Goal: Task Accomplishment & Management: Manage account settings

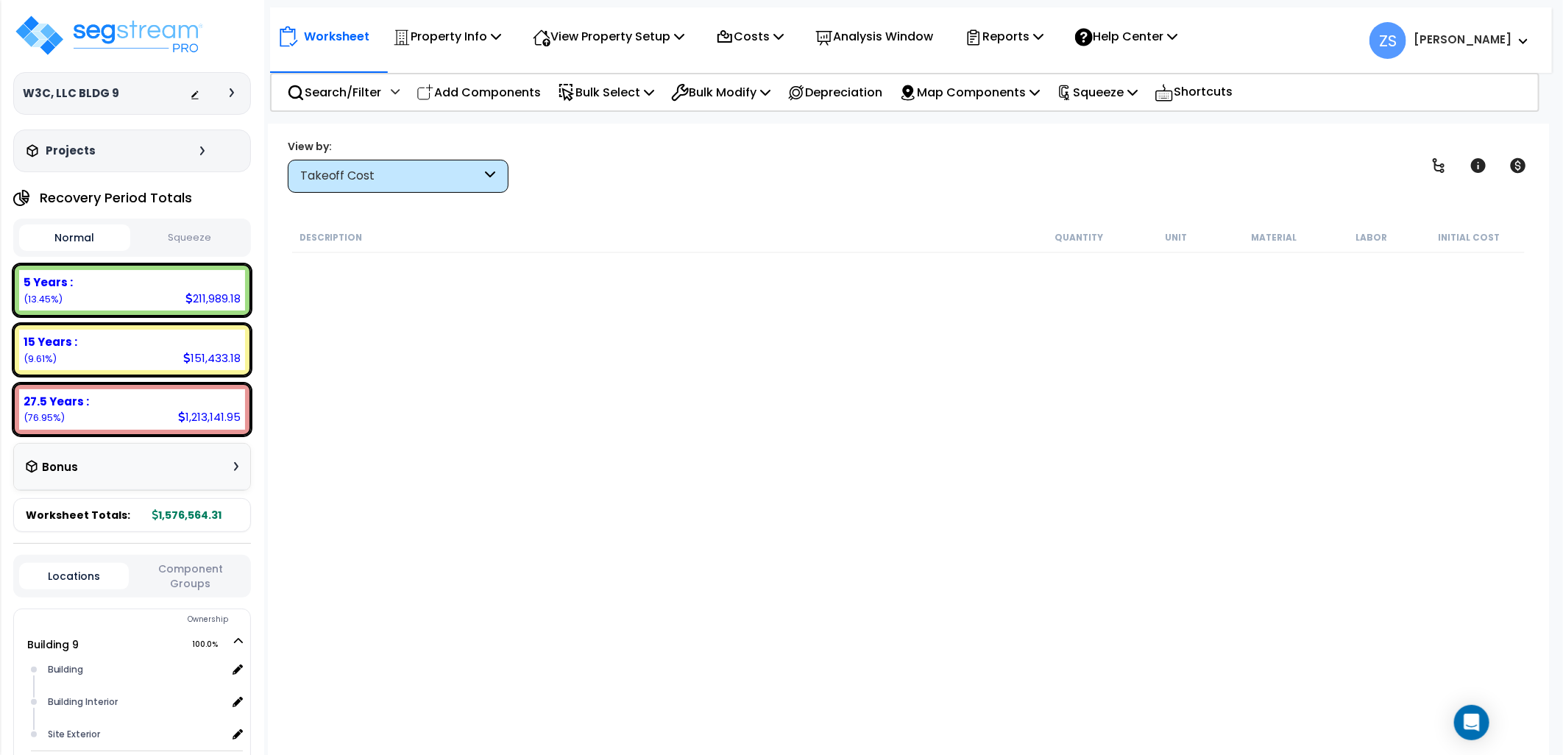
scroll to position [64, 0]
click at [163, 32] on img at bounding box center [108, 35] width 191 height 44
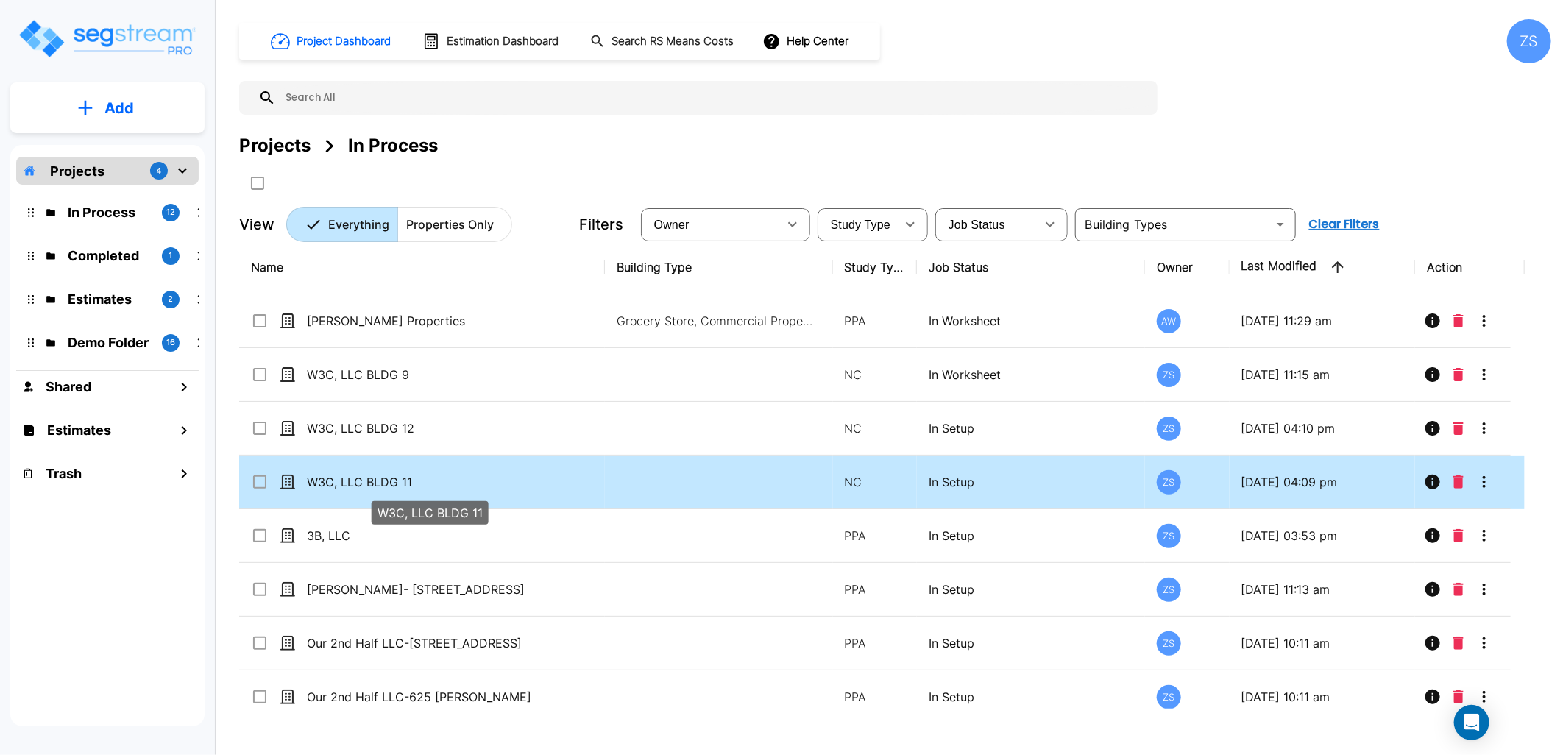
click at [435, 481] on p "W3C, LLC BLDG 11" at bounding box center [429, 482] width 245 height 18
checkbox input "true"
click at [435, 481] on p "W3C, LLC BLDG 11" at bounding box center [429, 482] width 245 height 18
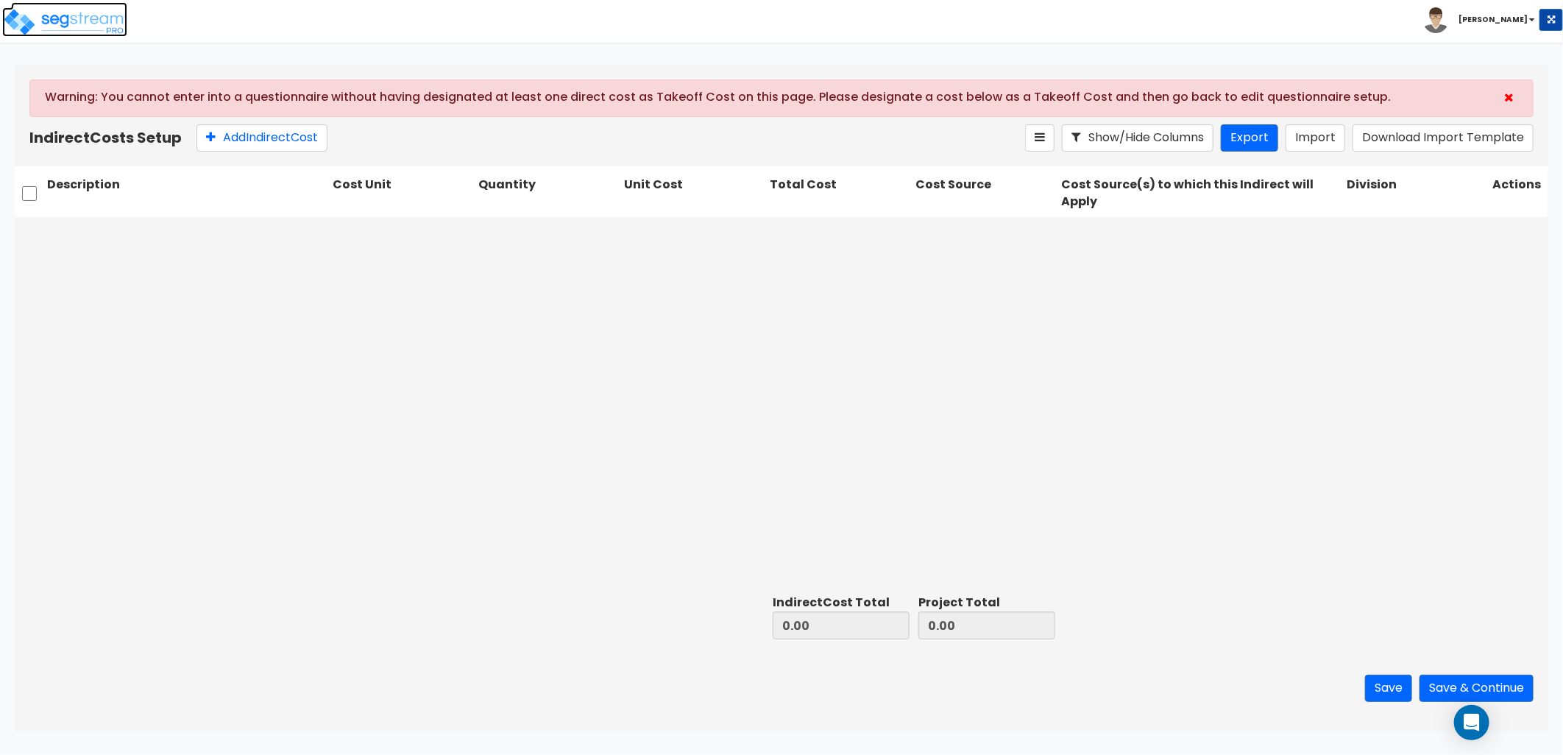
drag, startPoint x: 120, startPoint y: 31, endPoint x: 140, endPoint y: 32, distance: 19.9
click at [120, 31] on img at bounding box center [64, 21] width 125 height 29
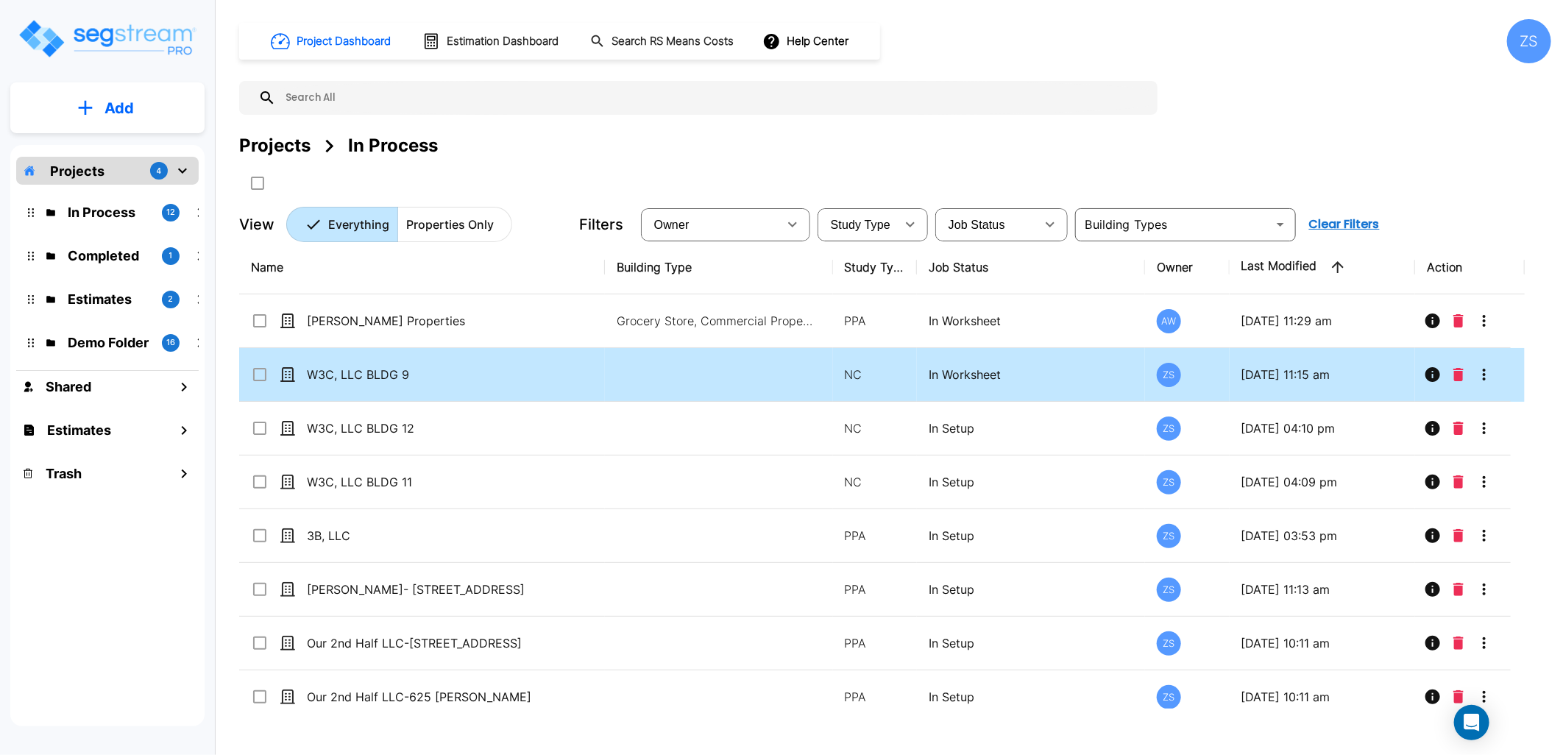
click at [1496, 376] on button "More-Options" at bounding box center [1484, 374] width 29 height 29
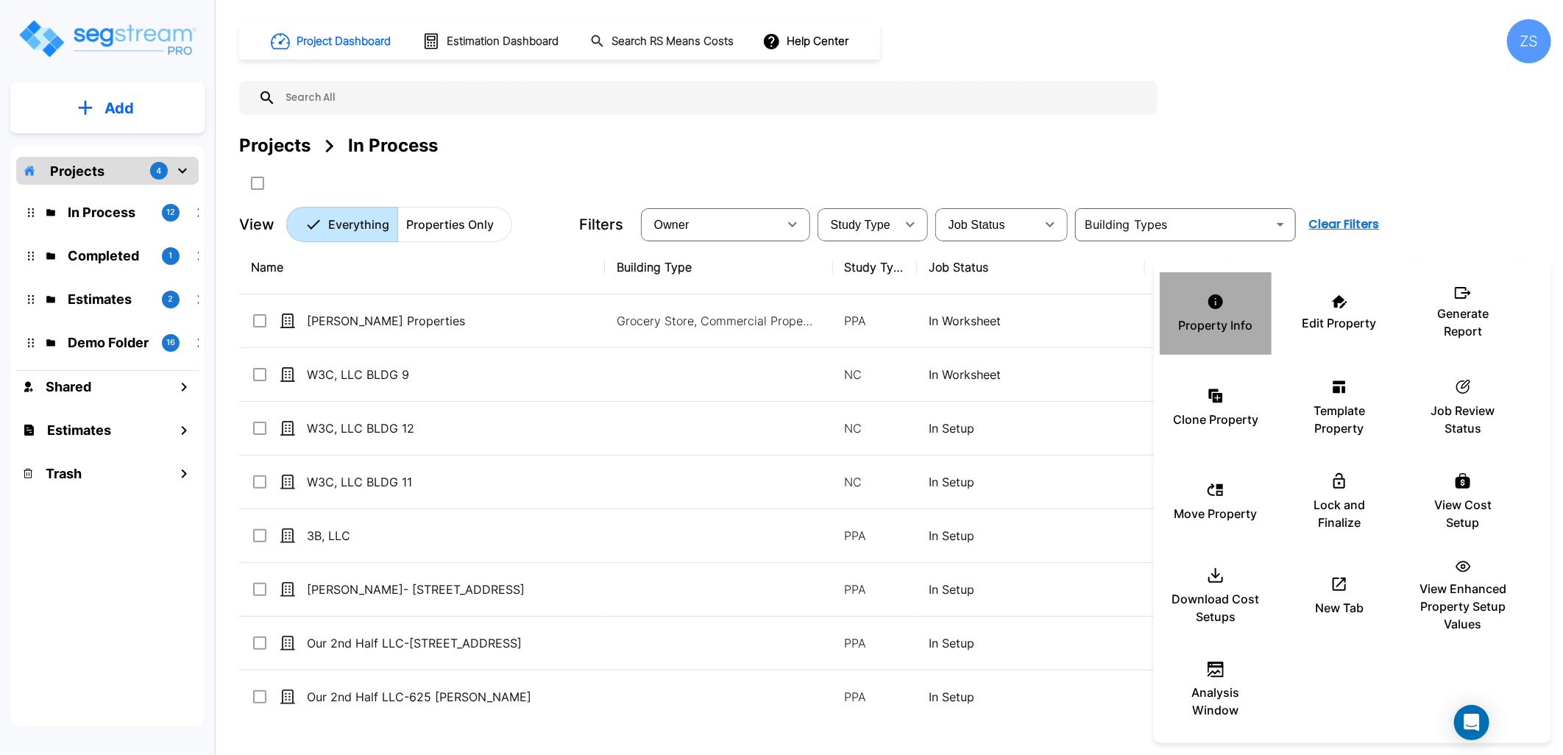
click at [1228, 327] on p "Property Info" at bounding box center [1216, 325] width 74 height 18
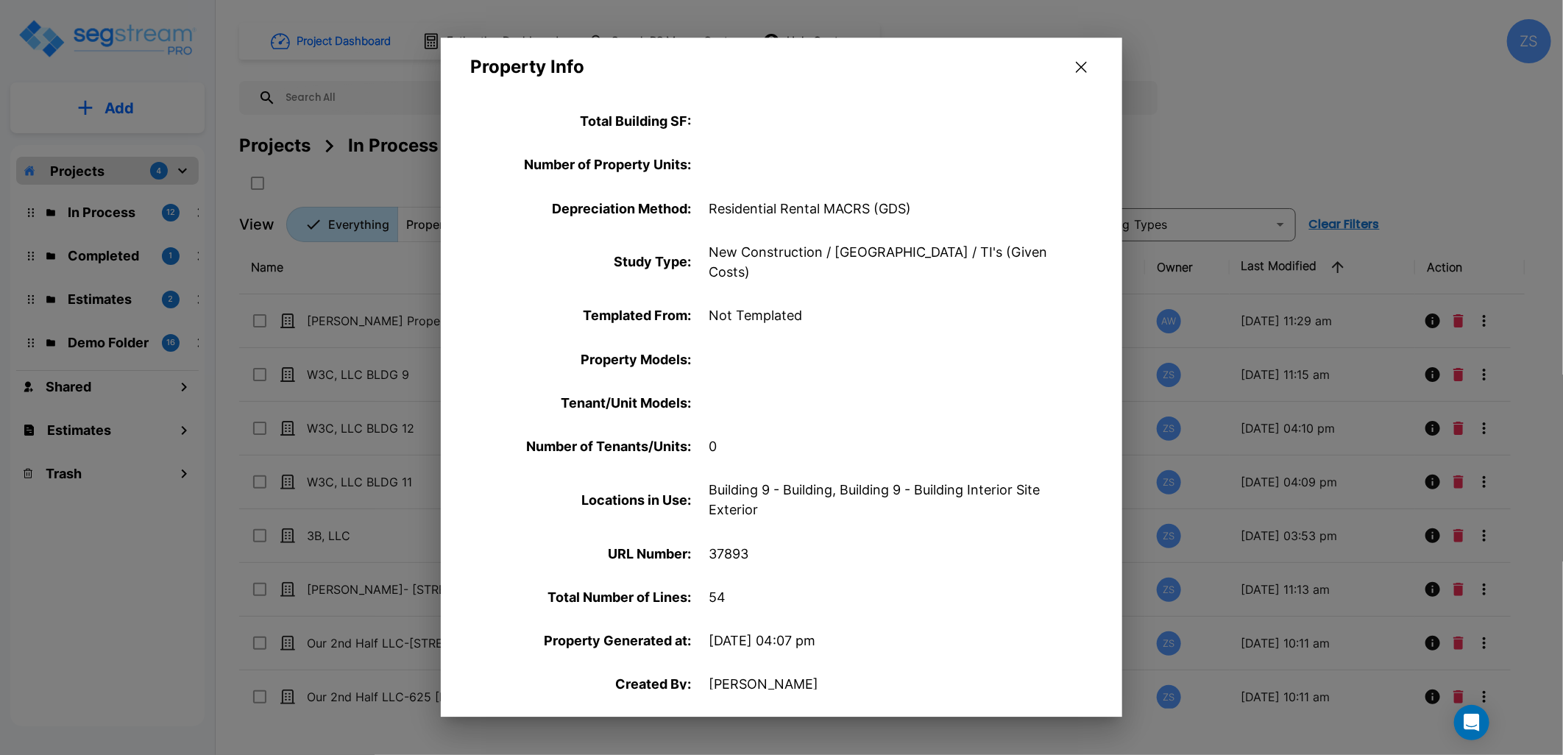
scroll to position [114, 0]
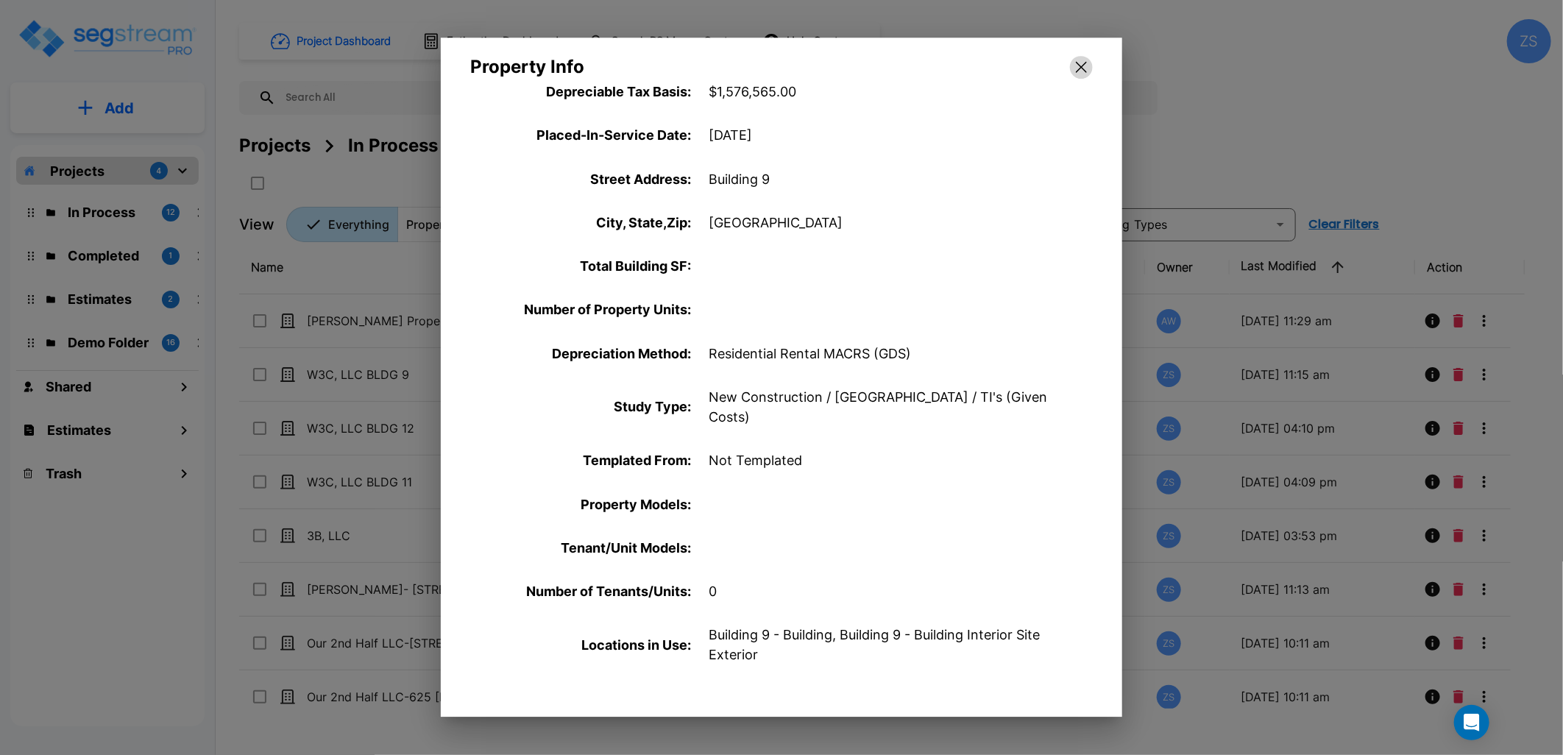
click at [1085, 59] on button "button" at bounding box center [1081, 68] width 23 height 24
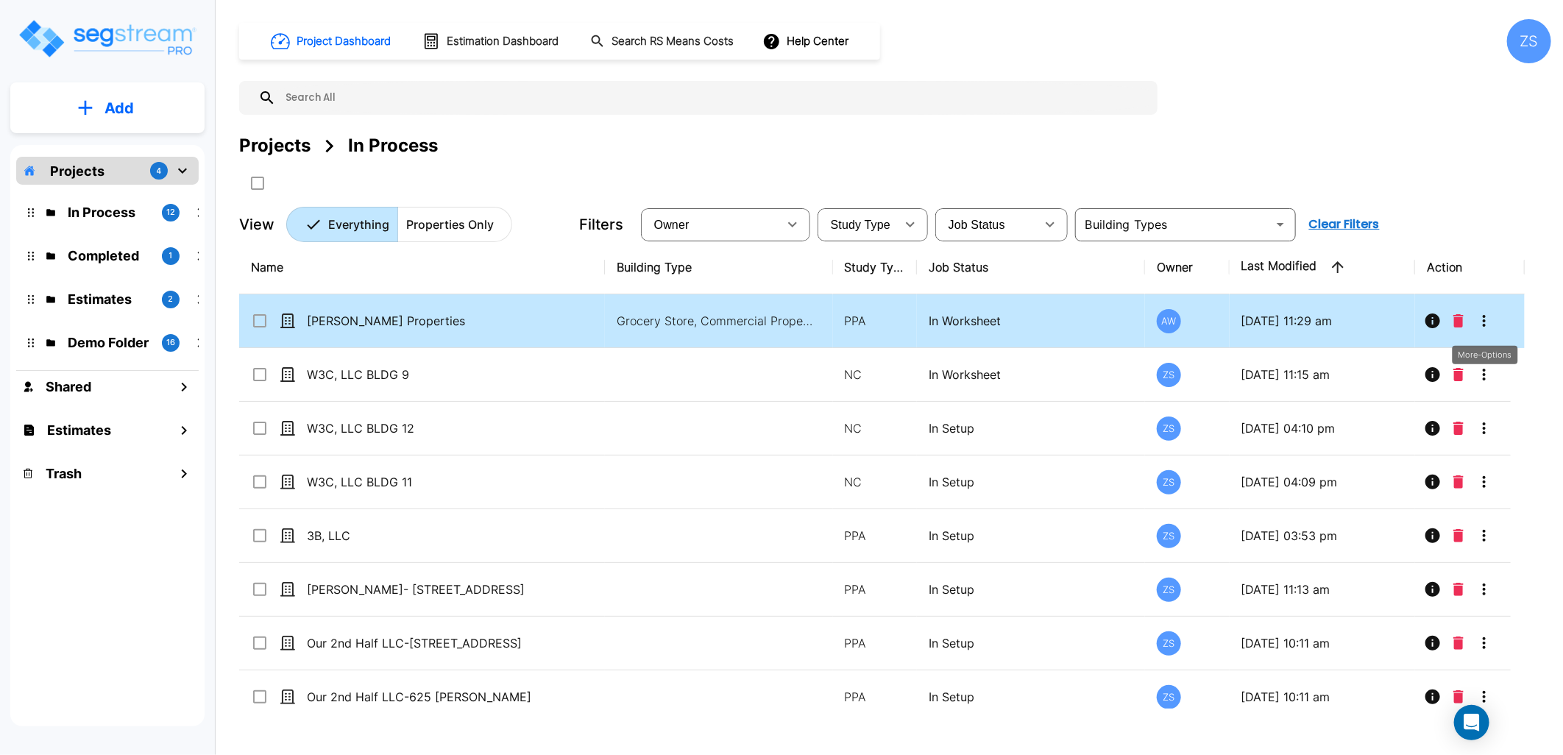
click at [1490, 319] on icon "More-Options" at bounding box center [1485, 321] width 18 height 18
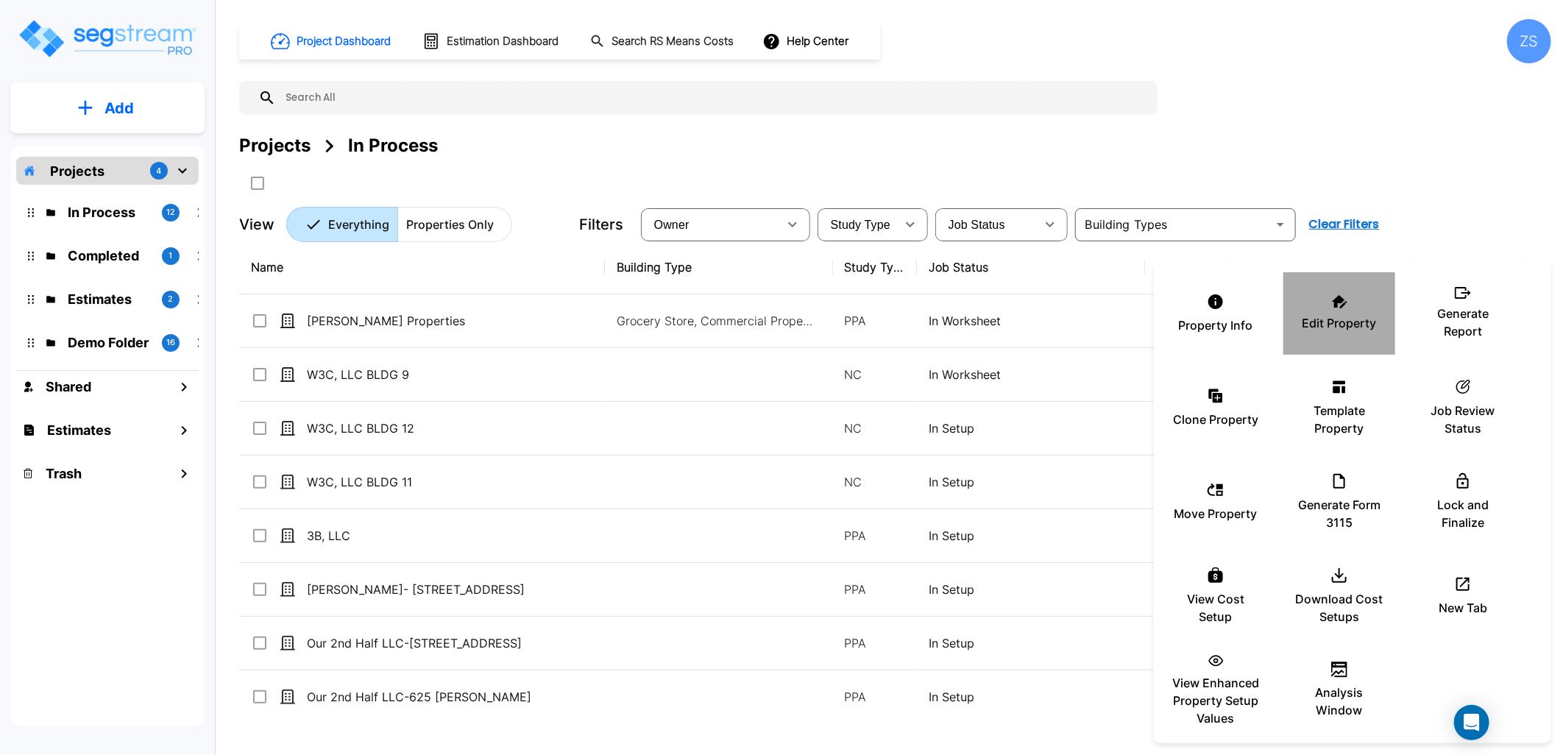
click at [1321, 321] on p "Edit Property" at bounding box center [1340, 323] width 74 height 18
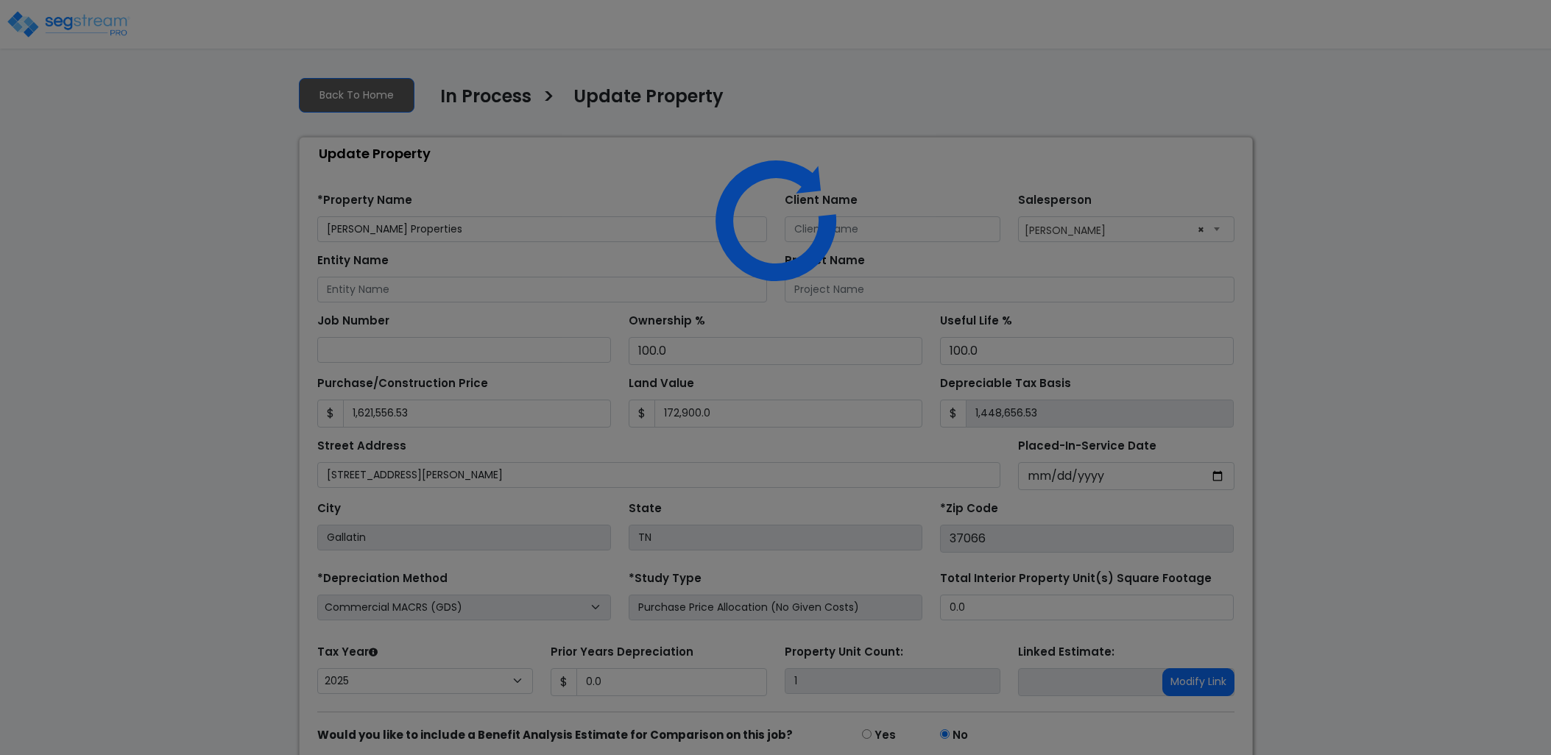
select select "2025"
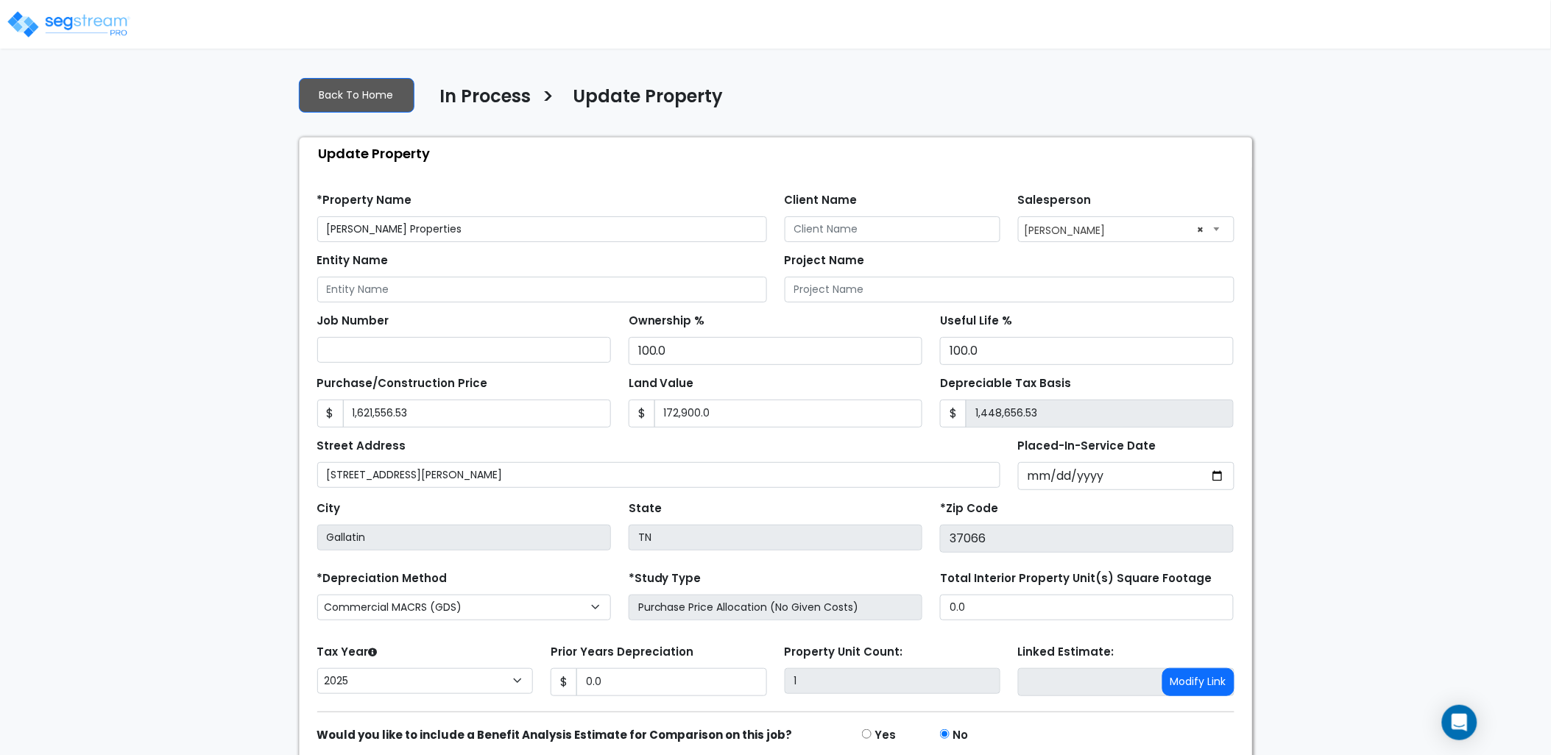
drag, startPoint x: 52, startPoint y: 17, endPoint x: 79, endPoint y: 26, distance: 29.3
click at [52, 17] on img at bounding box center [68, 24] width 125 height 29
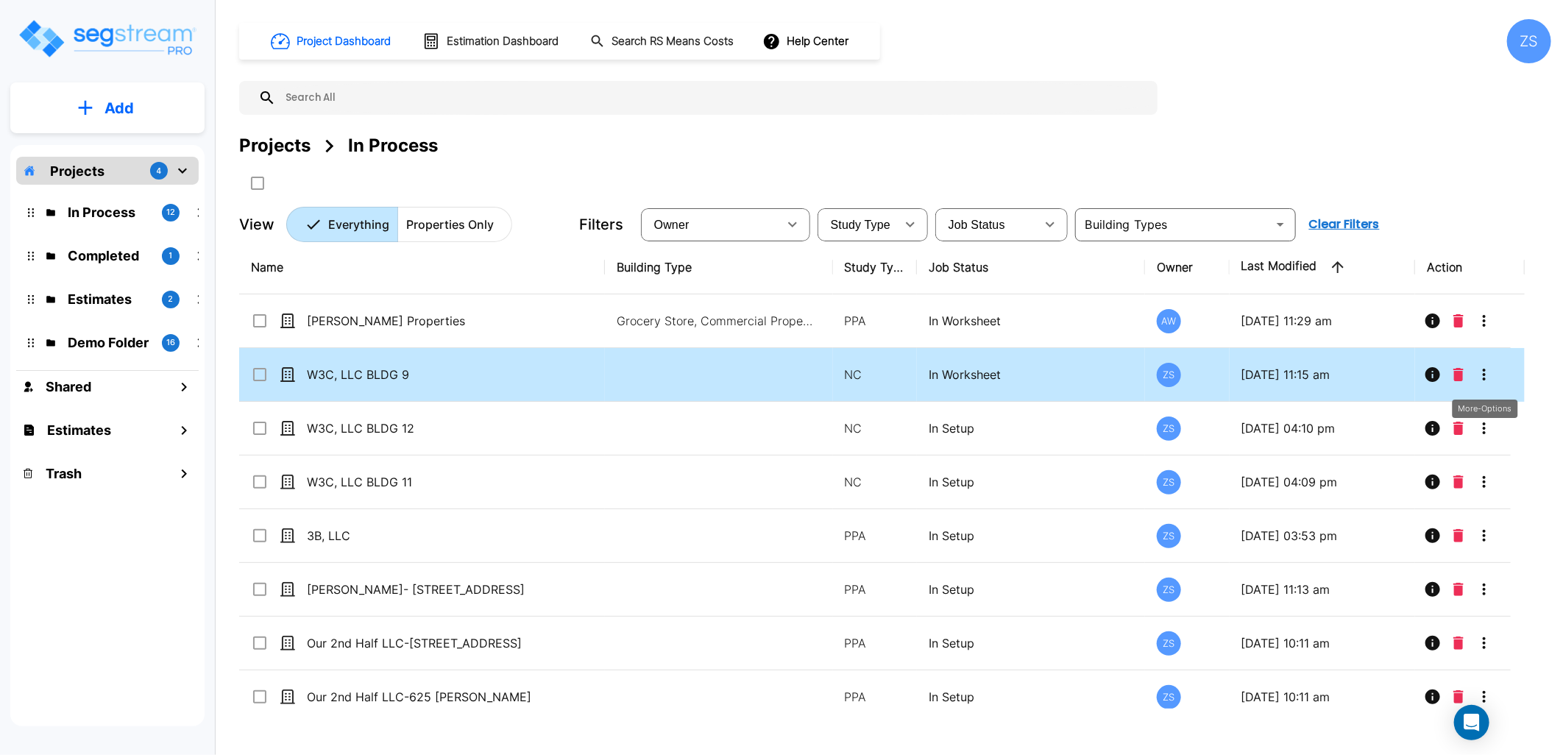
click at [1493, 372] on icon "More-Options" at bounding box center [1485, 375] width 18 height 18
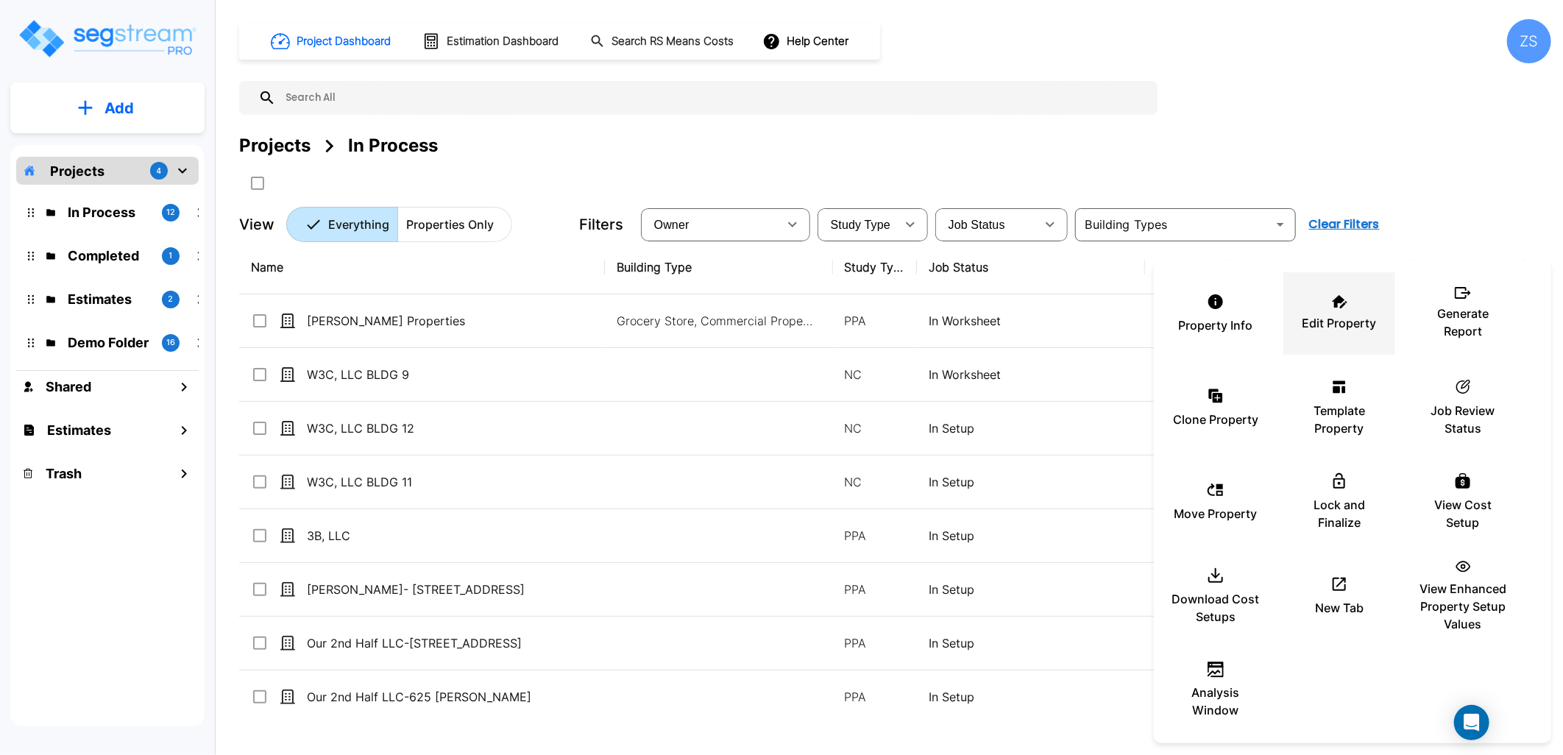
click at [1343, 320] on p "Edit Property" at bounding box center [1340, 323] width 74 height 18
click at [413, 375] on div at bounding box center [781, 377] width 1563 height 755
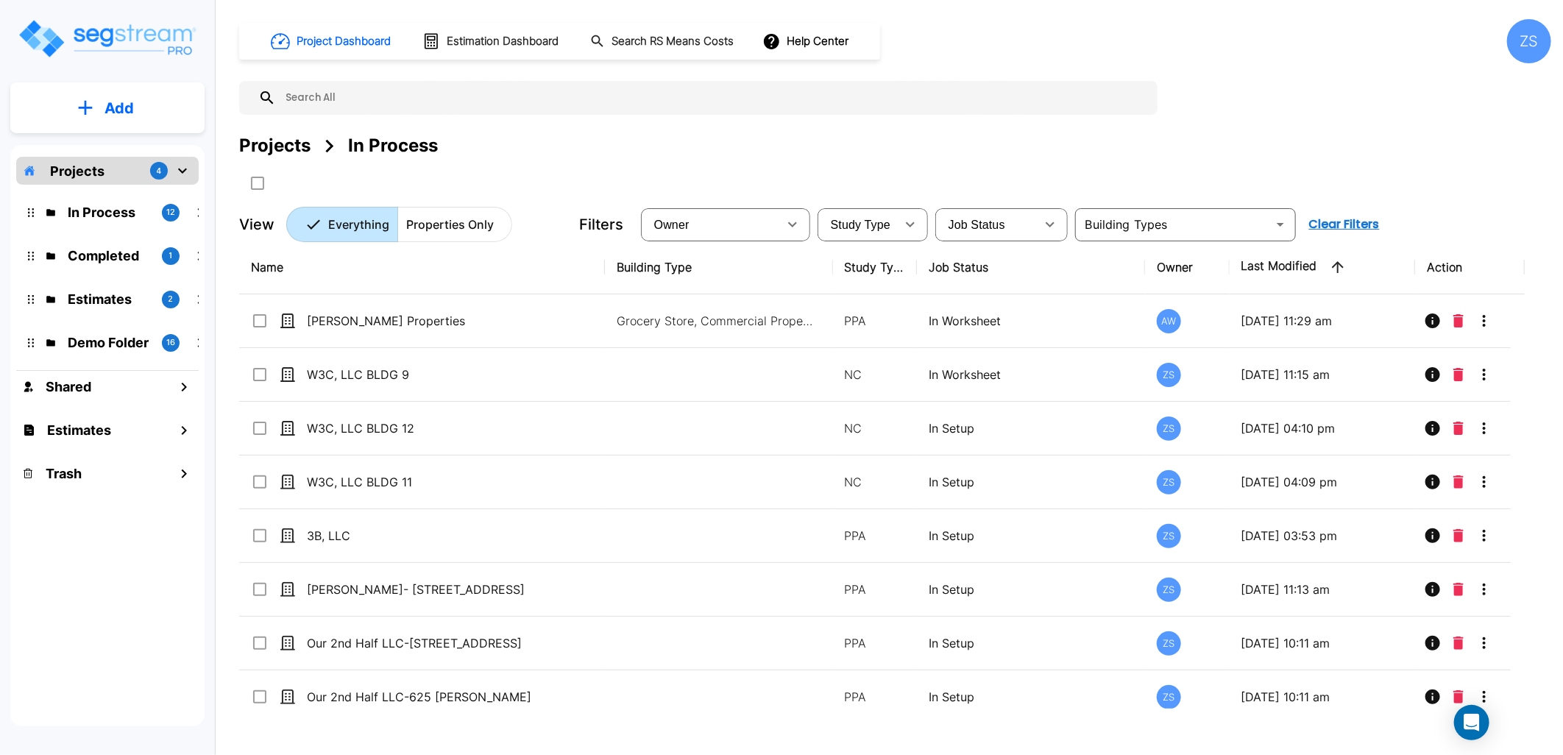
click at [414, 375] on div at bounding box center [781, 377] width 1563 height 755
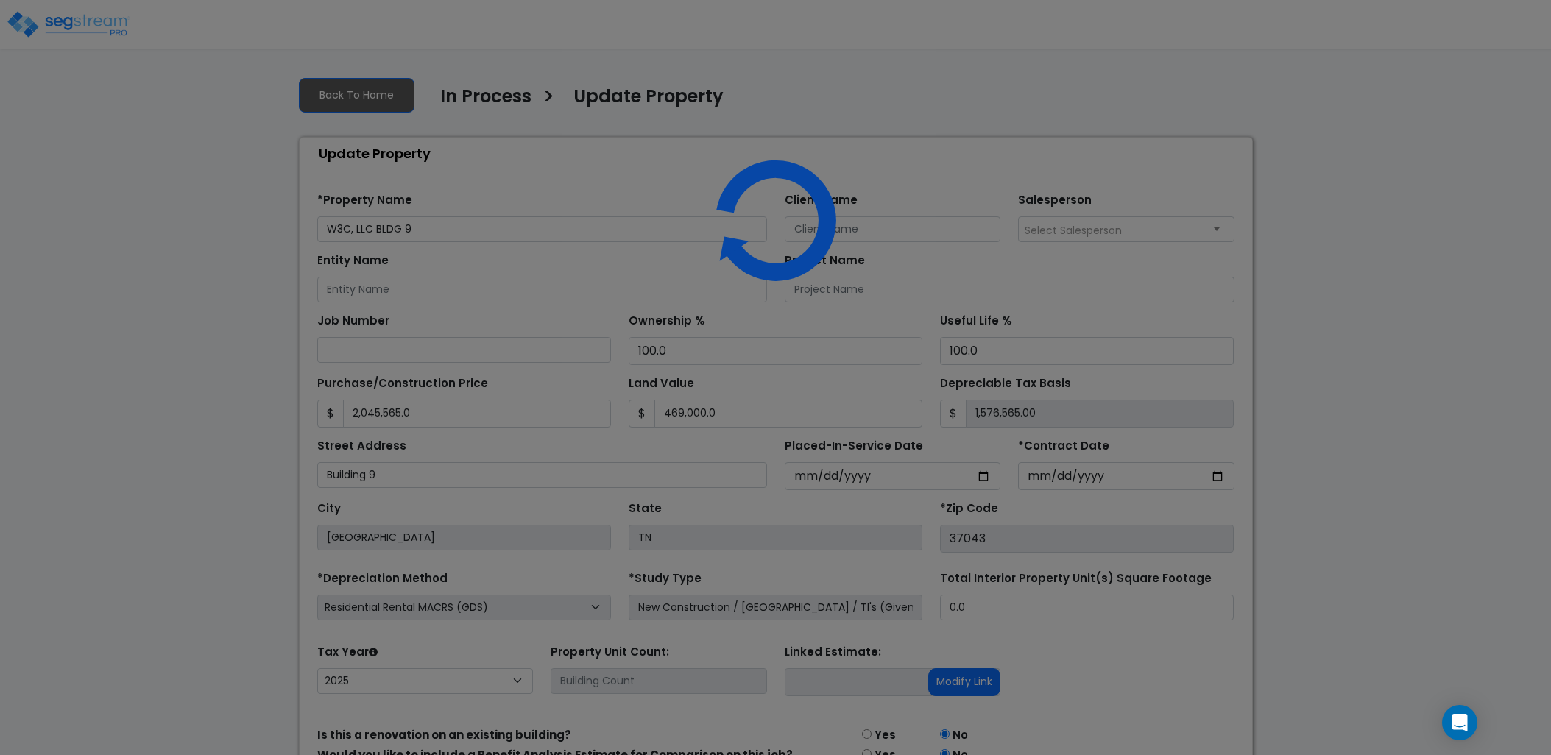
select select "2025"
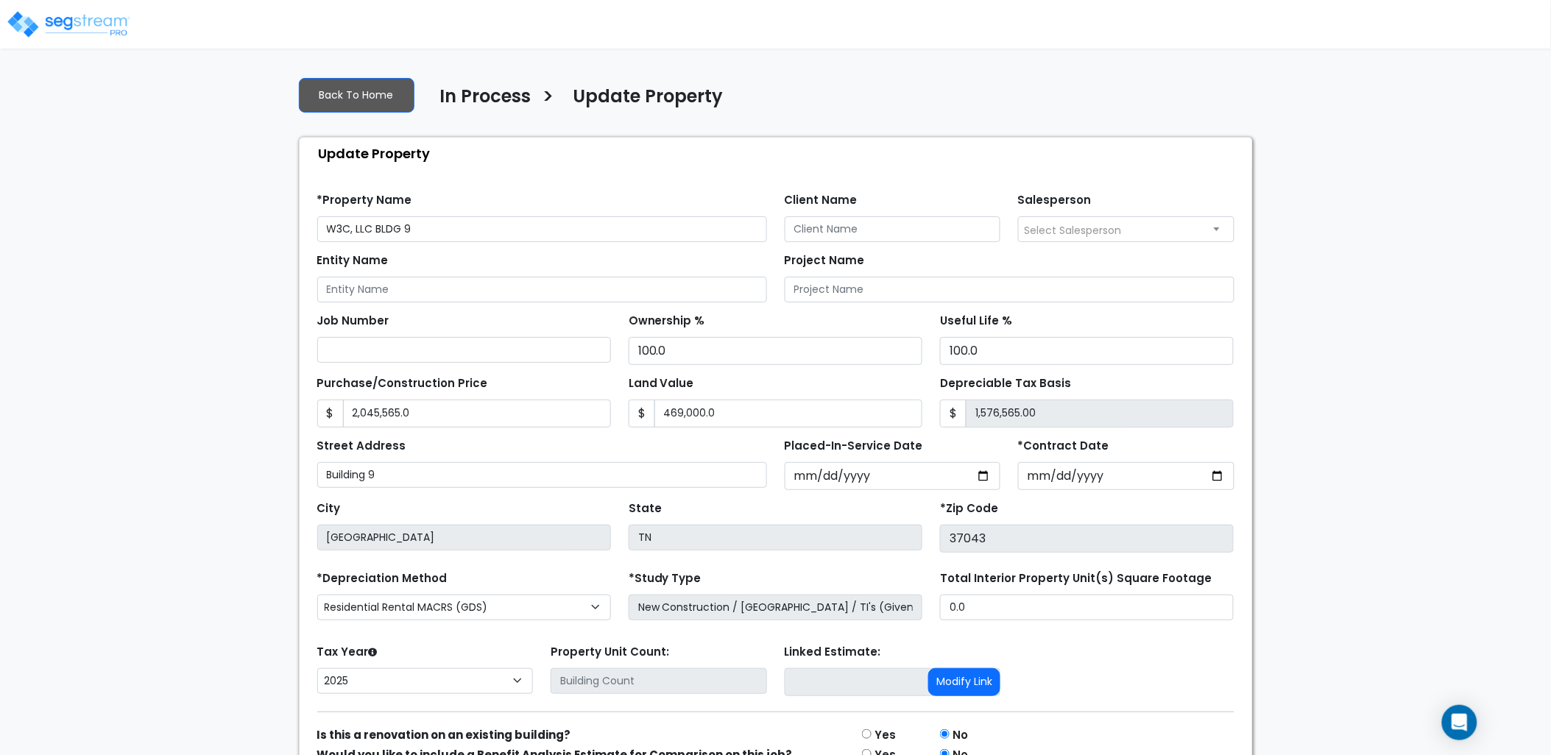
click at [77, 17] on img at bounding box center [68, 24] width 125 height 29
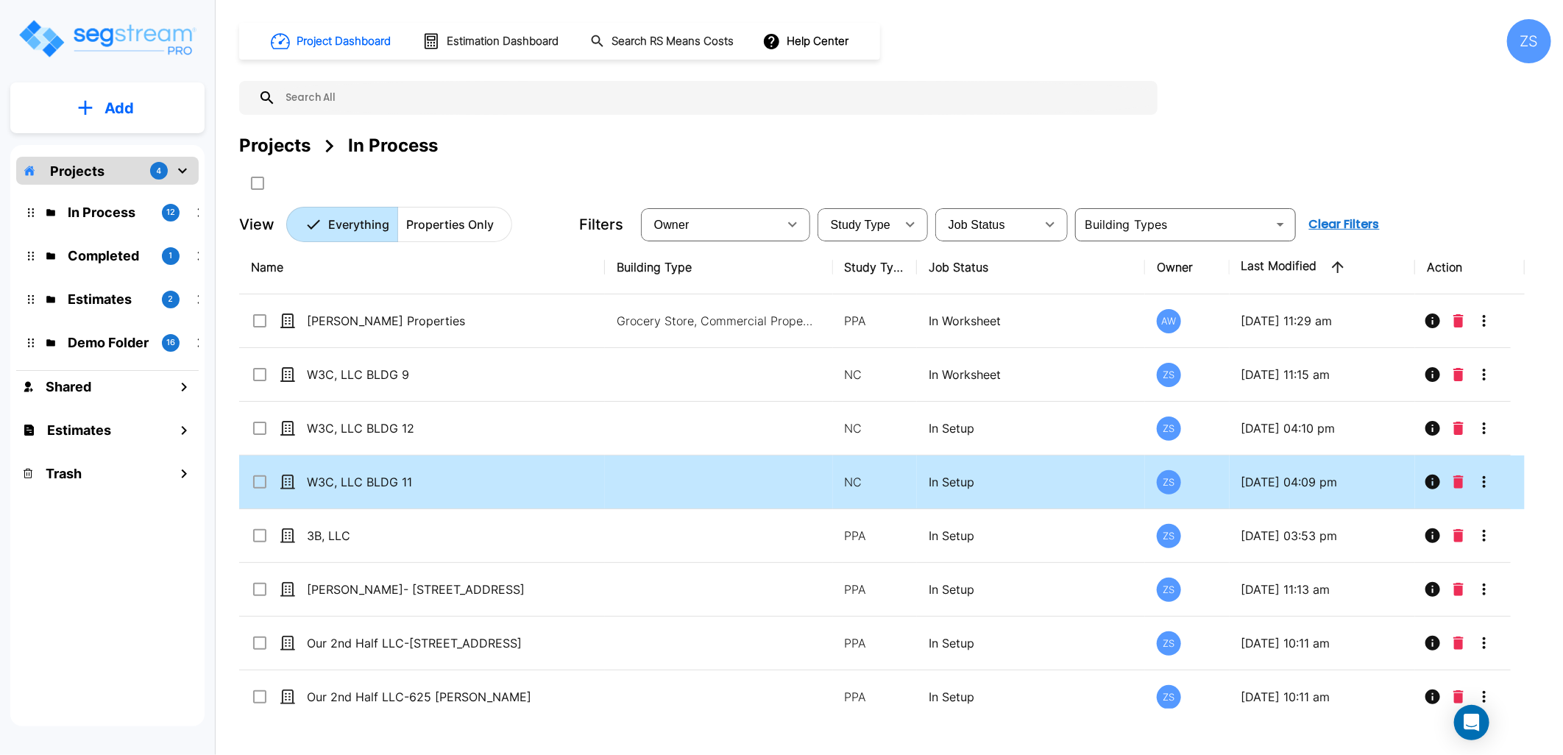
click at [541, 472] on td "W3C, LLC BLDG 11" at bounding box center [422, 483] width 366 height 54
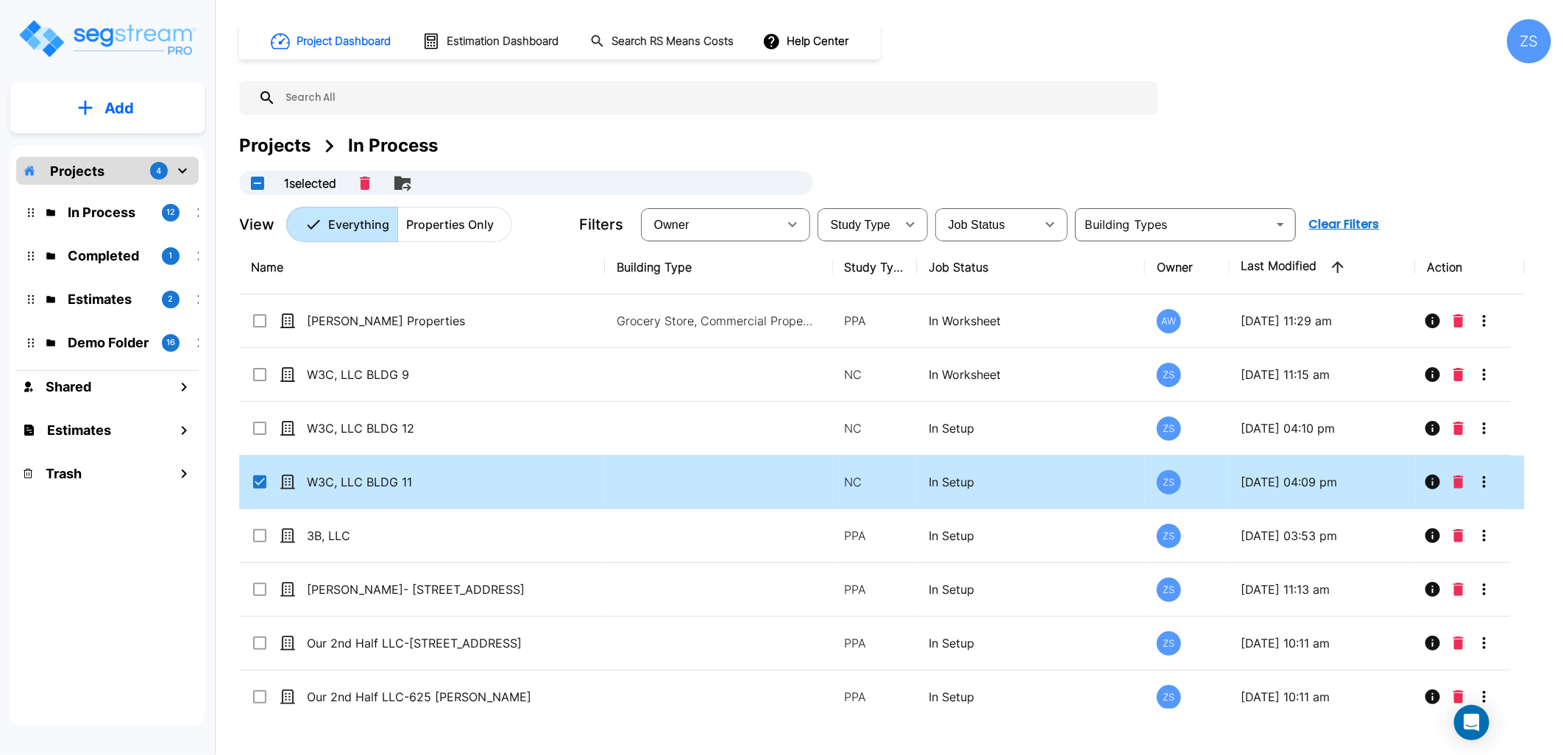
checkbox input "true"
click at [541, 472] on td "W3C, LLC BLDG 11" at bounding box center [422, 483] width 366 height 54
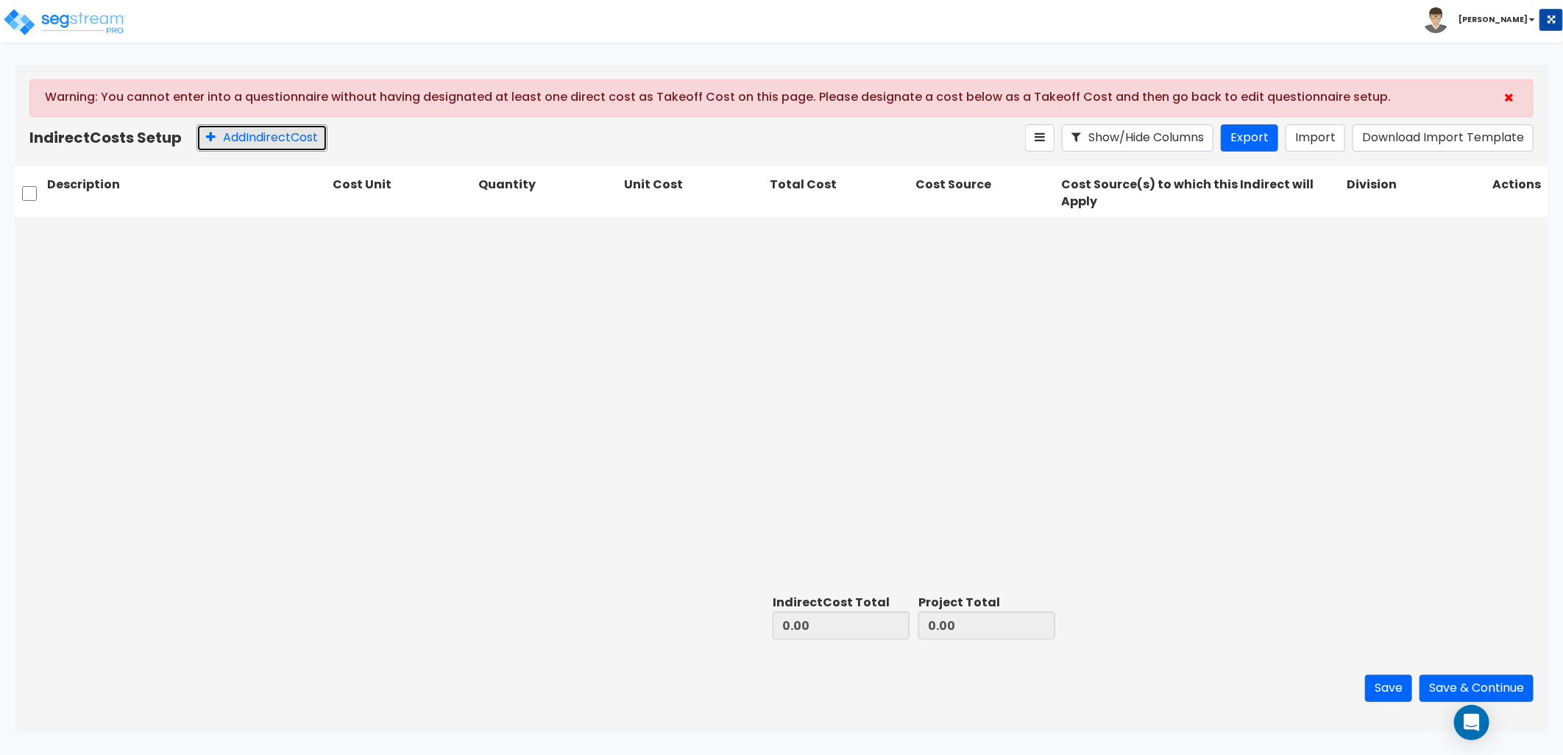
drag, startPoint x: 238, startPoint y: 138, endPoint x: 266, endPoint y: 179, distance: 49.8
click at [238, 141] on button "Add Indirect Cost" at bounding box center [262, 137] width 131 height 27
type input "Building Permits/Bonds"
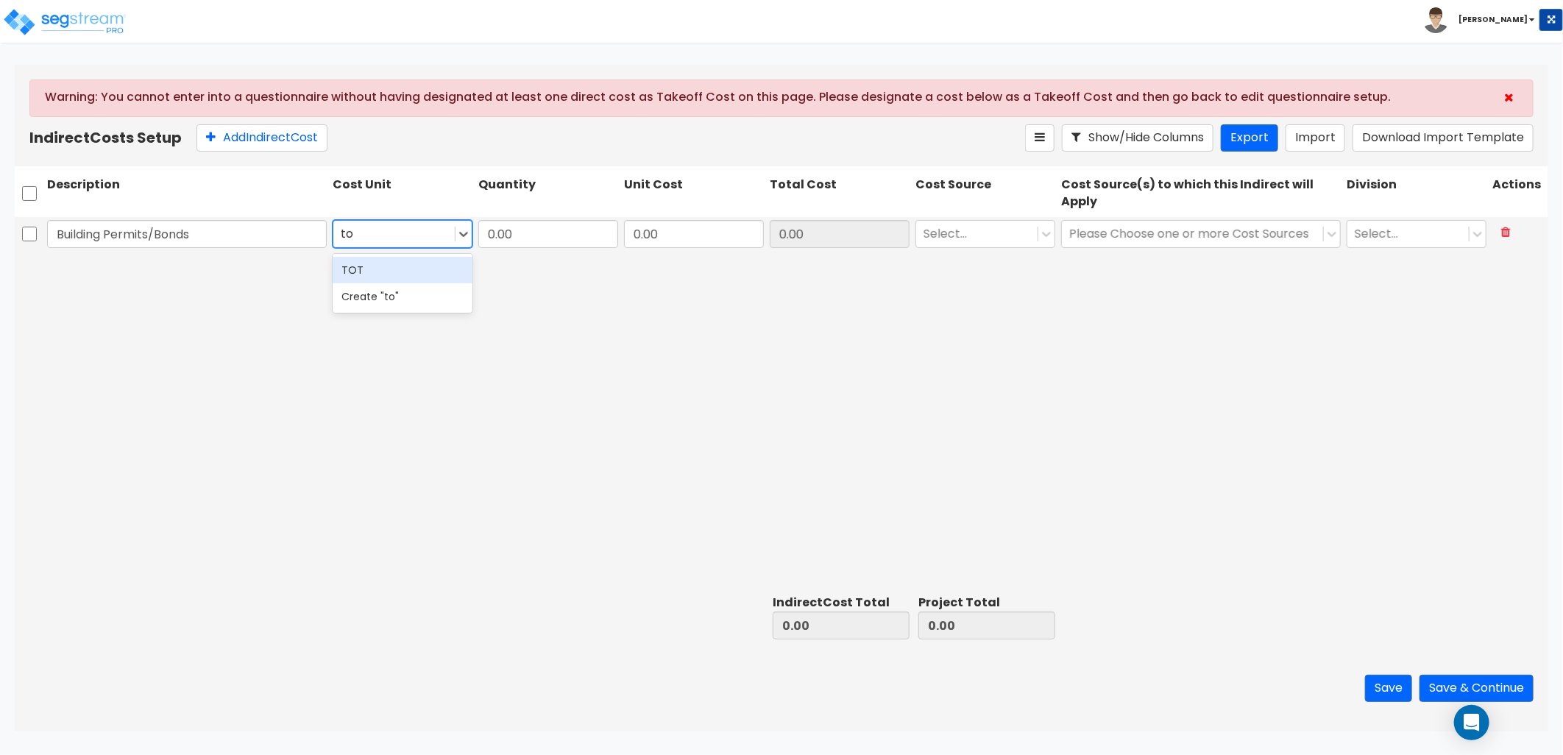
type input "tot"
type input "1"
type input "5,314.91"
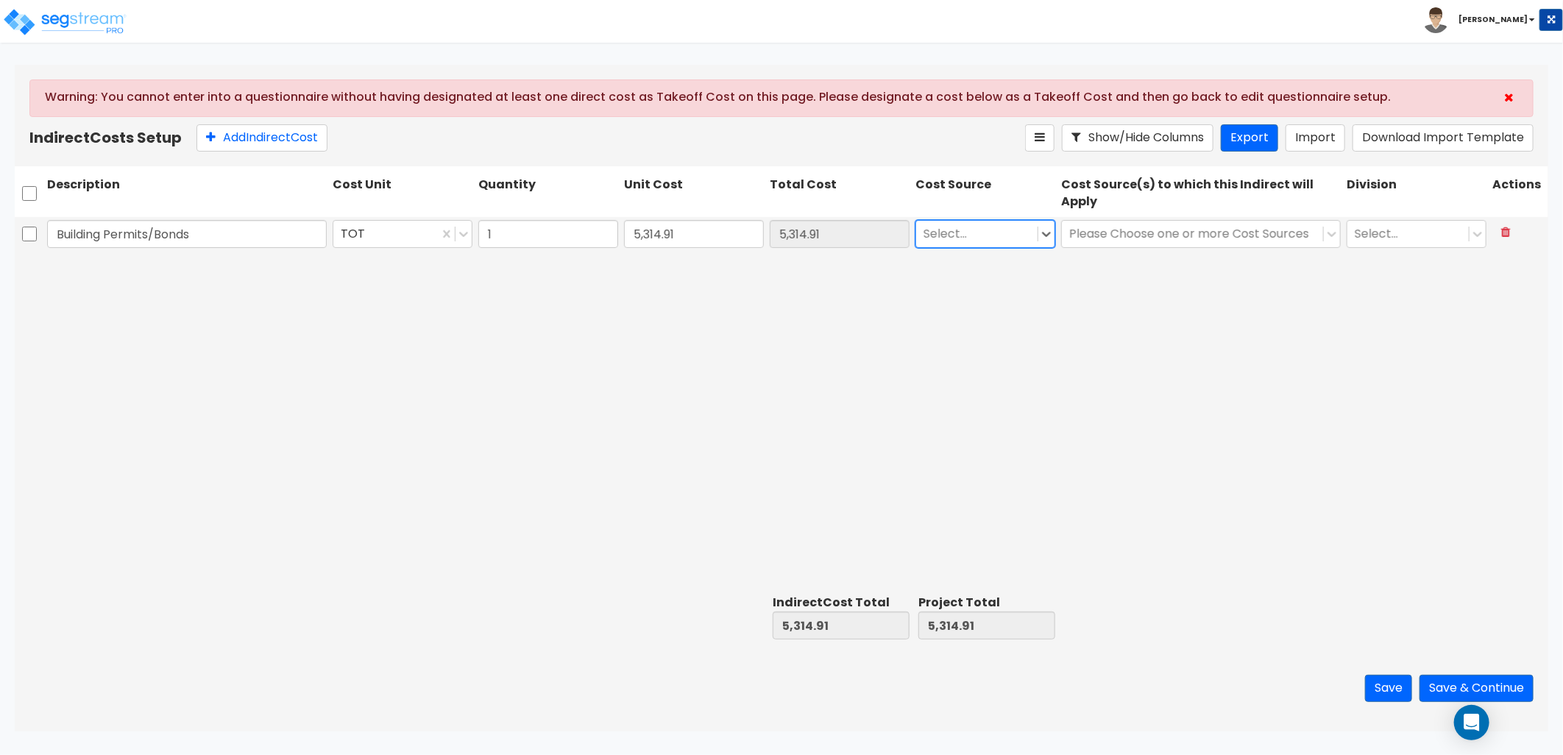
click at [933, 232] on div at bounding box center [977, 234] width 107 height 20
click at [959, 271] on div "Client Cost" at bounding box center [986, 270] width 140 height 26
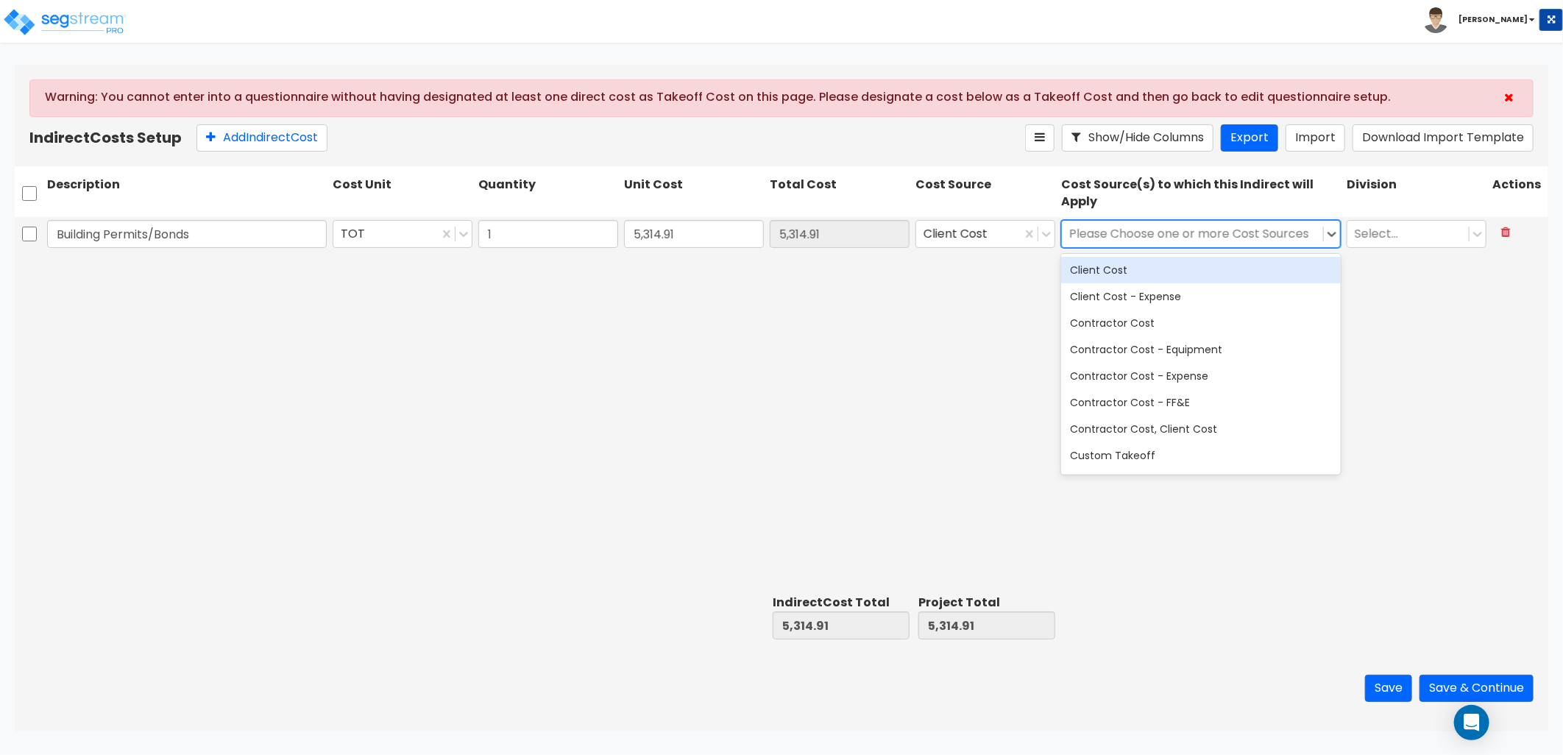
click at [1132, 238] on div at bounding box center [1192, 234] width 247 height 20
click at [1127, 266] on div "Client Cost" at bounding box center [1201, 270] width 280 height 26
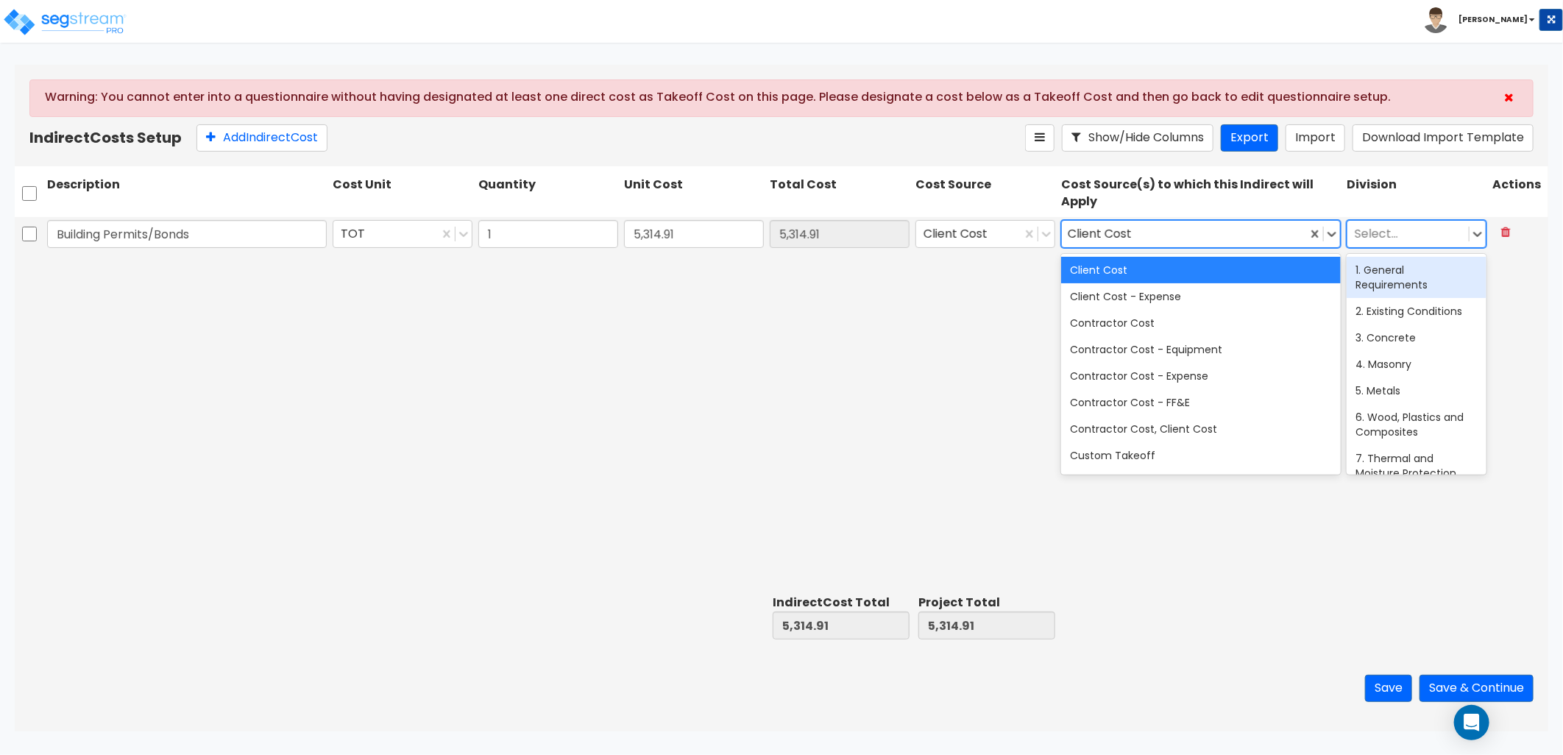
click at [1398, 240] on div at bounding box center [1408, 234] width 107 height 20
click at [1411, 280] on div "1. General Requirements" at bounding box center [1417, 277] width 140 height 41
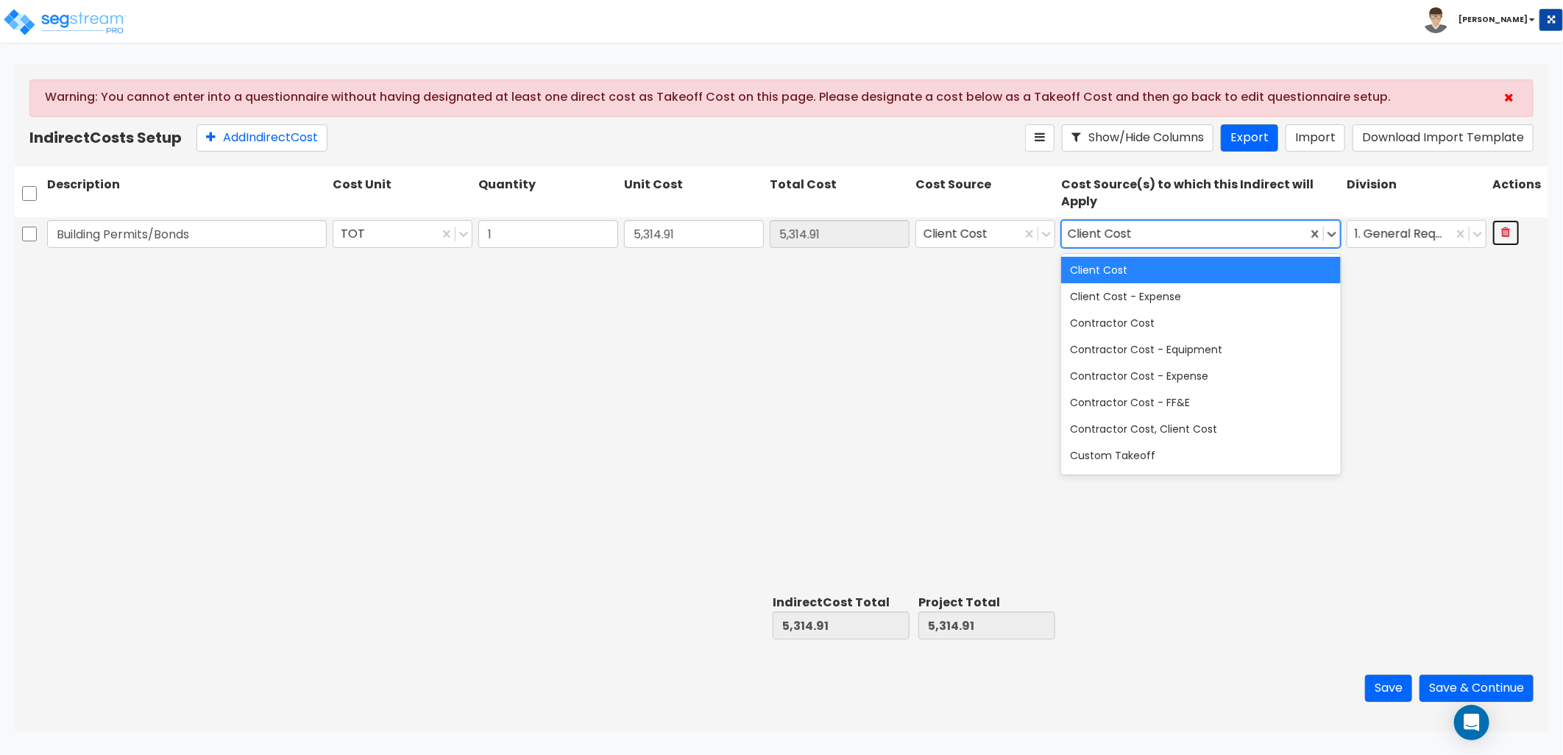
click at [1197, 233] on div "Client Cost" at bounding box center [1184, 234] width 245 height 26
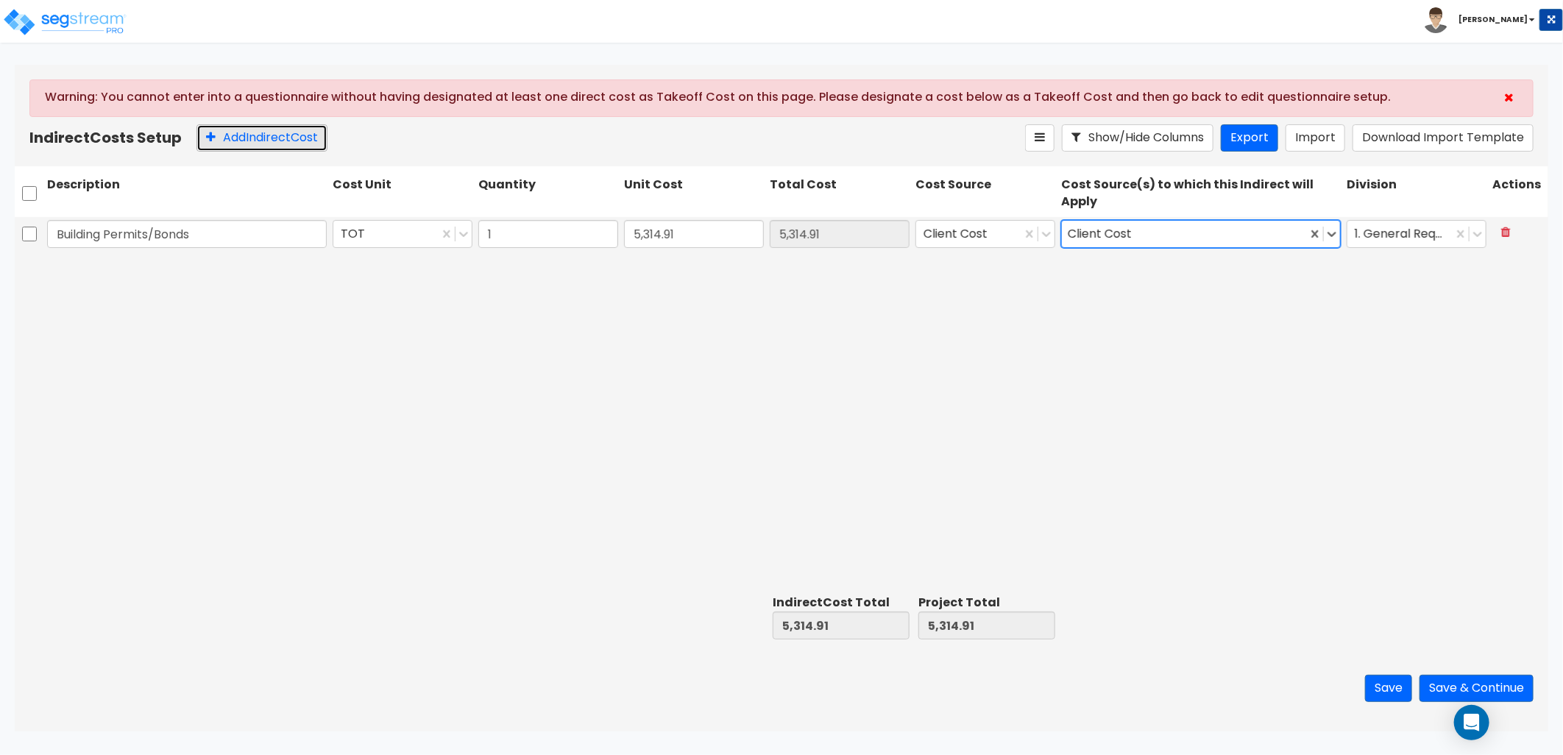
click at [236, 149] on button "Add Indirect Cost" at bounding box center [262, 137] width 131 height 27
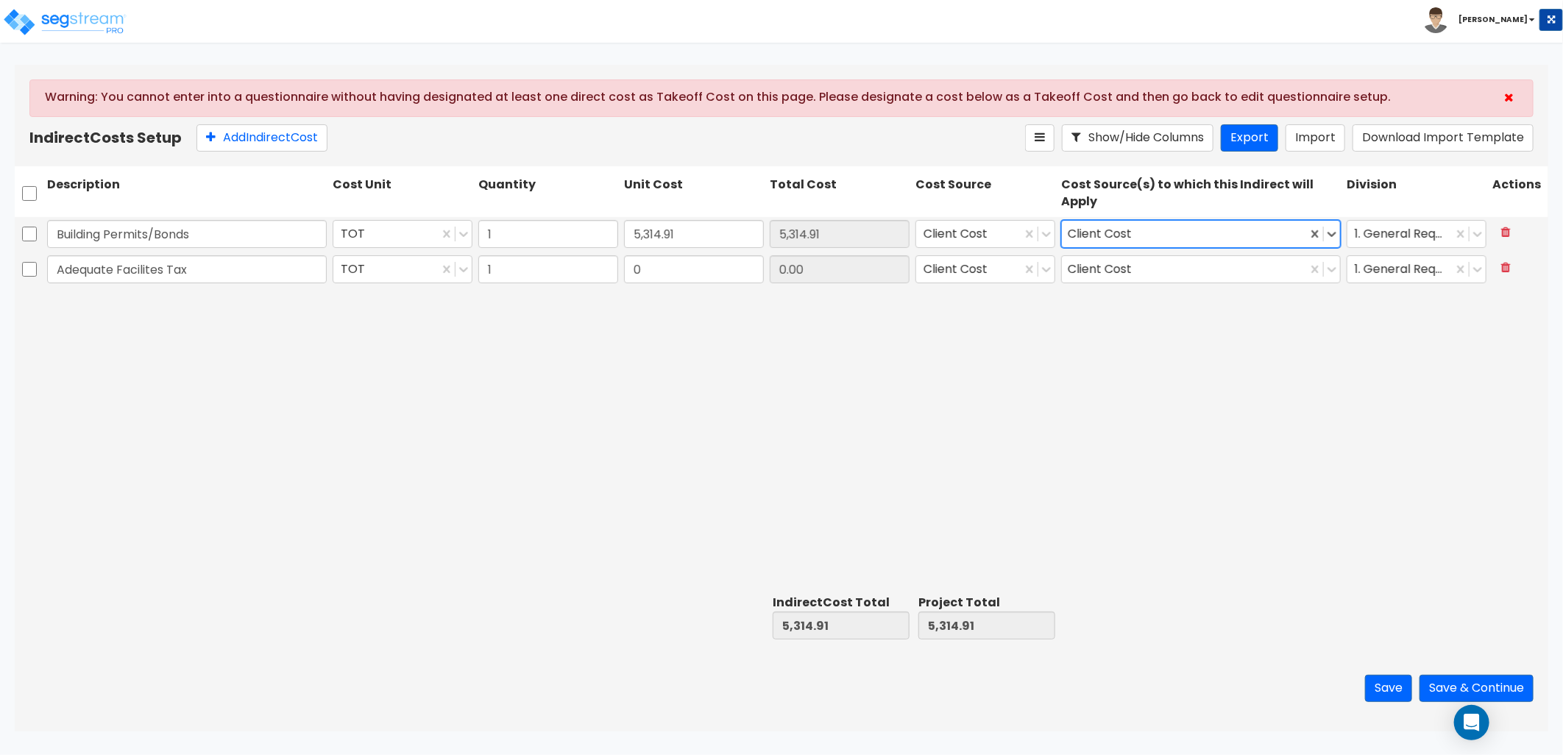
type input "Adequate Facilites Tax"
type input "4,005"
type input "4,005.00"
click at [230, 136] on button "Add Indirect Cost" at bounding box center [262, 137] width 131 height 27
type input "Gas/Water/Sewer Permit"
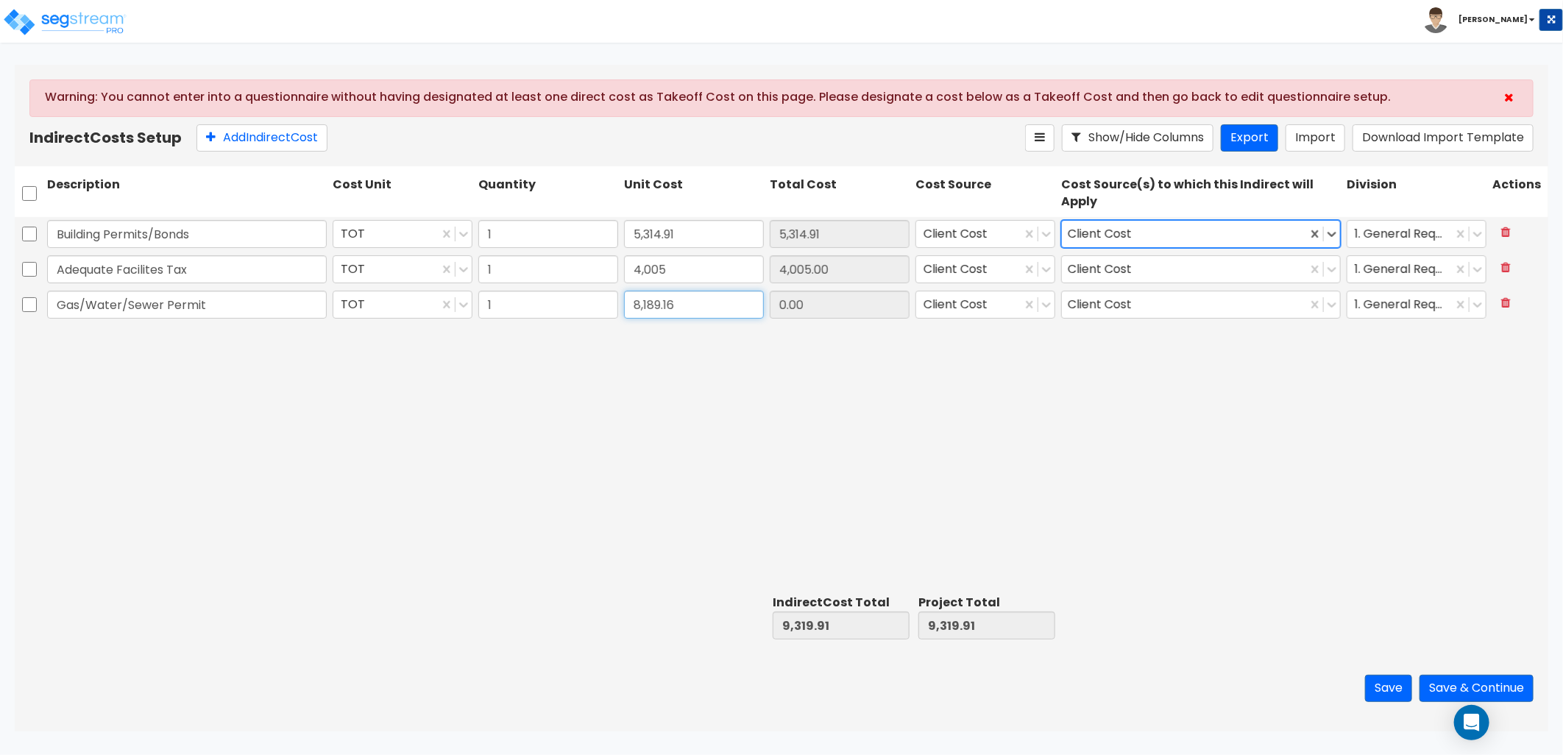
type input "8,189.16"
click at [269, 143] on button "Add Indirect Cost" at bounding box center [262, 137] width 131 height 27
type input "Builder's Risk Insurance"
type input "3,310.04"
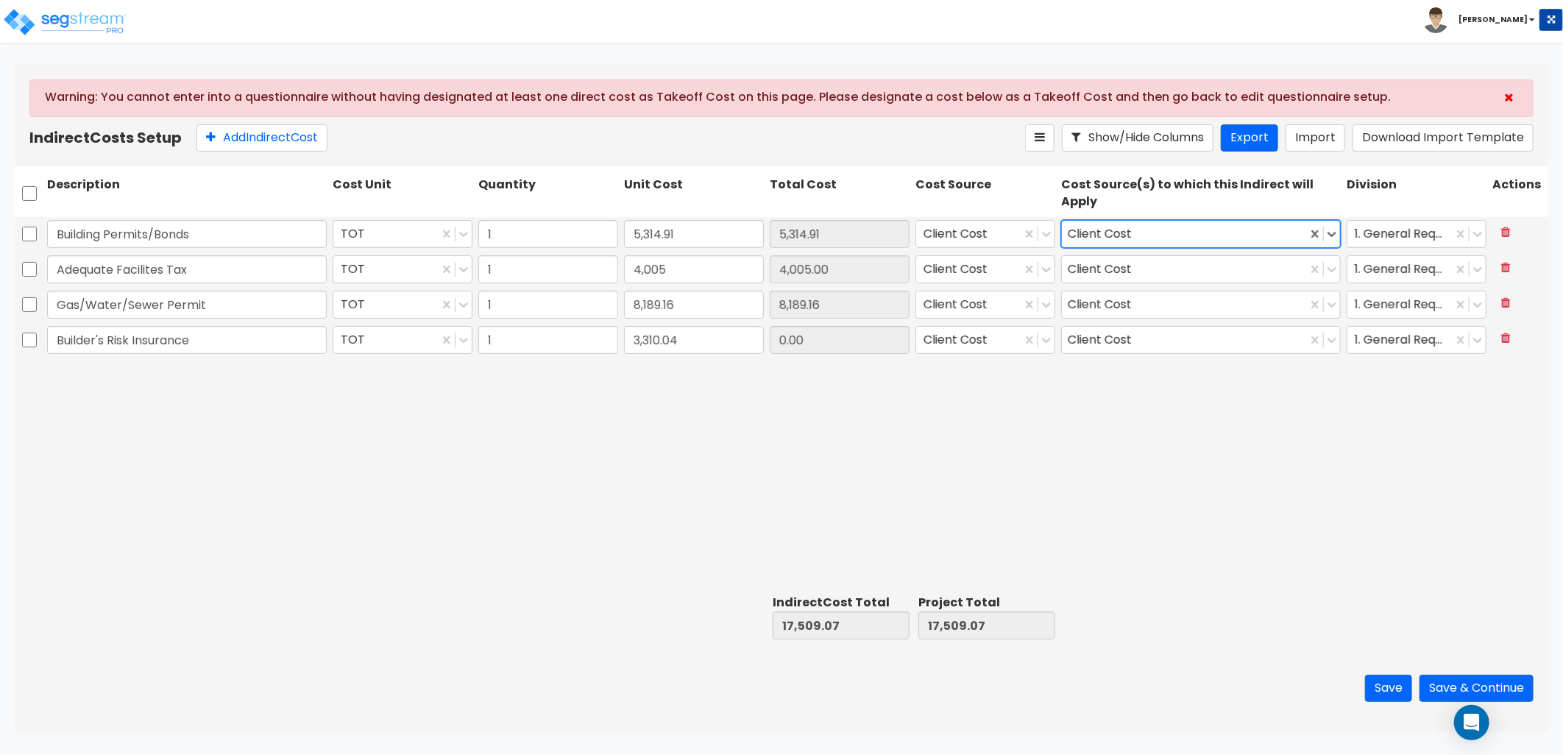
type input "3,310.04"
click at [266, 150] on button "Add Indirect Cost" at bounding box center [262, 137] width 131 height 27
drag, startPoint x: 179, startPoint y: 383, endPoint x: 152, endPoint y: 381, distance: 27.4
click at [152, 381] on input "Superindentent Misc" at bounding box center [187, 375] width 280 height 28
type input "Superintendent Costs"
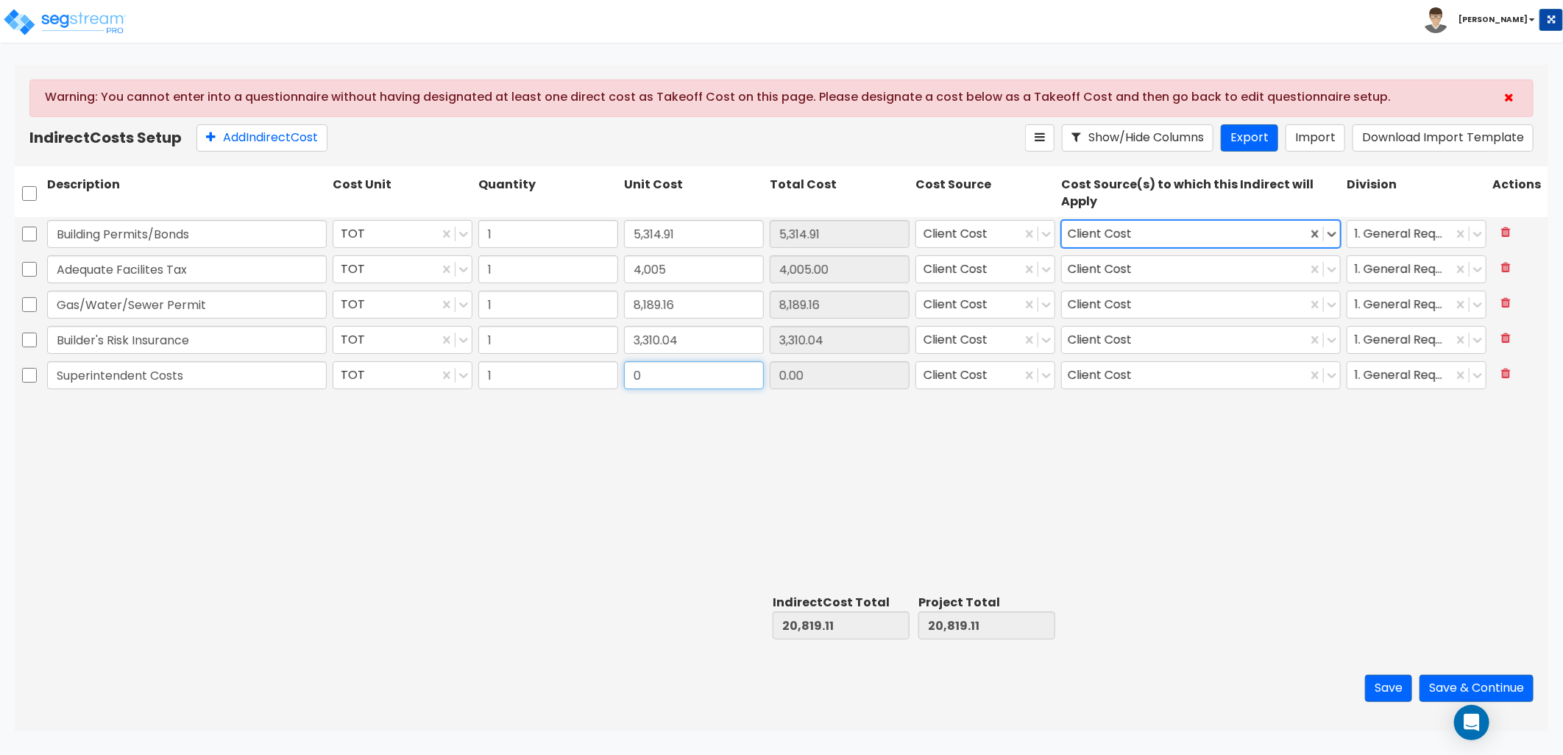
click at [657, 377] on input "0" at bounding box center [694, 375] width 140 height 28
type input "800.65"
click at [280, 141] on button "Add Indirect Cost" at bounding box center [262, 137] width 131 height 27
type input "Electric Bills"
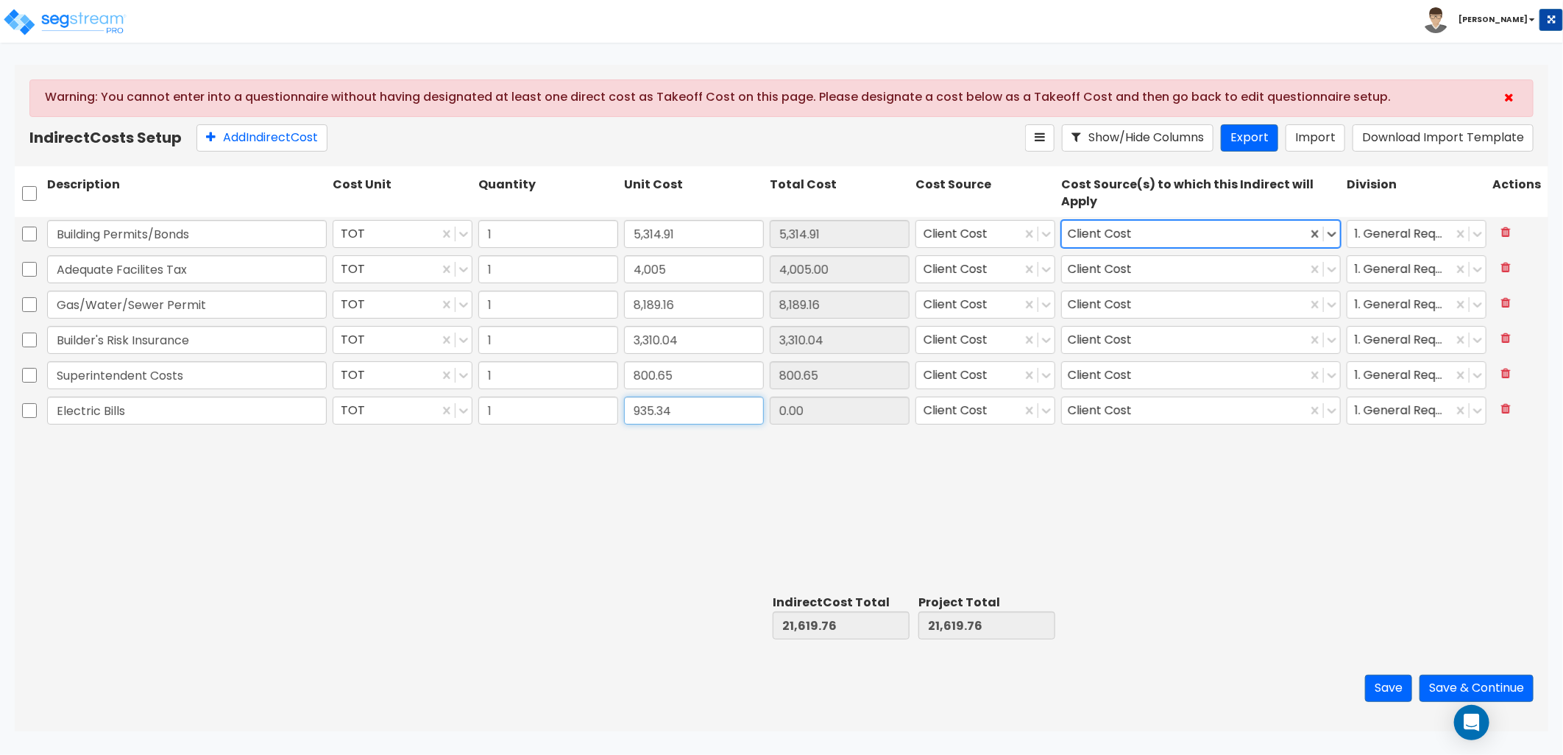
type input "935.34"
click at [255, 141] on button "Add Indirect Cost" at bounding box center [262, 137] width 131 height 27
type input "Gas/Water Bills"
type input "1,205.67"
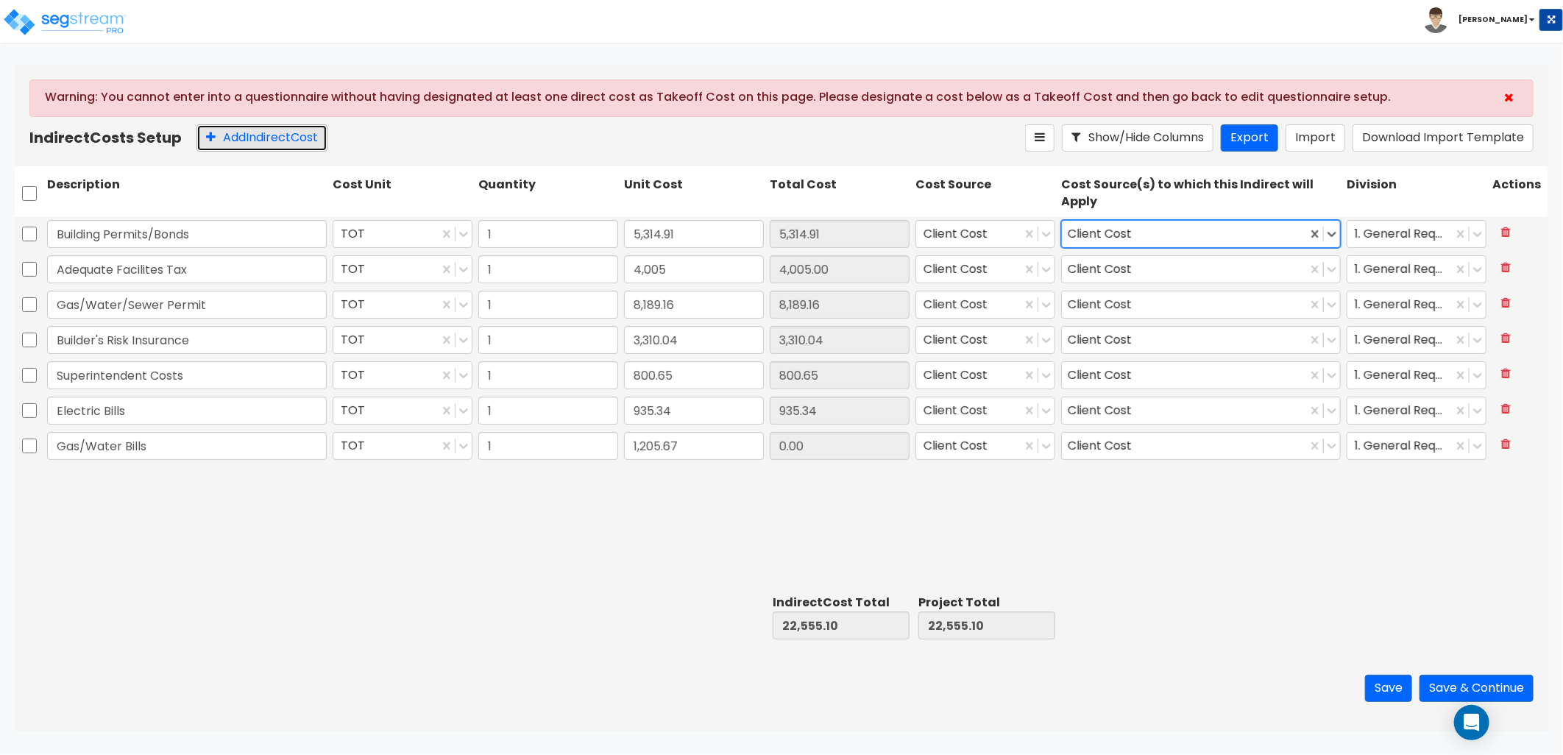
type input "1,205.67"
drag, startPoint x: 265, startPoint y: 144, endPoint x: 266, endPoint y: 170, distance: 26.5
click at [265, 146] on button "Add Indirect Cost" at bounding box center [262, 137] width 131 height 27
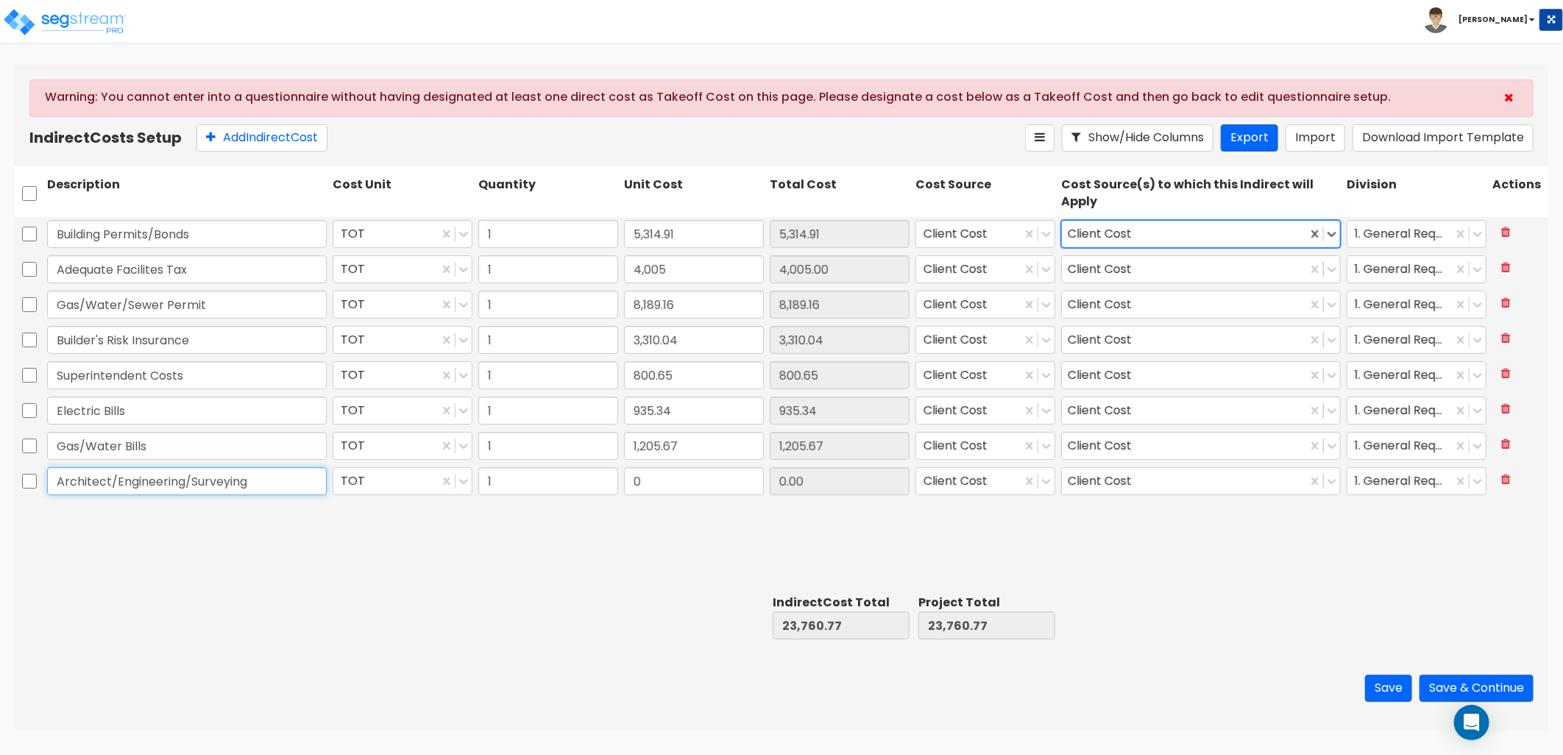
type input "Architect/Engineering/Surveying"
click at [687, 486] on input "0" at bounding box center [694, 481] width 140 height 28
type input "300"
type input "300.00"
click at [275, 138] on button "Add Indirect Cost" at bounding box center [262, 137] width 131 height 27
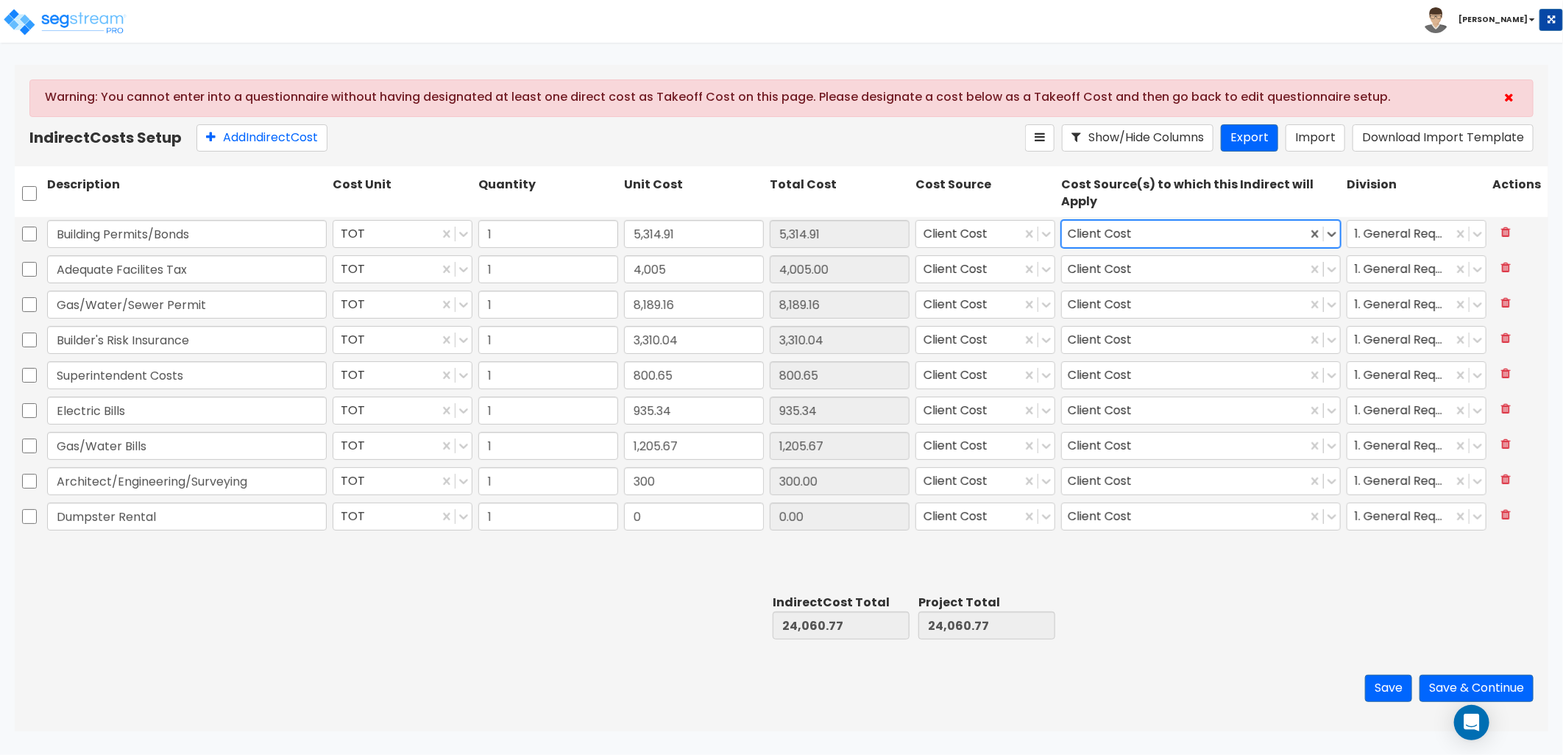
type input "Dumpster Rental"
type input "5"
type input "5,513.04"
click at [243, 142] on button "Add Indirect Cost" at bounding box center [262, 137] width 131 height 27
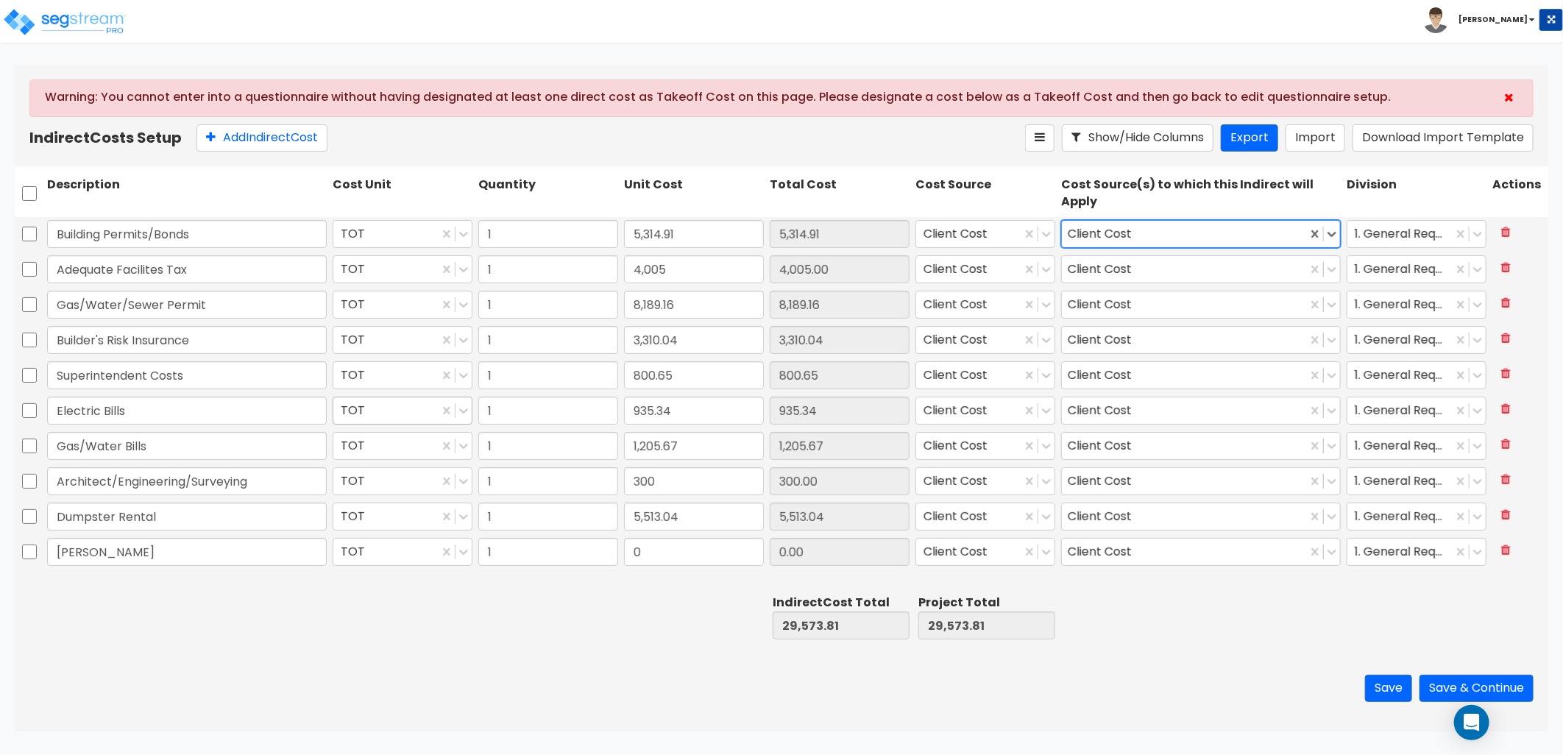
type input "[PERSON_NAME]"
type input "1,414.22"
click at [238, 142] on button "Add Indirect Cost" at bounding box center [262, 137] width 131 height 27
type input "1"
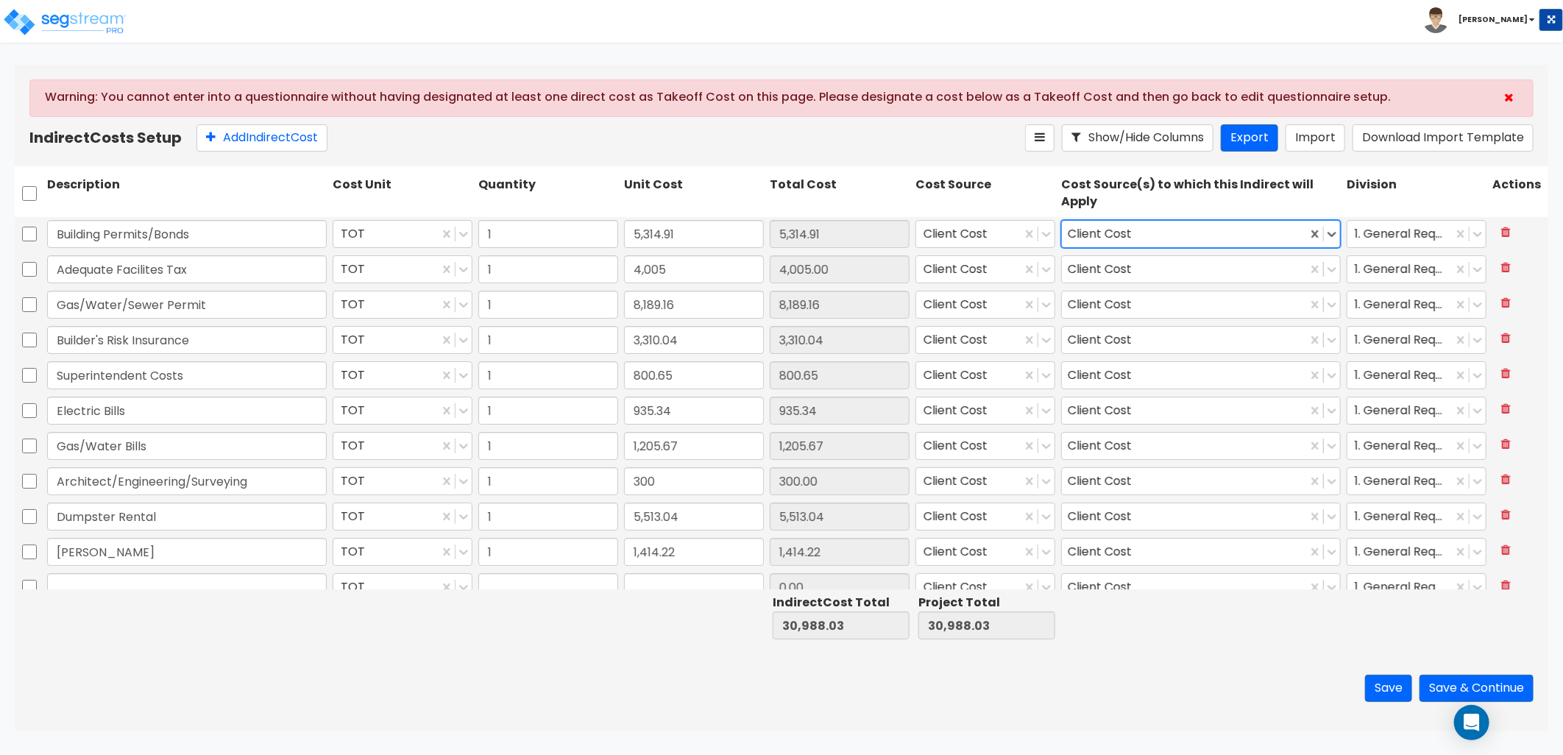
type input "0"
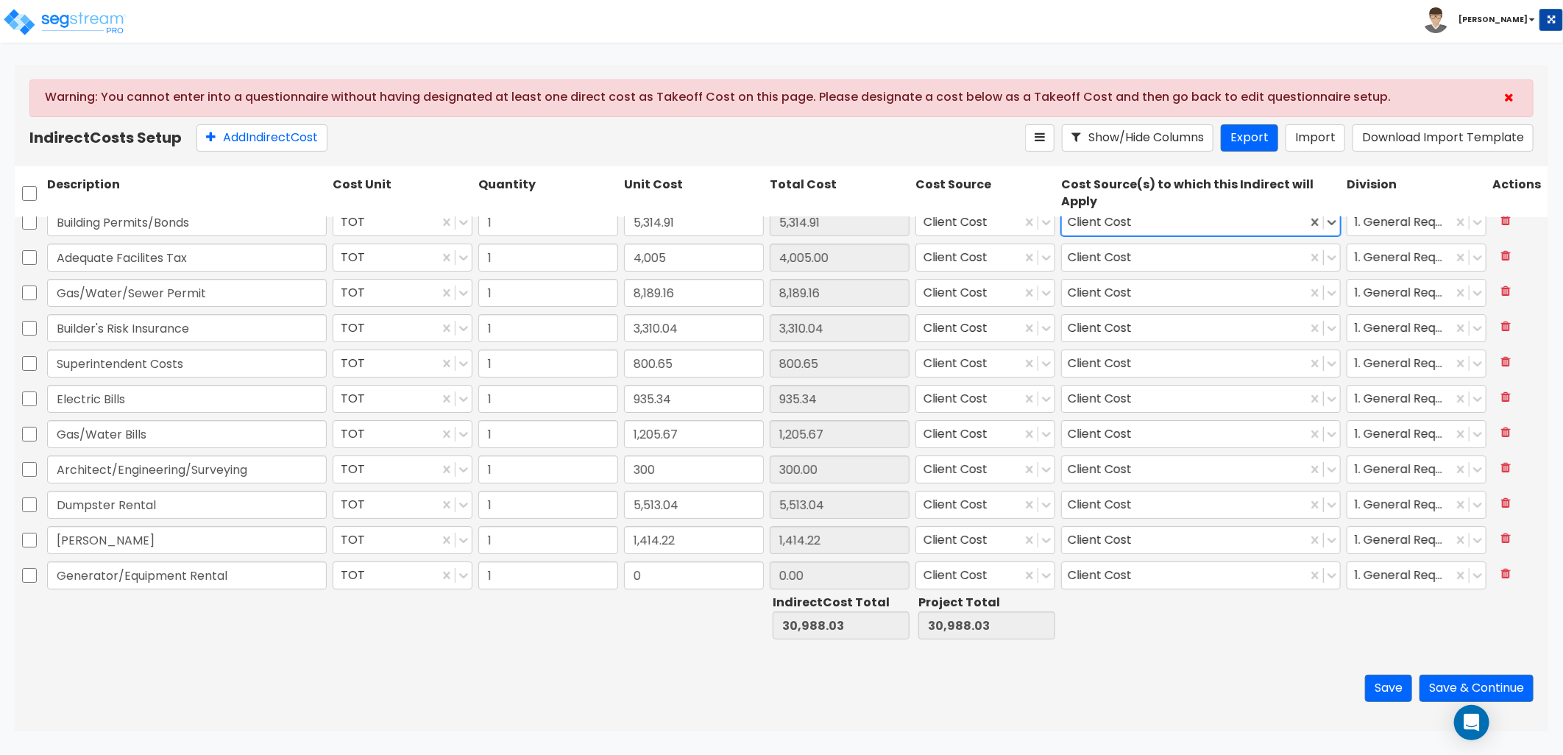
type input "Generator/Equipment Rental"
click at [718, 580] on input "5,513.04" at bounding box center [694, 576] width 140 height 28
type input "5,513.04"
click at [287, 575] on input "Generator/Equipment Rental" at bounding box center [187, 576] width 280 height 28
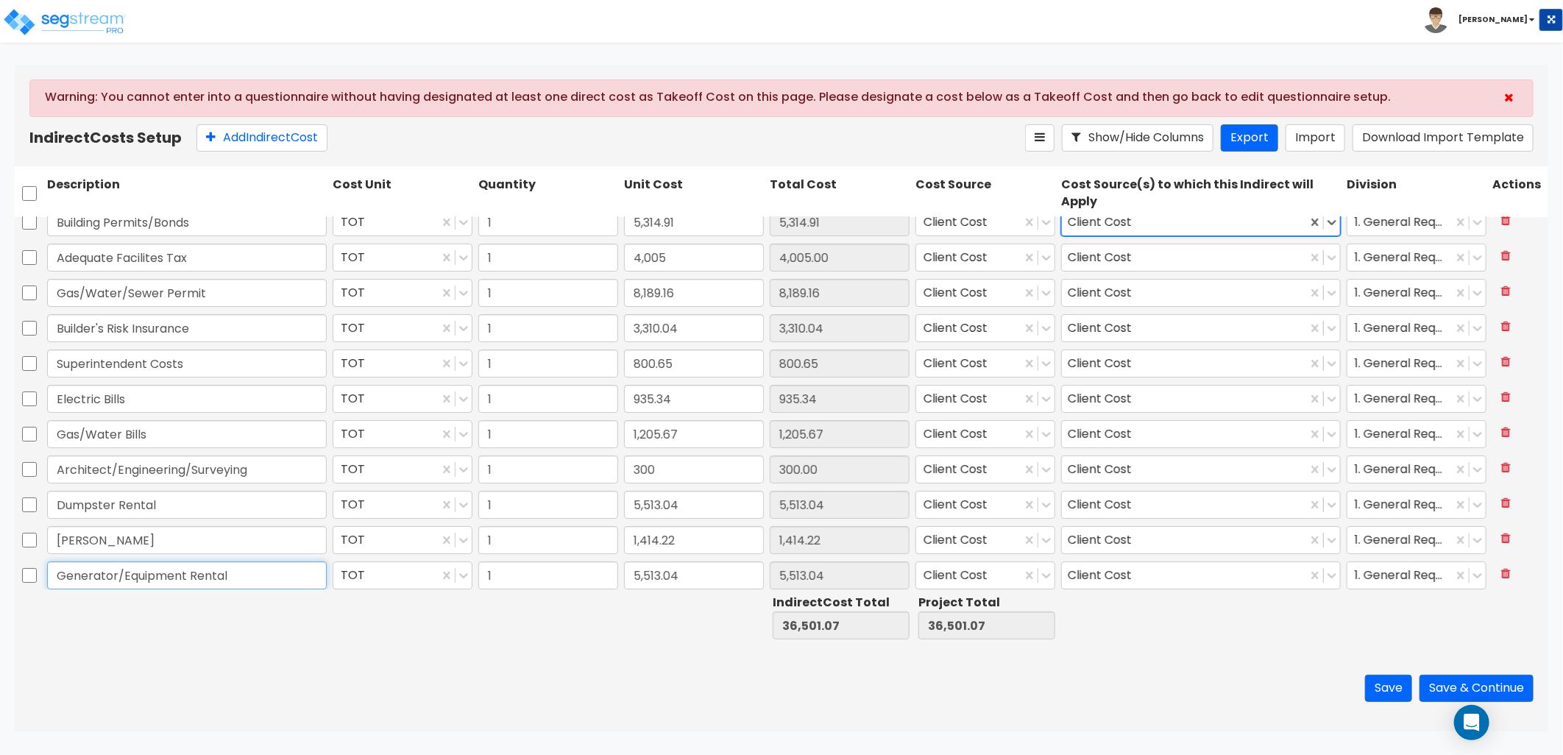
scroll to position [16, 0]
drag, startPoint x: 287, startPoint y: 575, endPoint x: -26, endPoint y: 561, distance: 313.8
click at [0, 561] on html "Toggle navigation To Worksheet Indirect Costs Setup Direct Costs Setup Zack x" at bounding box center [781, 366] width 1563 height 732
type input "Utility Service Water/Sewer/Electric"
type input "11,200"
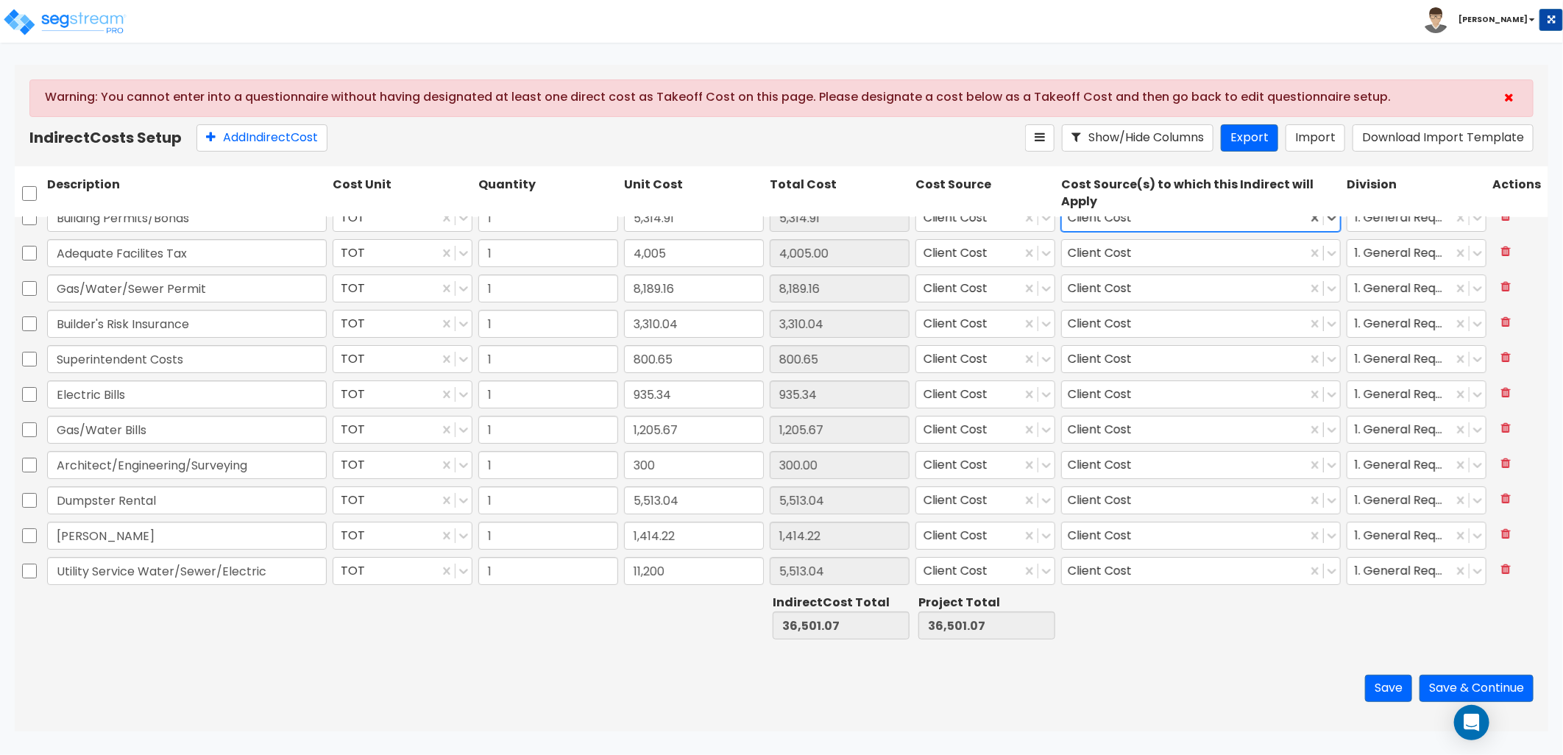
type input "11,200.00"
click at [1501, 571] on icon at bounding box center [1506, 569] width 10 height 12
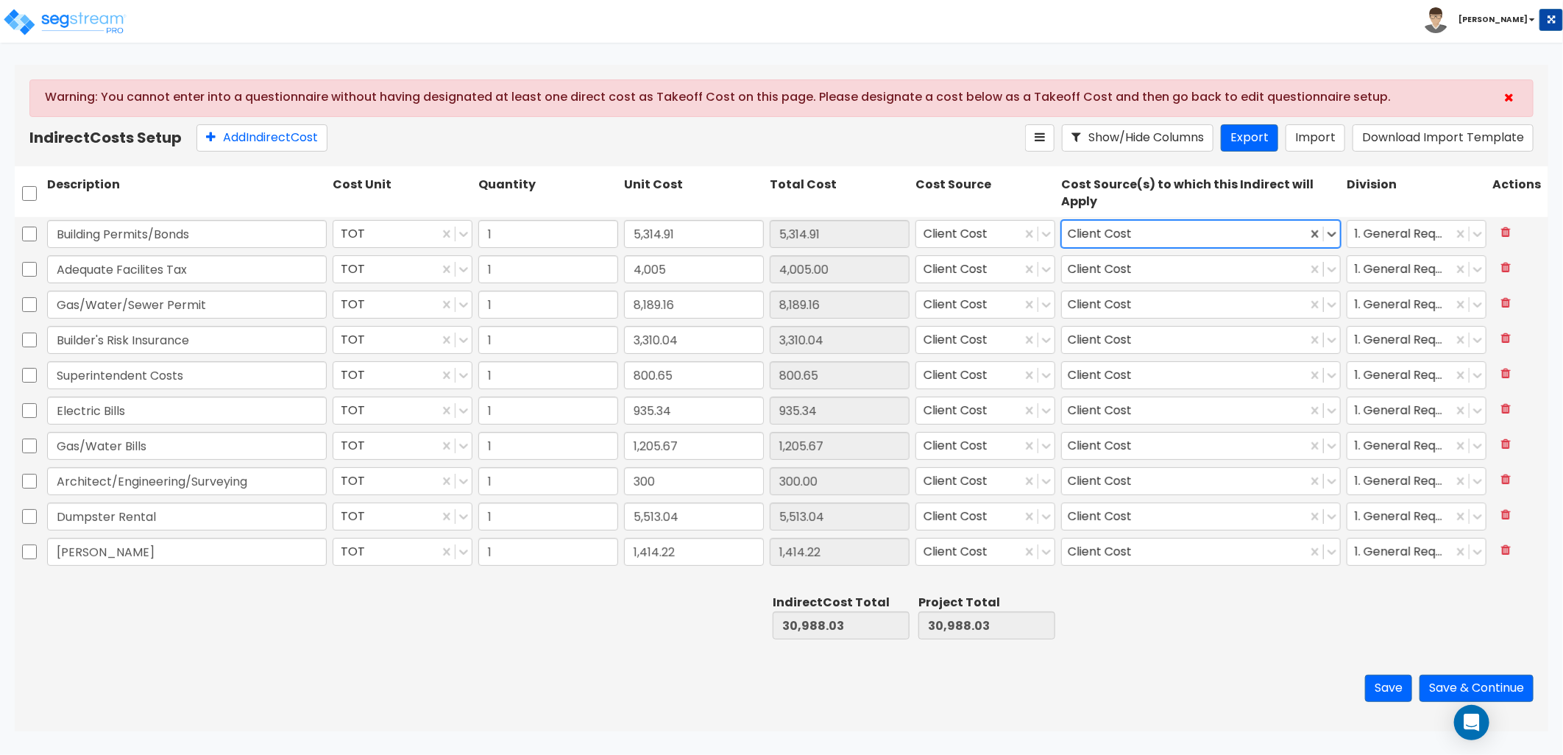
scroll to position [0, 0]
click at [1373, 684] on button "Save" at bounding box center [1388, 688] width 47 height 27
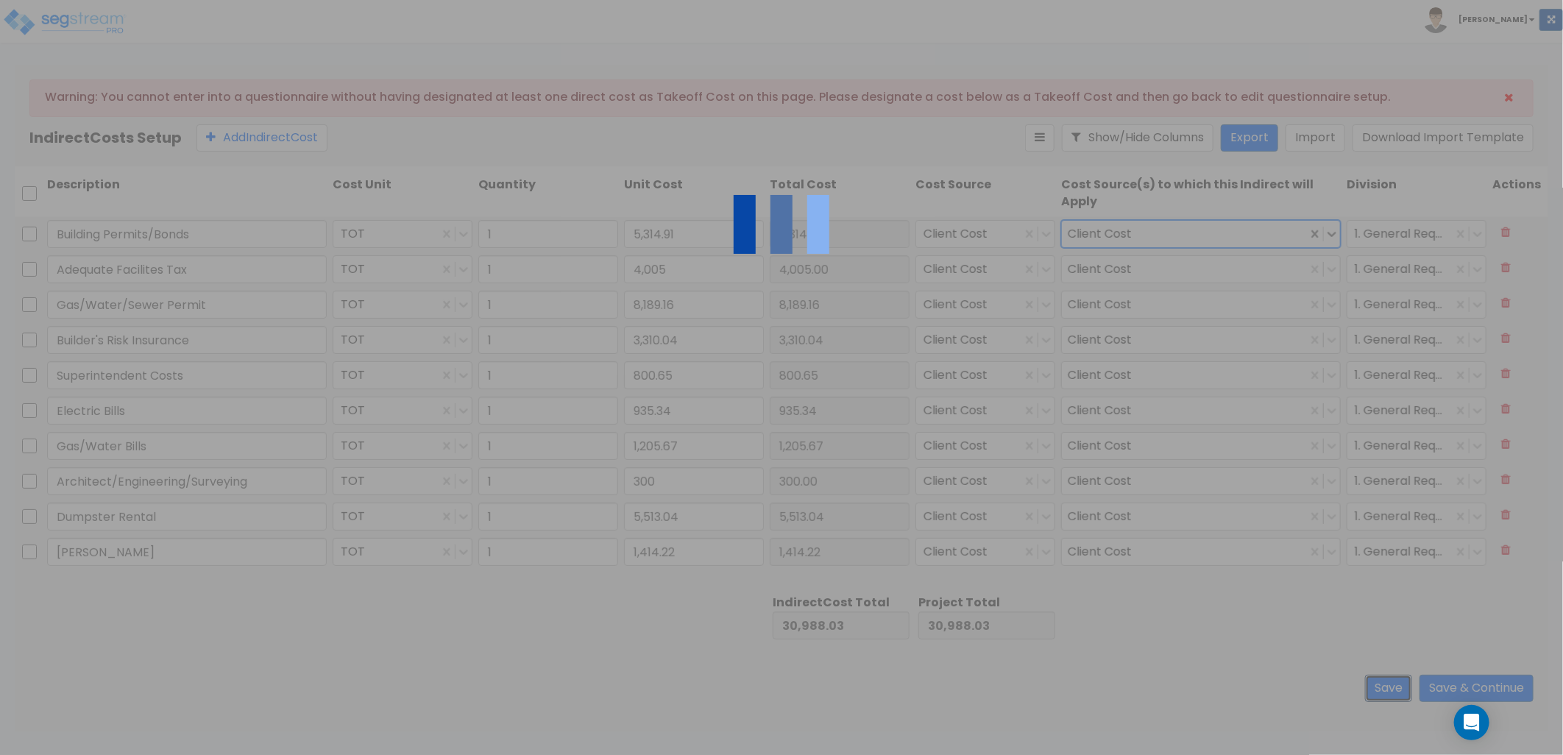
type input "Adequate Facilites Tax"
type input "Architect/Engineering/Surveying"
type input "1.00"
type input "4,005.00"
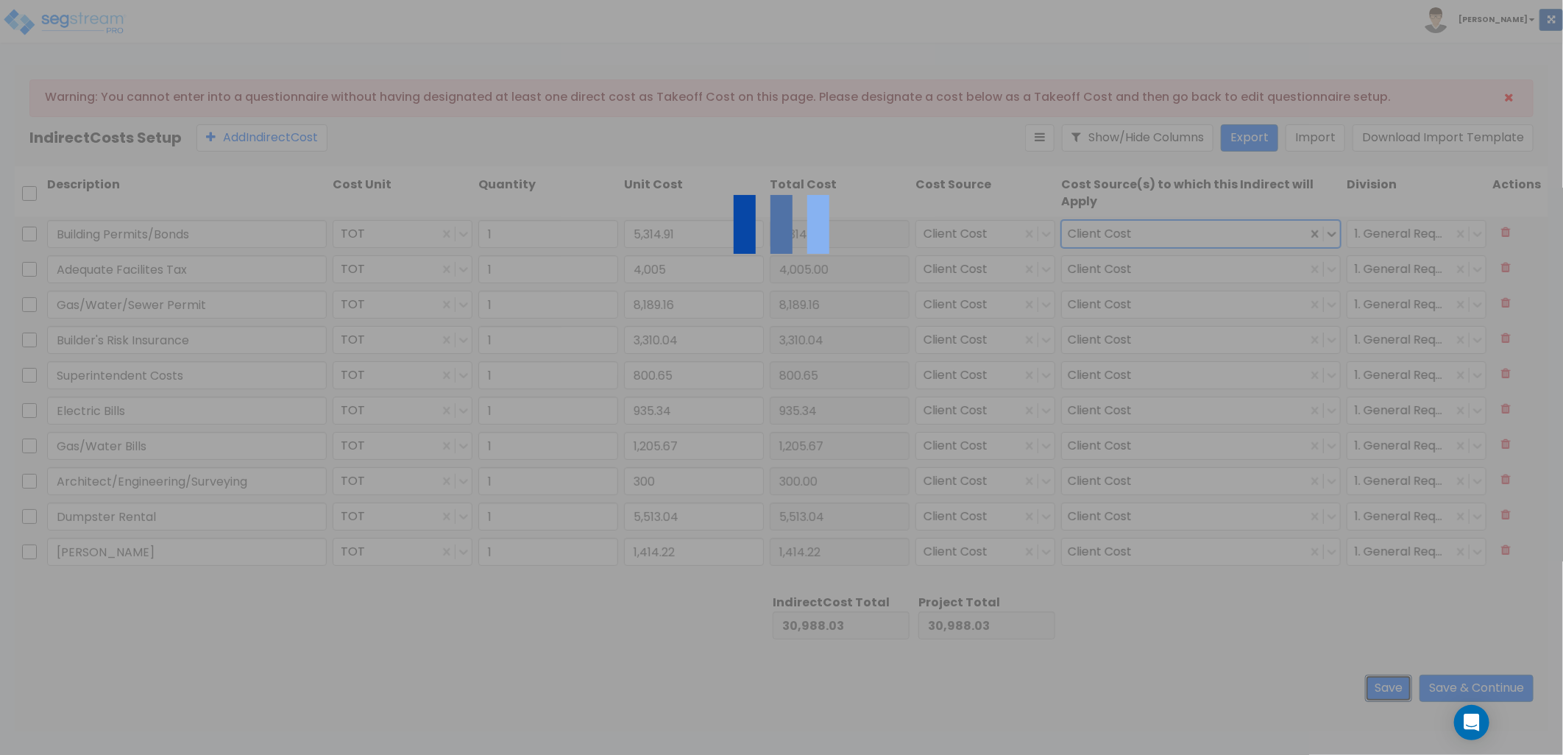
type input "1.00"
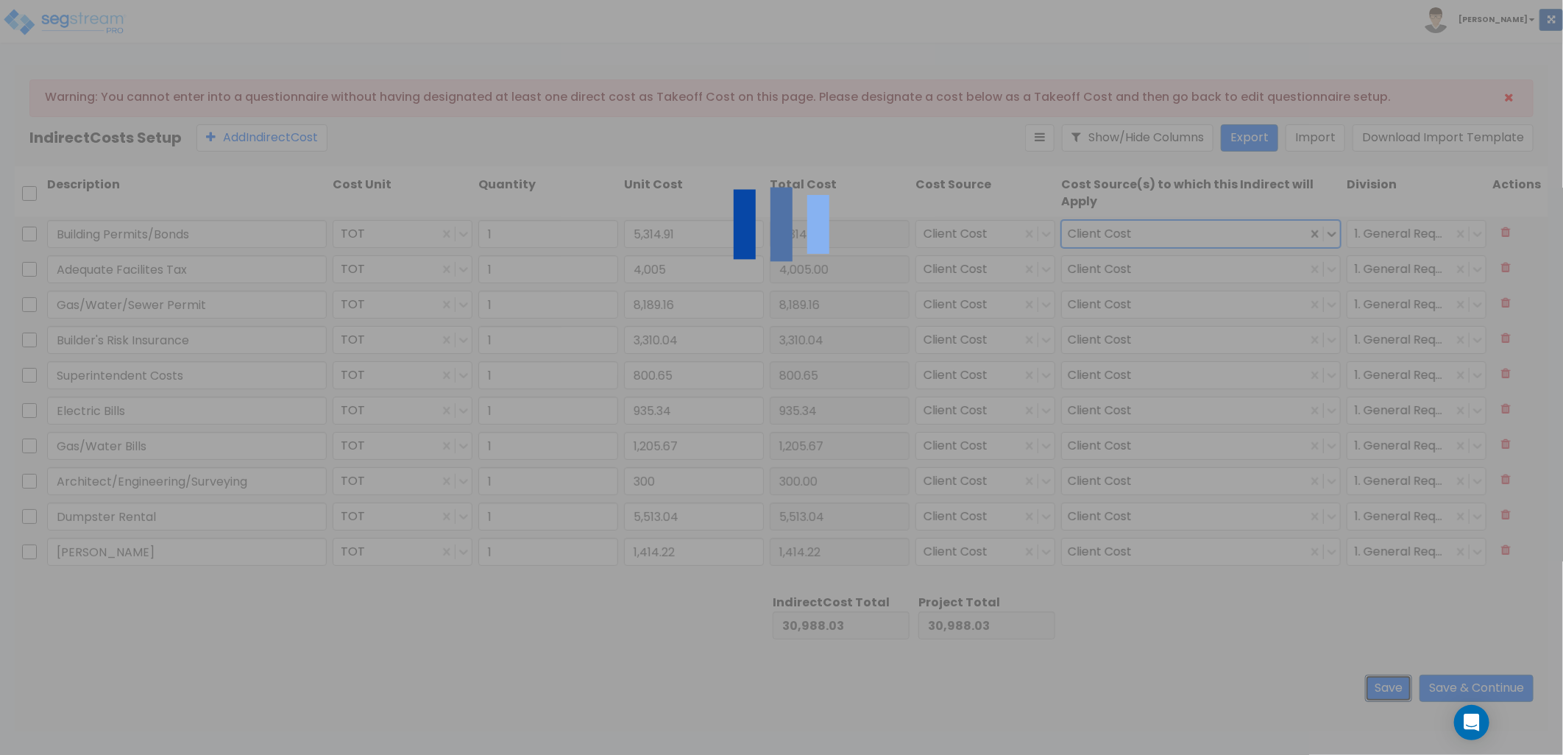
type input "1.00"
type input "300.00"
type input "1.00"
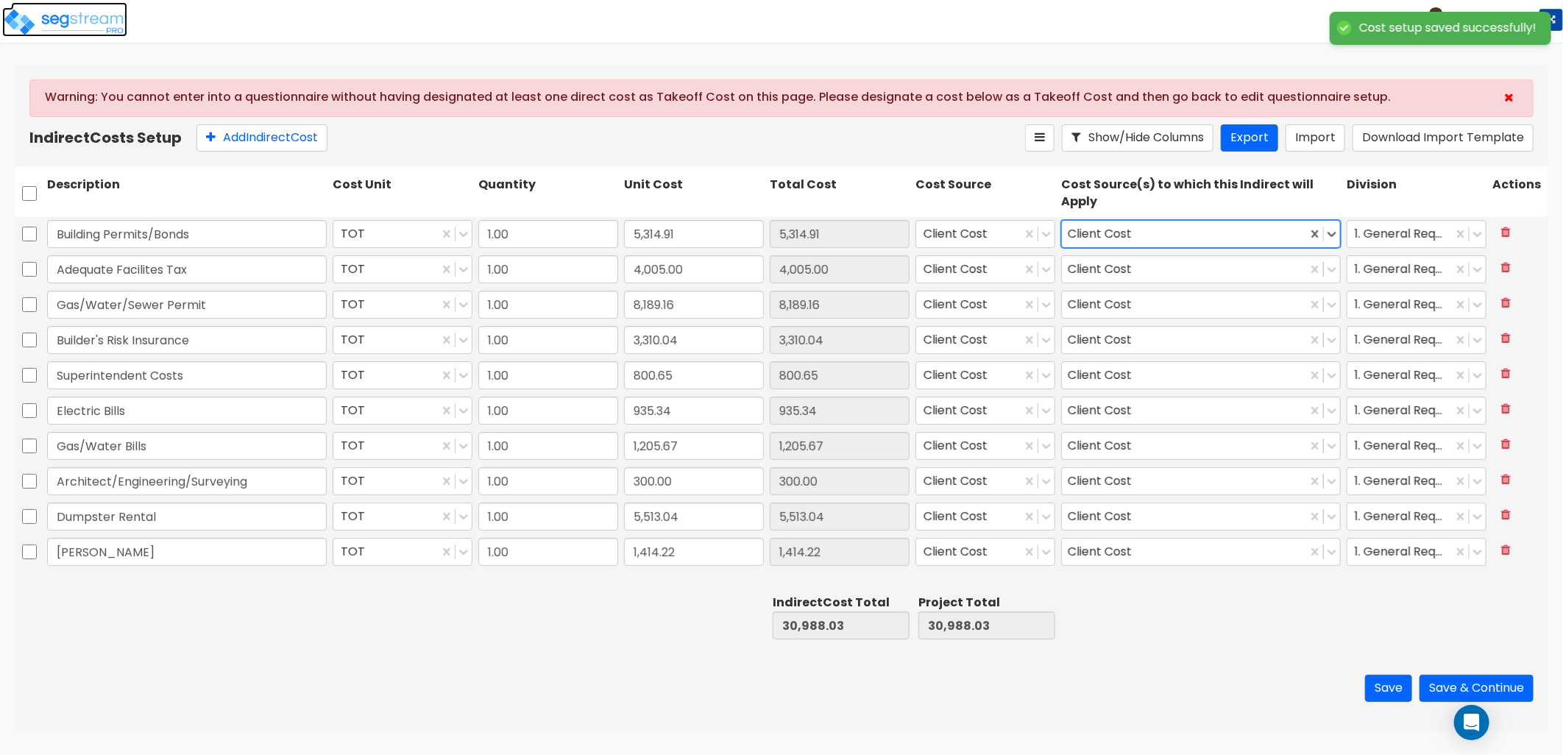
drag, startPoint x: 83, startPoint y: 27, endPoint x: 86, endPoint y: 35, distance: 8.6
click at [82, 29] on img at bounding box center [64, 21] width 125 height 29
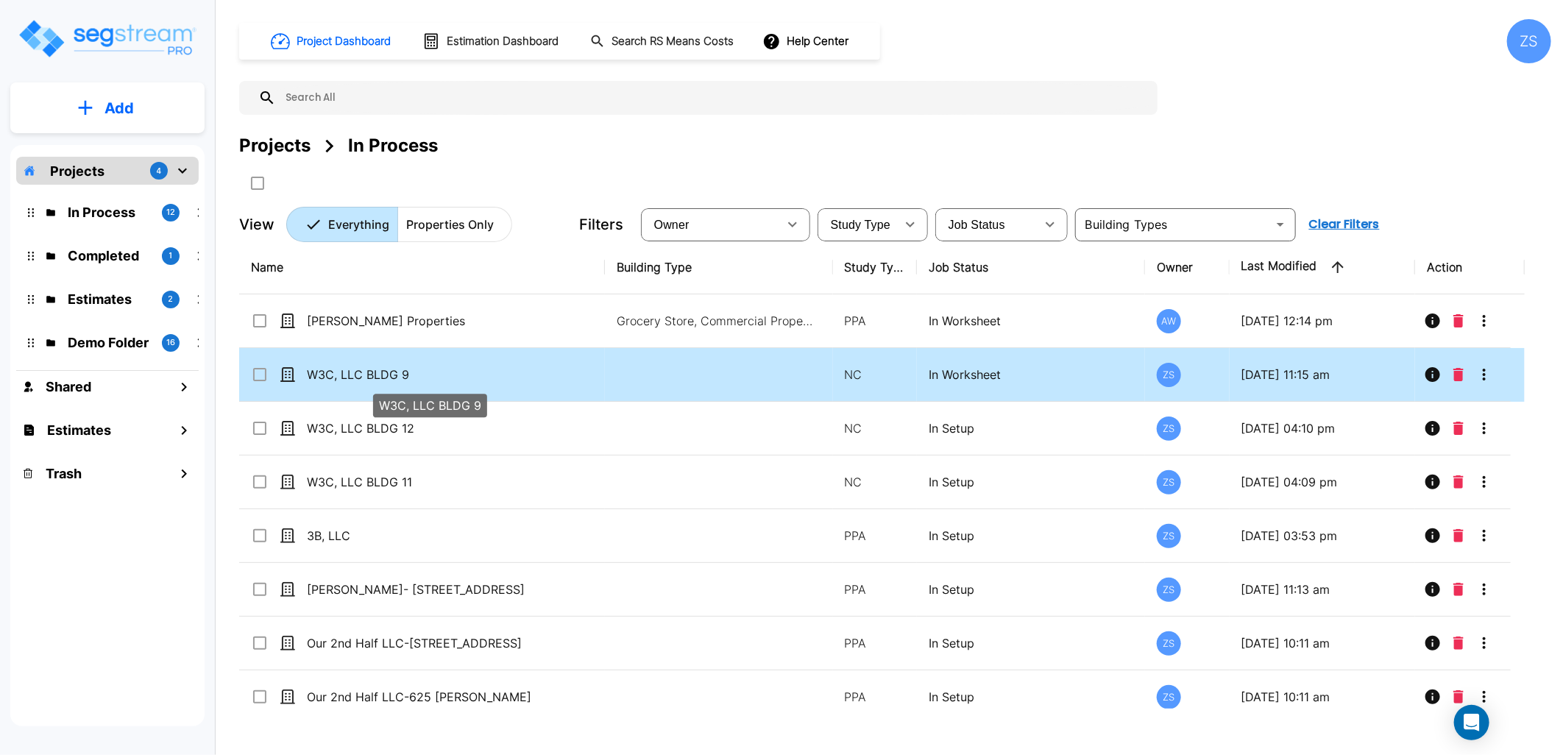
click at [457, 374] on p "W3C, LLC BLDG 9" at bounding box center [429, 375] width 245 height 18
checkbox input "true"
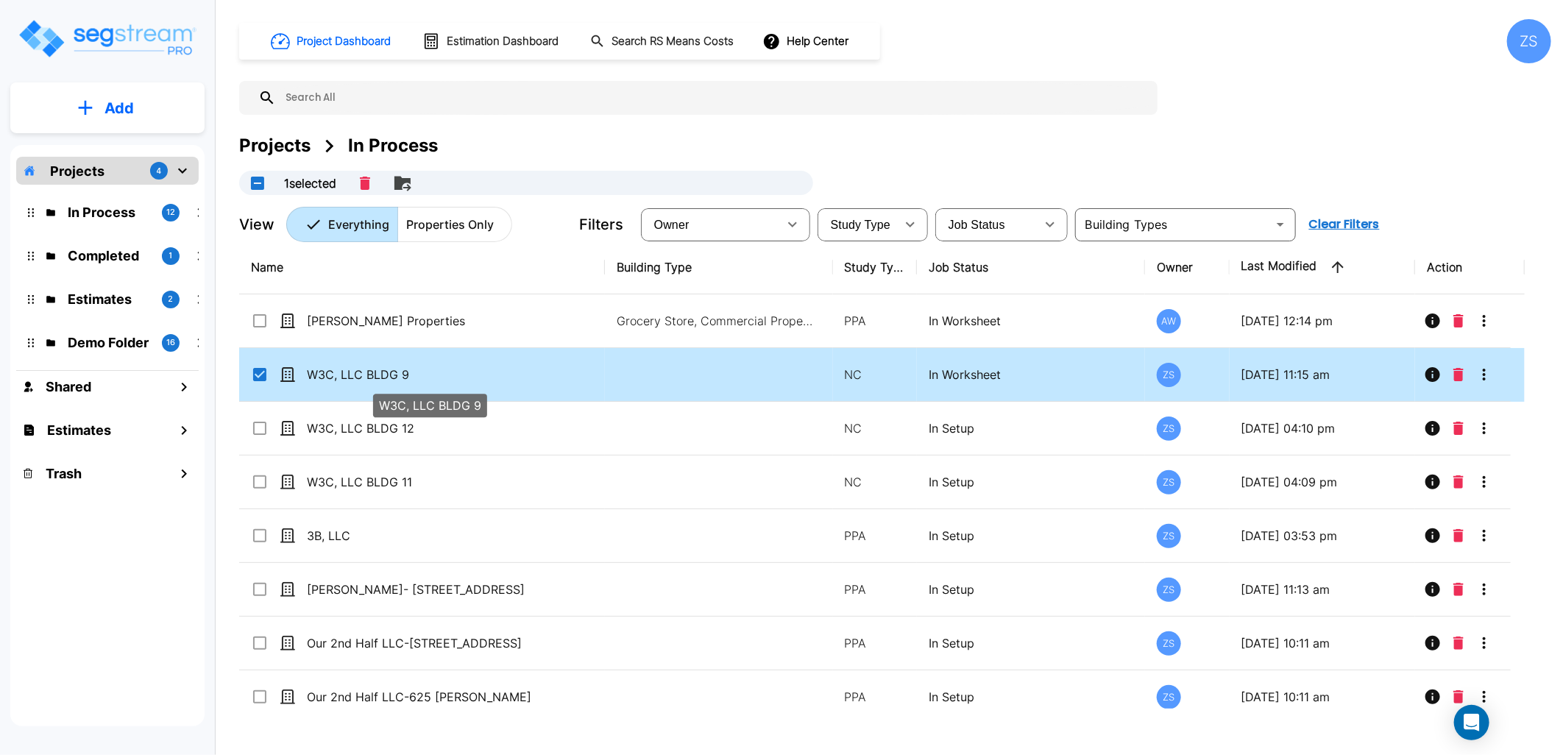
click at [457, 374] on p "W3C, LLC BLDG 9" at bounding box center [429, 375] width 245 height 18
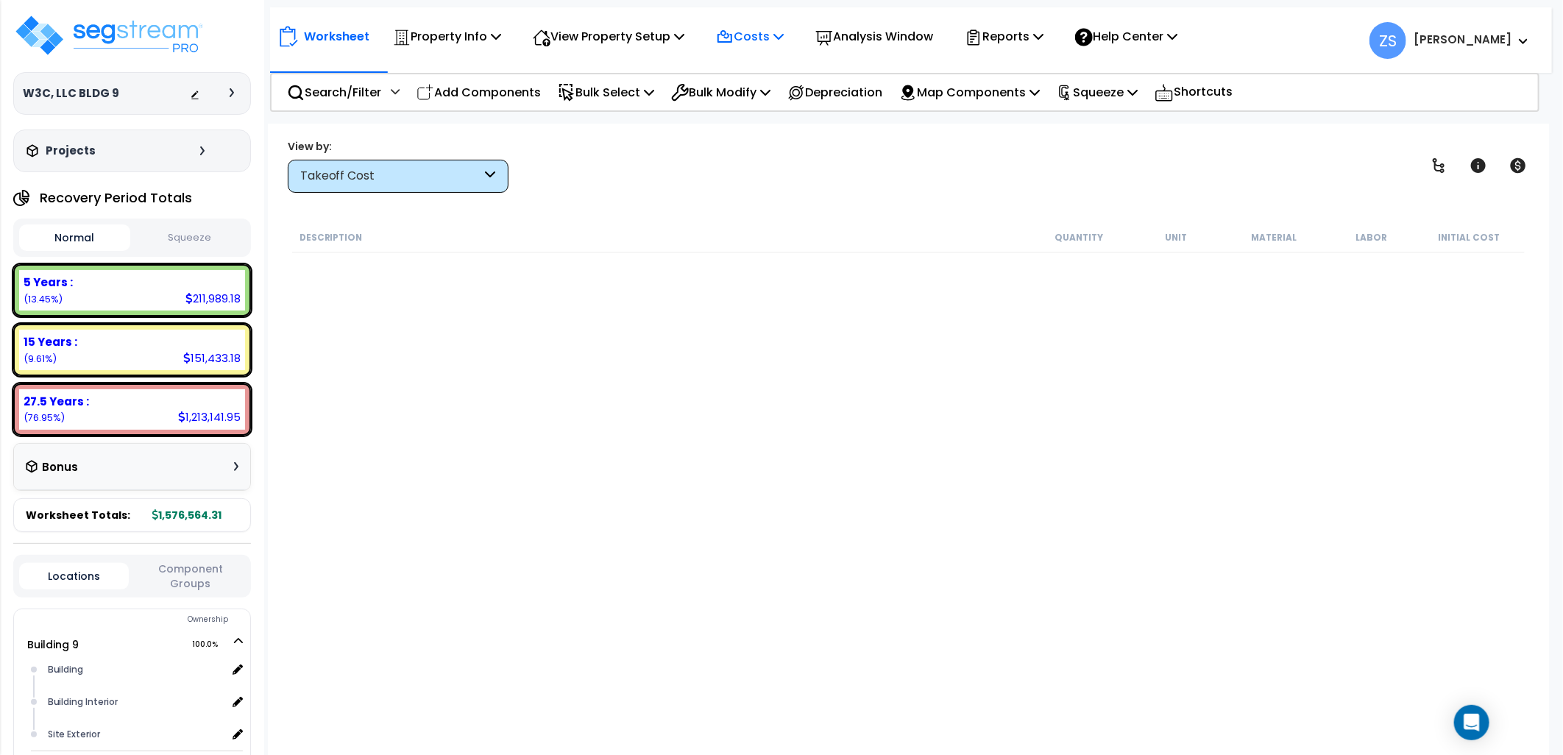
click at [783, 41] on p "Costs" at bounding box center [750, 36] width 68 height 20
click at [793, 97] on link "Direct Costs" at bounding box center [782, 100] width 146 height 29
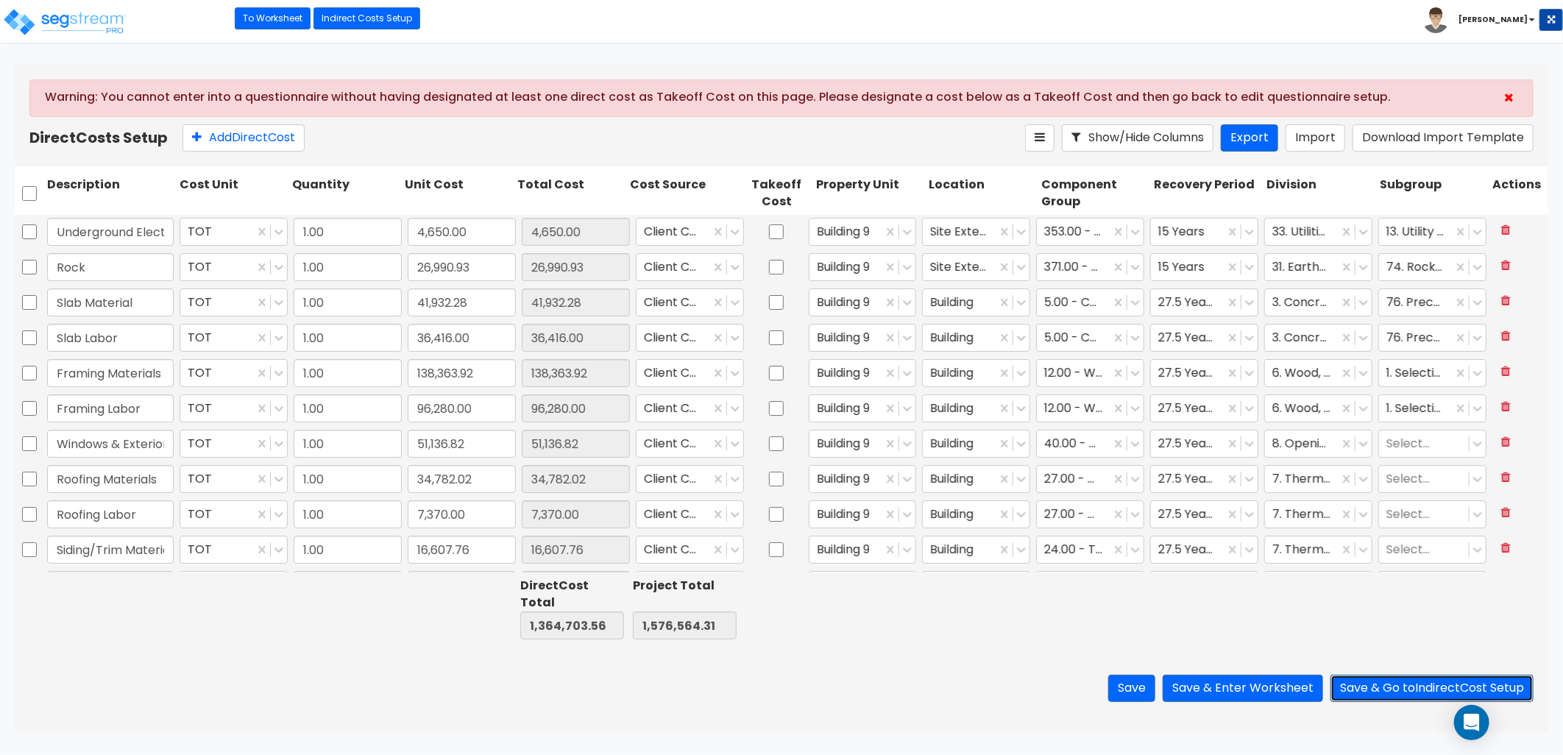
click at [1379, 689] on button "Save & Go to Indirect Cost Setup" at bounding box center [1432, 688] width 203 height 27
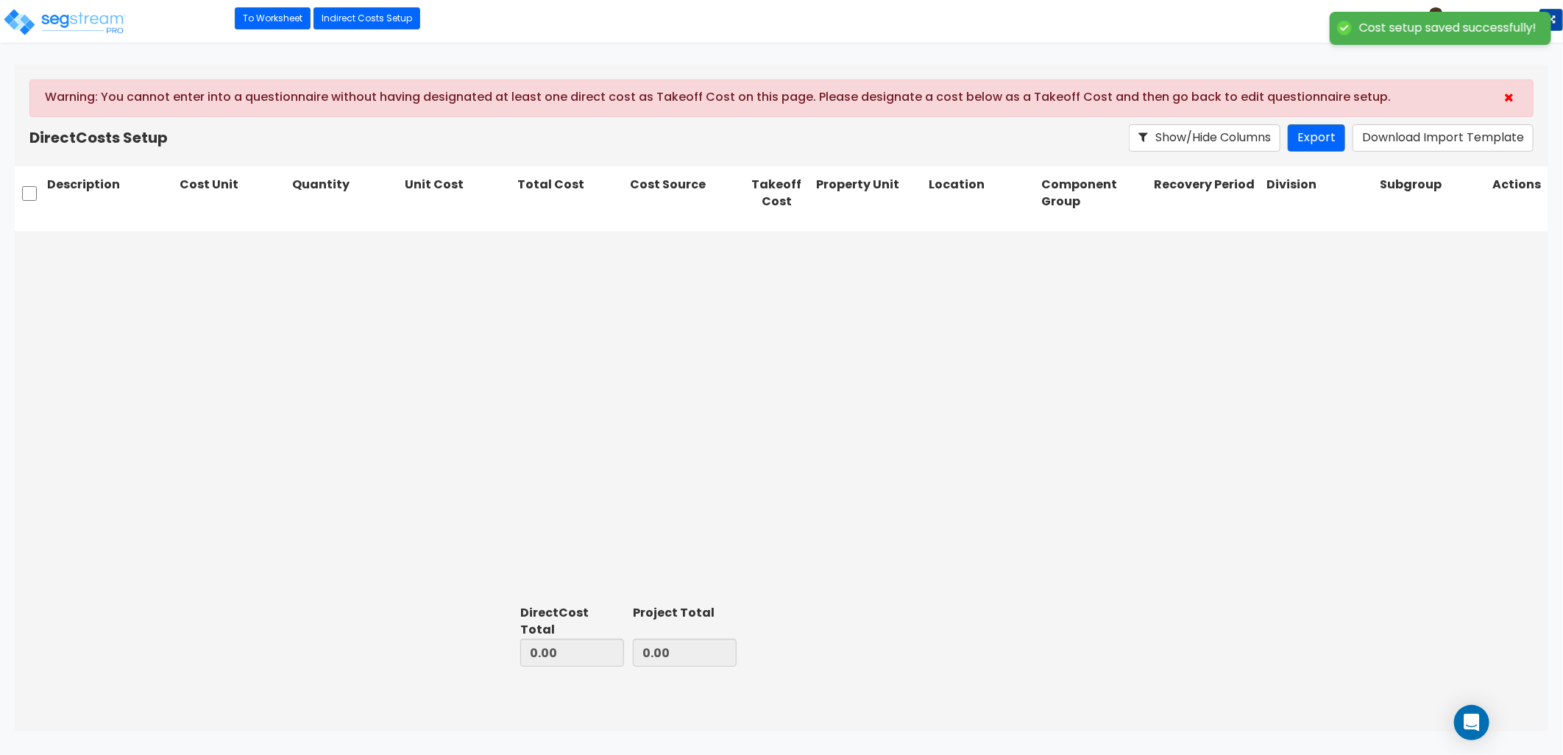
type input "1,364,703.56"
type input "211,860.75"
type input "1,576,564.31"
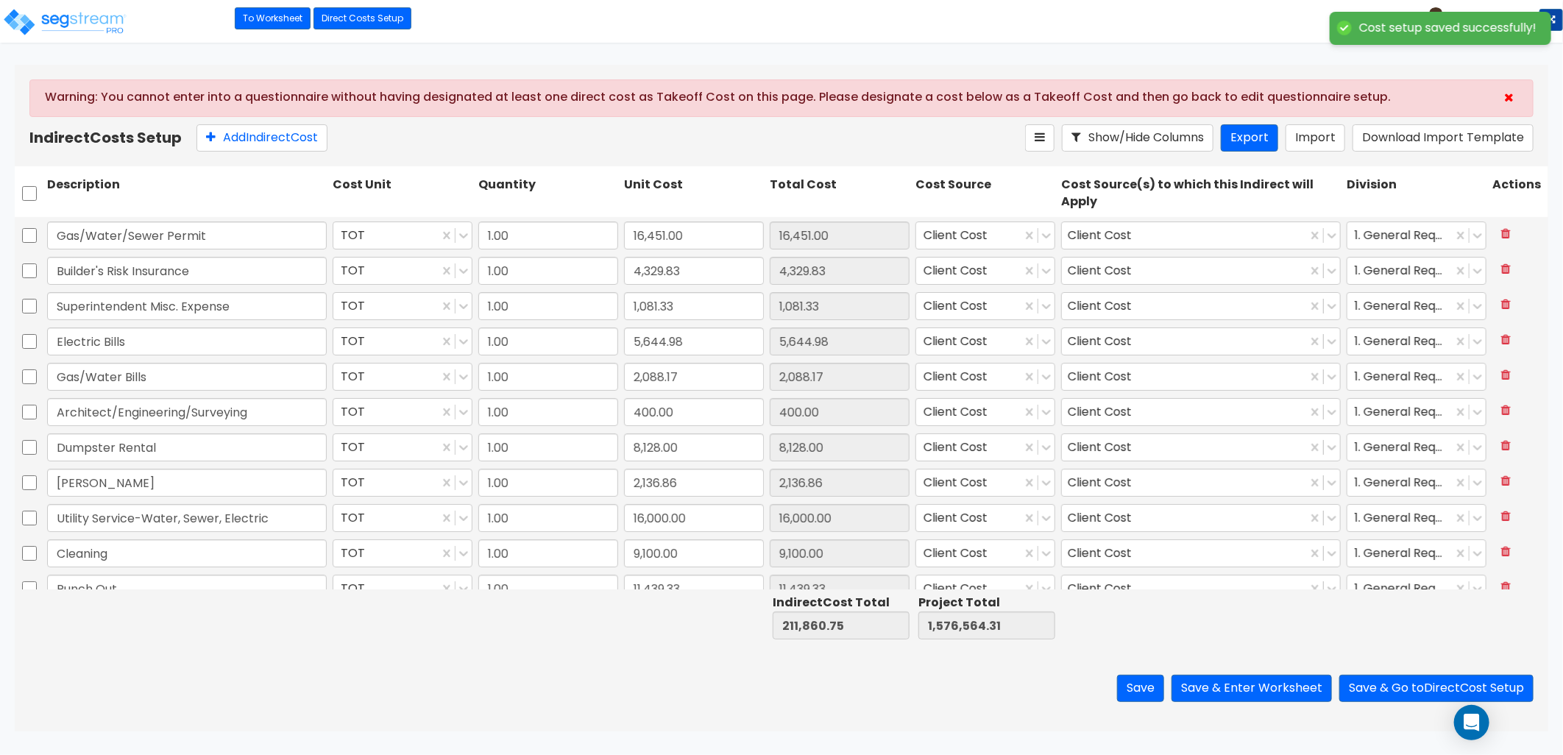
scroll to position [158, 0]
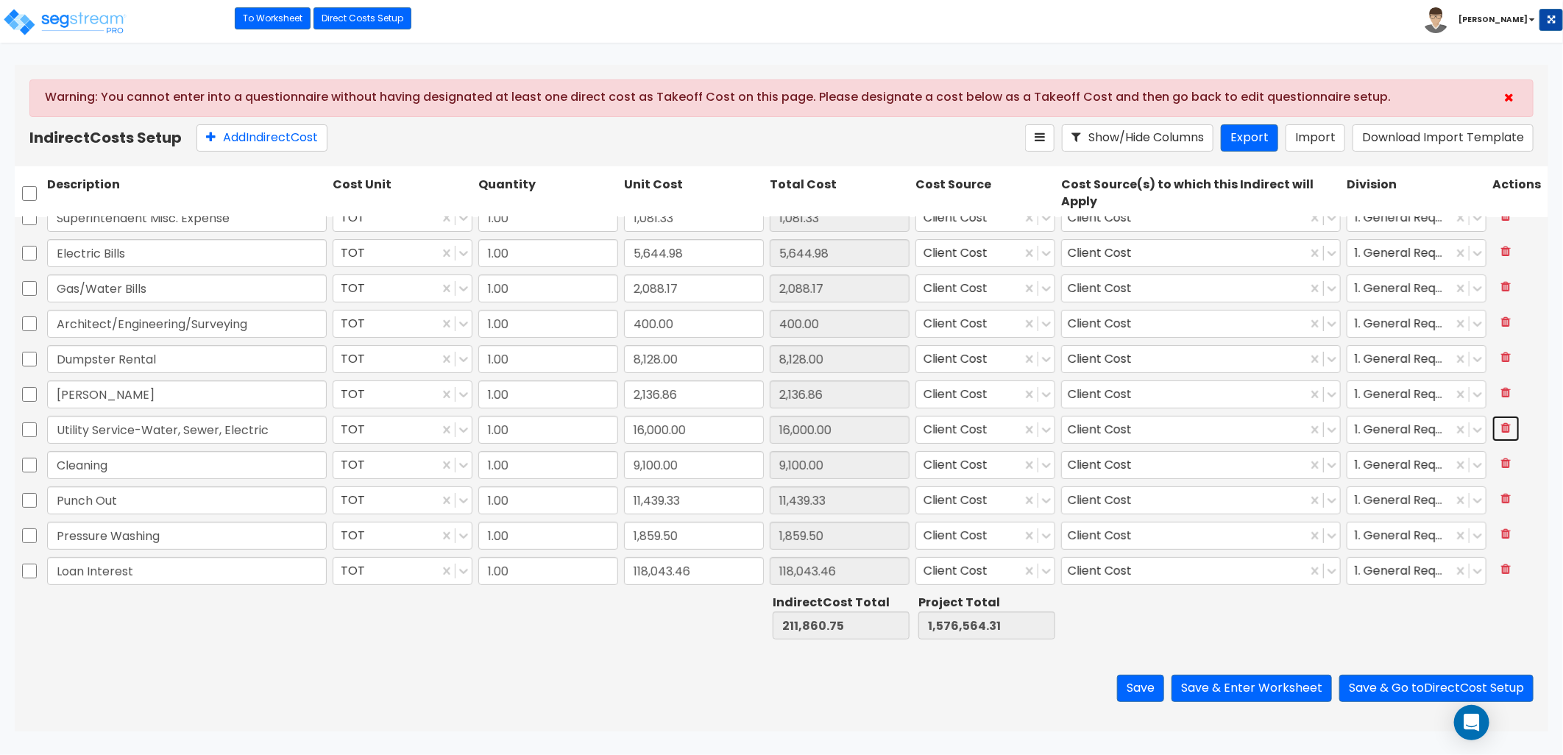
click at [1501, 425] on icon at bounding box center [1506, 428] width 10 height 12
type input "195,860.75"
type input "1,560,564.31"
type input "Cleaning"
type input "9,100.00"
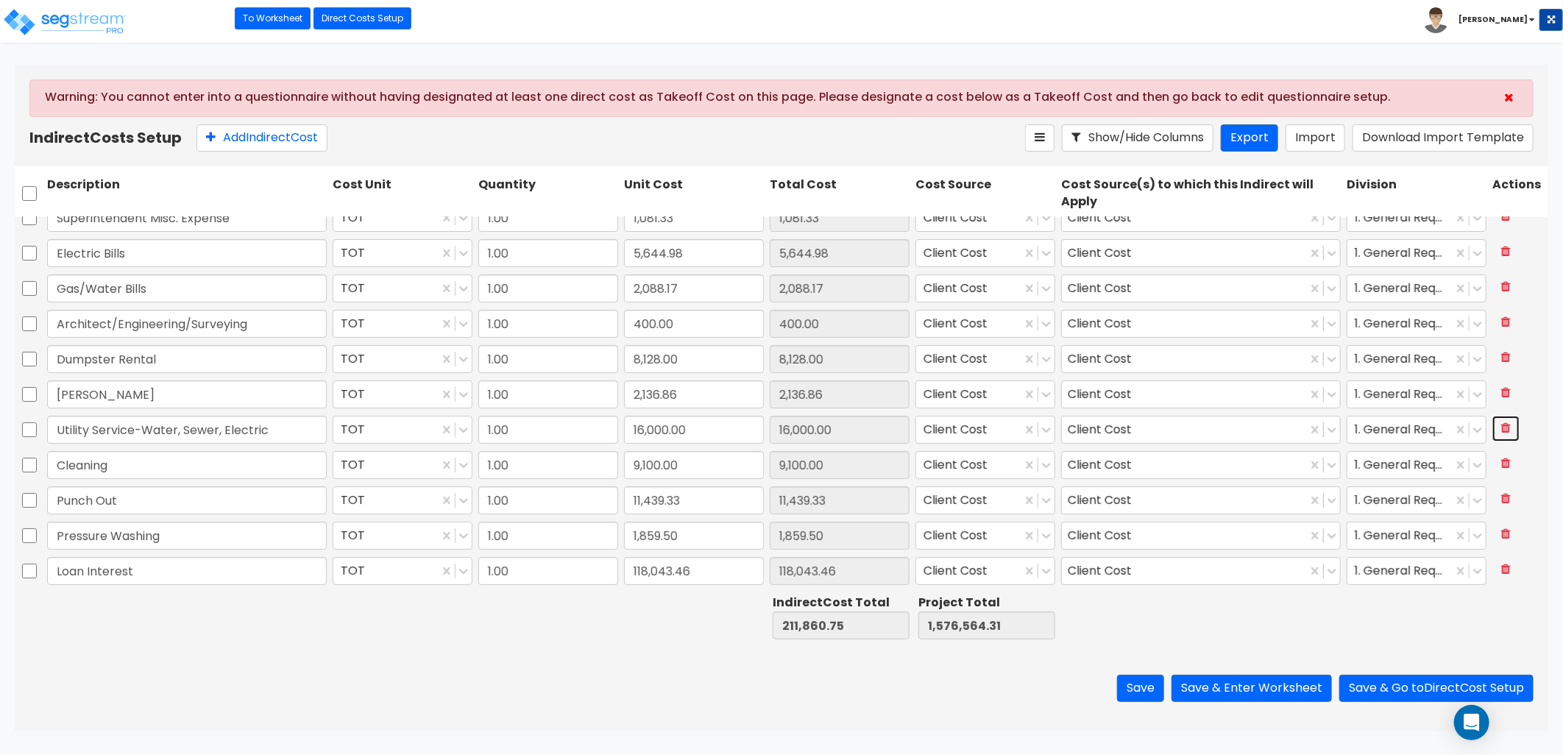
type input "Punch Out"
type input "11,439.33"
type input "Pressure Washing"
type input "1,859.50"
type input "Loan Interest"
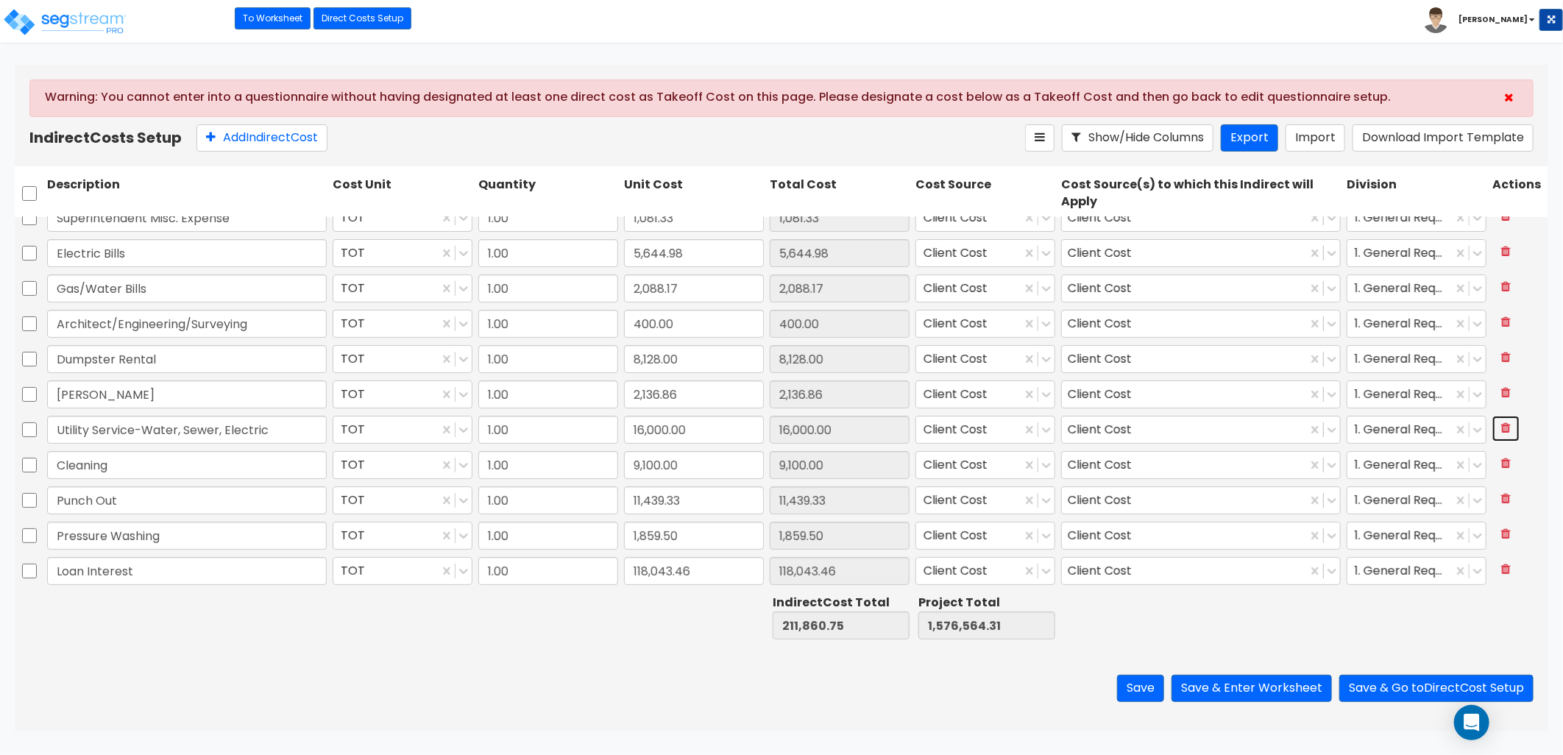
type input "118,043.46"
type input "9,100.00"
type input "11,439.33"
type input "1,859.50"
type input "118,043.46"
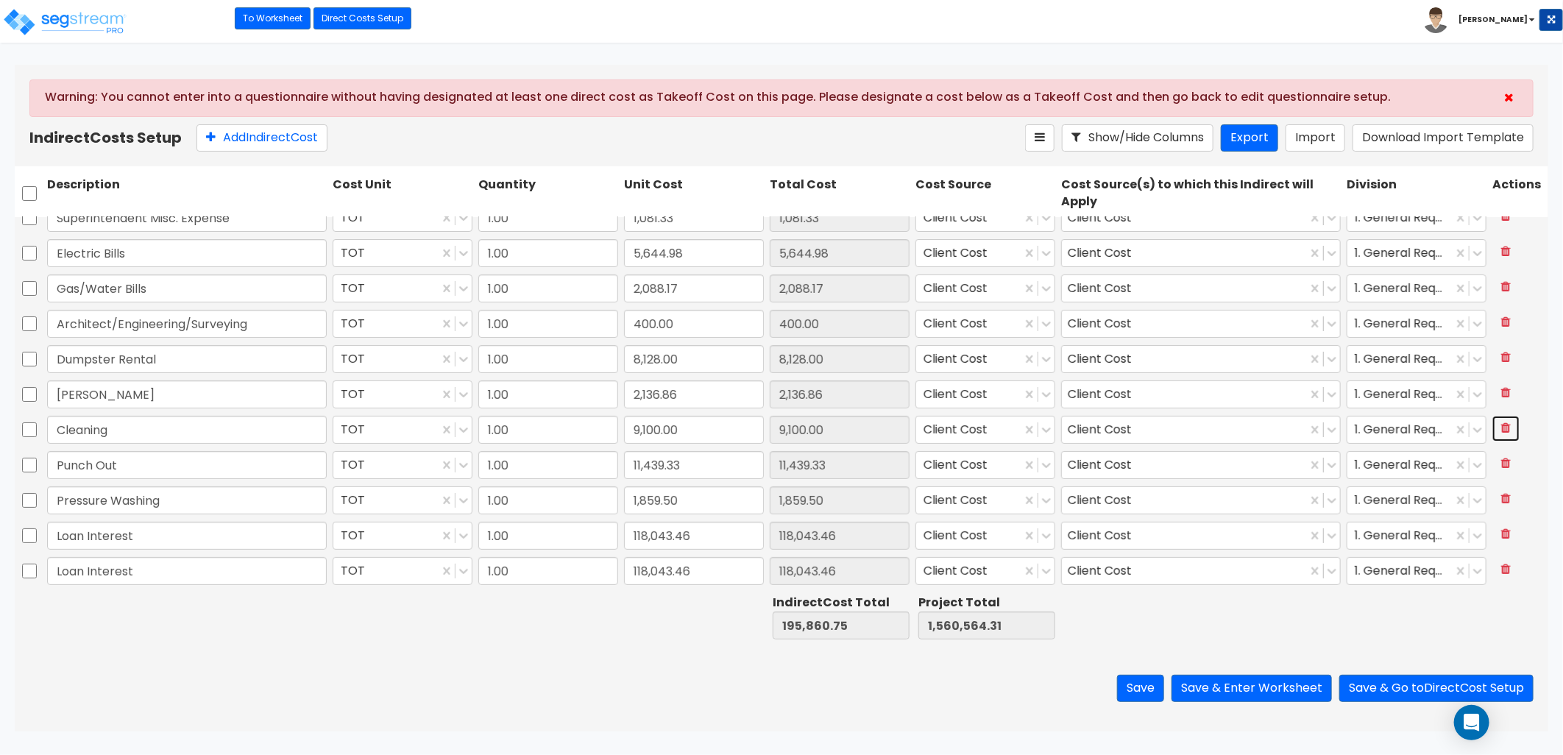
scroll to position [122, 0]
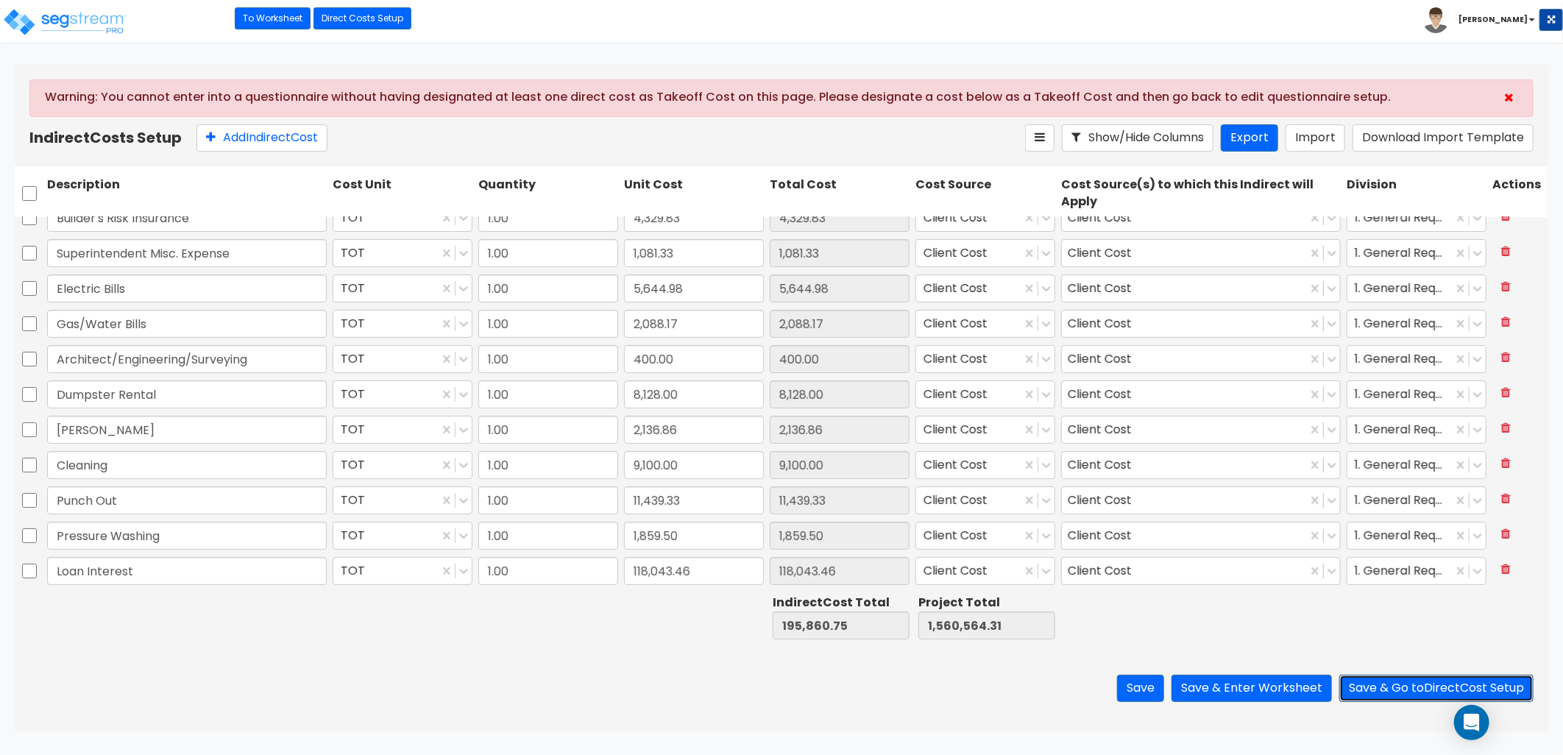
click at [1386, 690] on button "Save & Go to Direct Cost Setup" at bounding box center [1436, 688] width 194 height 27
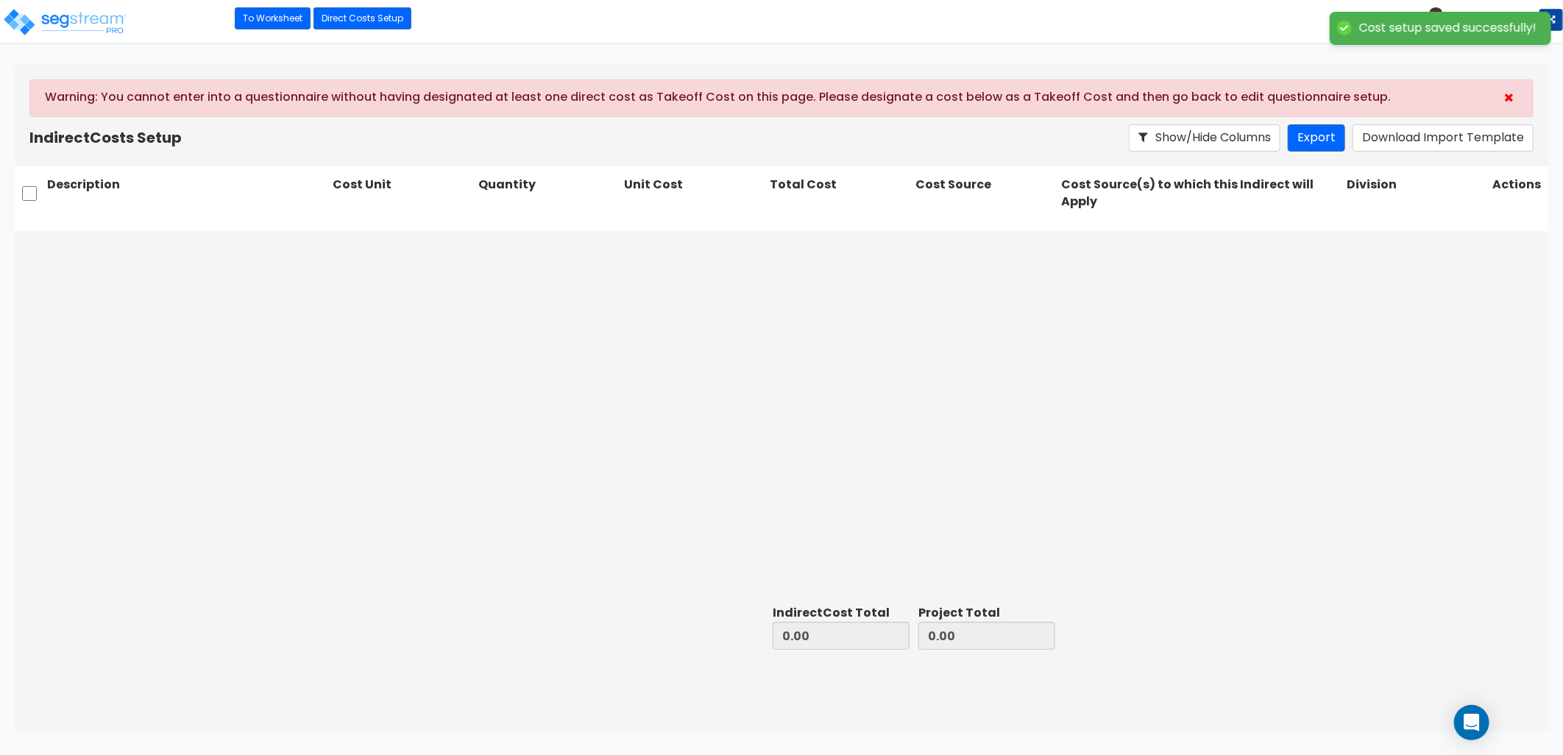
type input "195,860.75"
type input "1,364,703.56"
type input "1,560,564.31"
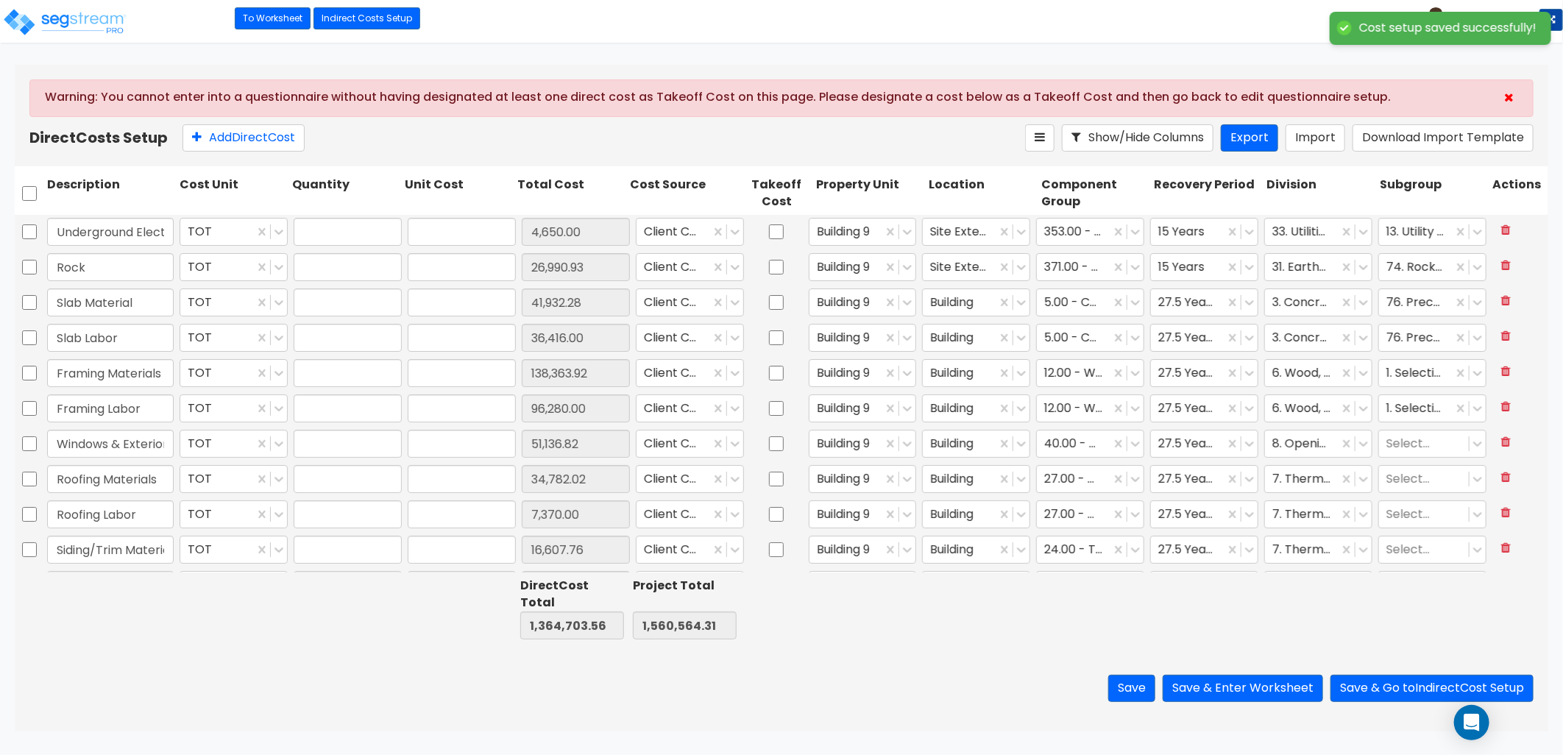
type input "1.00"
type input "4,650.00"
type input "1.00"
type input "26,990.93"
type input "1.00"
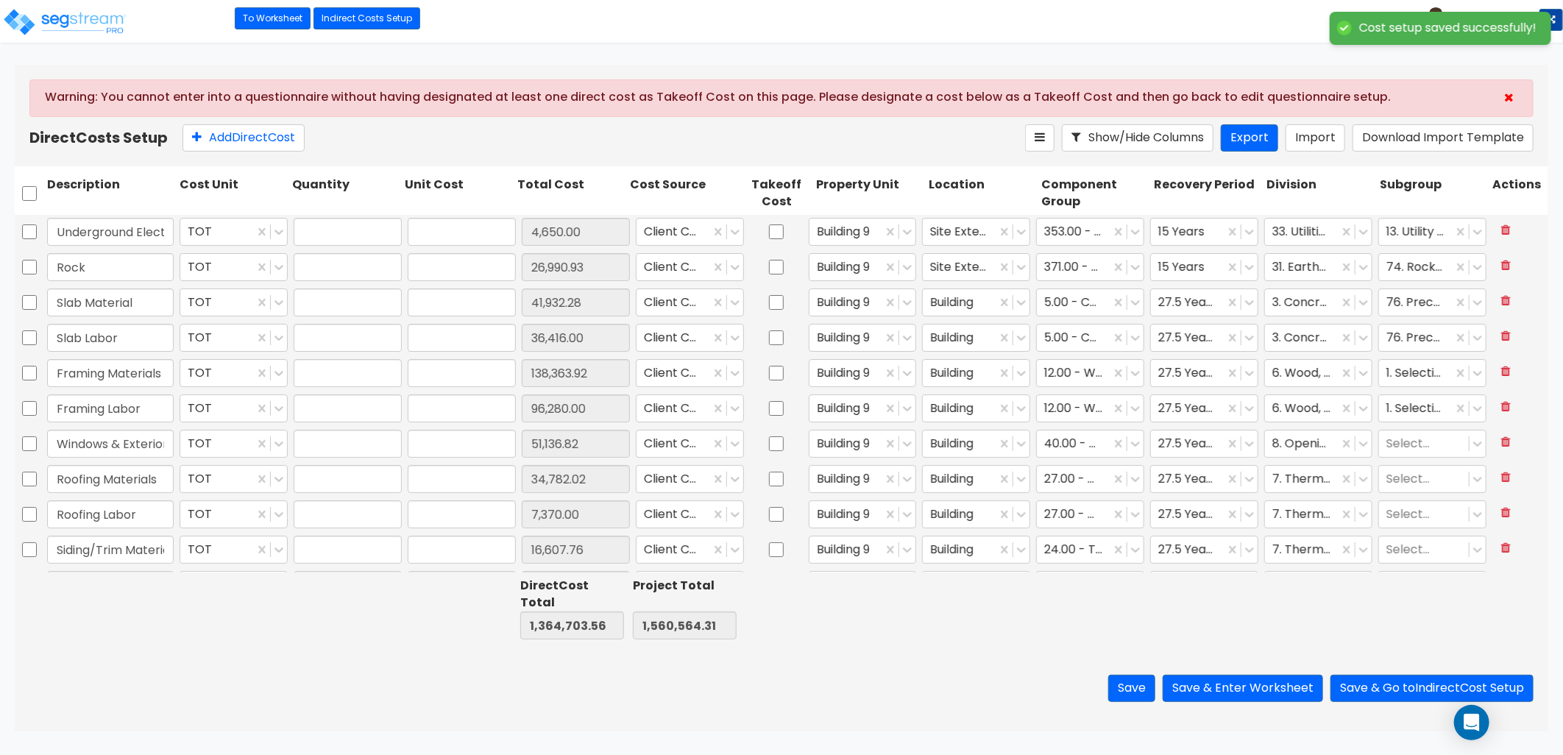
type input "41,932.28"
type input "1.00"
type input "36,416.00"
type input "1.00"
type input "138,363.92"
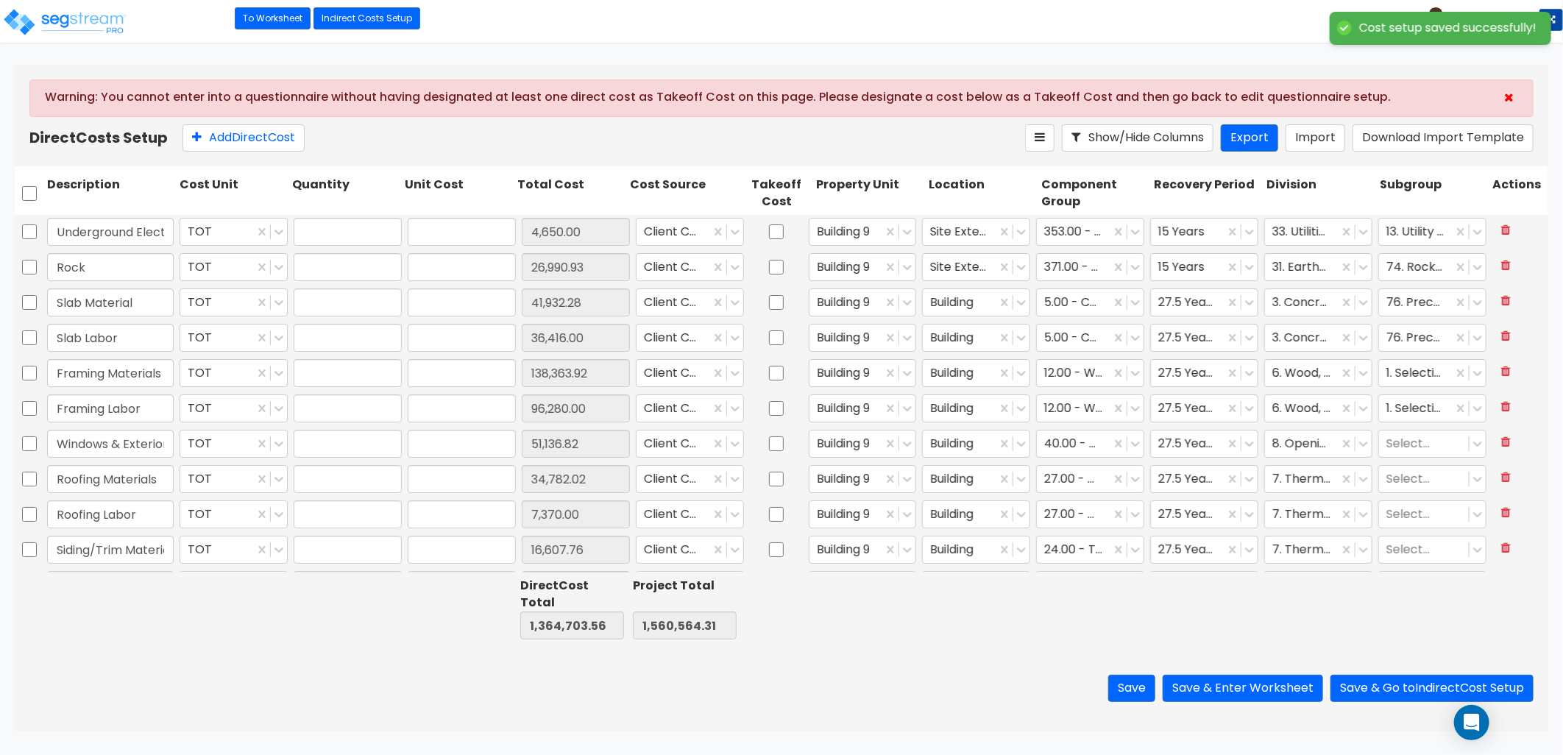
type input "1.00"
type input "96,280.00"
type input "1.00"
type input "51,136.82"
type input "1.00"
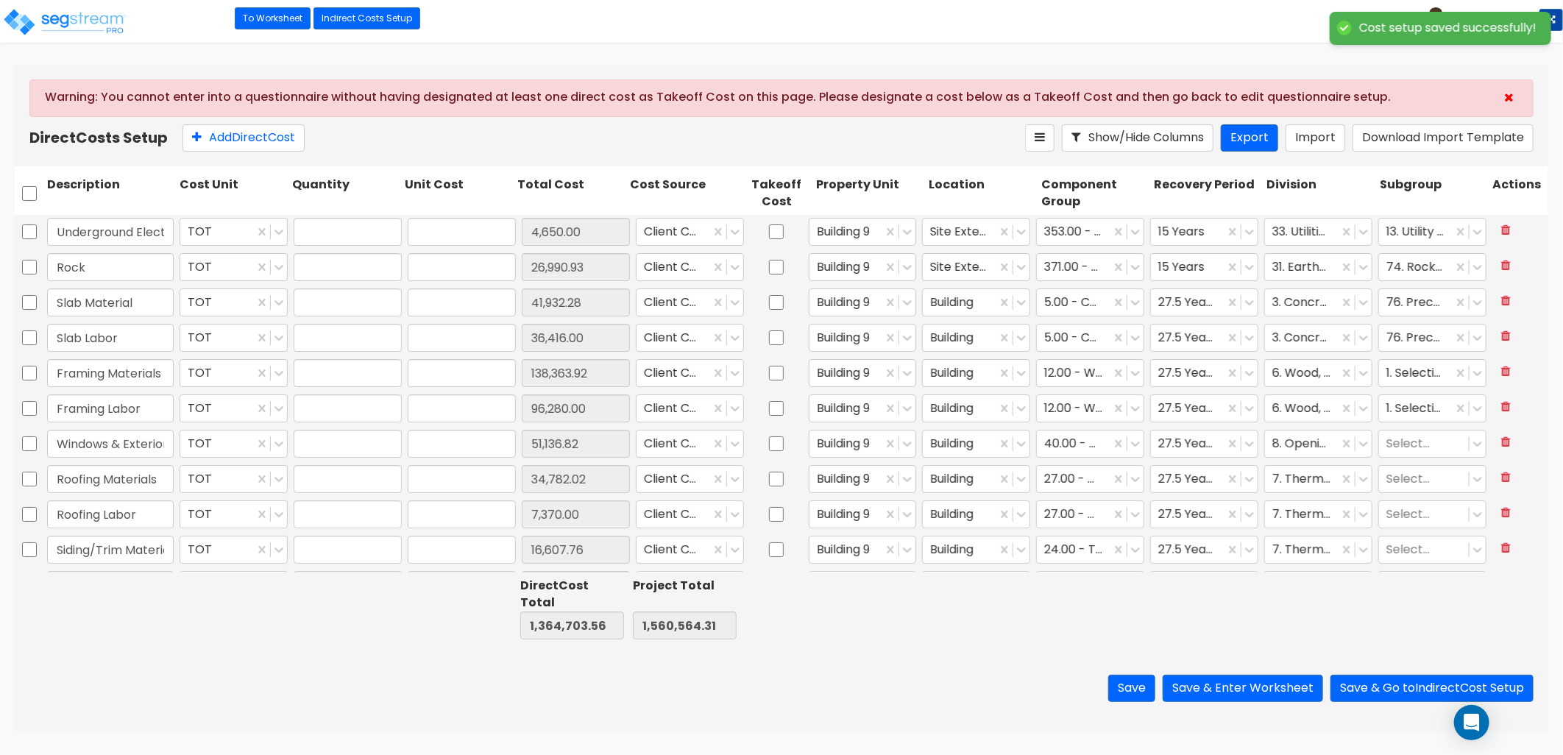
type input "34,782.02"
type input "1.00"
type input "7,370.00"
type input "1.00"
type input "16,607.76"
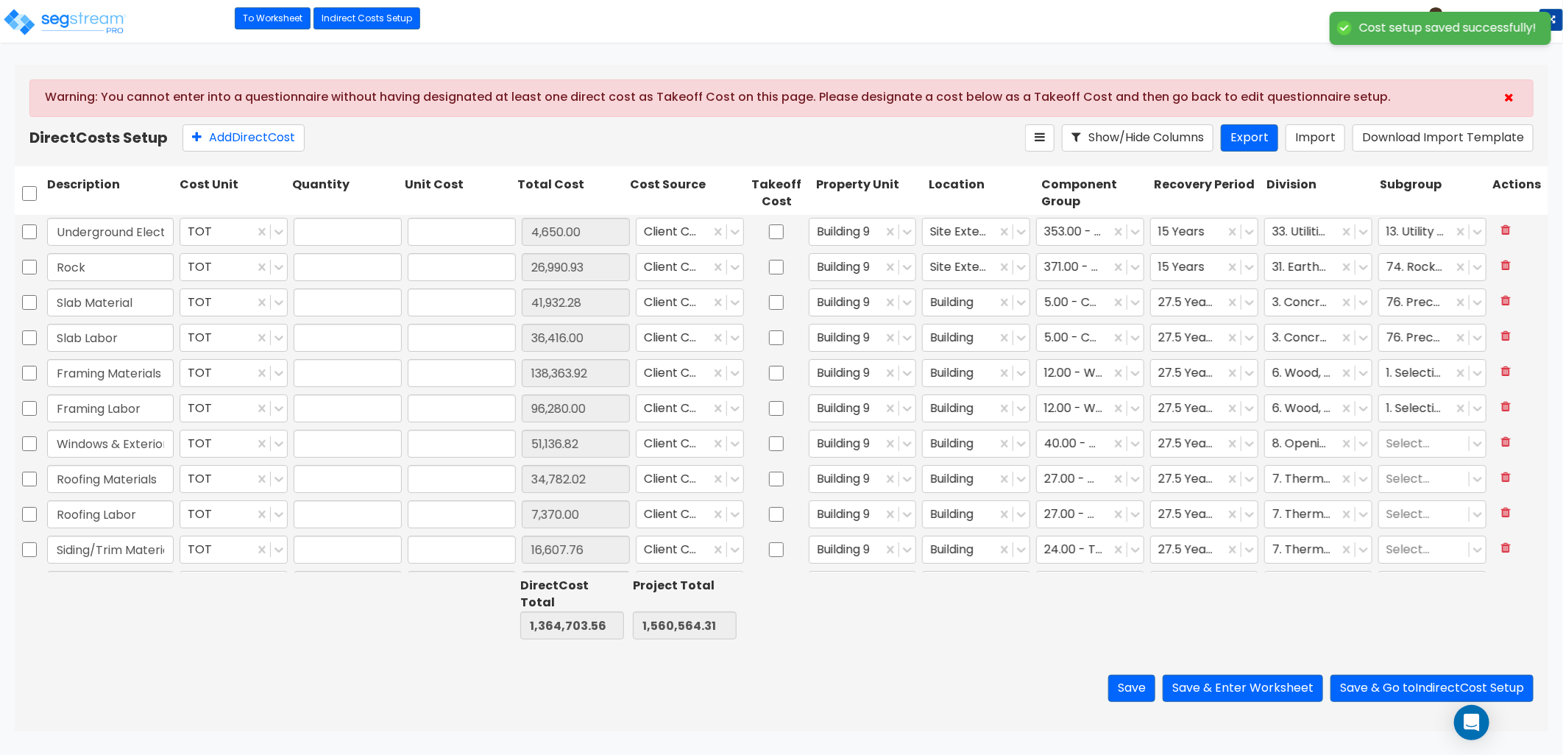
type input "1.00"
type input "20,932.00"
type input "1.00"
type input "6,709.75"
type input "1.00"
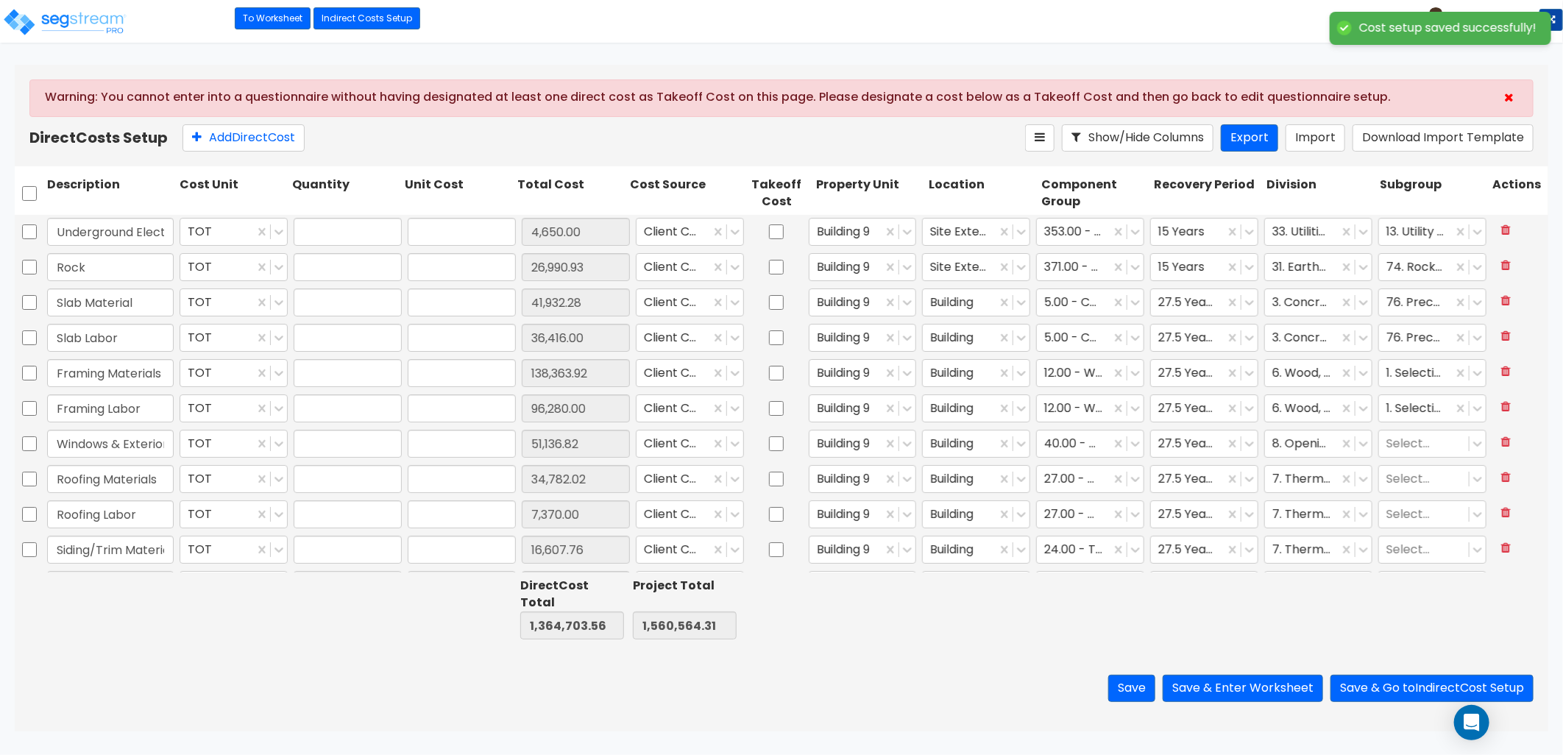
type input "18,572.48"
type input "1.00"
type input "15,674.27"
type input "1.00"
type input "19,141.00"
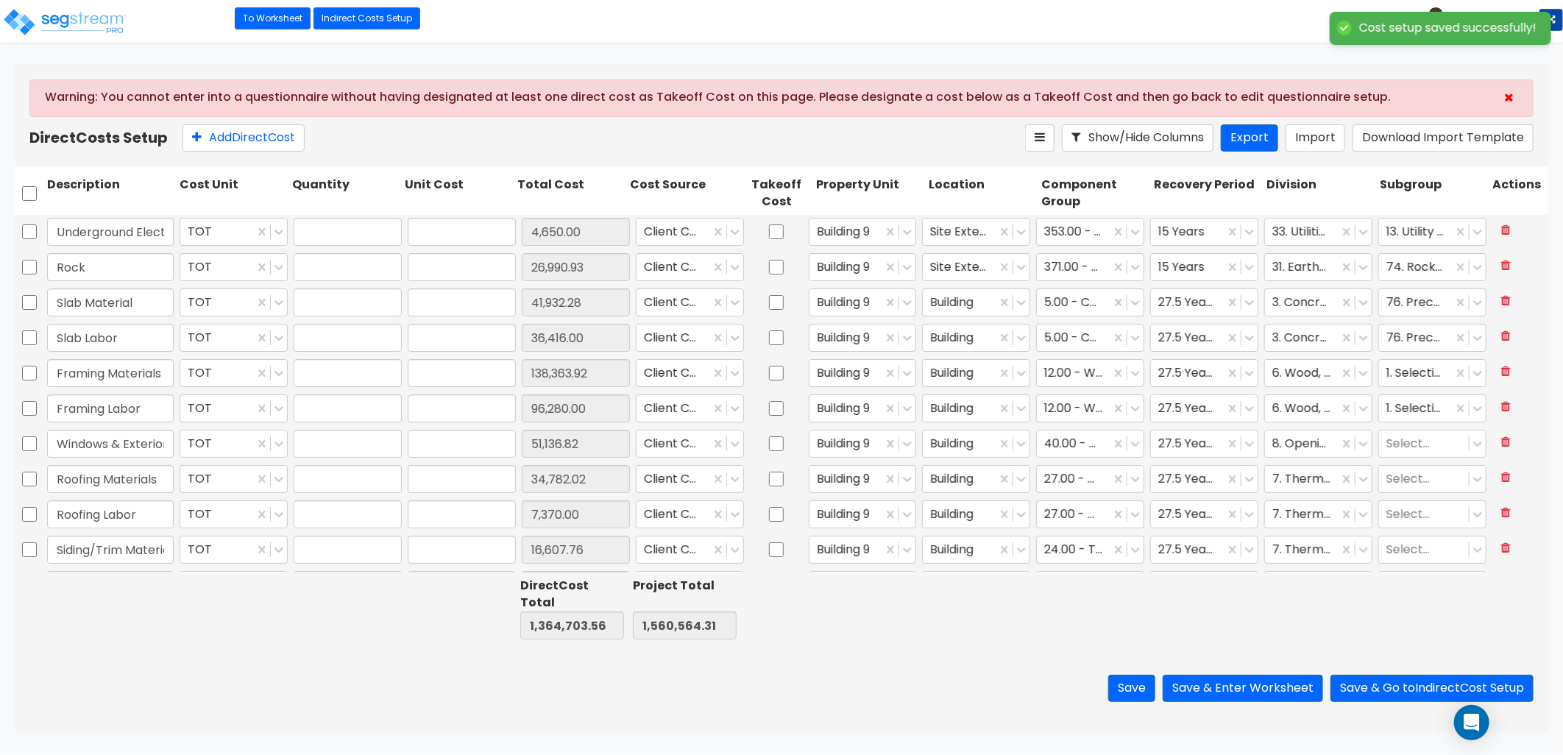
type input "1.00"
type input "120,794.00"
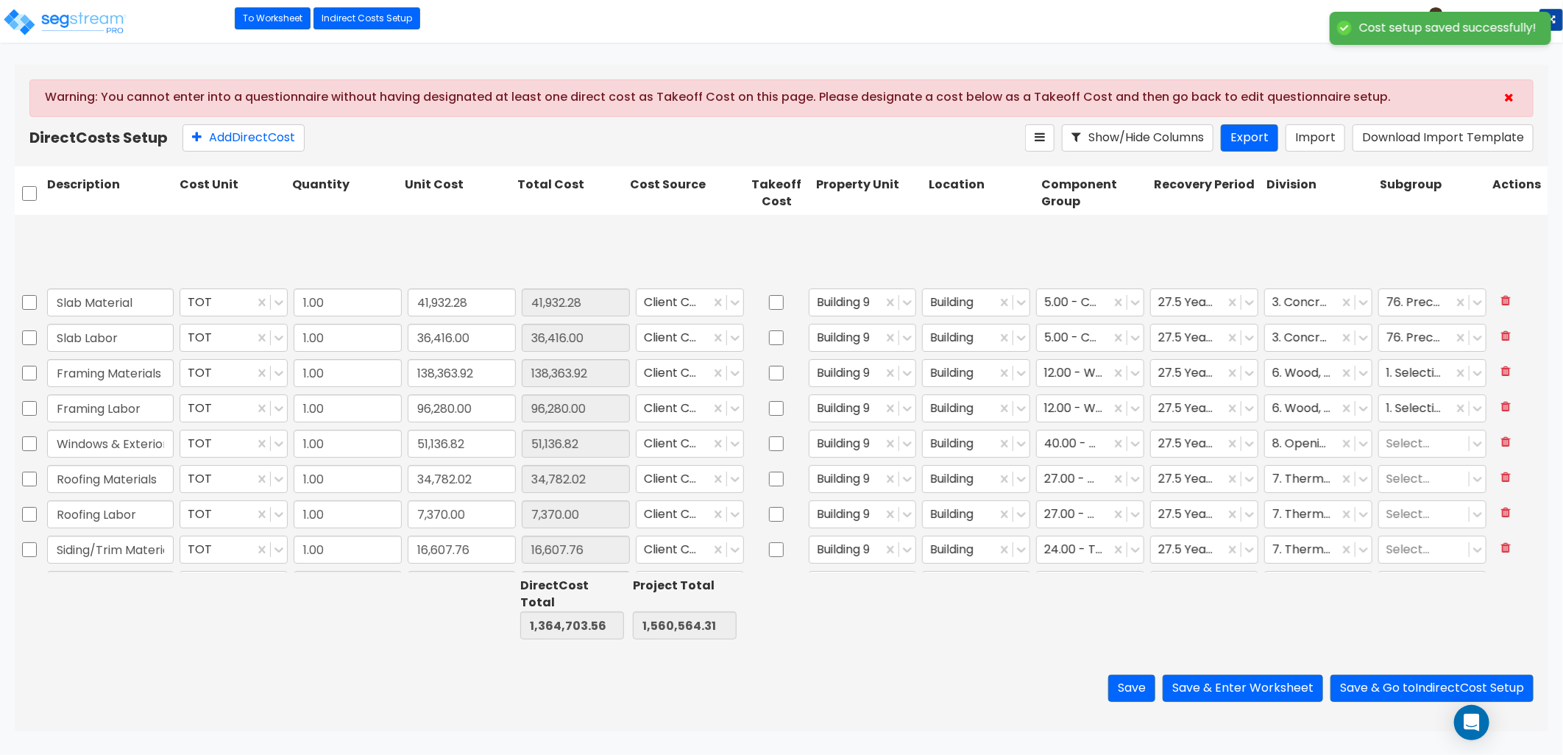
type input "1.00"
type input "99,000.00"
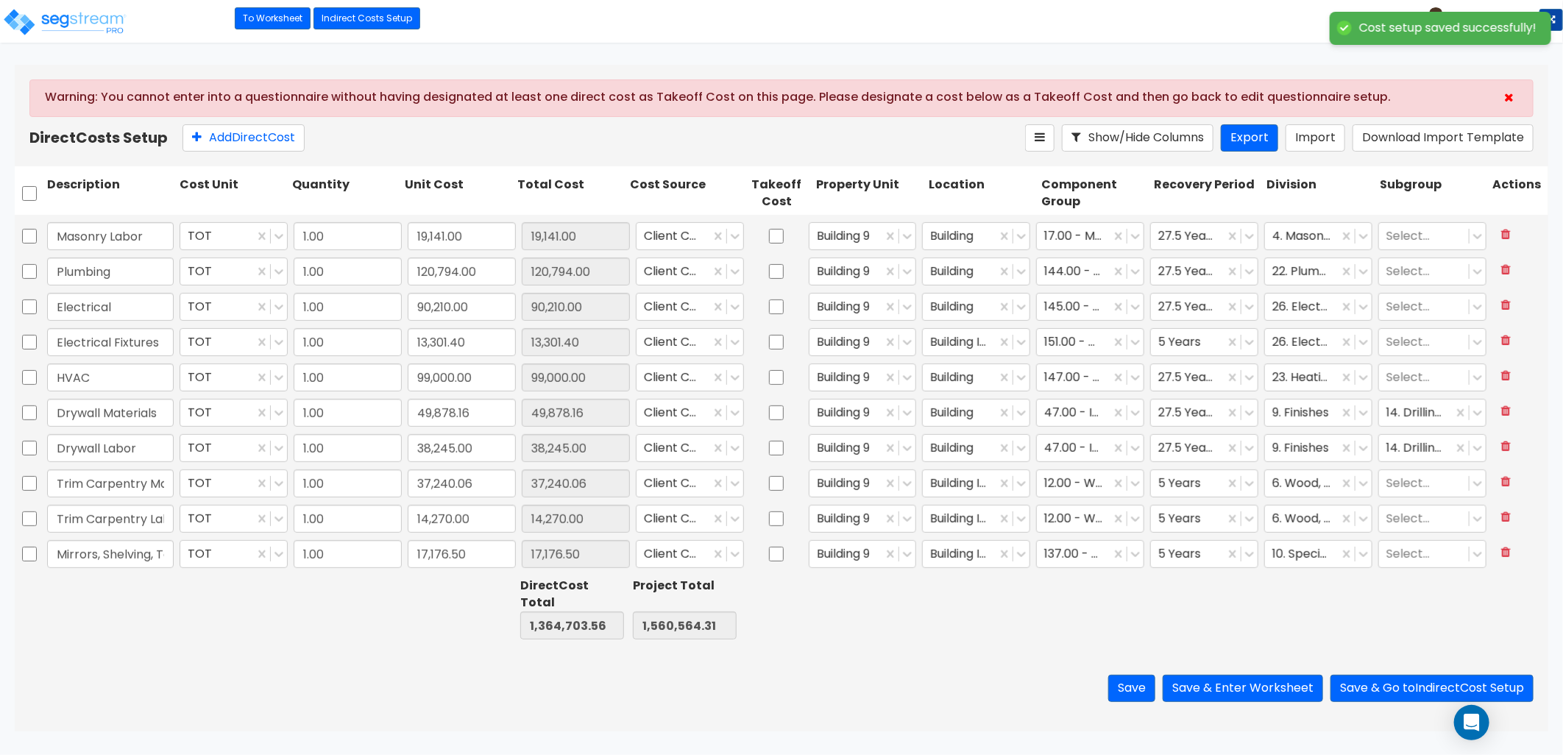
type input "1.00"
type input "38,686.00"
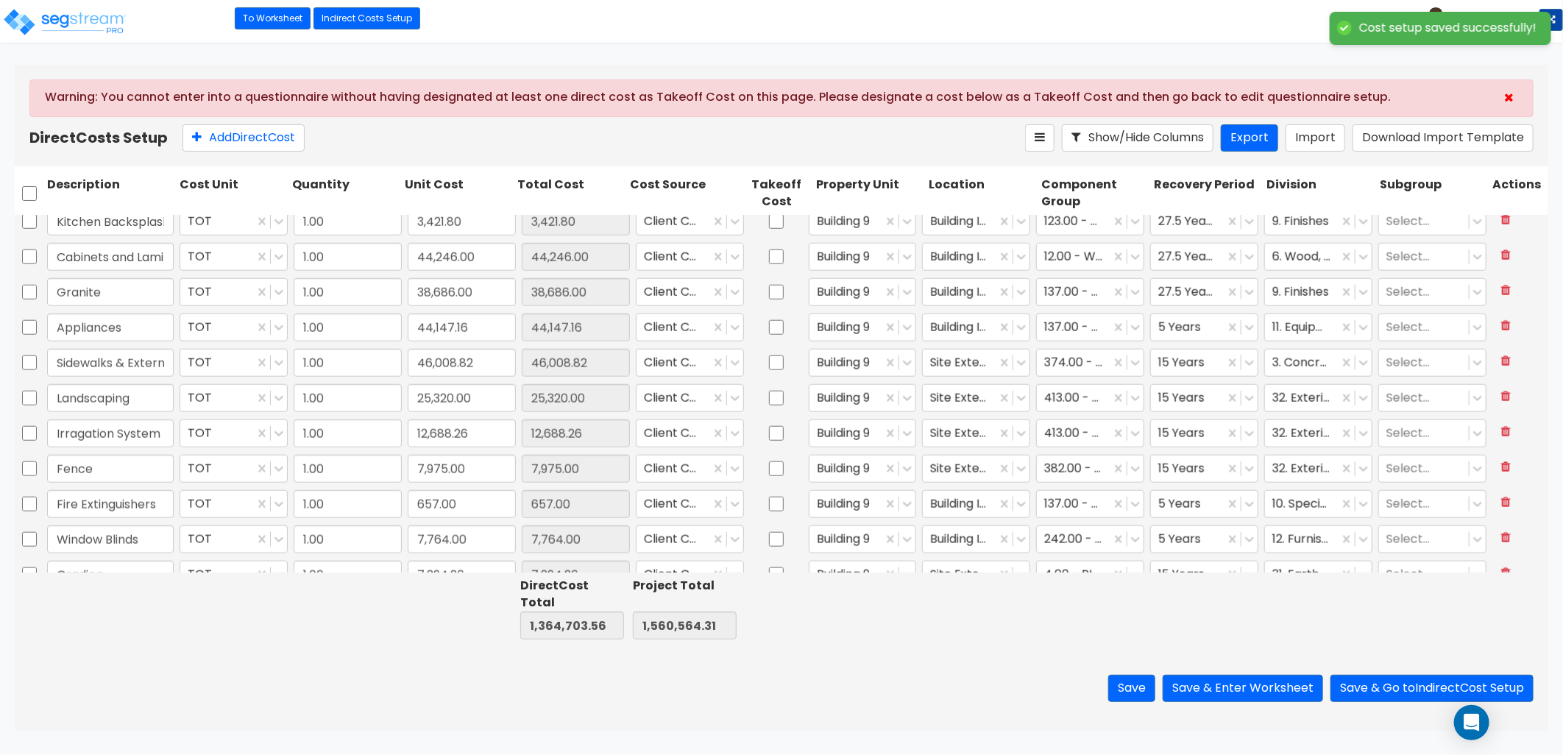
scroll to position [1005, 0]
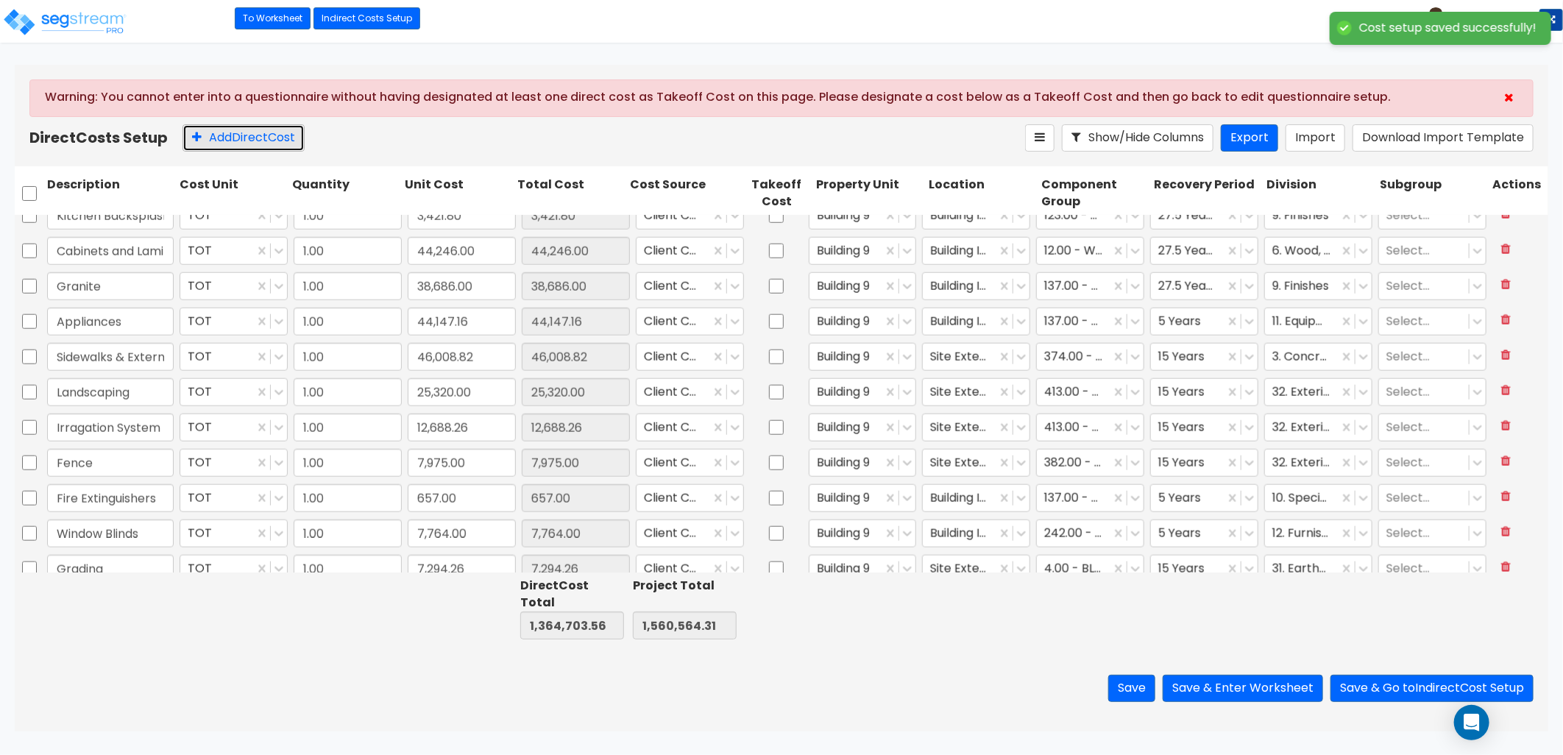
click at [253, 140] on button "Add Direct Cost" at bounding box center [244, 137] width 122 height 27
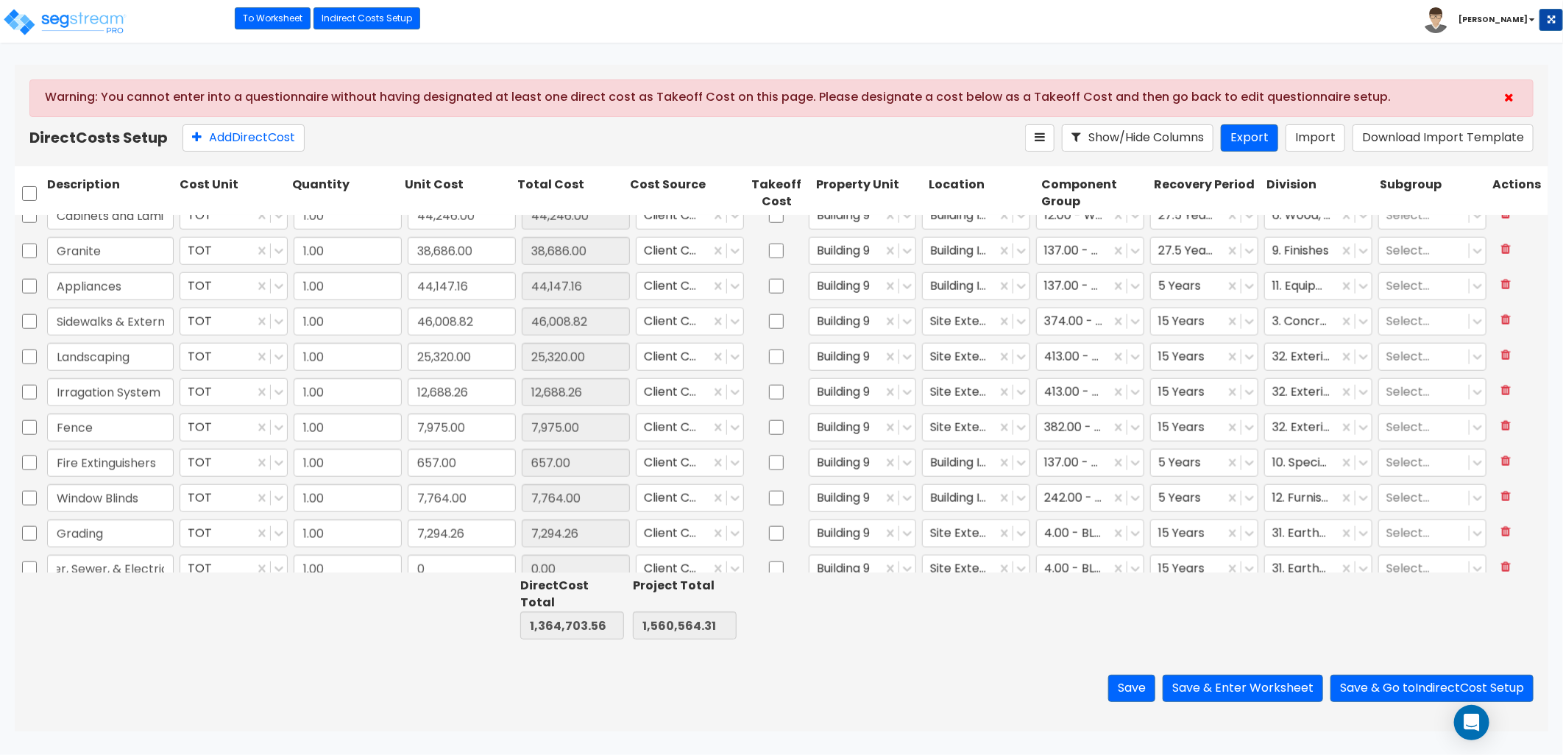
scroll to position [0, 118]
type input "Utility Service- Water, Sewer, & Electric"
type input "16,000"
type input "1,380,703.56"
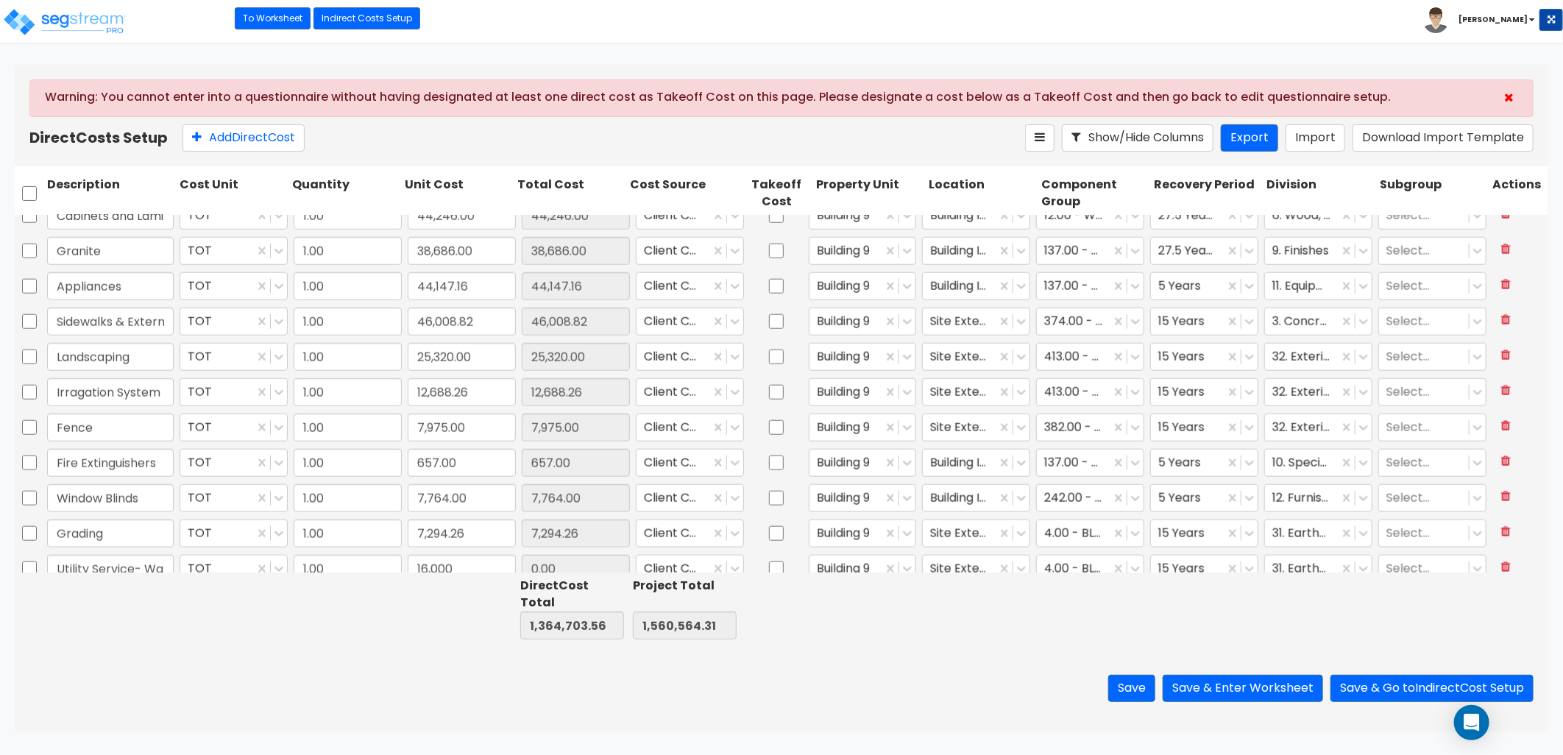
type input "1,576,564.31"
type input "16,000.00"
click at [1209, 682] on button "Save & Enter Worksheet" at bounding box center [1243, 688] width 160 height 27
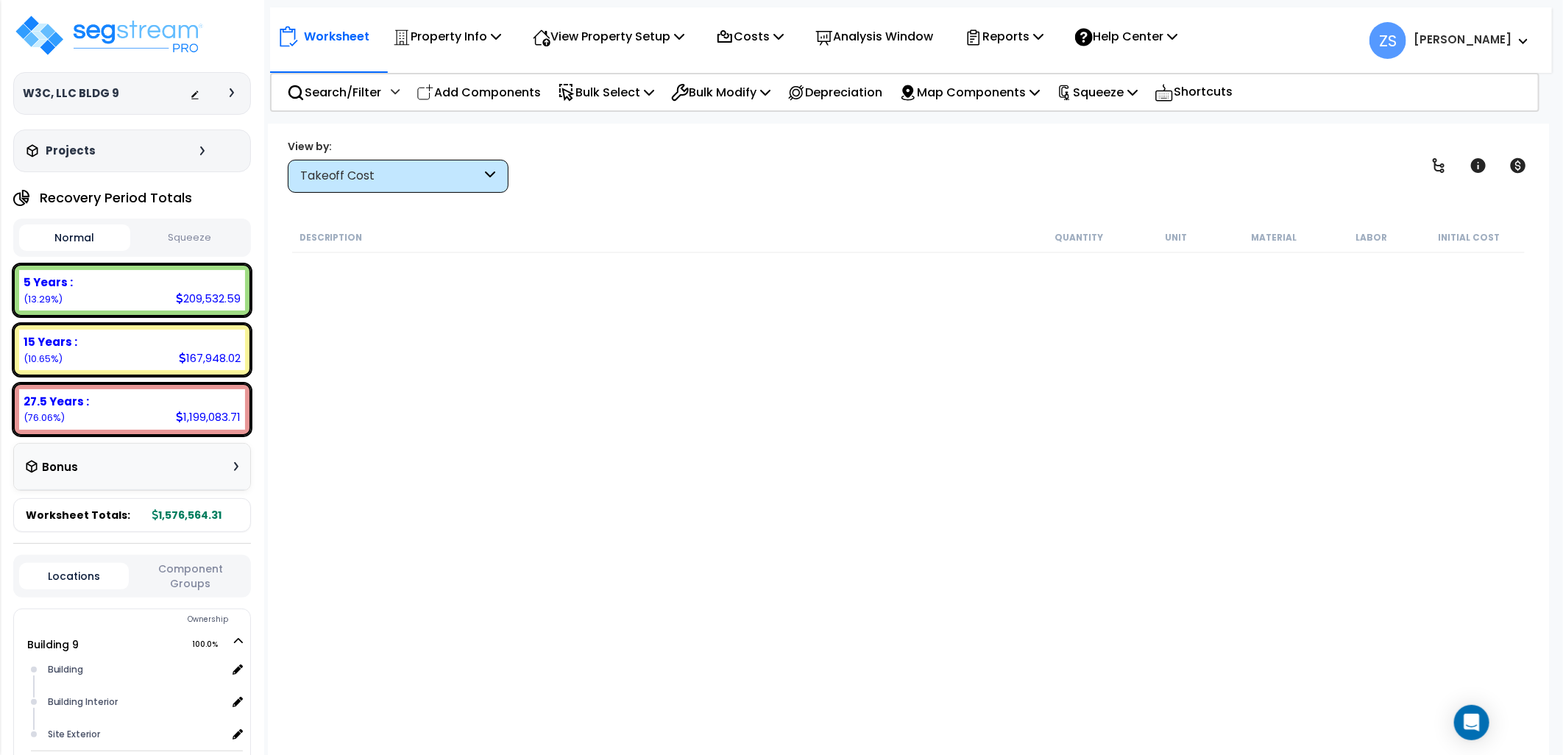
scroll to position [64, 0]
click at [124, 26] on img at bounding box center [108, 35] width 191 height 44
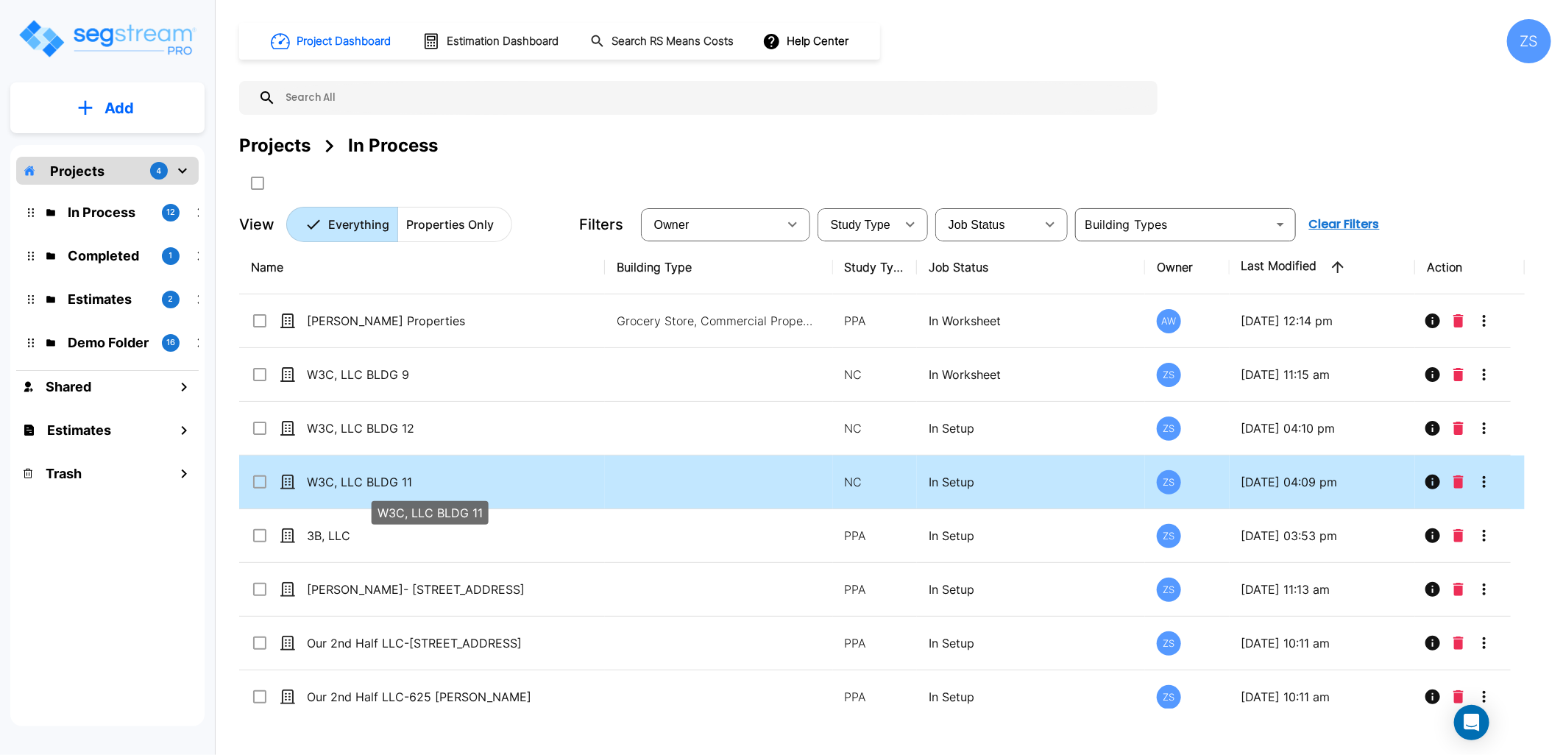
click at [489, 476] on p "W3C, LLC BLDG 11" at bounding box center [429, 482] width 245 height 18
checkbox input "true"
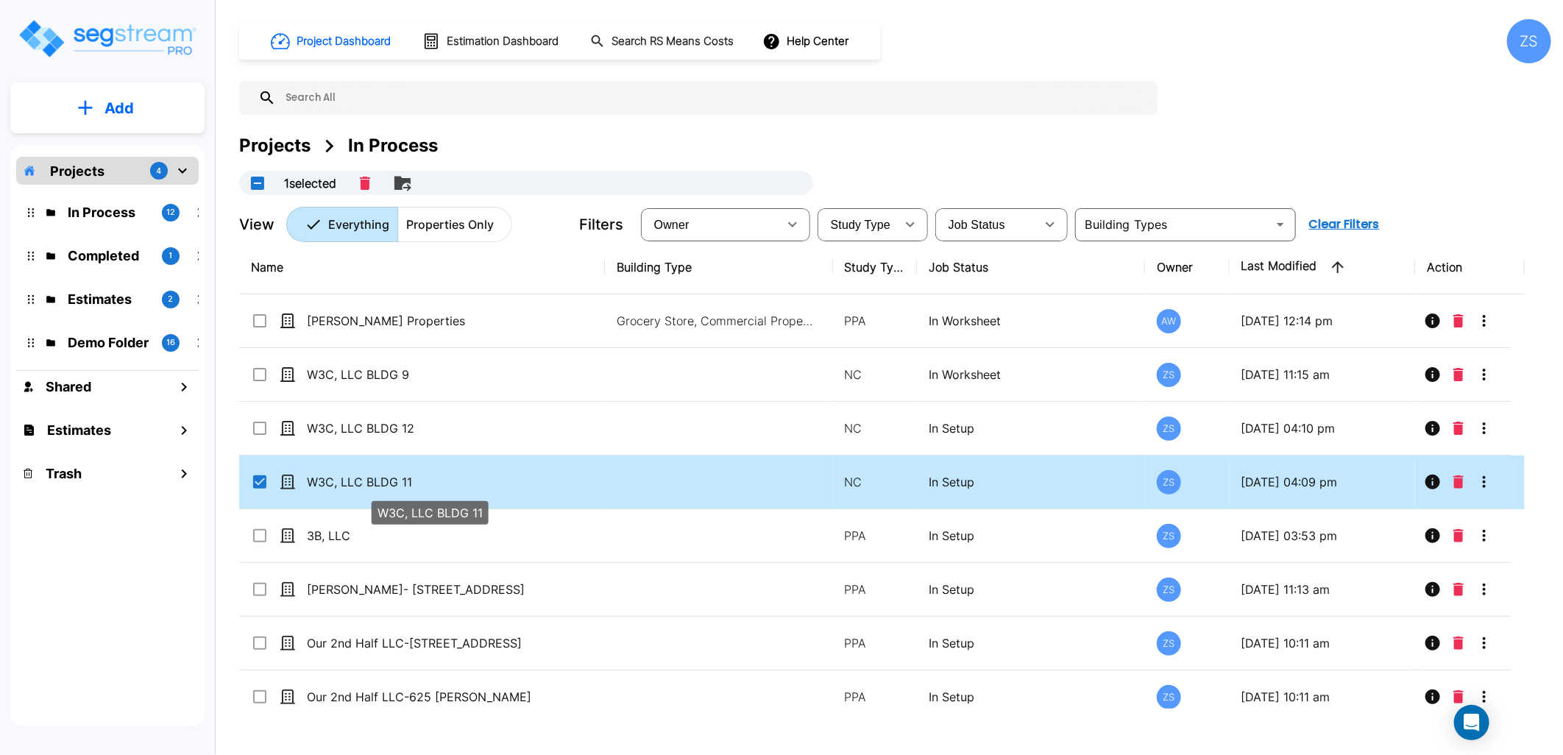
click at [489, 476] on p "W3C, LLC BLDG 11" at bounding box center [429, 482] width 245 height 18
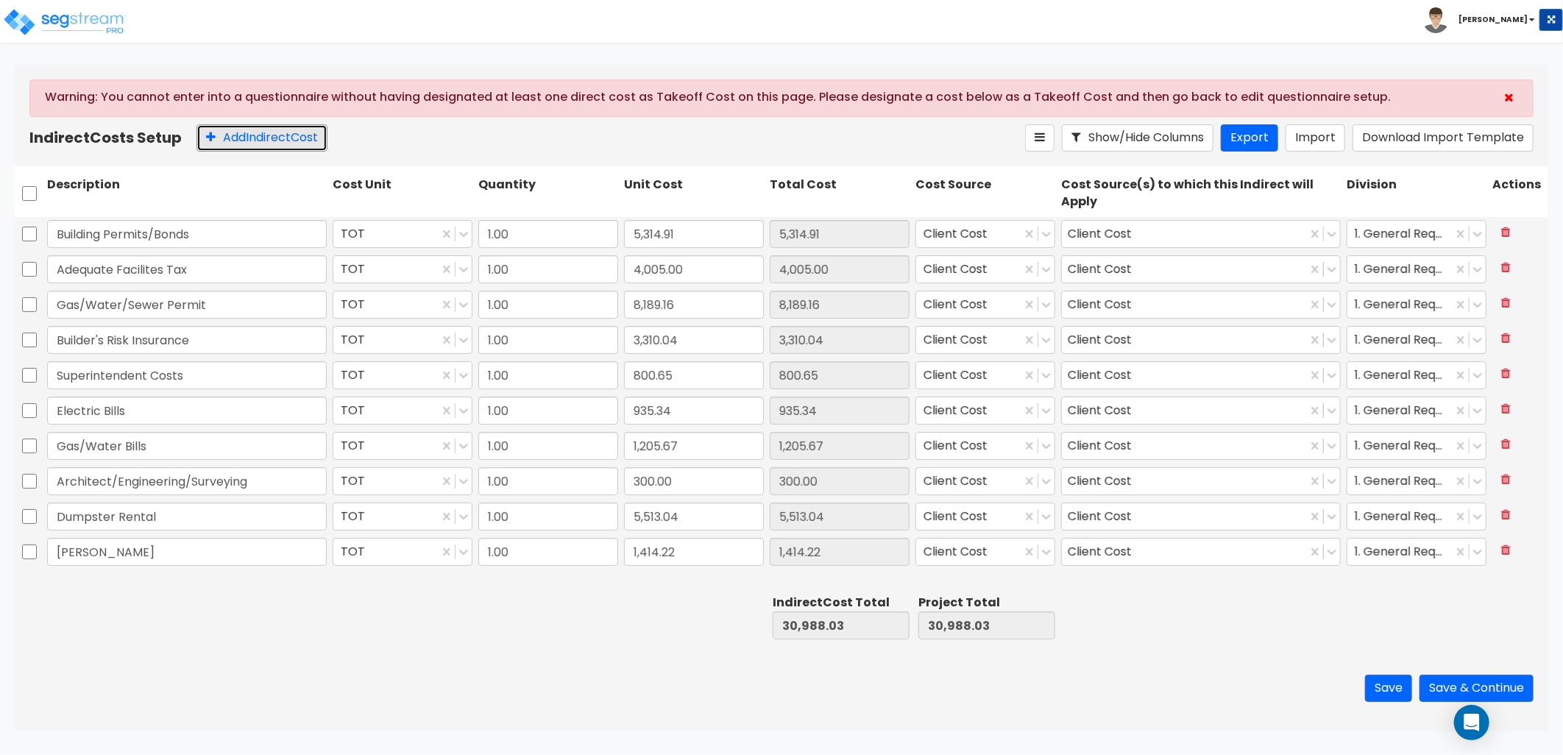
drag, startPoint x: 265, startPoint y: 132, endPoint x: 255, endPoint y: 216, distance: 84.5
click at [263, 133] on button "Add Indirect Cost" at bounding box center [262, 137] width 131 height 27
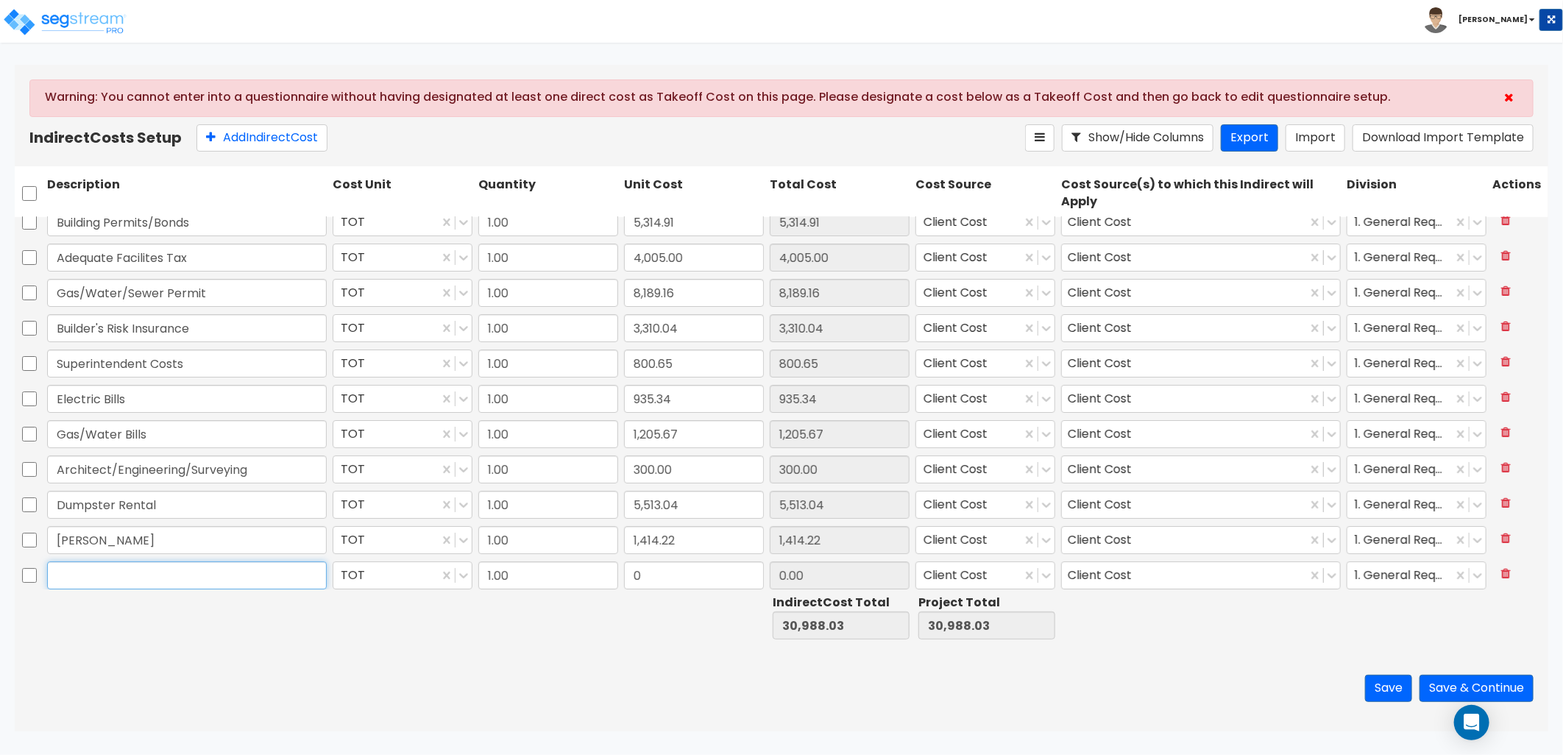
click at [123, 581] on input "text" at bounding box center [187, 576] width 280 height 28
type input "Cleaning"
click at [1403, 576] on div at bounding box center [1400, 575] width 91 height 20
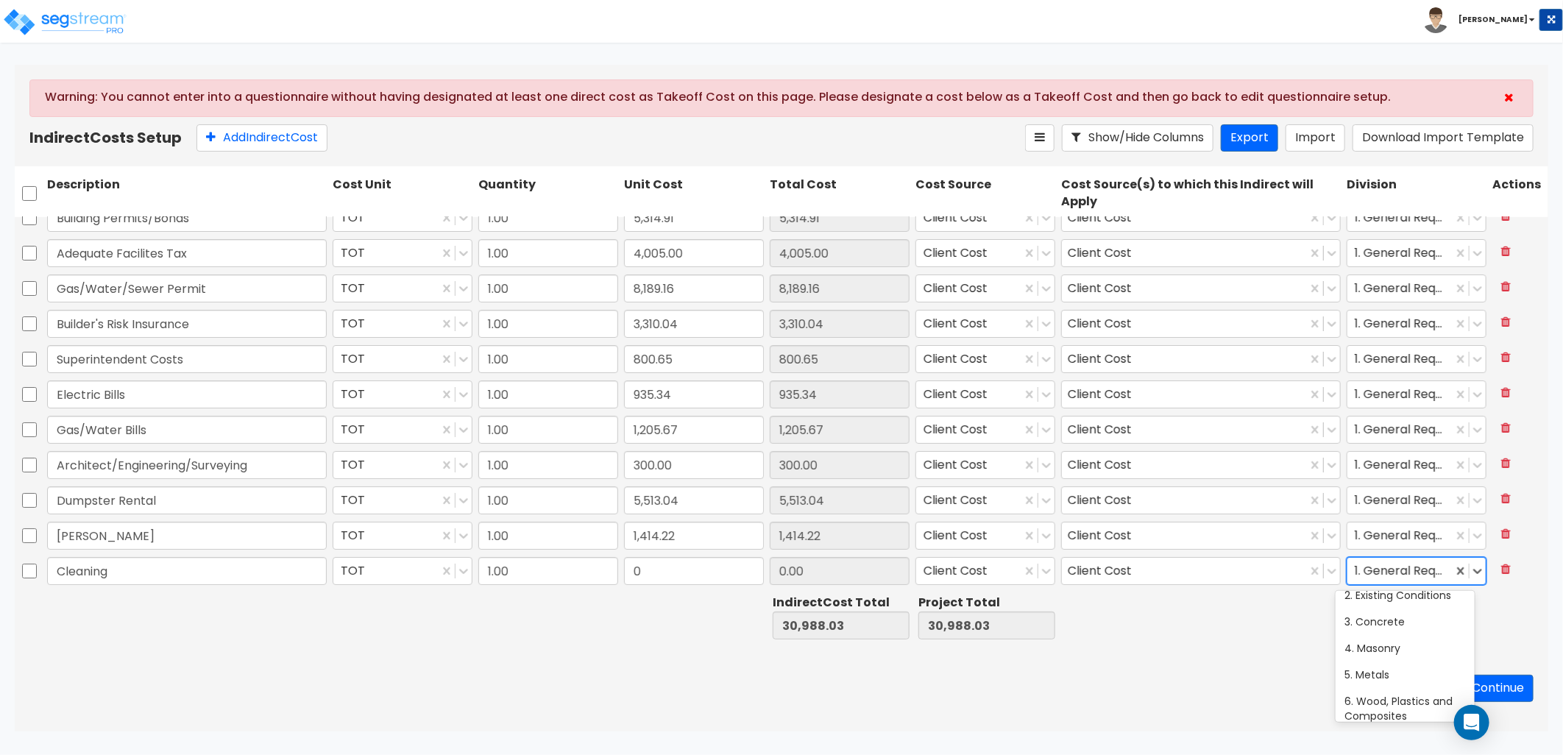
scroll to position [0, 0]
click at [1404, 605] on div "1. General Requirements" at bounding box center [1405, 614] width 138 height 41
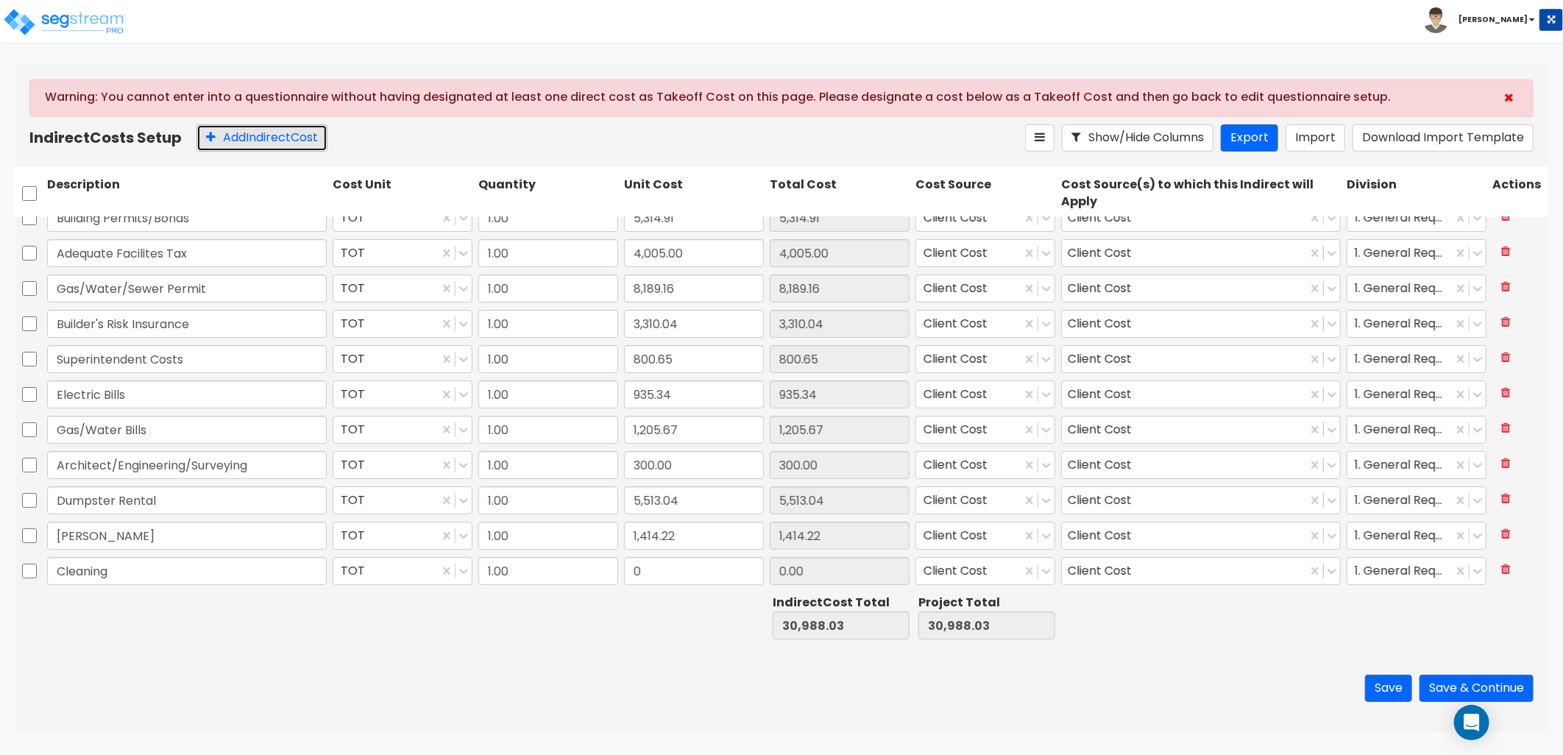
click at [265, 138] on button "Add Indirect Cost" at bounding box center [262, 137] width 131 height 27
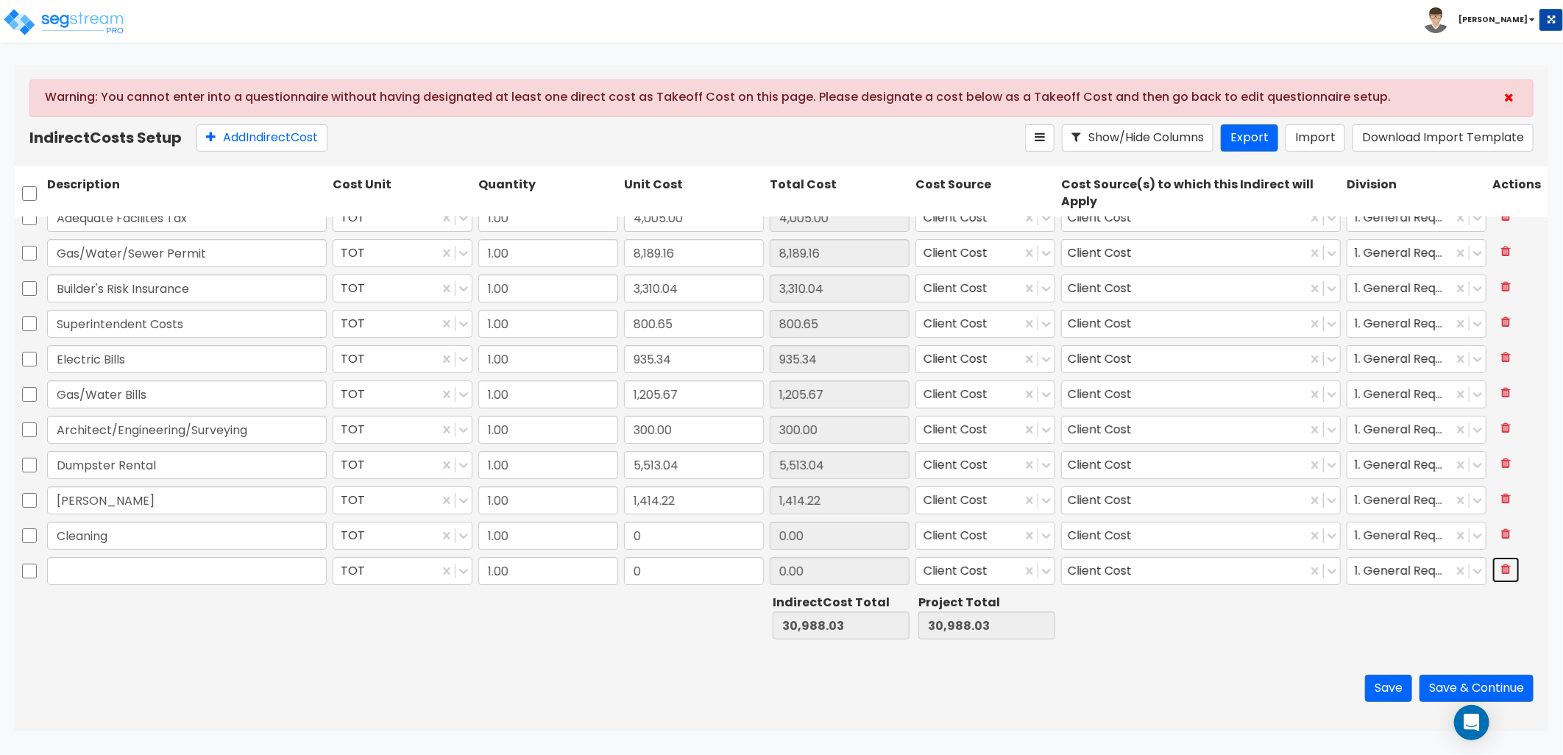
click at [1501, 570] on icon at bounding box center [1506, 569] width 10 height 12
click at [1387, 696] on button "Save" at bounding box center [1388, 688] width 47 height 27
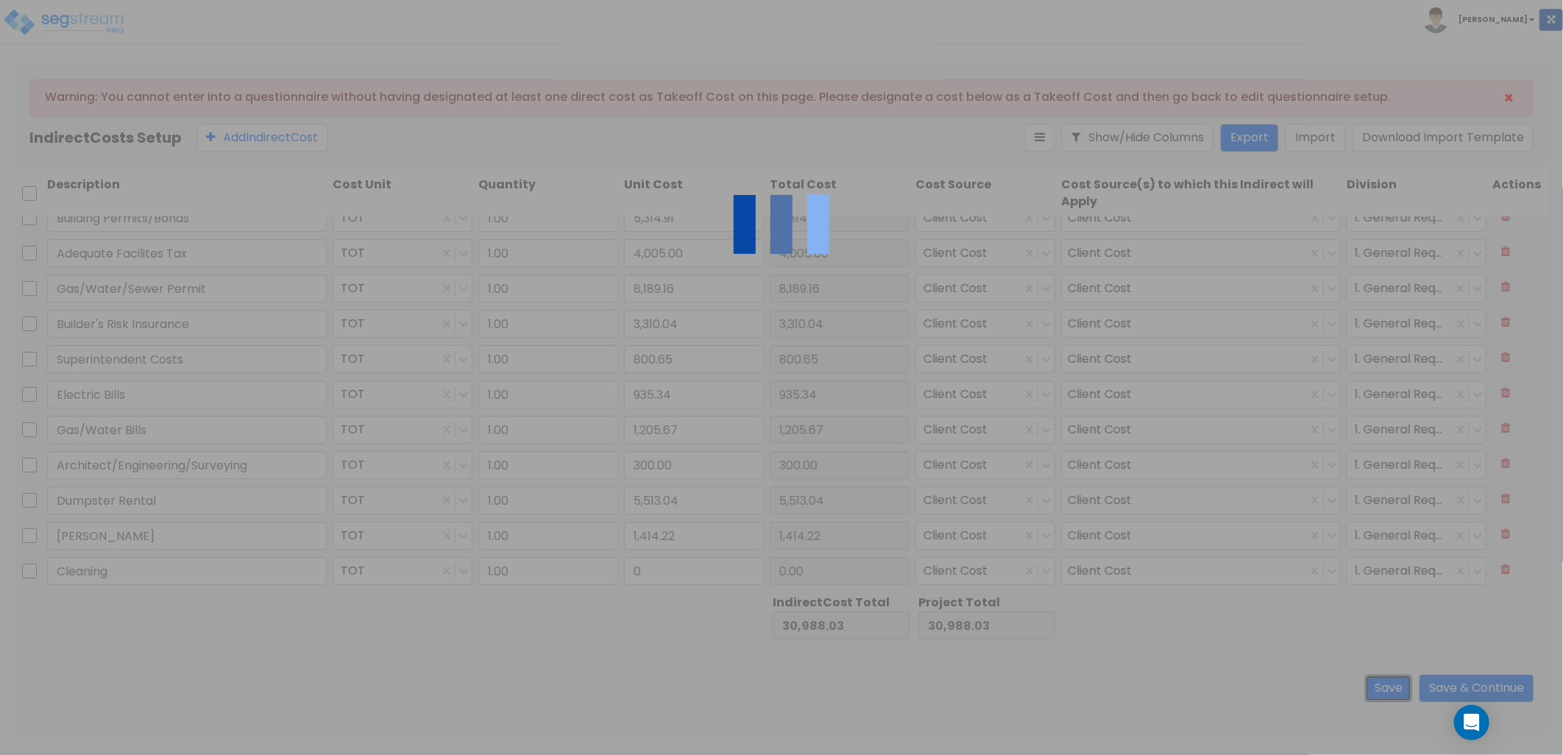
type input "0.00"
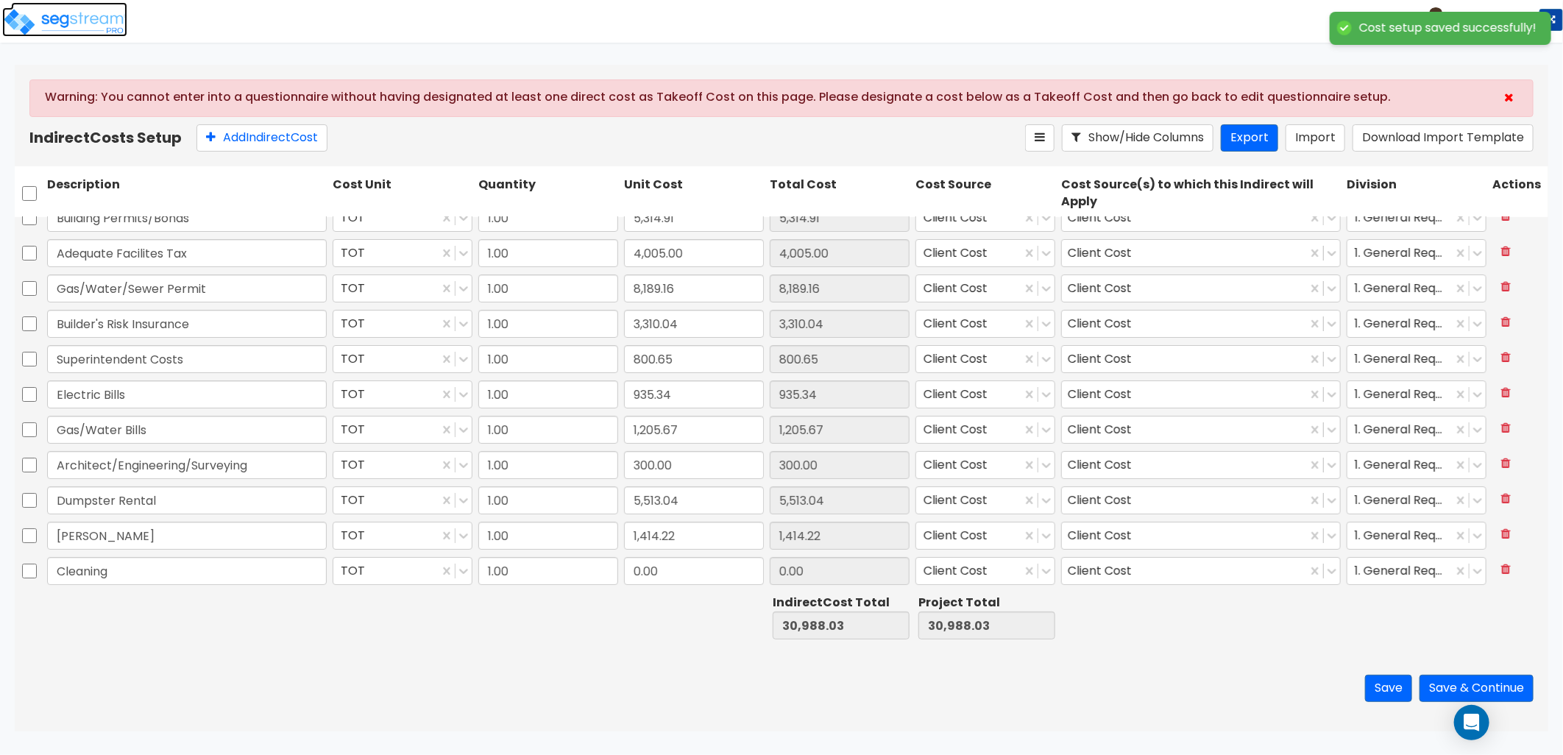
click at [63, 12] on img at bounding box center [64, 21] width 125 height 29
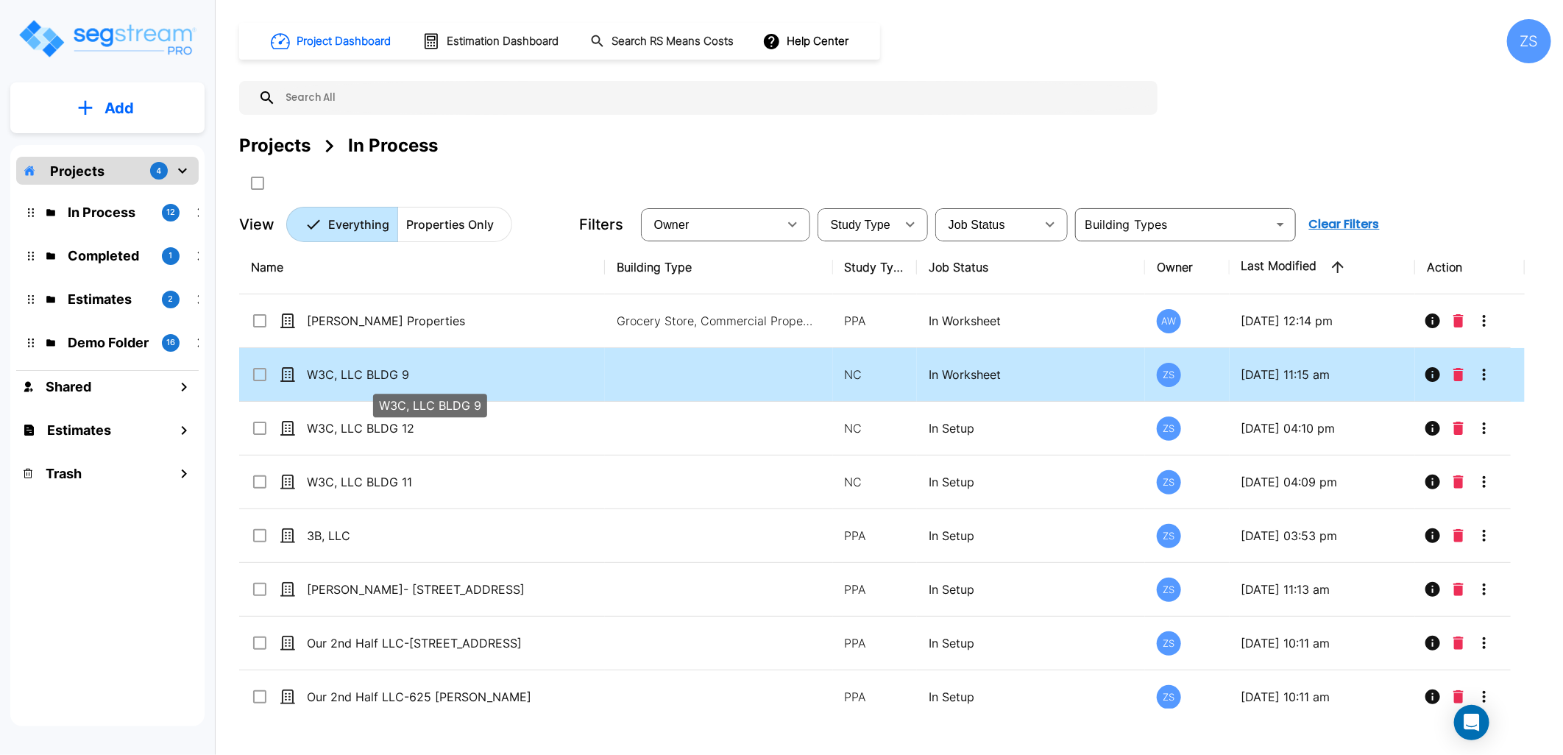
click at [472, 378] on p "W3C, LLC BLDG 9" at bounding box center [429, 375] width 245 height 18
checkbox input "true"
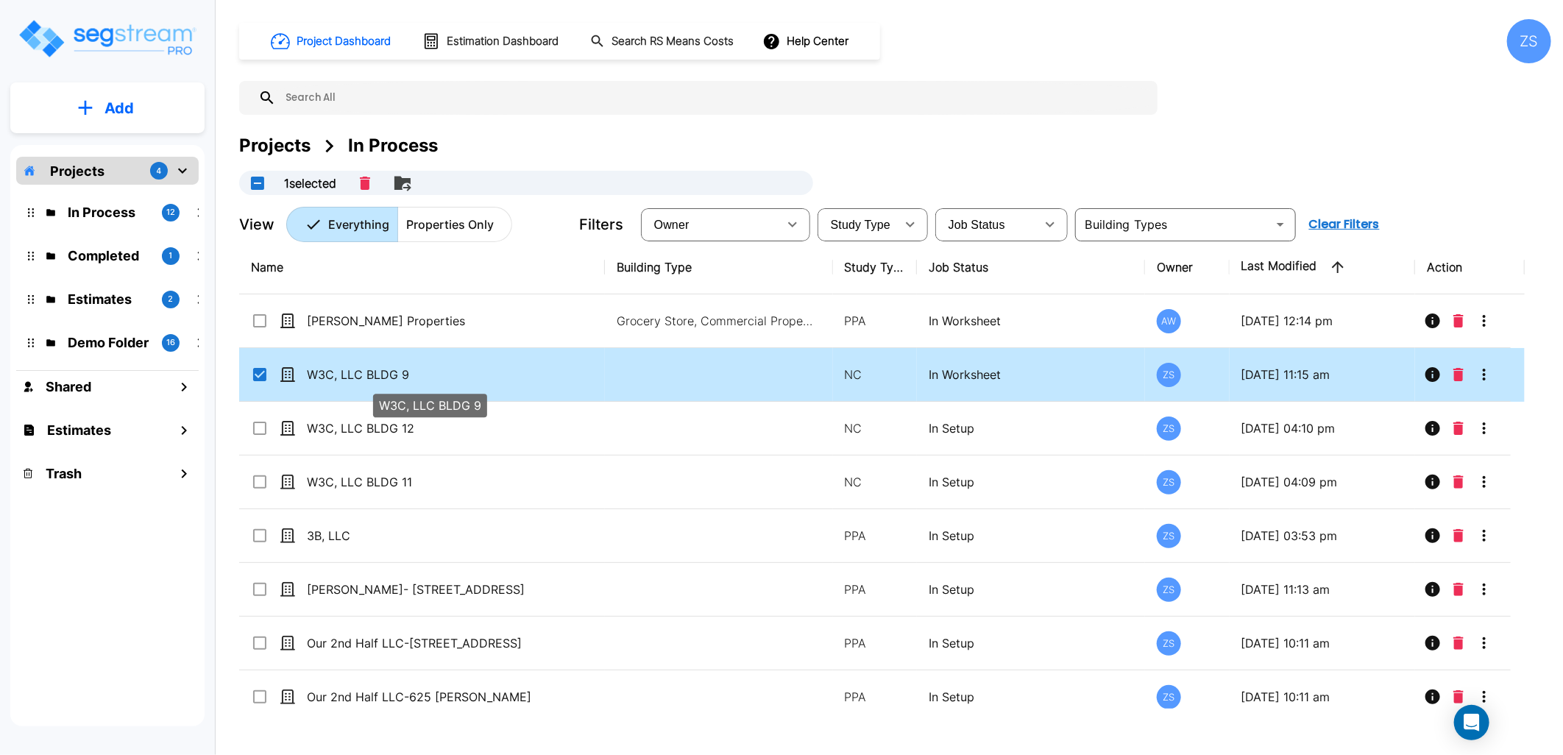
click at [472, 378] on p "W3C, LLC BLDG 9" at bounding box center [429, 375] width 245 height 18
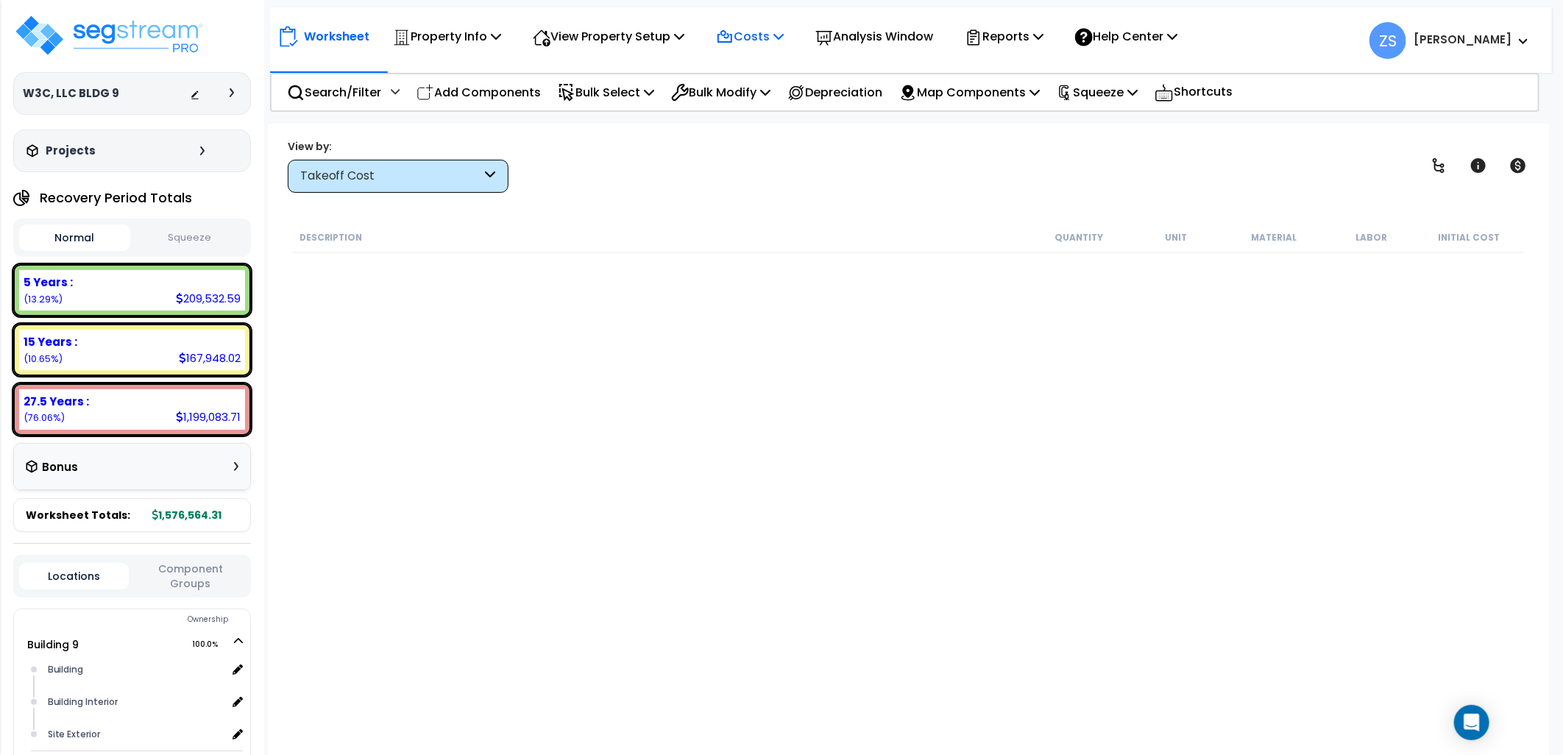
click at [783, 35] on p "Costs" at bounding box center [750, 36] width 68 height 20
click at [788, 70] on link "Indirect Costs" at bounding box center [782, 69] width 146 height 29
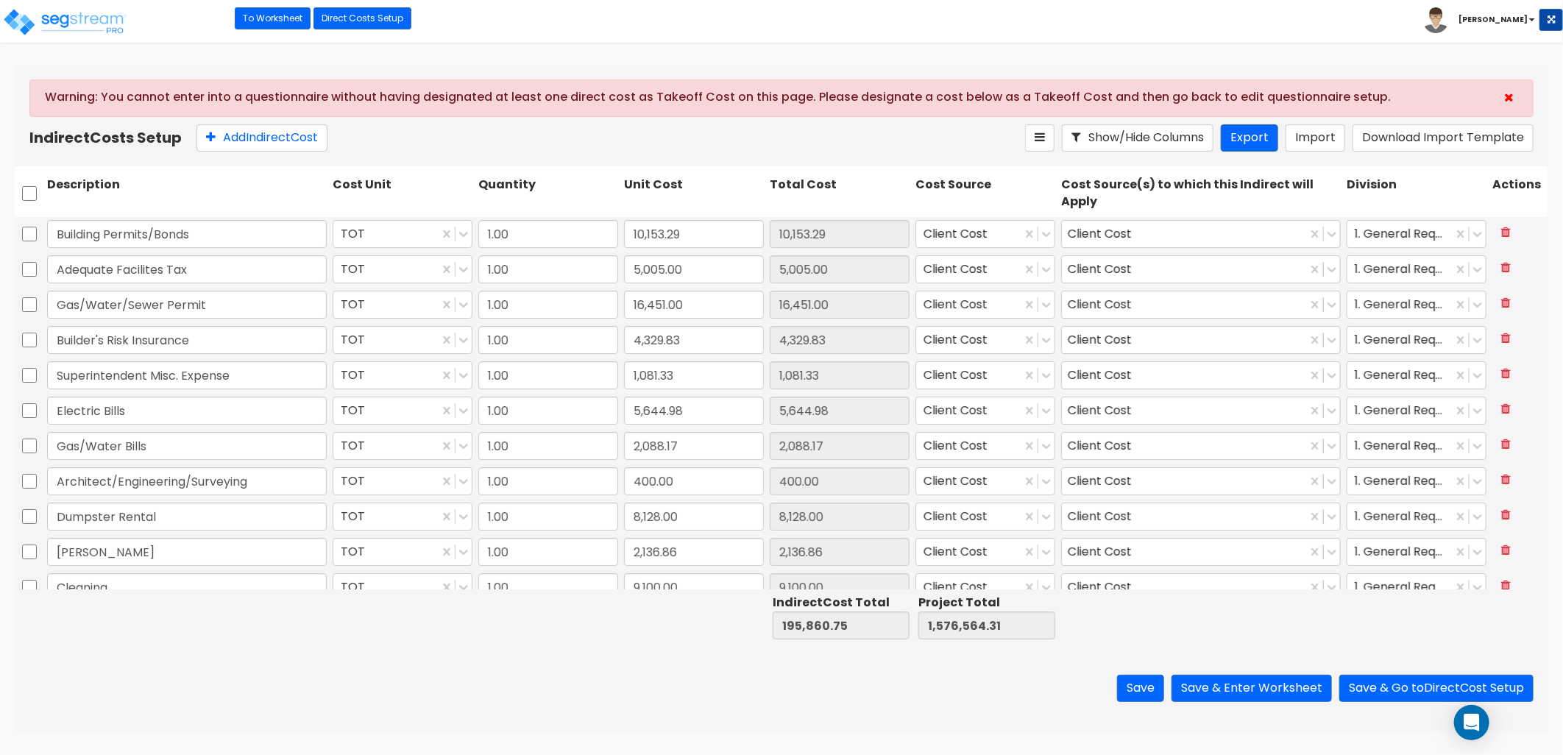
scroll to position [122, 0]
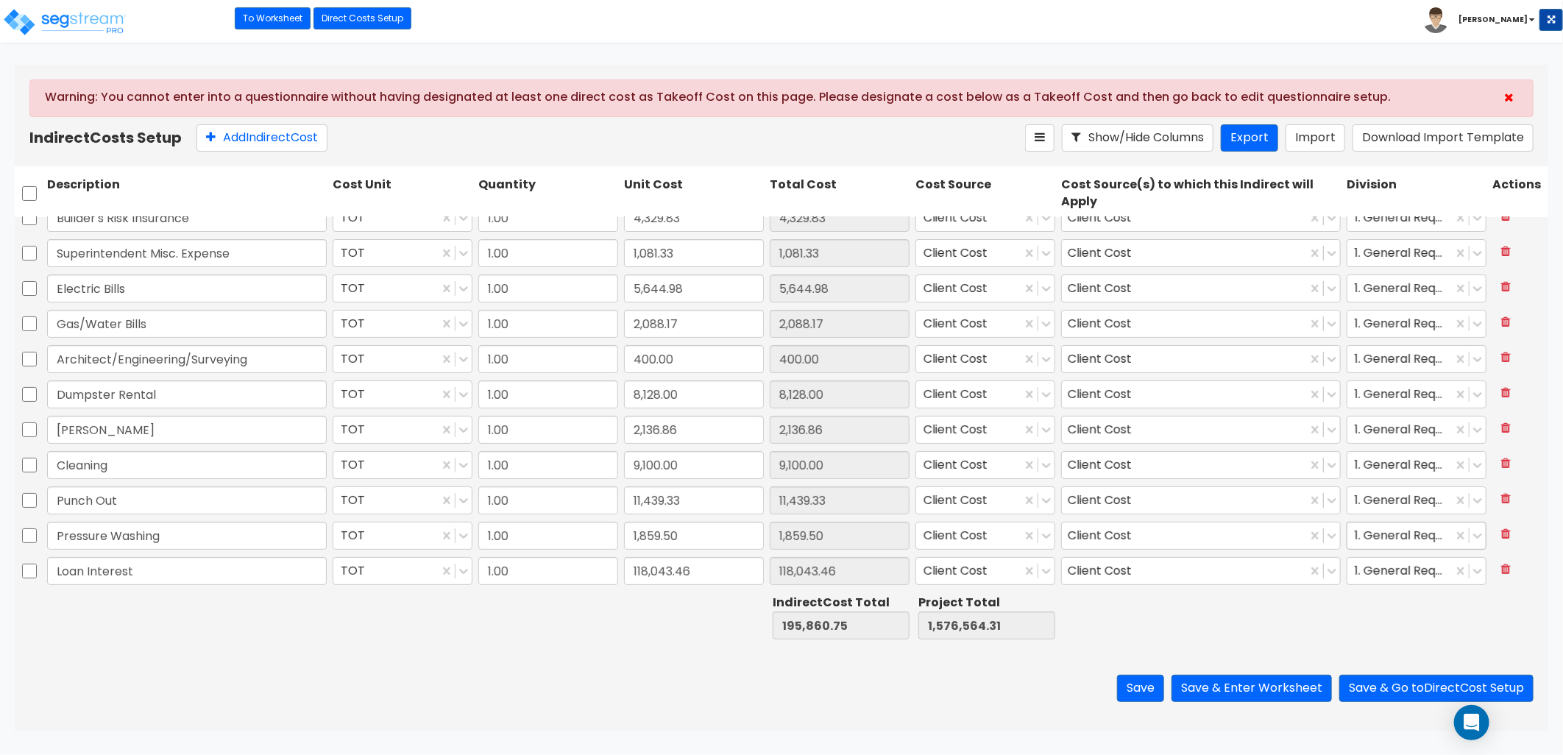
click at [1378, 534] on div at bounding box center [1400, 535] width 91 height 20
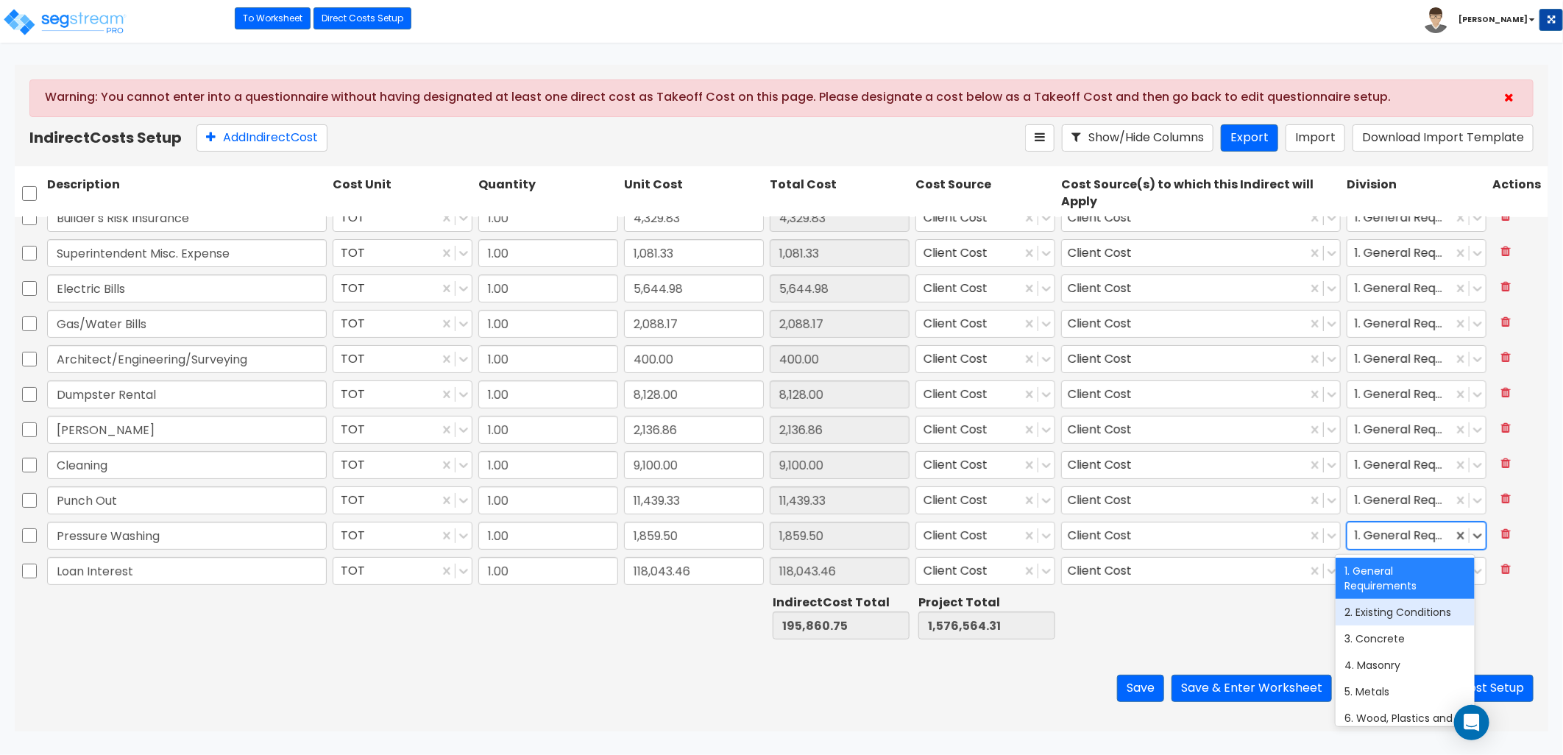
click at [1382, 612] on div "2. Existing Conditions" at bounding box center [1405, 612] width 138 height 26
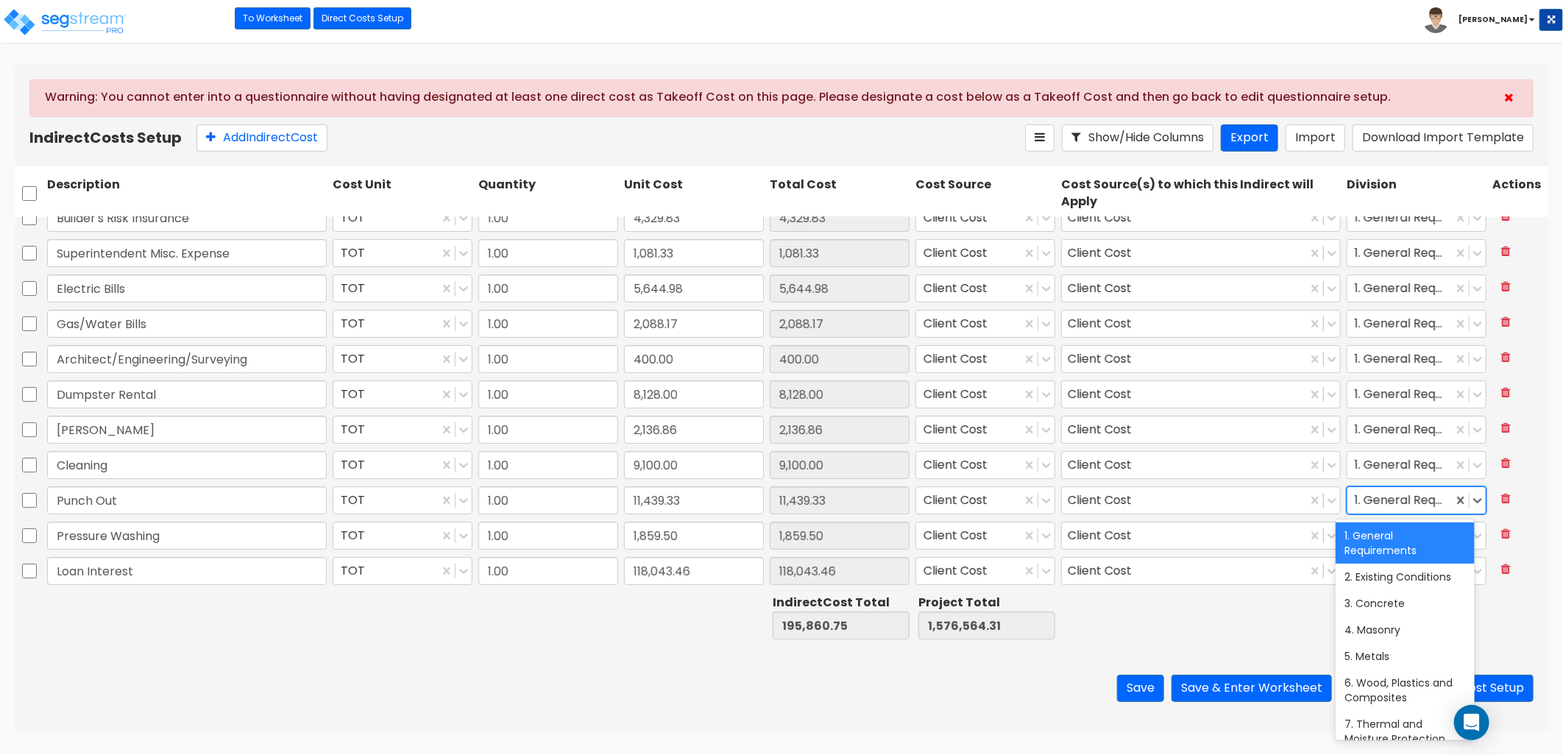
click at [1375, 496] on div at bounding box center [1400, 500] width 91 height 20
click at [1390, 578] on div "2. Existing Conditions" at bounding box center [1405, 577] width 138 height 26
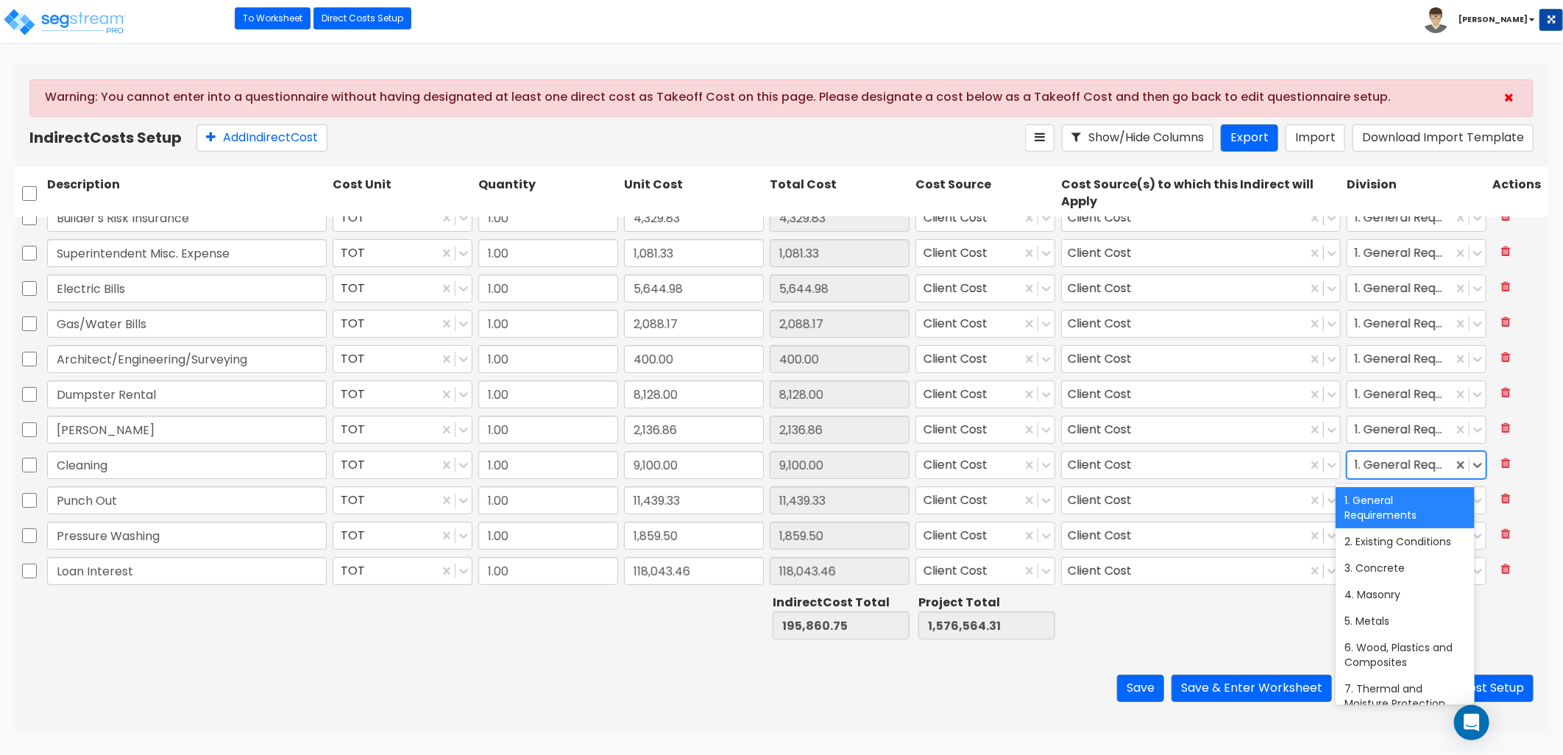
click at [1377, 465] on div at bounding box center [1400, 465] width 91 height 20
click at [1384, 546] on div "2. Existing Conditions" at bounding box center [1405, 541] width 138 height 26
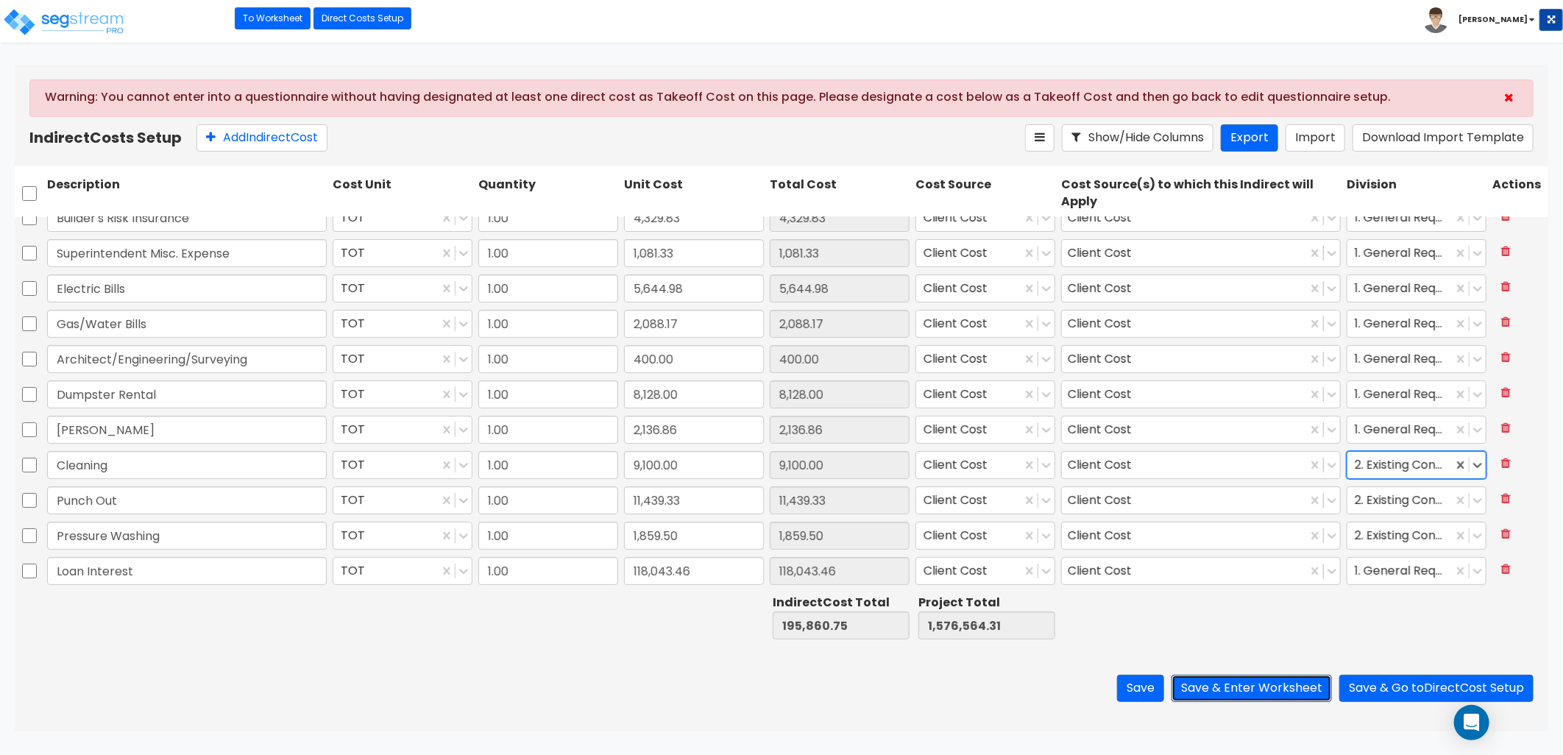
click at [1230, 692] on button "Save & Enter Worksheet" at bounding box center [1252, 688] width 160 height 27
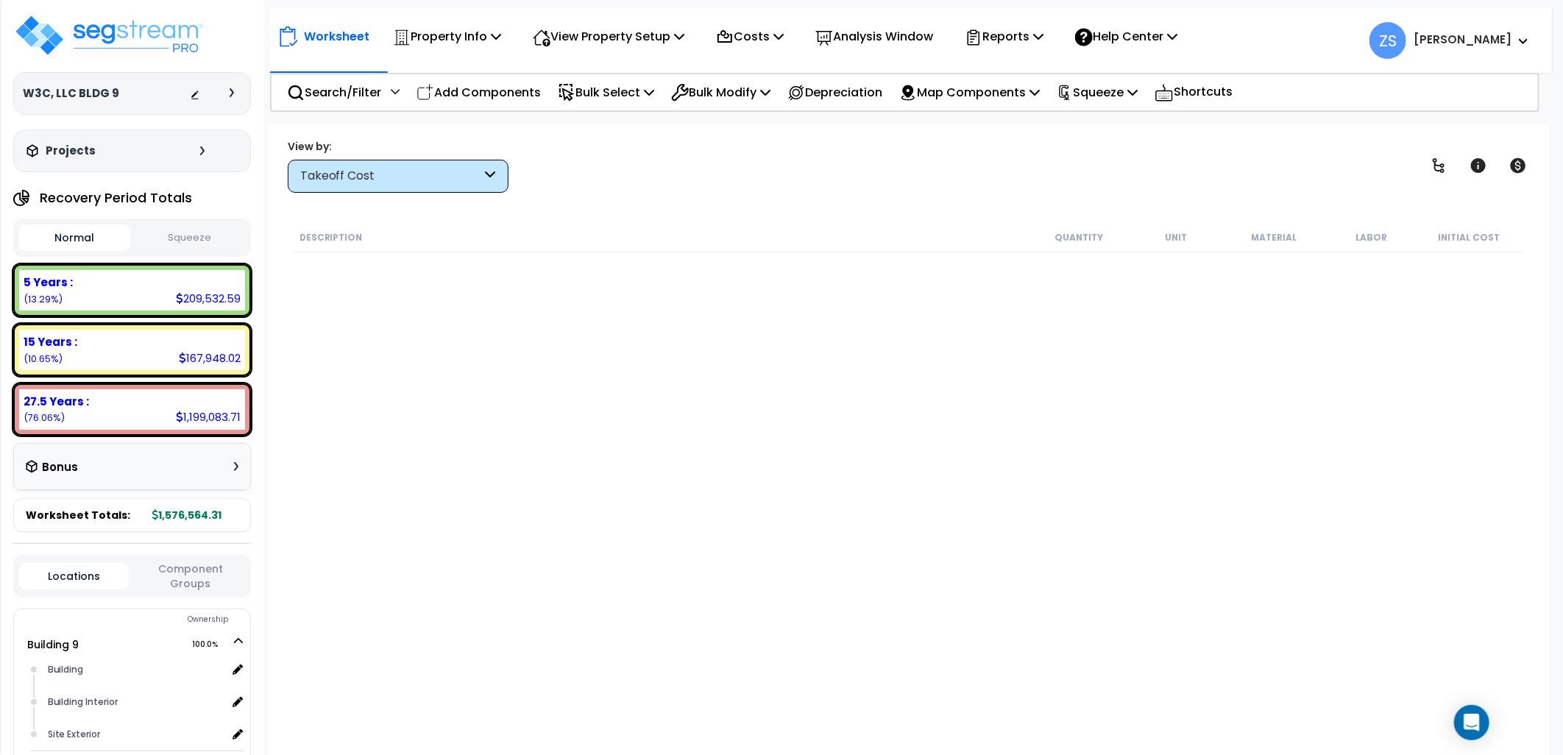
click at [427, 155] on div "View by: Takeoff Cost Takeoff Cost" at bounding box center [398, 166] width 221 height 54
click at [424, 174] on div "Takeoff Cost" at bounding box center [391, 176] width 182 height 17
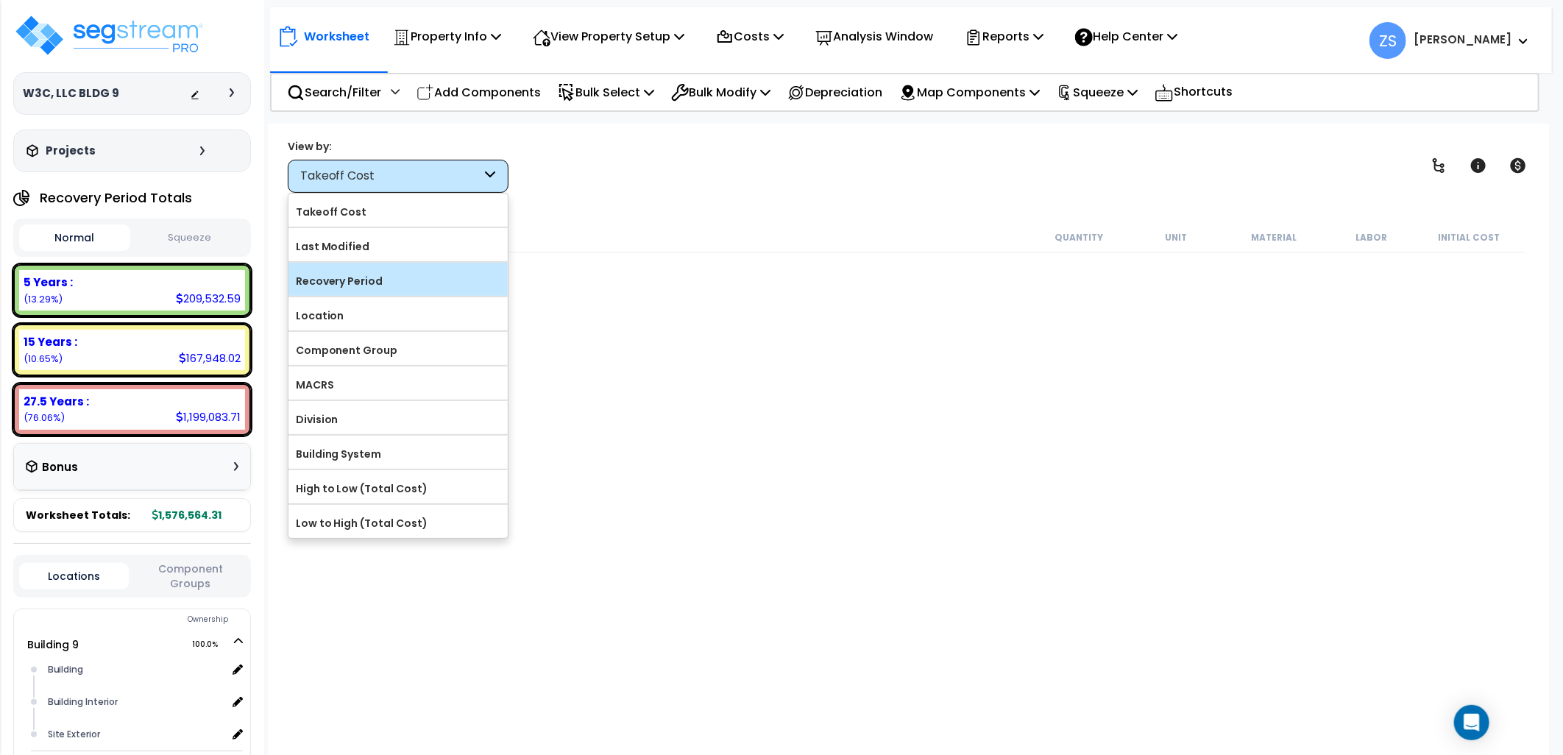
click at [403, 293] on div "Recovery Period" at bounding box center [398, 279] width 219 height 33
click at [393, 278] on label "Recovery Period" at bounding box center [398, 281] width 219 height 22
click at [0, 0] on input "Recovery Period" at bounding box center [0, 0] width 0 height 0
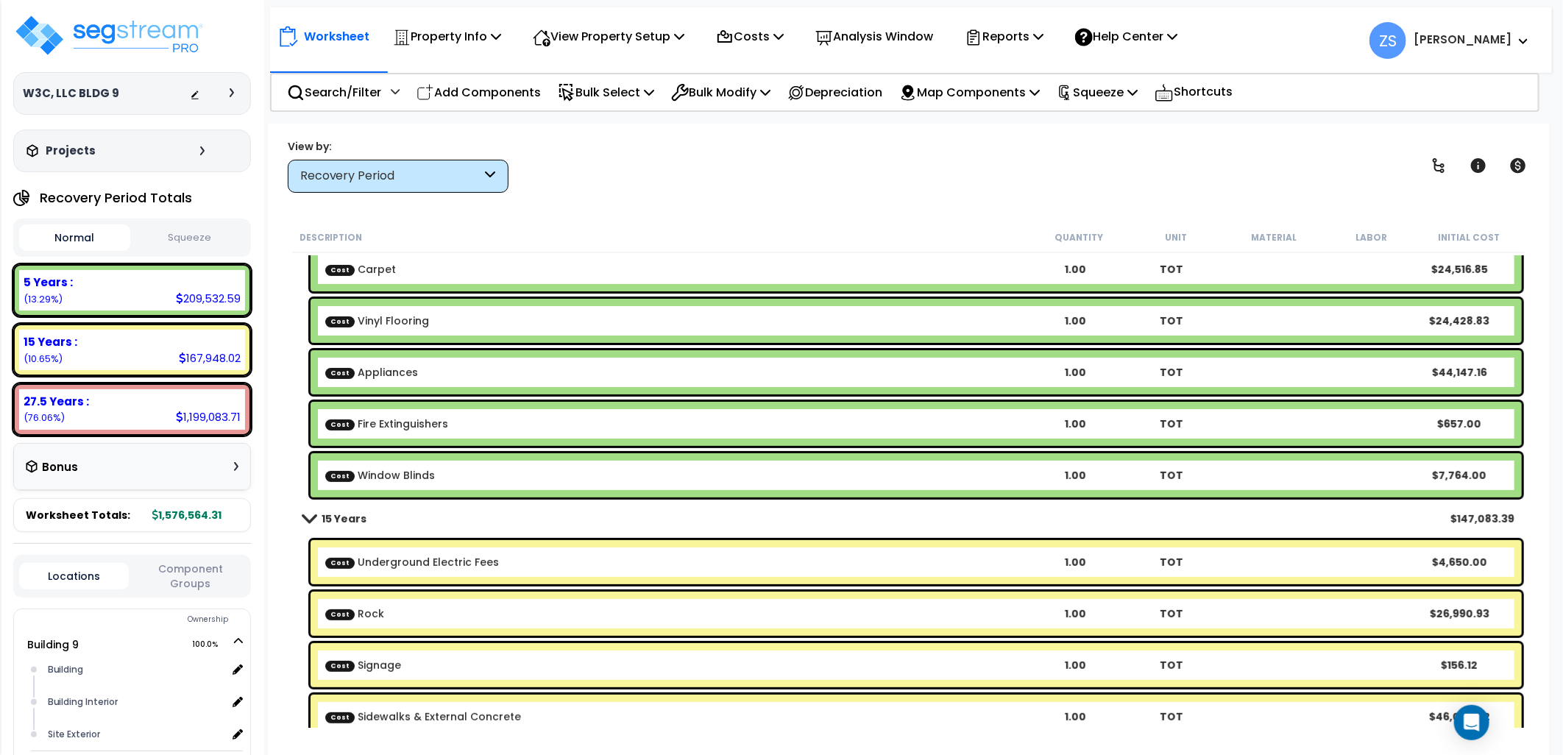
scroll to position [327, 0]
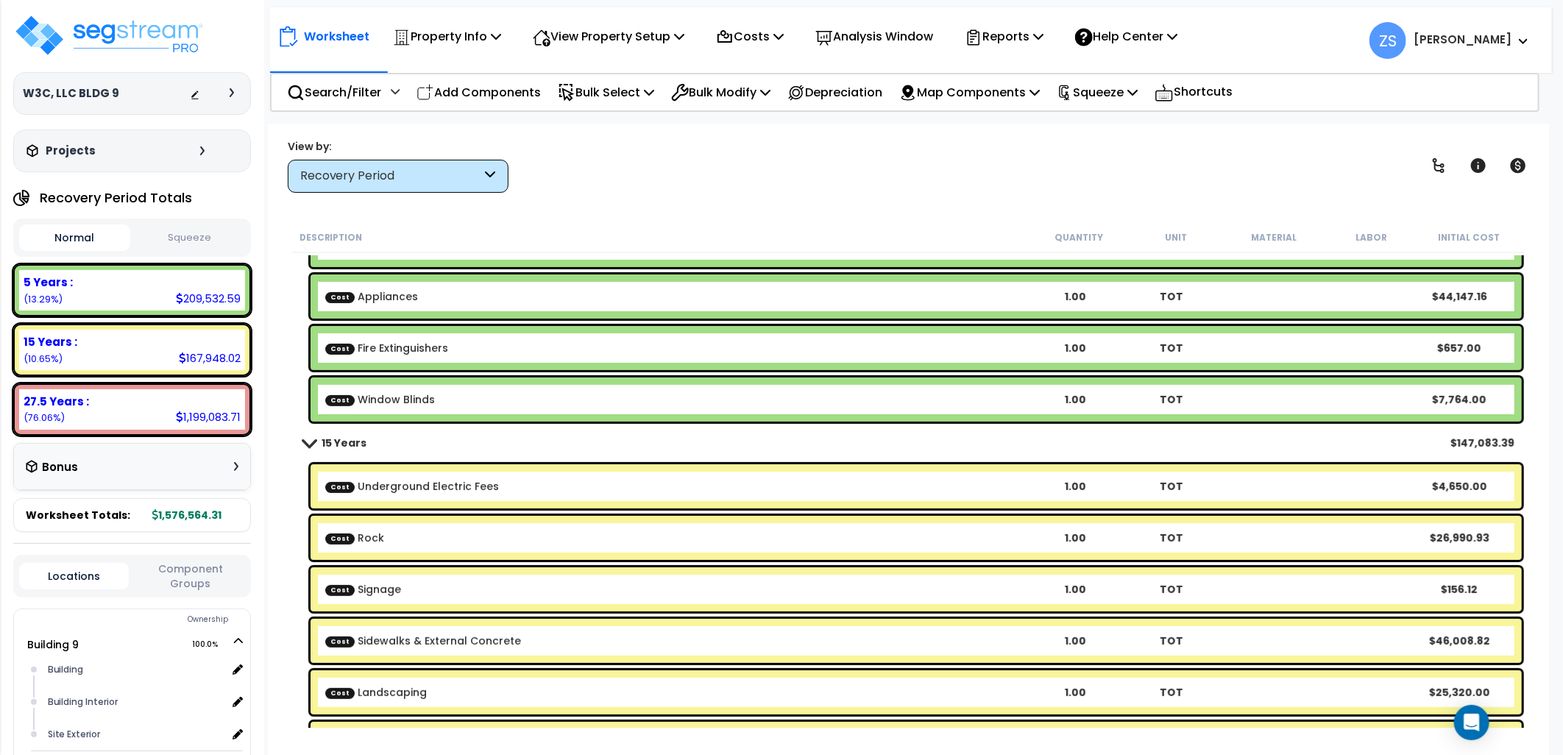
click at [488, 481] on link "Cost Underground Electric Fees" at bounding box center [412, 486] width 174 height 15
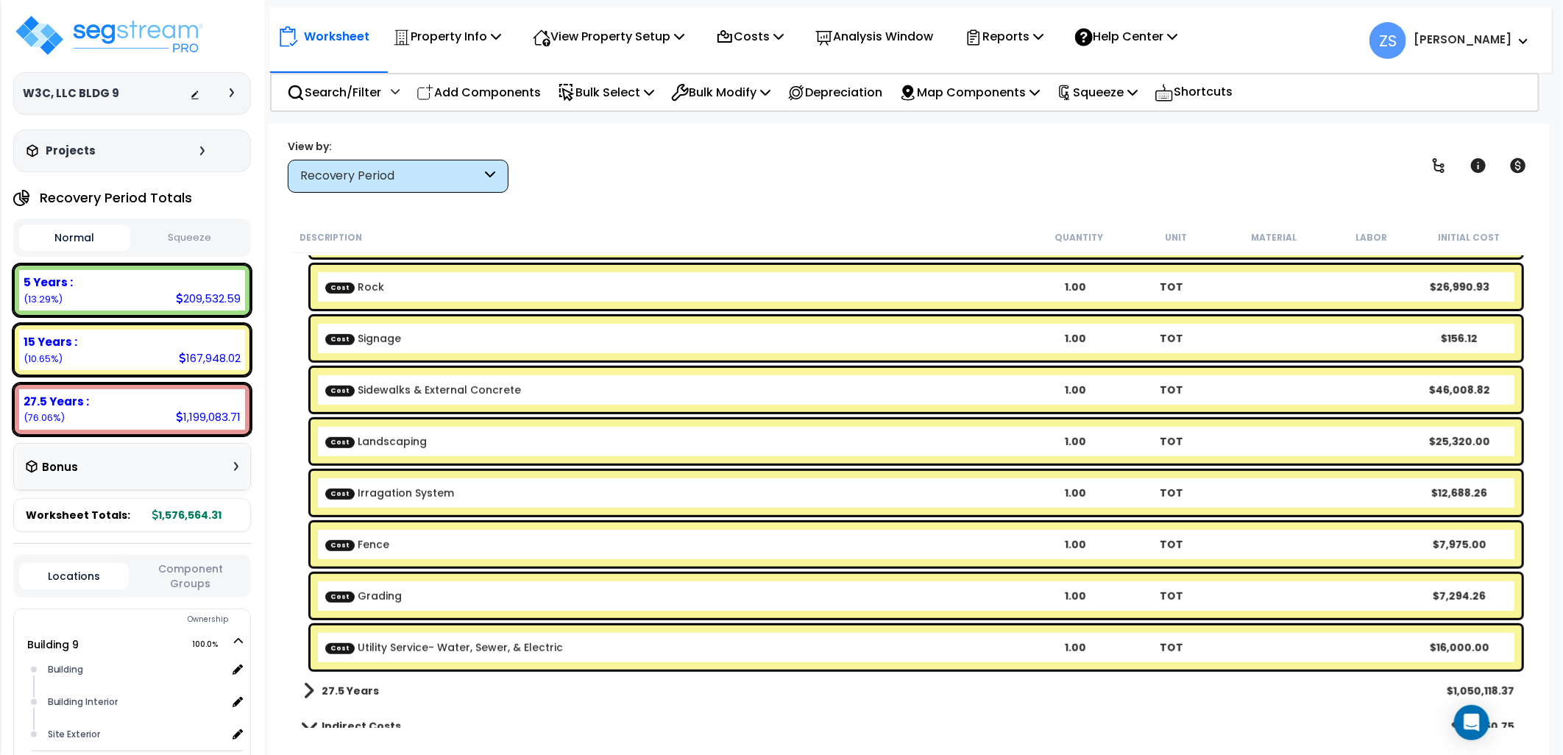
scroll to position [823, 0]
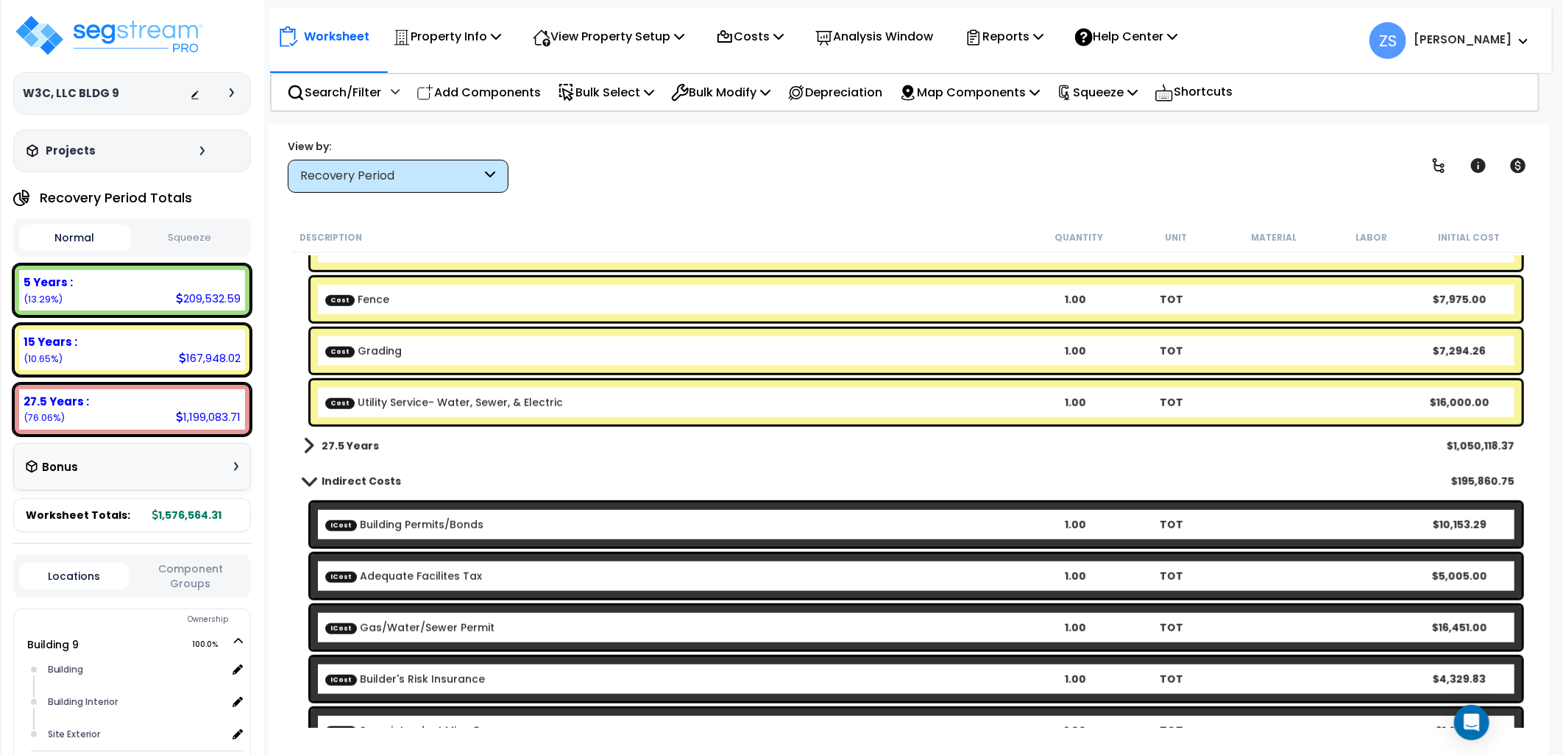
click at [317, 443] on link "27.5 Years" at bounding box center [341, 446] width 76 height 21
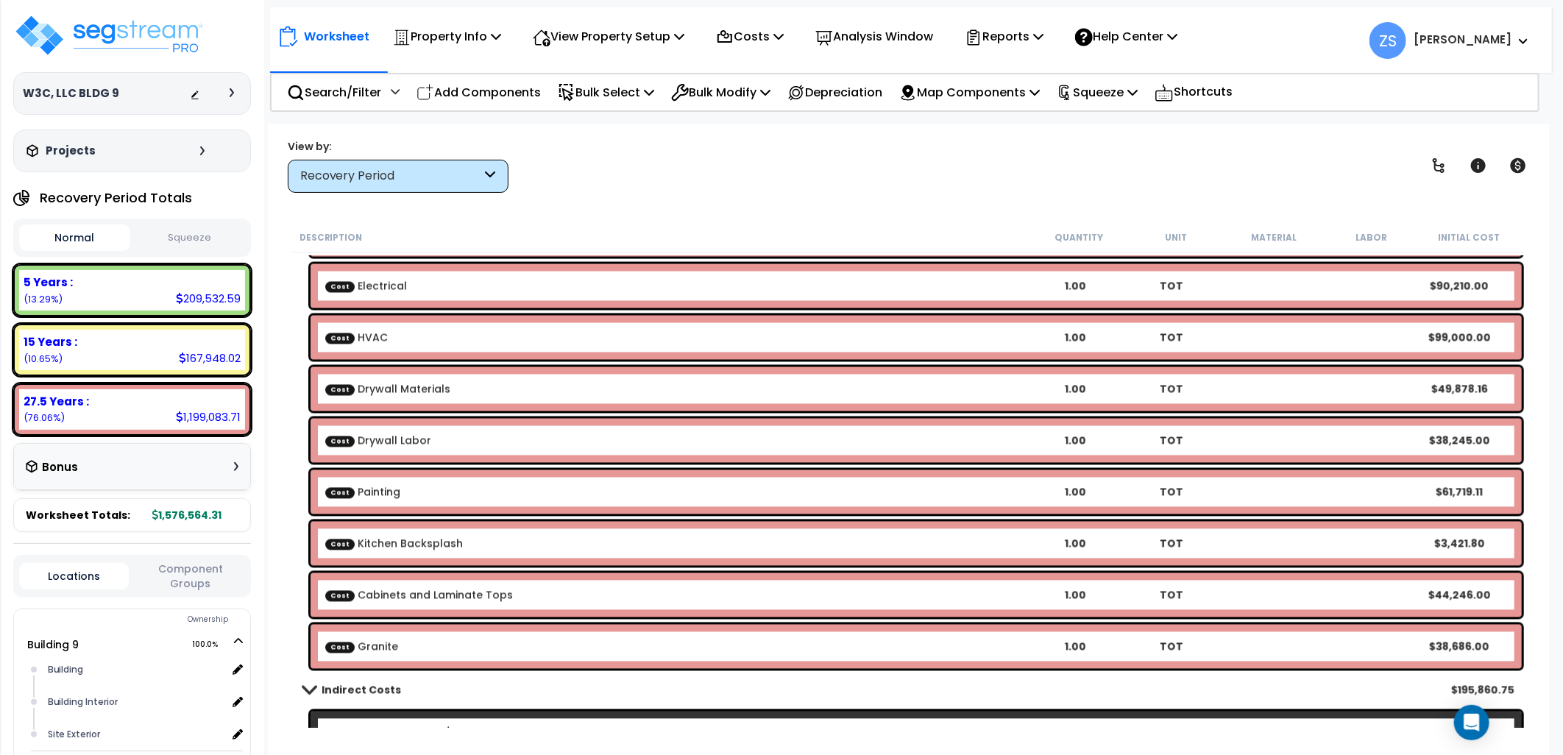
scroll to position [1962, 0]
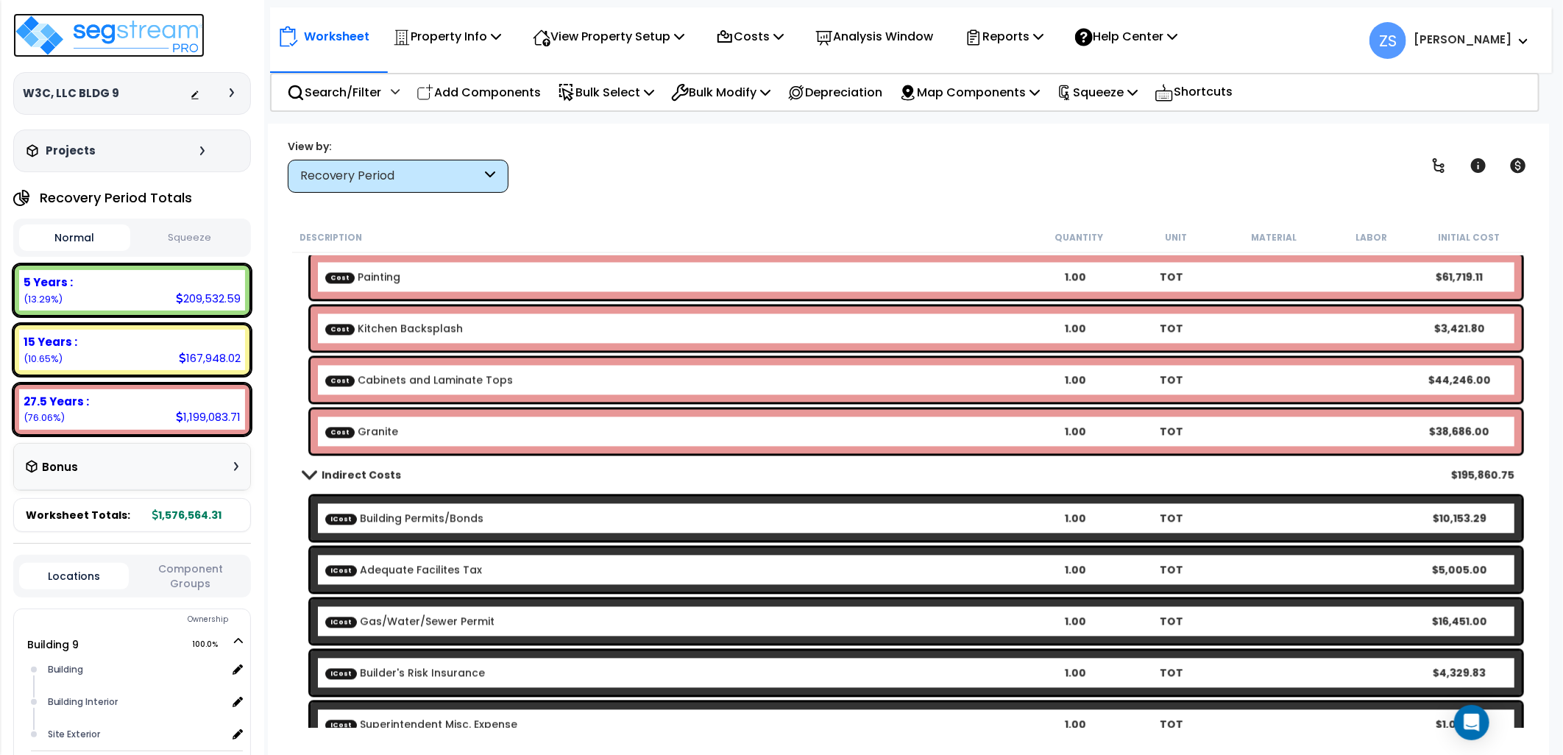
drag, startPoint x: 136, startPoint y: 40, endPoint x: 149, endPoint y: 40, distance: 12.5
click at [136, 40] on img at bounding box center [108, 35] width 191 height 44
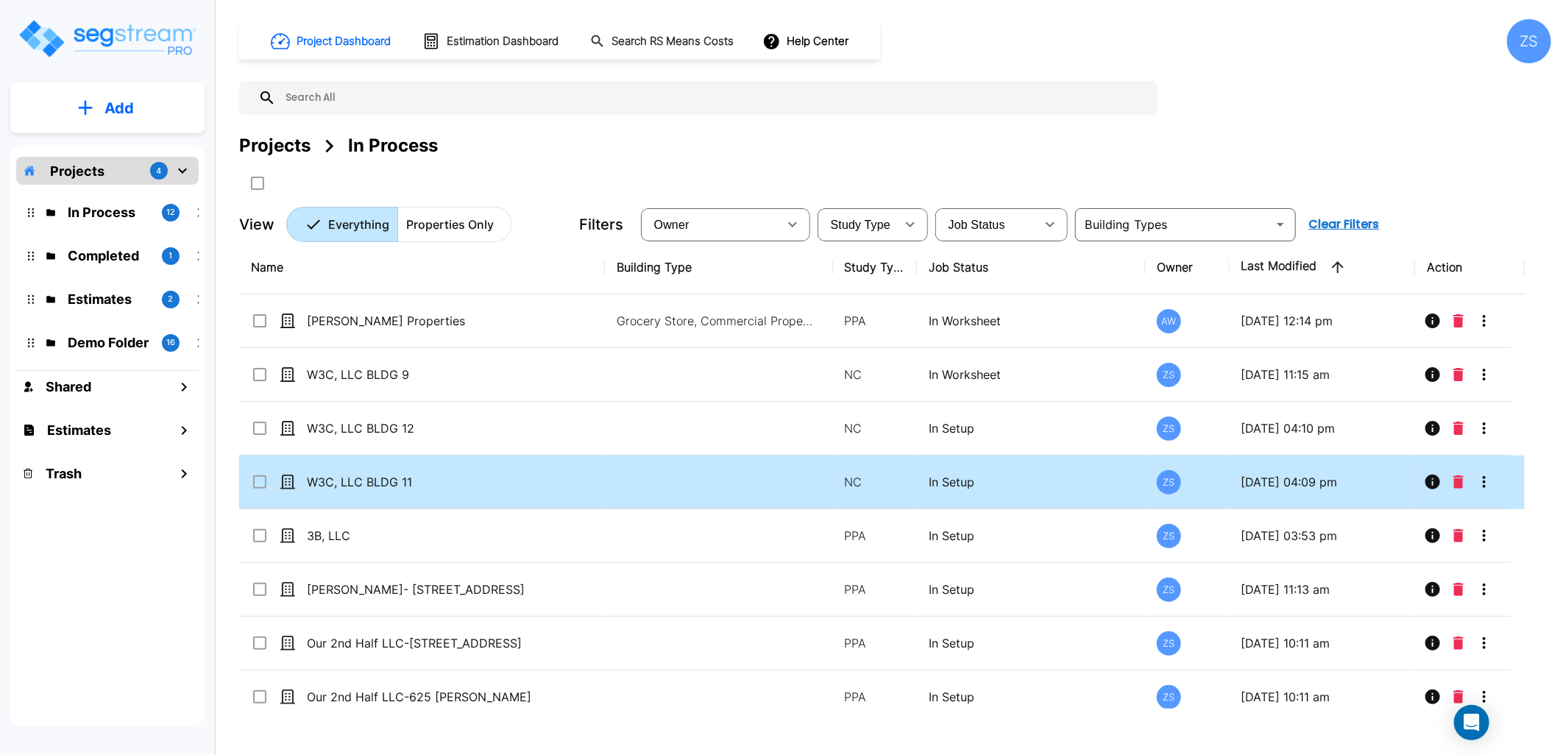
click at [643, 475] on td at bounding box center [719, 483] width 228 height 54
checkbox input "true"
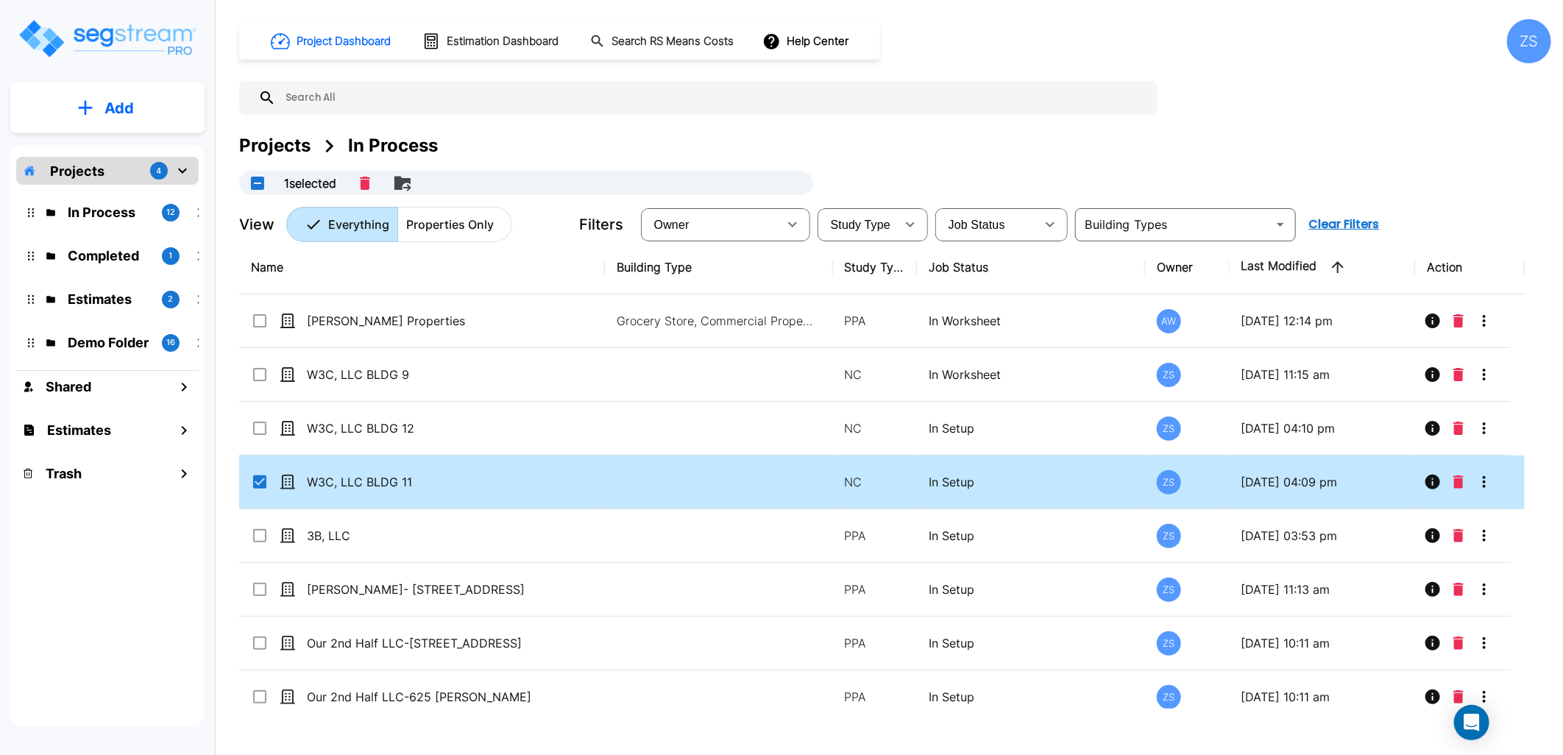
click at [643, 474] on td at bounding box center [719, 483] width 228 height 54
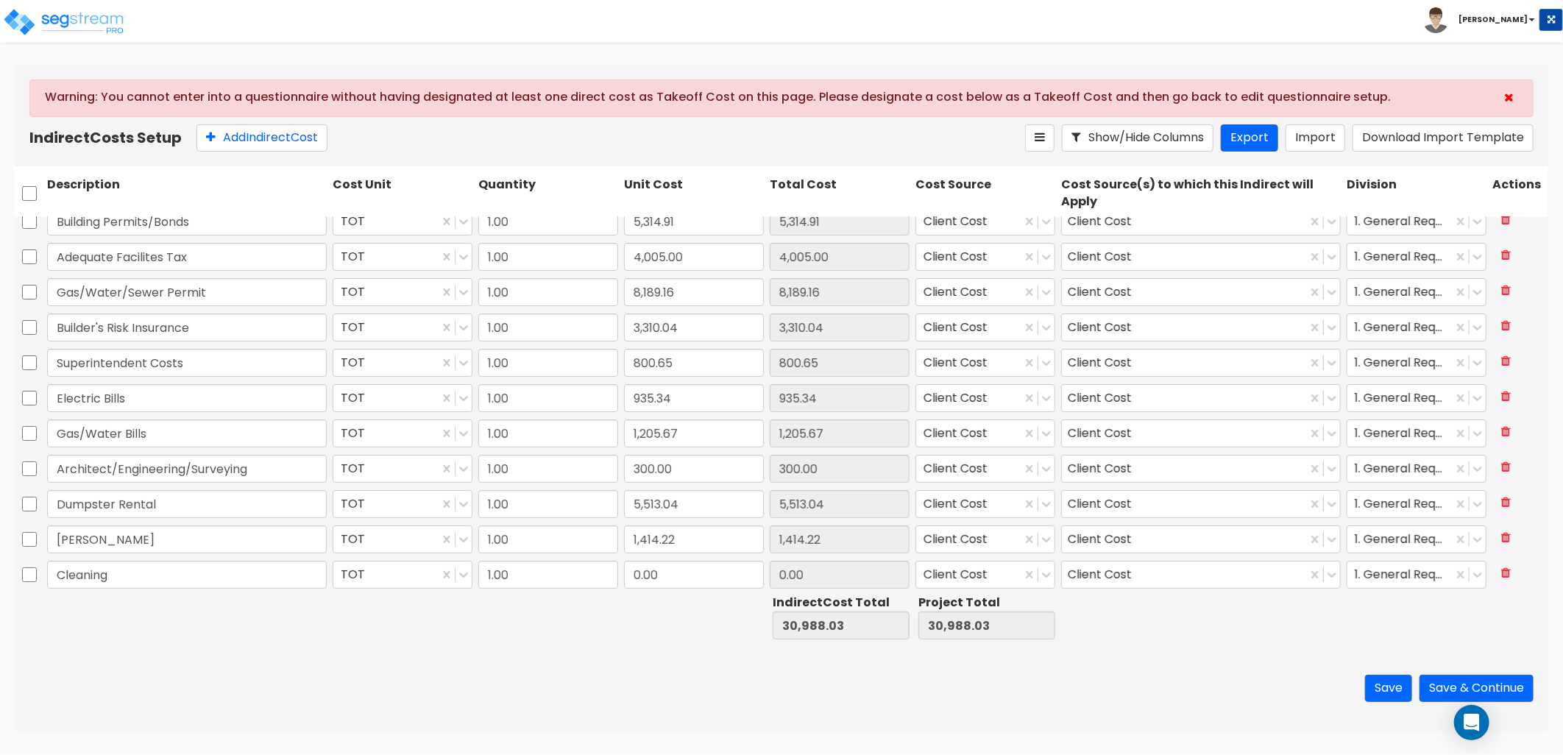
scroll to position [16, 0]
click at [694, 572] on input "0.00" at bounding box center [694, 571] width 140 height 28
type input "3,831.2"
type input "3,831.20"
drag, startPoint x: 296, startPoint y: 138, endPoint x: 288, endPoint y: 188, distance: 51.4
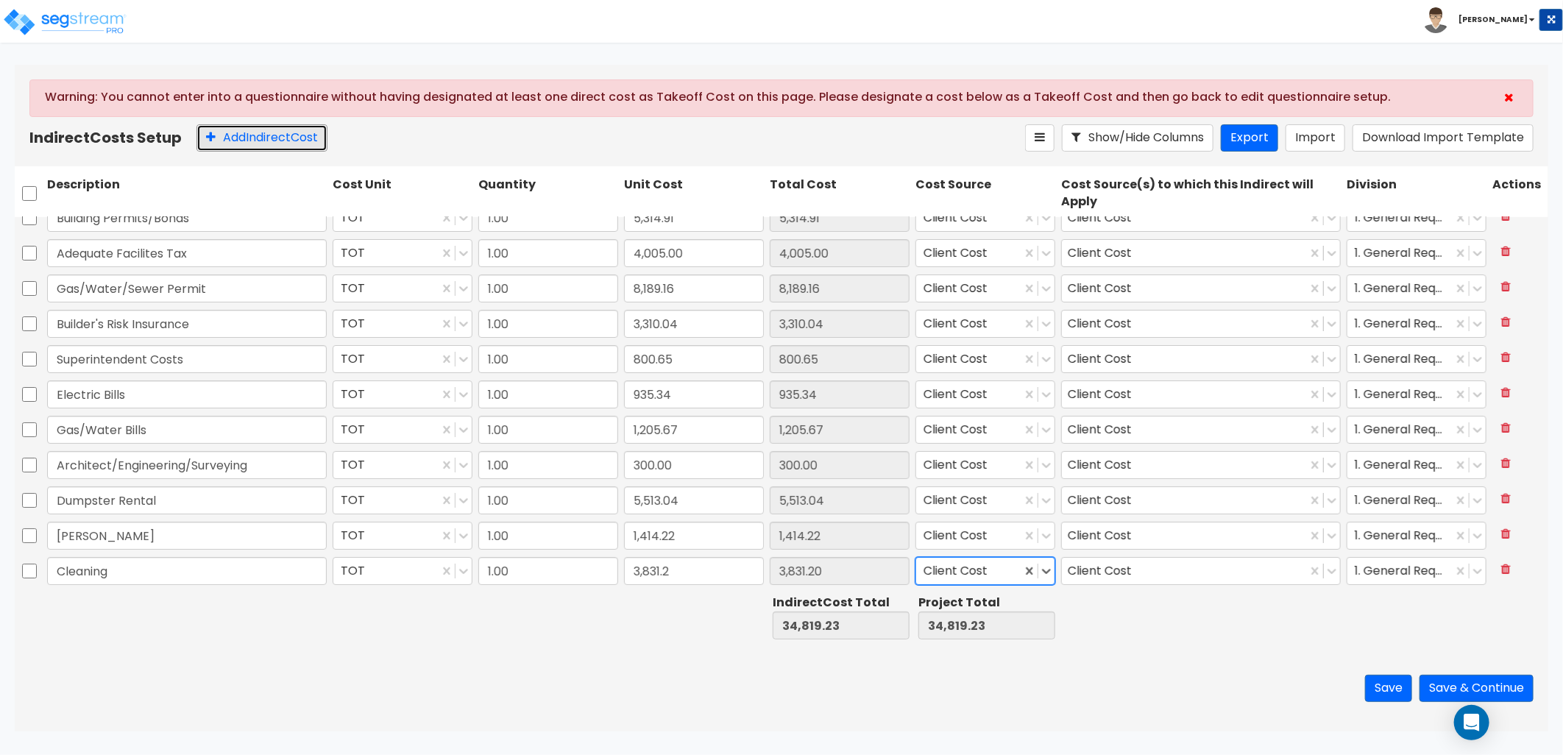
click at [295, 138] on button "Add Indirect Cost" at bounding box center [262, 137] width 131 height 27
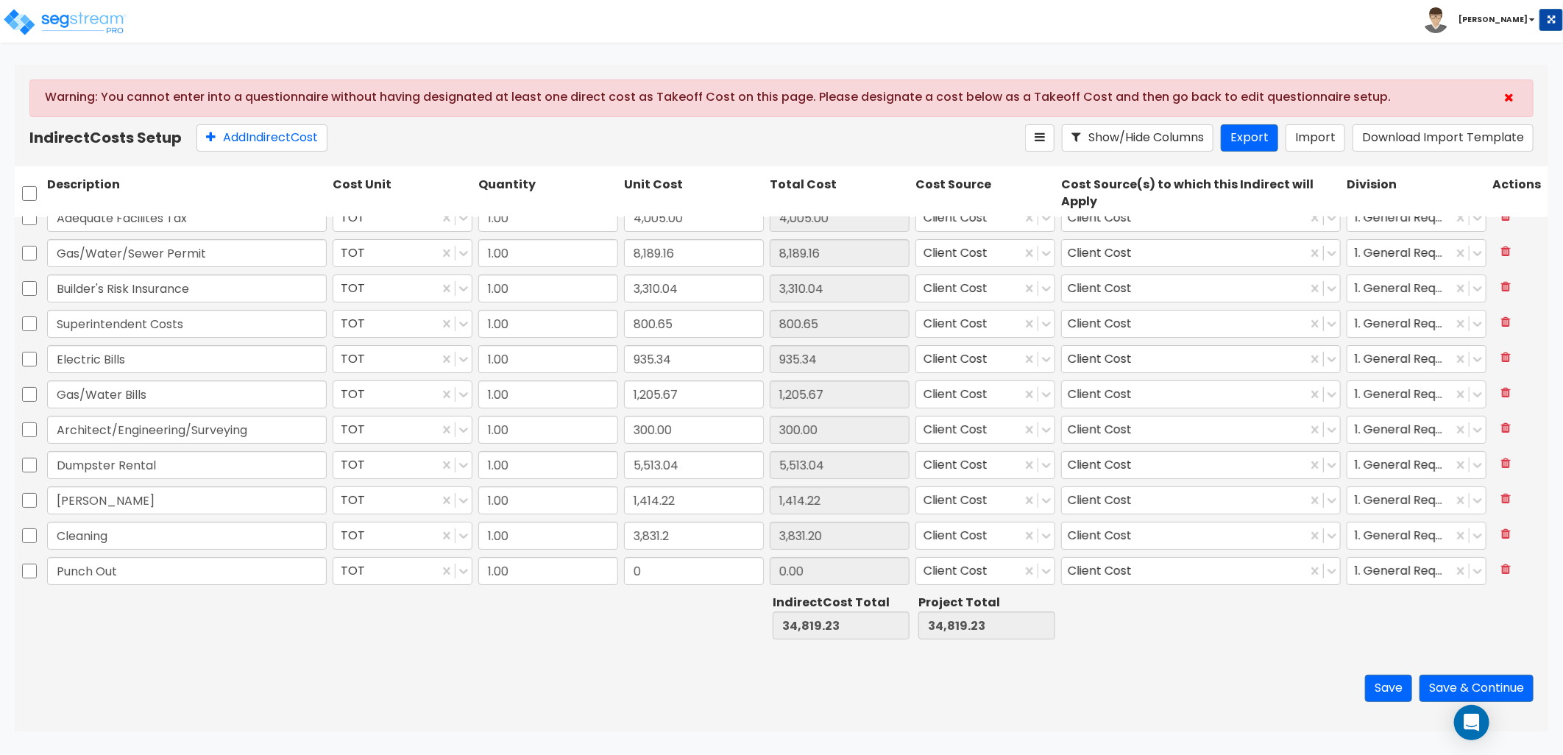
type input "Punch Out"
type input "6,054.62"
click at [269, 134] on button "Add Indirect Cost" at bounding box center [262, 137] width 131 height 27
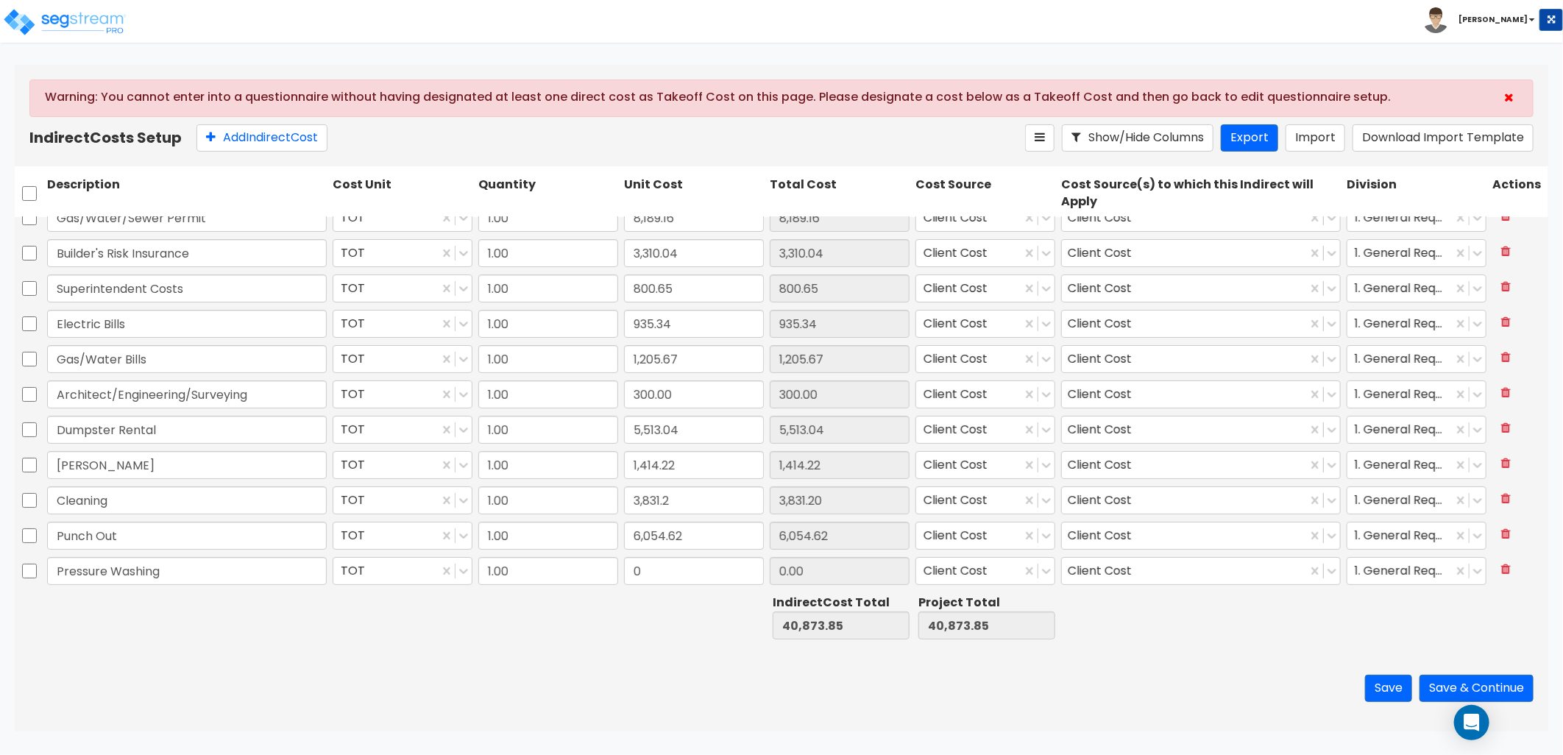
type input "Pressure Washing"
type input "1,016.05"
click at [241, 143] on button "Add Indirect Cost" at bounding box center [262, 137] width 131 height 27
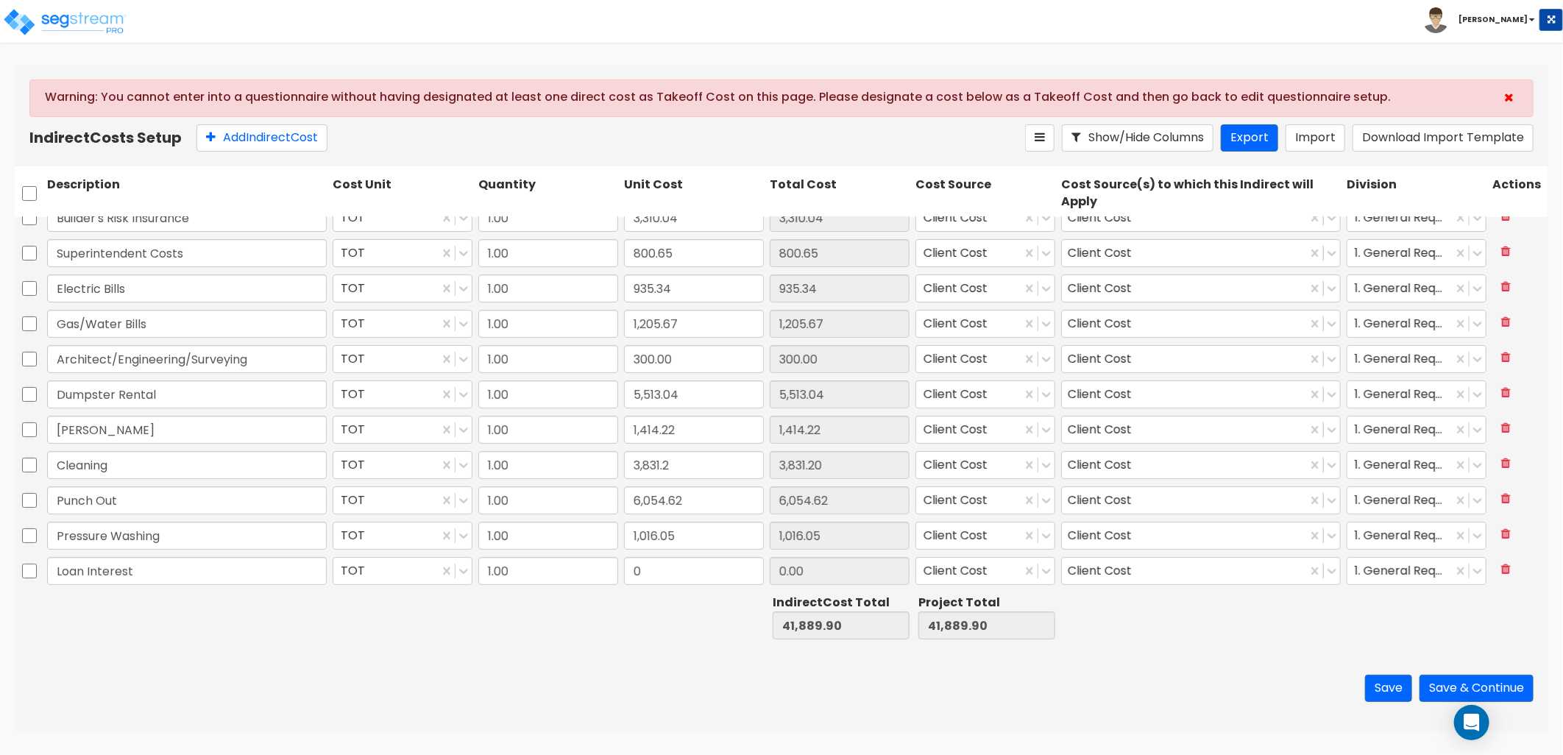
type input "Loan Interest"
type input "16,329.84"
click at [1391, 534] on div at bounding box center [1400, 535] width 91 height 20
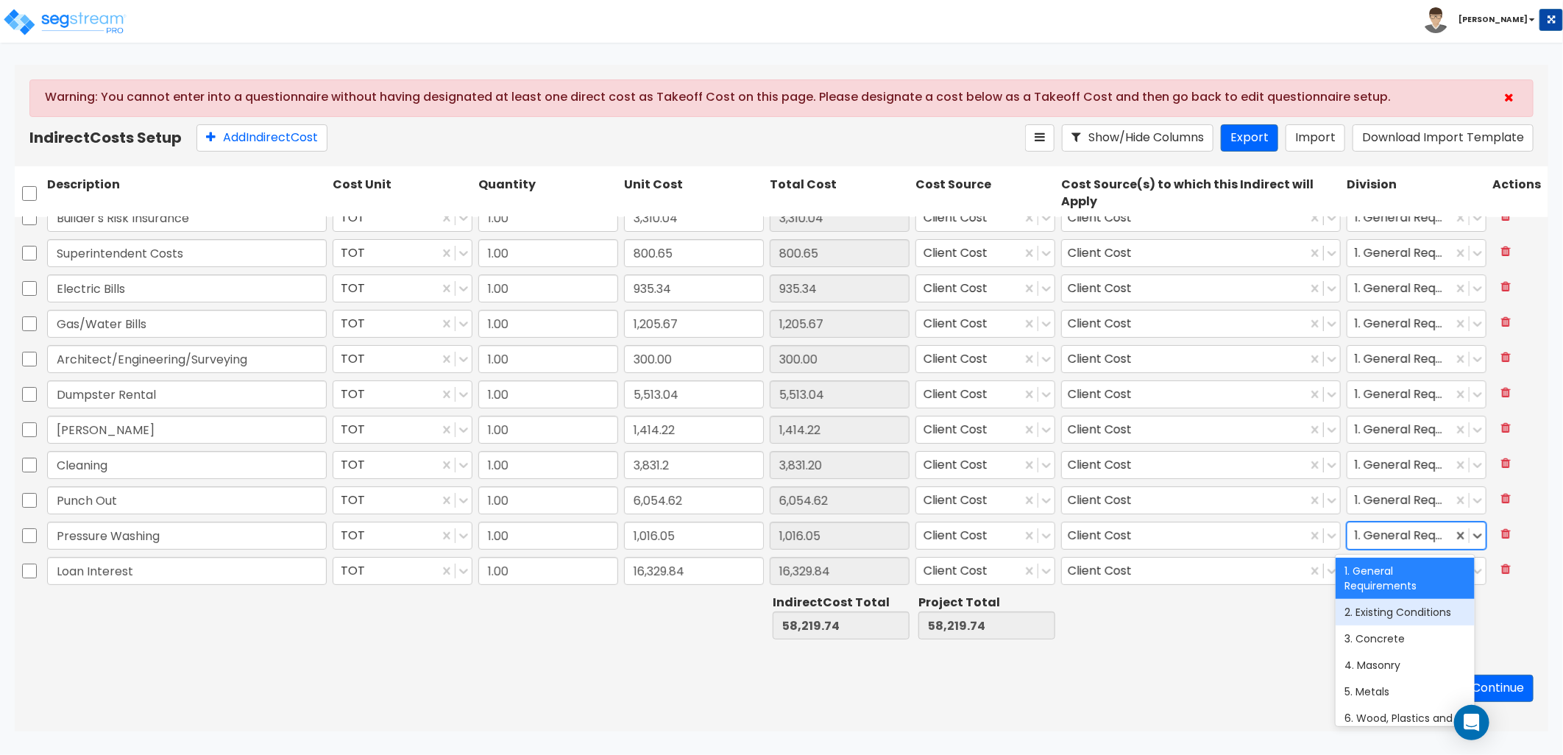
click at [1385, 622] on div "2. Existing Conditions" at bounding box center [1405, 612] width 138 height 26
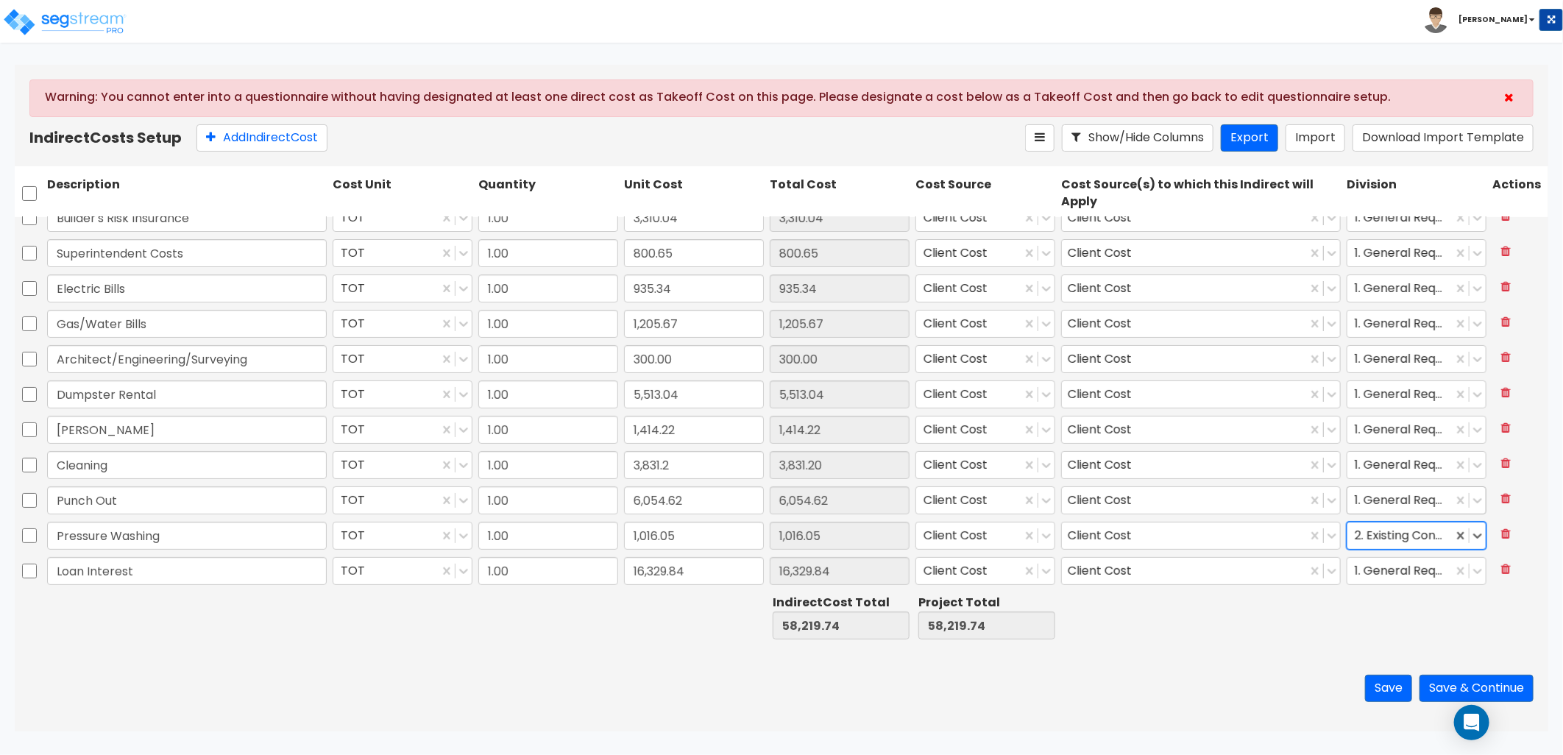
click at [1381, 498] on div at bounding box center [1400, 500] width 91 height 20
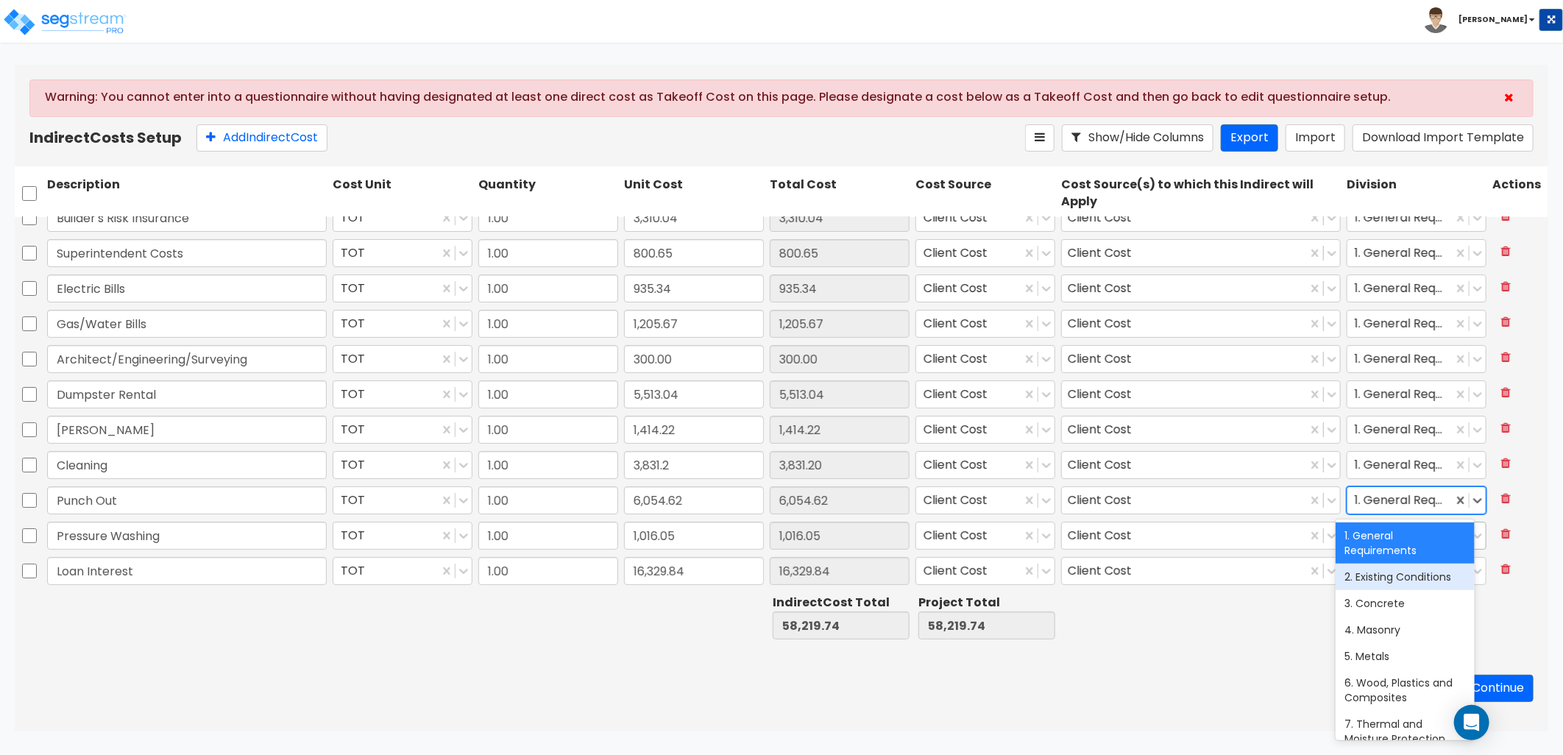
drag, startPoint x: 1387, startPoint y: 585, endPoint x: 1386, endPoint y: 536, distance: 49.3
click at [1388, 585] on div "2. Existing Conditions" at bounding box center [1405, 577] width 138 height 26
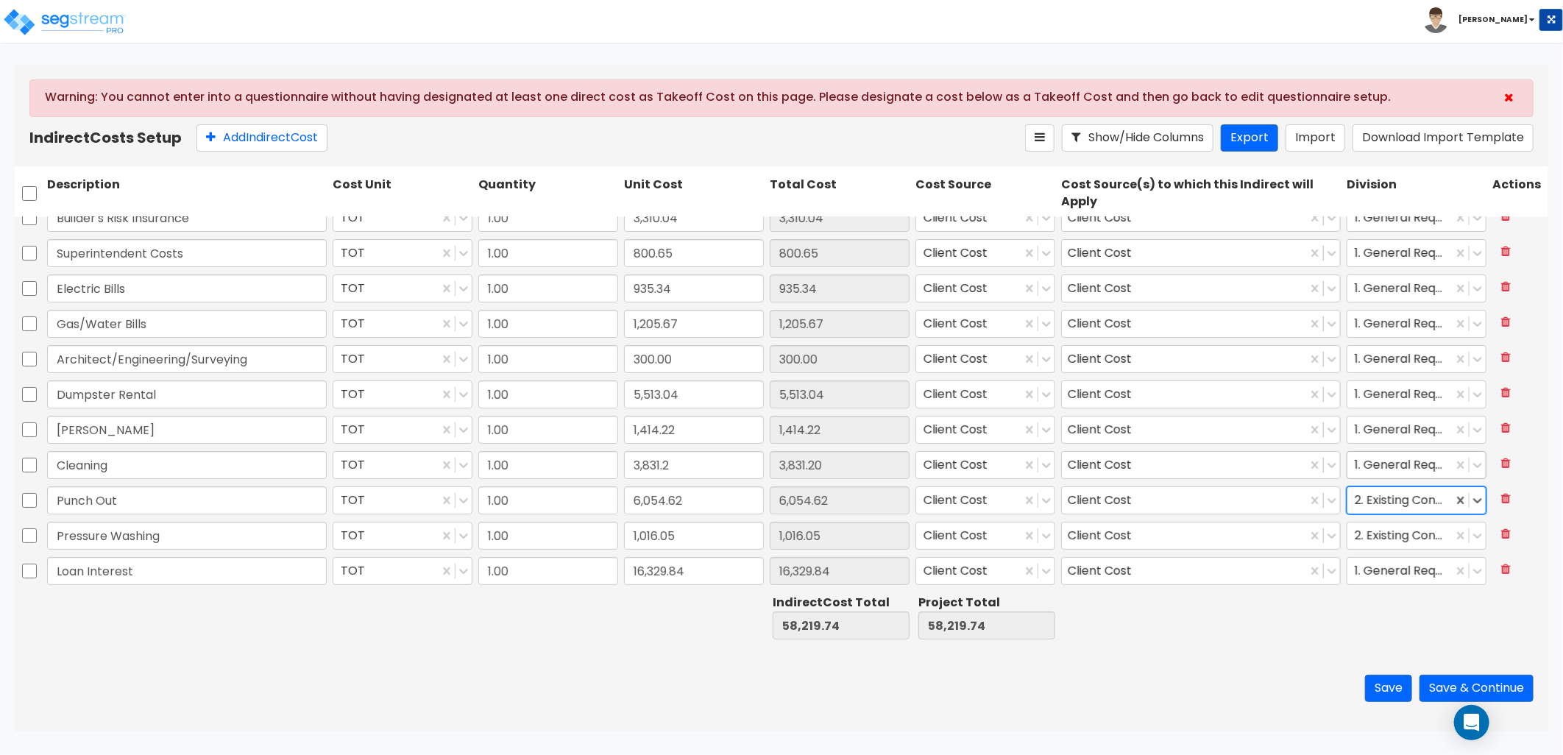
click at [1387, 464] on div at bounding box center [1400, 465] width 91 height 20
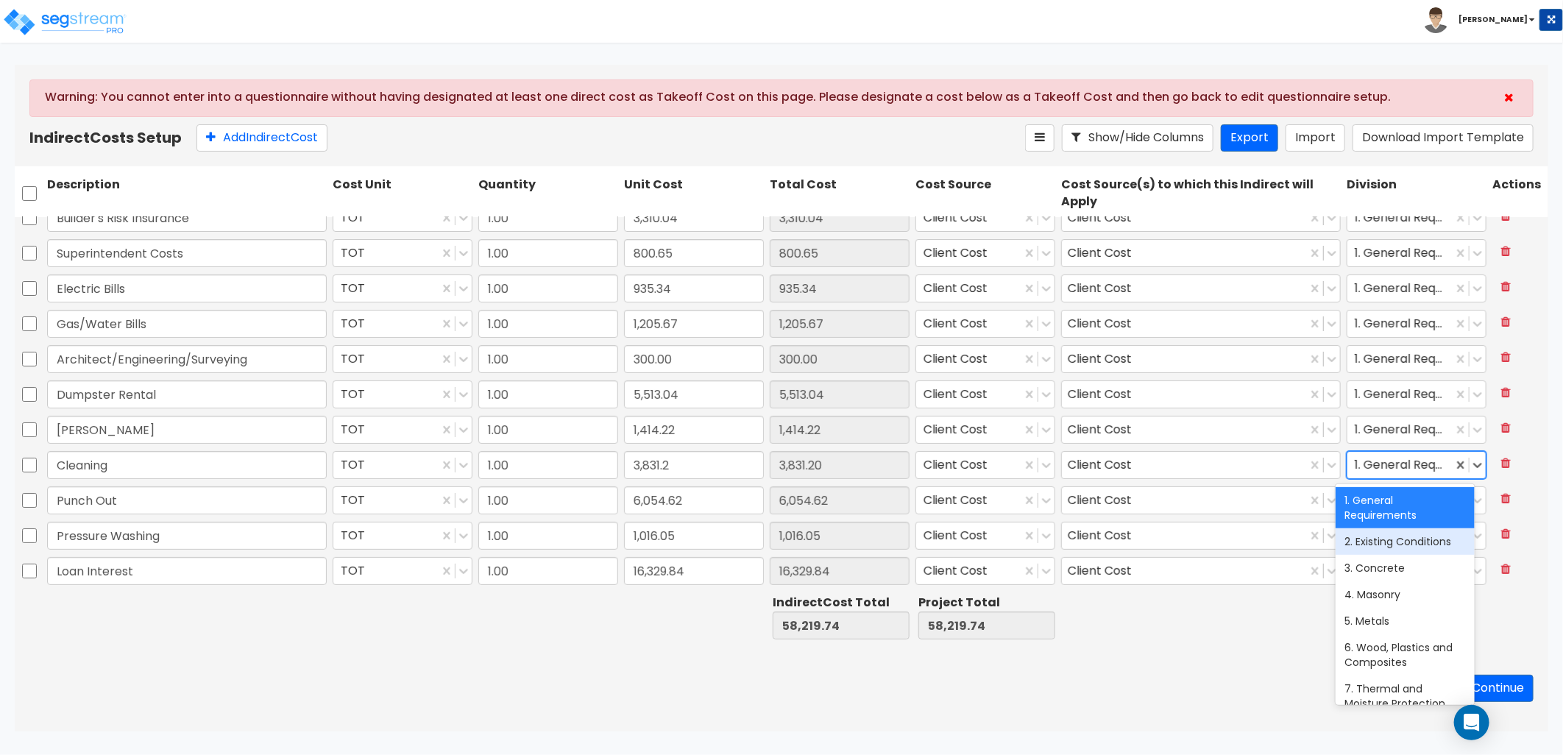
click at [1378, 547] on div "2. Existing Conditions" at bounding box center [1405, 541] width 138 height 26
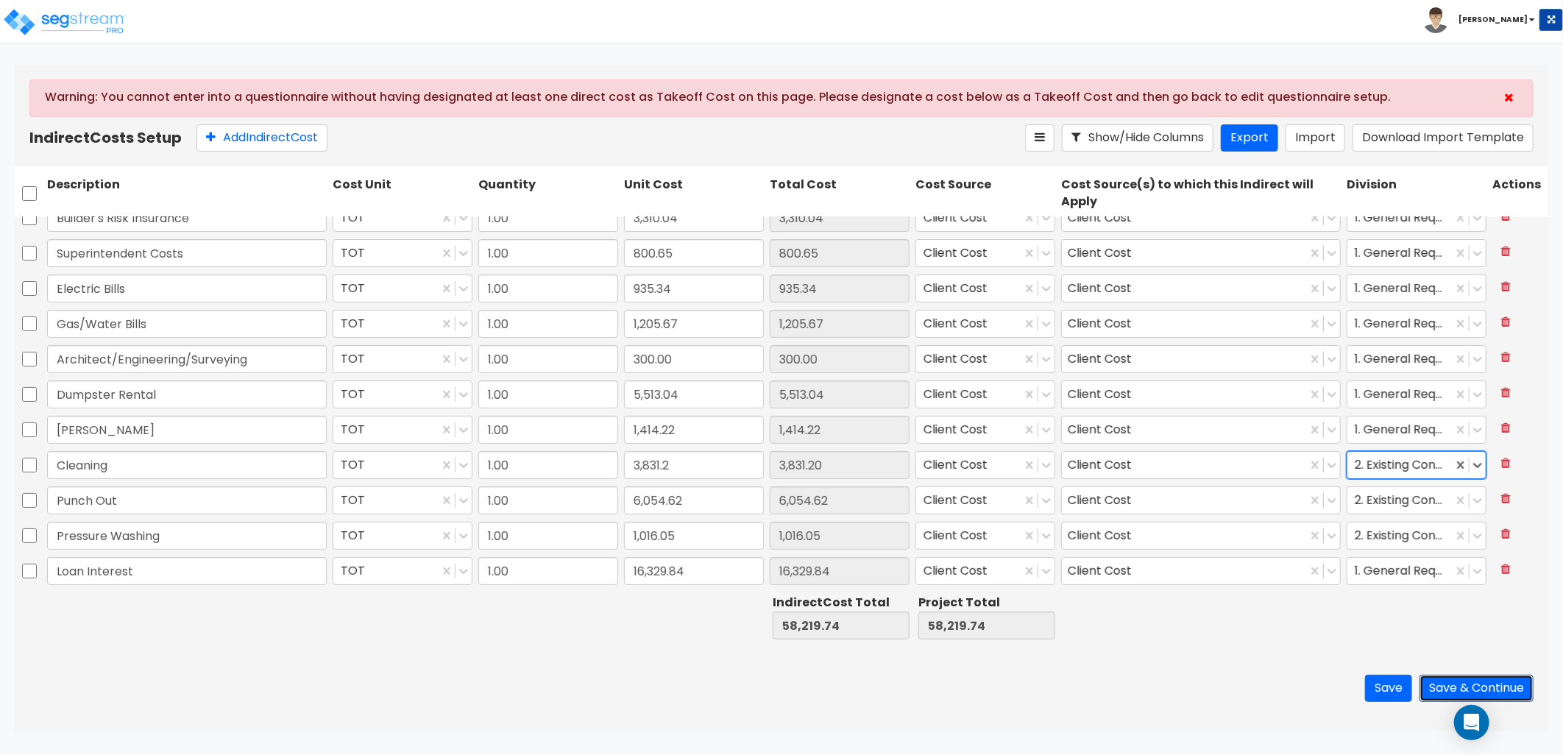
click at [1493, 692] on button "Save & Continue" at bounding box center [1477, 688] width 114 height 27
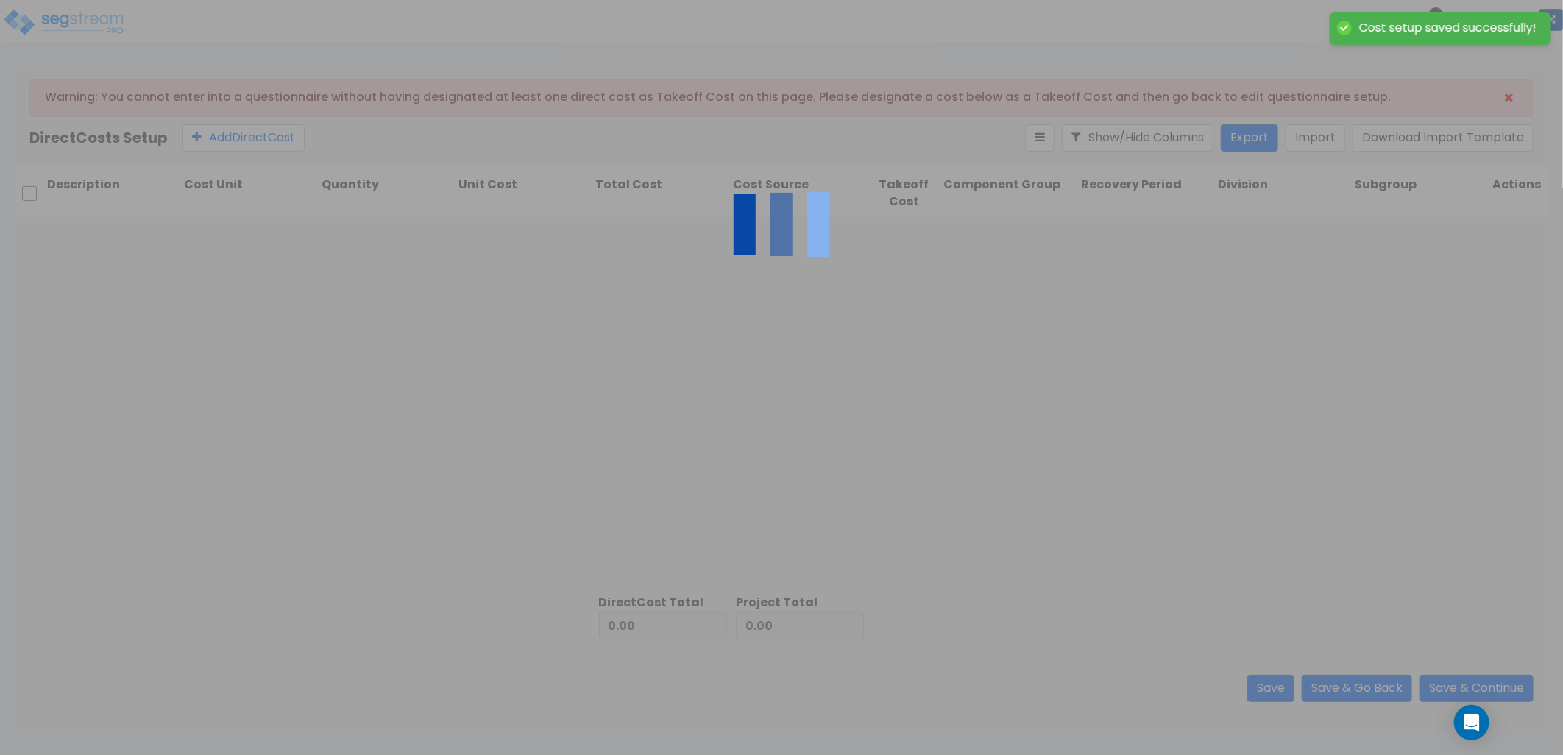
type input "58,219.74"
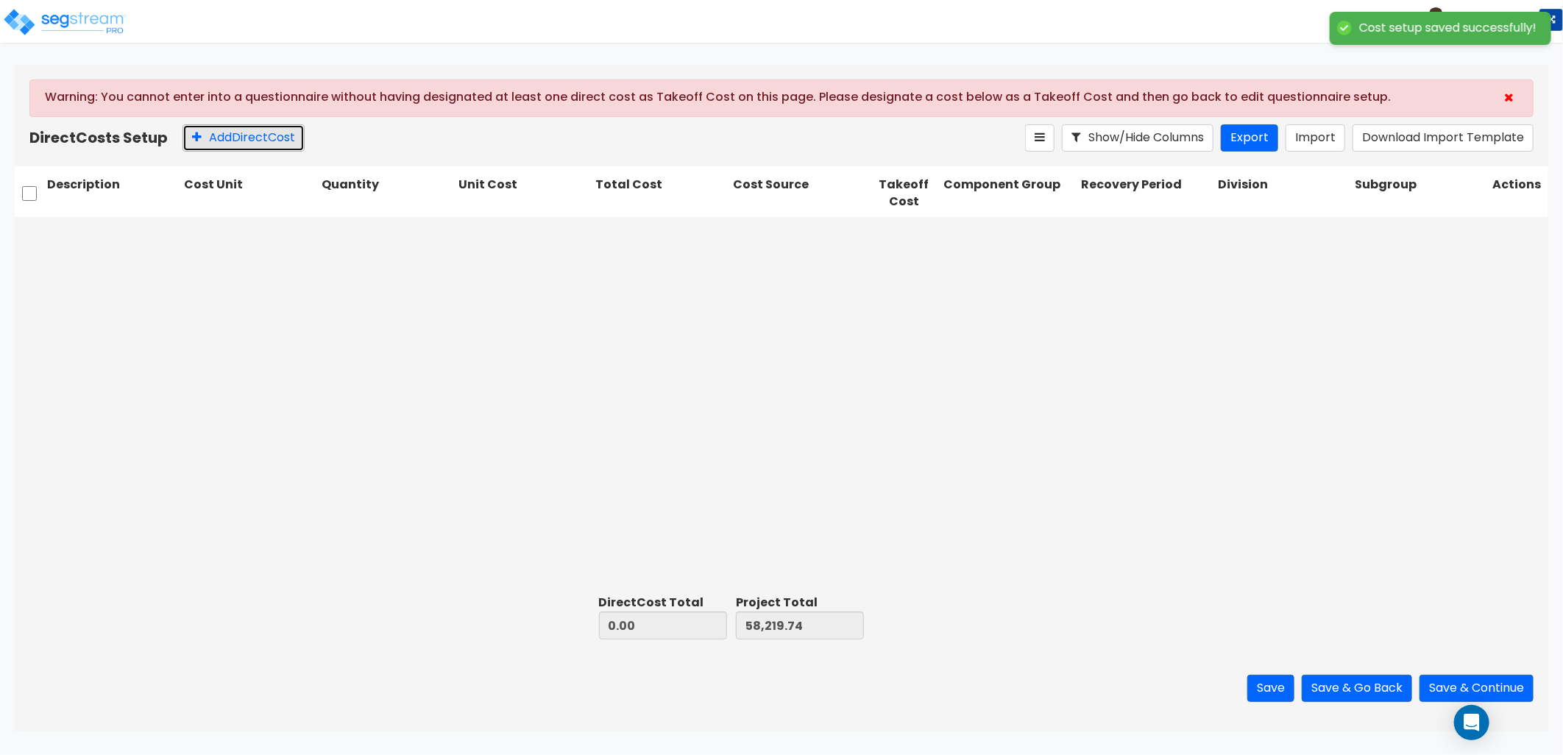
click at [248, 128] on button "Add Direct Cost" at bounding box center [244, 137] width 122 height 27
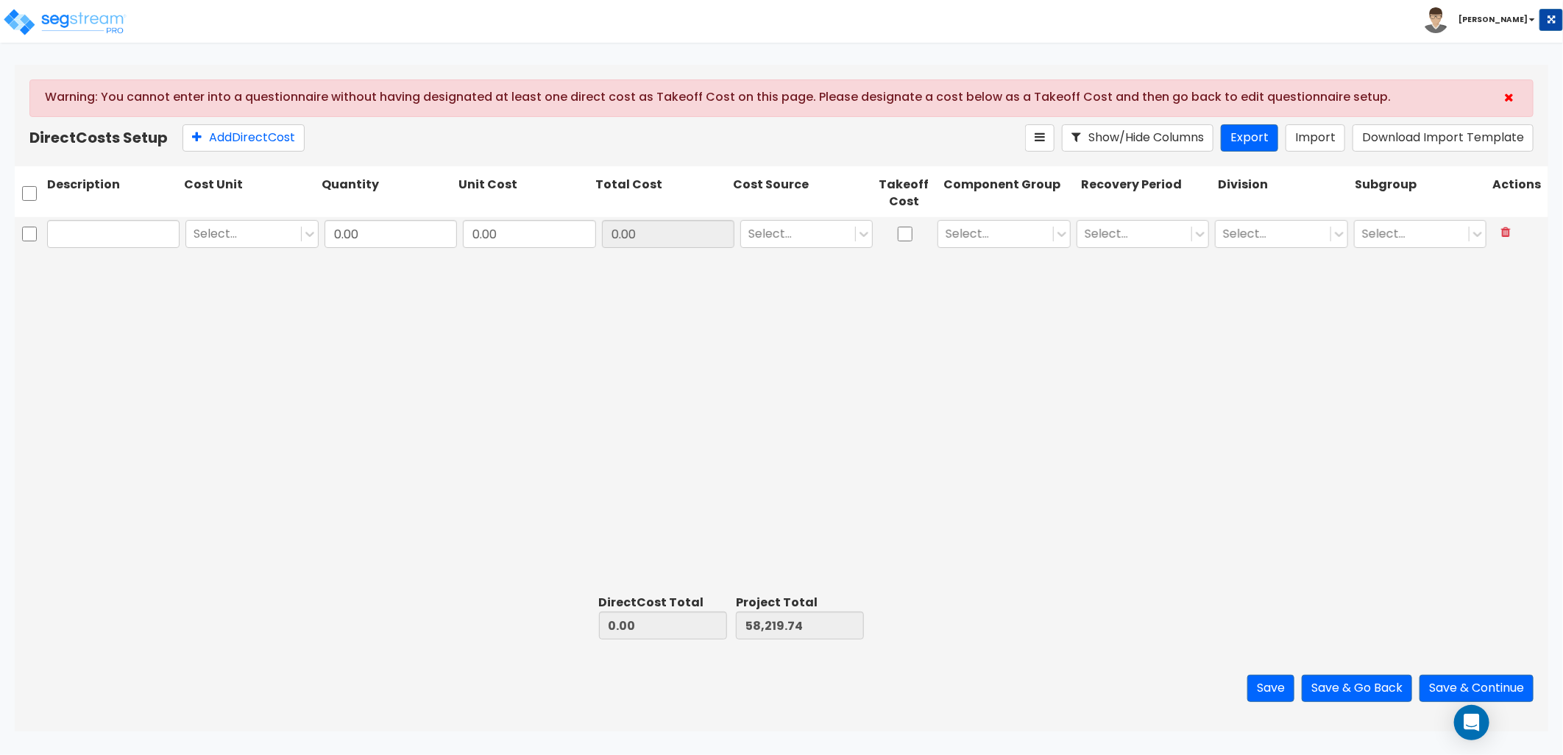
click at [118, 232] on input "text" at bounding box center [113, 234] width 132 height 28
type input "Underground Electric"
click at [393, 234] on input "0.00" at bounding box center [391, 234] width 132 height 28
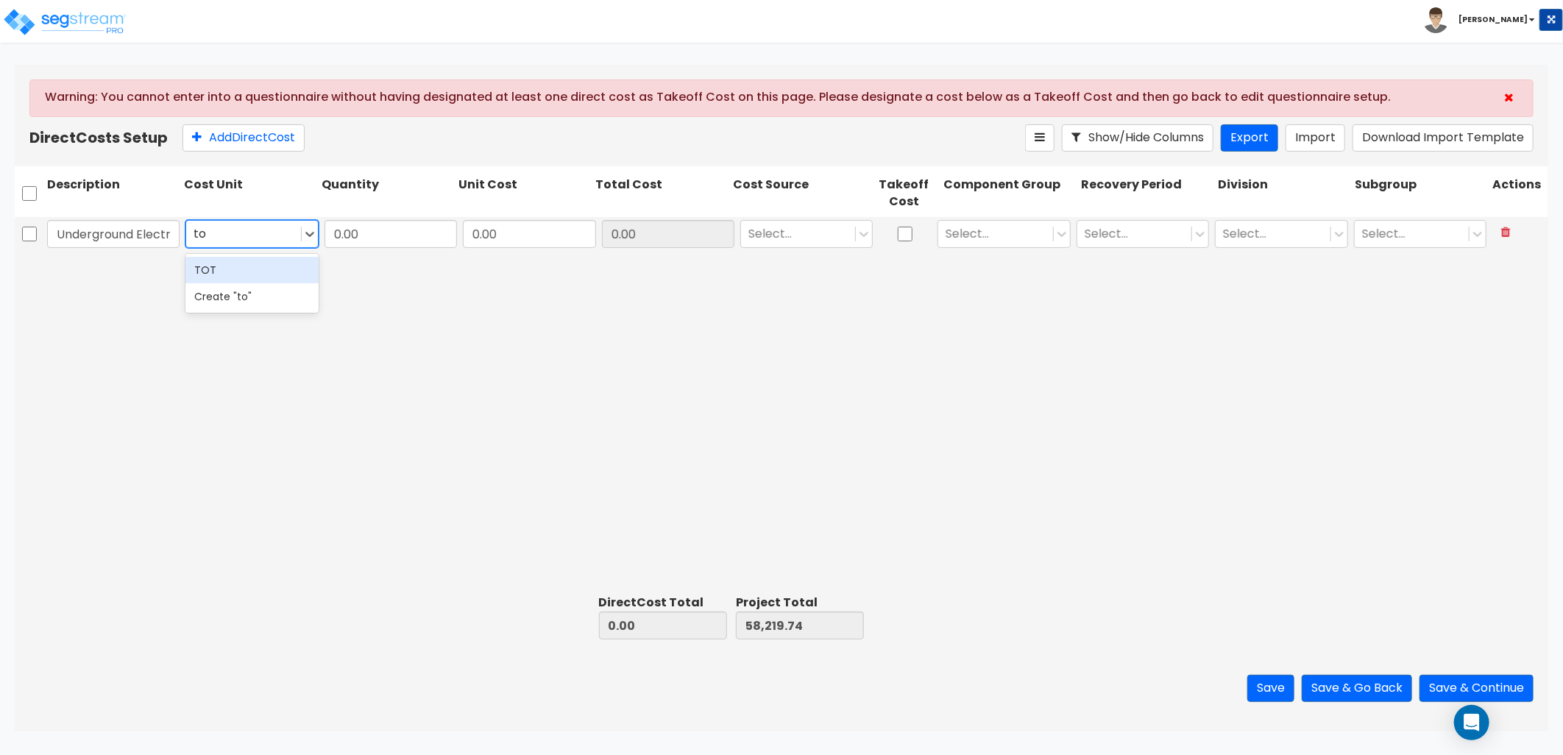
type input "tot"
type input "1"
type input "2,400"
type input "2,400.00"
type input "60,619.74"
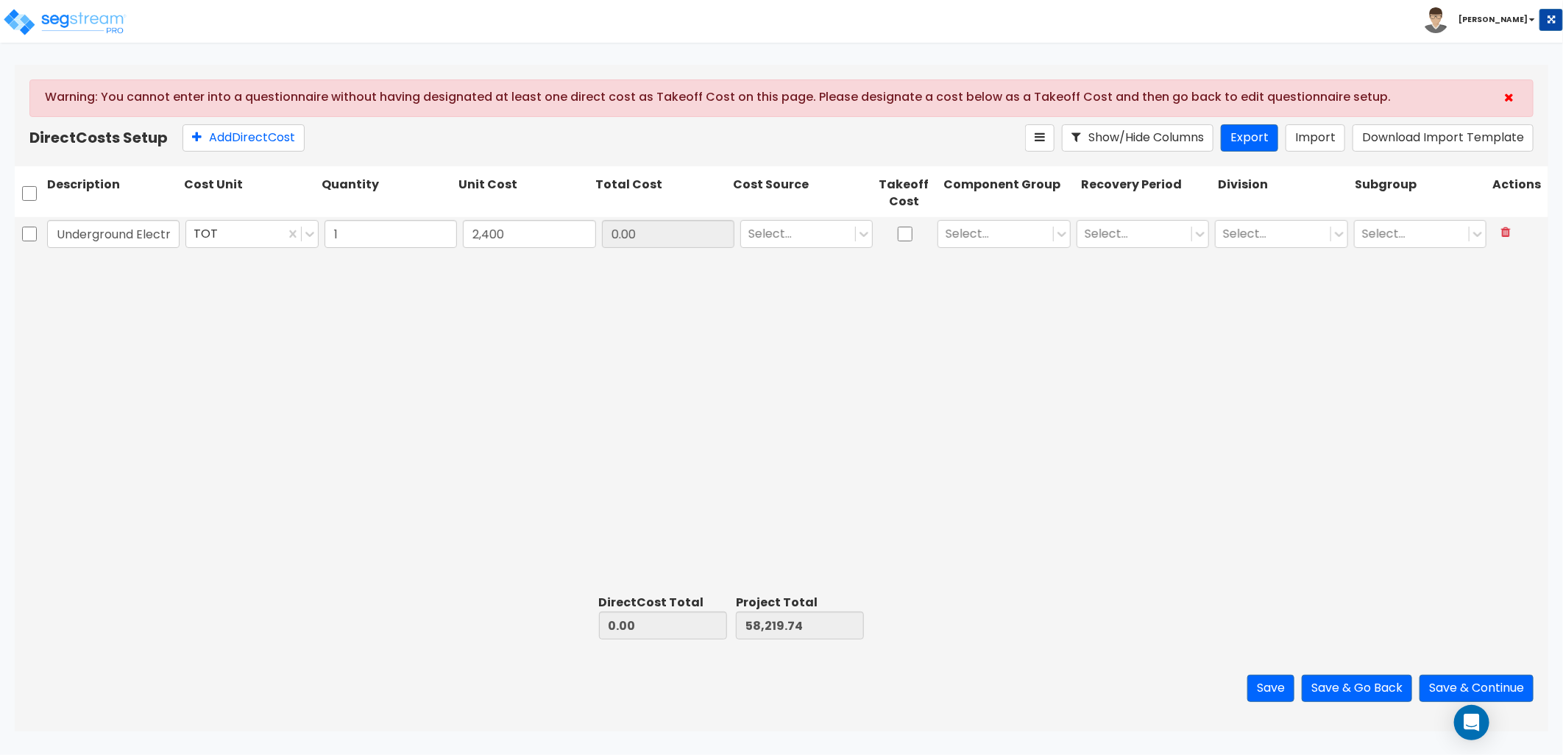
type input "2,400.00"
type input "c"
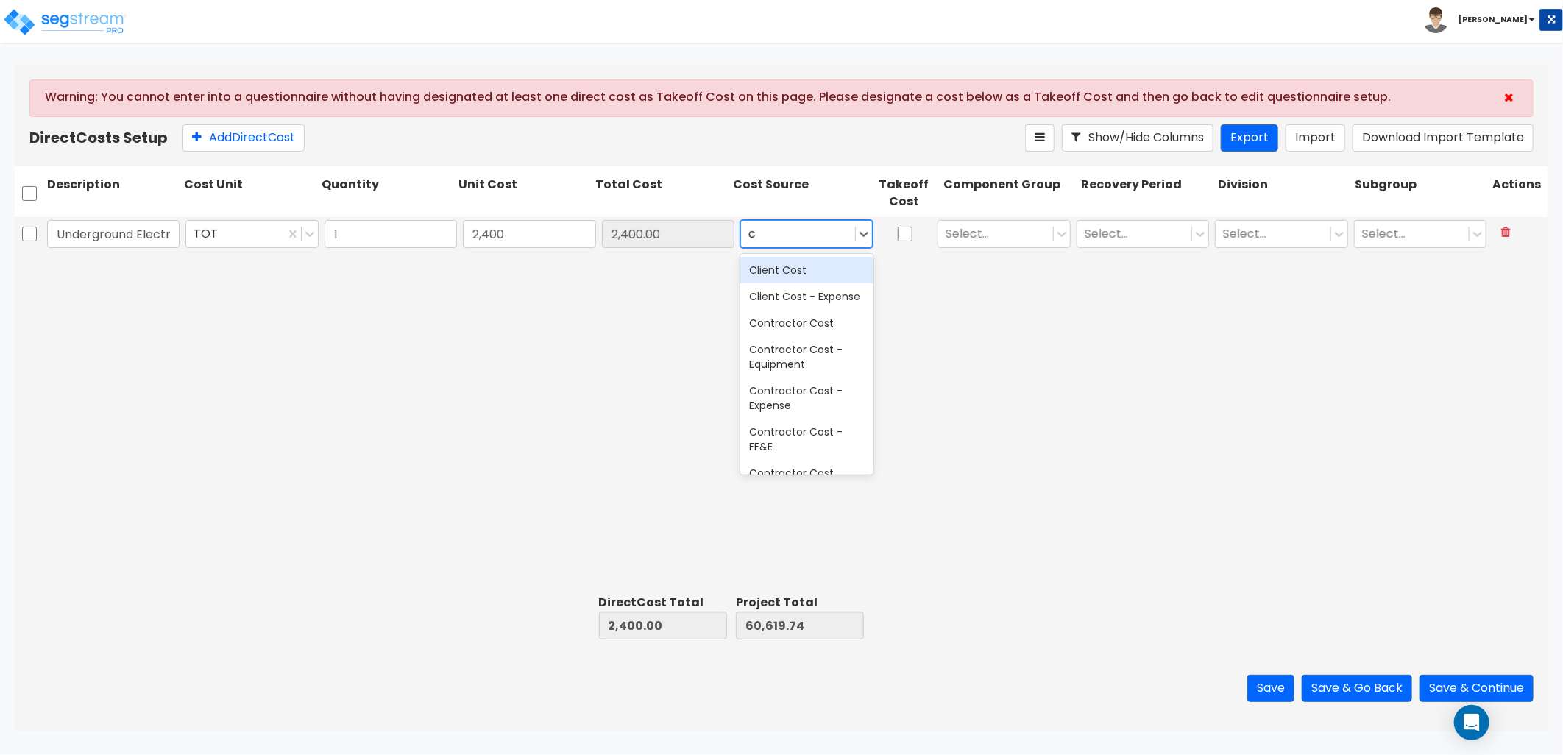
click at [799, 269] on div "Client Cost" at bounding box center [806, 270] width 132 height 26
click at [984, 231] on div at bounding box center [995, 234] width 99 height 20
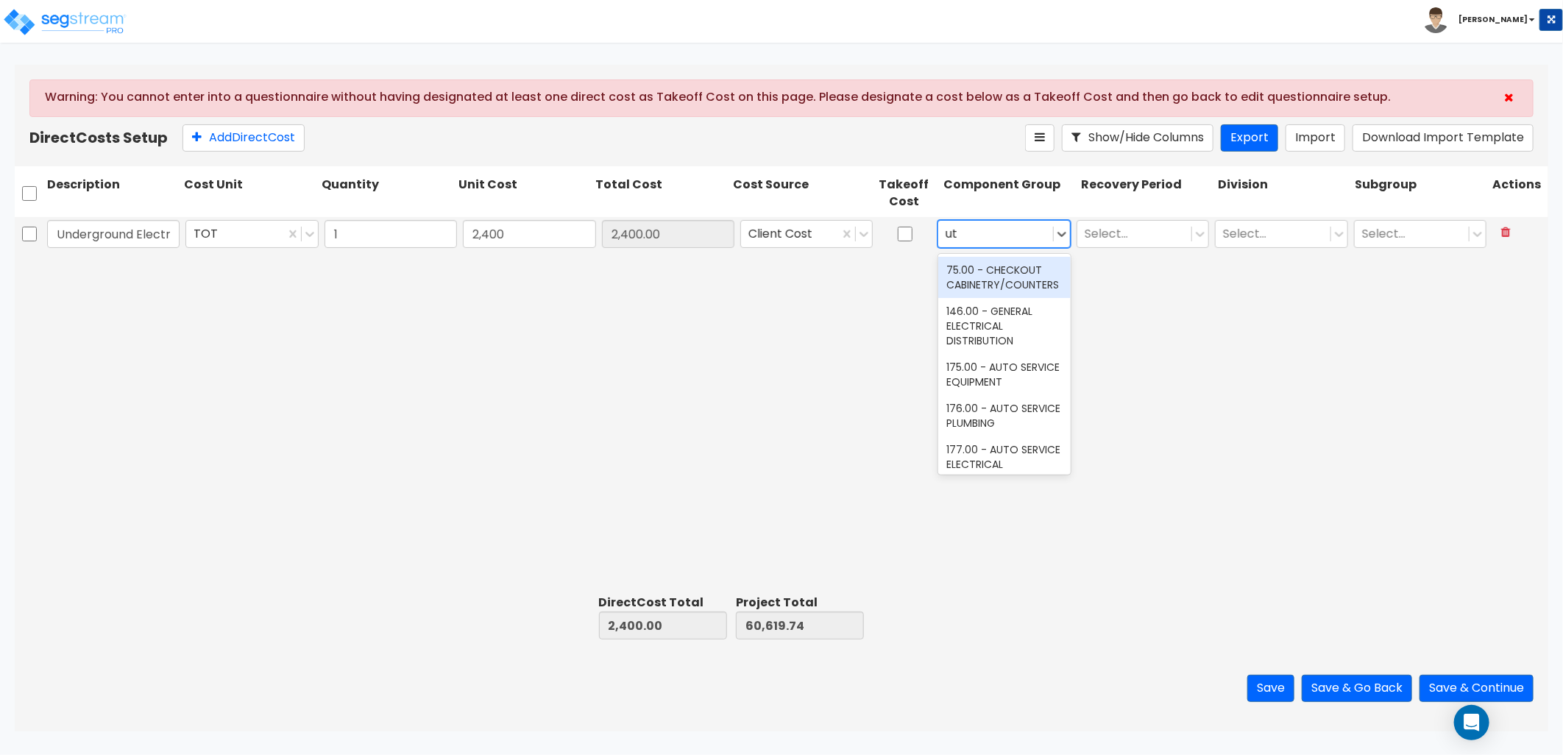
type input "uti"
click at [992, 273] on div "146.00 - GENERAL ELECTRICAL DISTRIBUTION" at bounding box center [1004, 285] width 132 height 56
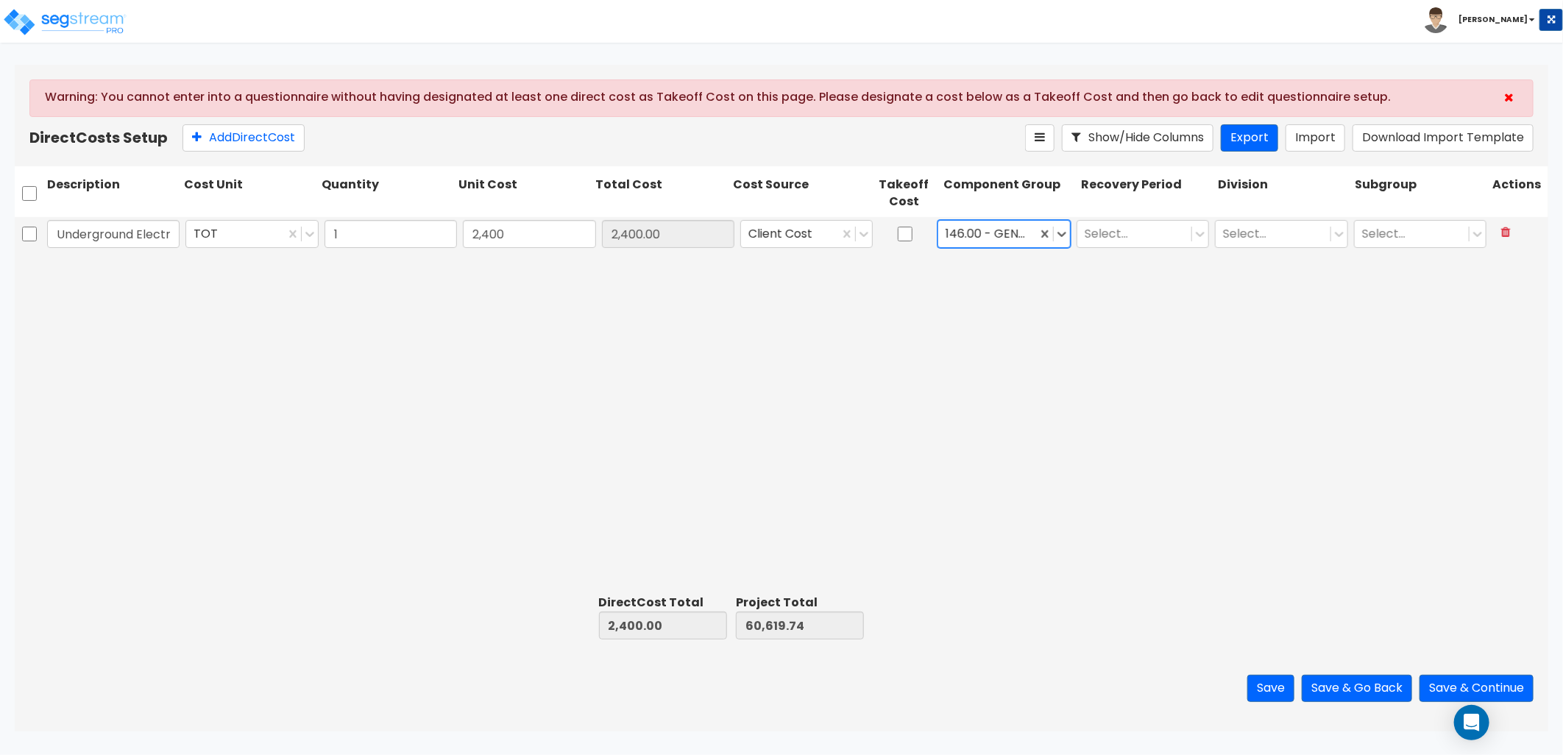
click at [994, 238] on div at bounding box center [987, 234] width 83 height 20
type input "e"
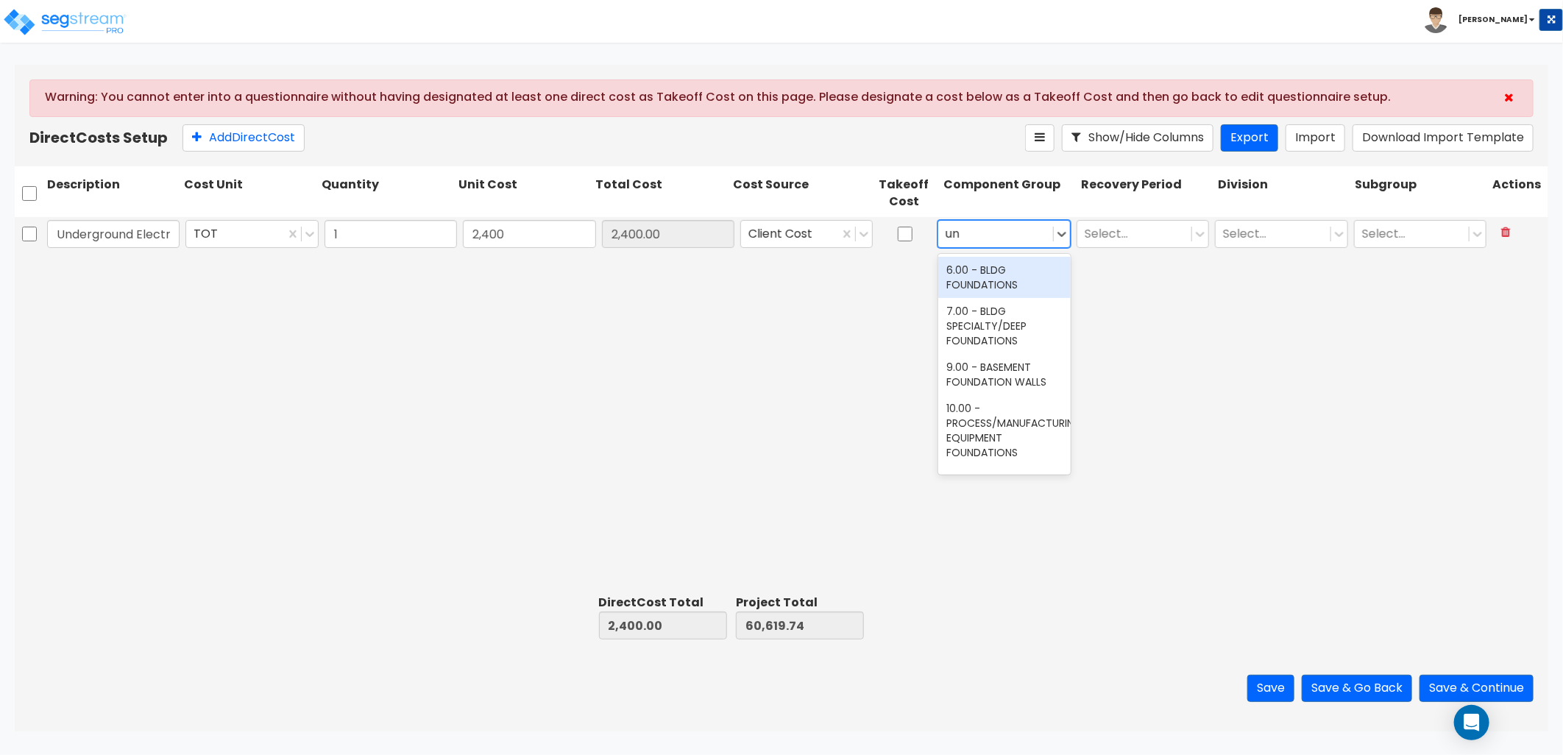
type input "u"
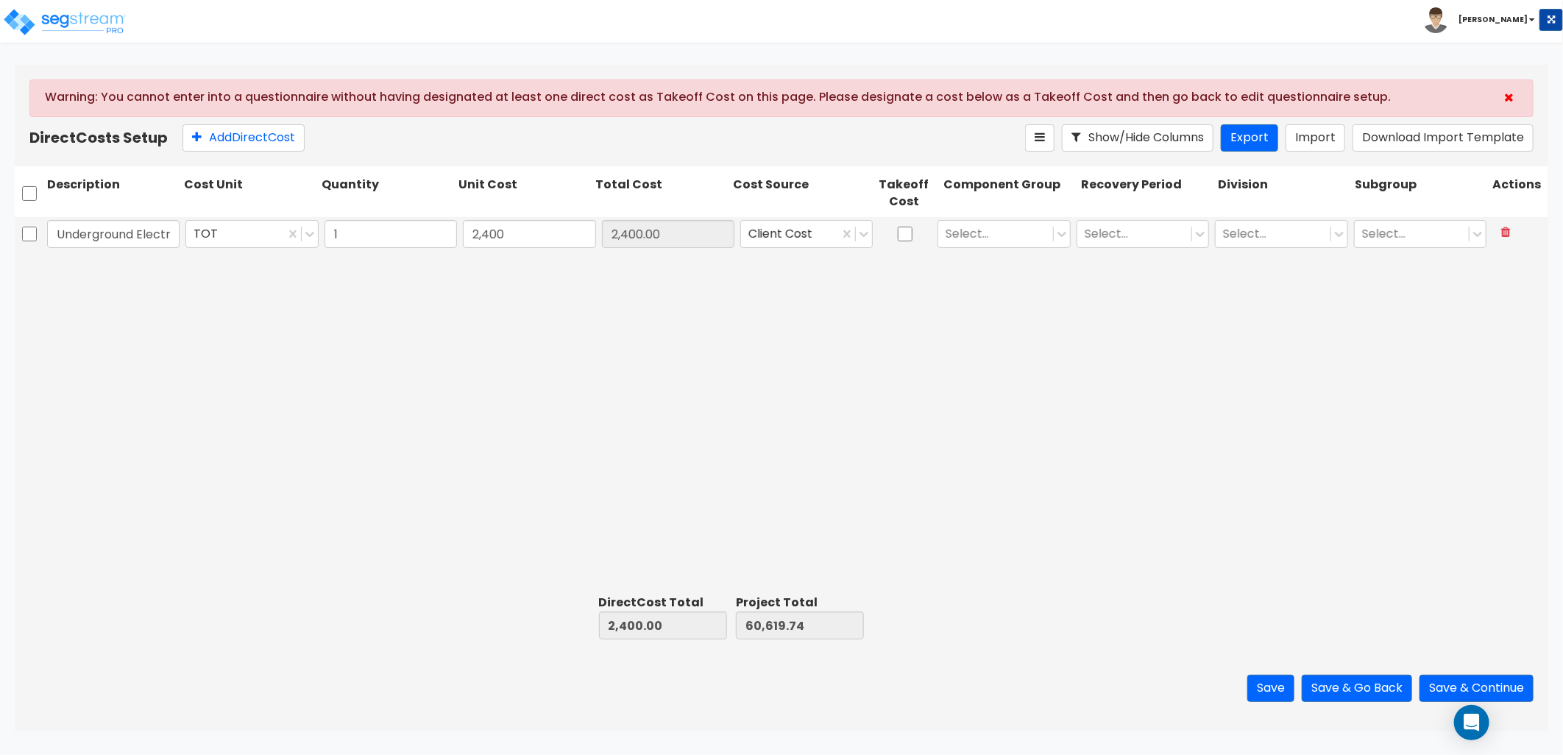
click at [827, 283] on div "Underground Electric TOT 1 2,400 2,400.00 Client Cost Select... Select... Selec…" at bounding box center [782, 403] width 1534 height 372
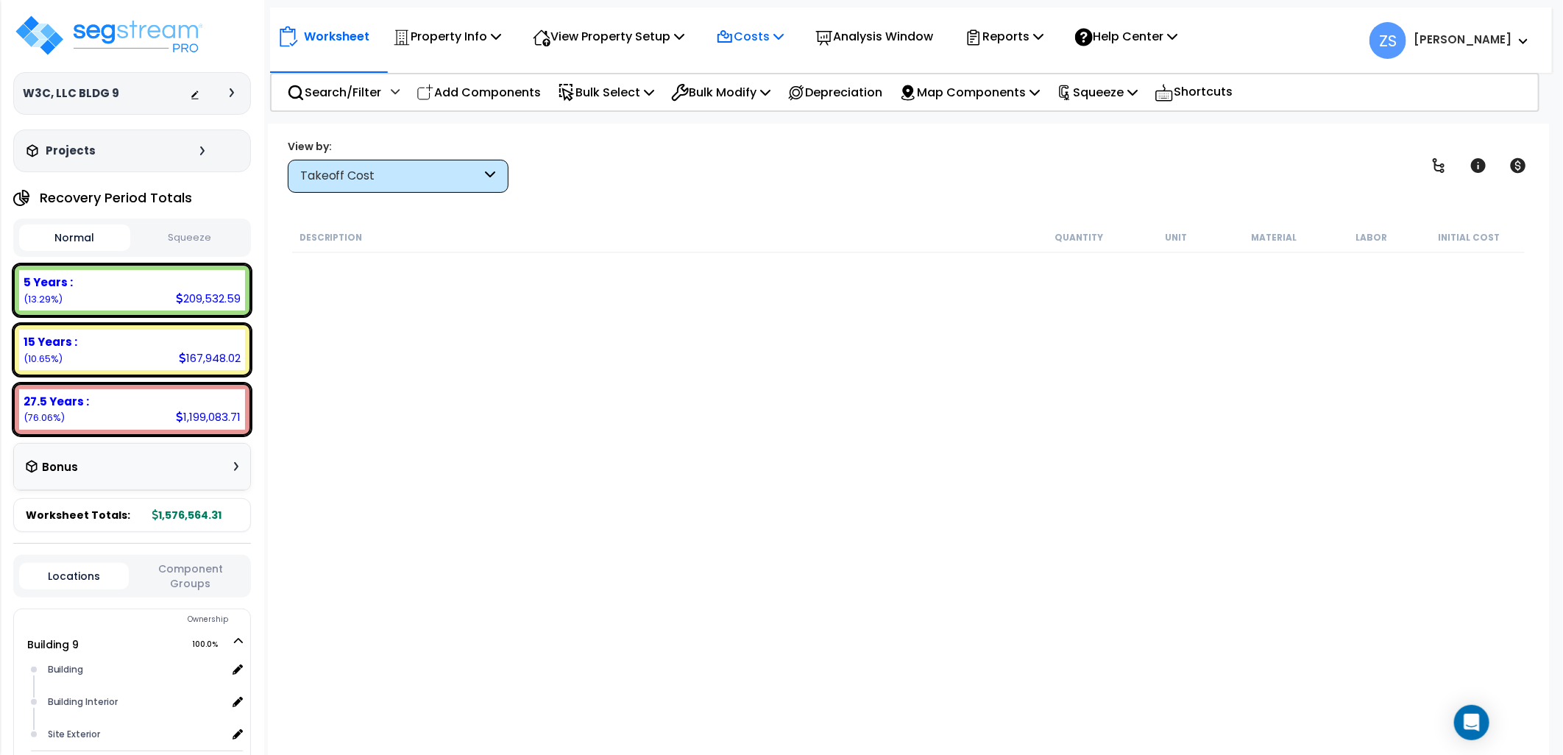
click at [784, 43] on p "Costs" at bounding box center [750, 36] width 68 height 20
click at [779, 71] on link "Indirect Costs" at bounding box center [782, 69] width 146 height 29
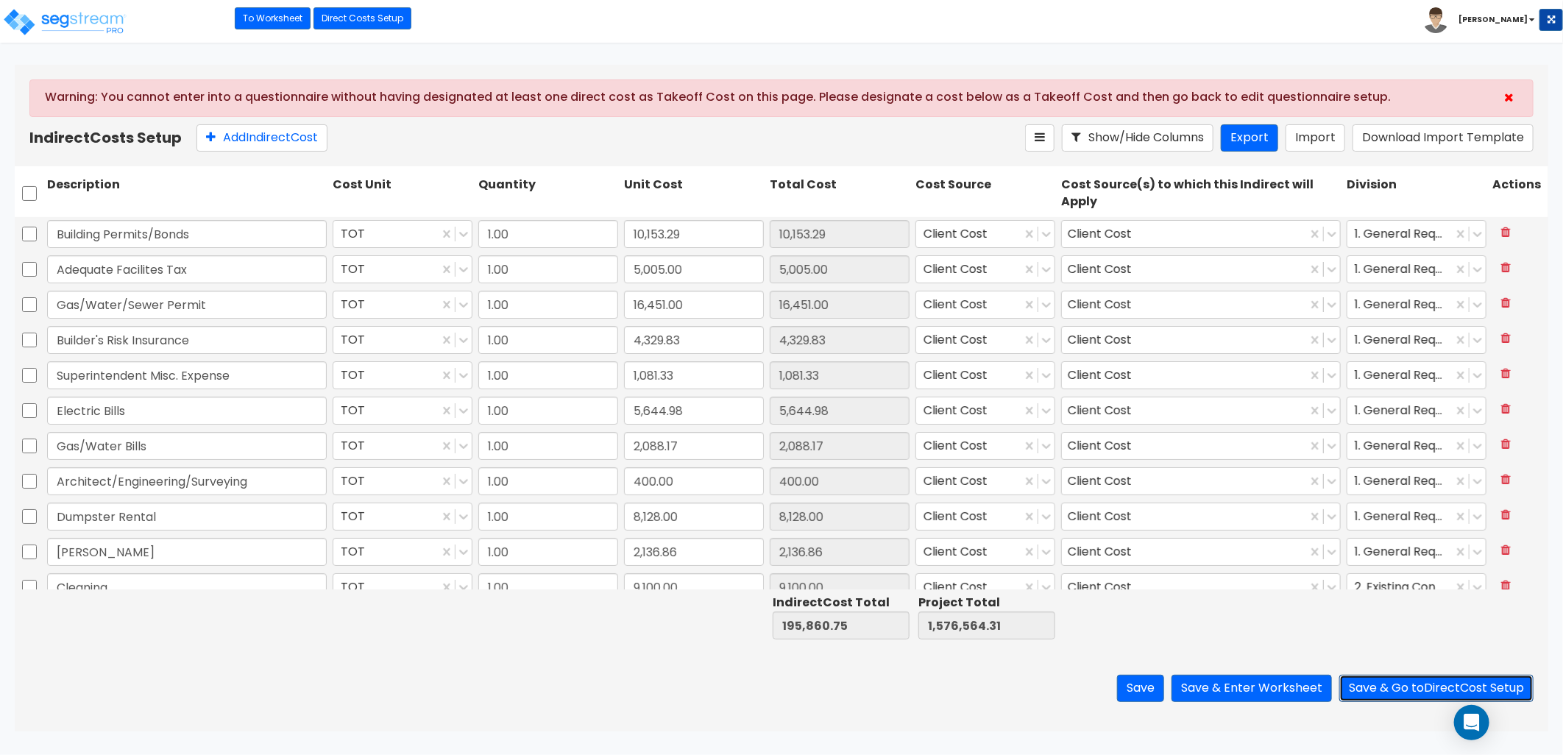
click at [1373, 696] on button "Save & Go to Direct Cost Setup" at bounding box center [1436, 688] width 194 height 27
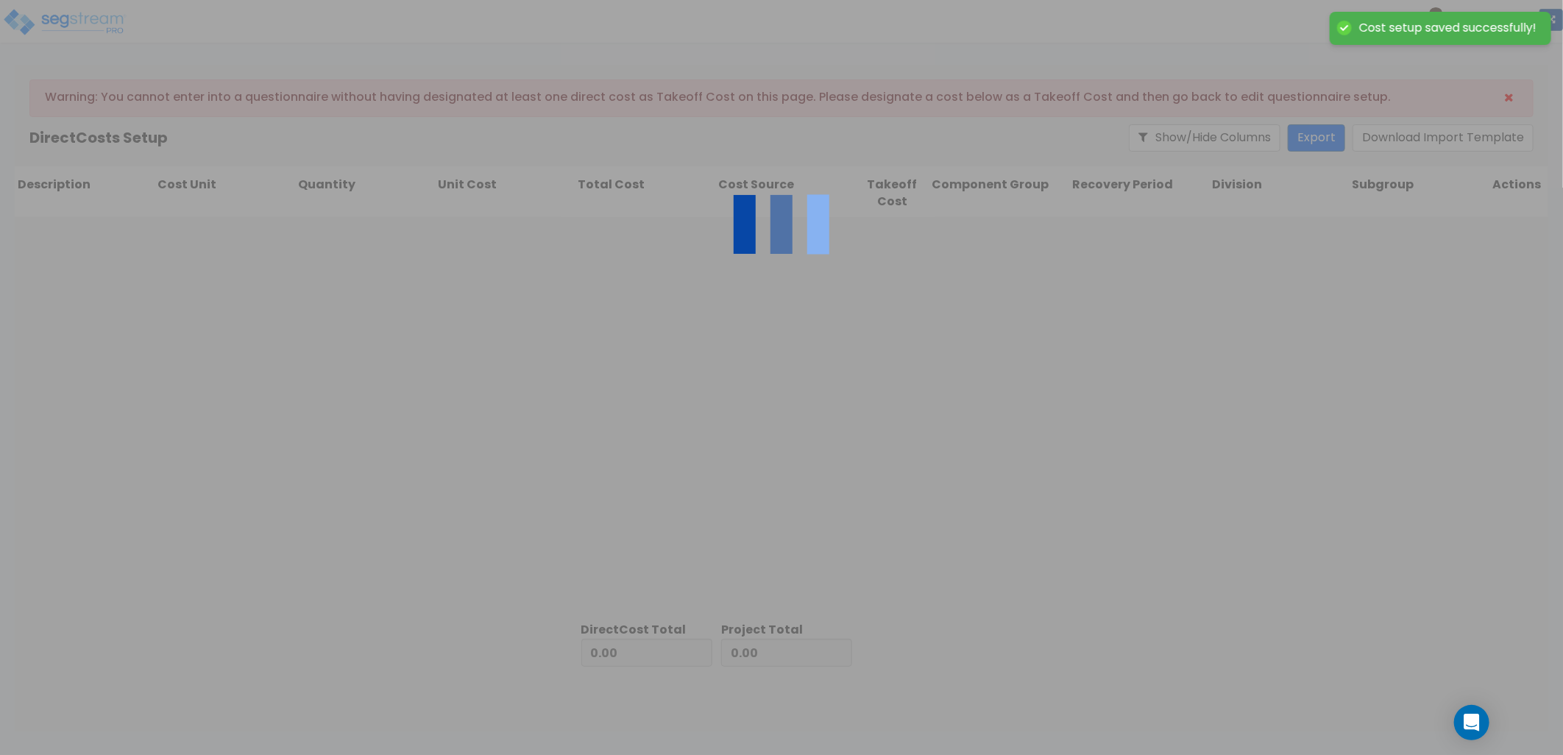
type input "195,860.75"
type input "1,380,703.56"
type input "1,576,564.31"
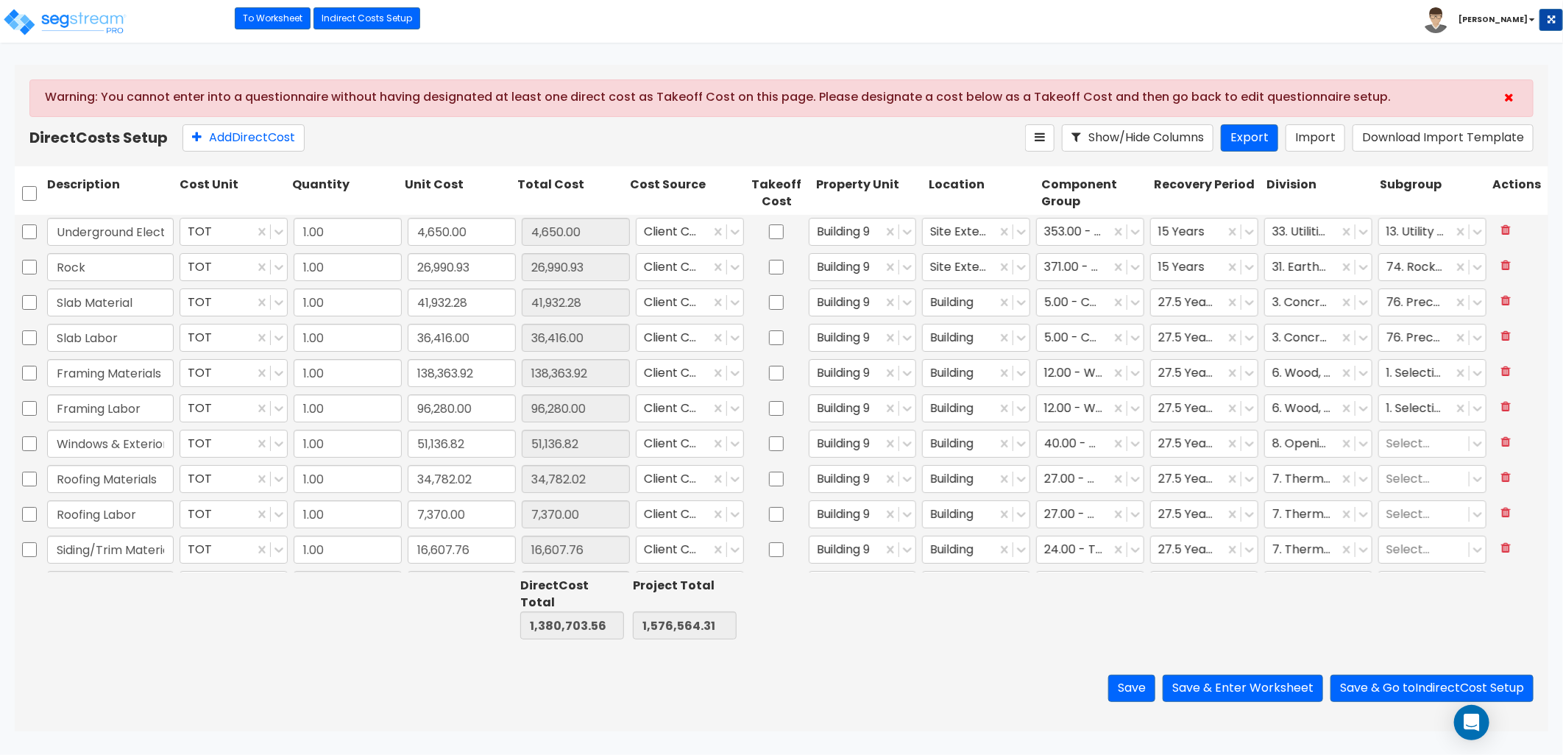
click at [84, 37] on div "Toggle navigation" at bounding box center [123, 10] width 224 height 65
click at [109, 27] on img at bounding box center [64, 21] width 125 height 29
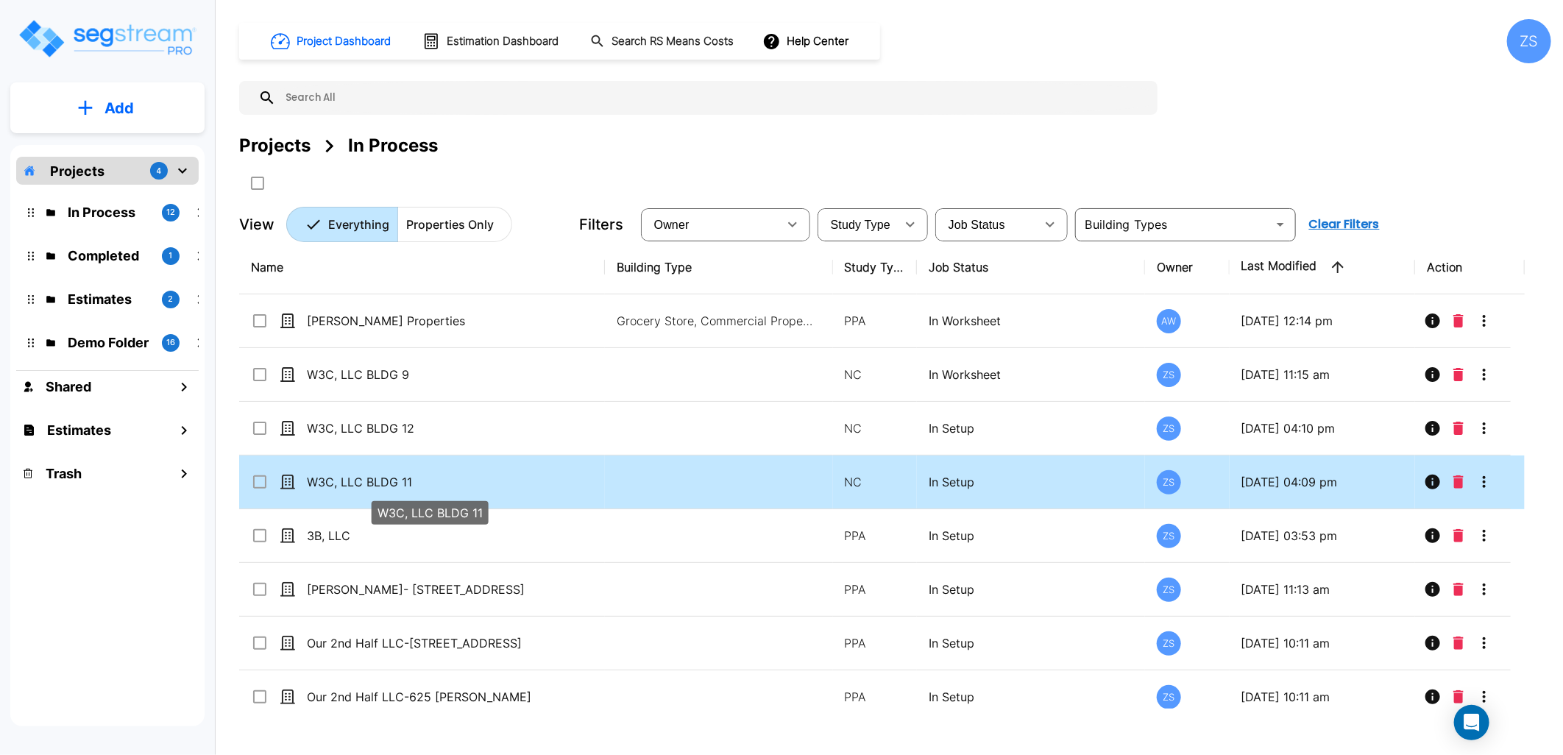
click at [433, 479] on p "W3C, LLC BLDG 11" at bounding box center [429, 482] width 245 height 18
checkbox input "true"
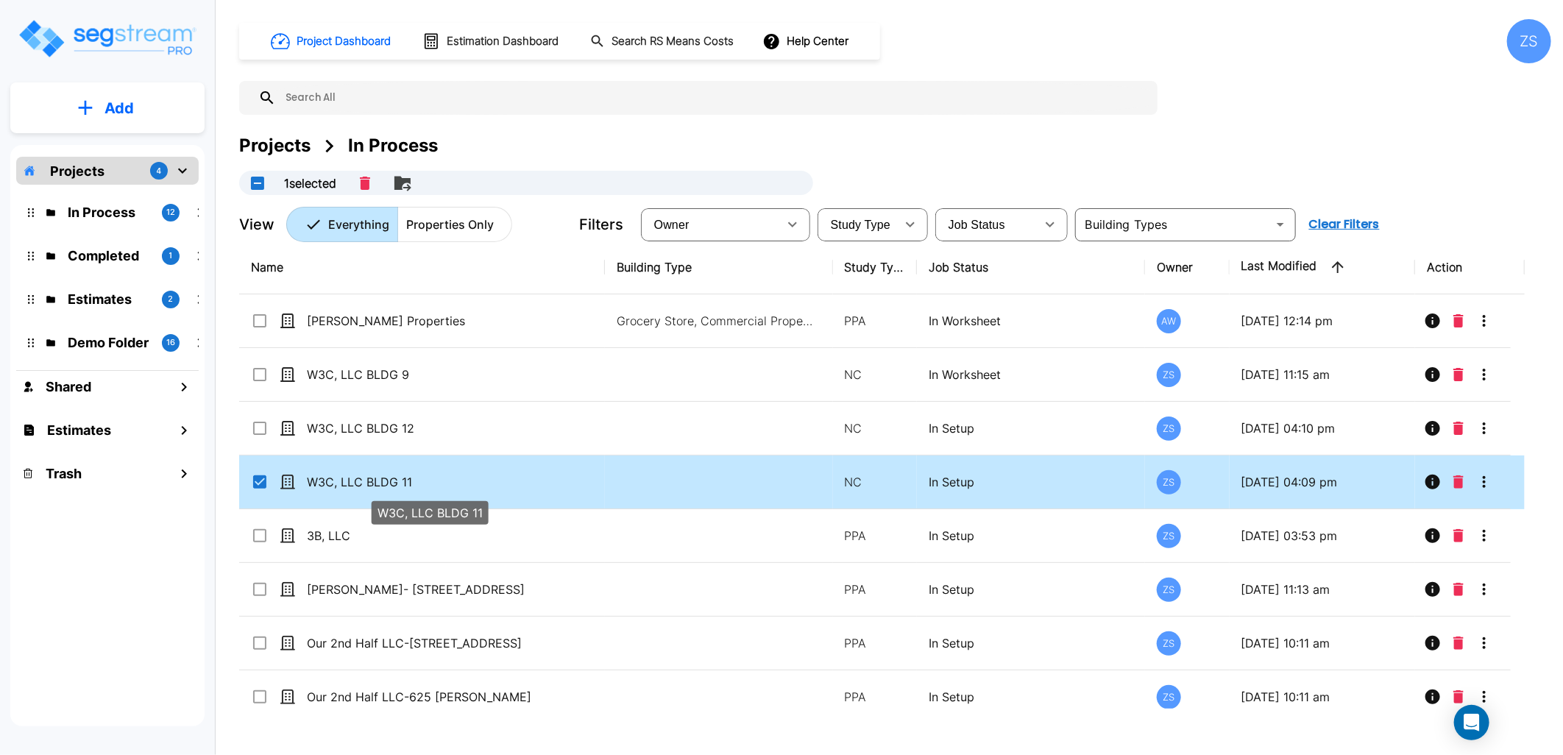
click at [433, 479] on p "W3C, LLC BLDG 11" at bounding box center [429, 482] width 245 height 18
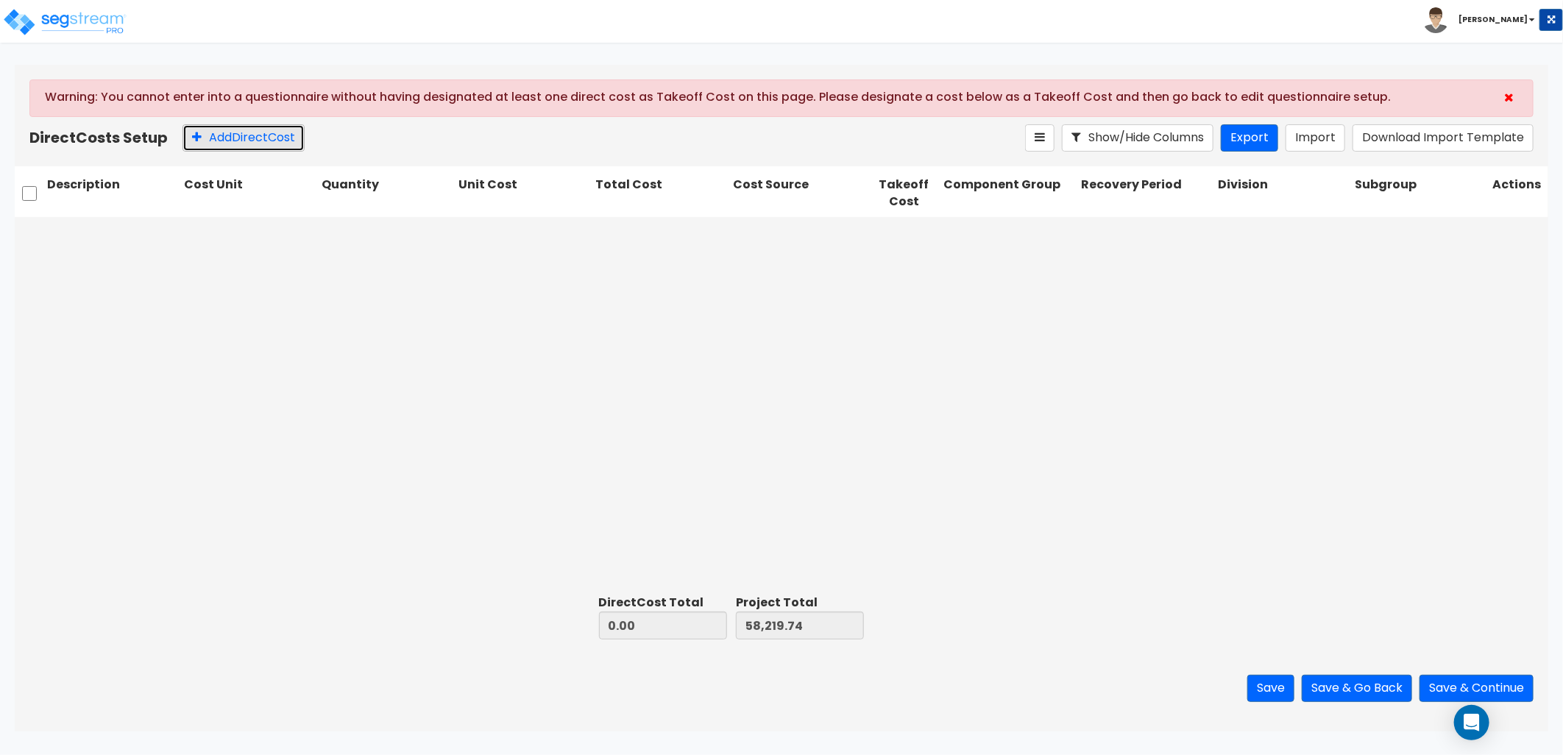
click at [238, 147] on button "Add Direct Cost" at bounding box center [244, 137] width 122 height 27
type input "Underground Electric"
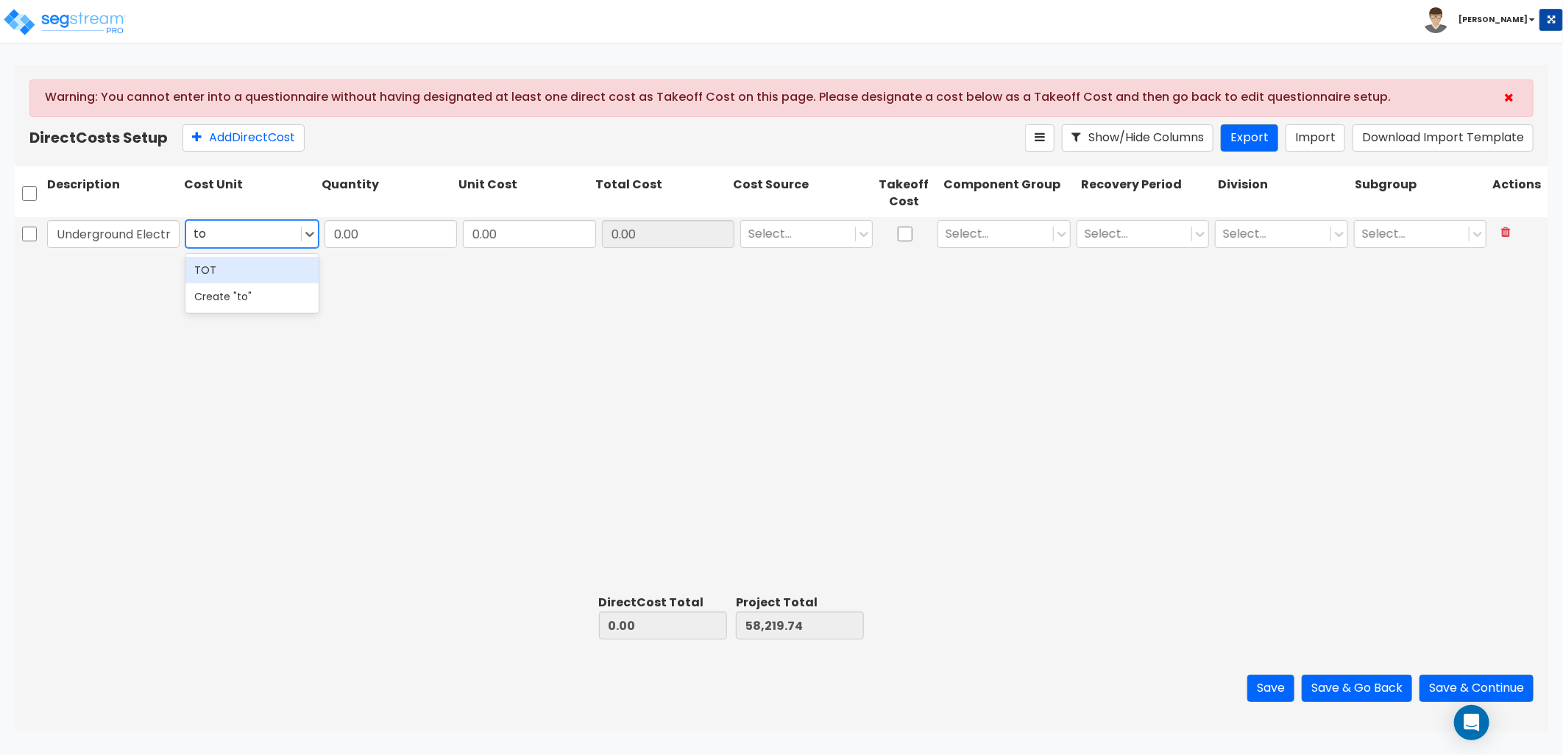
type input "tot"
type input "1"
type input "4,650"
type input "4,650.00"
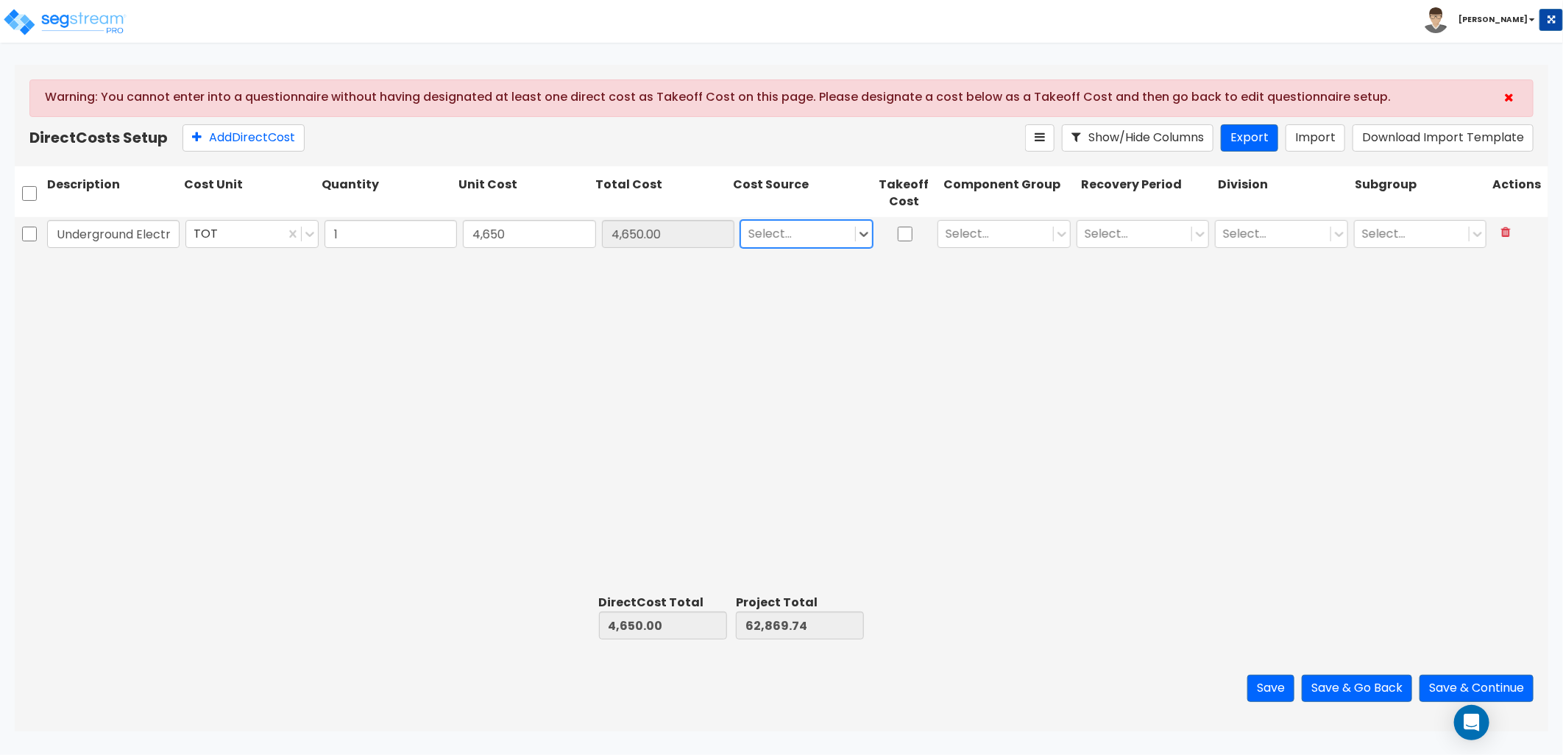
type input "c"
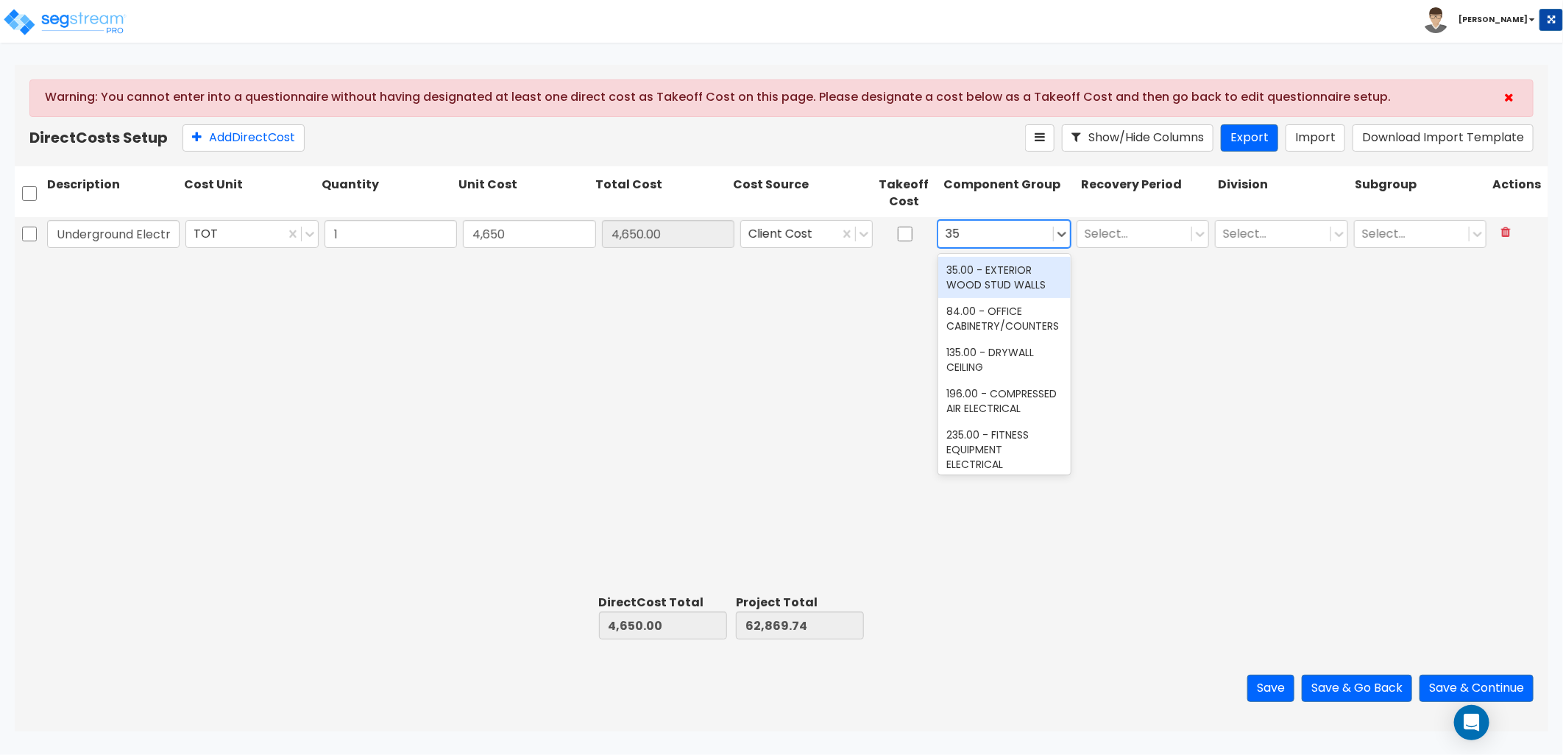
type input "353"
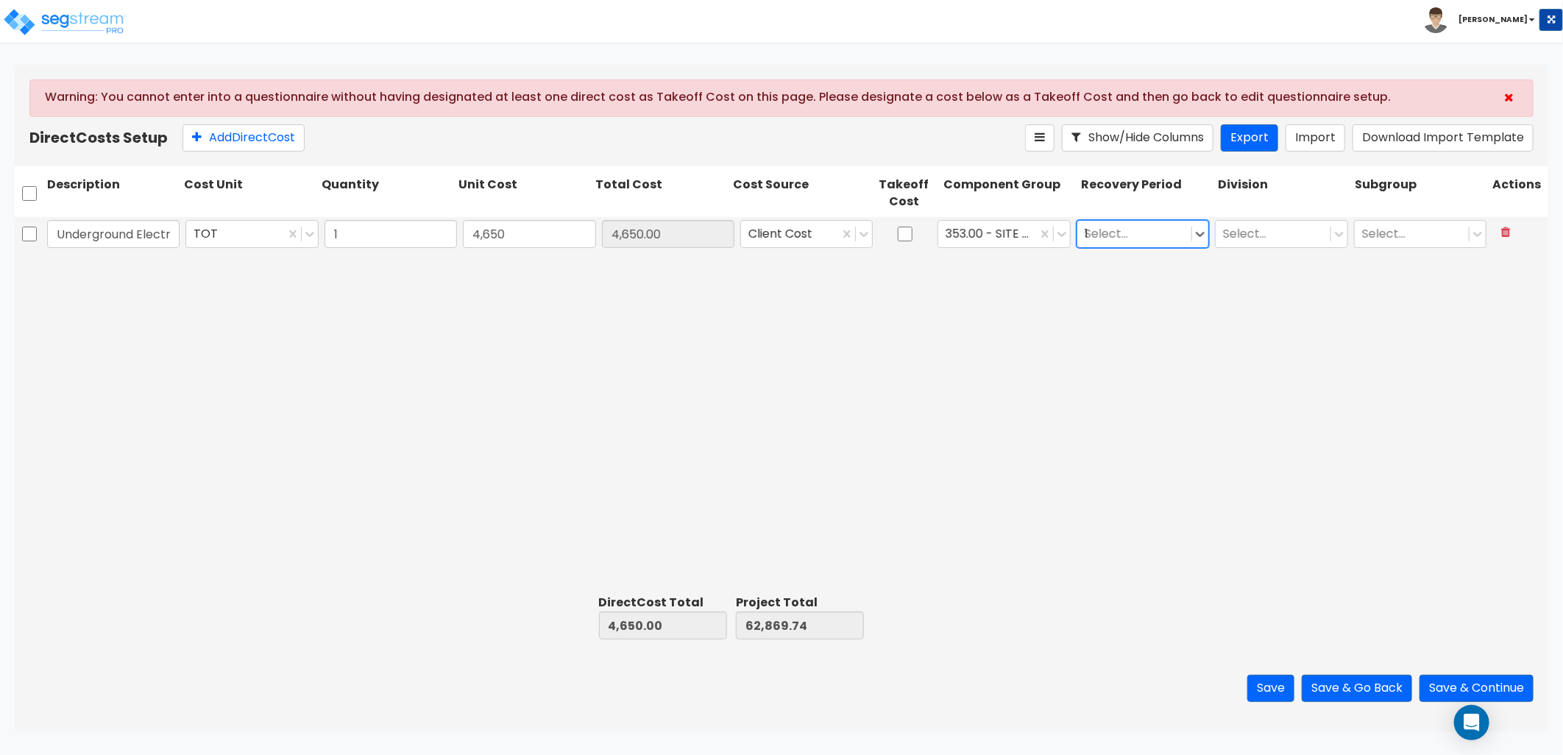
type input "15"
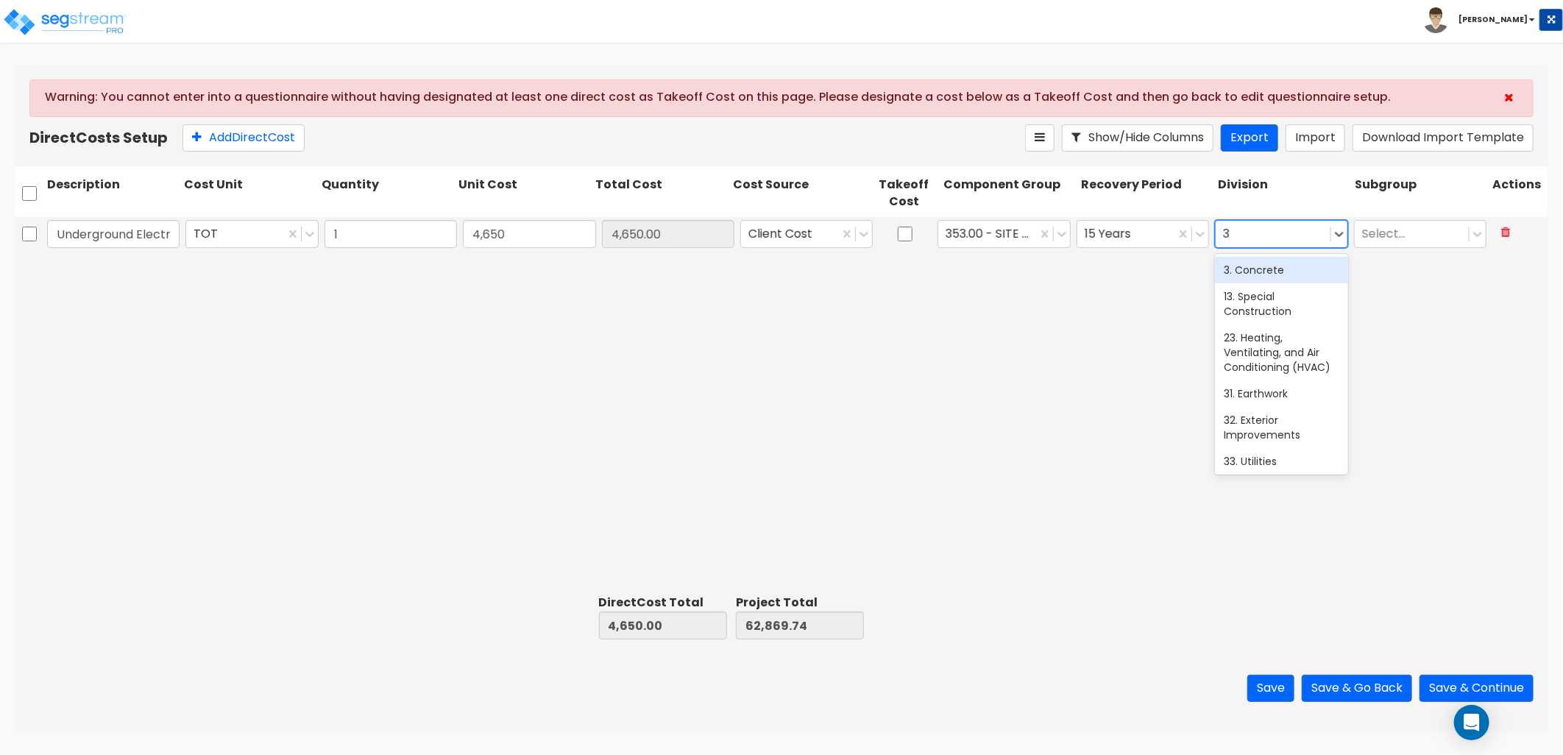
type input "33"
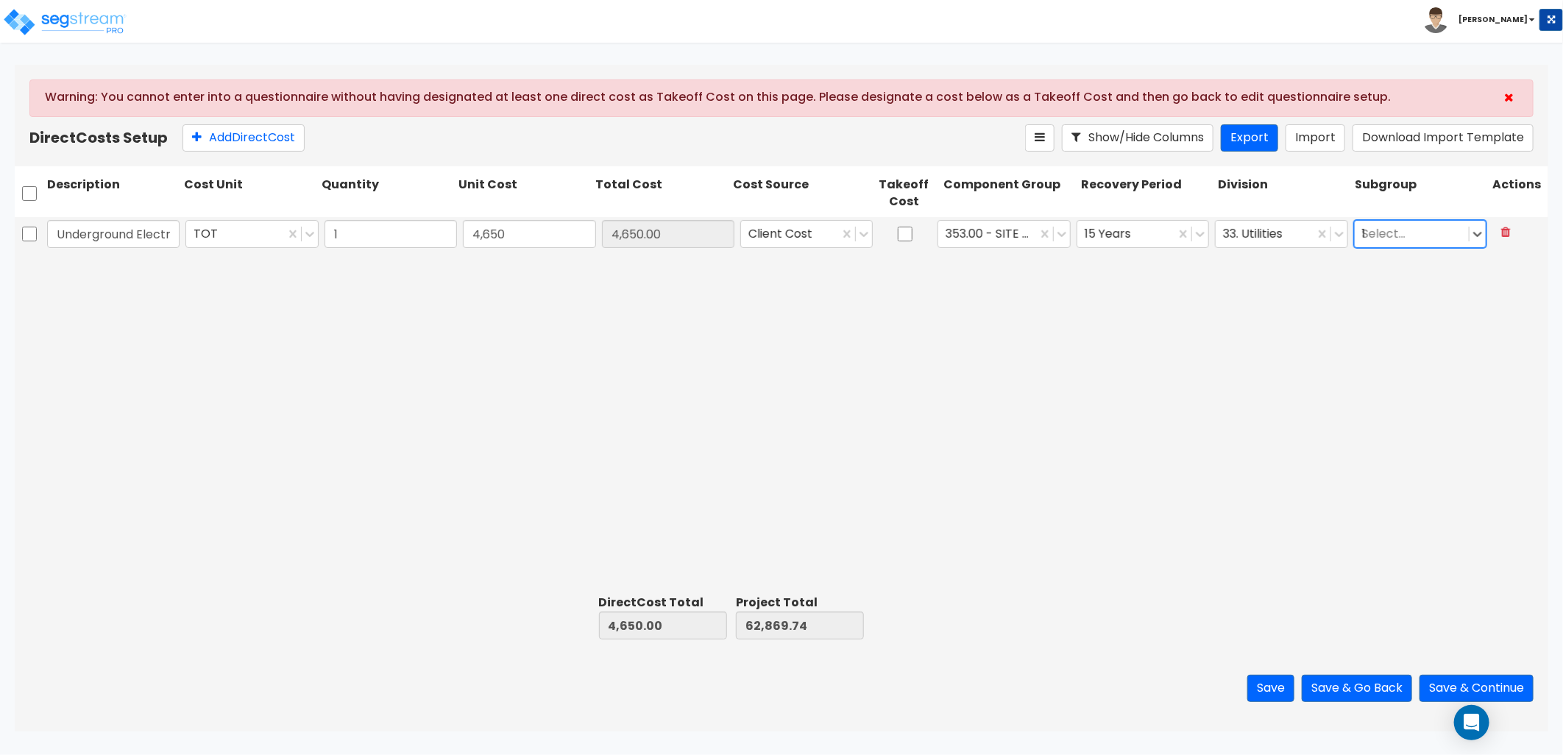
type input "13"
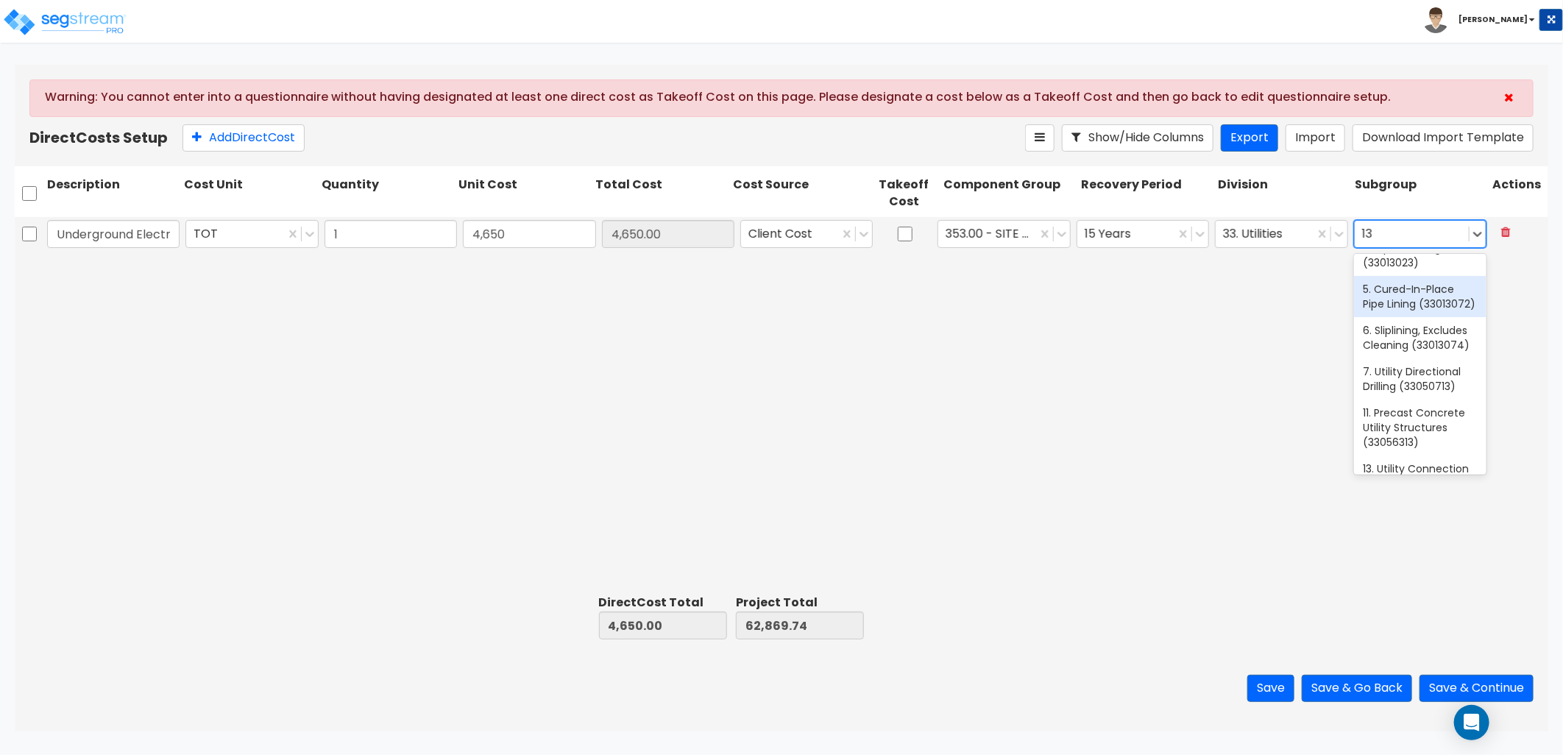
scroll to position [163, 0]
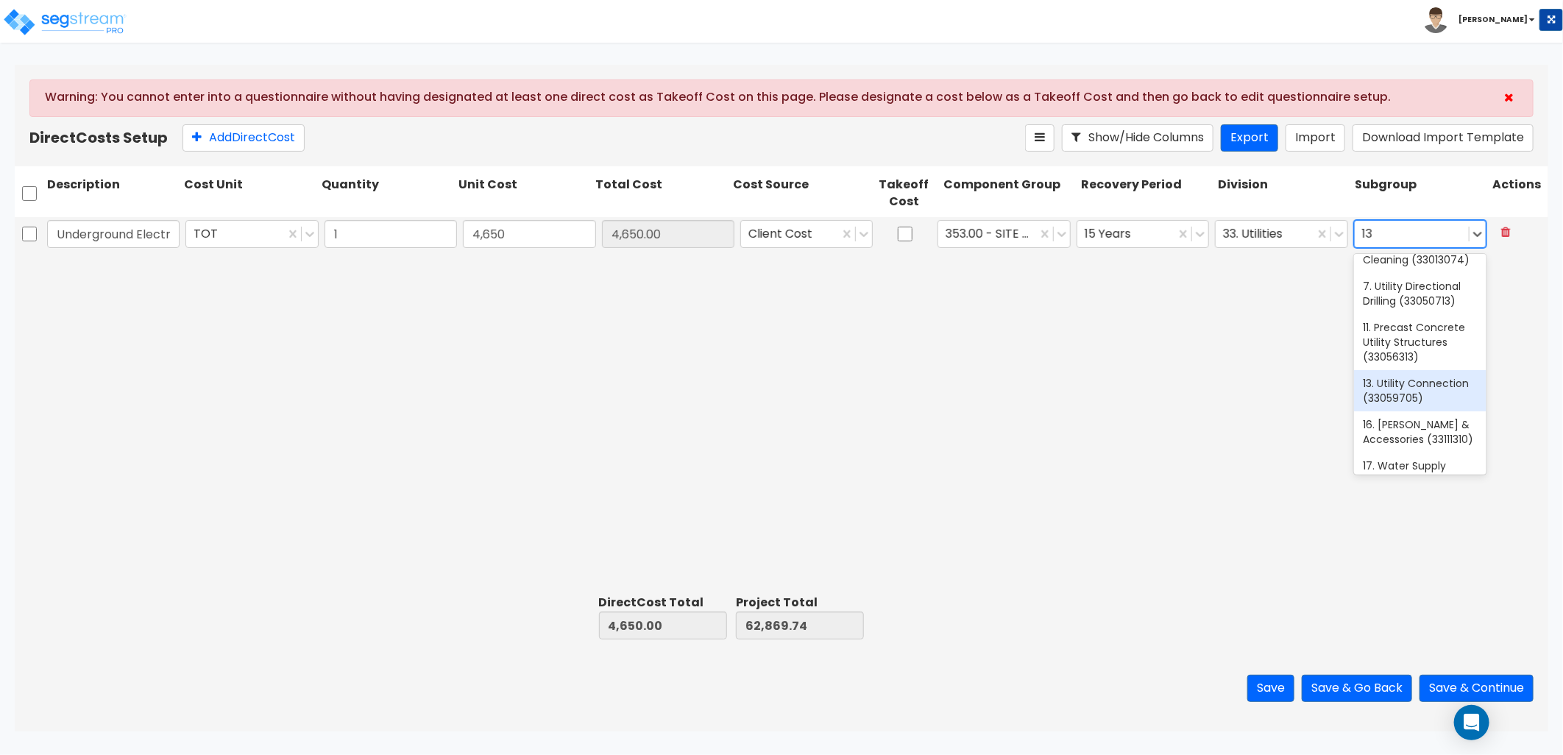
drag, startPoint x: 1402, startPoint y: 414, endPoint x: 1360, endPoint y: 408, distance: 42.5
click at [1402, 411] on div "13. Utility Connection (33059705)" at bounding box center [1420, 390] width 132 height 41
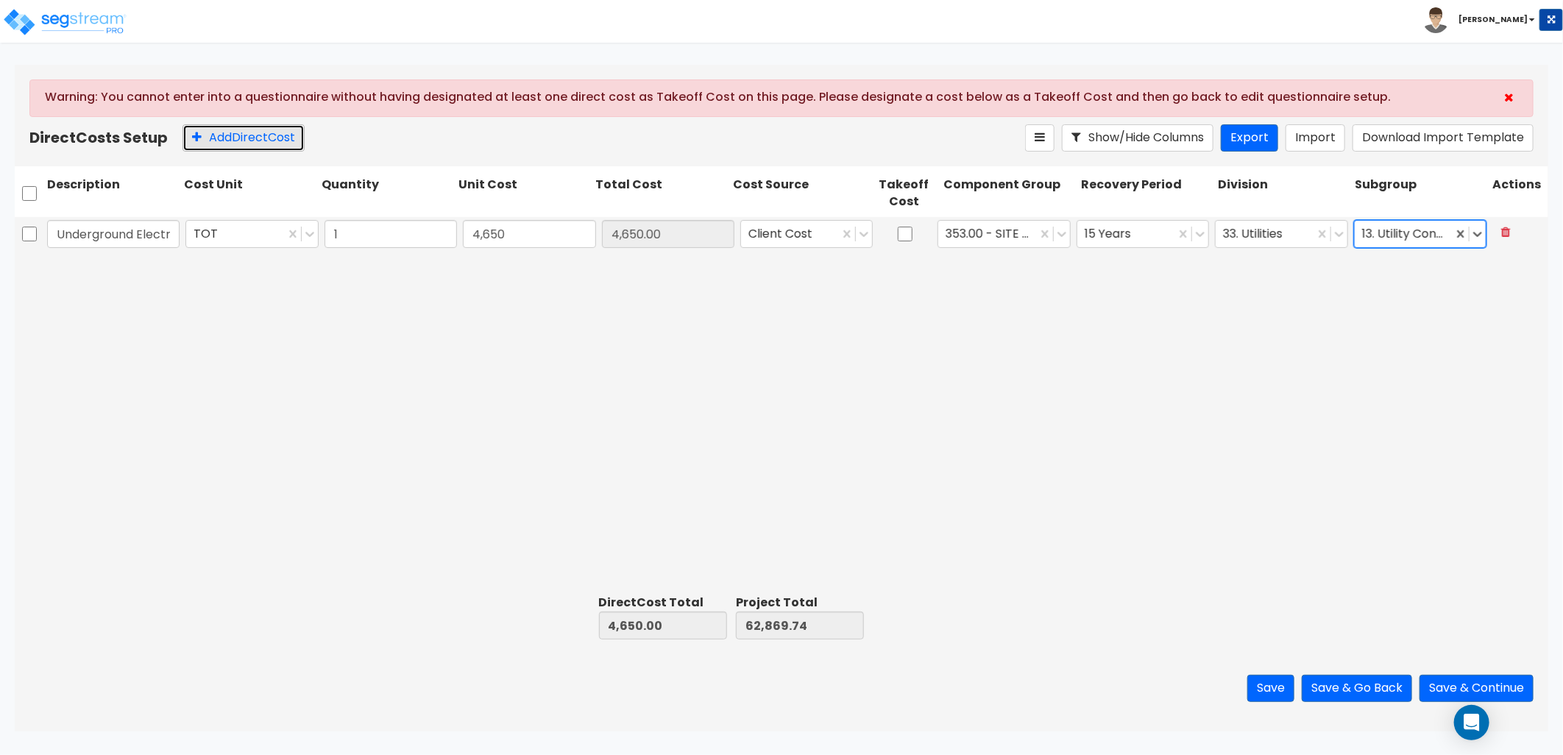
click at [210, 134] on button "Add Direct Cost" at bounding box center [244, 137] width 122 height 27
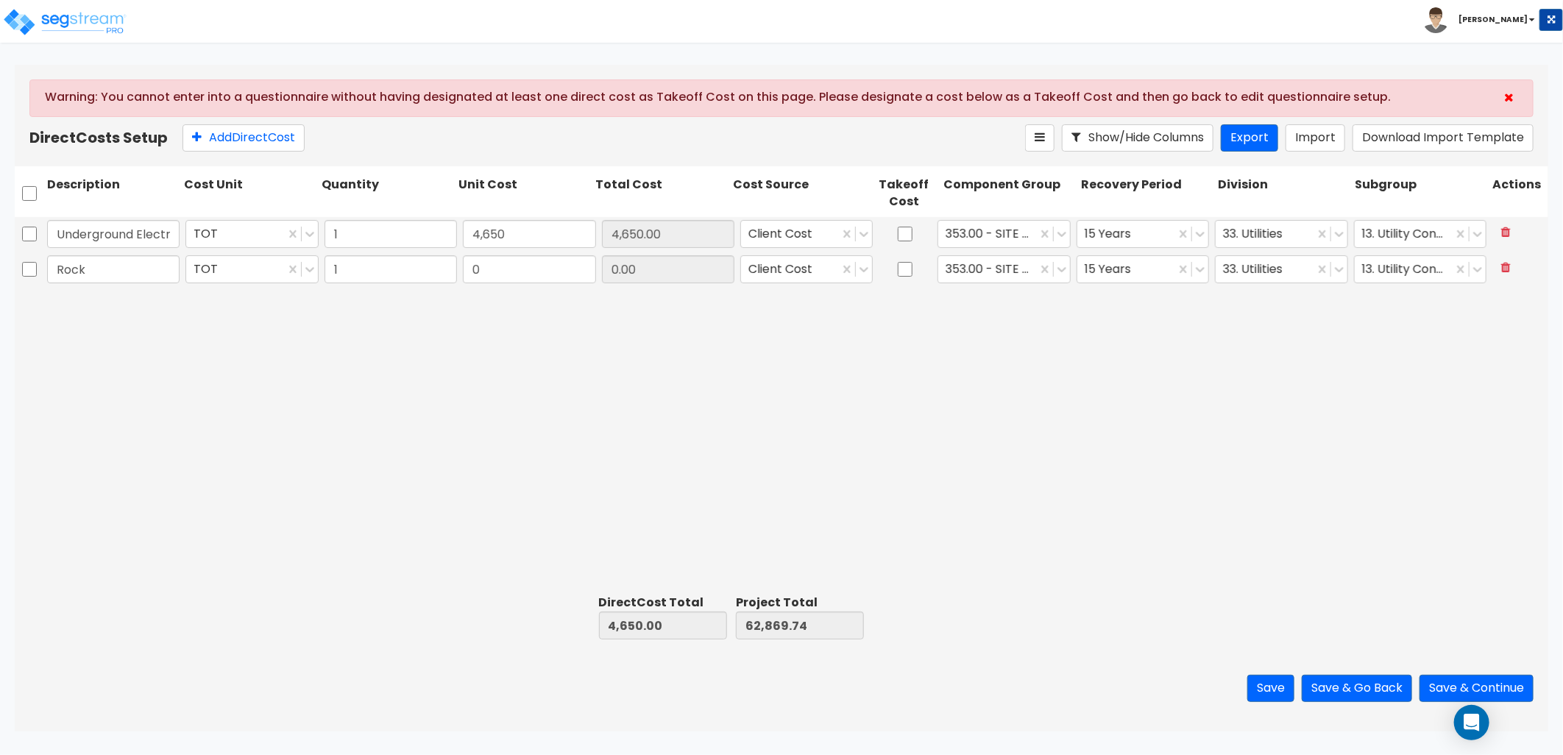
type input "Rock"
type input "26,990.93"
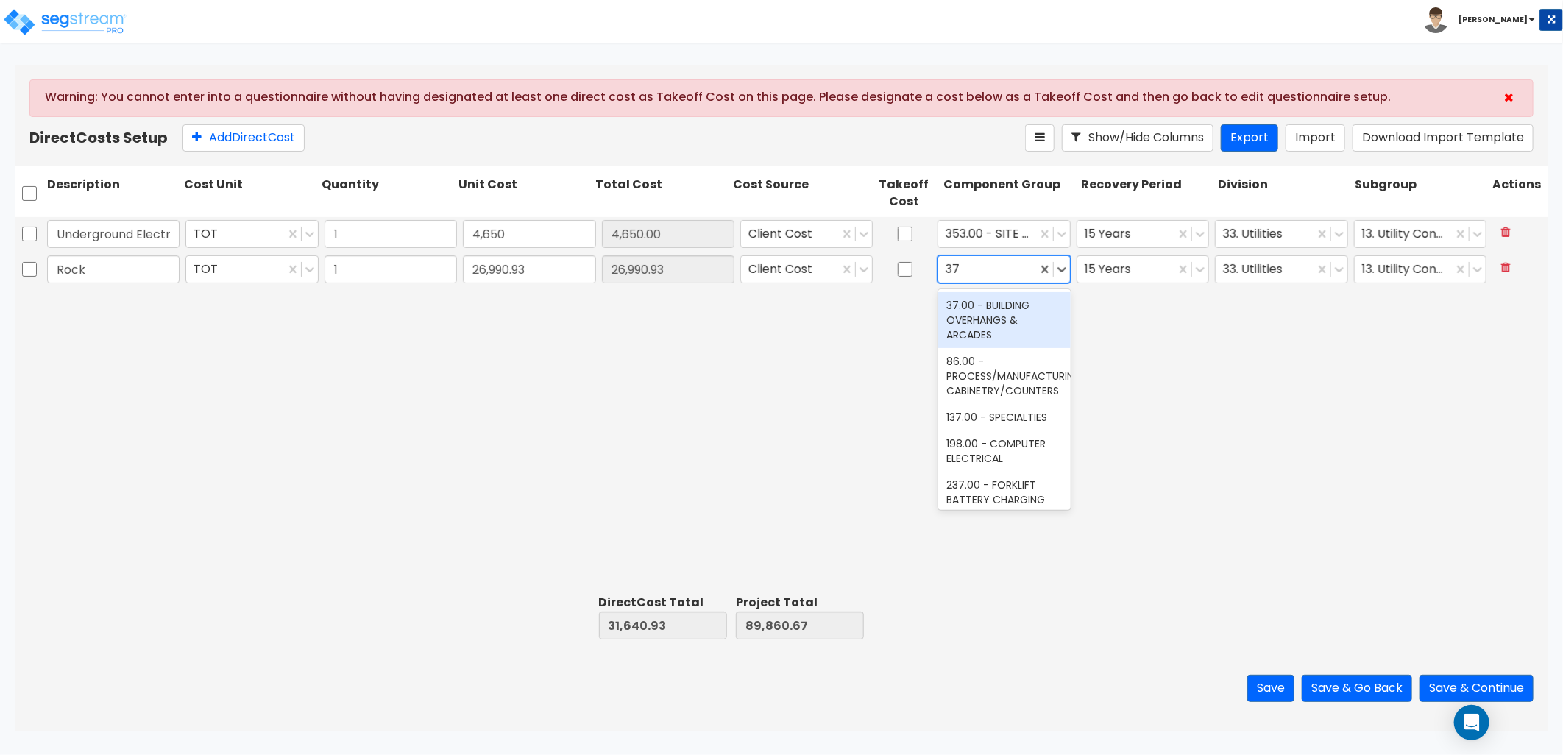
type input "371"
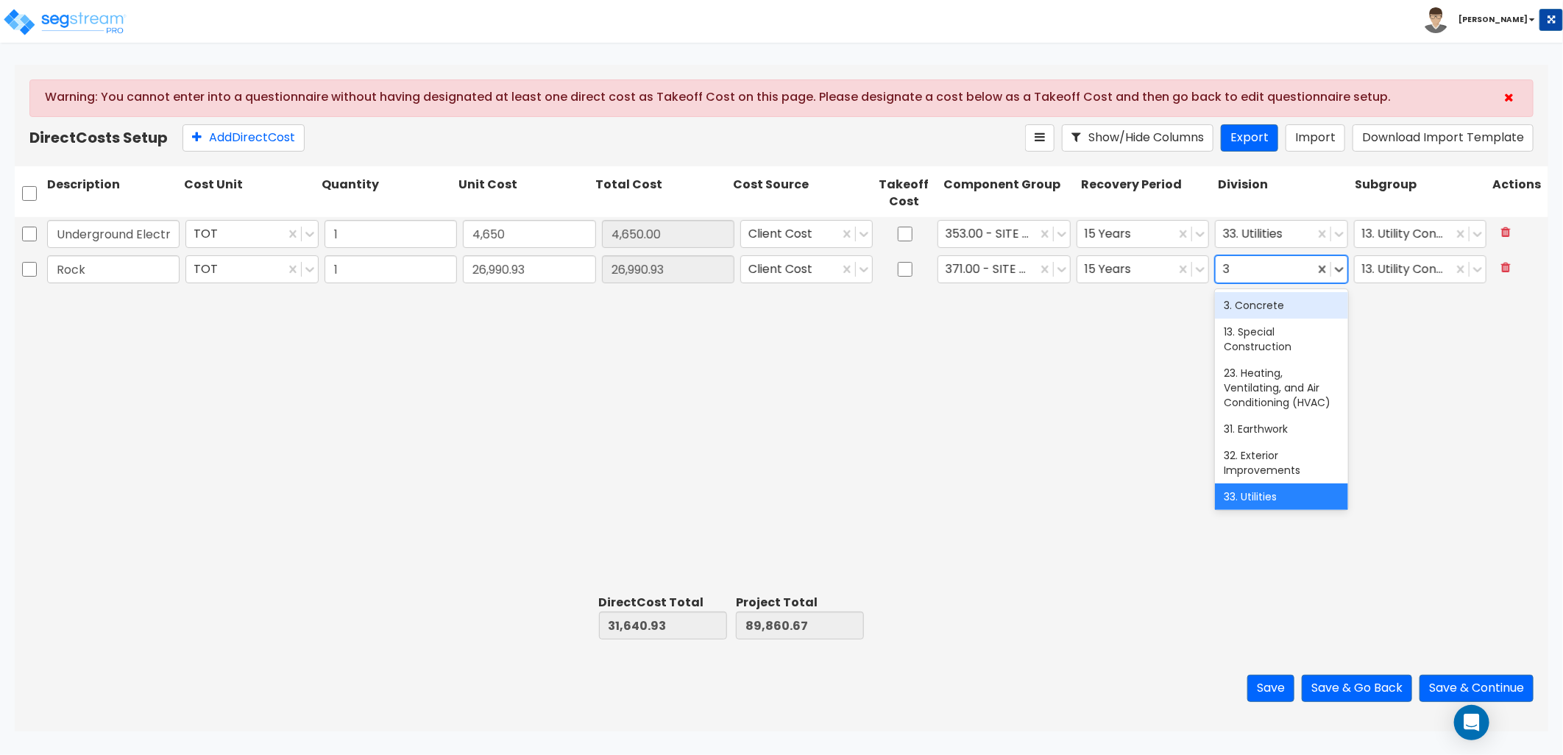
type input "31"
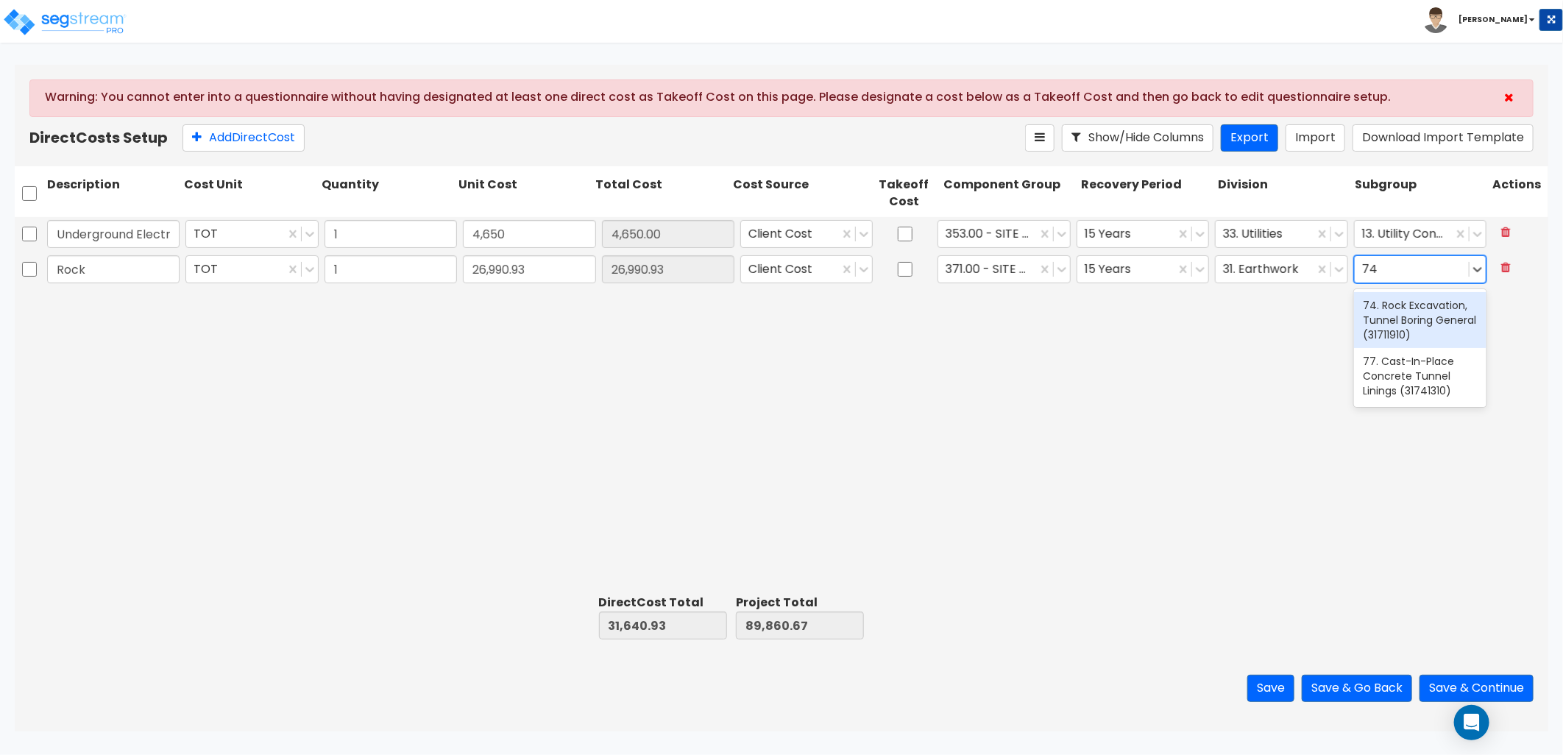
type input "7"
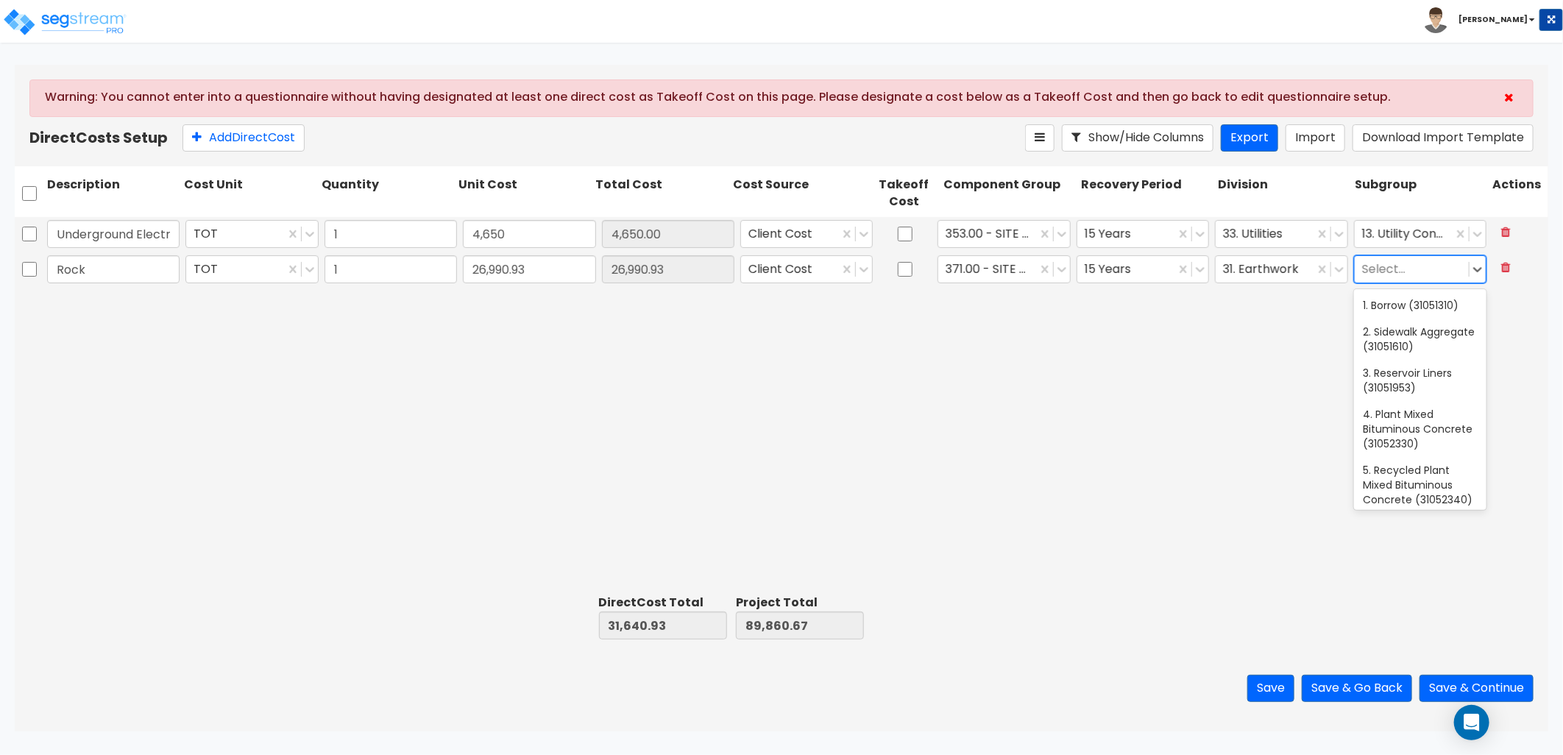
click at [479, 422] on div "Underground Electric TOT 1 4,650 4,650.00 Client Cost 353.00 - SITE INCOMING EL…" at bounding box center [782, 403] width 1534 height 372
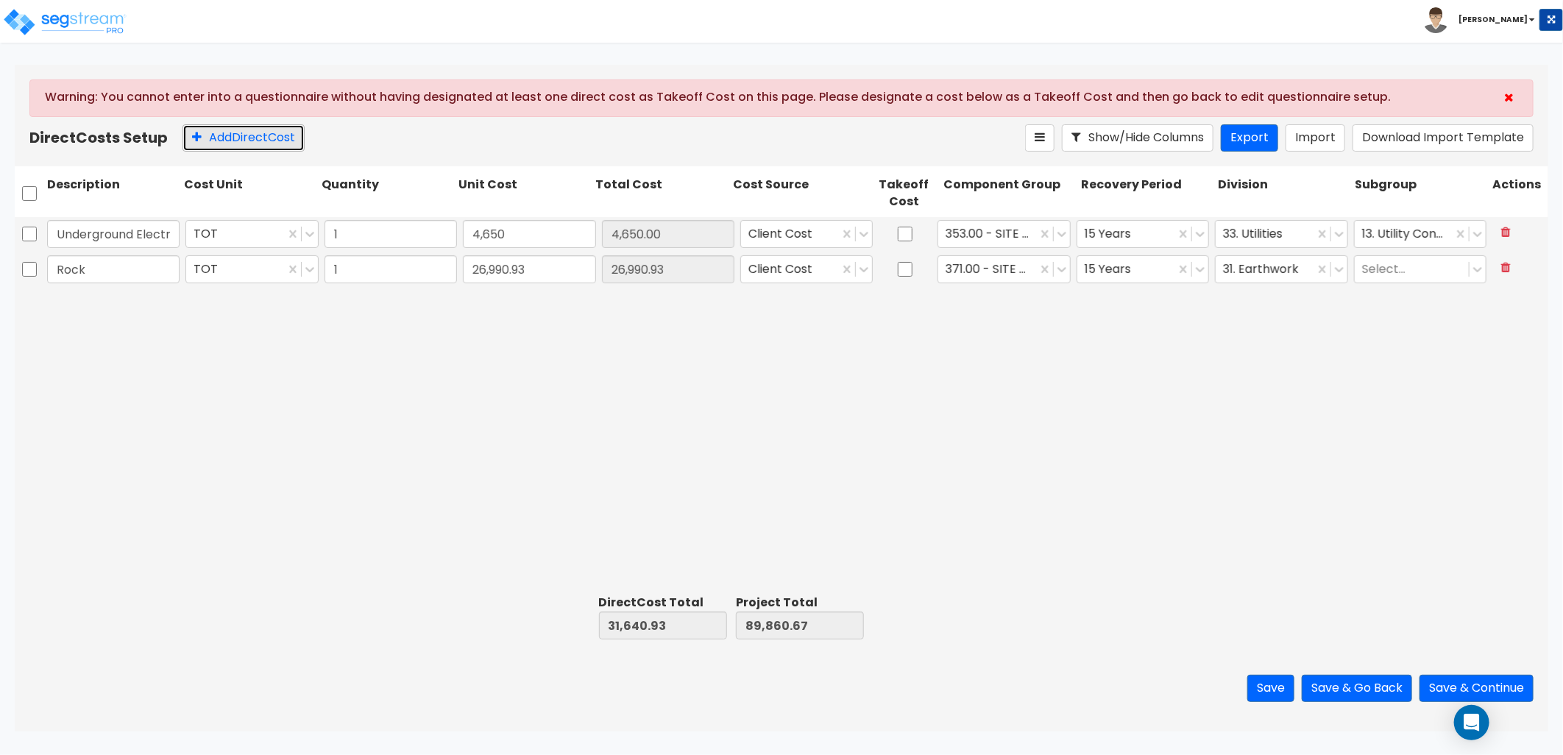
click at [224, 137] on button "Add Direct Cost" at bounding box center [244, 137] width 122 height 27
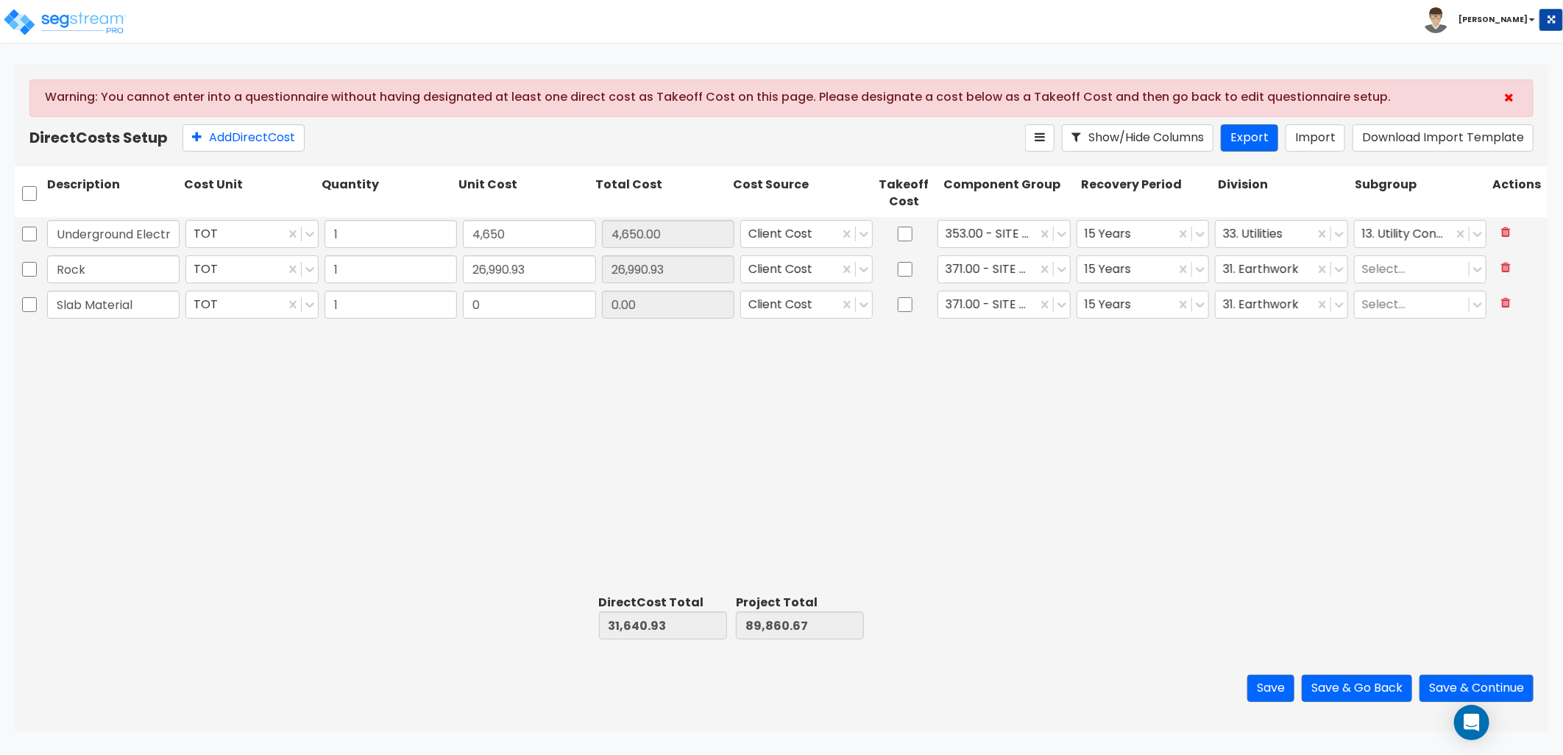
type input "Slab Material"
type input "41,932.28"
drag, startPoint x: 226, startPoint y: 140, endPoint x: 236, endPoint y: 185, distance: 46.8
click at [226, 140] on button "Add Direct Cost" at bounding box center [244, 137] width 122 height 27
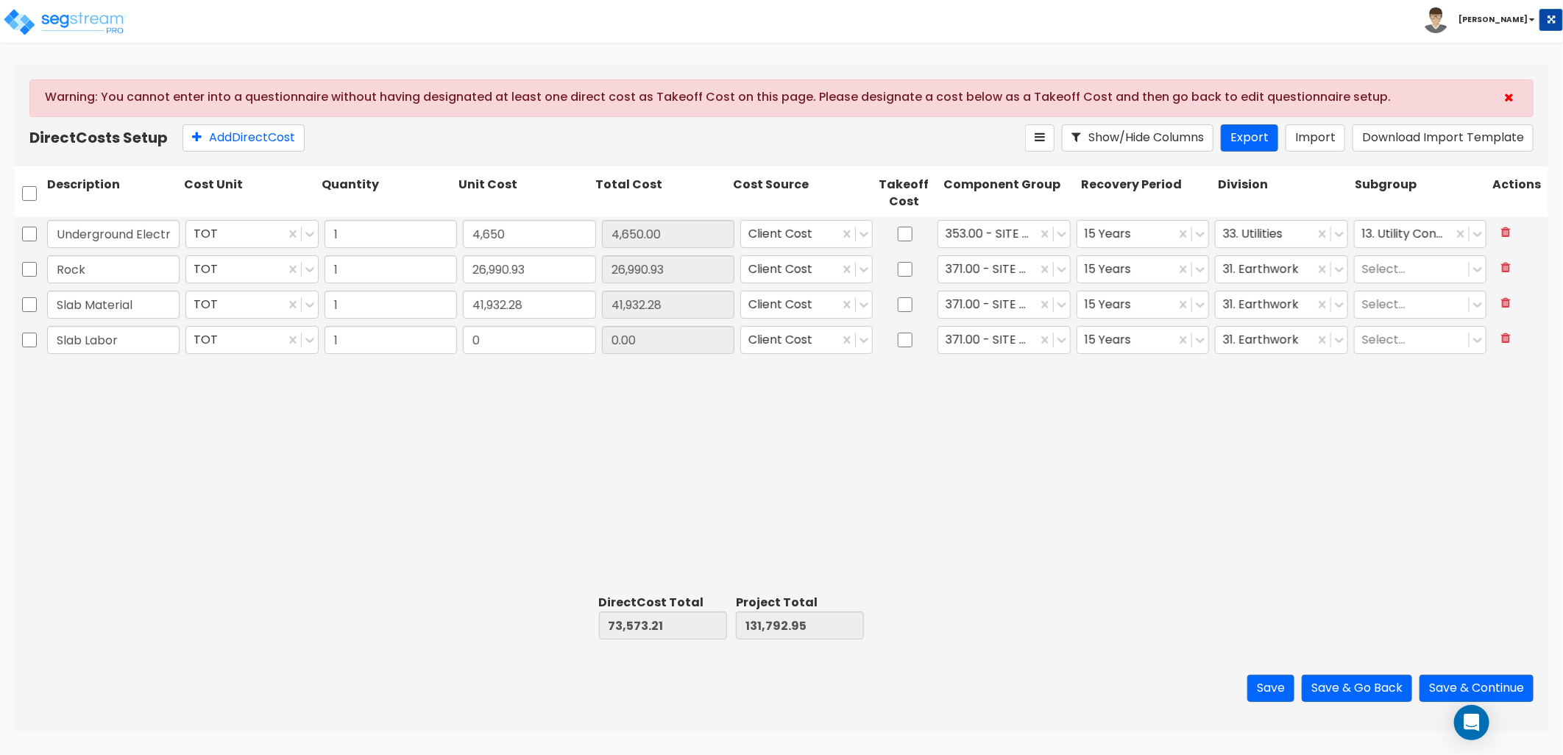
type input "Slab Labor"
click at [570, 231] on input "4,650" at bounding box center [529, 234] width 132 height 28
type input "11,200"
type input "11,200.00"
click at [586, 269] on input "26,990.93" at bounding box center [529, 269] width 132 height 28
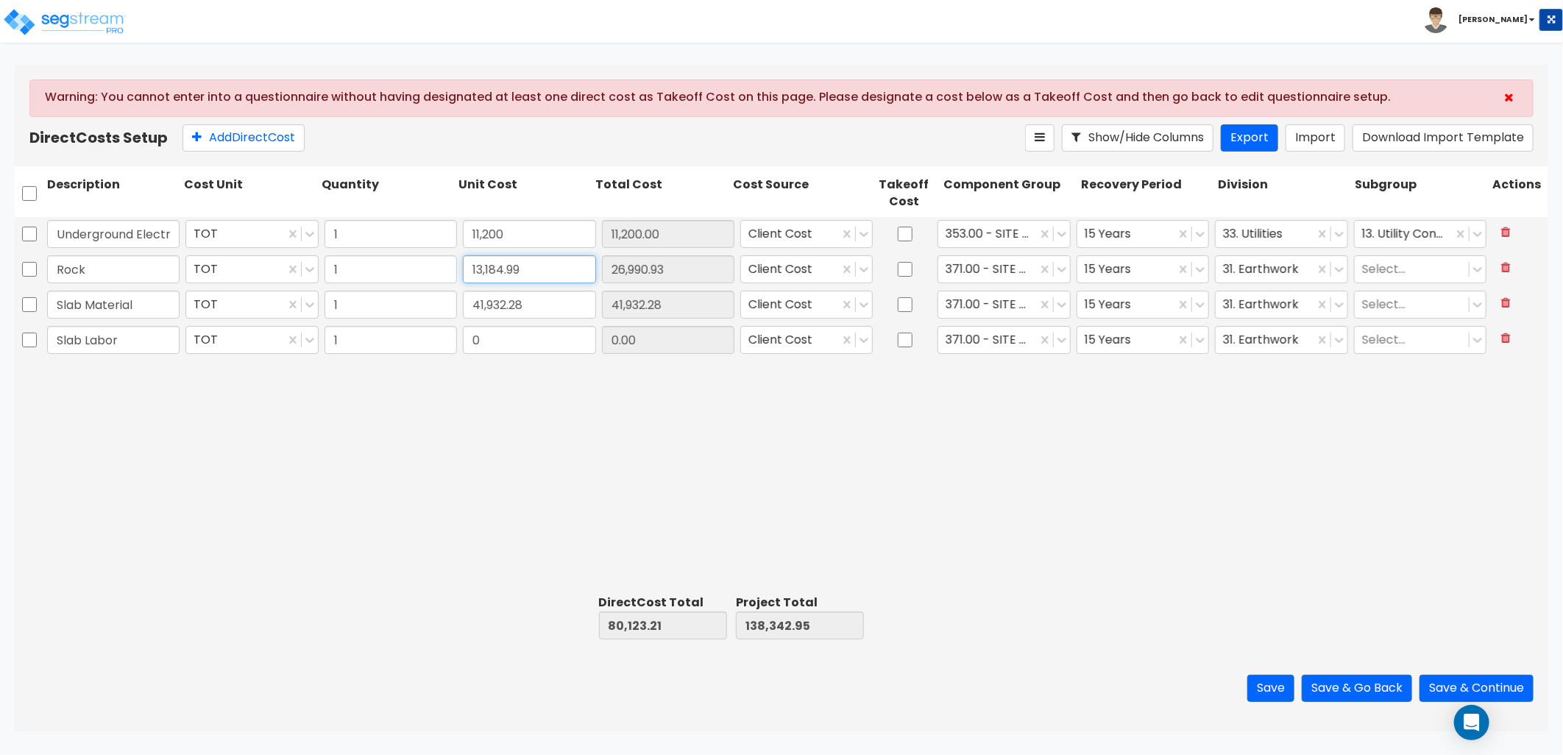
type input "13,184.99"
click at [590, 300] on input "41,932.28" at bounding box center [529, 305] width 132 height 28
type input "25,837.12"
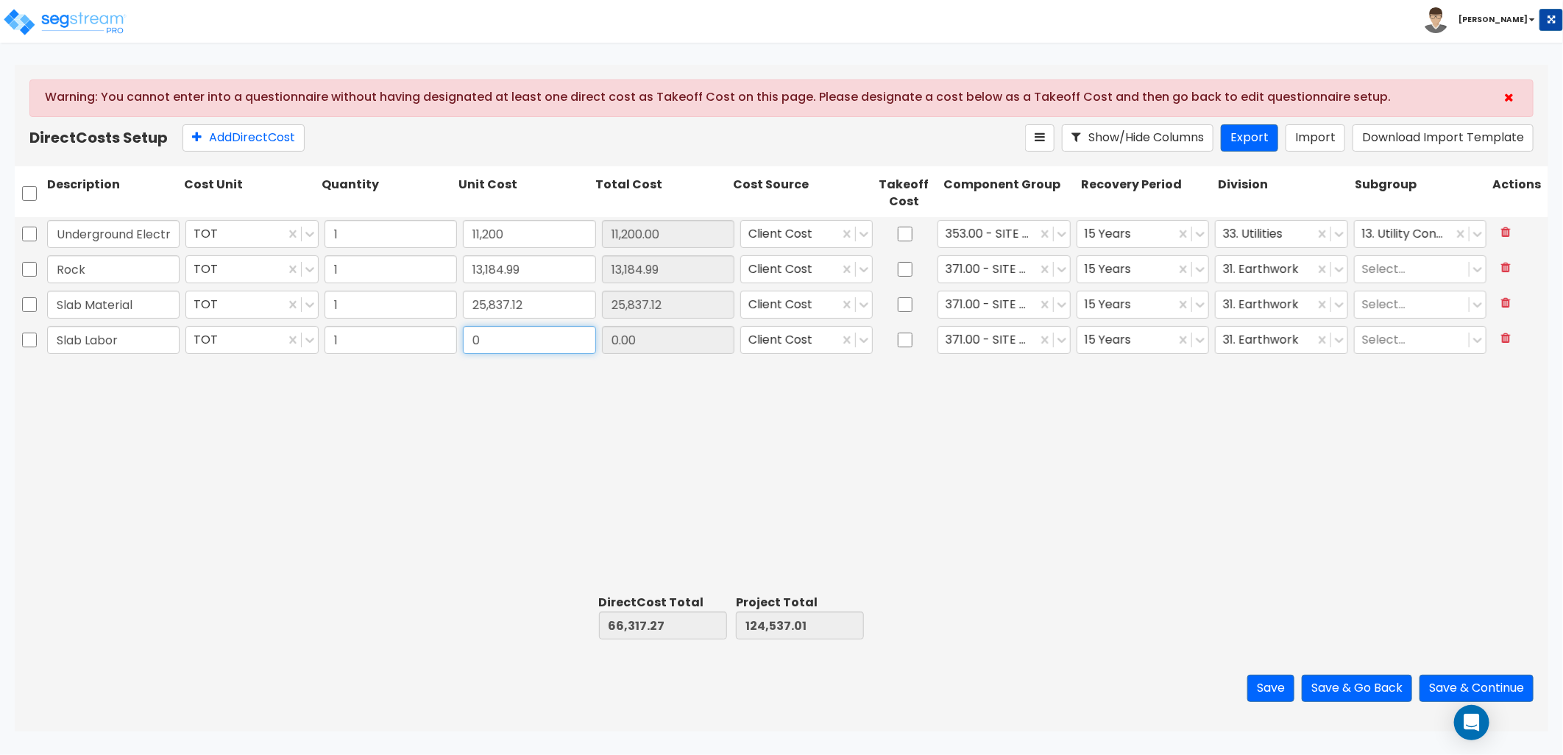
click at [569, 335] on input "0" at bounding box center [529, 340] width 132 height 28
type input "20,480"
type input "20,480.00"
click at [248, 141] on button "Add Direct Cost" at bounding box center [244, 137] width 122 height 27
type input "Sand"
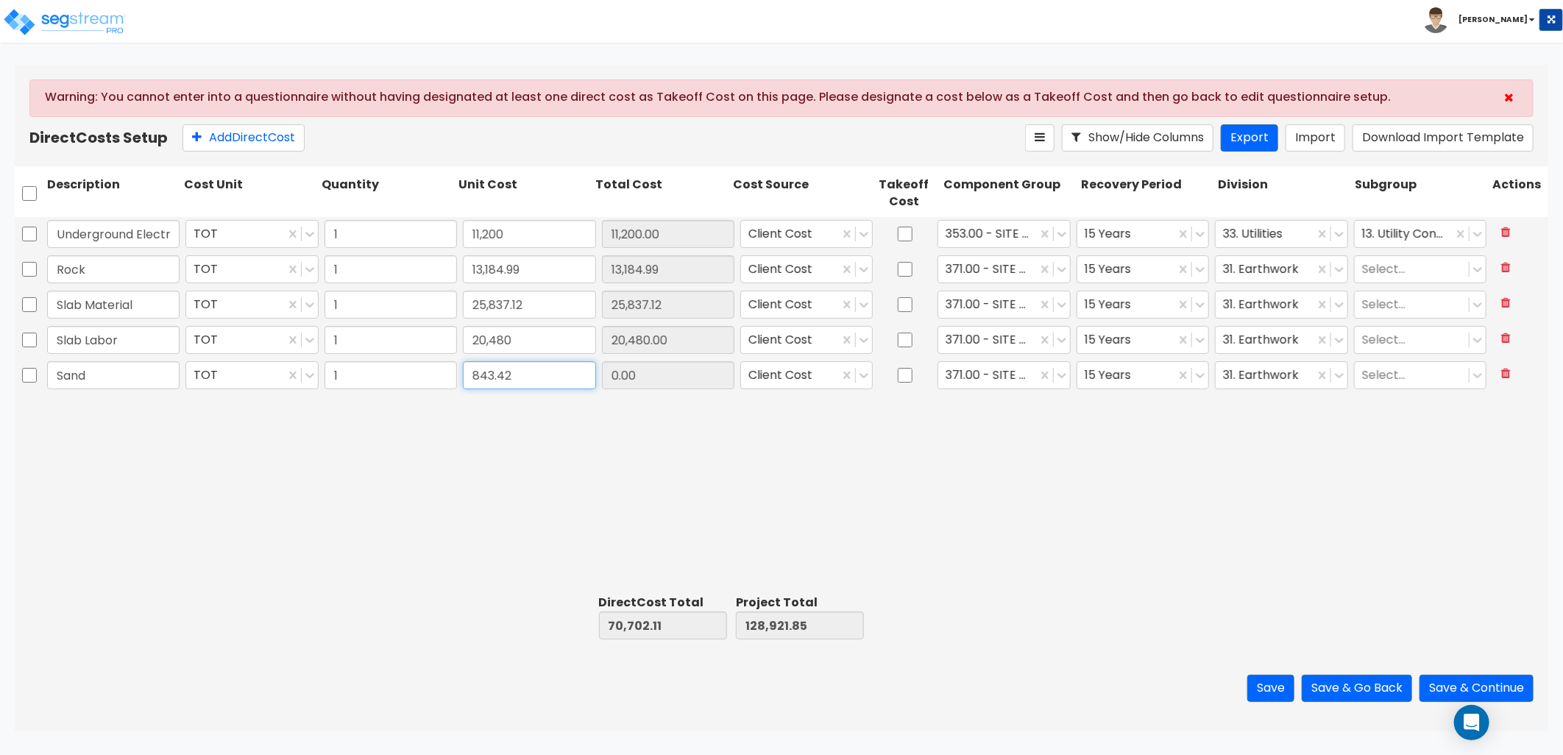
type input "843.42"
click at [976, 374] on div at bounding box center [987, 375] width 83 height 20
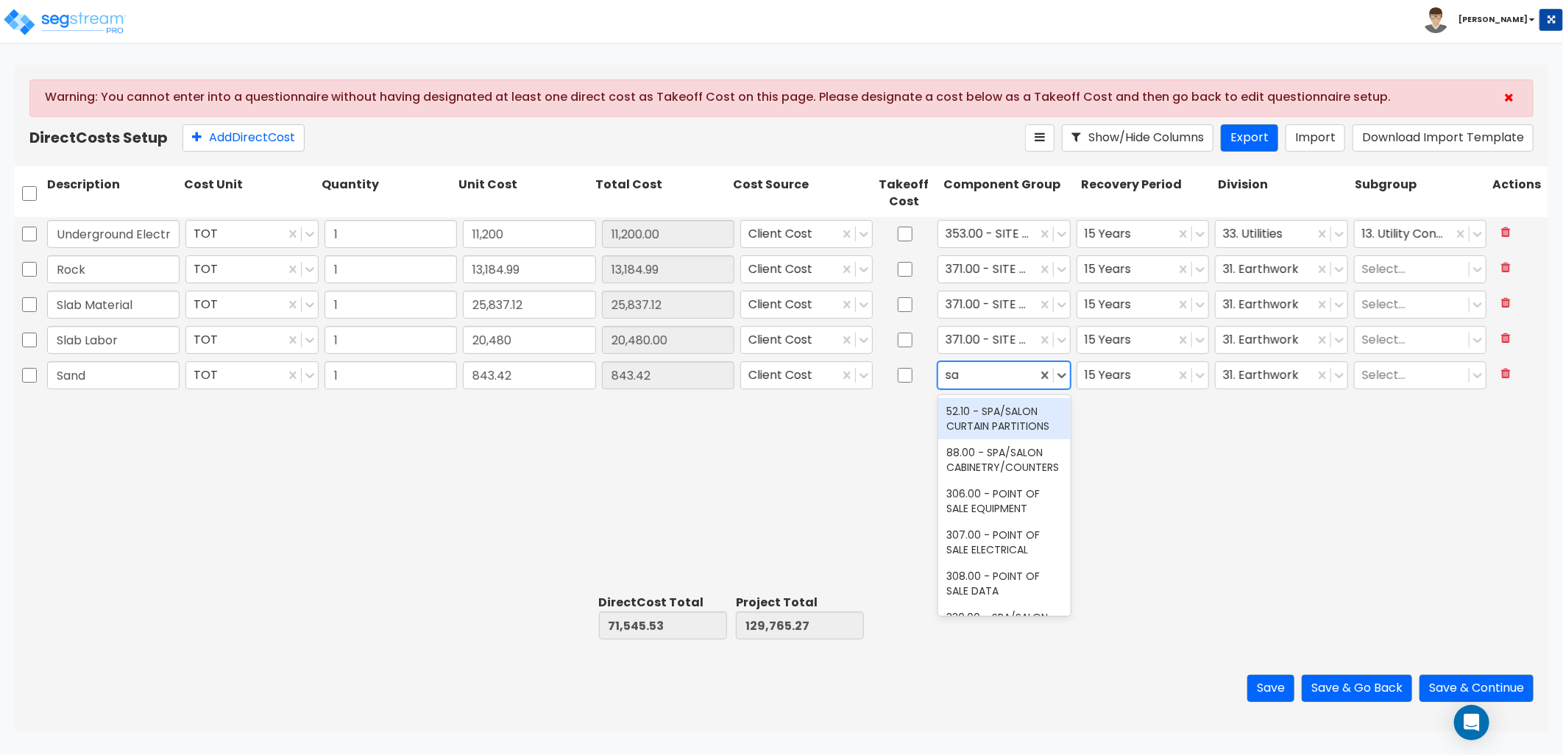
type input "s"
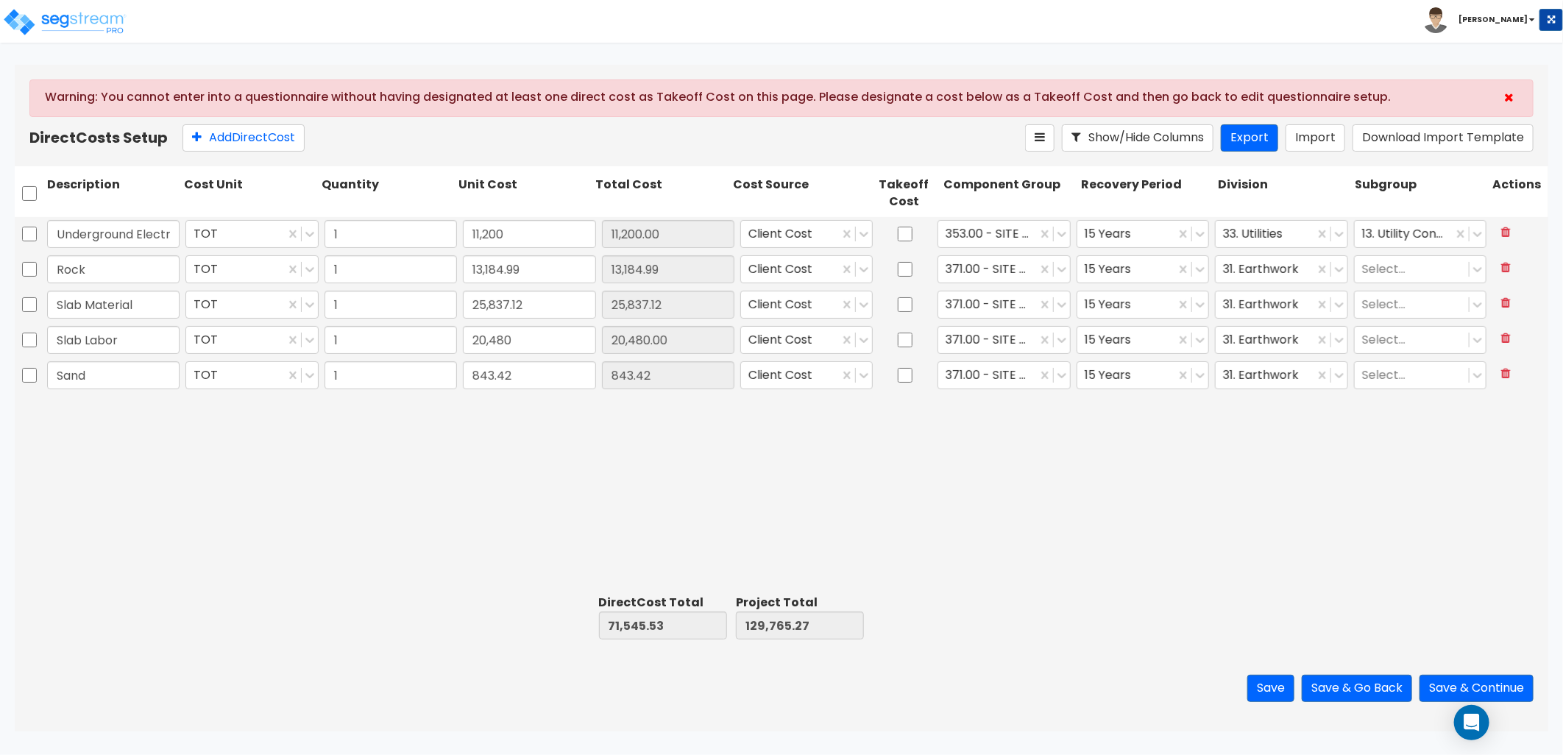
click at [1181, 461] on div "Underground Electric TOT 1 11,200 11,200.00 Client Cost 353.00 - SITE INCOMING …" at bounding box center [782, 403] width 1534 height 372
click at [999, 271] on div at bounding box center [987, 269] width 83 height 20
click at [1134, 267] on div at bounding box center [1126, 269] width 83 height 20
click at [983, 311] on div at bounding box center [987, 304] width 83 height 20
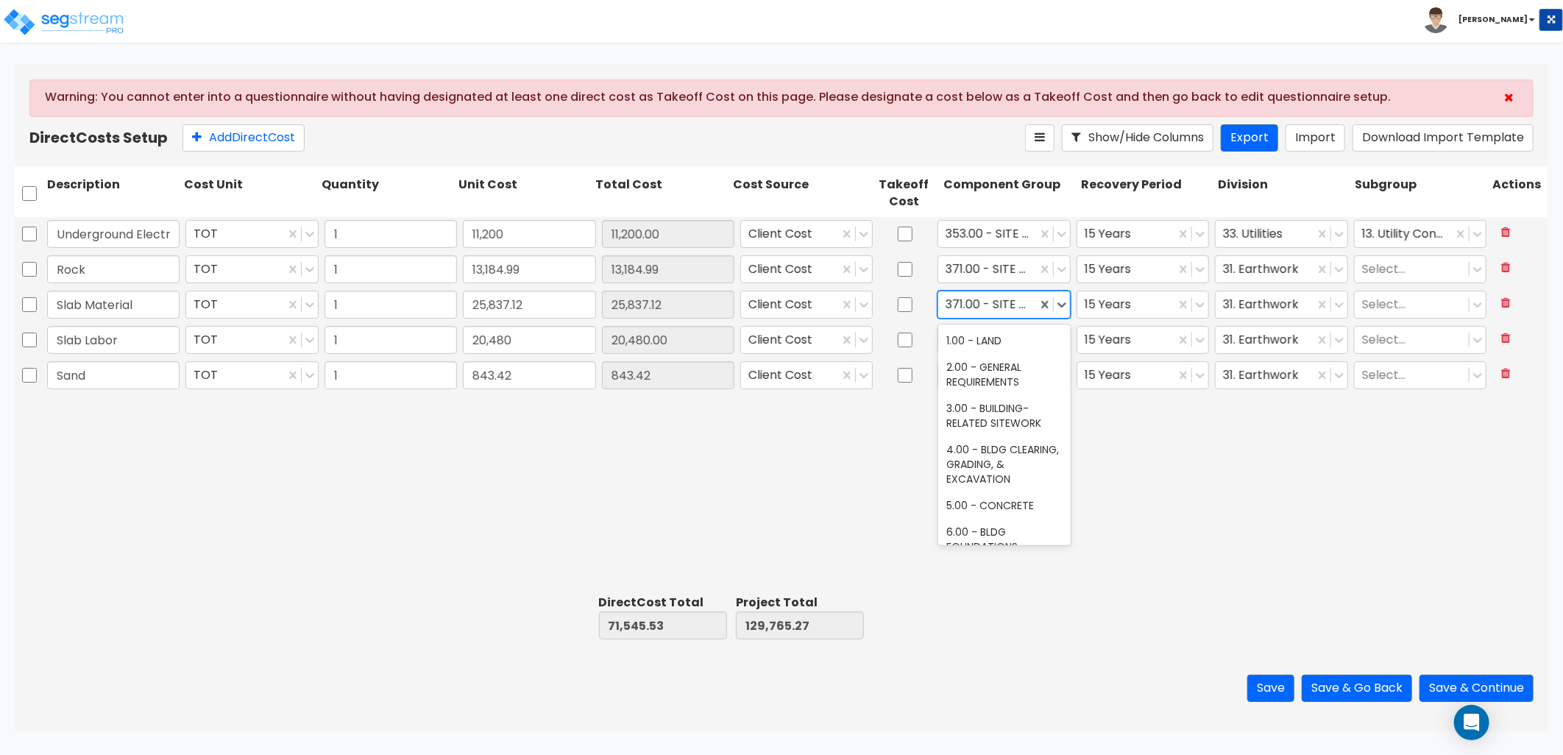
type input "5"
type input "concret"
click at [997, 343] on div "5.00 - CONCRETE" at bounding box center [1004, 341] width 132 height 26
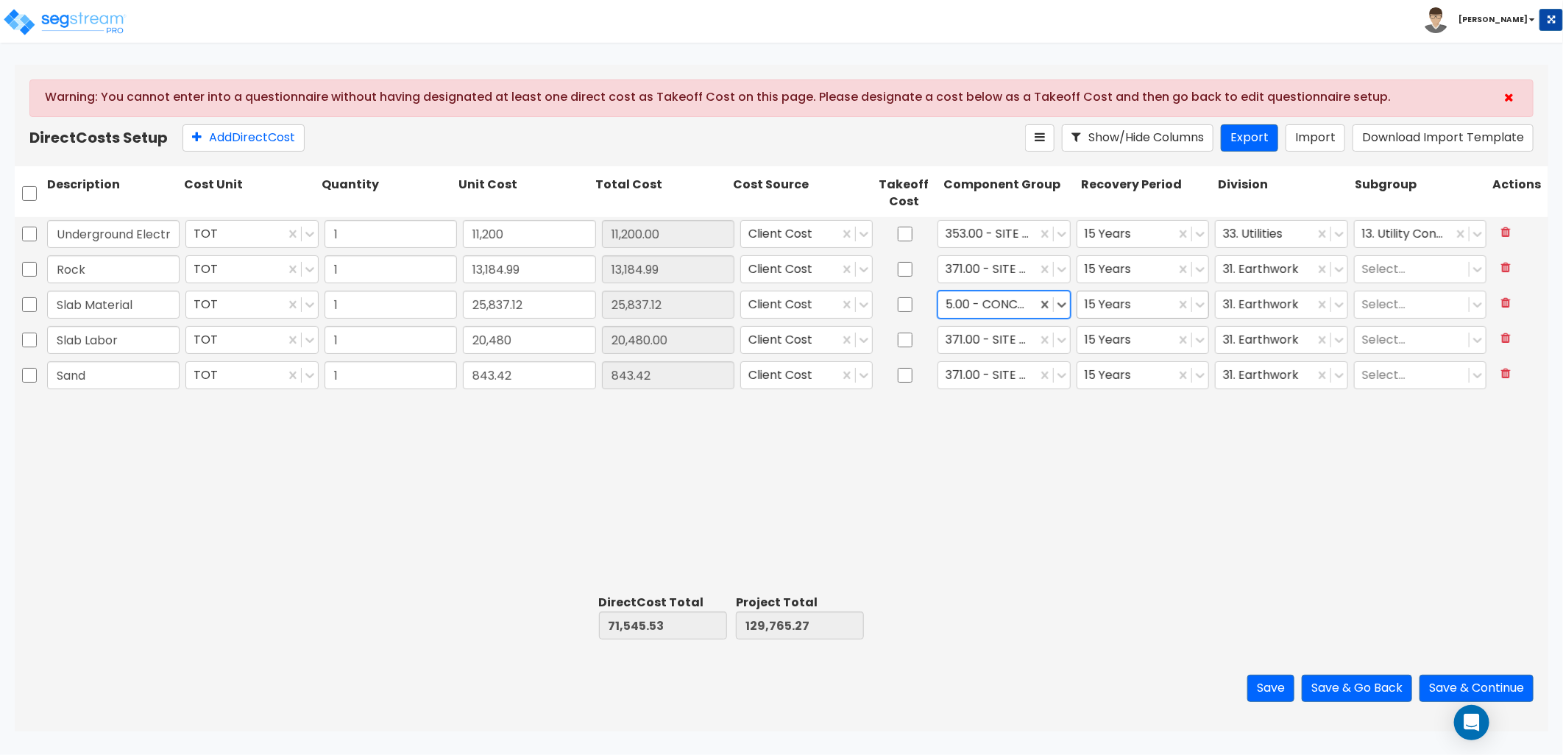
click at [1125, 305] on div at bounding box center [1126, 304] width 83 height 20
type input "27"
type input "3"
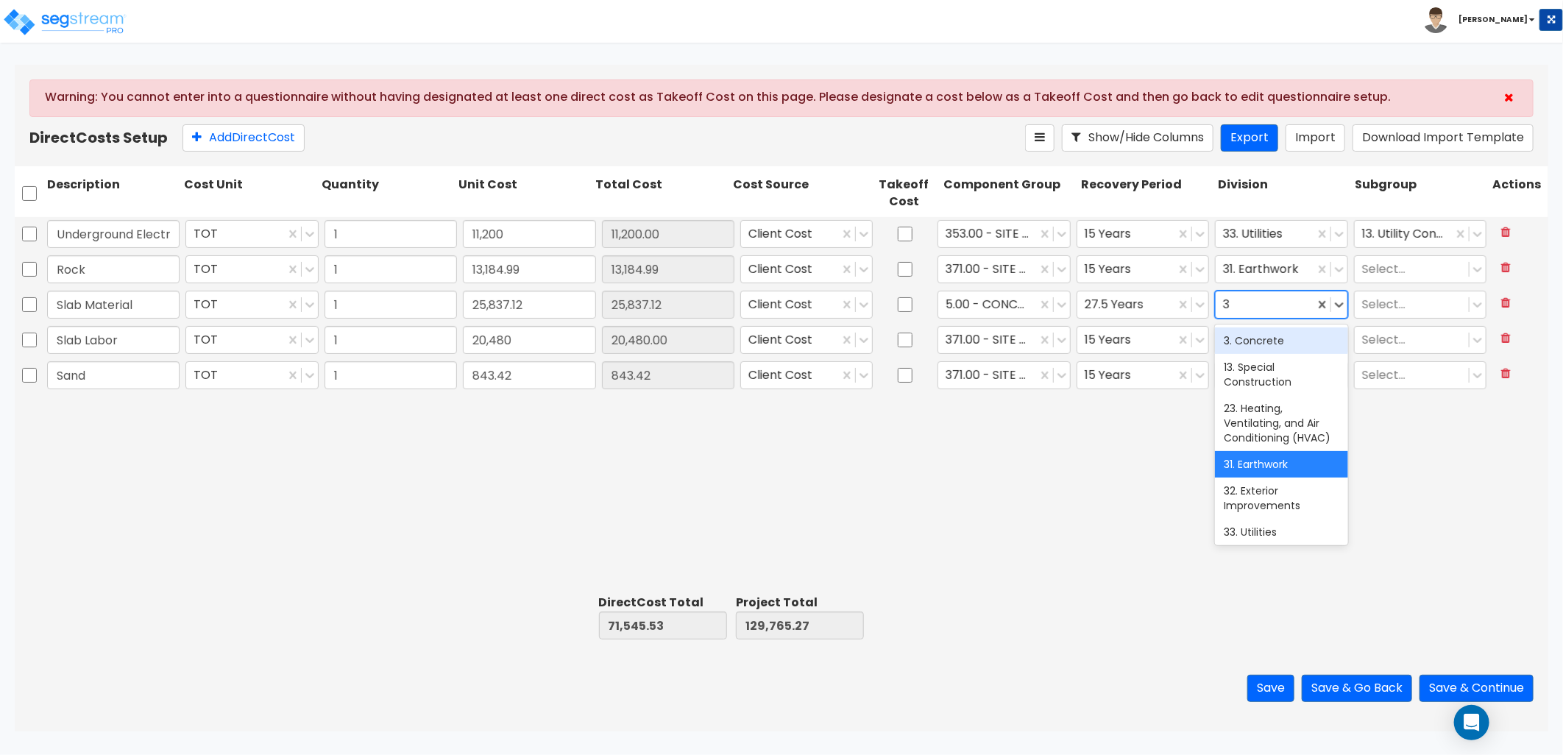
click at [1288, 348] on div "3. Concrete" at bounding box center [1281, 341] width 132 height 26
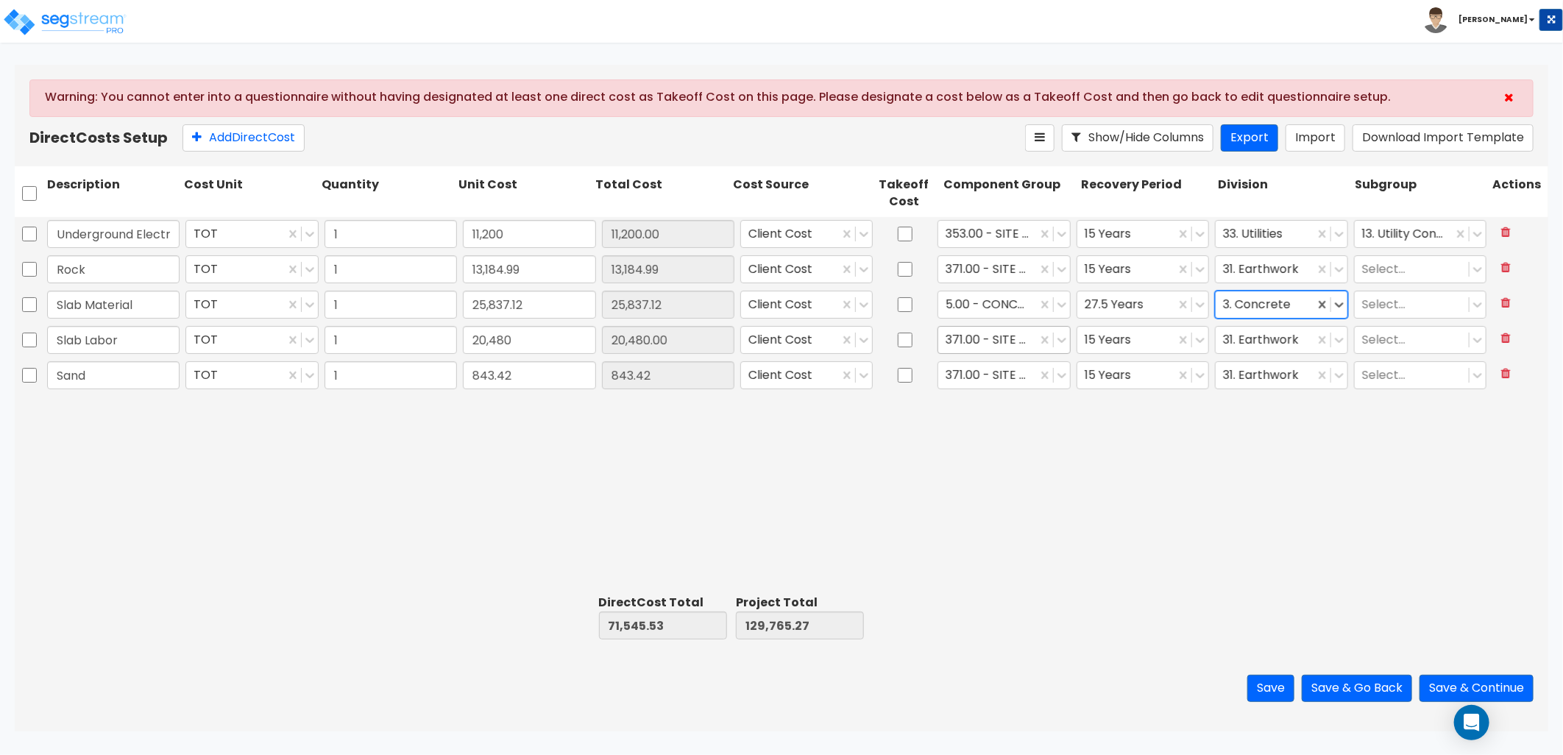
click at [1001, 341] on div at bounding box center [987, 340] width 83 height 20
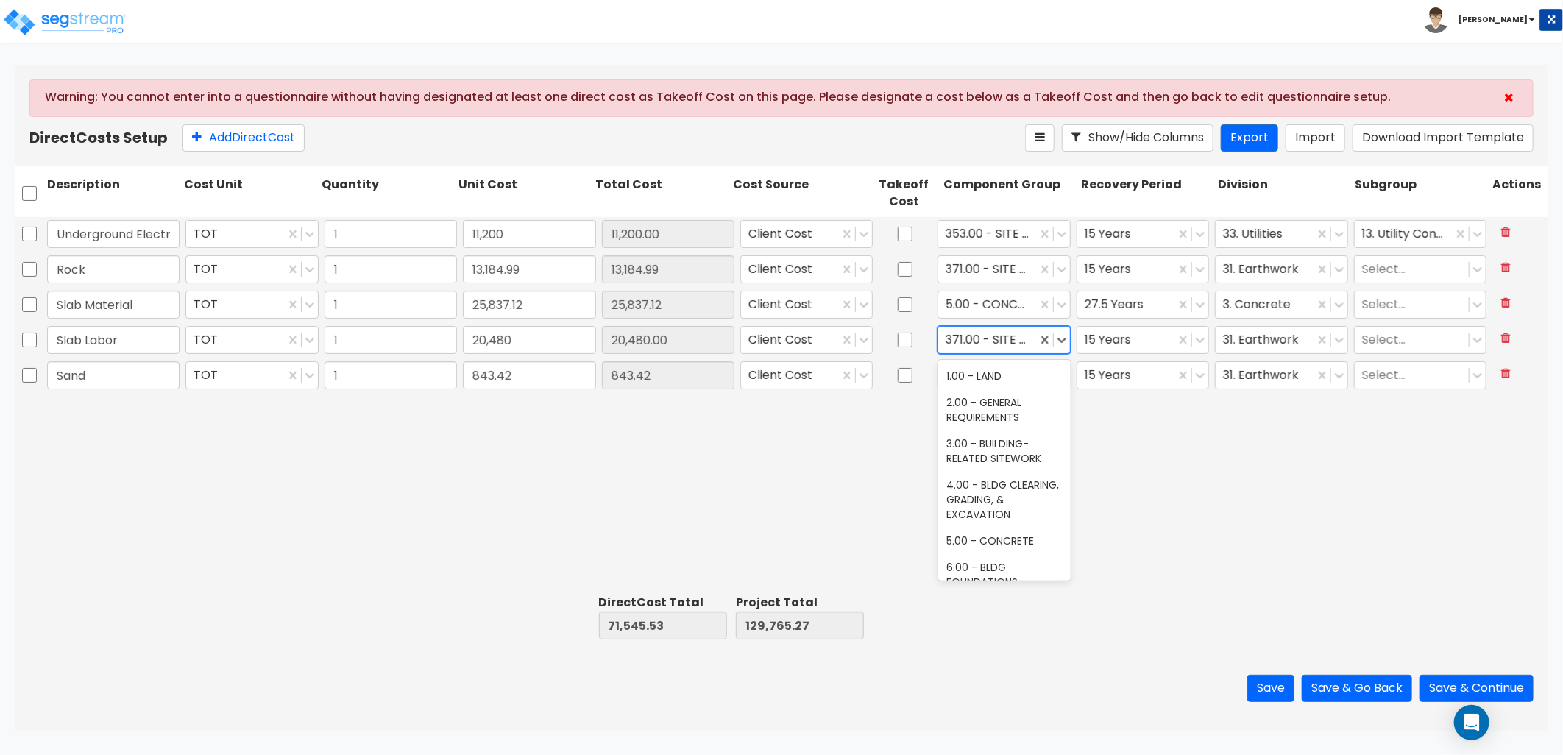
type input "5"
type input "concret"
click at [982, 365] on div "5.00 - CONCRETE" at bounding box center [1004, 376] width 132 height 26
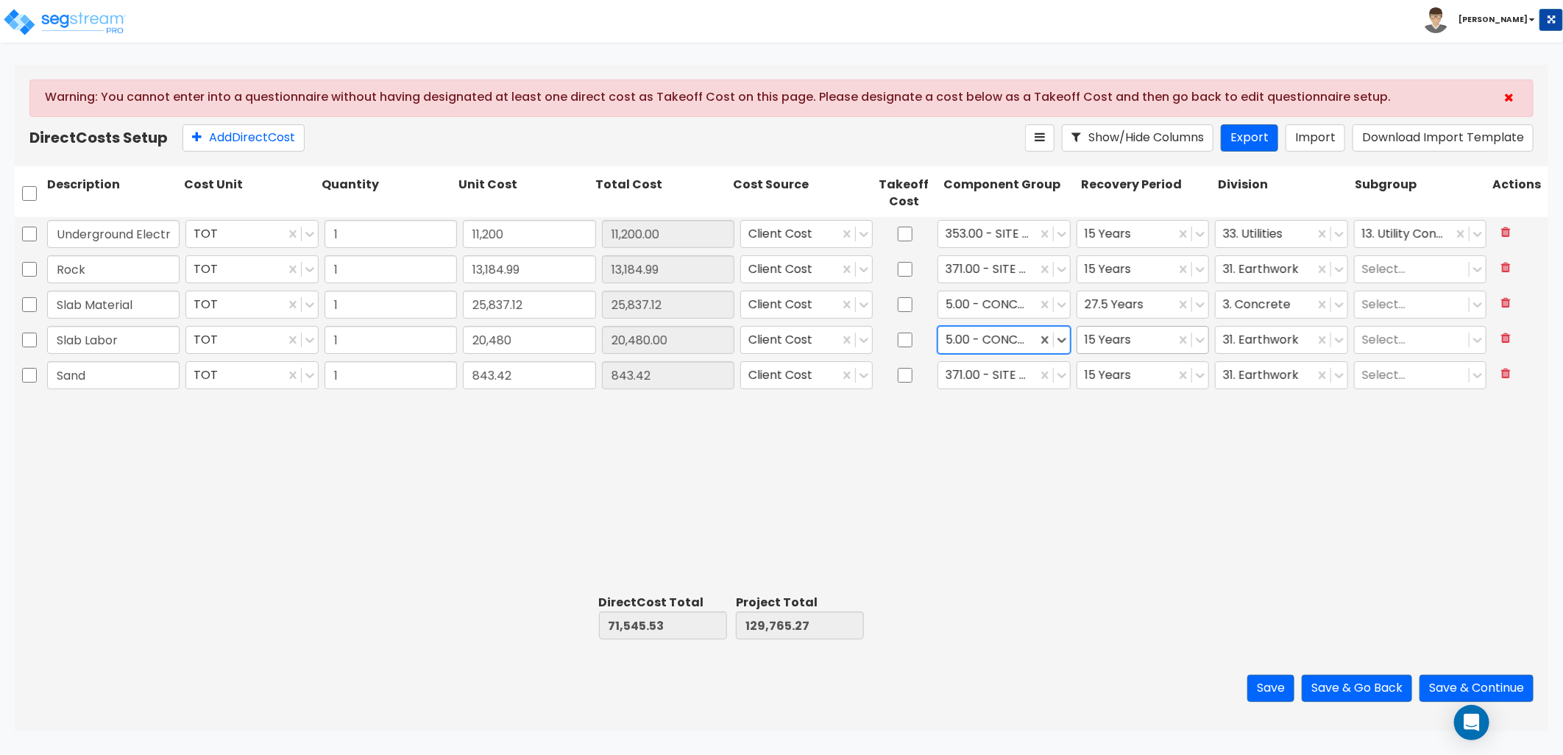
click at [1113, 339] on div at bounding box center [1126, 340] width 83 height 20
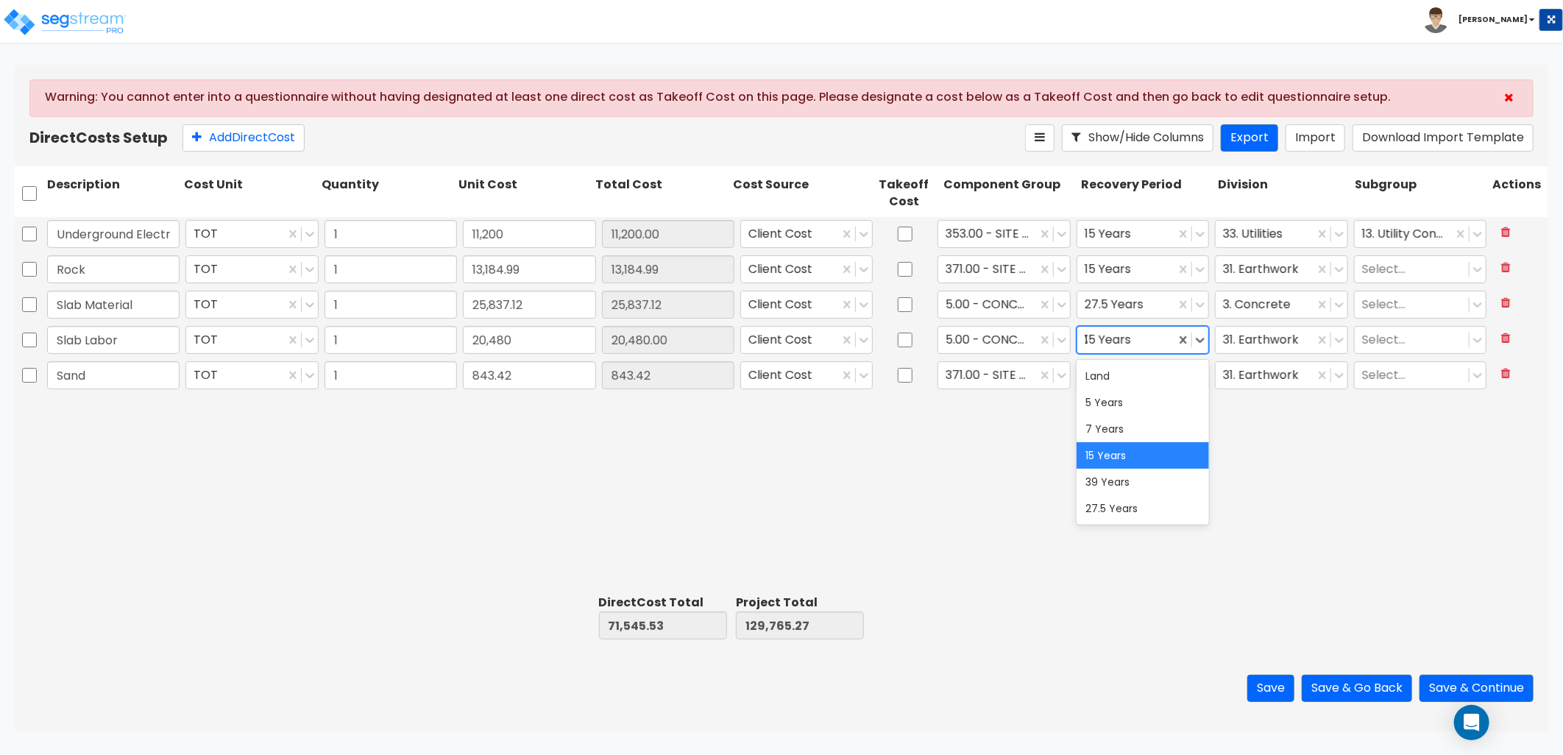
type input "27"
click at [1239, 339] on div at bounding box center [1264, 340] width 83 height 20
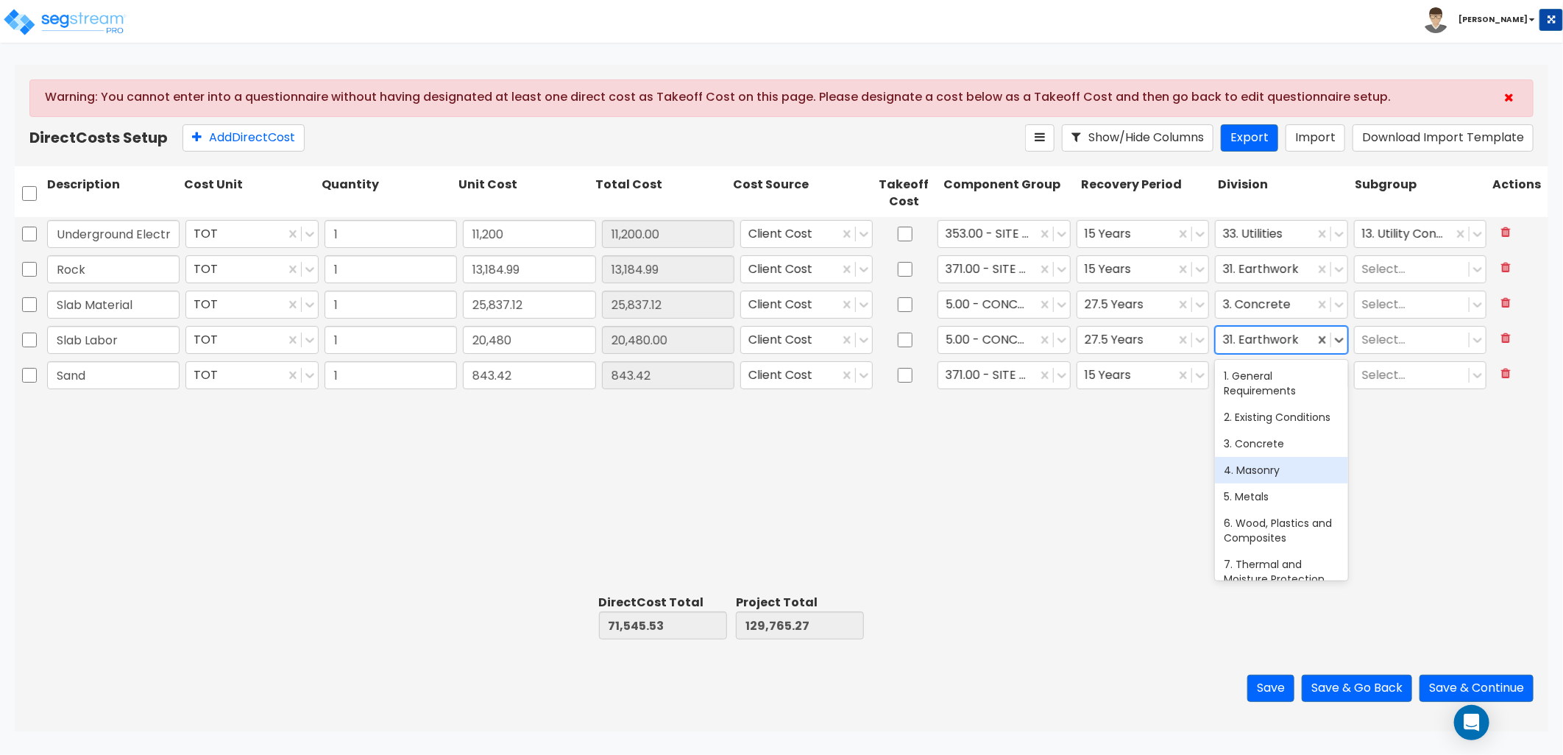
click at [1253, 457] on div "3. Concrete" at bounding box center [1281, 444] width 132 height 26
click at [982, 374] on div at bounding box center [987, 375] width 83 height 20
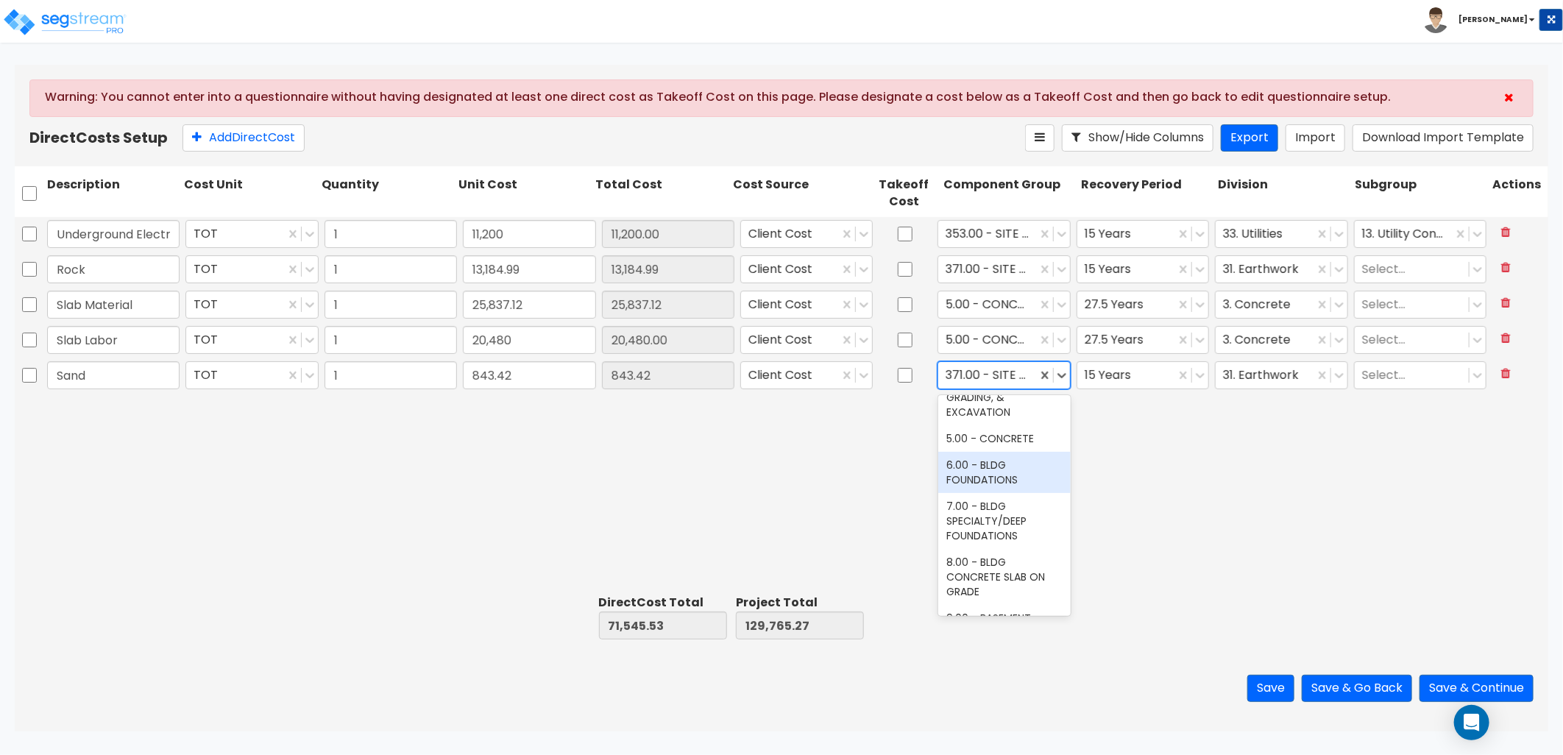
scroll to position [163, 0]
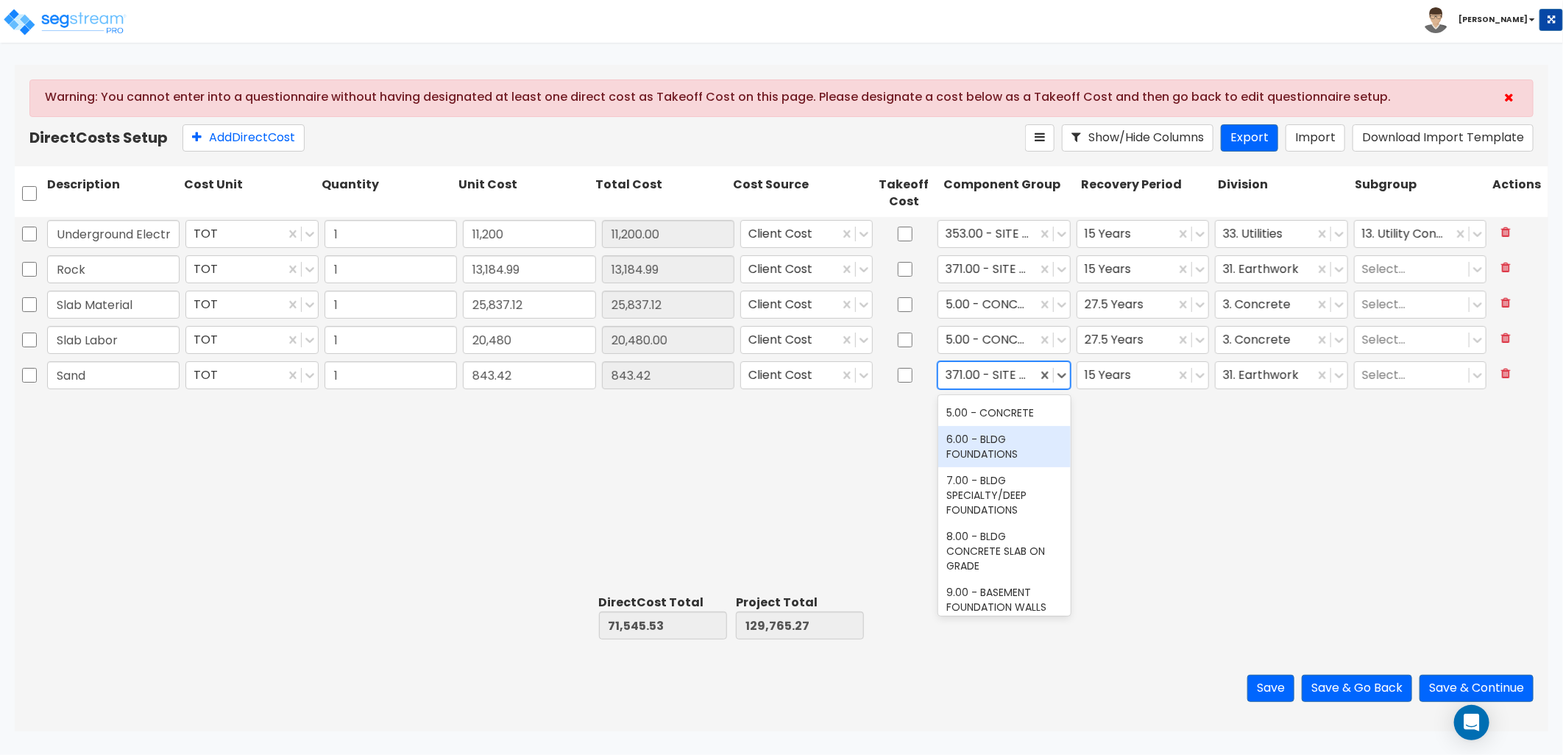
click at [1011, 447] on div "6.00 - BLDG FOUNDATIONS" at bounding box center [1004, 446] width 132 height 41
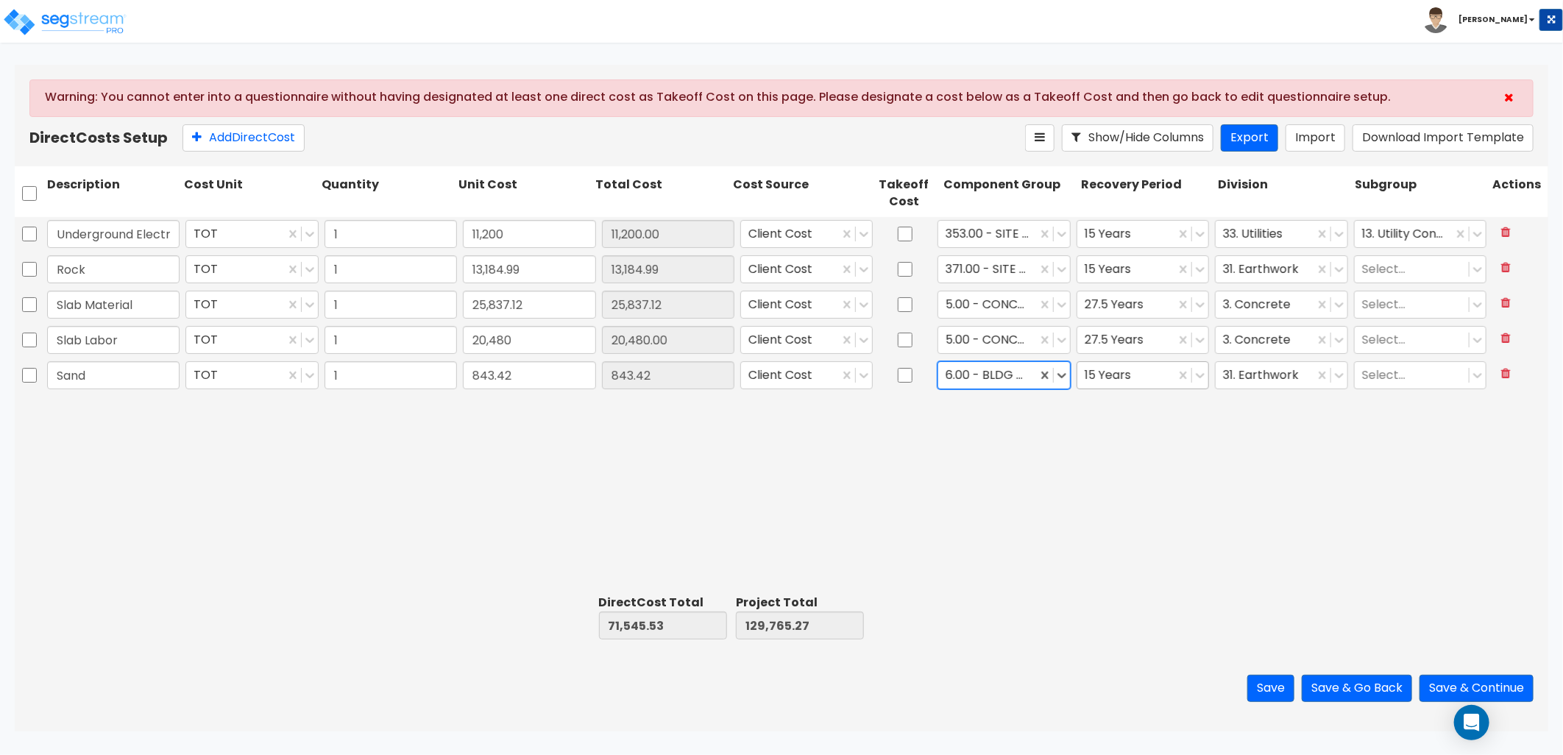
click at [1120, 380] on div at bounding box center [1126, 375] width 83 height 20
type input "27.5"
drag, startPoint x: 1134, startPoint y: 412, endPoint x: 1217, endPoint y: 383, distance: 87.3
click at [1134, 413] on div "27.5 Years" at bounding box center [1143, 411] width 132 height 26
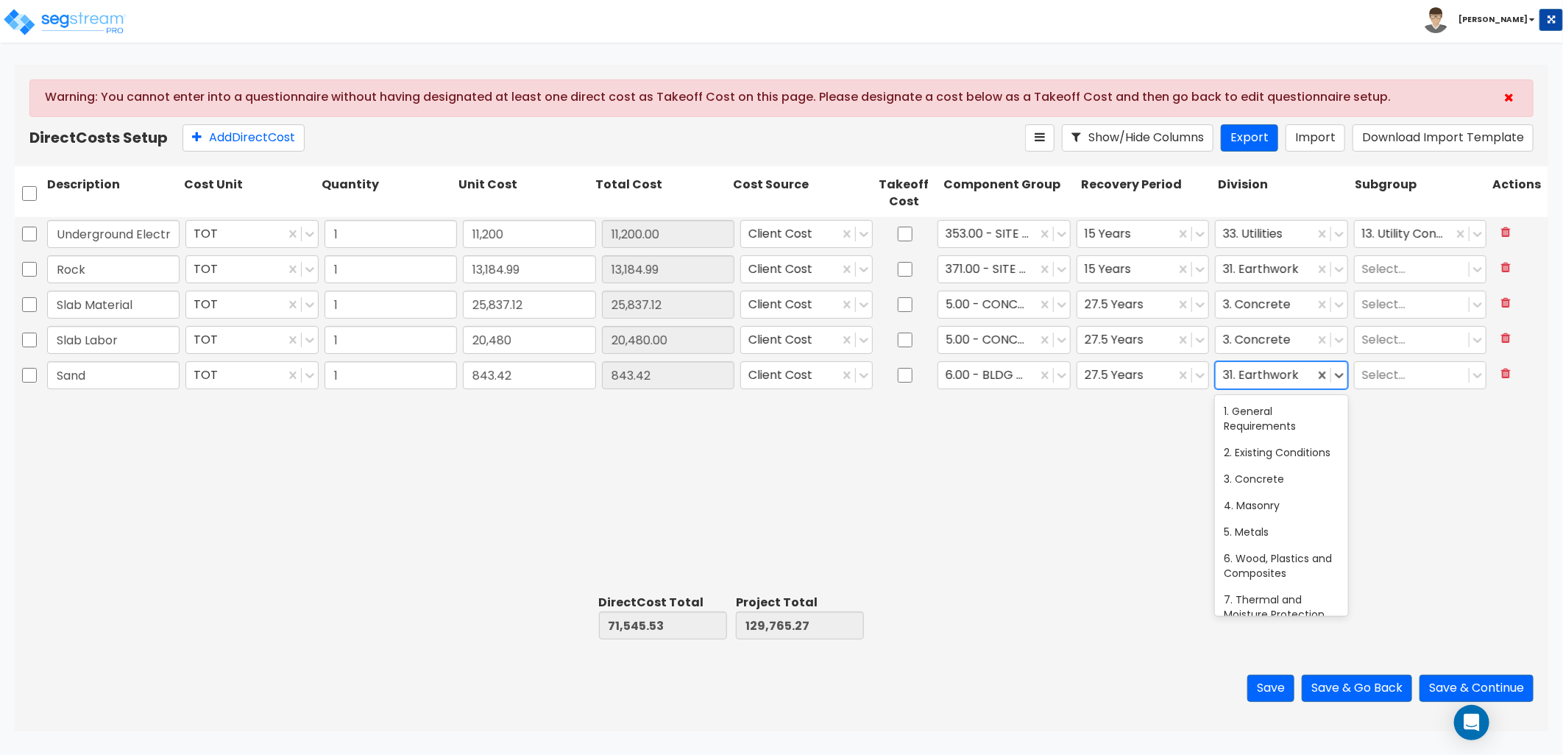
click at [1256, 375] on div at bounding box center [1264, 375] width 83 height 20
click at [1269, 492] on div "3. Concrete" at bounding box center [1281, 479] width 132 height 26
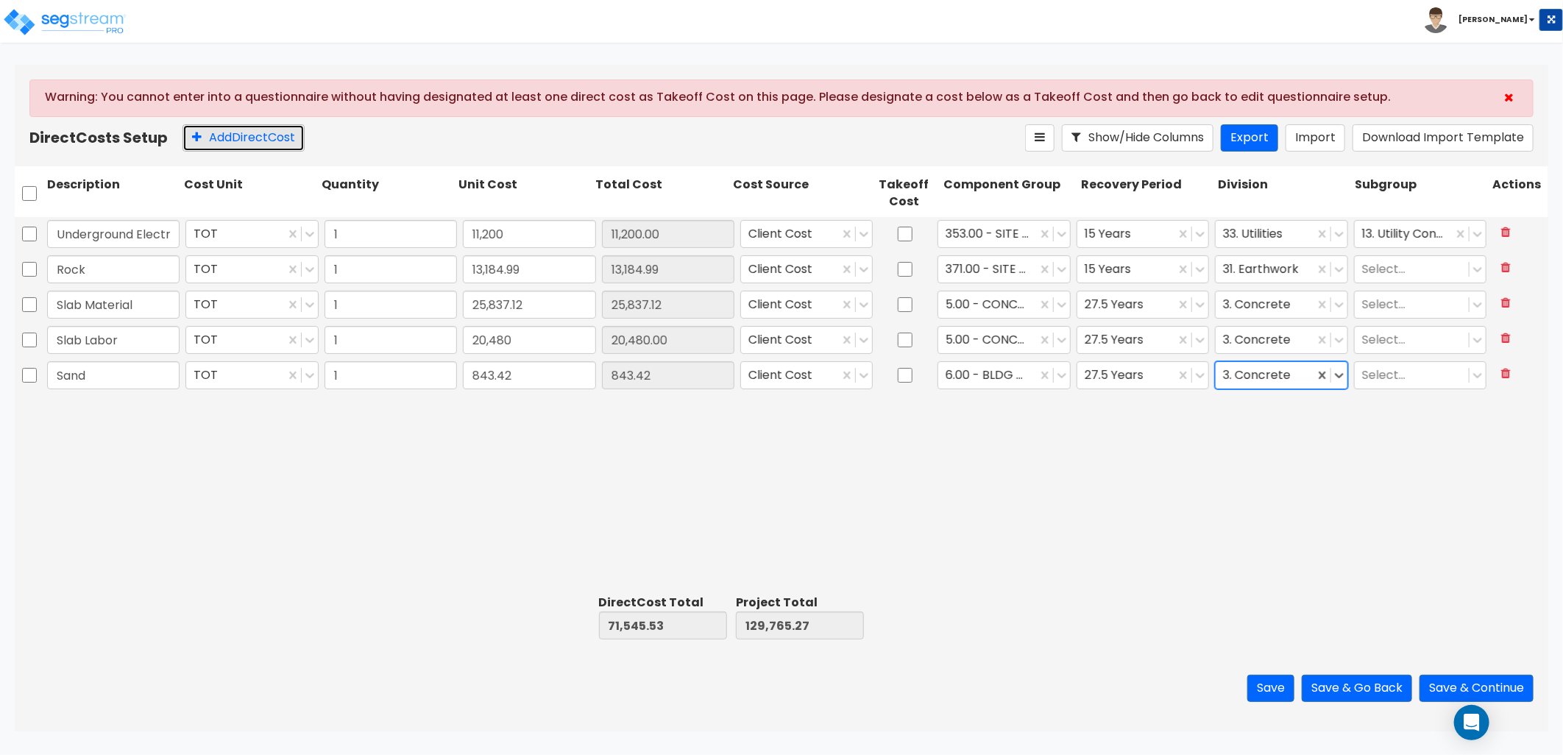
click at [269, 130] on button "Add Direct Cost" at bounding box center [244, 137] width 122 height 27
click at [520, 408] on input "0" at bounding box center [529, 411] width 132 height 28
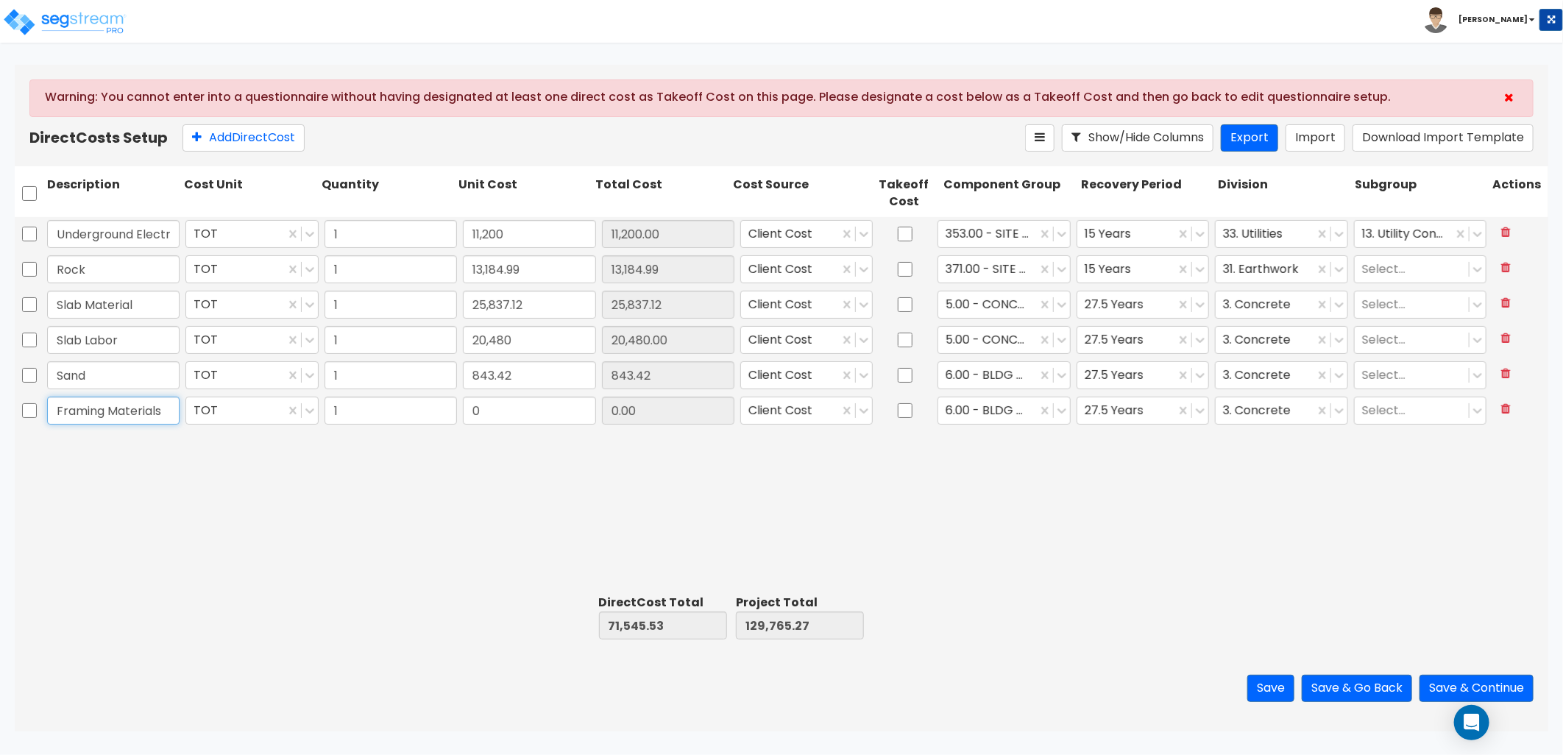
type input "Framing Materials"
type input "91,513.05"
click at [984, 414] on div at bounding box center [987, 410] width 83 height 20
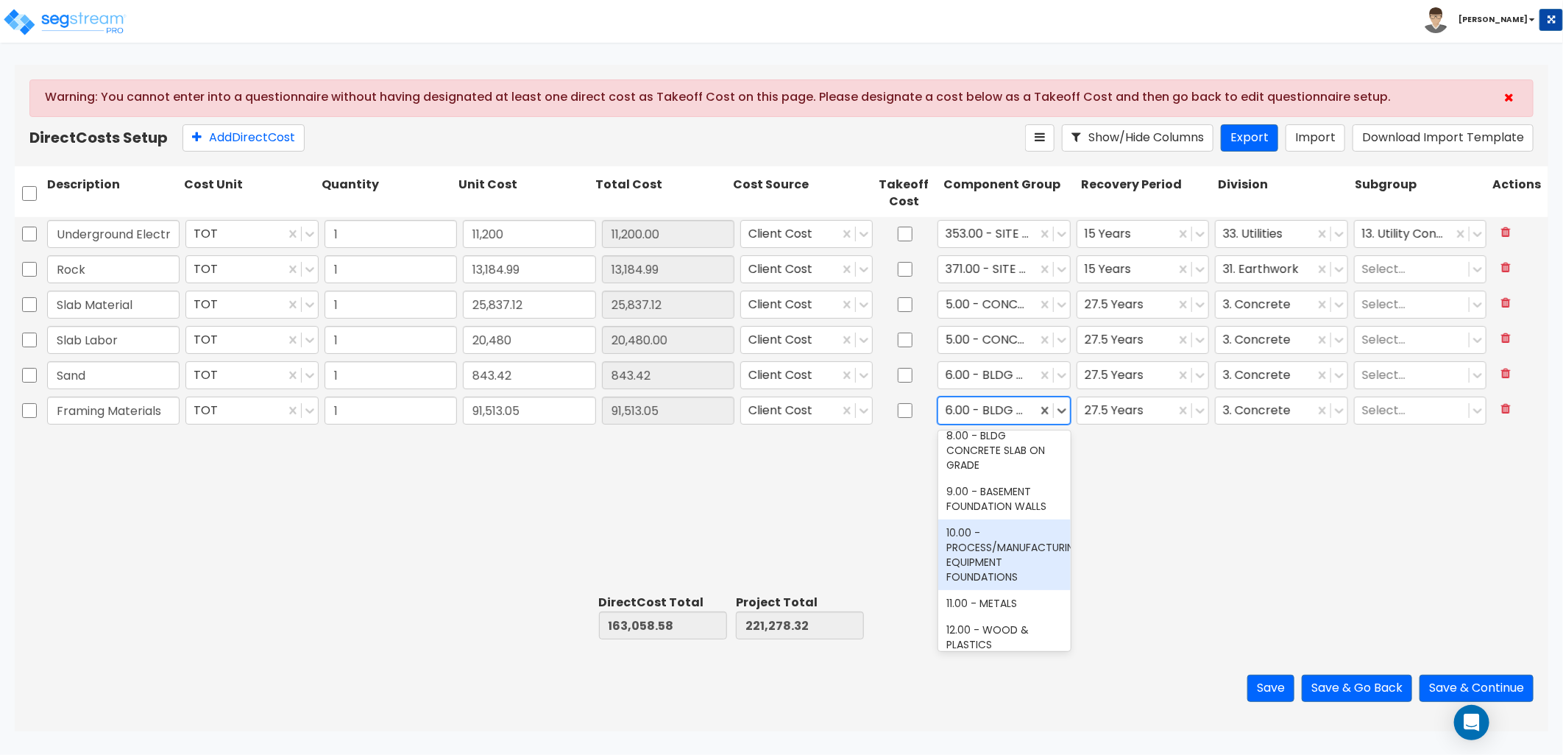
scroll to position [327, 0]
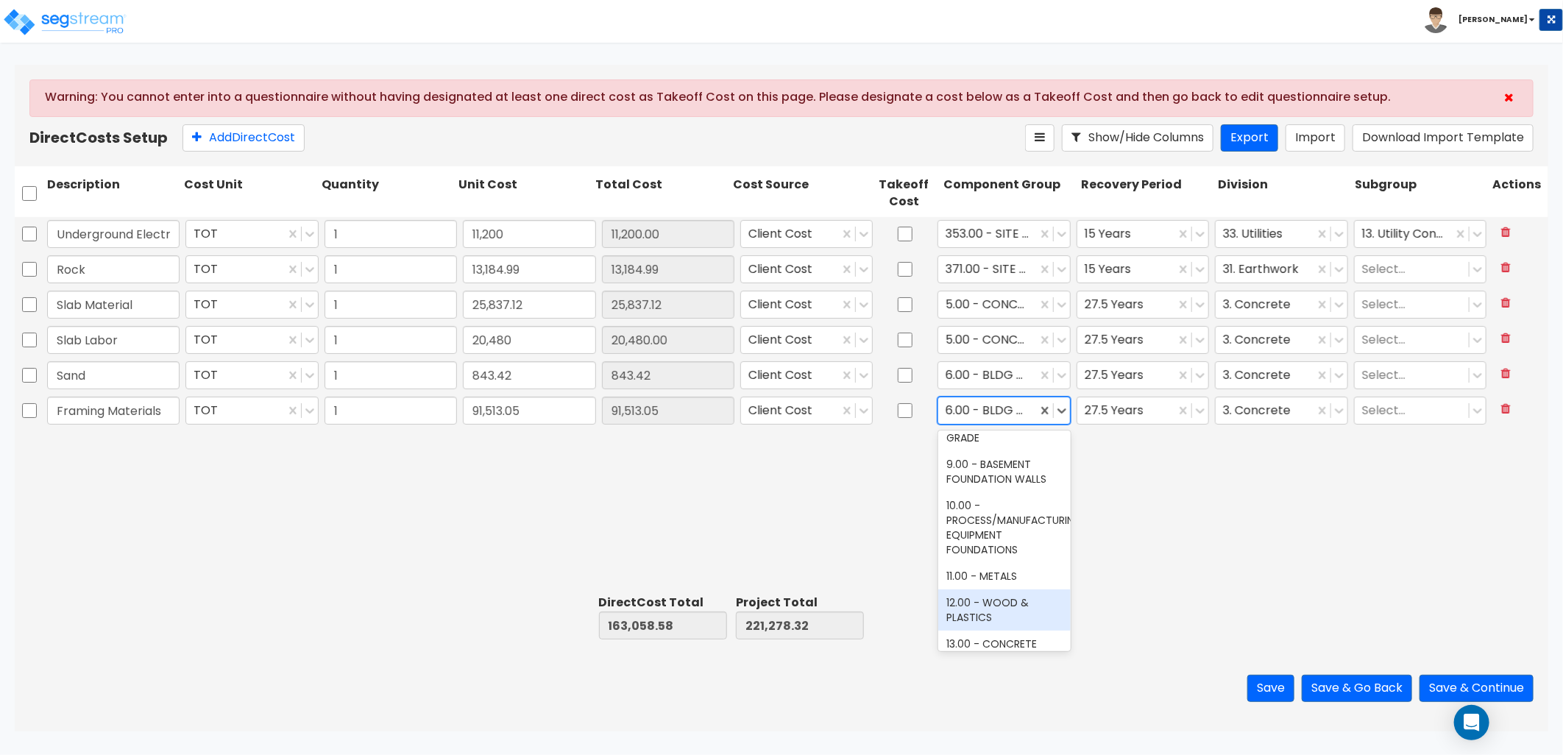
click at [1017, 607] on div "12.00 - WOOD & PLASTICS" at bounding box center [1004, 610] width 132 height 41
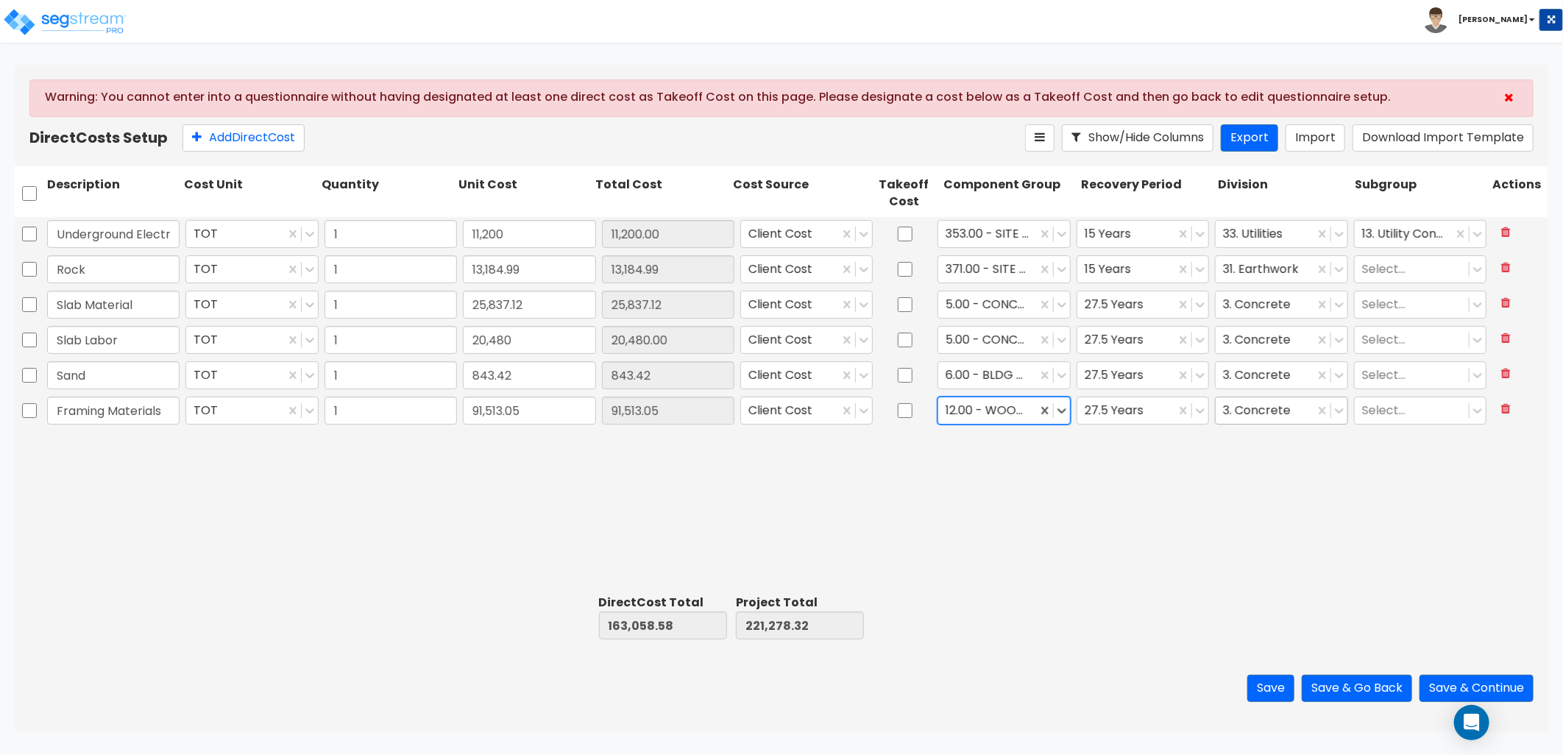
click at [1281, 414] on div at bounding box center [1264, 410] width 83 height 20
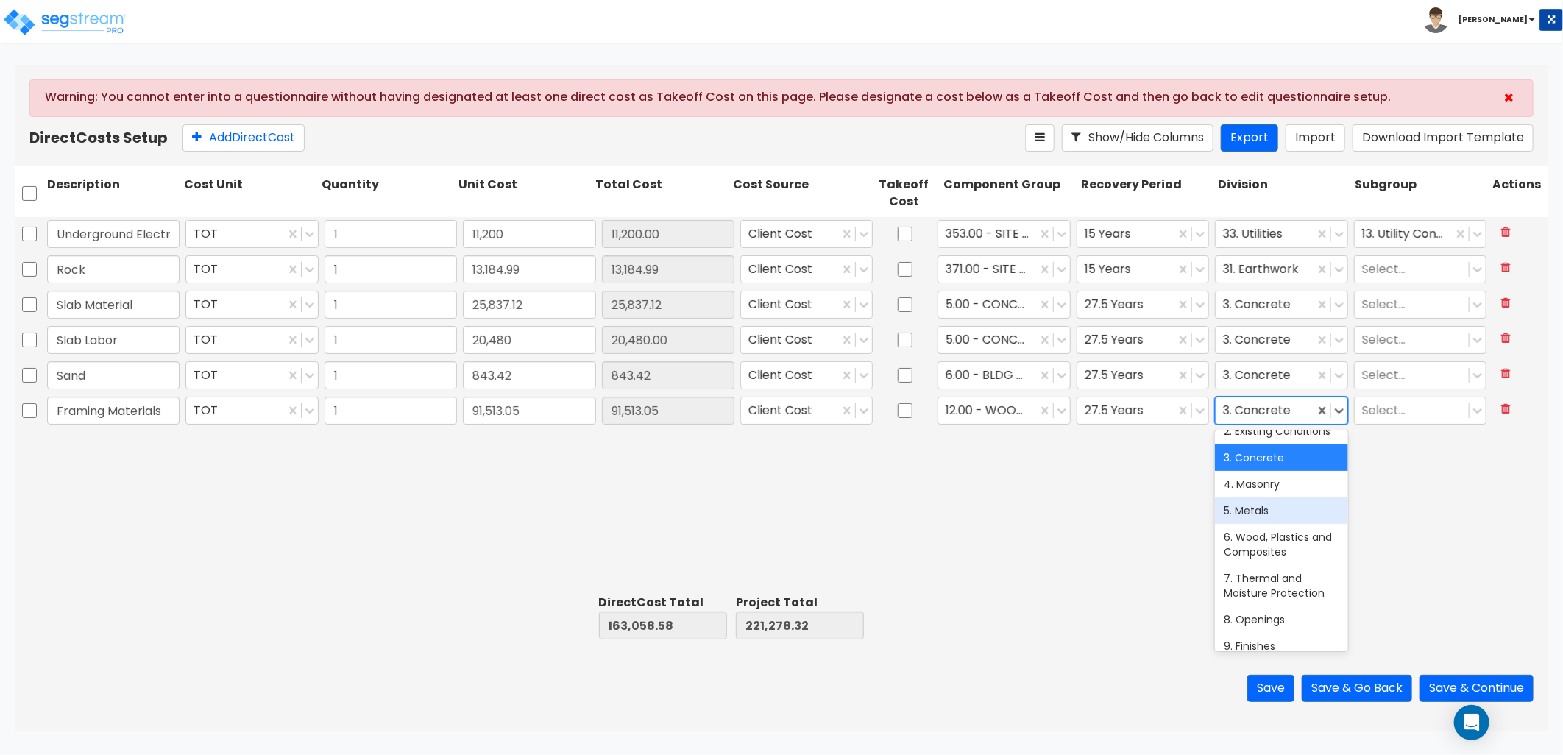
scroll to position [82, 0]
click at [1291, 540] on div "6. Wood, Plastics and Composites" at bounding box center [1281, 519] width 132 height 41
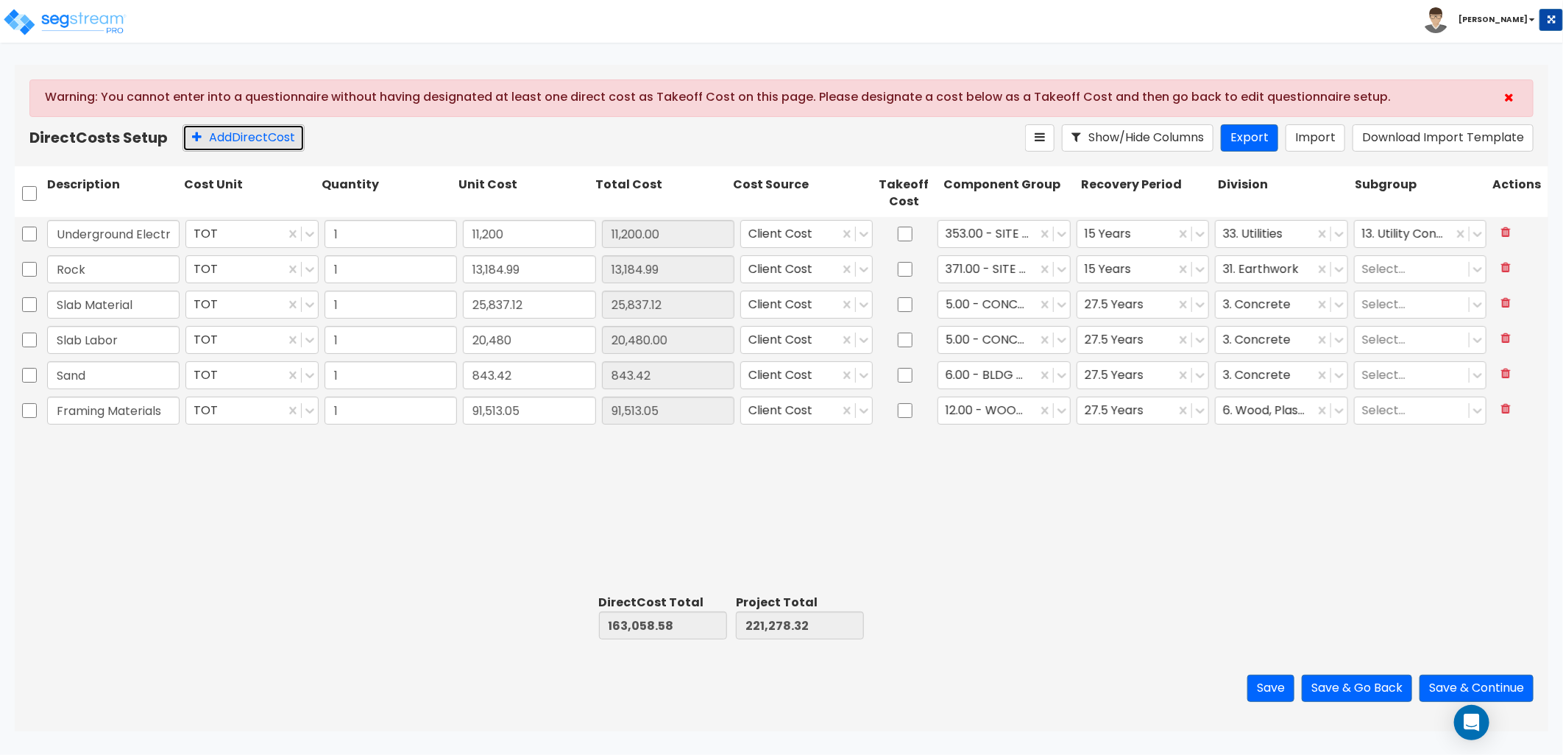
click at [234, 146] on button "Add Direct Cost" at bounding box center [244, 137] width 122 height 27
type input "Framing Labor"
type input "51,997"
type input "51,997.00"
click at [244, 136] on button "Add Direct Cost" at bounding box center [244, 137] width 122 height 27
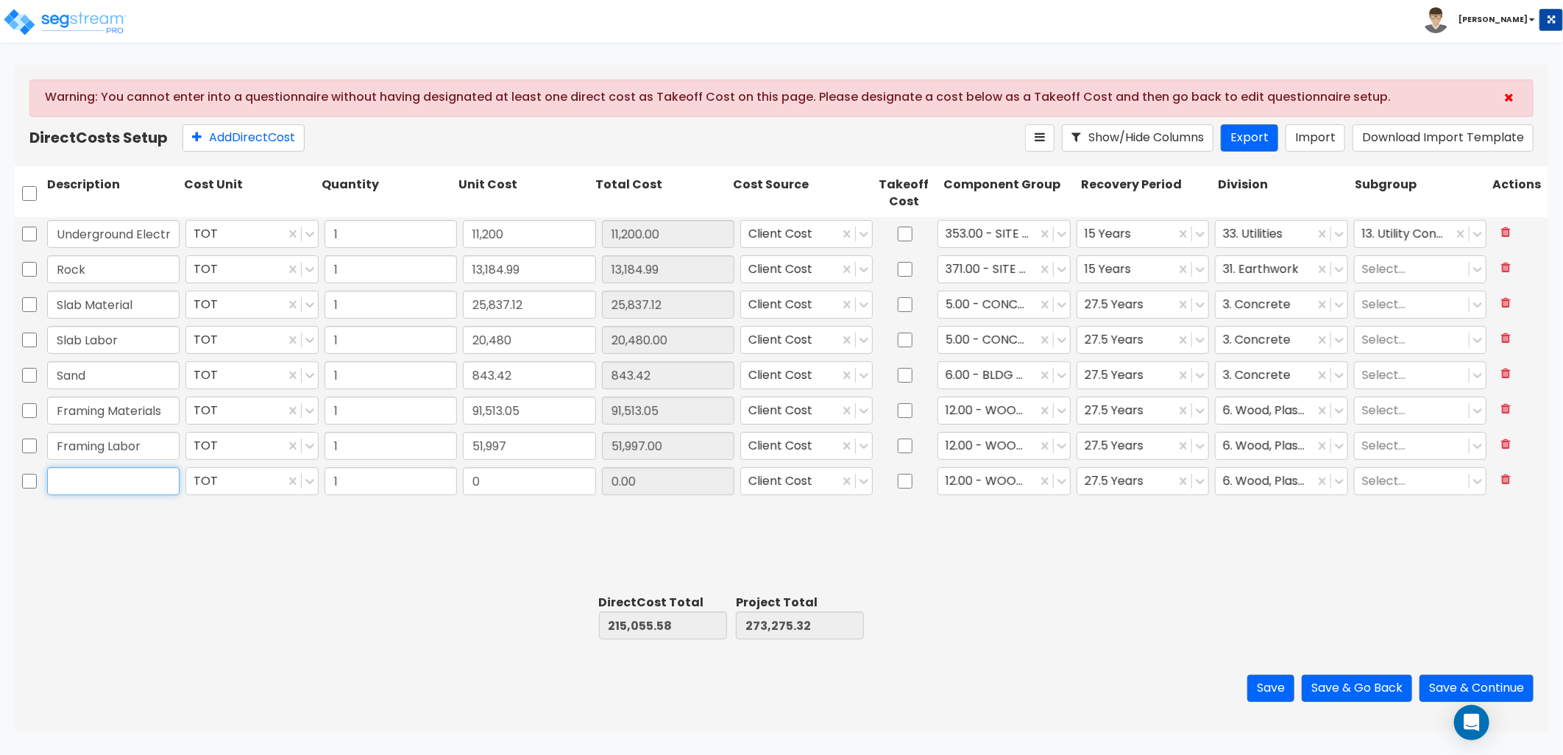
click at [93, 494] on input "text" at bounding box center [113, 481] width 132 height 28
type input "Windows & Exterior Doors"
type input "22,532.55"
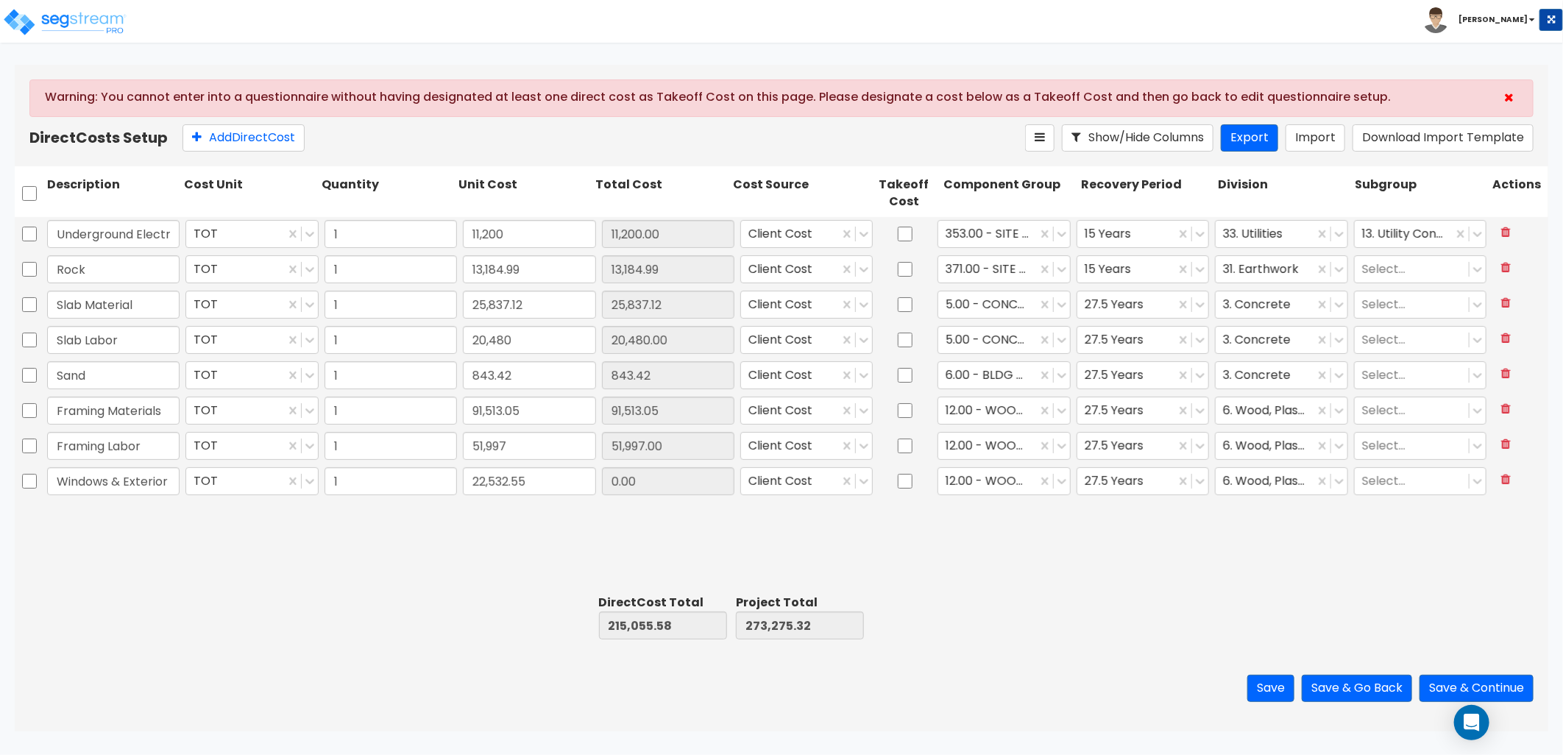
type input "22,532.55"
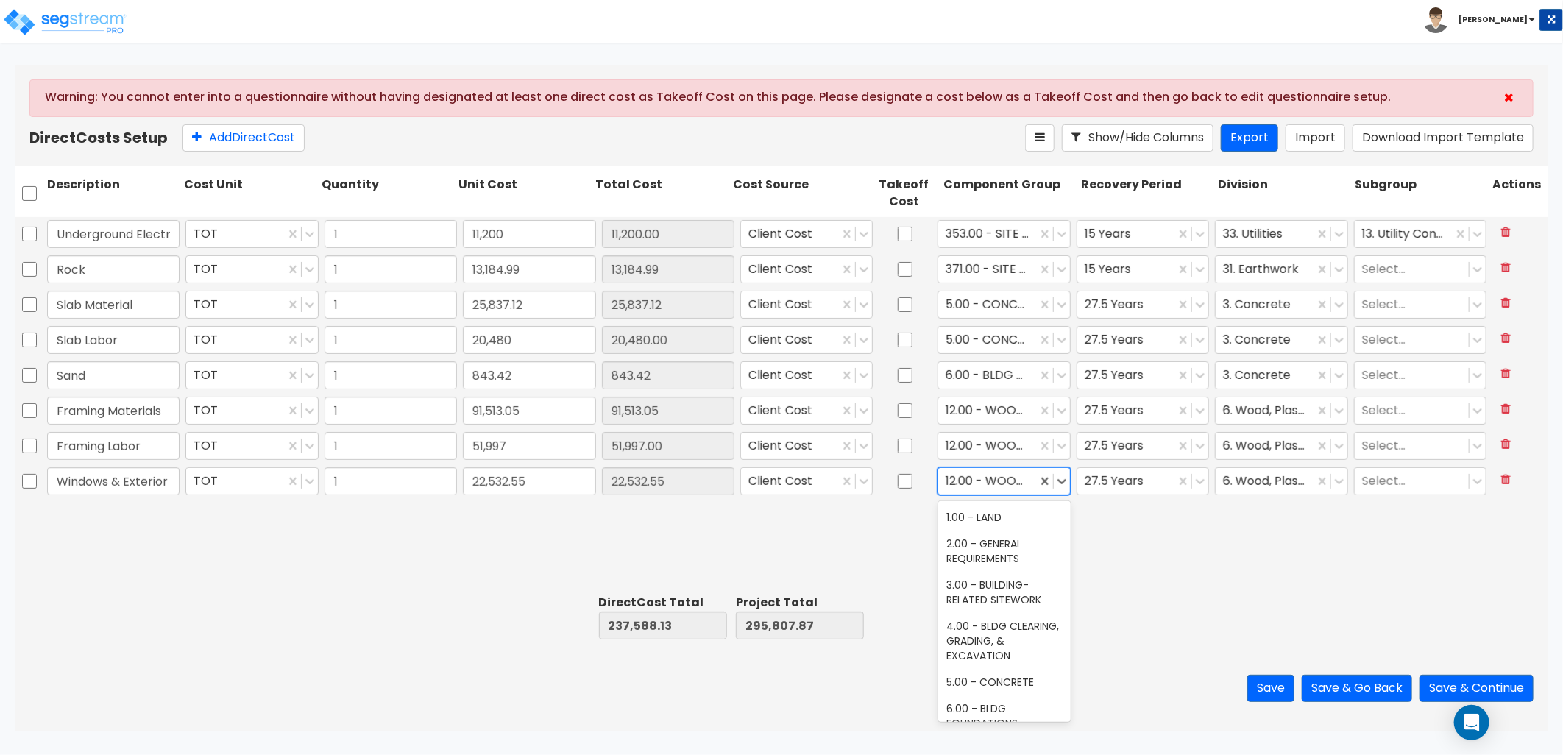
click at [992, 483] on div at bounding box center [987, 481] width 83 height 20
click at [1016, 509] on div "40.00 - DOORS & WINDOWS" at bounding box center [1004, 488] width 132 height 41
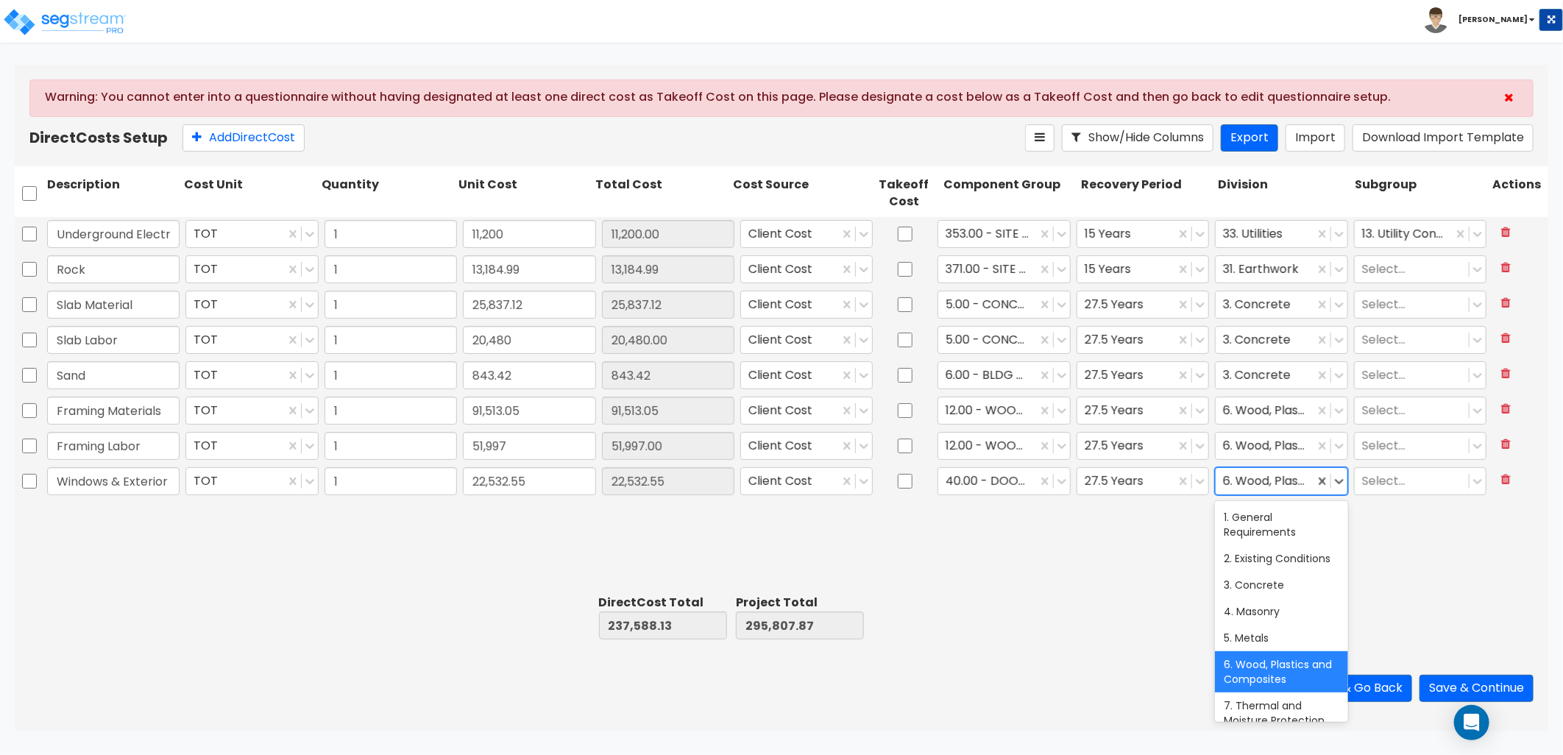
click at [1281, 481] on div at bounding box center [1264, 481] width 83 height 20
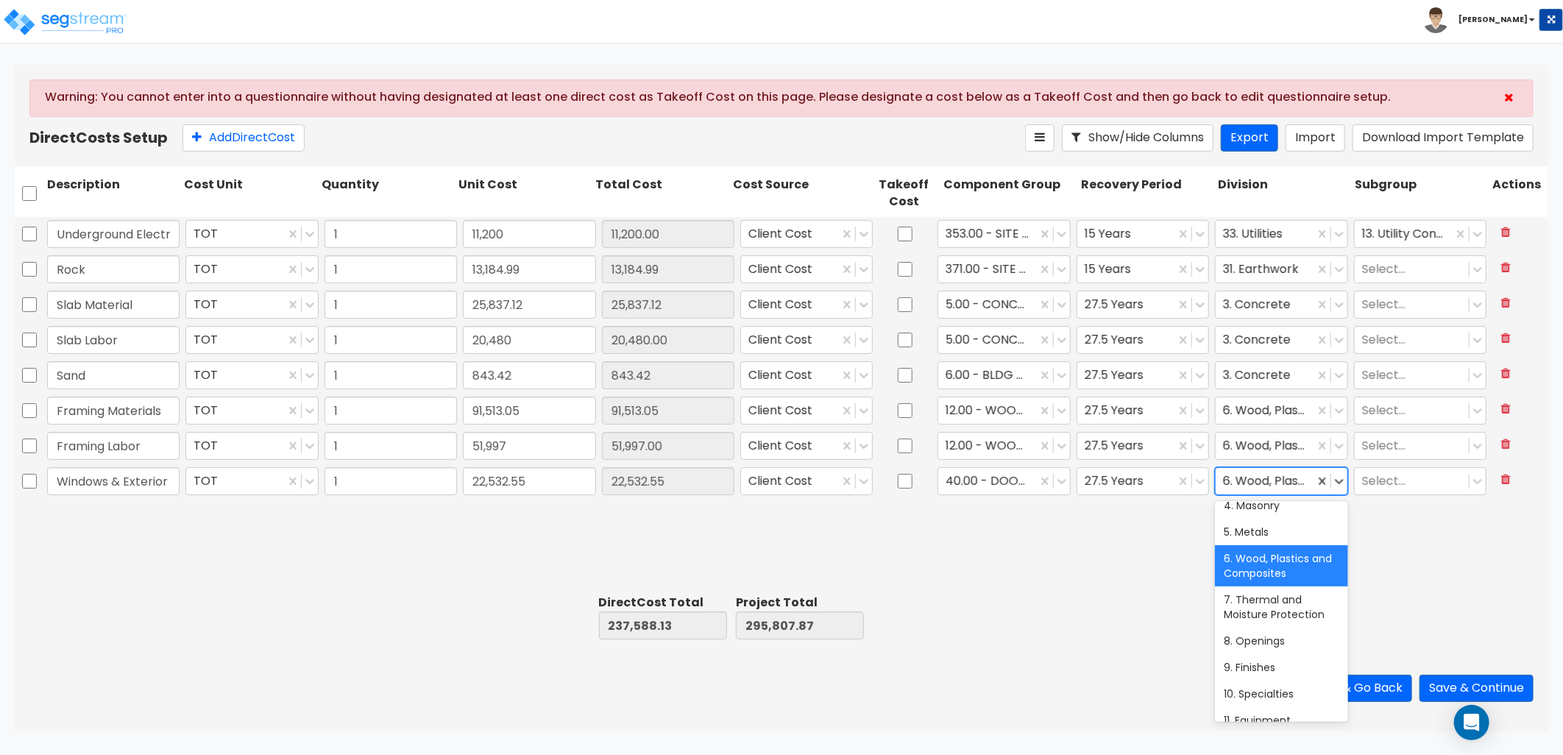
scroll to position [245, 0]
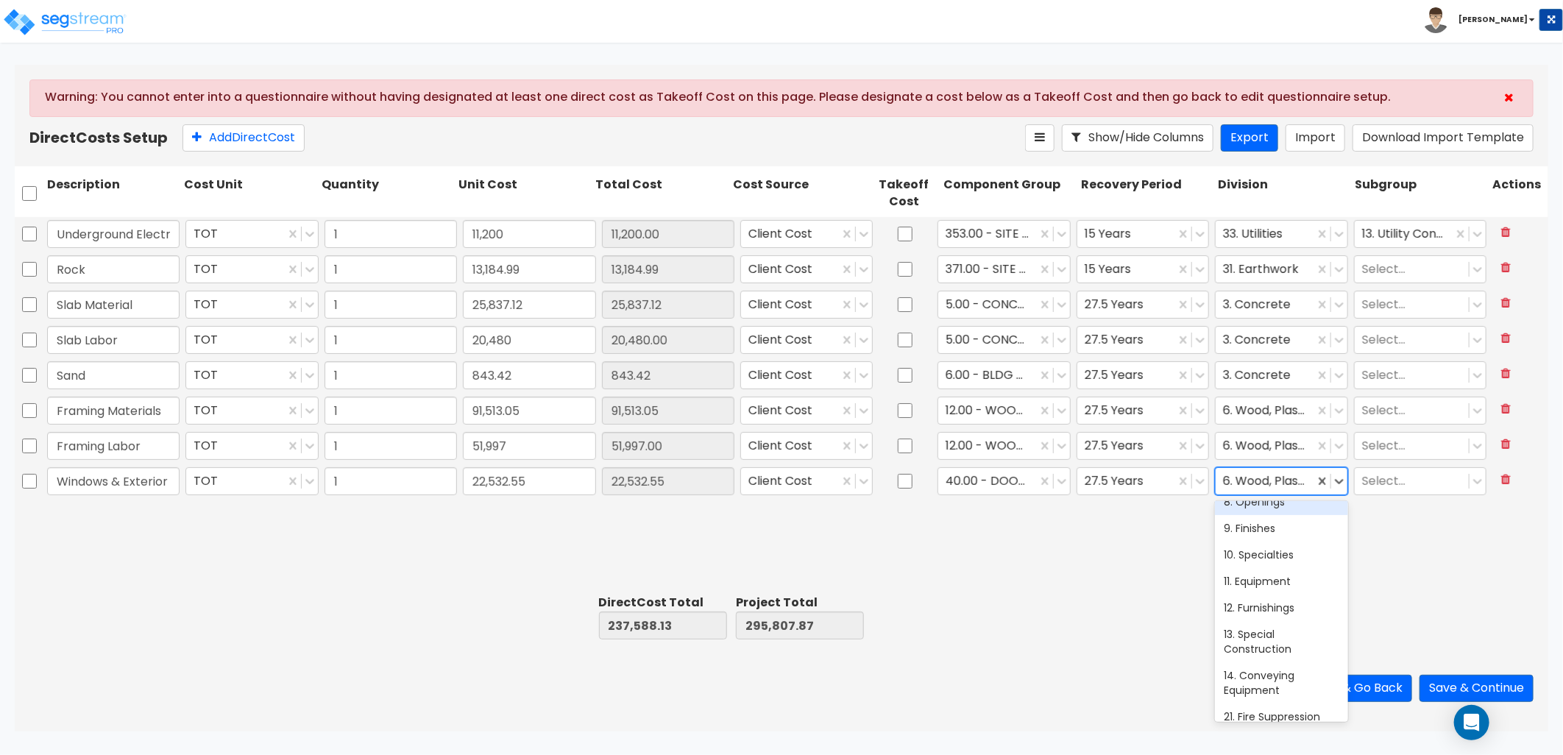
click at [1270, 515] on div "8. Openings" at bounding box center [1281, 502] width 132 height 26
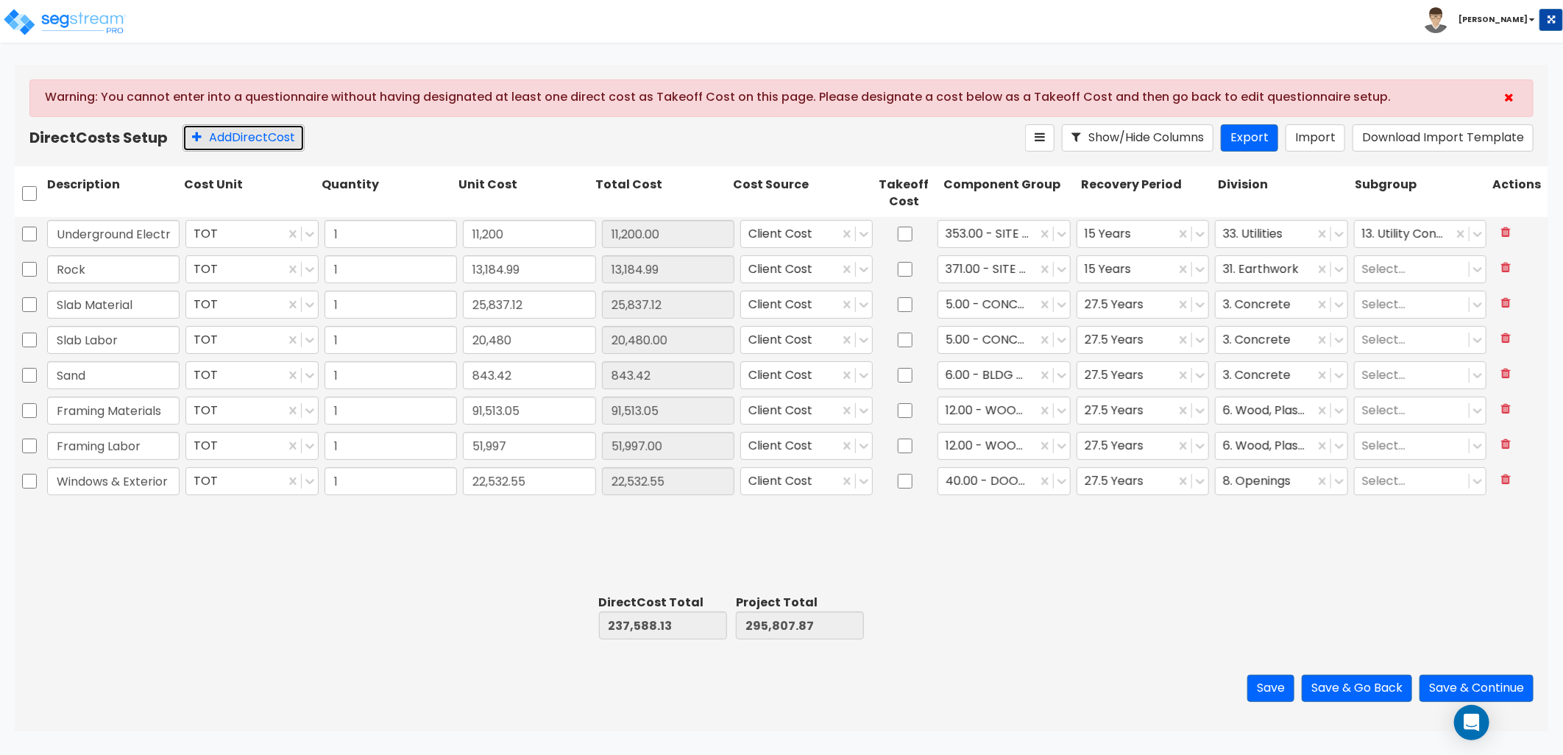
click at [244, 132] on button "Add Direct Cost" at bounding box center [244, 137] width 122 height 27
type input "Roofing Materials"
type input "16,899.65"
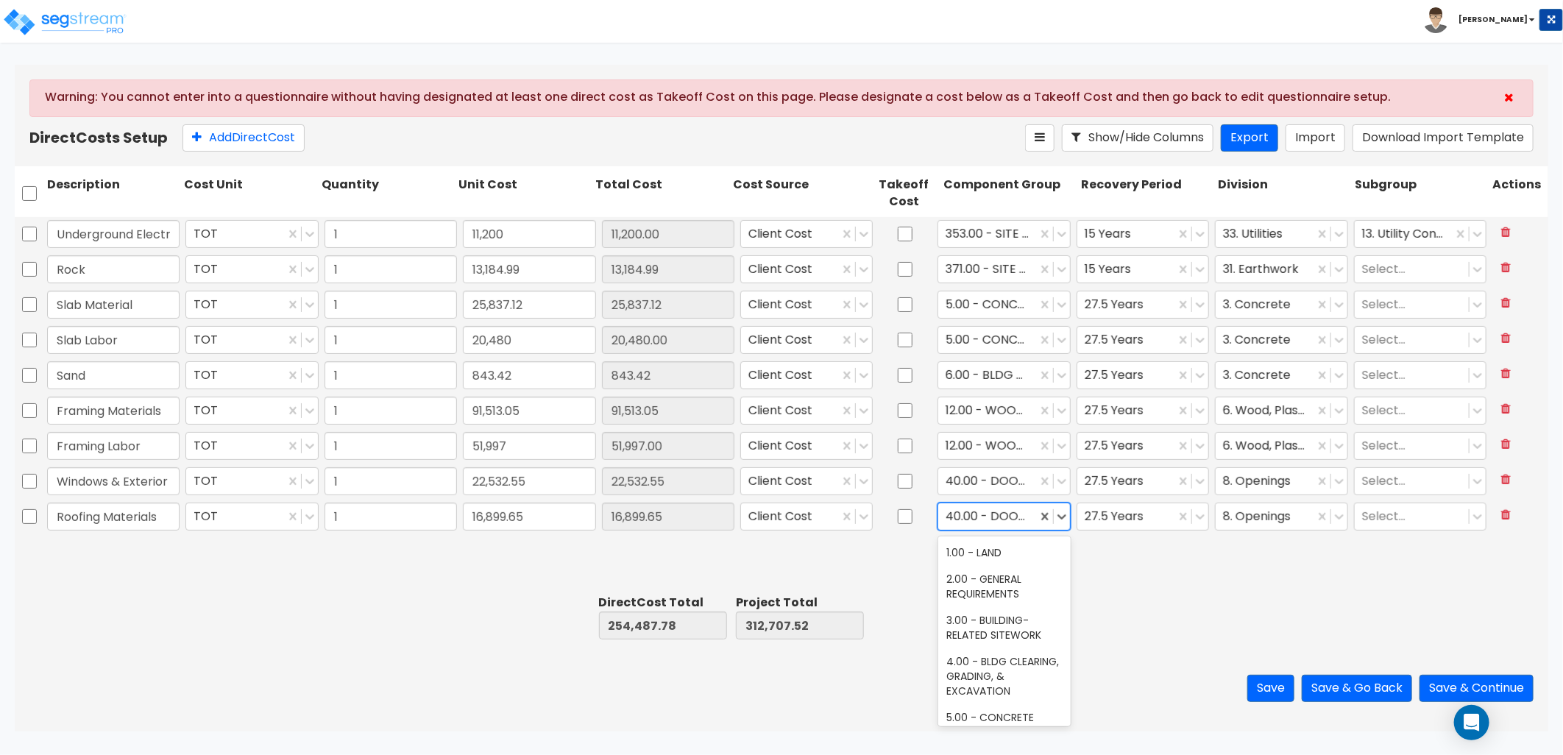
click at [988, 517] on div at bounding box center [987, 516] width 83 height 20
click at [1002, 552] on div "27.00 - GABLED WOOD ROOF STRUCTURE" at bounding box center [1004, 524] width 132 height 56
click at [1256, 516] on div at bounding box center [1264, 516] width 83 height 20
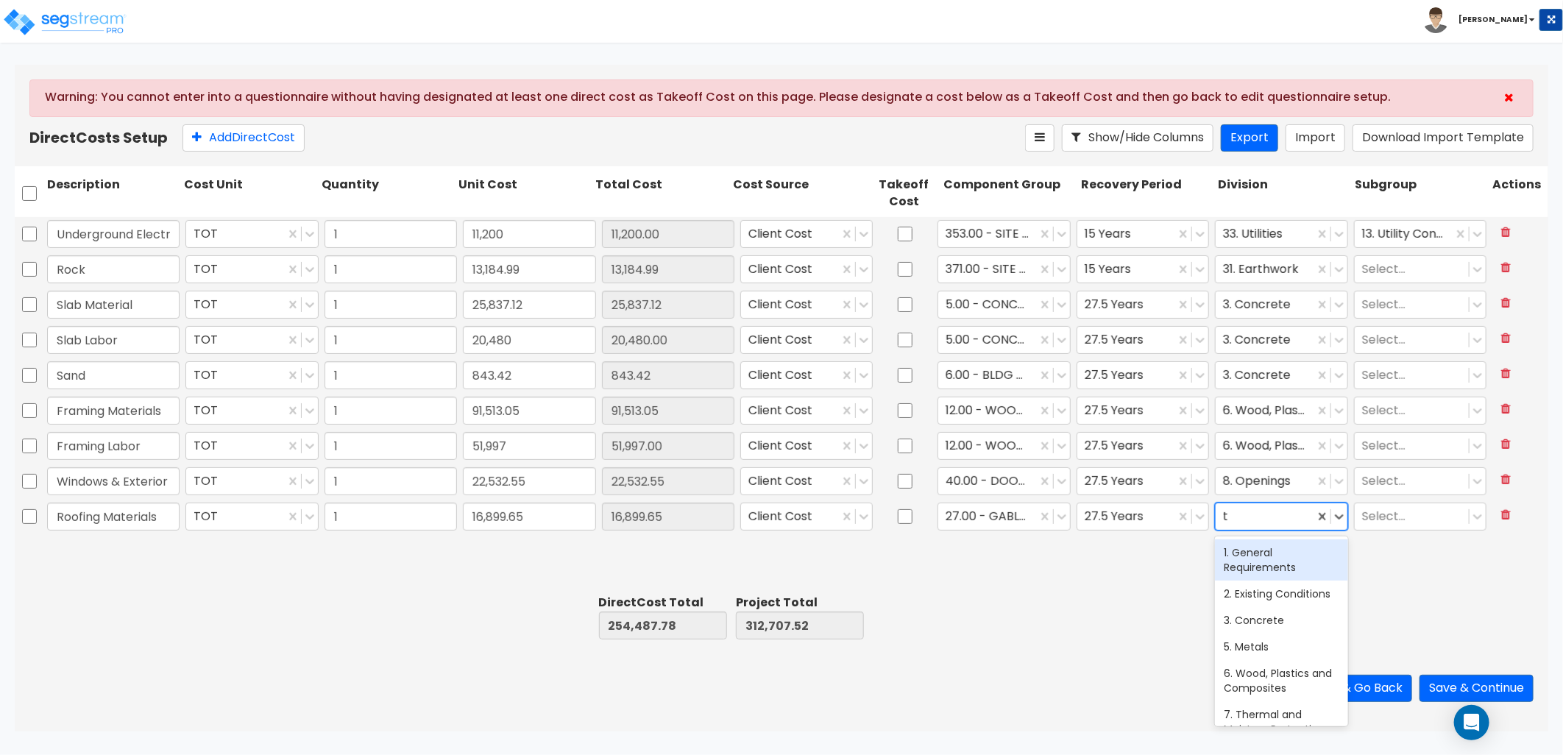
type input "th"
click at [1275, 558] on div "7. Thermal and Moisture Protection" at bounding box center [1281, 559] width 132 height 41
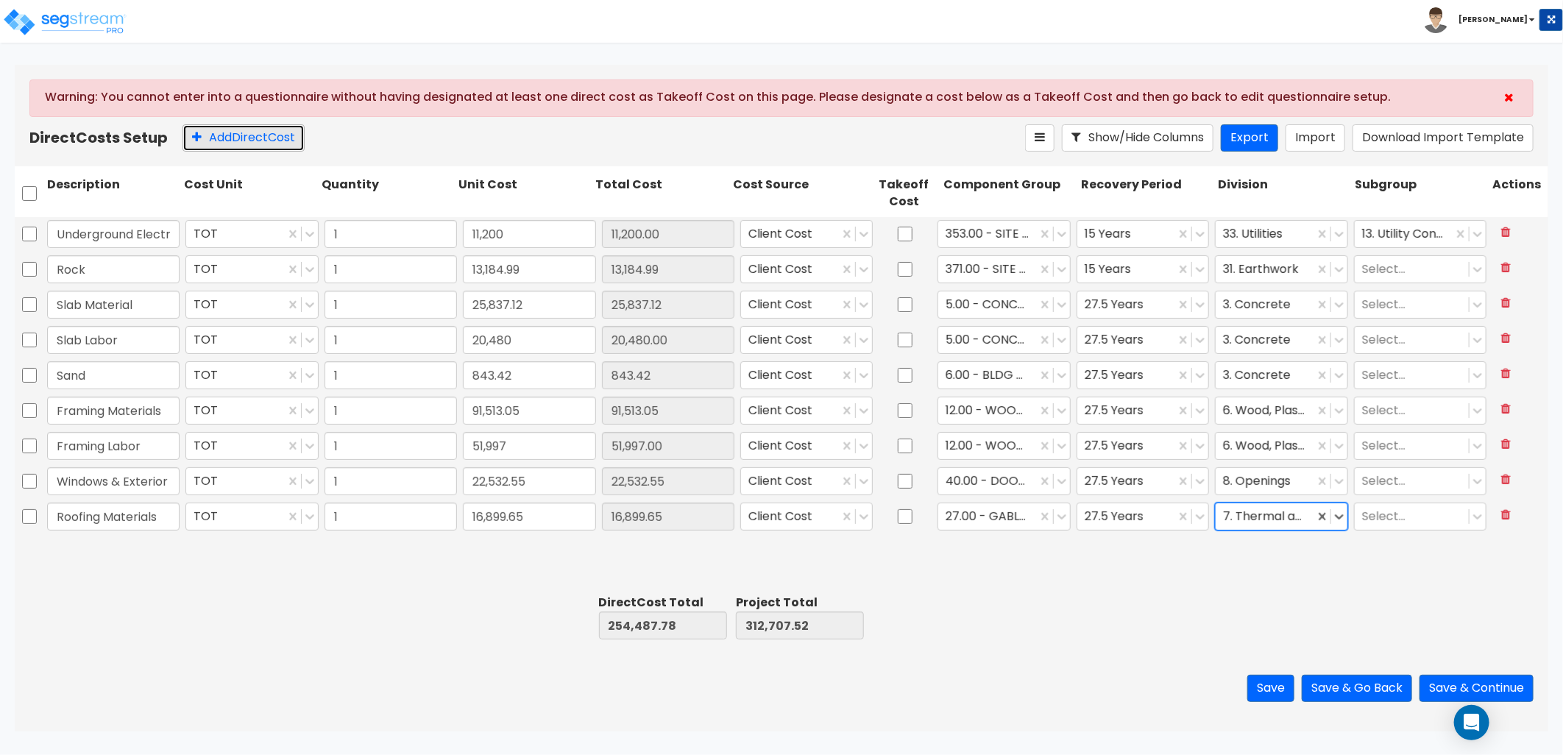
click at [260, 141] on button "Add Direct Cost" at bounding box center [244, 137] width 122 height 27
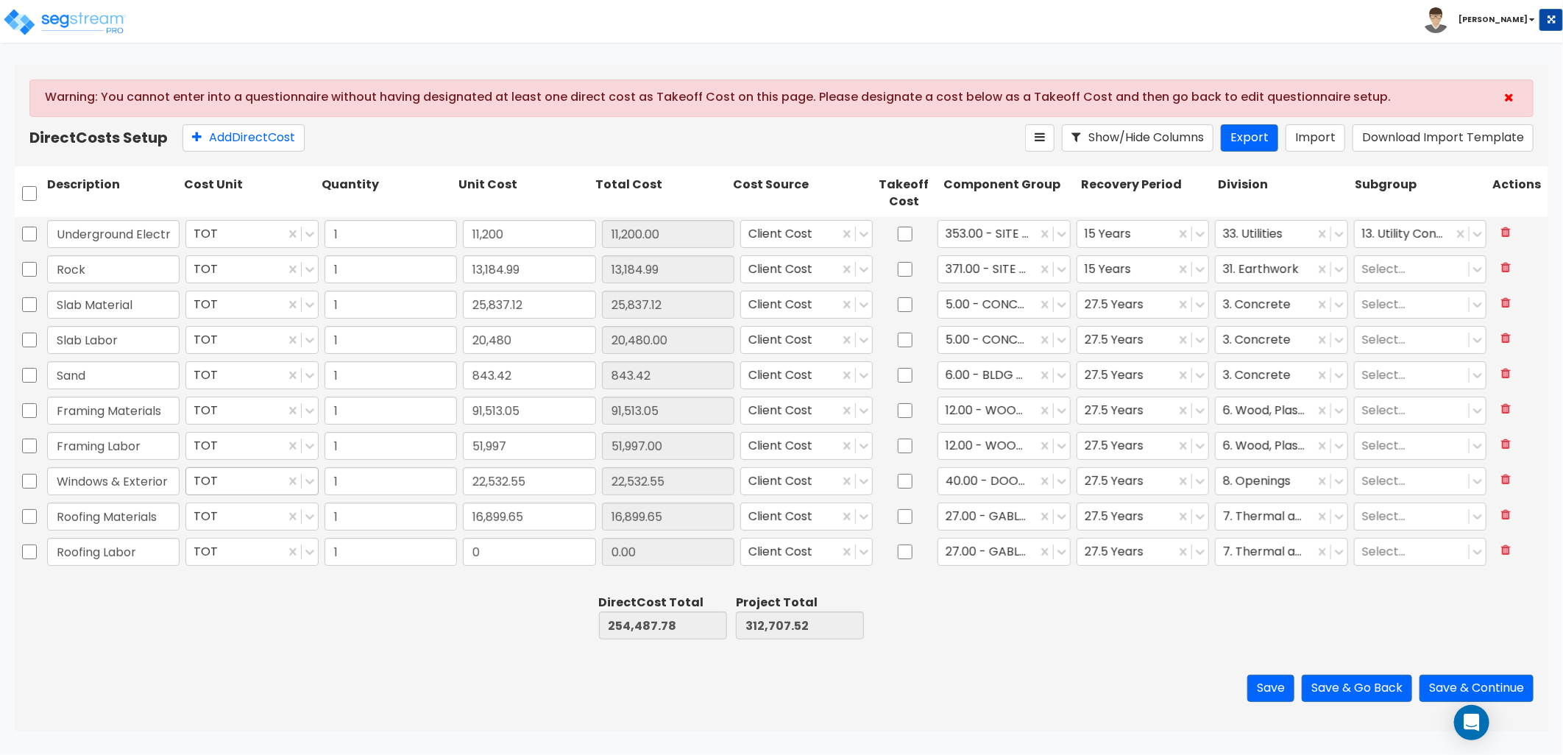
type input "Roofing Labor"
type input "4,256"
type input "4,256.00"
click at [236, 120] on div "Warning: You cannot enter into a questionnaire without having designated at lea…" at bounding box center [782, 116] width 1534 height 102
click at [236, 135] on button "Add Direct Cost" at bounding box center [244, 137] width 122 height 27
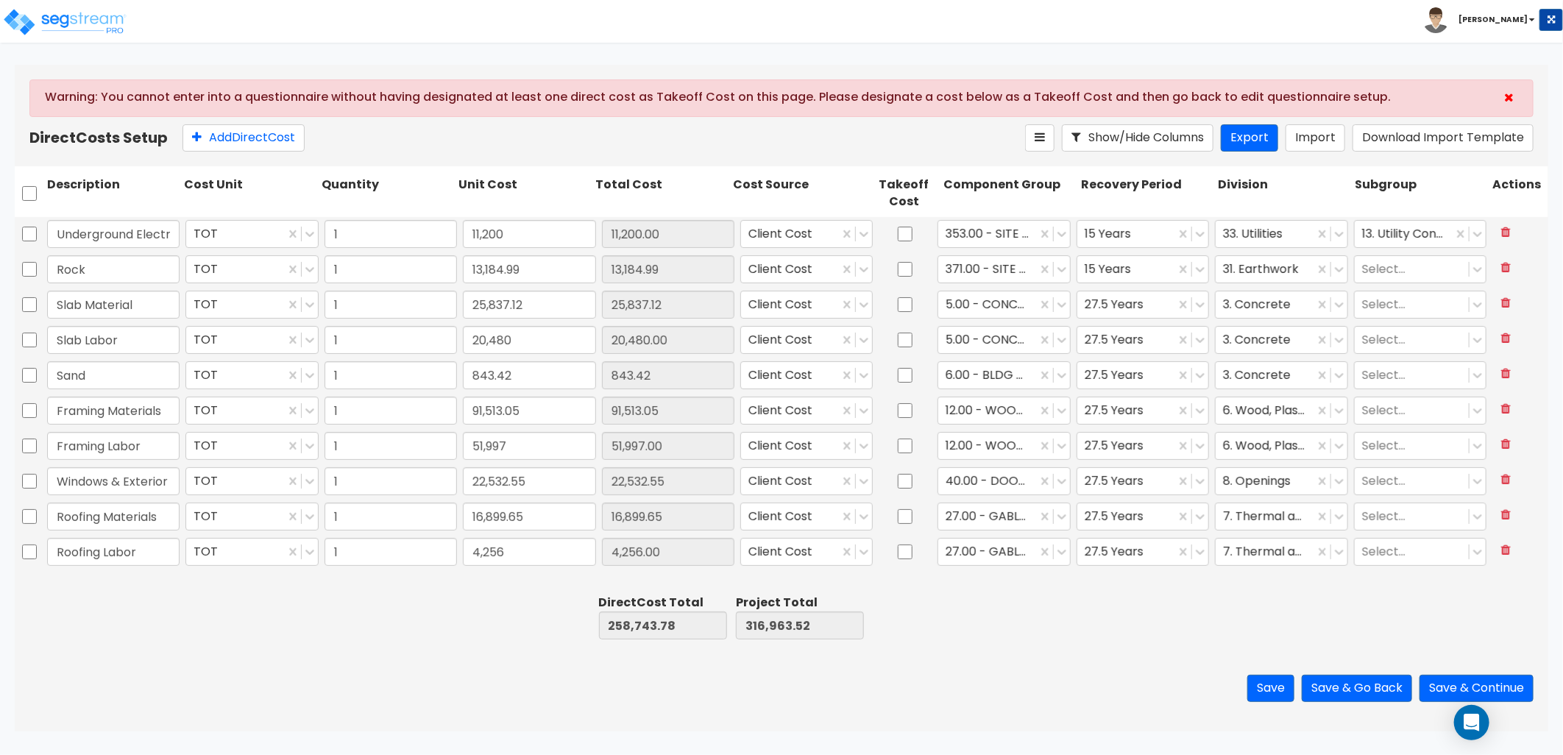
scroll to position [12, 0]
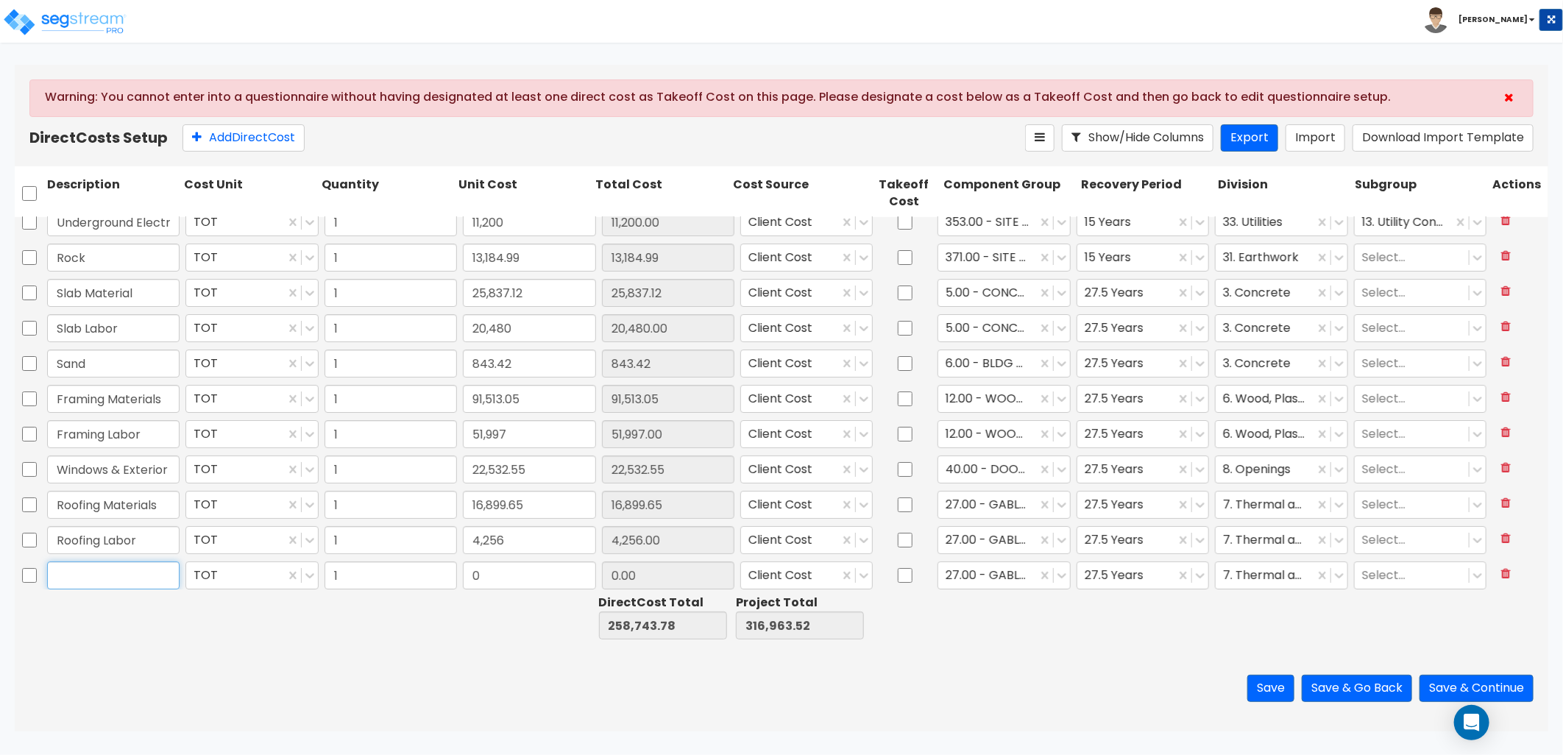
click at [110, 578] on input "text" at bounding box center [113, 576] width 132 height 28
type input "Siding/Trim Materials"
click at [531, 583] on input "0" at bounding box center [529, 576] width 132 height 28
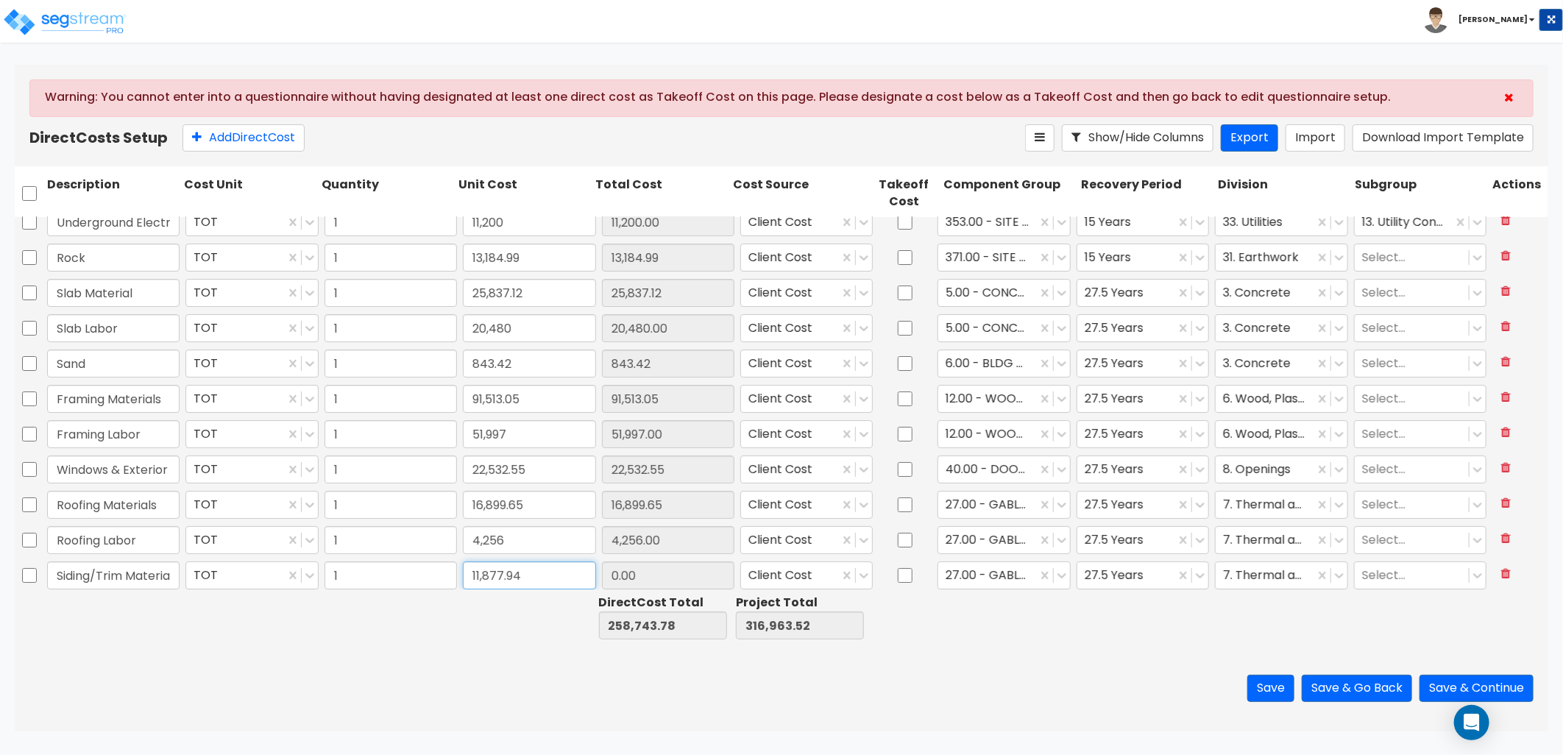
type input "11,877.94"
click at [969, 574] on div at bounding box center [987, 575] width 83 height 20
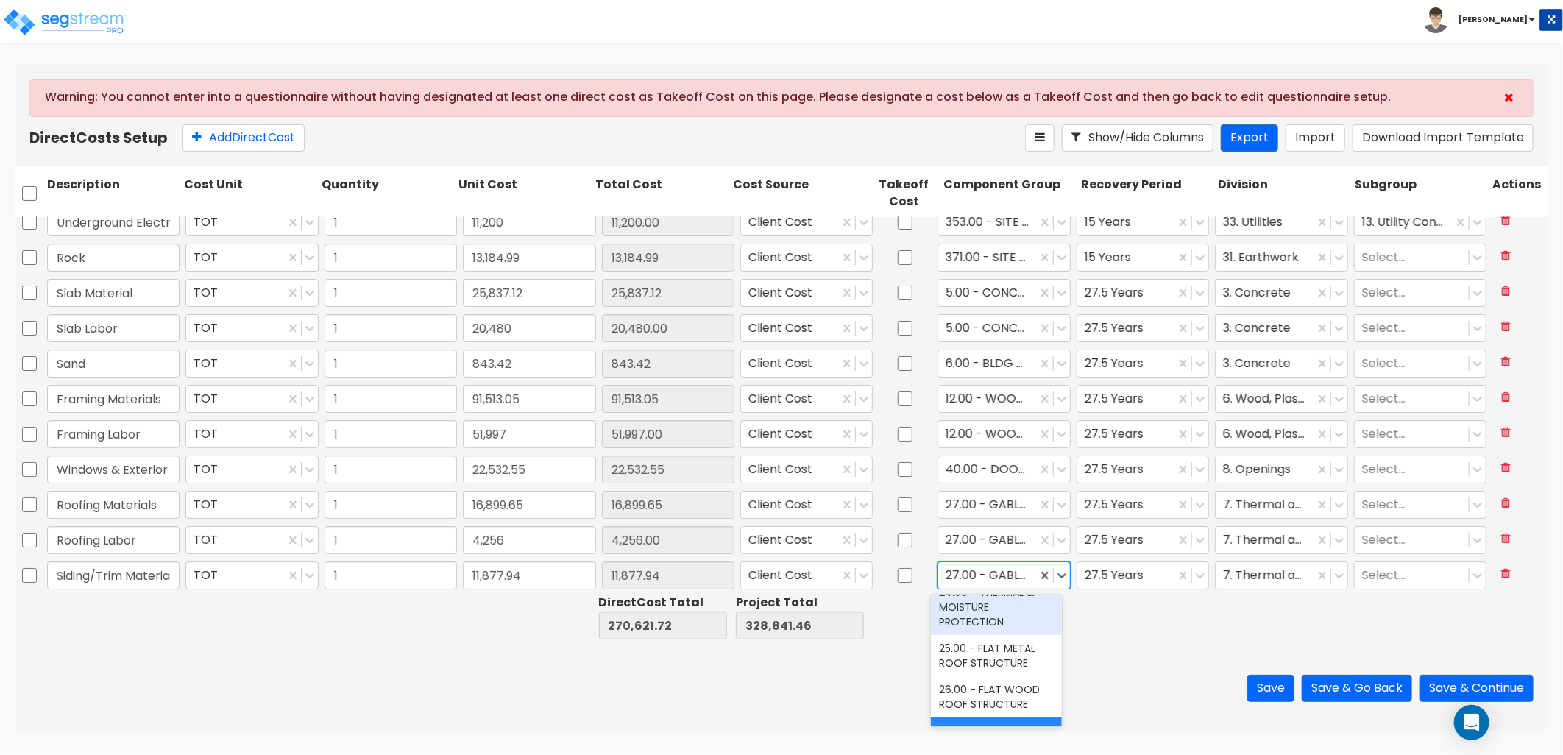
click at [987, 635] on div "24.00 - THERMAL & MOISTURE PROTECTION" at bounding box center [997, 607] width 132 height 56
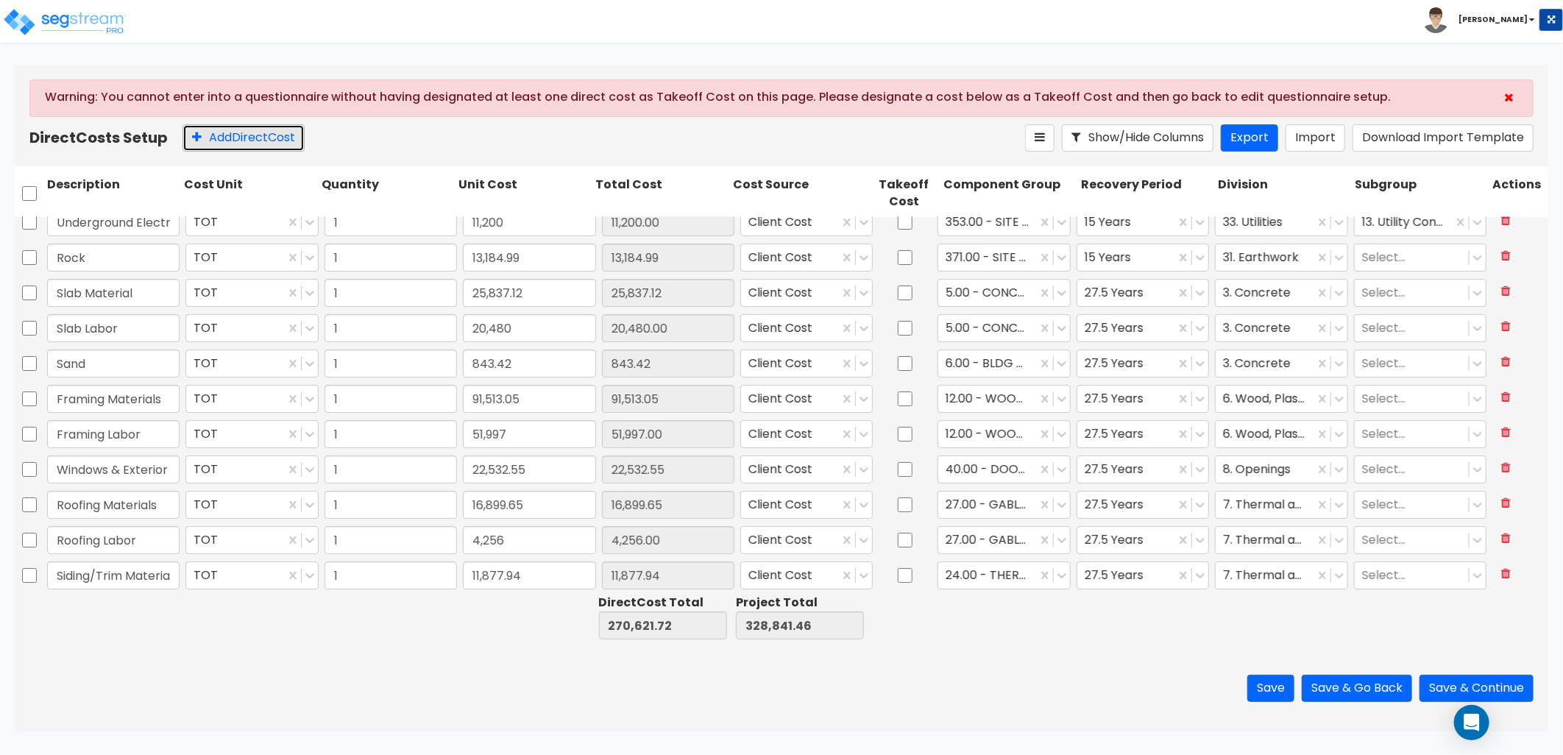
click at [240, 141] on button "Add Direct Cost" at bounding box center [244, 137] width 122 height 27
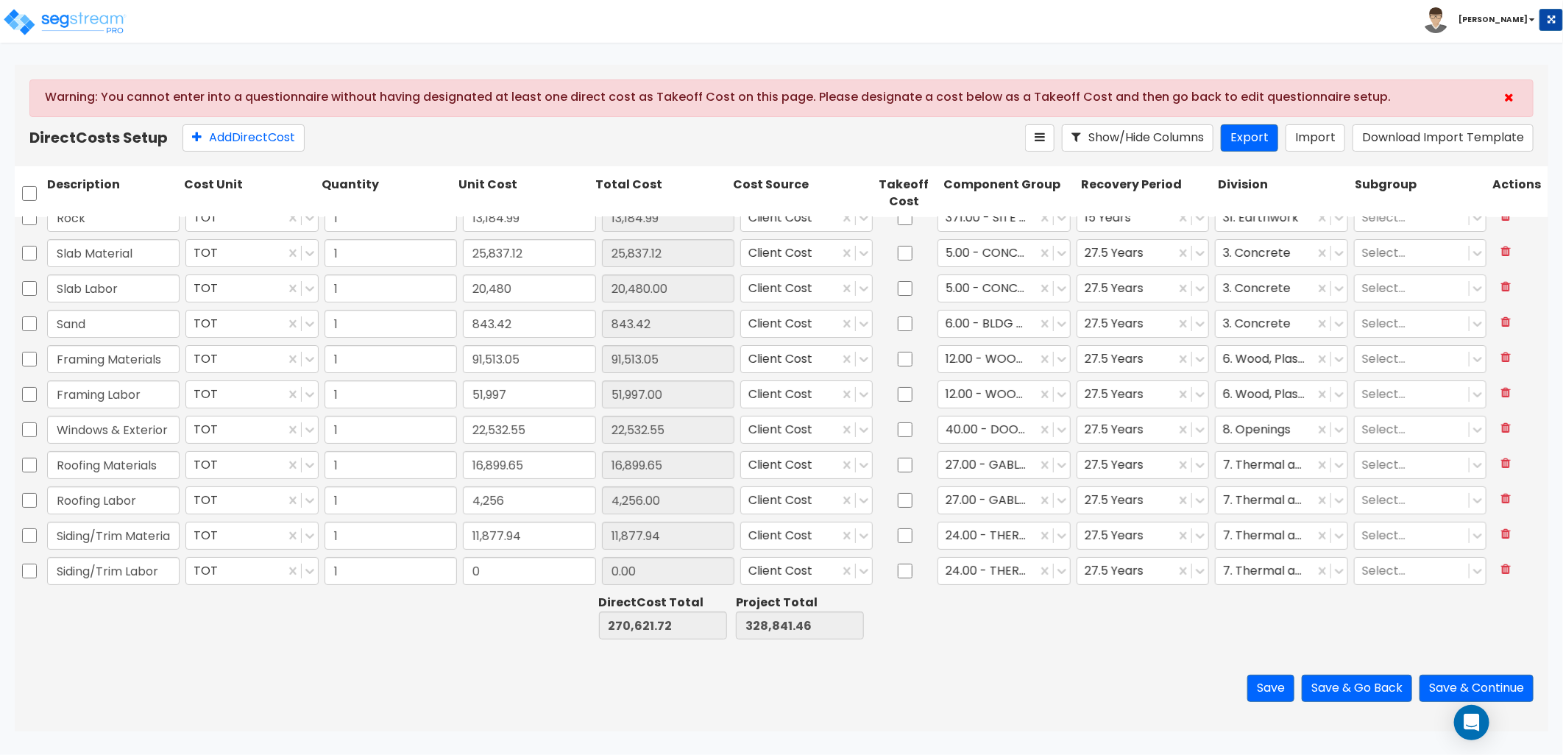
type input "Siding/Trim Labor"
type input "11,256"
type input "11,256.00"
click at [252, 142] on button "Add Direct Cost" at bounding box center [244, 137] width 122 height 27
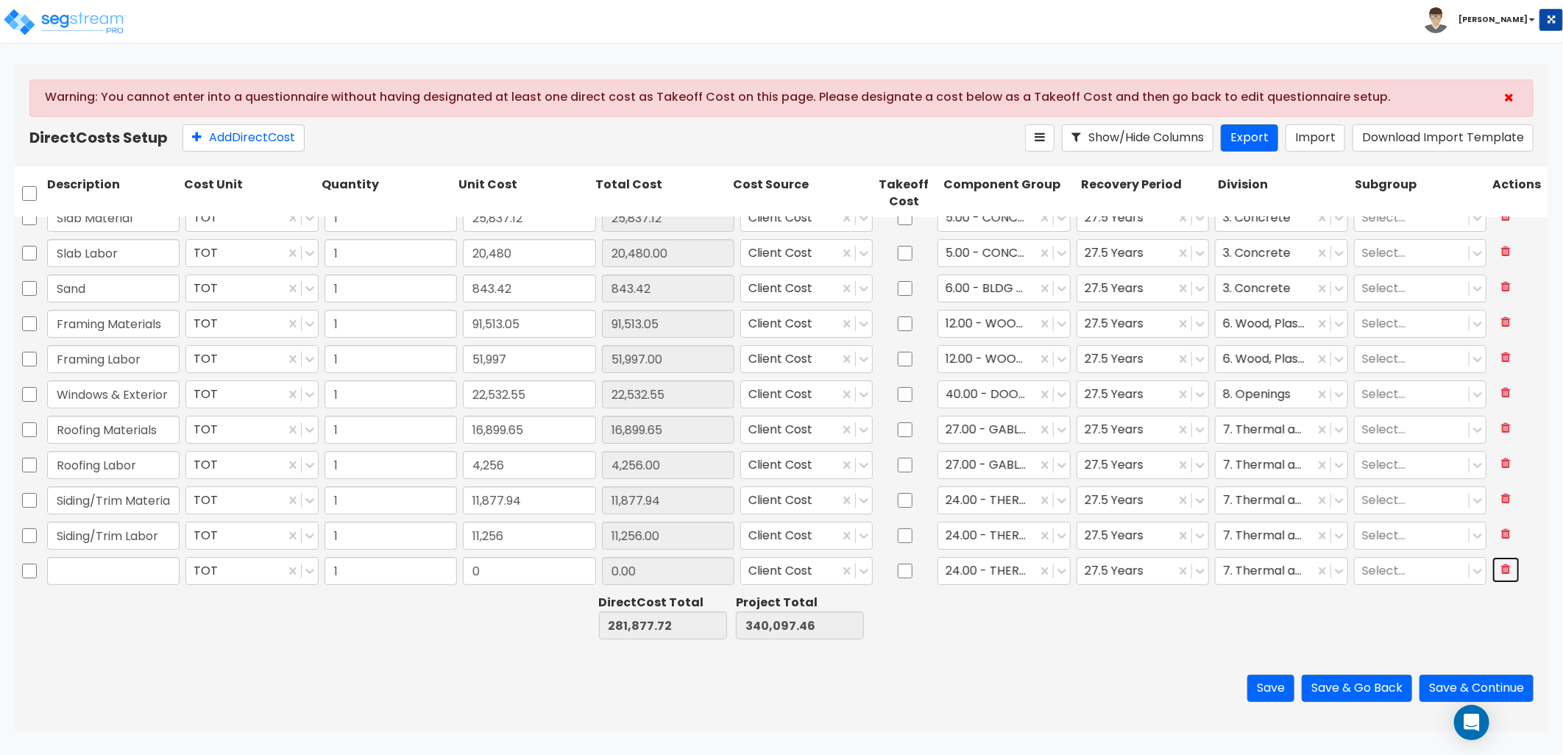
click at [1501, 568] on icon at bounding box center [1506, 569] width 10 height 12
click at [1257, 689] on button "Save" at bounding box center [1271, 688] width 47 height 27
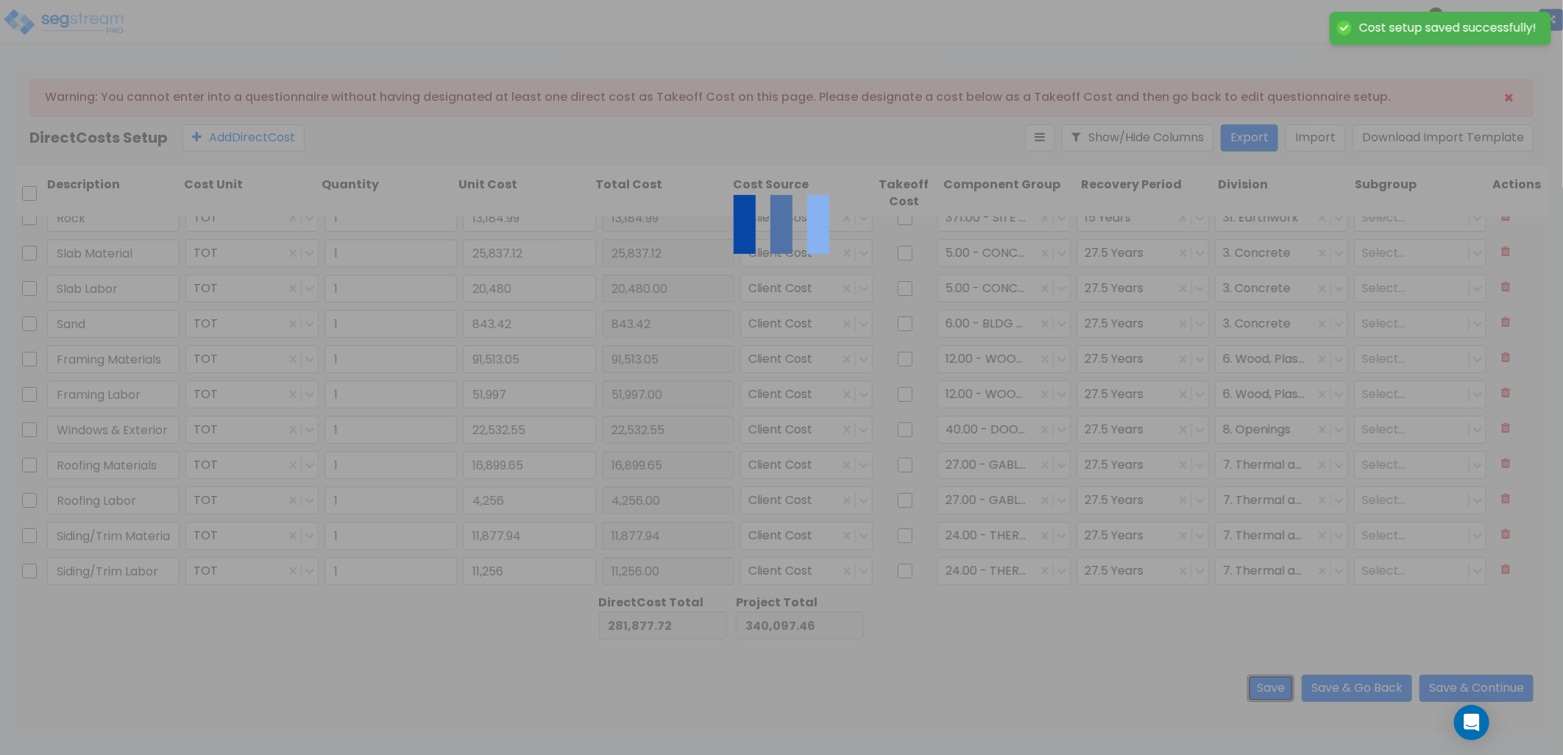
type input "Roofing Labor"
type input "1.00"
type input "20,480.00"
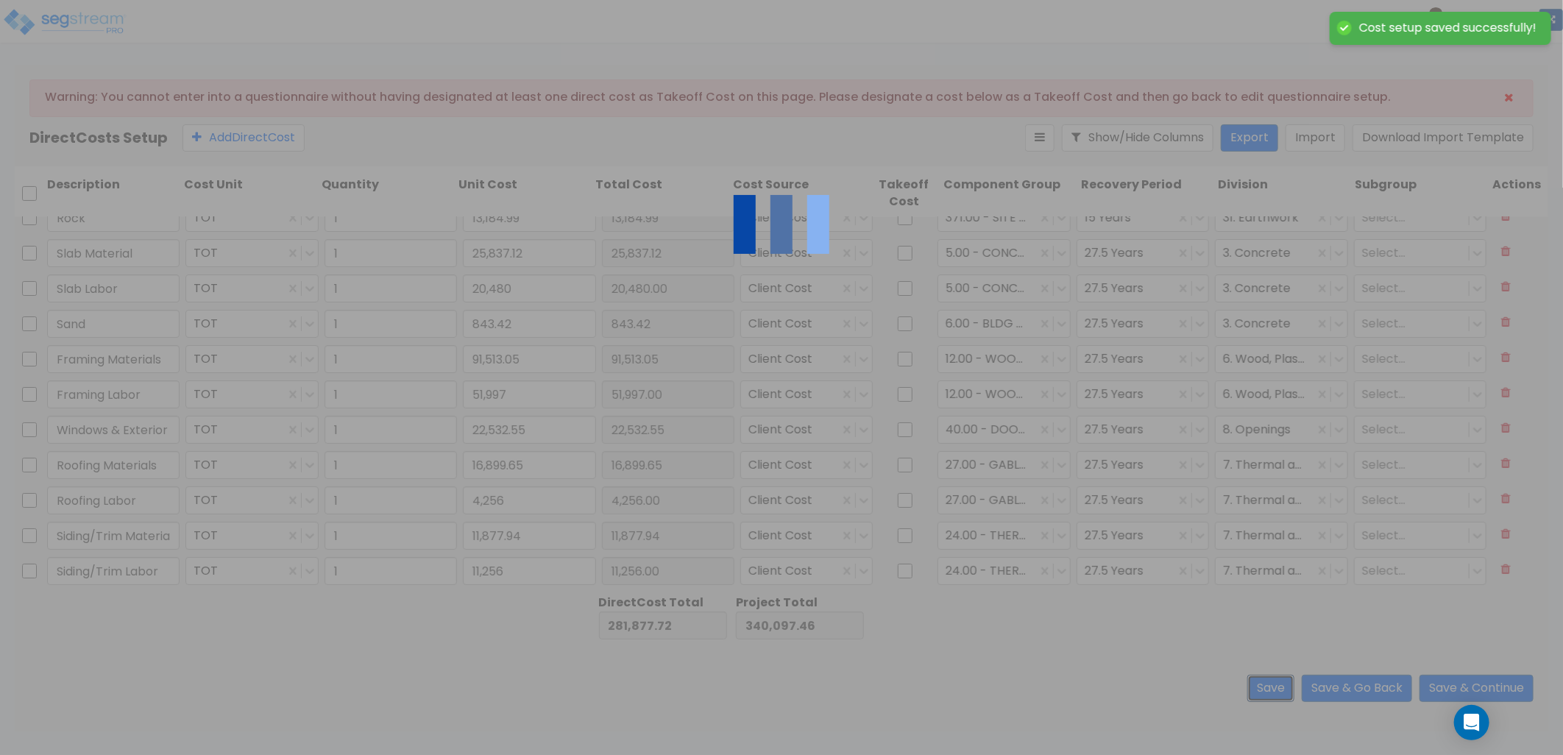
type input "1.00"
type input "51,997.00"
type input "1.00"
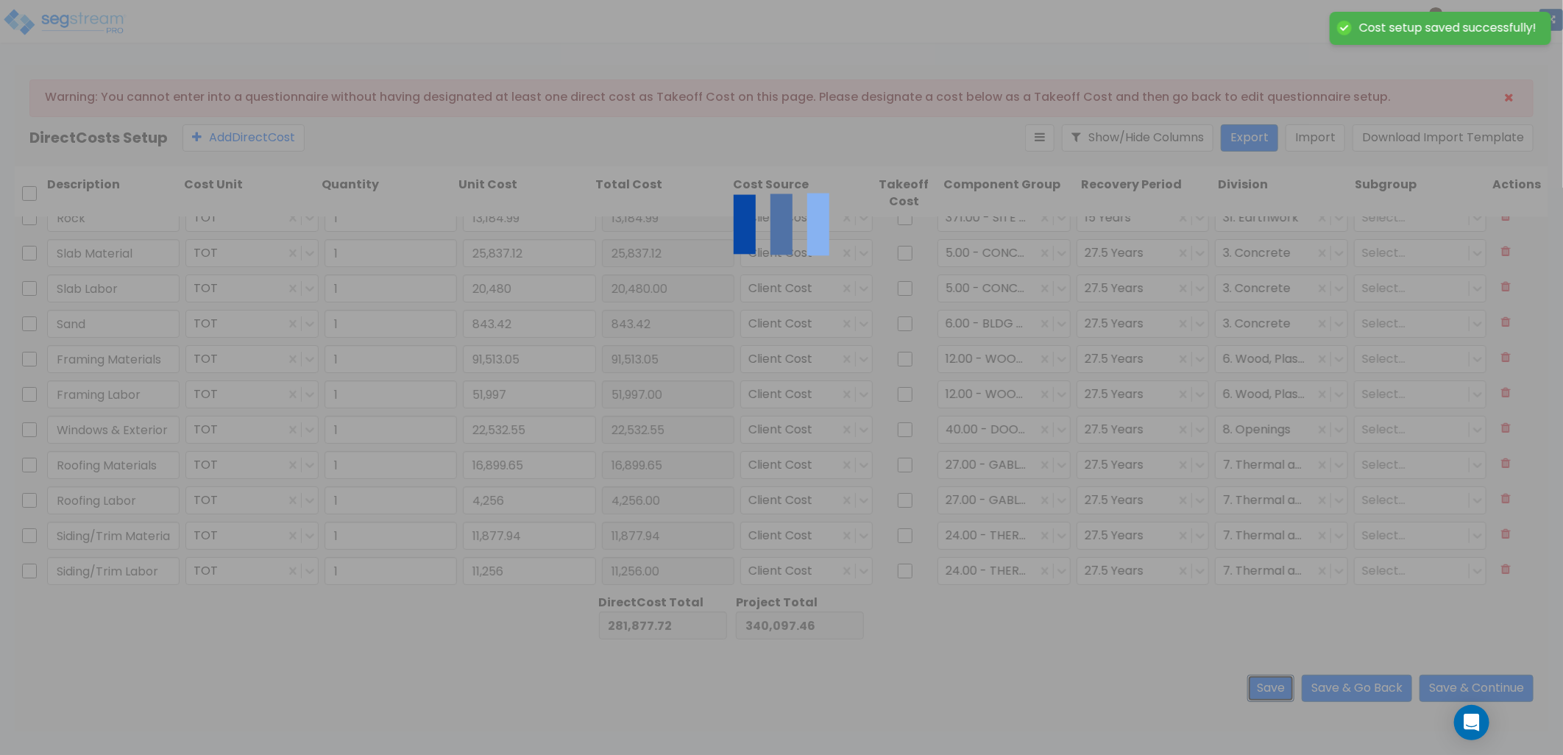
type input "1.00"
type input "4,256.00"
type input "1.00"
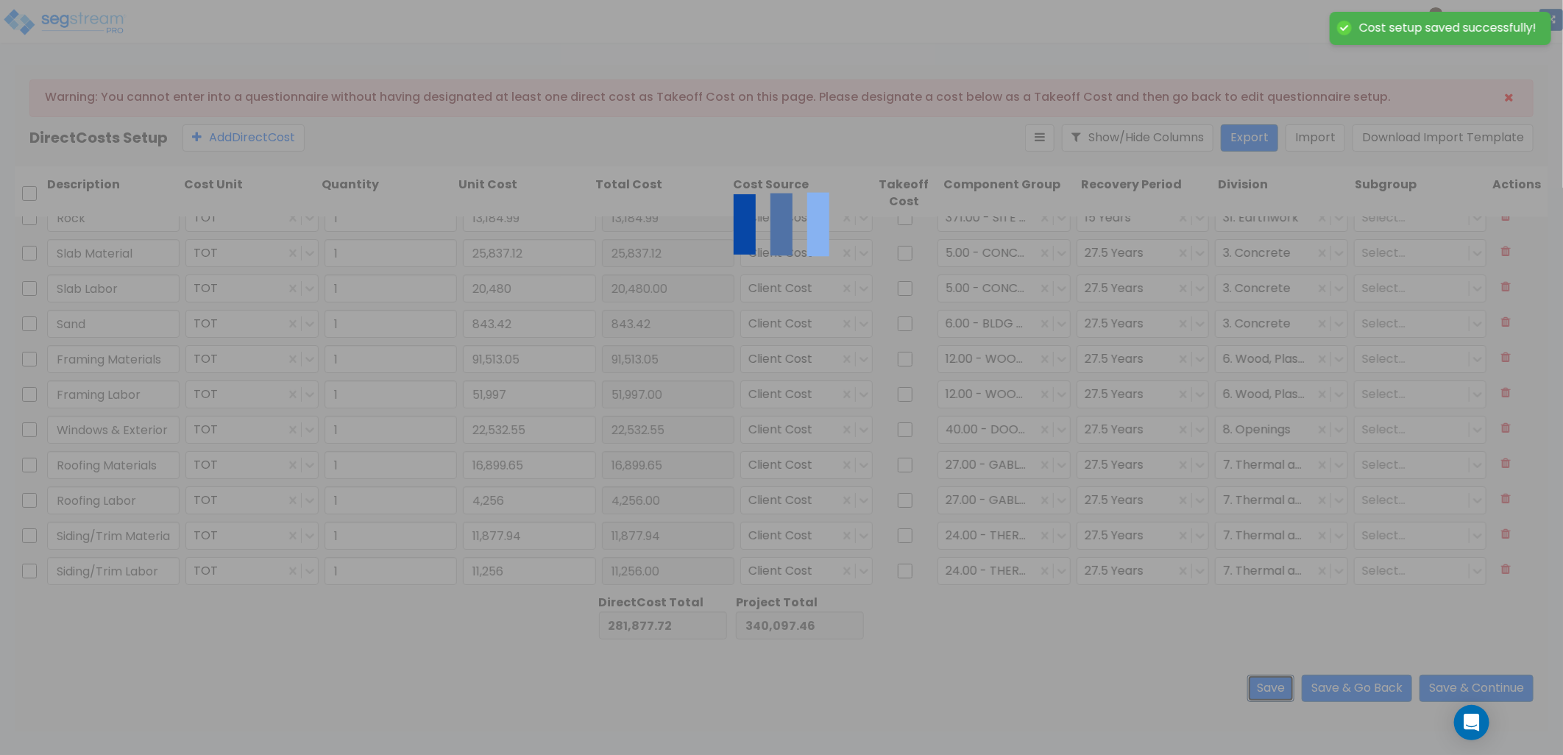
type input "11,256.00"
type input "1.00"
type input "11,200.00"
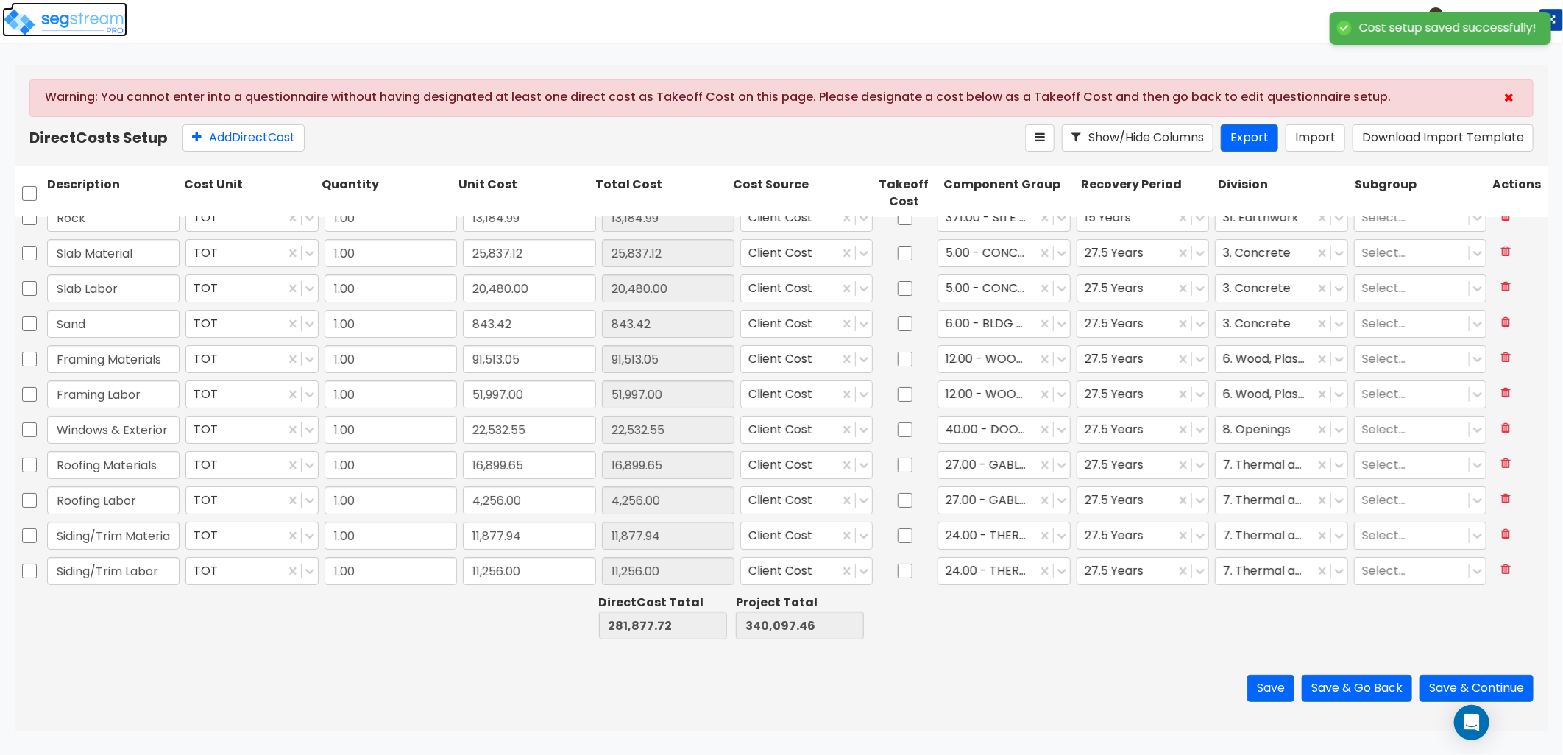
click at [94, 21] on img at bounding box center [64, 21] width 125 height 29
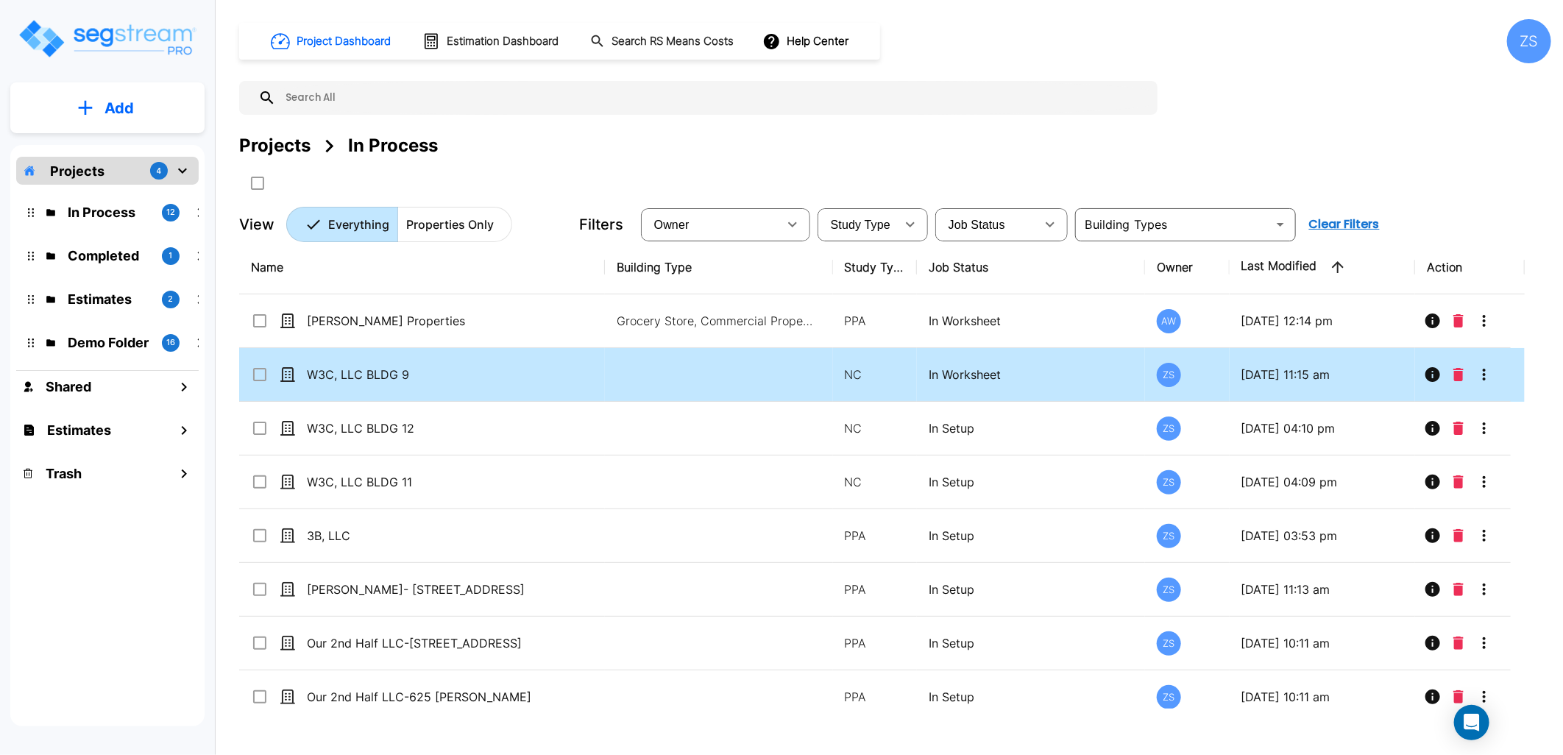
click at [445, 387] on td "W3C, LLC BLDG 9" at bounding box center [422, 375] width 366 height 54
checkbox input "true"
click at [445, 387] on td "W3C, LLC BLDG 9" at bounding box center [422, 375] width 366 height 54
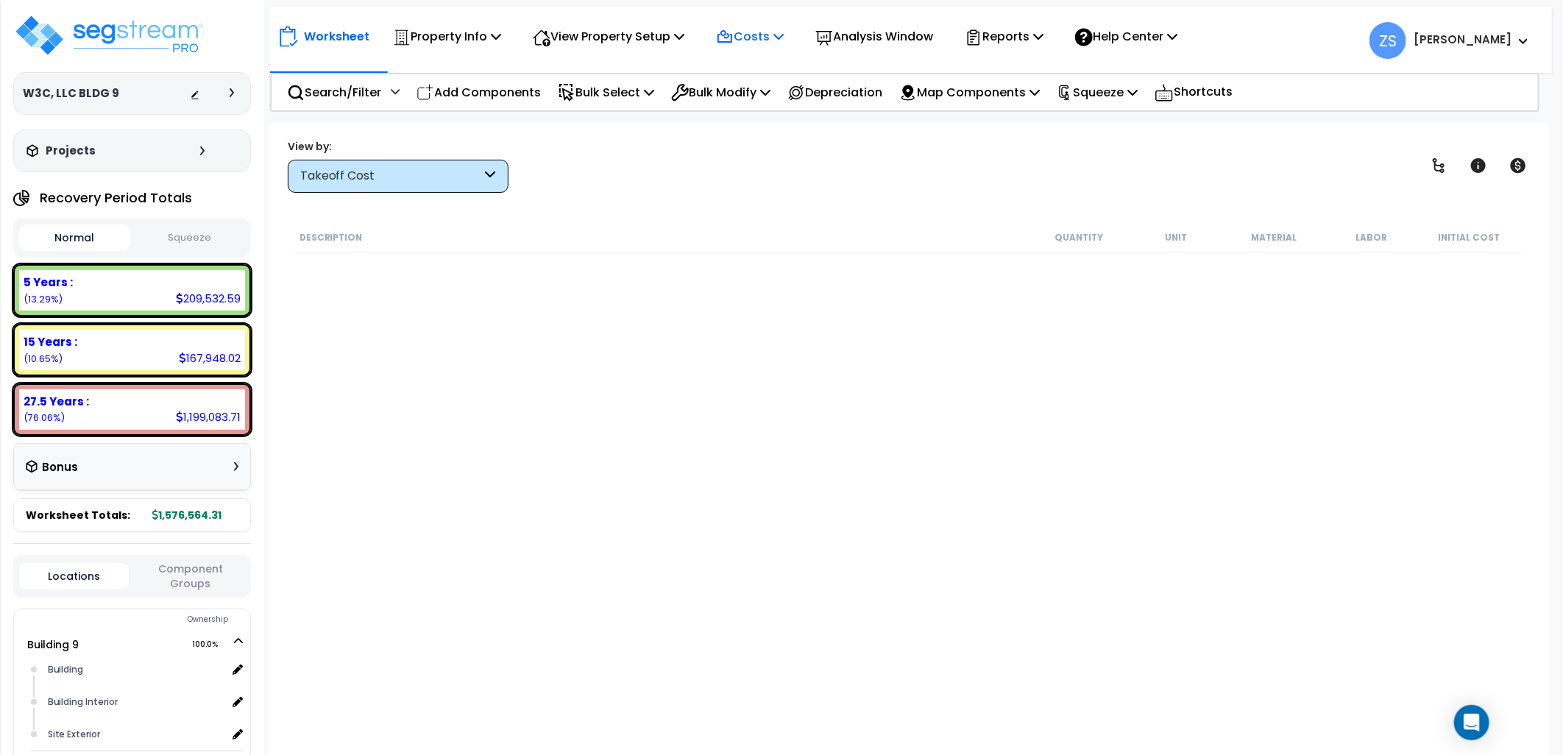
click at [784, 41] on icon at bounding box center [779, 36] width 10 height 12
click at [770, 101] on link "Direct Costs" at bounding box center [782, 100] width 146 height 29
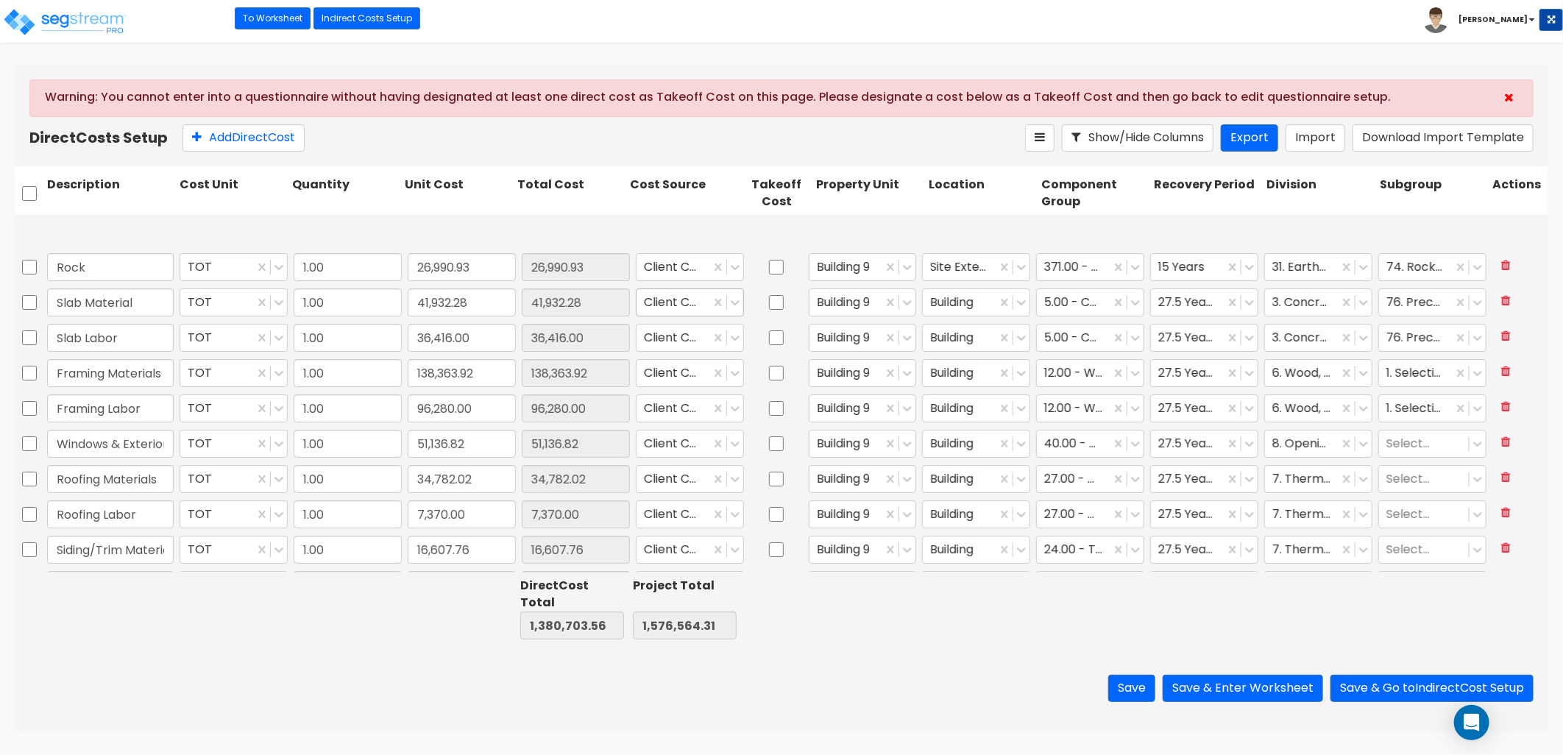
type input "1.00"
type input "13,301.40"
type input "1.00"
type input "156.12"
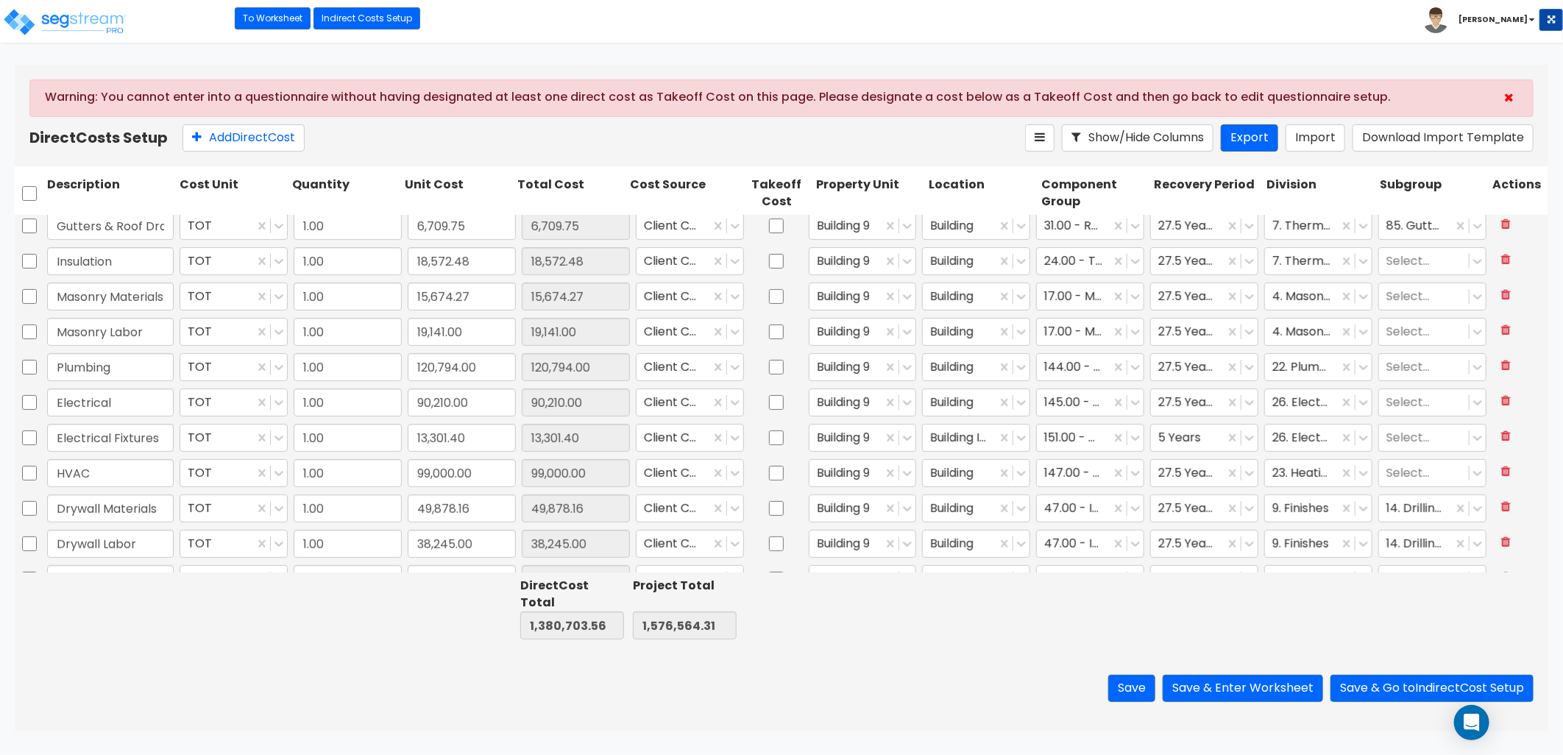
type input "1.00"
type input "24,428.83"
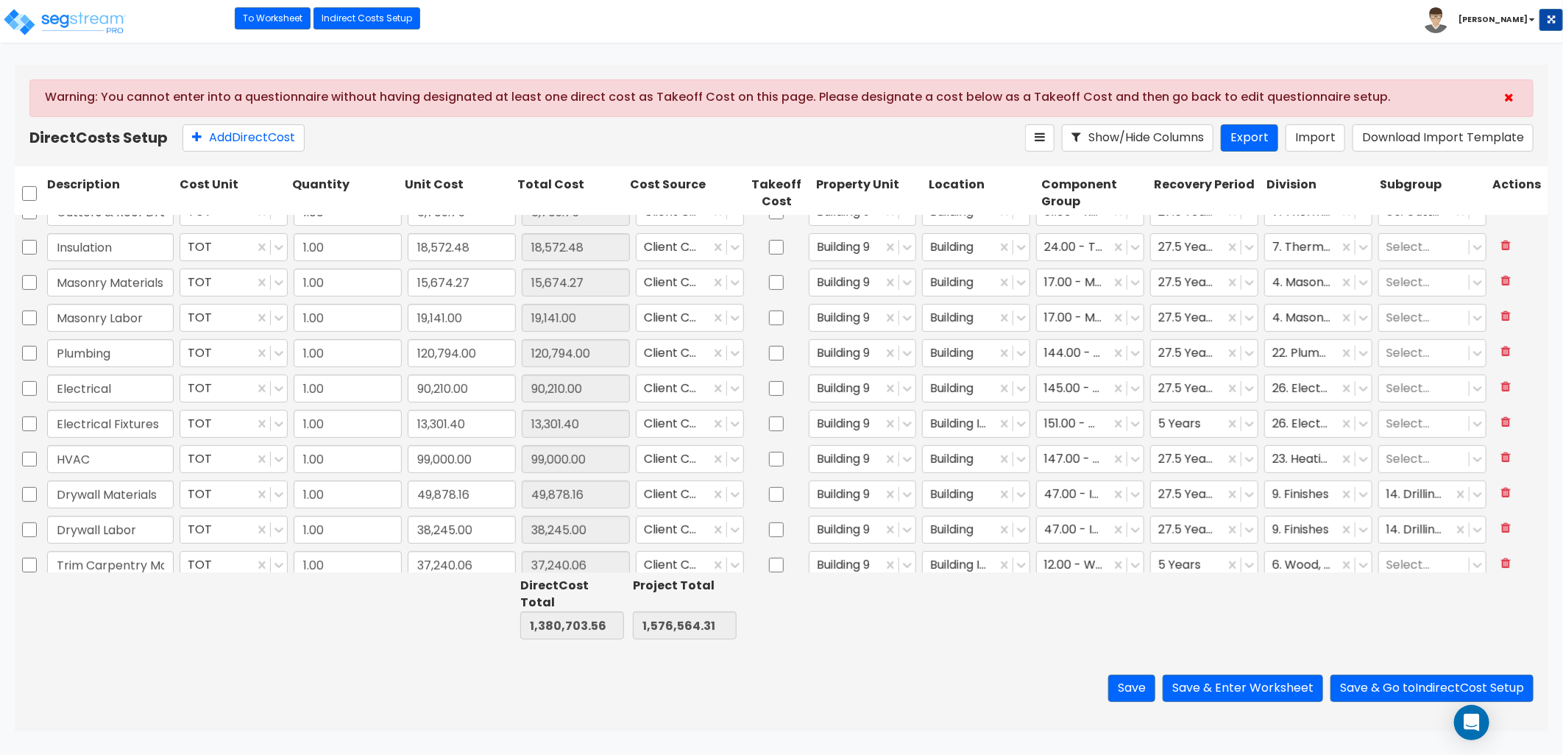
scroll to position [327, 0]
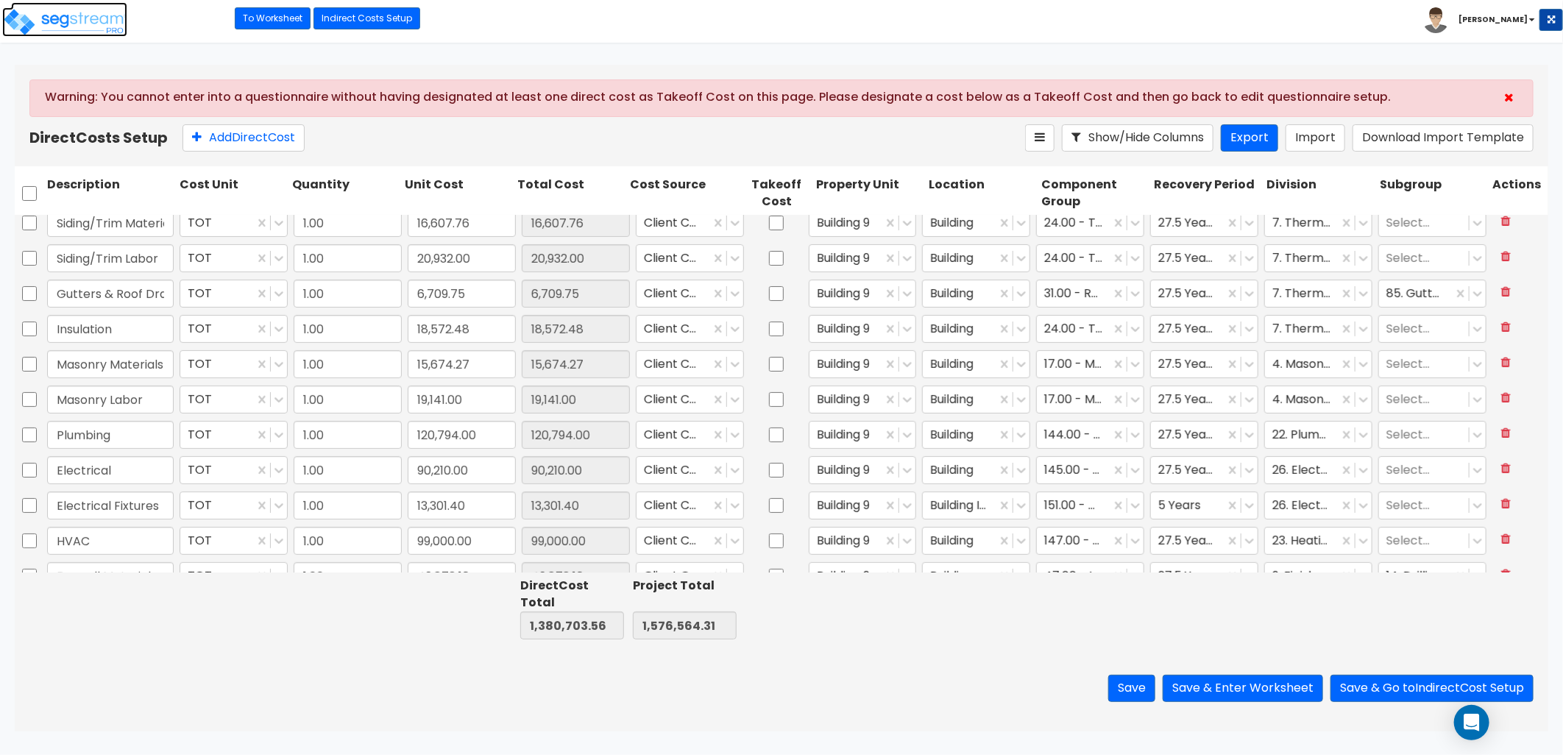
click at [93, 19] on img at bounding box center [64, 21] width 125 height 29
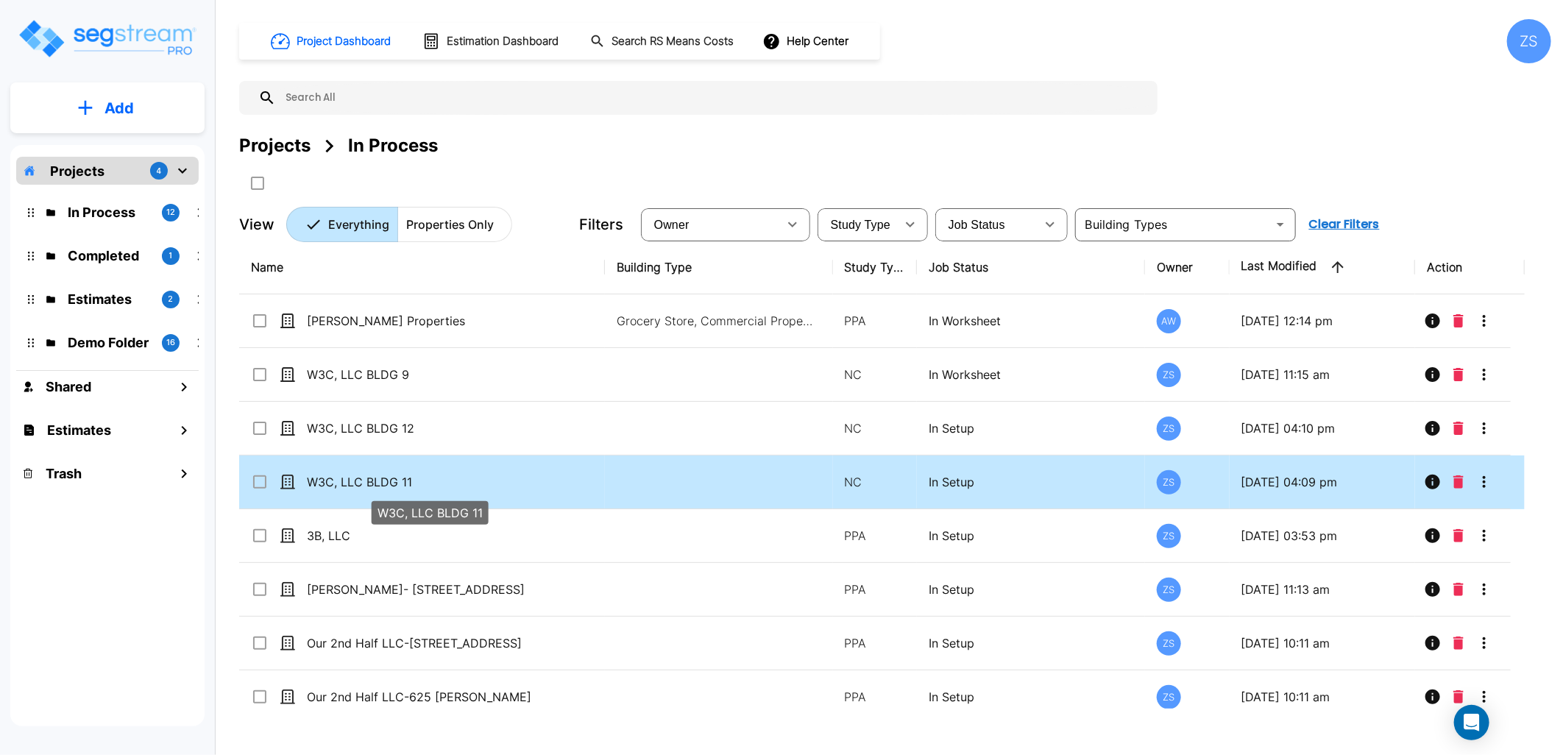
click at [446, 489] on p "W3C, LLC BLDG 11" at bounding box center [429, 482] width 245 height 18
checkbox input "true"
click at [446, 489] on p "W3C, LLC BLDG 11" at bounding box center [429, 482] width 245 height 18
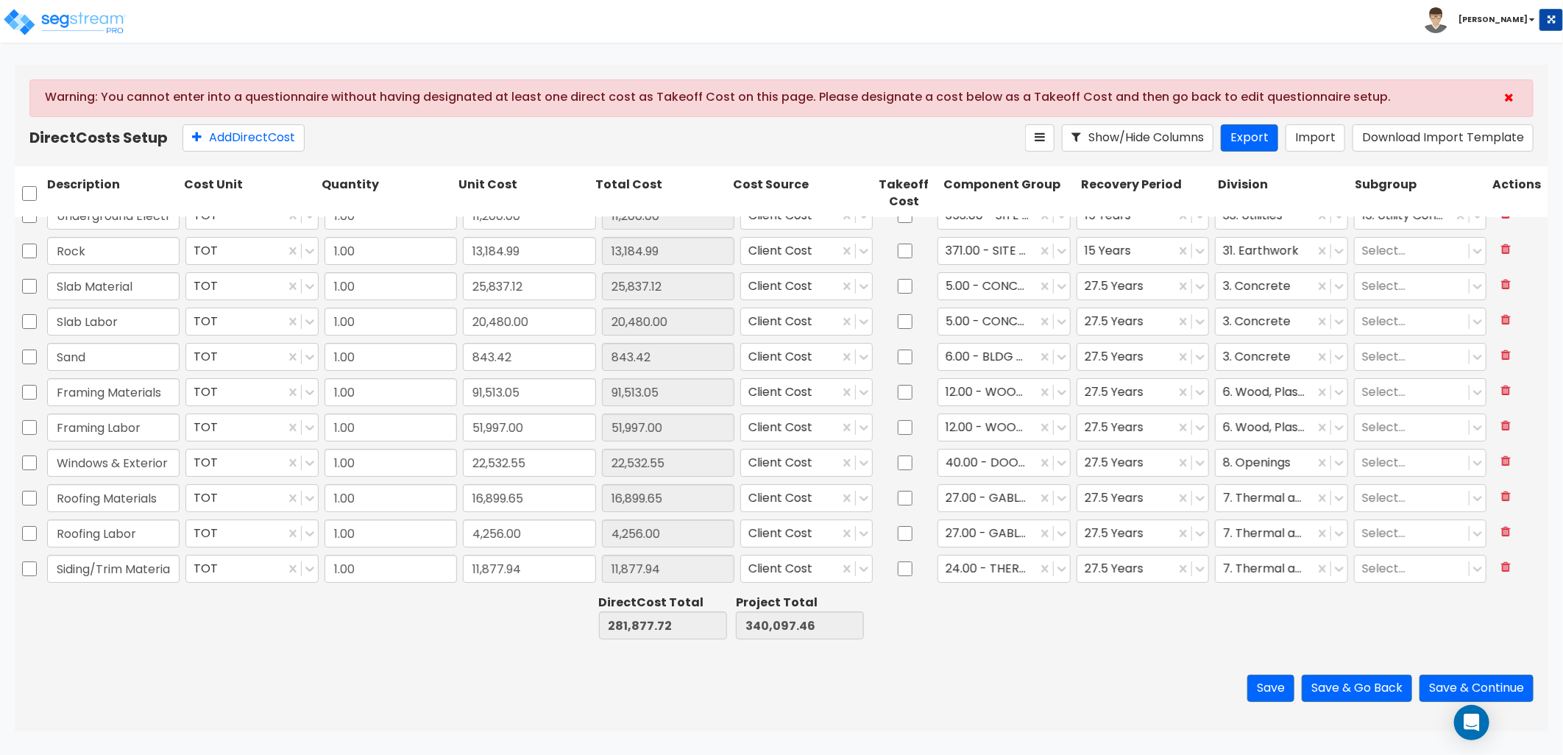
scroll to position [52, 0]
drag, startPoint x: 230, startPoint y: 140, endPoint x: 238, endPoint y: 221, distance: 81.4
click at [231, 141] on button "Add Direct Cost" at bounding box center [244, 137] width 122 height 27
click at [141, 573] on input "Gutters &" at bounding box center [113, 571] width 132 height 28
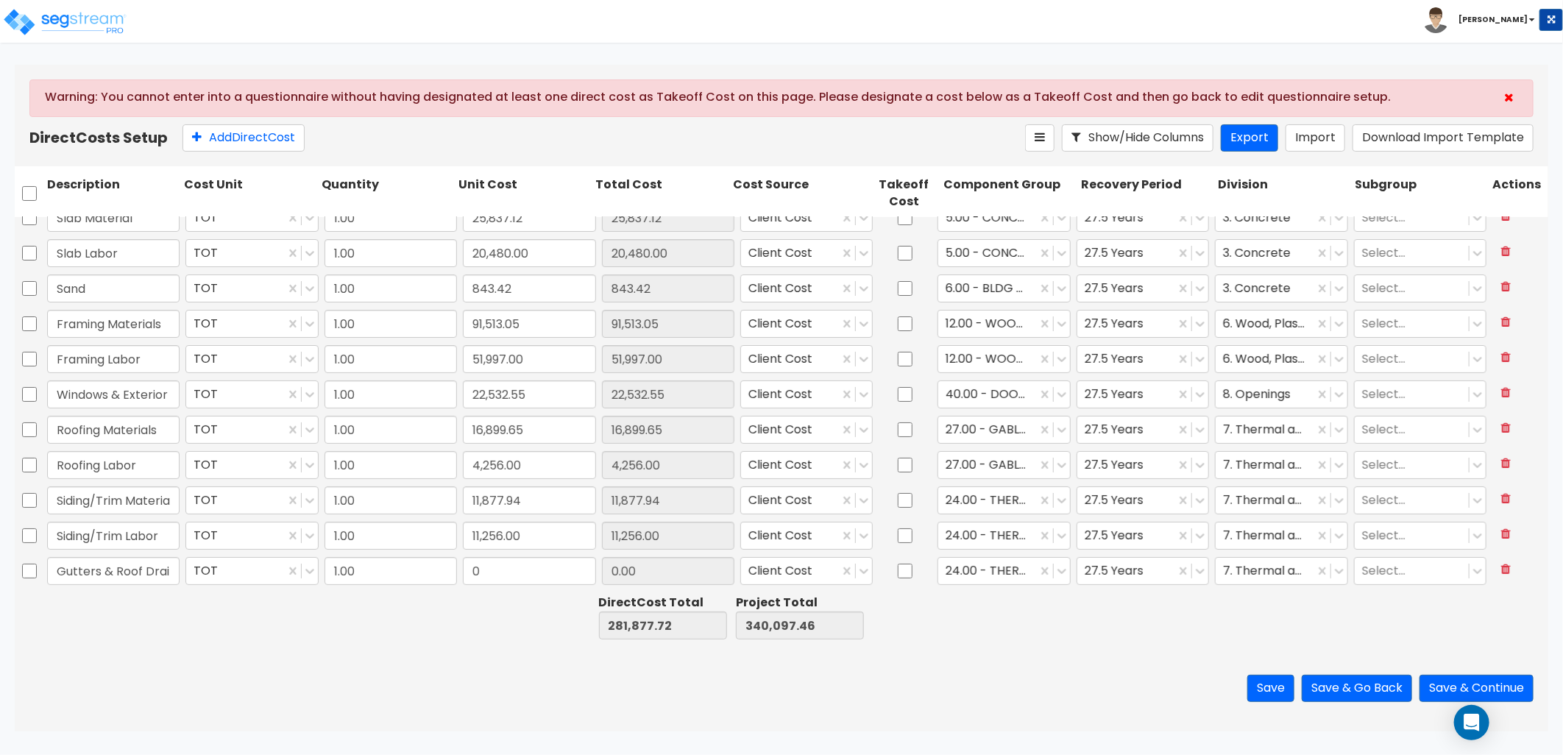
scroll to position [0, 12]
type input "Gutters & Roof Drains"
type input "5,848.95"
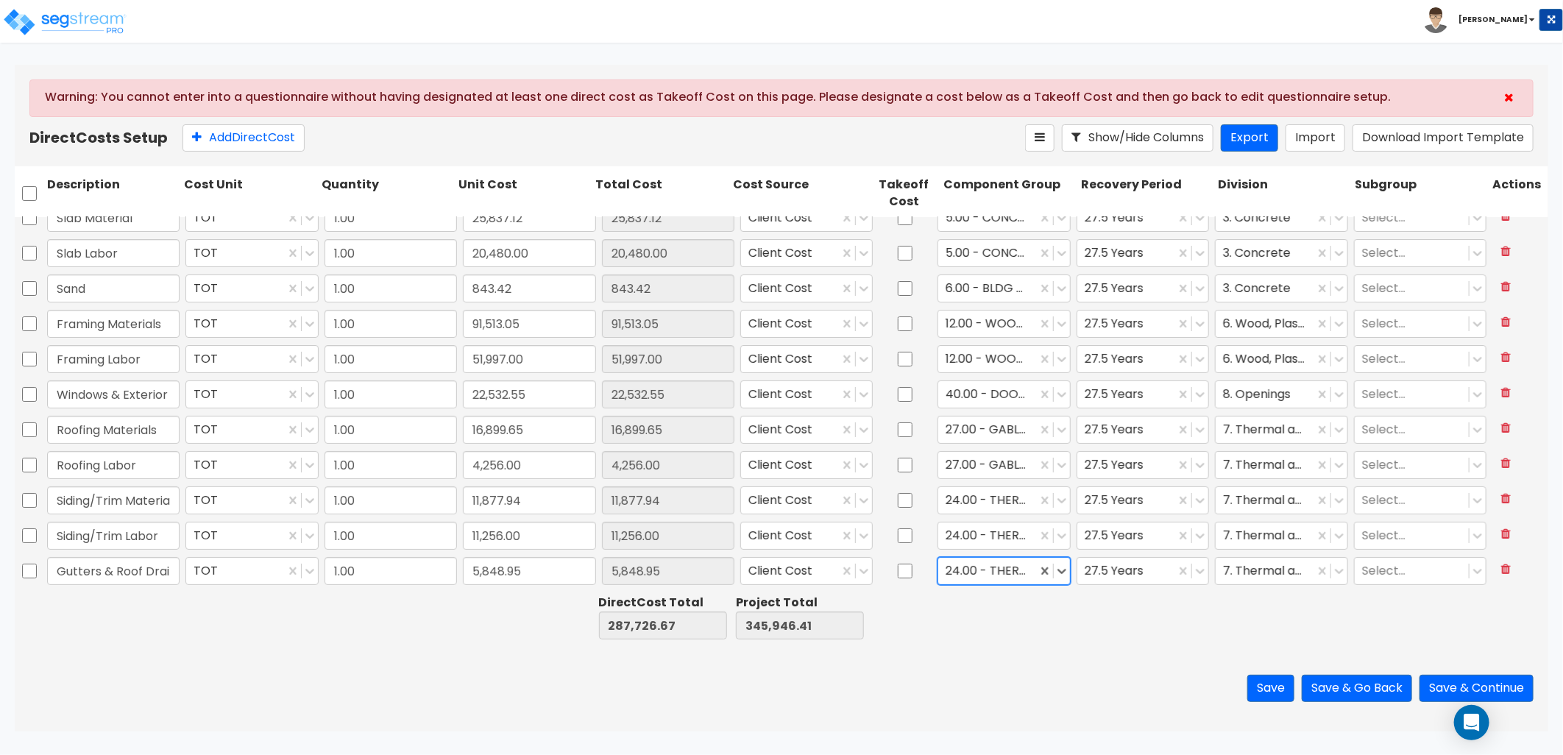
click at [977, 569] on div at bounding box center [987, 571] width 83 height 20
click at [1011, 607] on div "31.00 - ROOF DRAINAGE" at bounding box center [997, 586] width 132 height 41
click at [1254, 573] on div at bounding box center [1264, 571] width 83 height 20
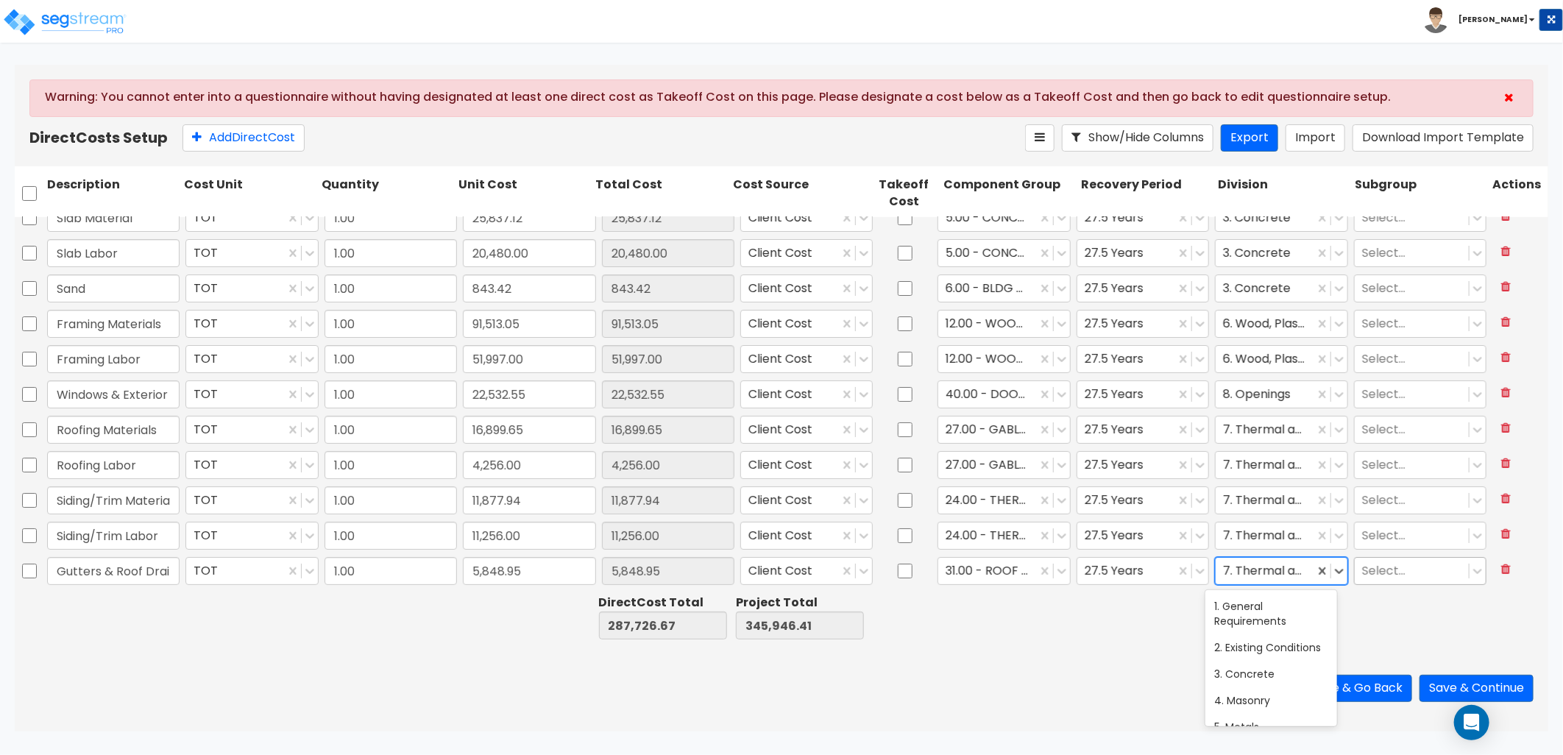
click at [1369, 572] on div at bounding box center [1411, 571] width 99 height 20
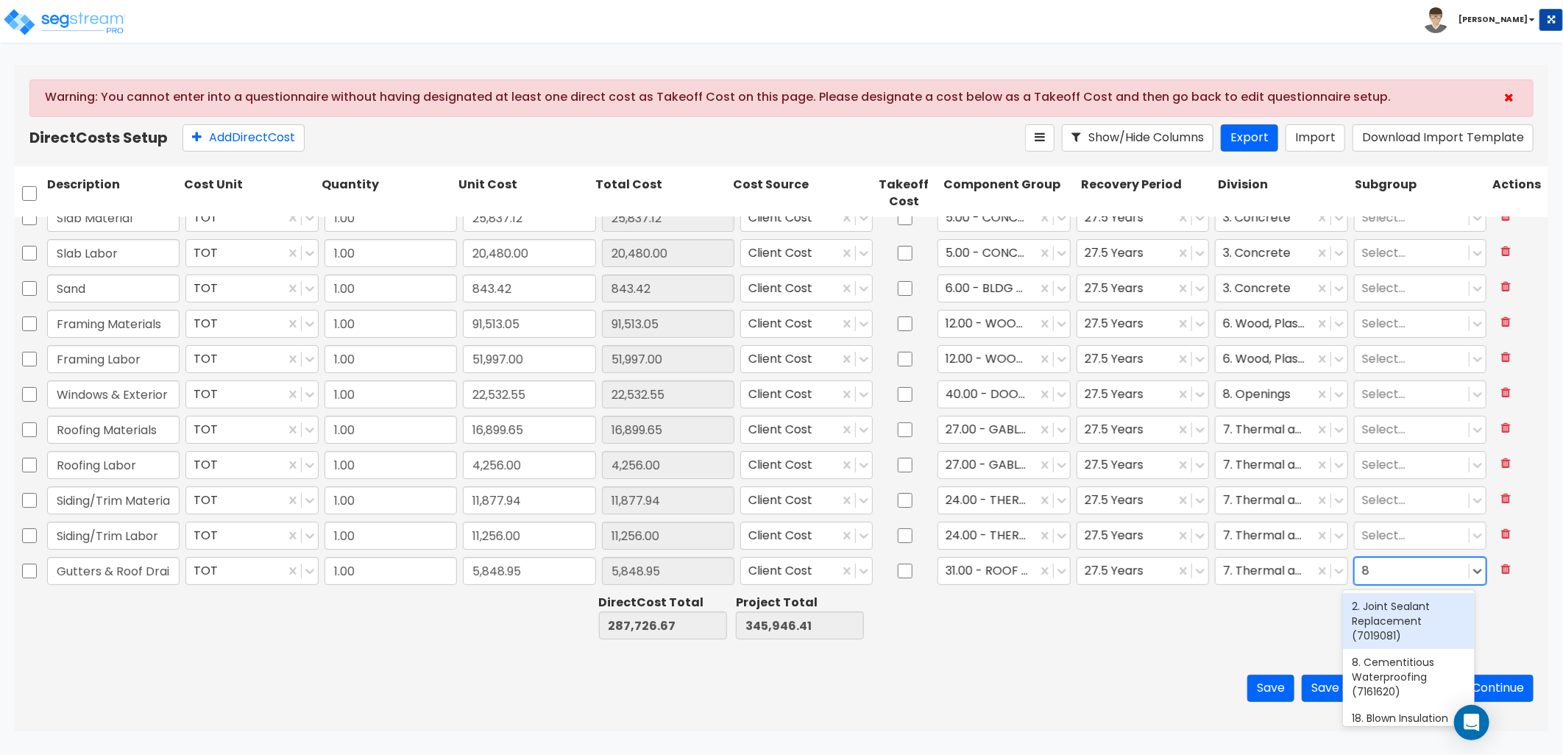
type input "85"
click at [1371, 604] on div "85. Gutters (7712330)" at bounding box center [1409, 606] width 132 height 26
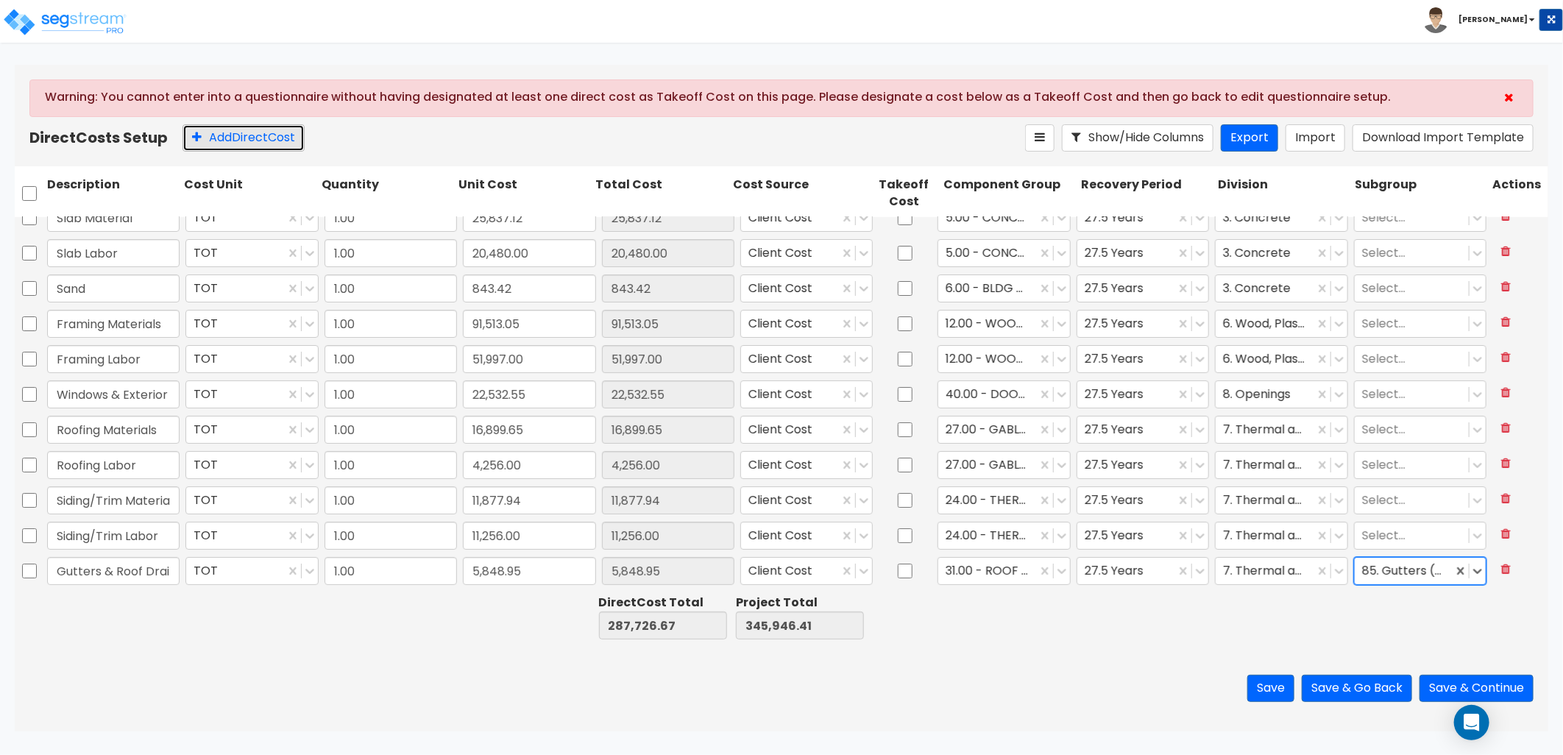
click at [252, 144] on button "Add Direct Cost" at bounding box center [244, 137] width 122 height 27
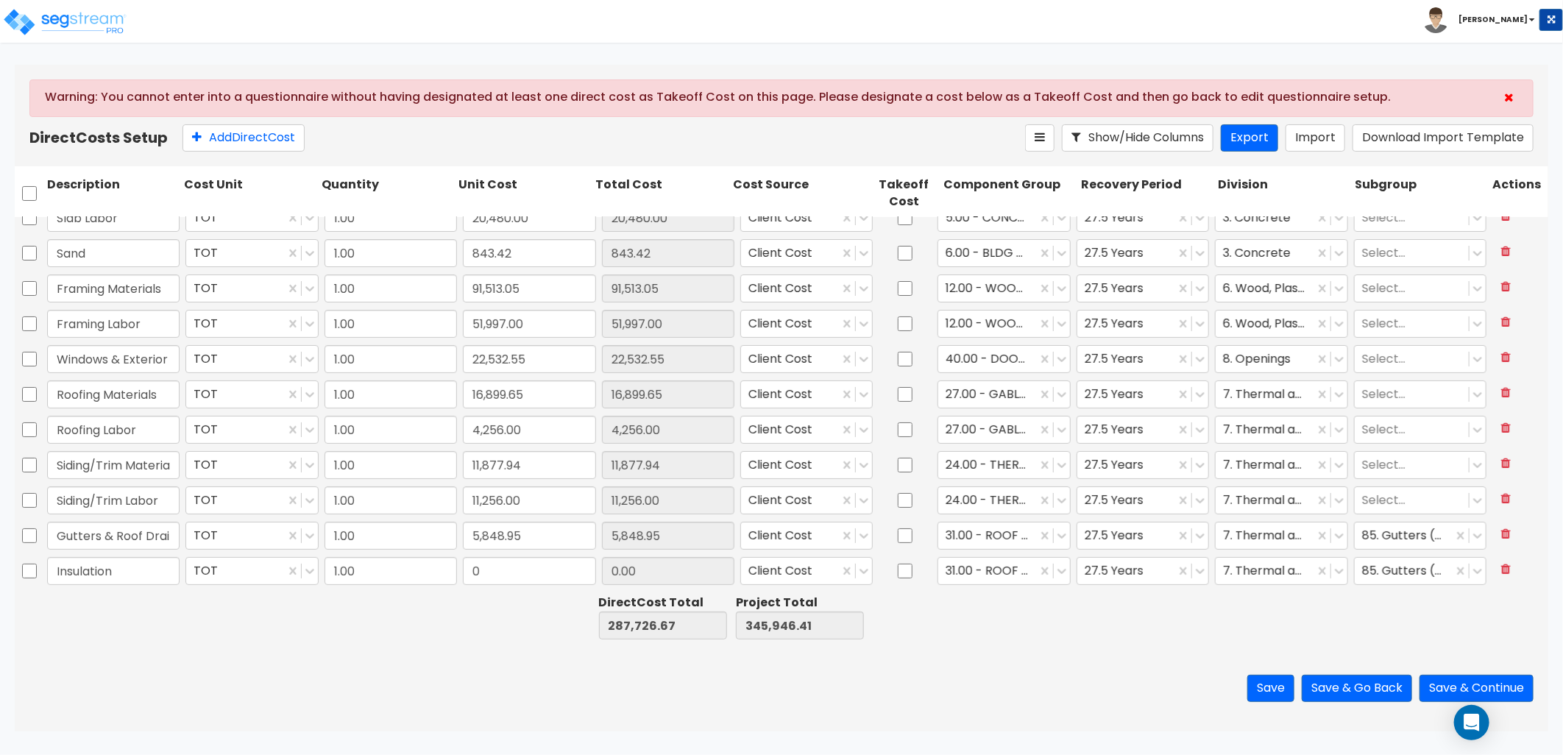
type input "Insulation"
type input "13,547.8"
type input "13,547.80"
click at [997, 569] on div at bounding box center [987, 571] width 83 height 20
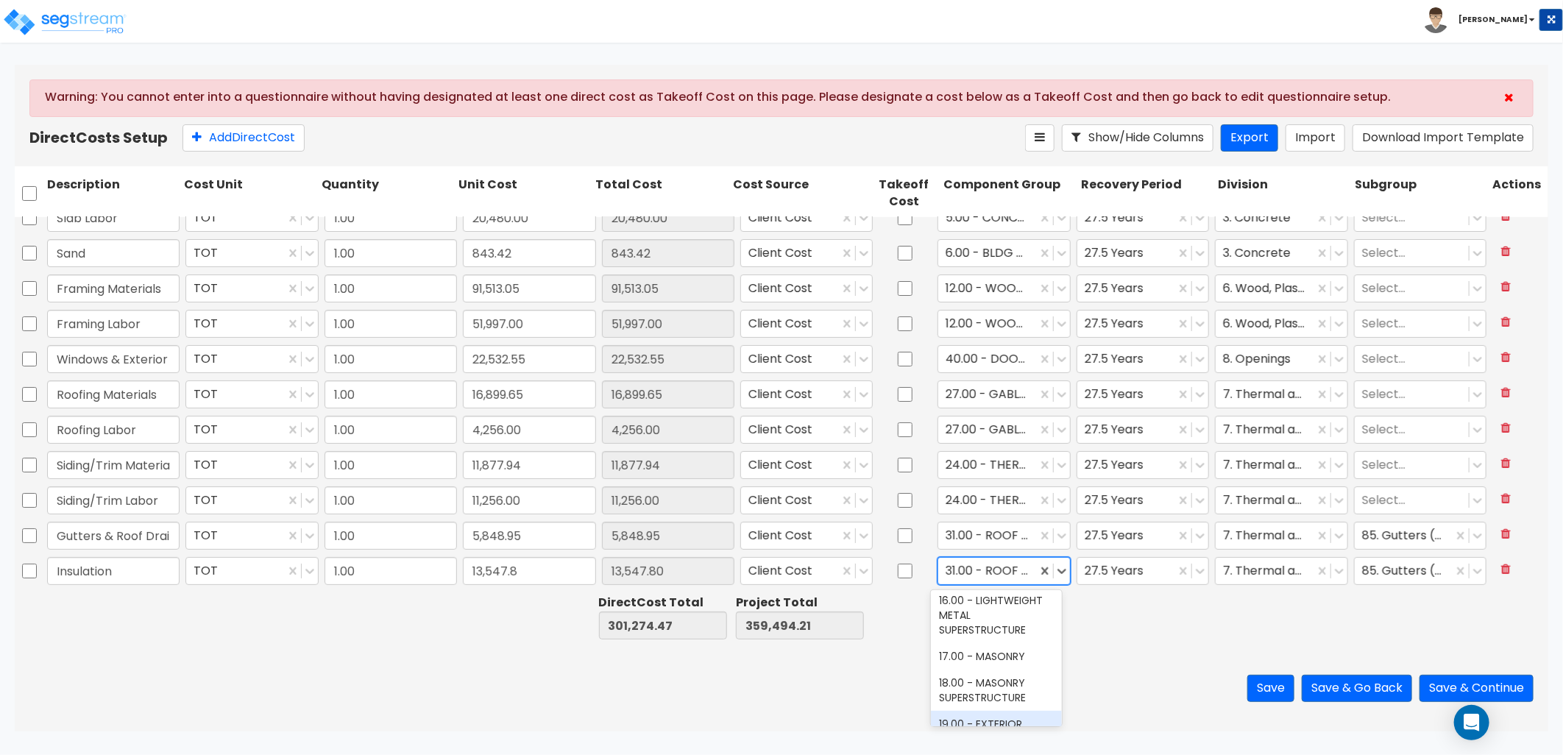
scroll to position [981, 0]
click at [994, 631] on div "24.00 - THERMAL & MOISTURE PROTECTION" at bounding box center [997, 603] width 132 height 56
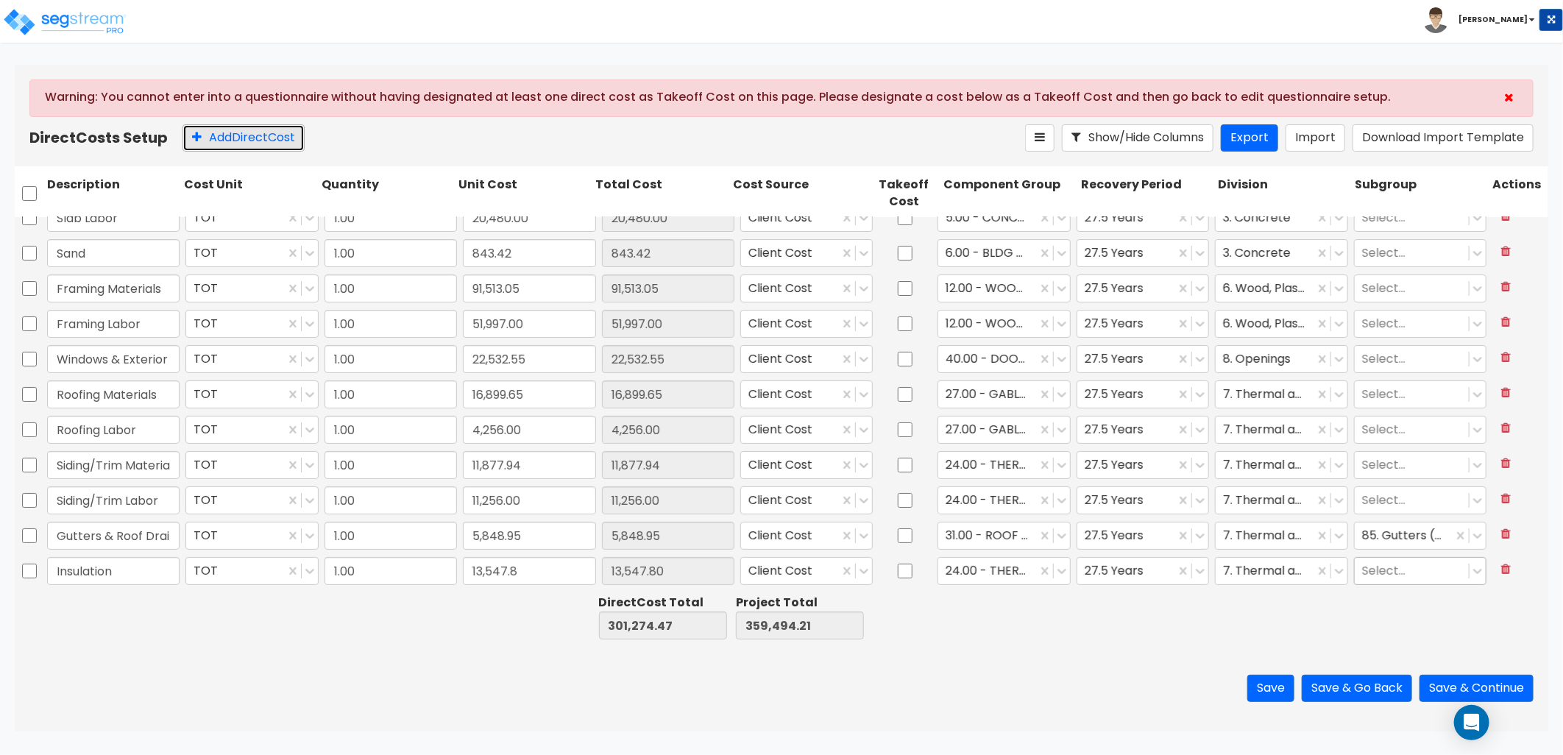
click at [219, 131] on button "Add Direct Cost" at bounding box center [244, 137] width 122 height 27
type input "Masonry Materials"
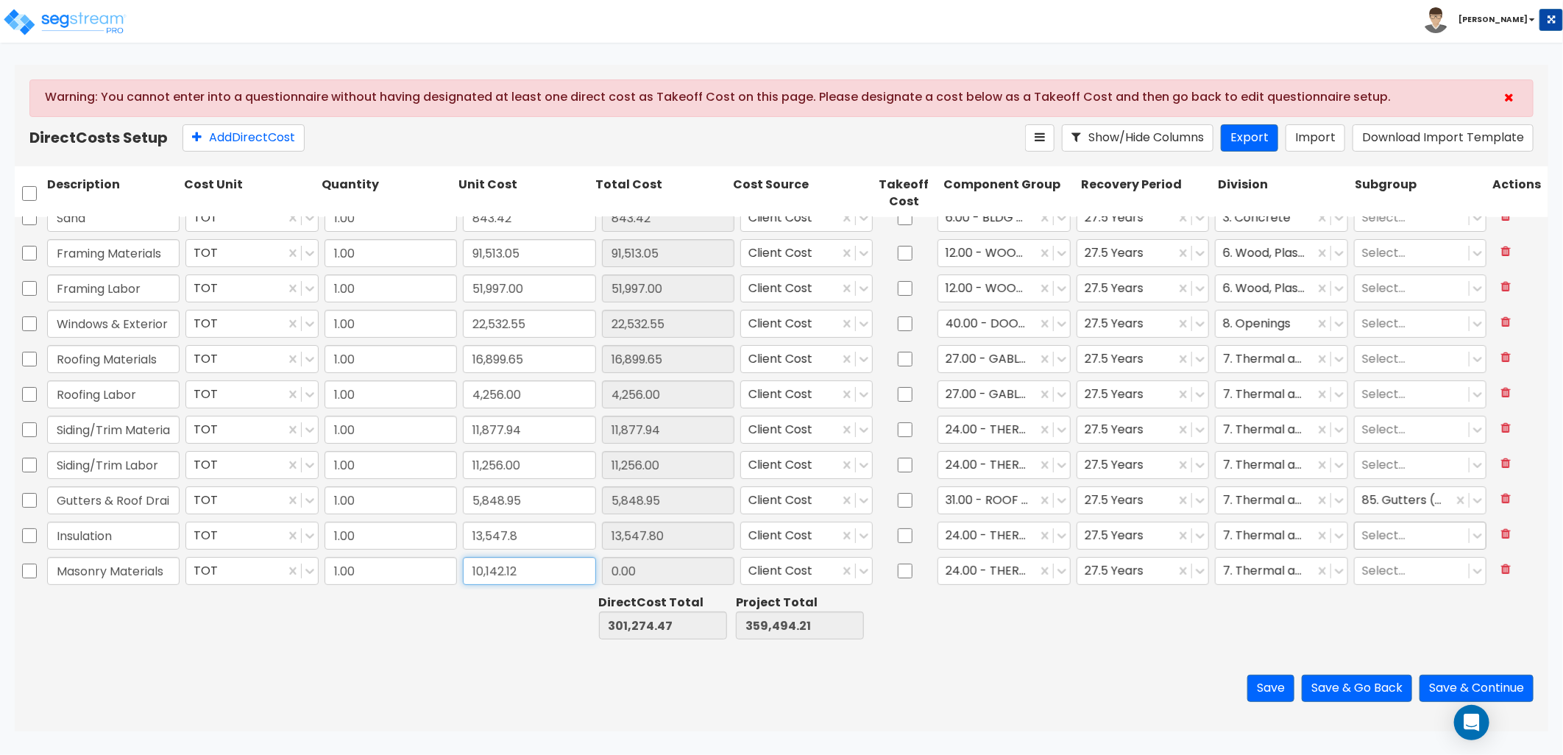
type input "10,142.12"
click at [965, 567] on div at bounding box center [987, 571] width 83 height 20
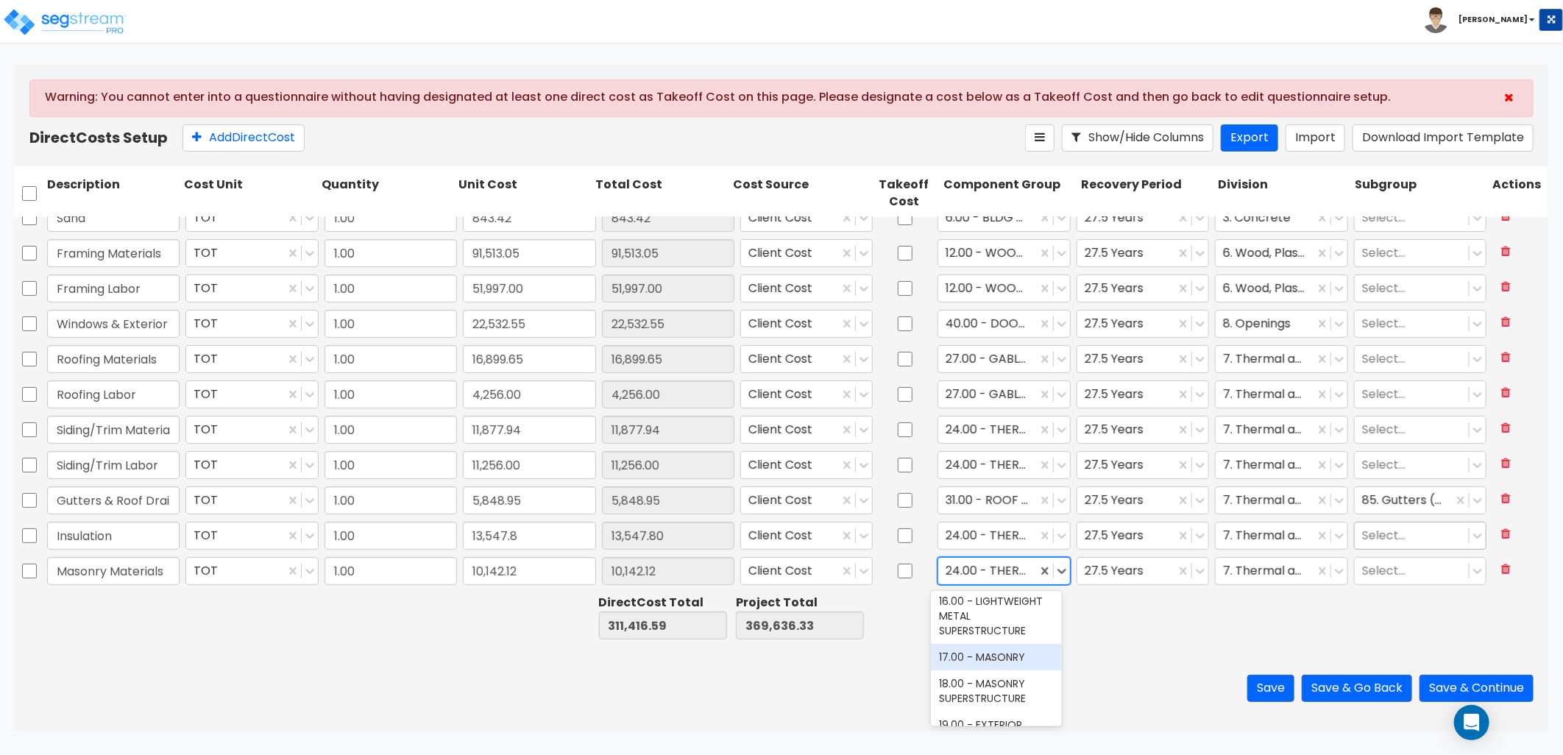
click at [991, 670] on div "17.00 - MASONRY" at bounding box center [997, 657] width 132 height 26
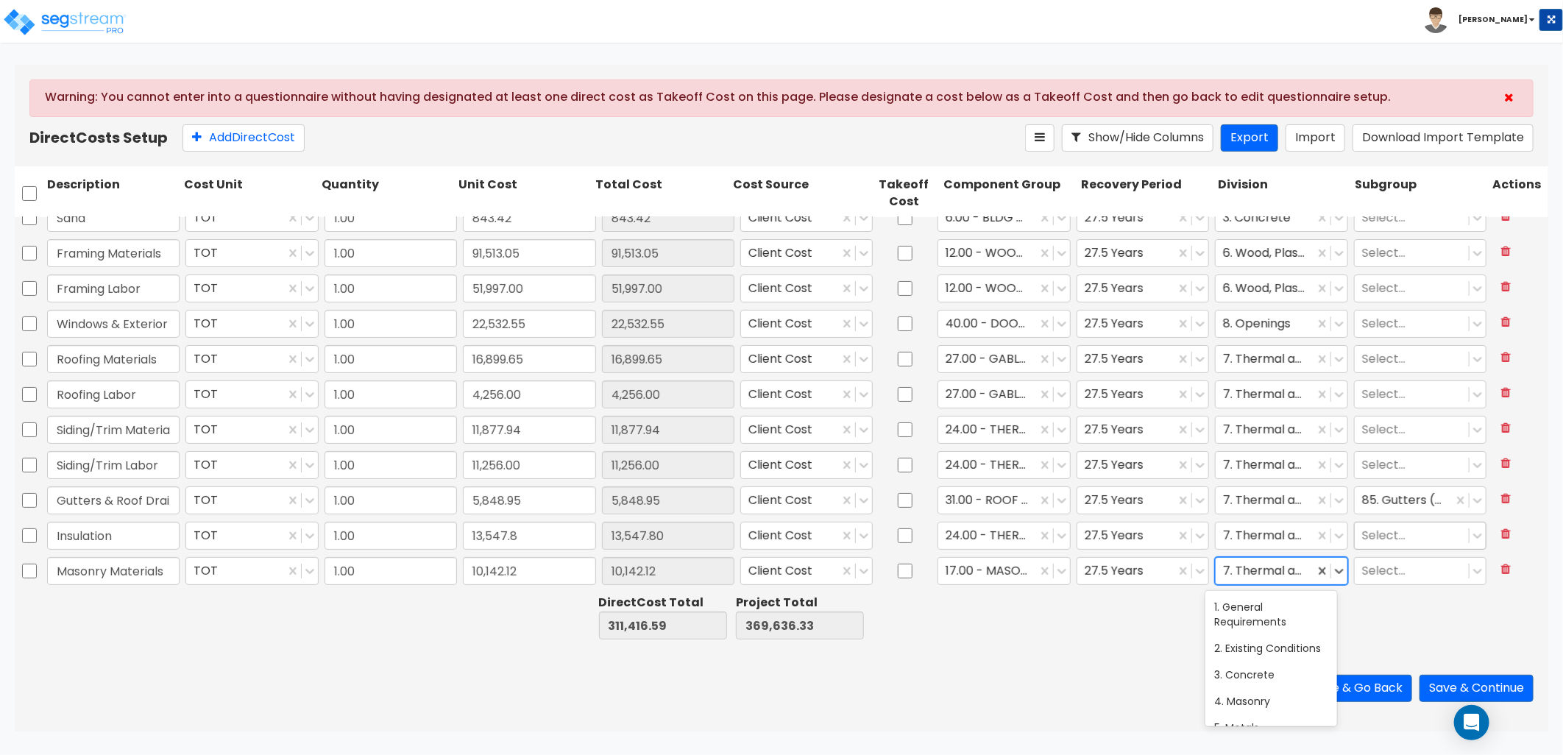
click at [1241, 574] on div at bounding box center [1264, 571] width 83 height 20
click at [1267, 631] on div "4. Masonry" at bounding box center [1272, 619] width 132 height 26
click at [222, 141] on button "Add Direct Cost" at bounding box center [244, 137] width 122 height 27
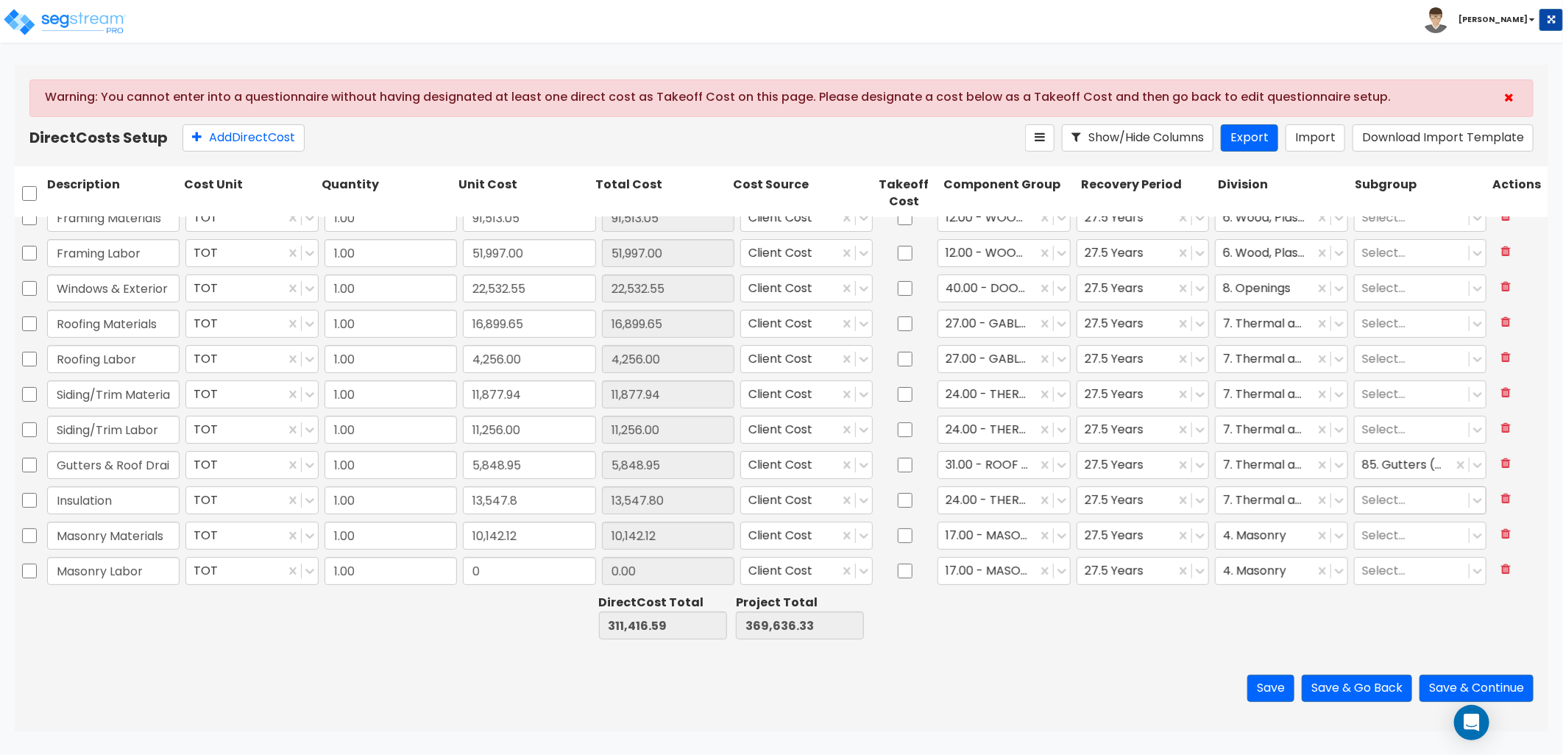
type input "Masonry Labor"
type input "11,951"
type input "11,951.00"
click at [230, 130] on button "Add Direct Cost" at bounding box center [244, 137] width 122 height 27
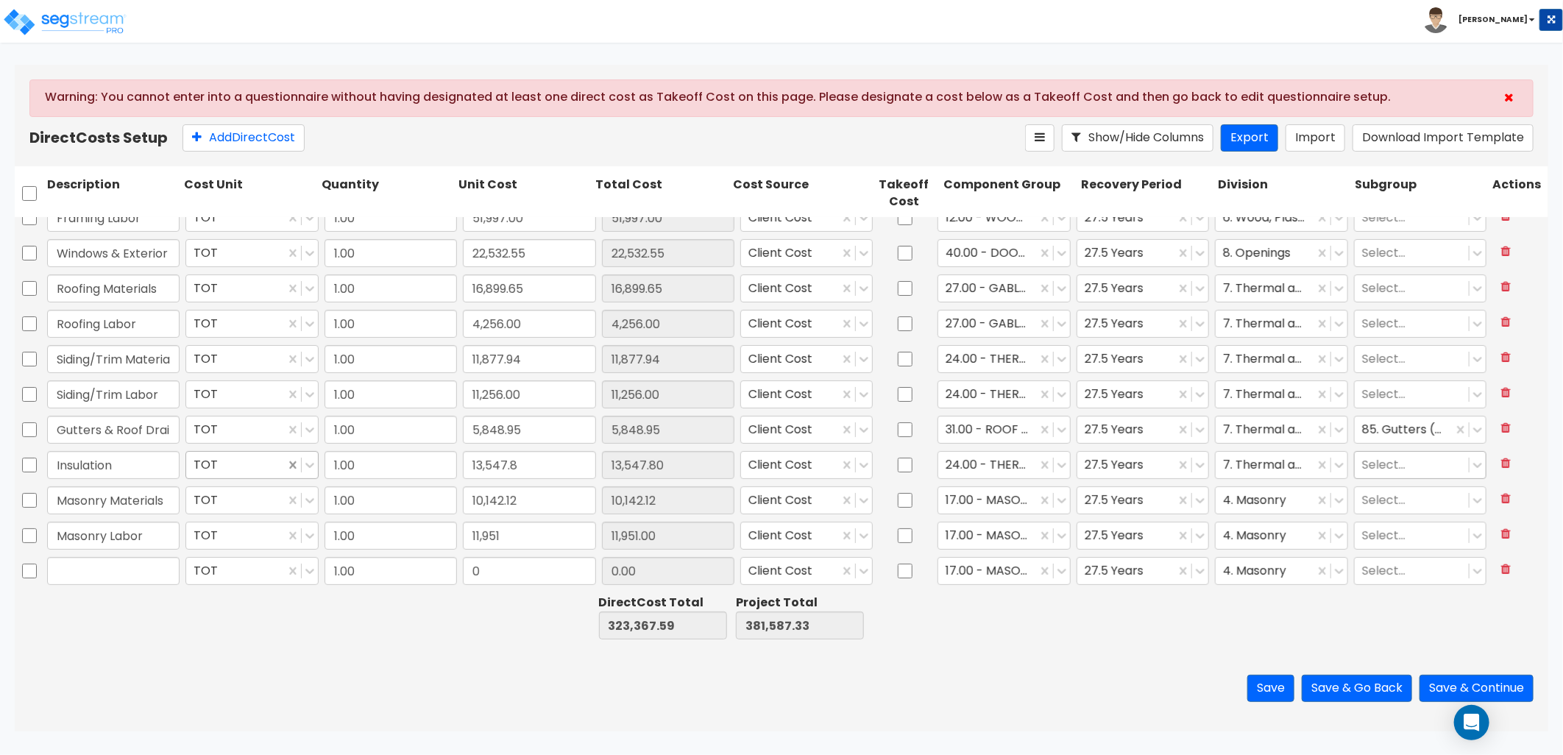
type input "1.00"
type input "843.42"
type input "Plumbing"
type input "76,712"
type input "76,712.00"
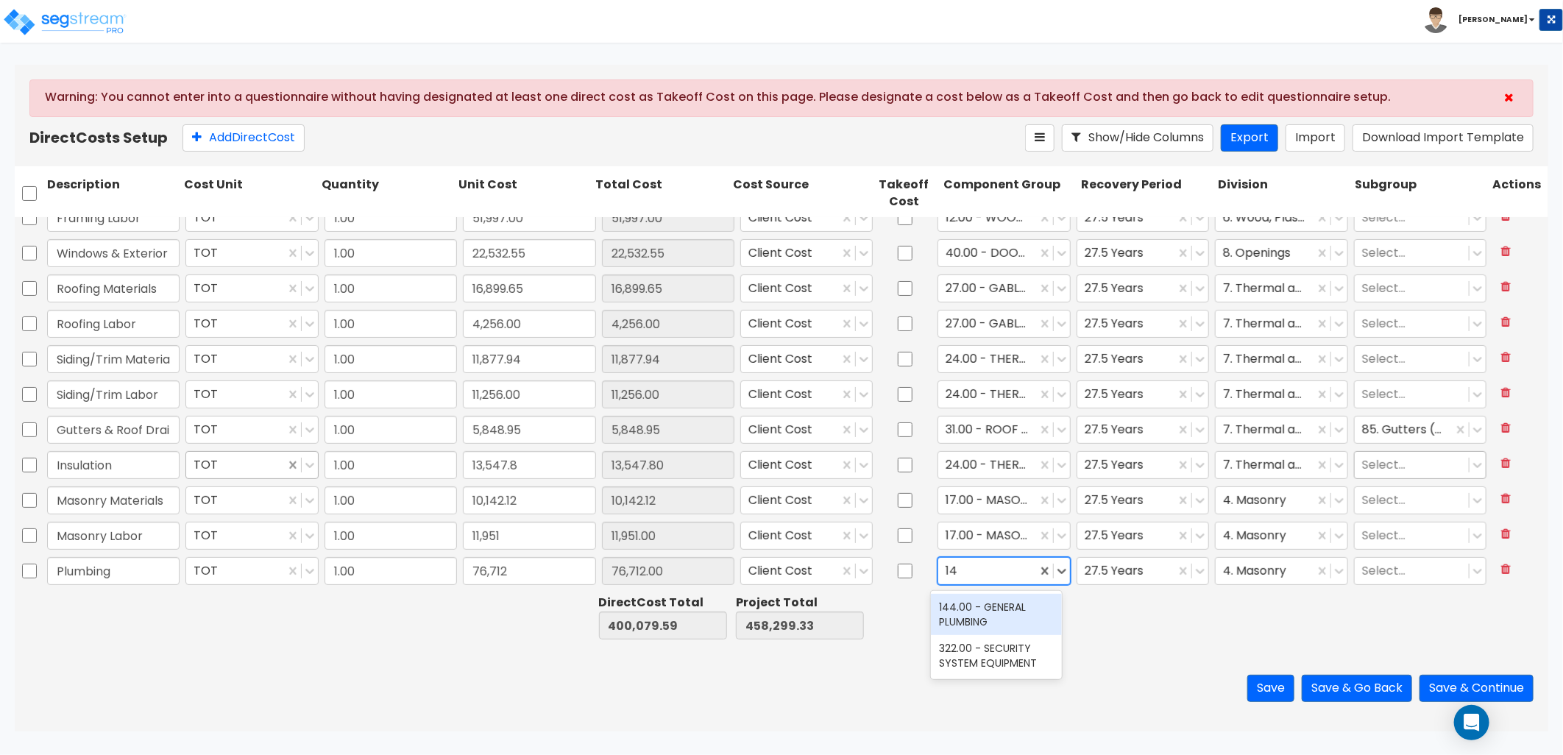
type input "144"
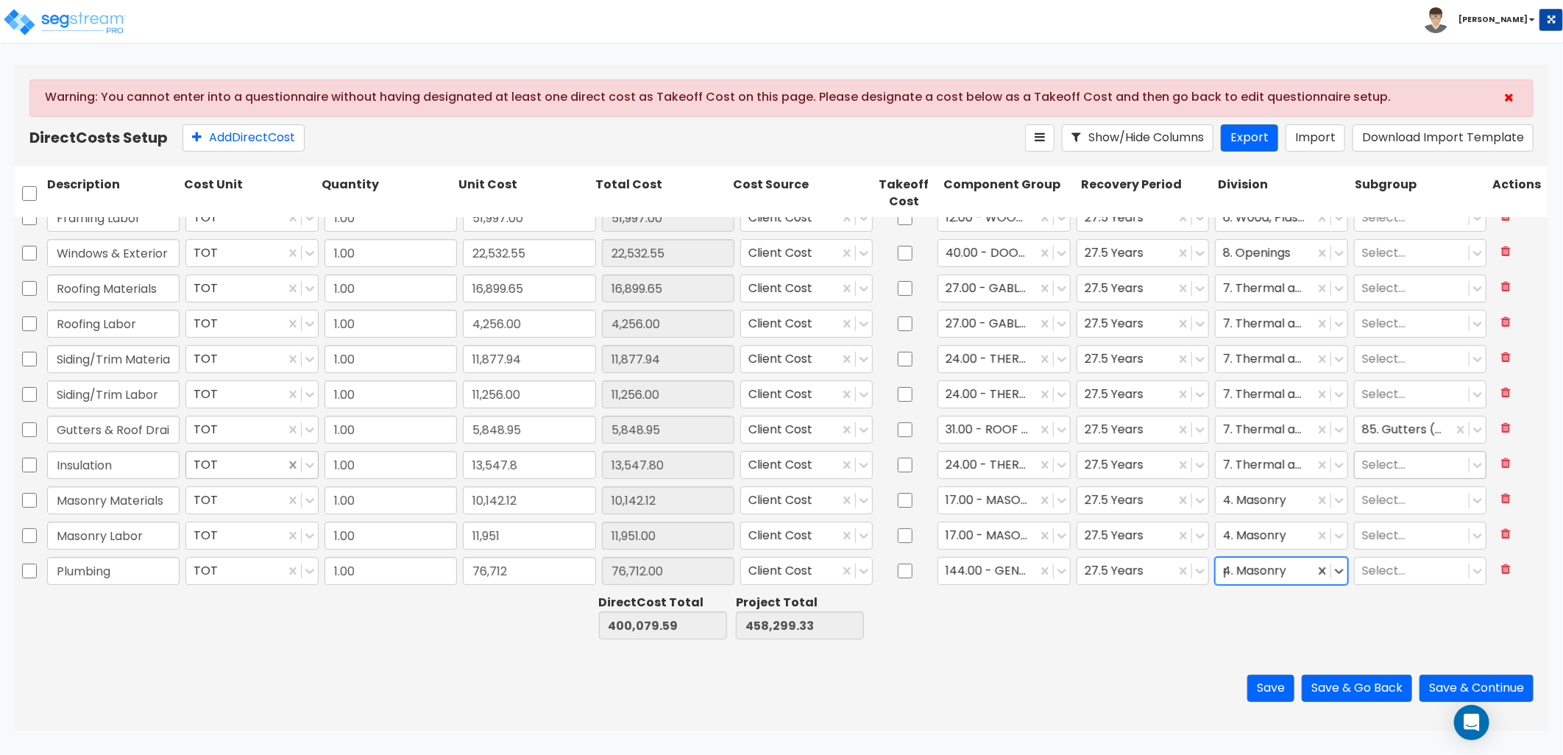
type input "pl"
click at [237, 144] on button "Add Direct Cost" at bounding box center [244, 137] width 122 height 27
type input "x"
click at [90, 559] on input "text" at bounding box center [113, 571] width 132 height 28
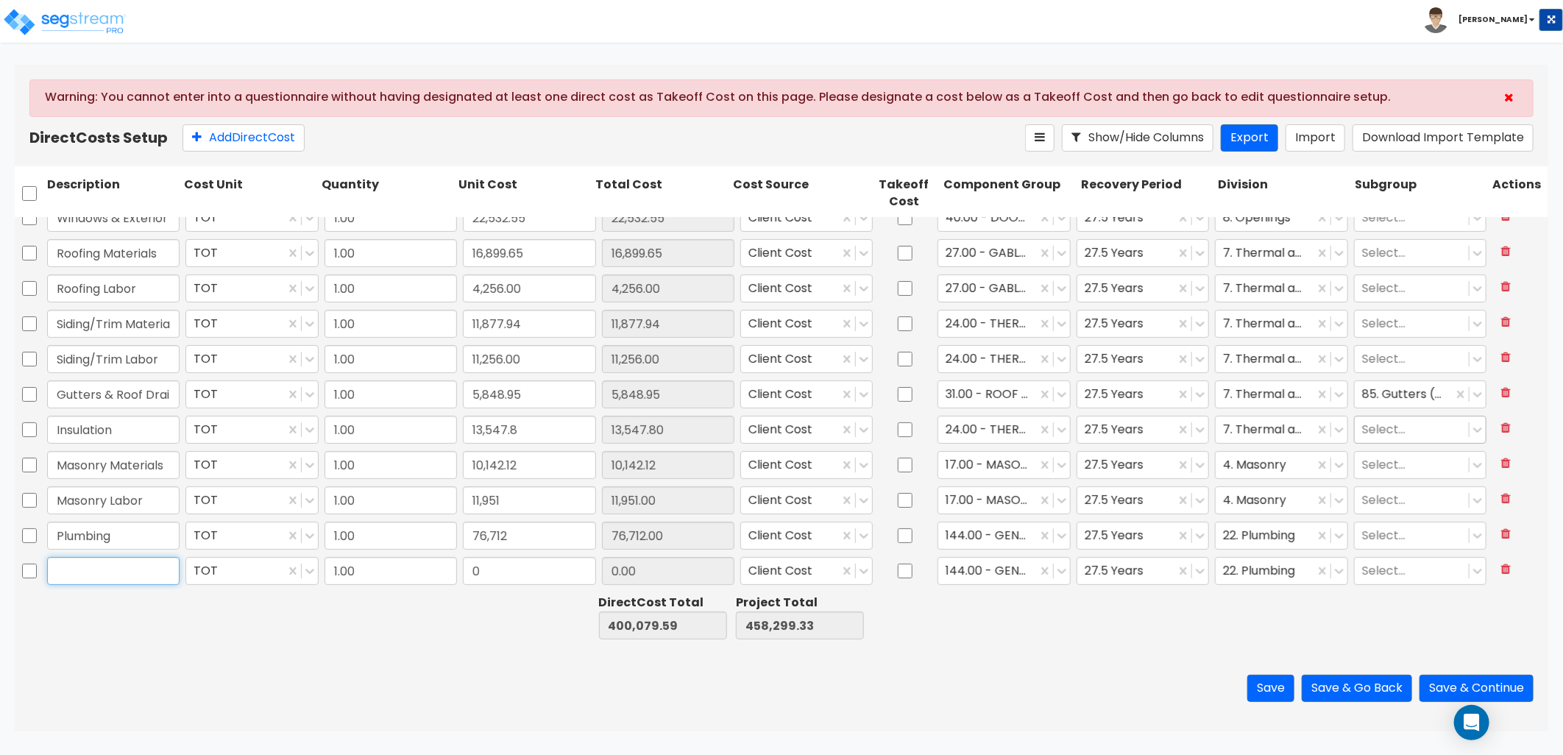
click at [115, 576] on input "text" at bounding box center [113, 571] width 132 height 28
type input "Electrical"
type input "47,291.80"
click at [999, 569] on div at bounding box center [987, 571] width 83 height 20
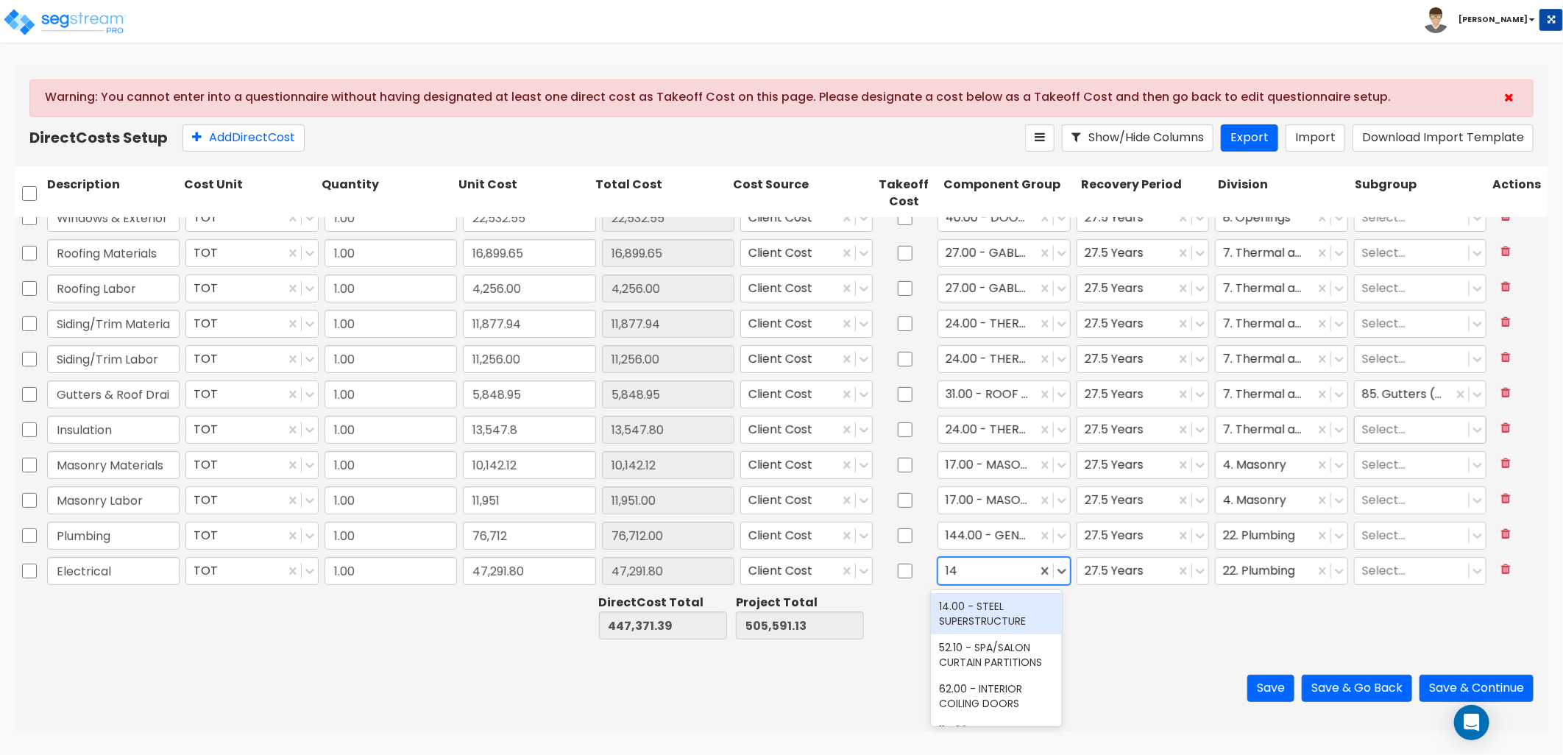
type input "145"
click at [997, 595] on div "145.00 - GENERAL ELECTRICAL" at bounding box center [997, 613] width 132 height 41
click at [1253, 572] on div at bounding box center [1264, 571] width 83 height 20
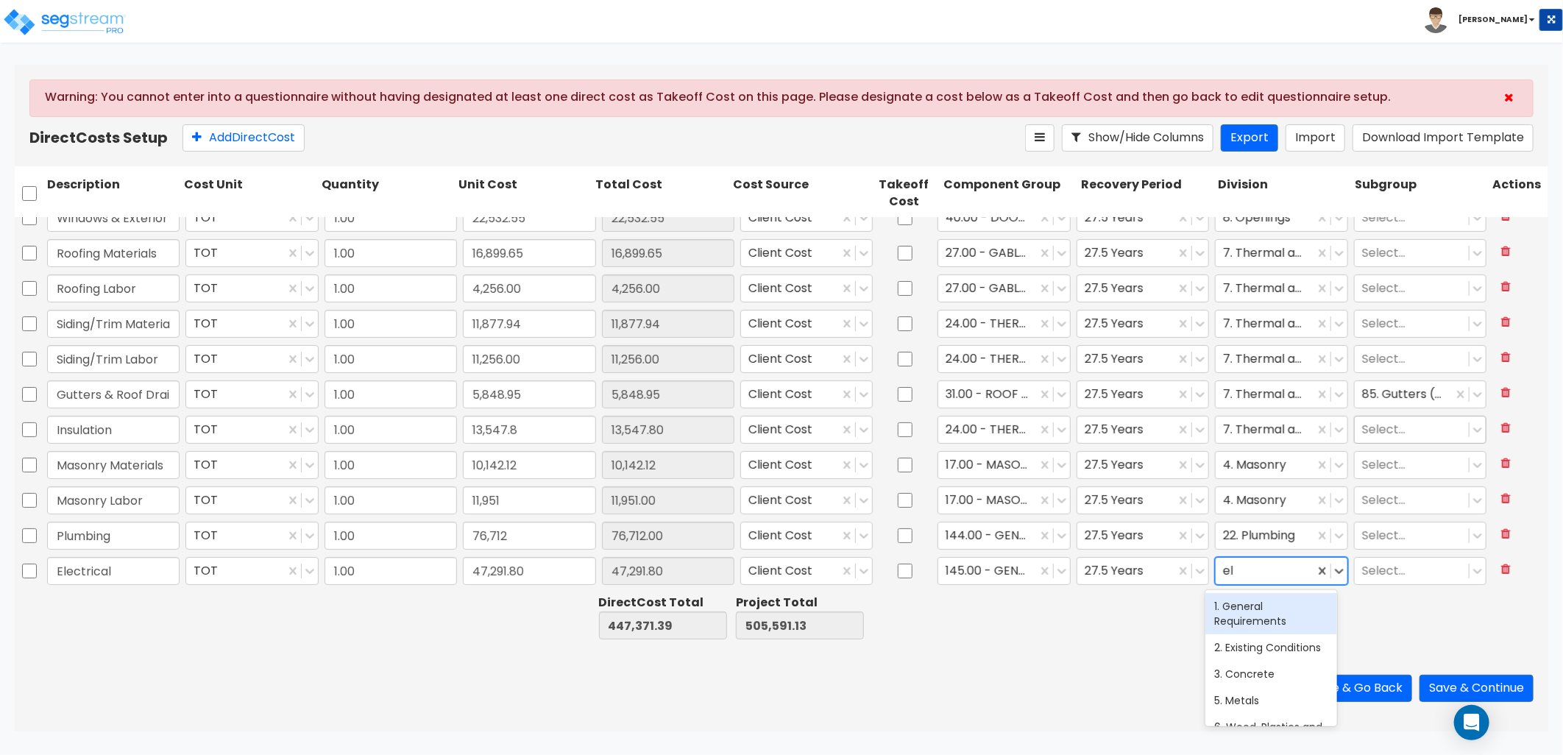
type input "ele"
drag, startPoint x: 1288, startPoint y: 605, endPoint x: 1274, endPoint y: 605, distance: 14.0
click at [1288, 606] on div "26. Electrical" at bounding box center [1272, 606] width 132 height 26
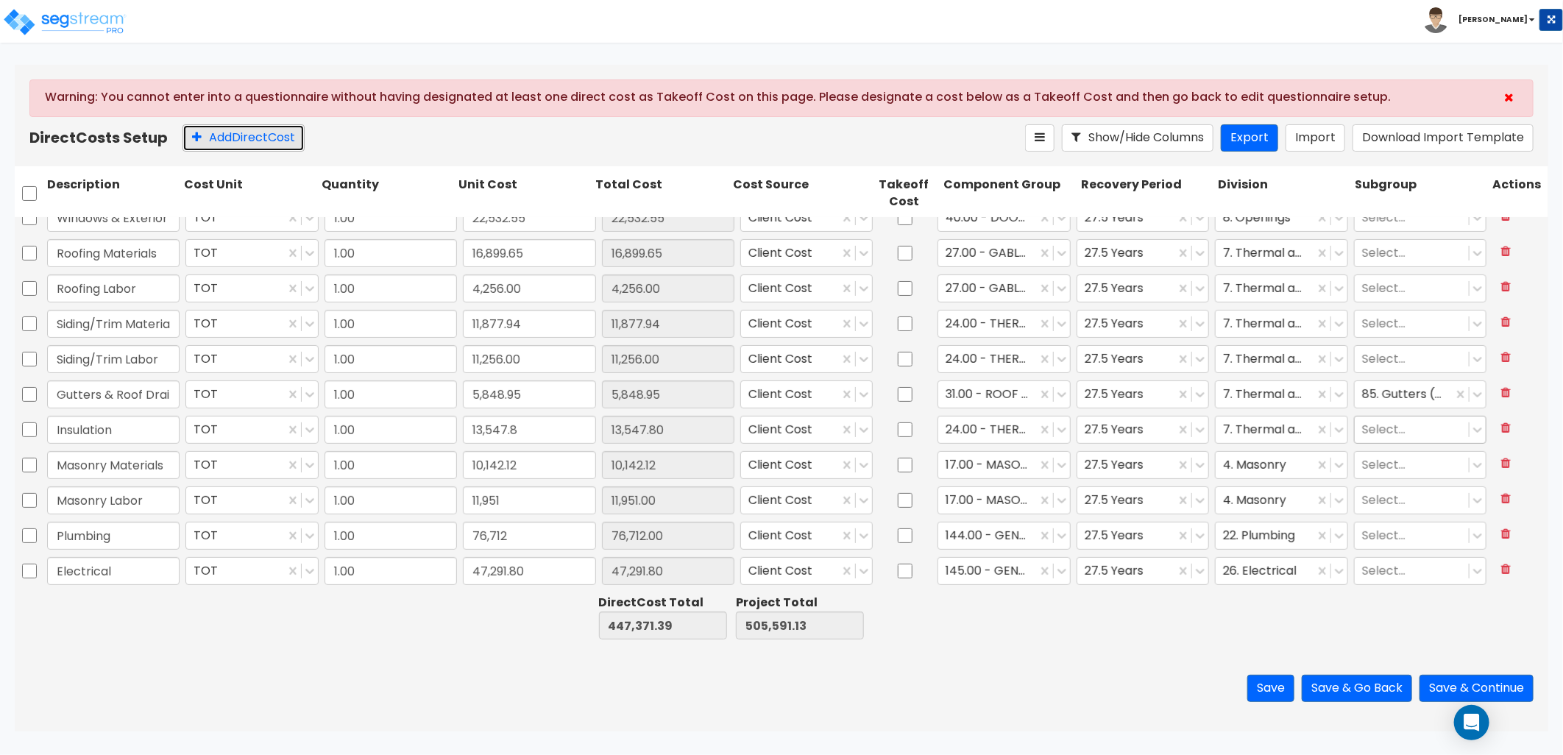
click at [232, 141] on button "Add Direct Cost" at bounding box center [244, 137] width 122 height 27
type input "Electrical Fixtures"
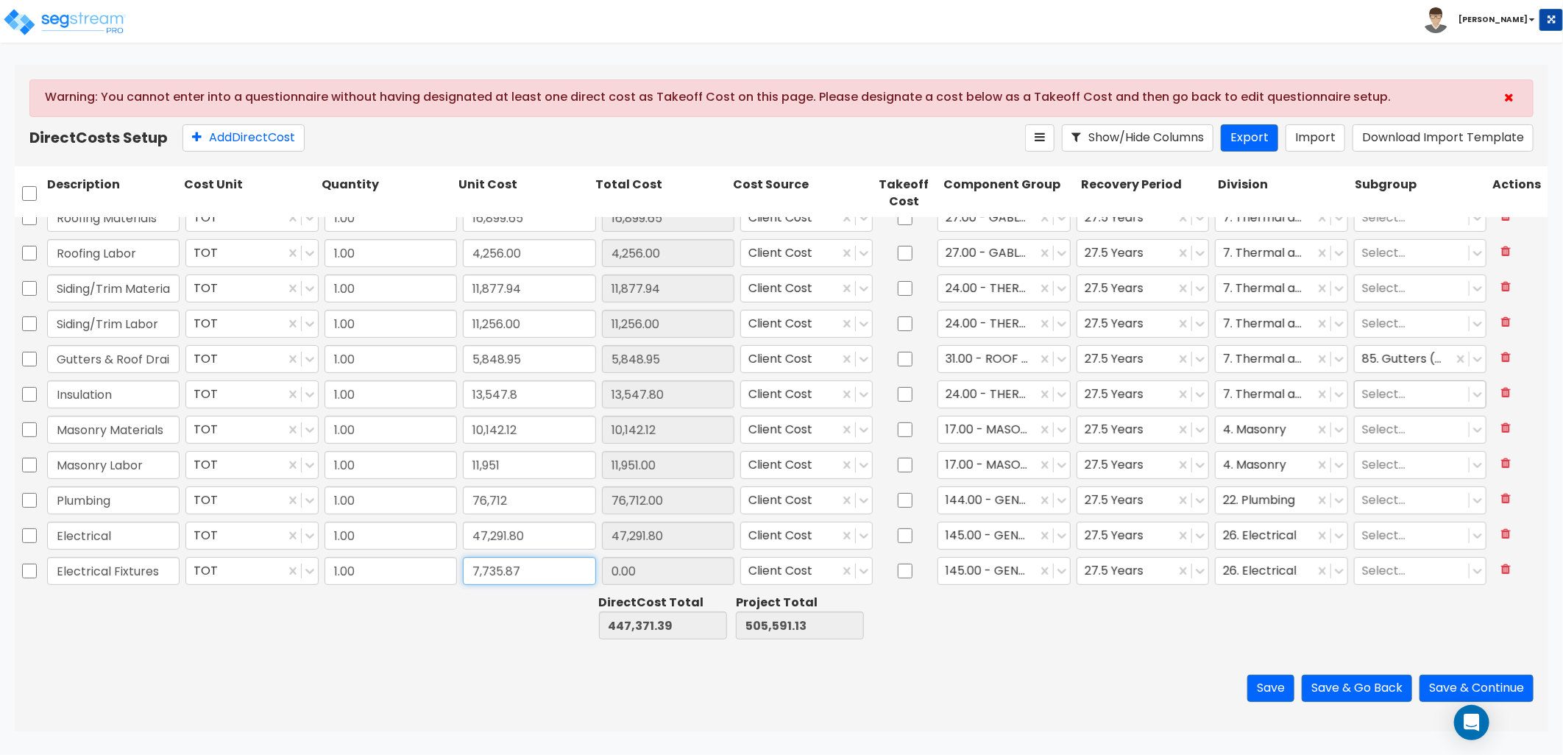
type input "7,735.87"
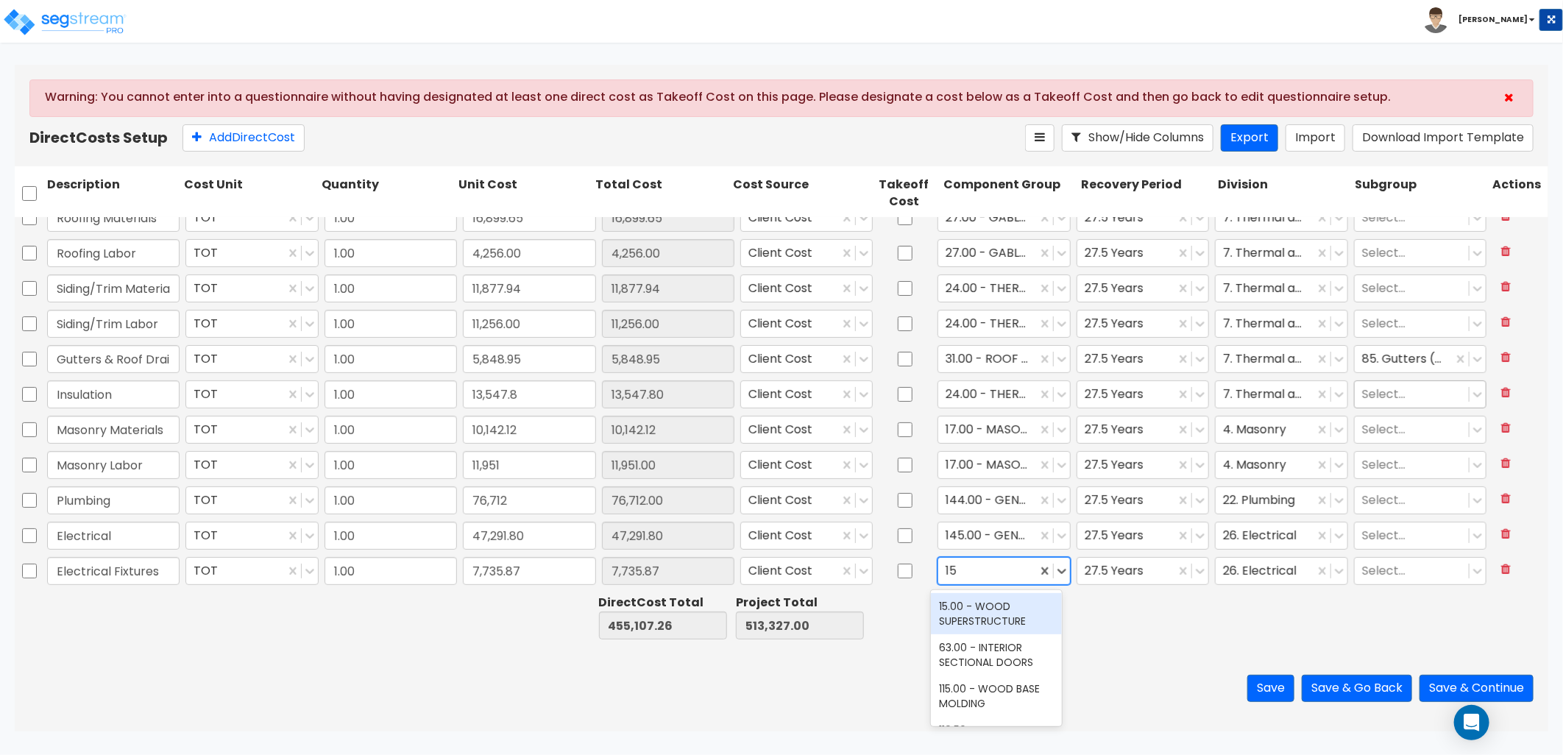
type input "151"
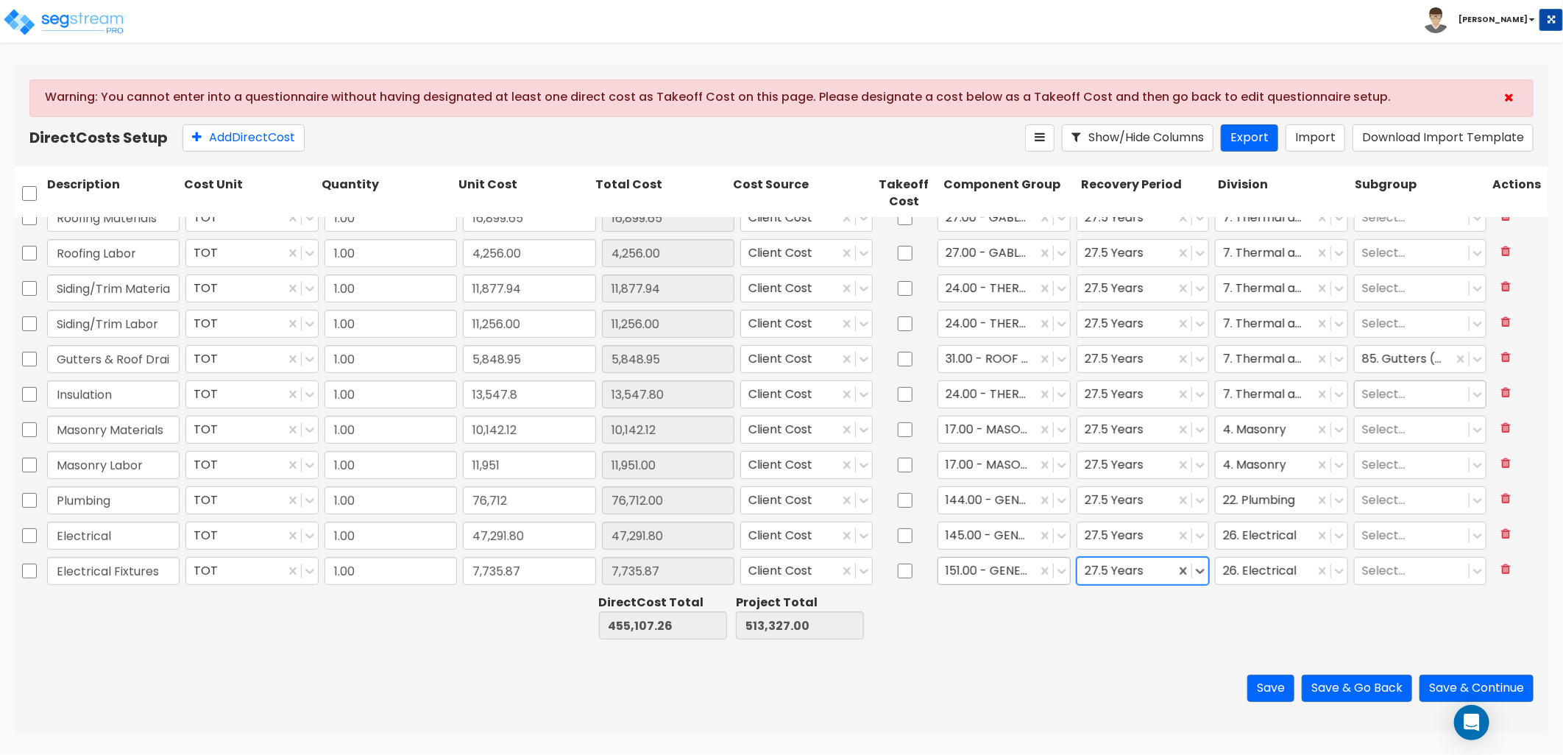
type input "5"
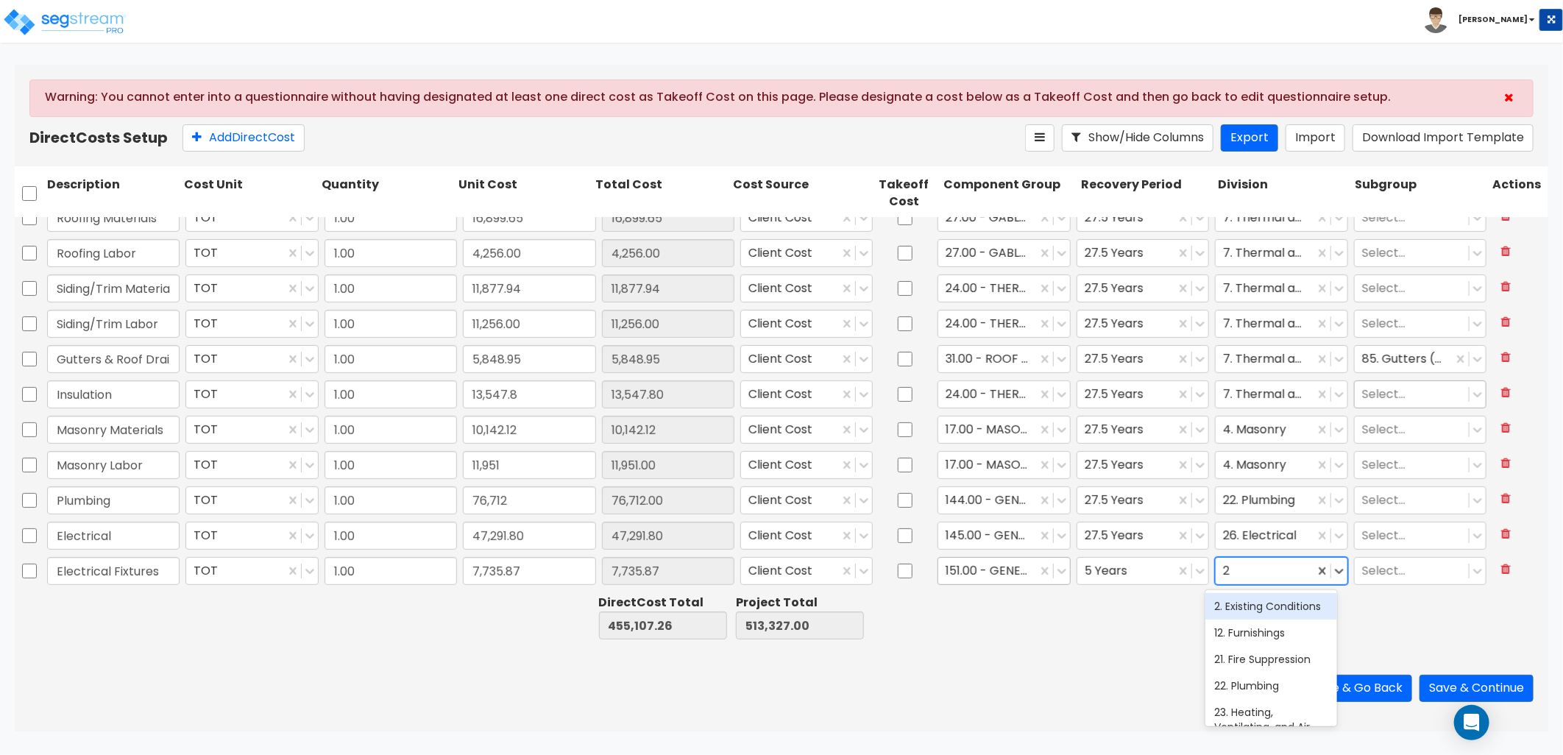
type input "26"
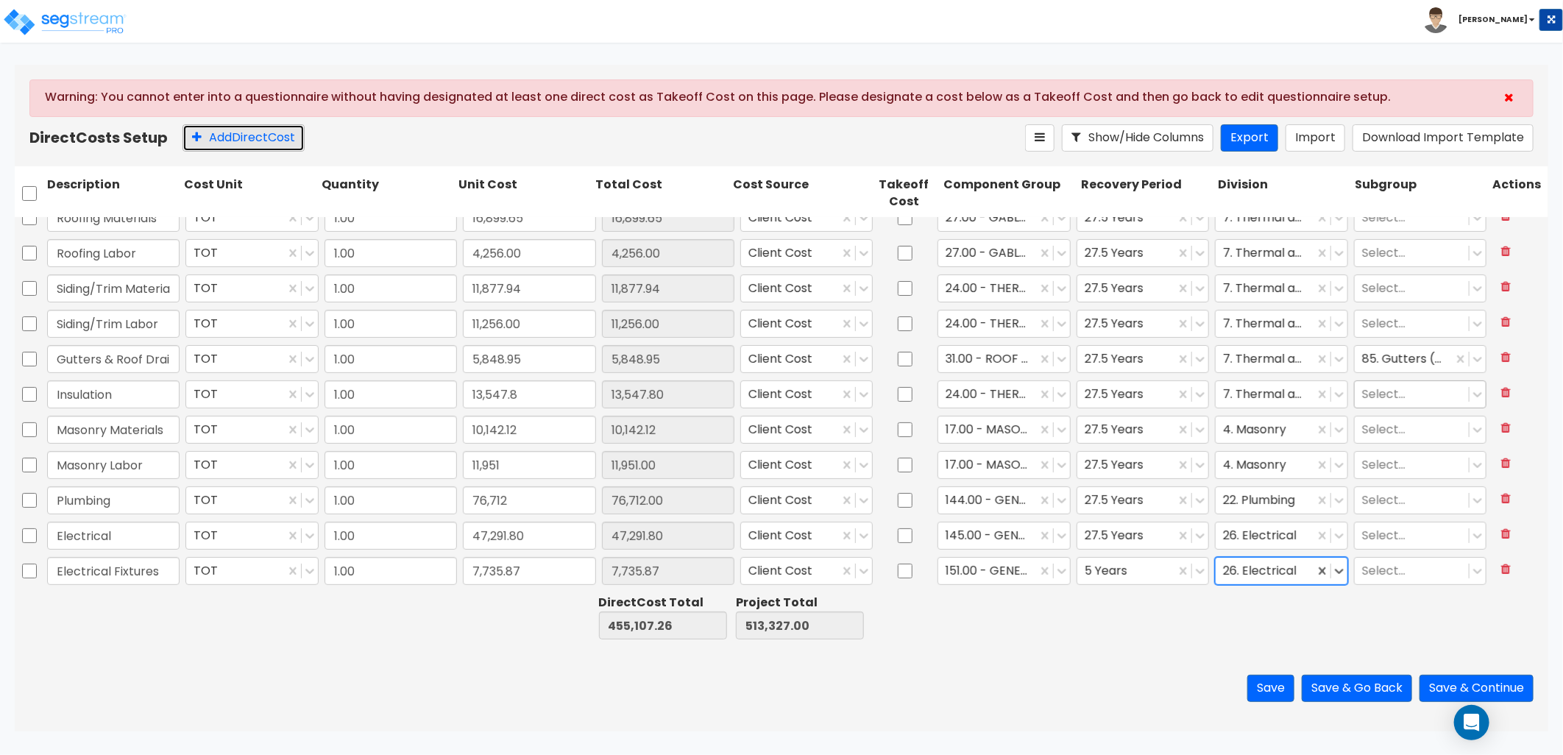
click at [277, 141] on button "Add Direct Cost" at bounding box center [244, 137] width 122 height 27
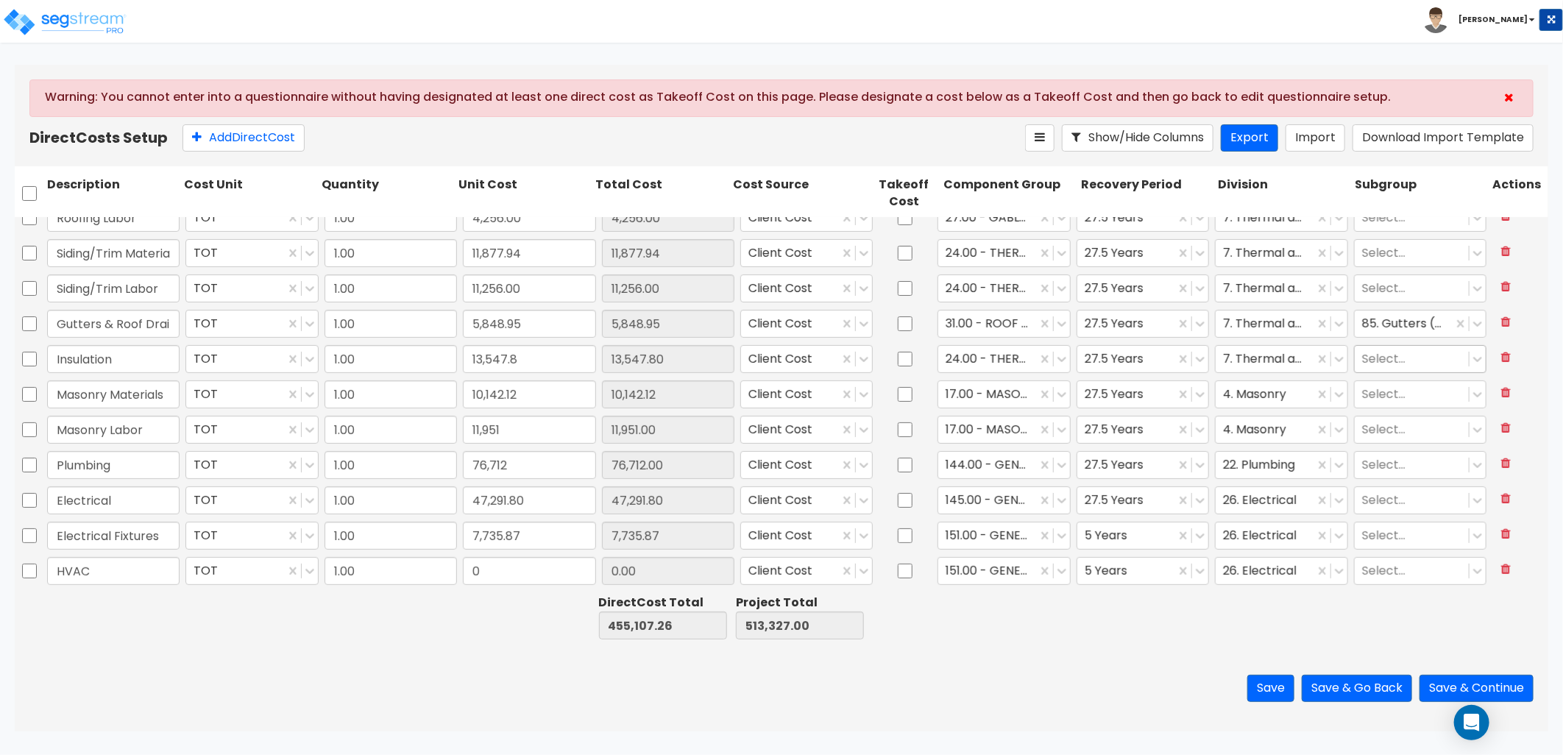
type input "HVAC"
type input "56,000"
type input "56,000.00"
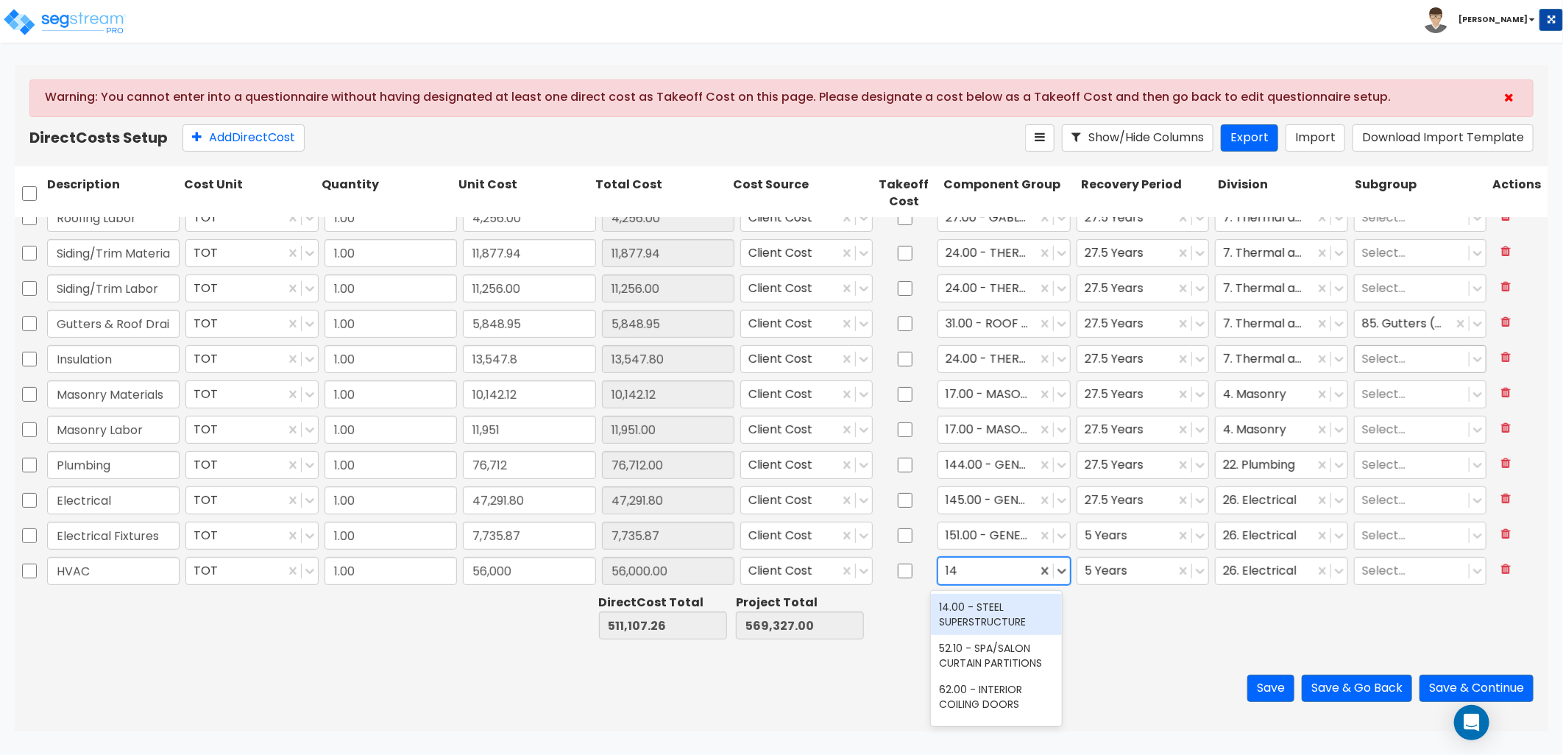
type input "147"
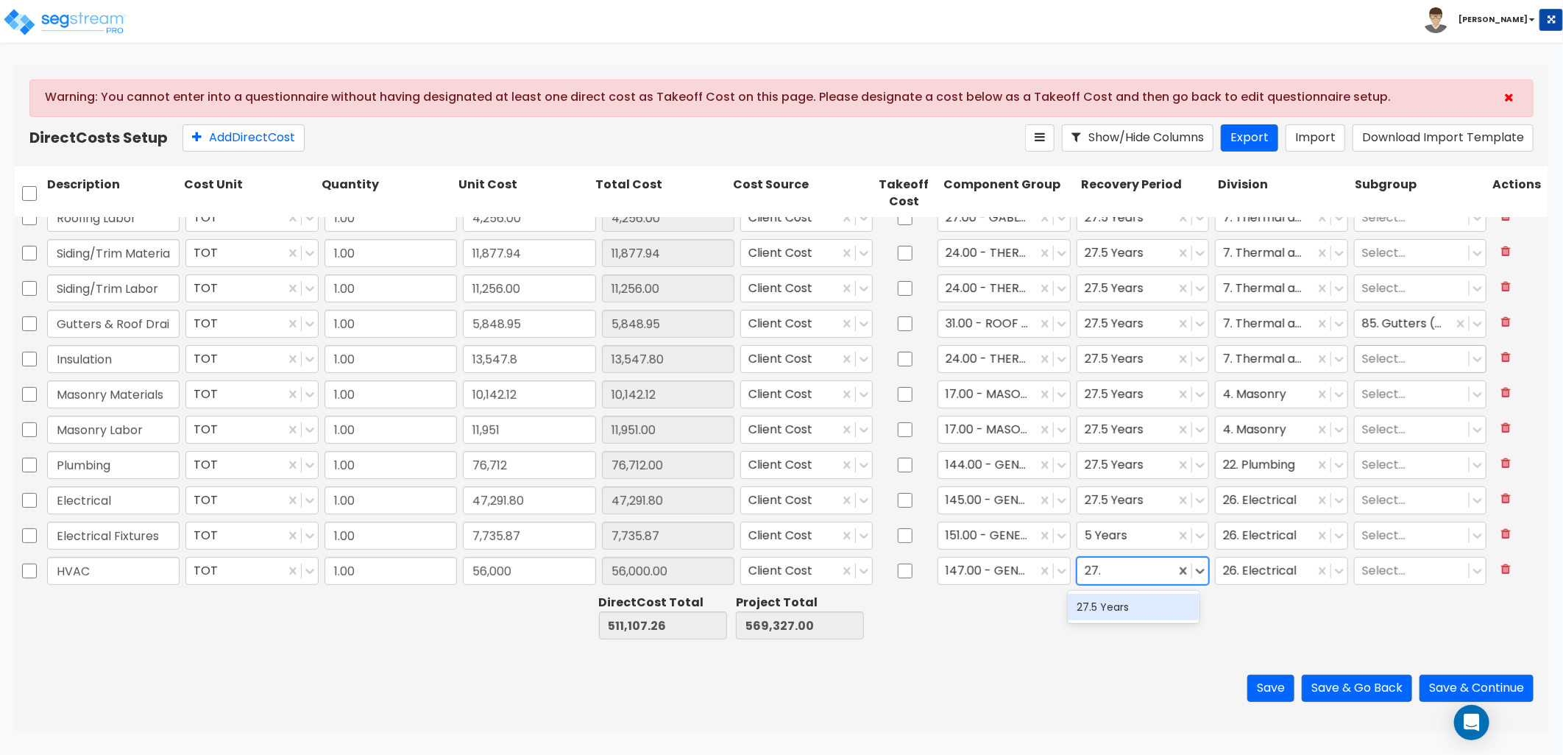
type input "27.5"
type input "23"
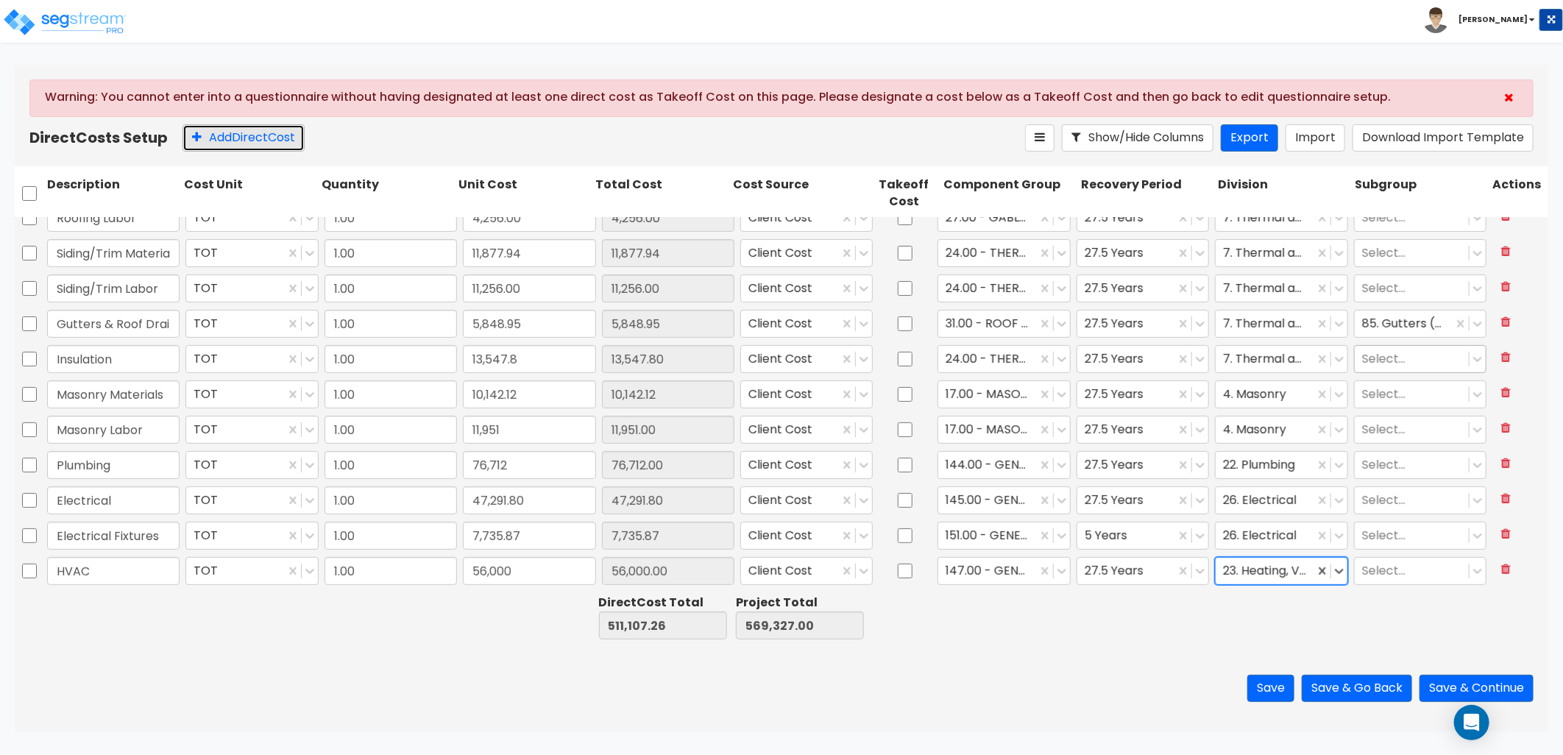
click at [222, 146] on button "Add Direct Cost" at bounding box center [244, 137] width 122 height 27
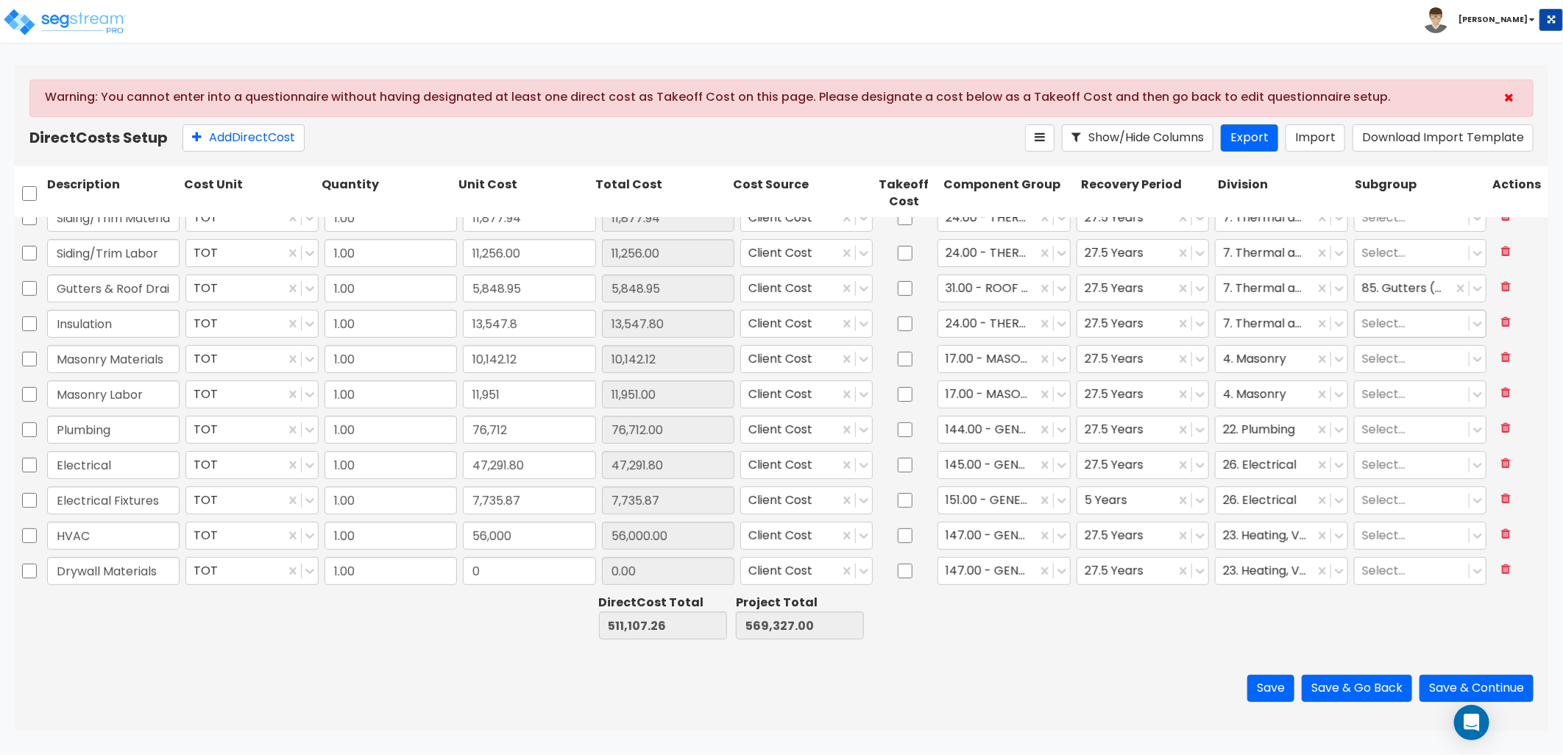
type input "Drywall Materials"
type input "29,751.2"
type input "29,751.20"
type input "47"
type input "9"
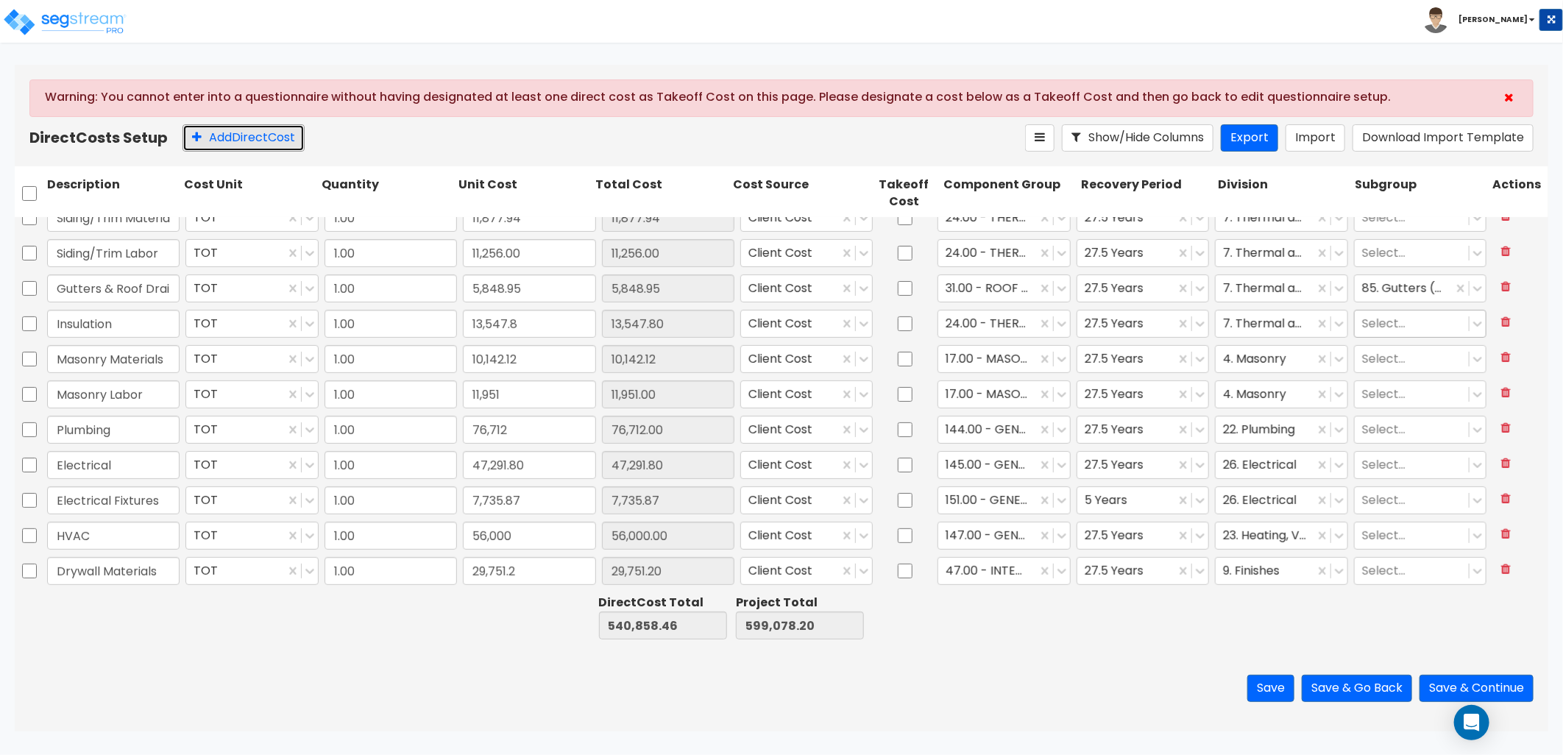
drag, startPoint x: 251, startPoint y: 140, endPoint x: 245, endPoint y: 297, distance: 156.9
click at [251, 141] on button "Add Direct Cost" at bounding box center [244, 137] width 122 height 27
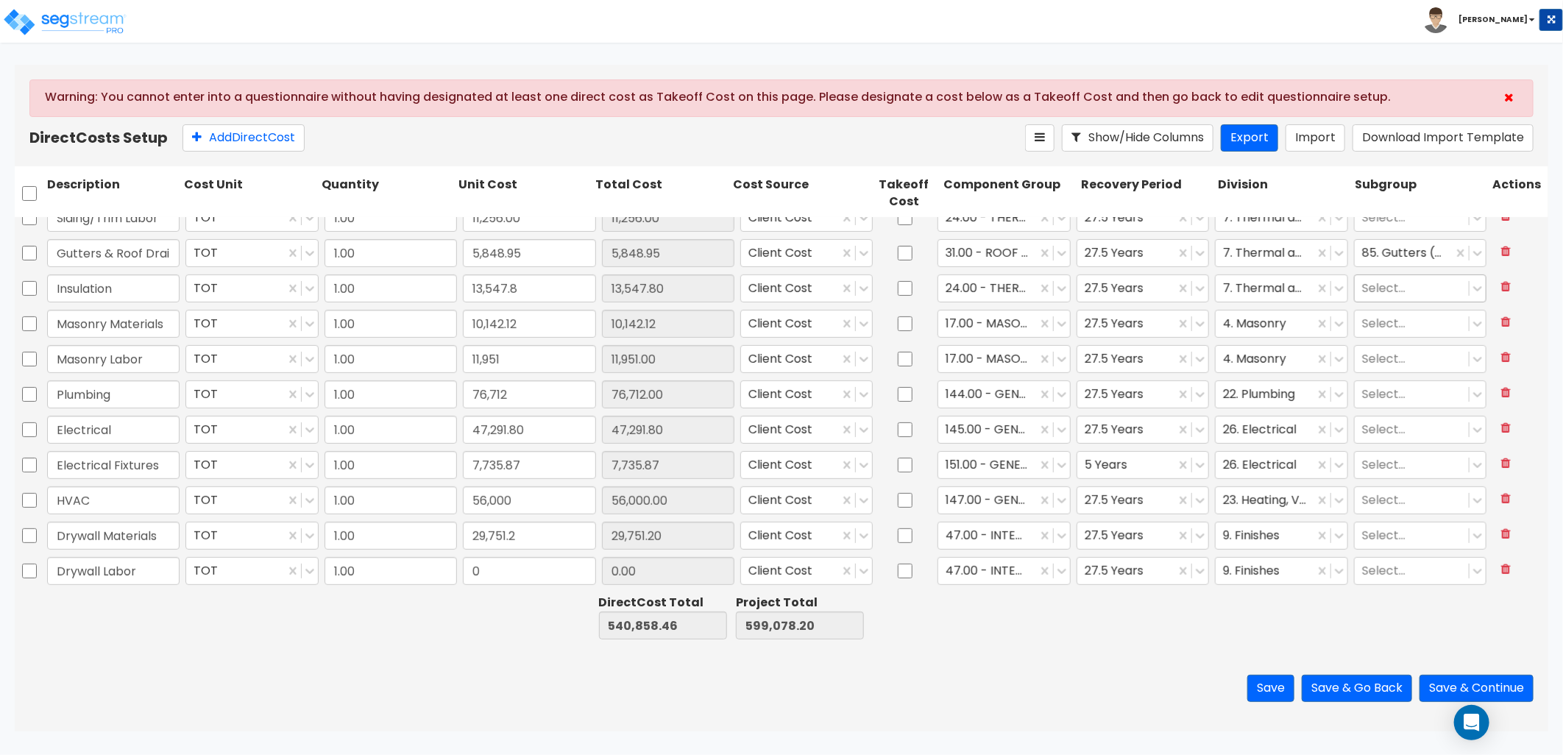
type input "Drywall Labor"
type input "22,896"
type input "22,896.00"
click at [234, 135] on button "Add Direct Cost" at bounding box center [244, 137] width 122 height 27
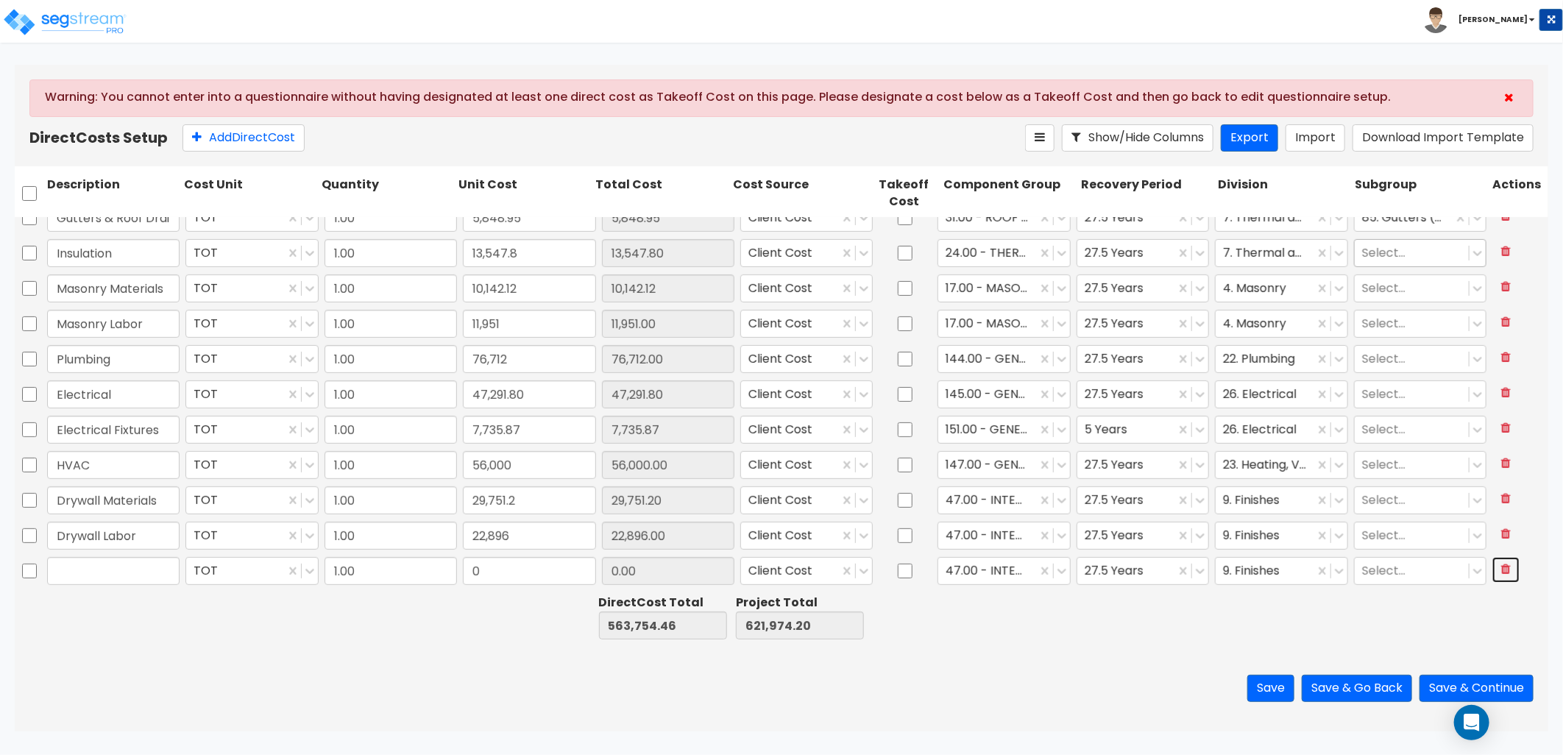
drag, startPoint x: 1498, startPoint y: 573, endPoint x: 1387, endPoint y: 651, distance: 136.8
click at [1498, 573] on button at bounding box center [1506, 570] width 27 height 26
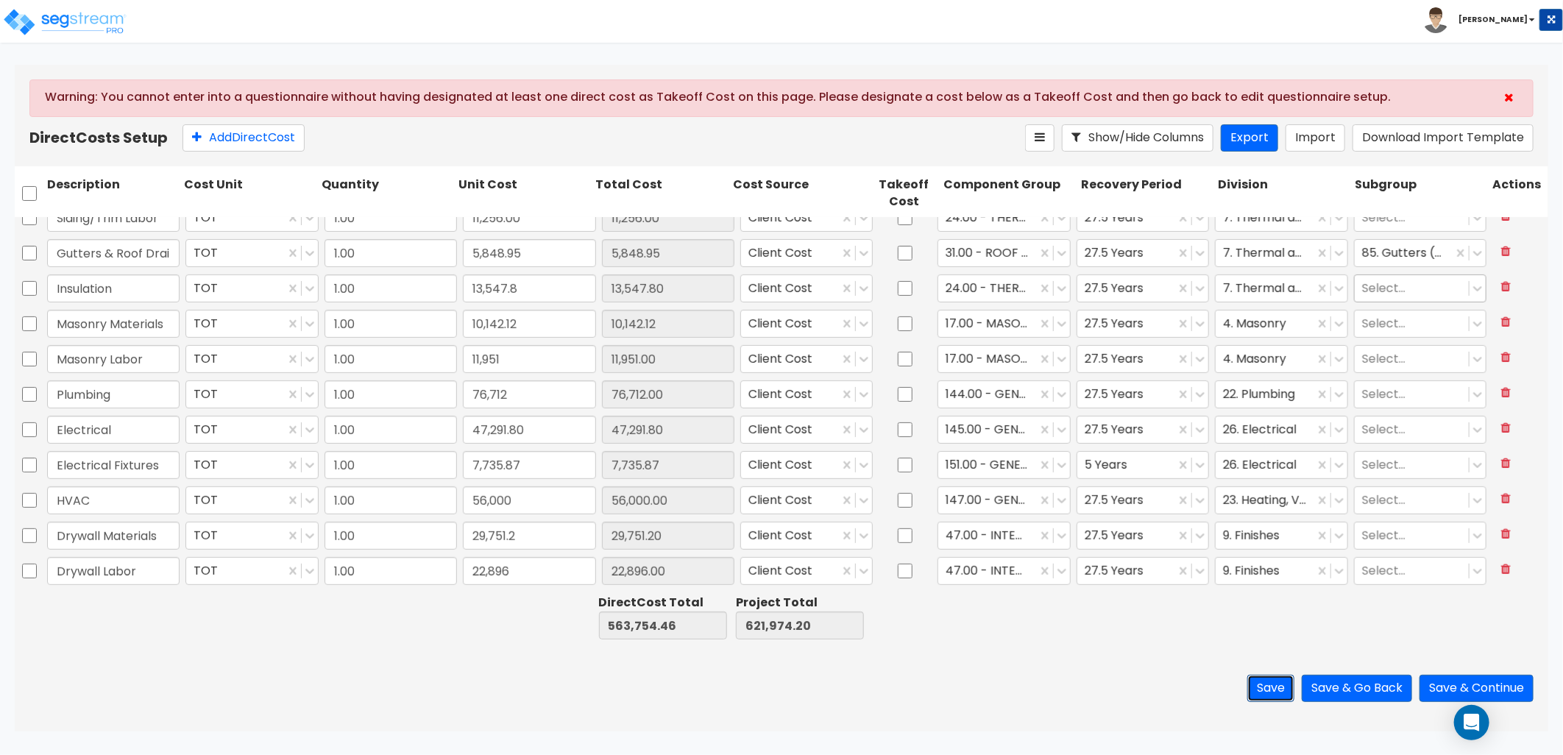
click at [1262, 684] on button "Save" at bounding box center [1271, 688] width 47 height 27
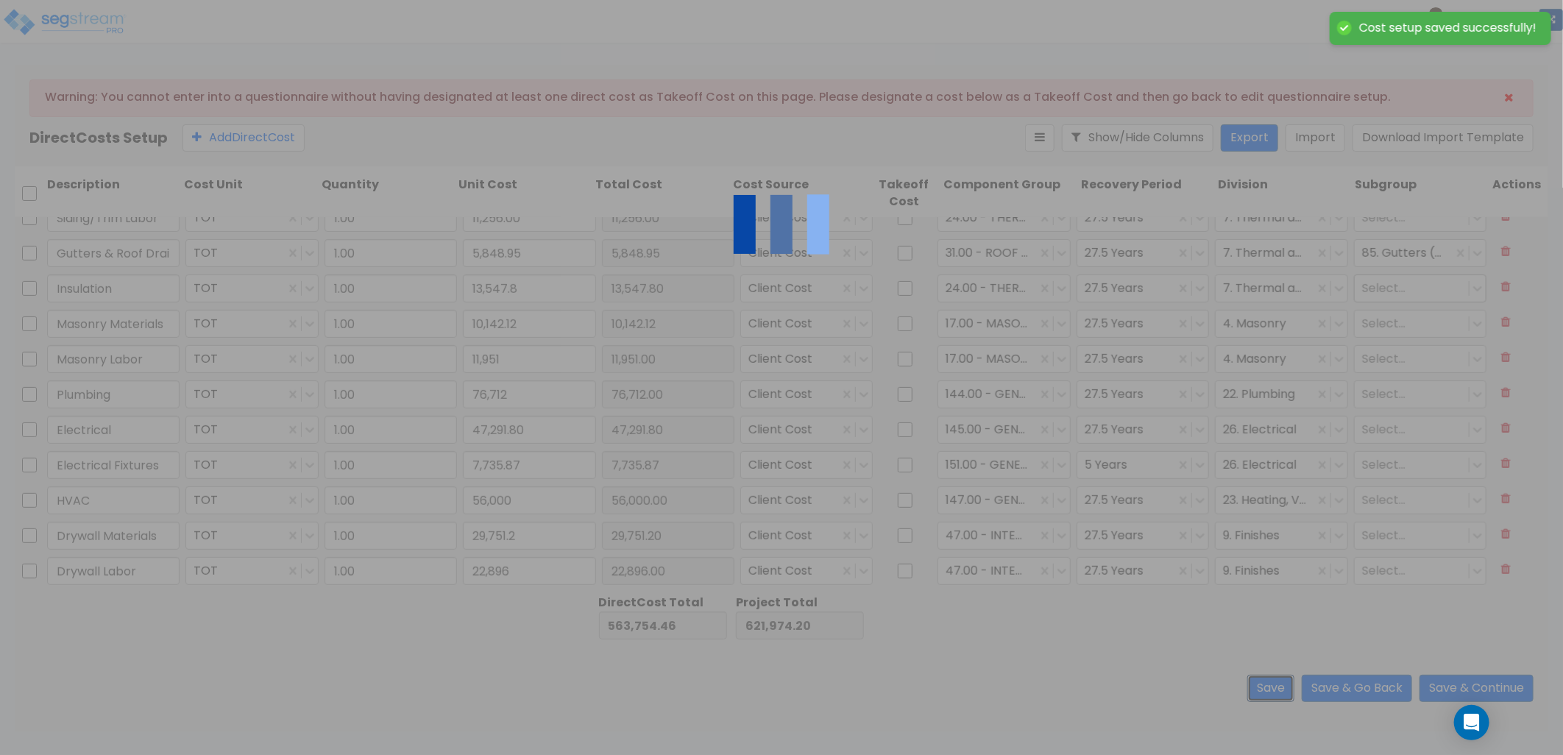
type input "13,547.80"
type input "11,951.00"
type input "76,712.00"
type input "56,000.00"
type input "29,751.20"
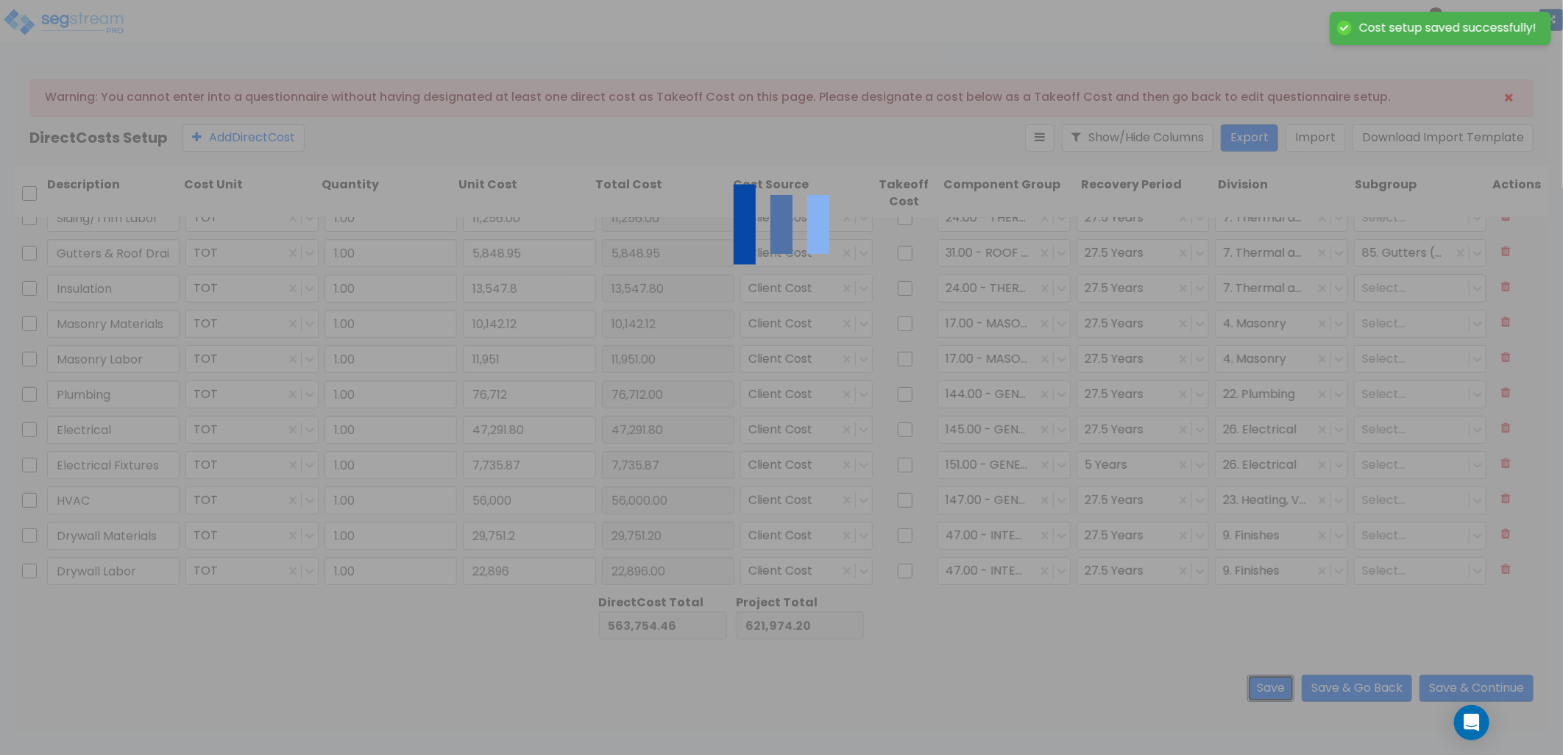
type input "22,896.00"
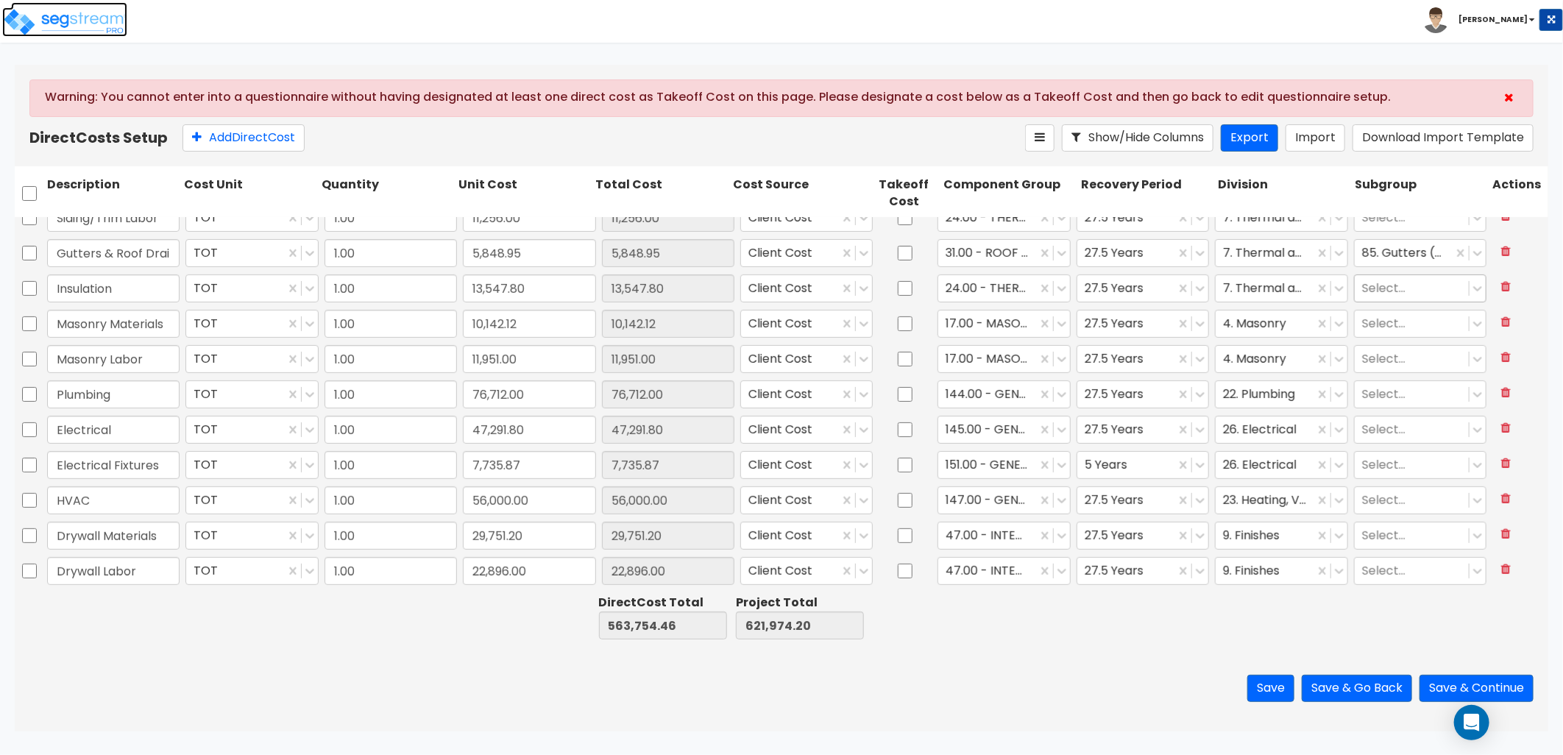
click at [61, 24] on img at bounding box center [64, 21] width 125 height 29
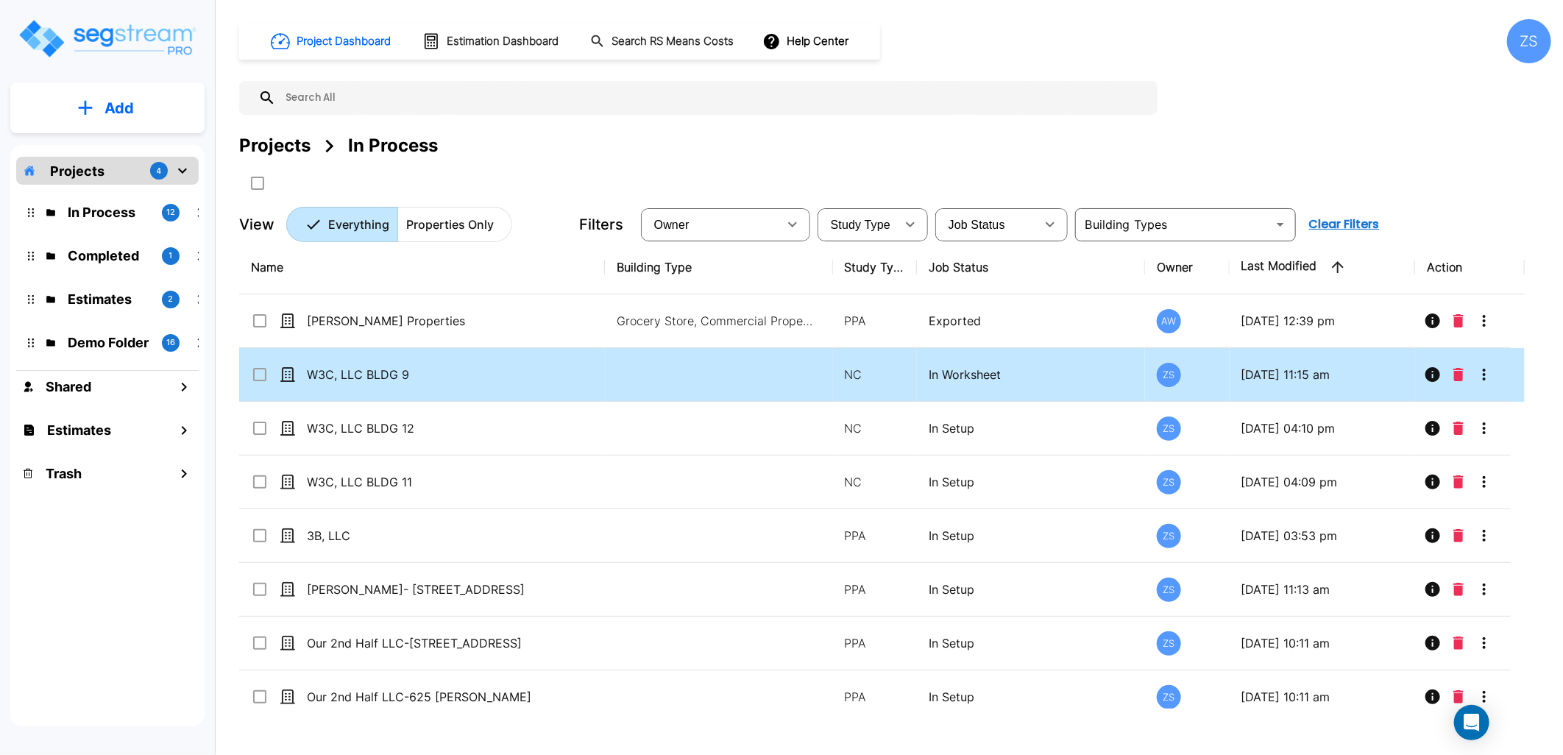
click at [477, 388] on td "W3C, LLC BLDG 9" at bounding box center [422, 375] width 366 height 54
checkbox input "true"
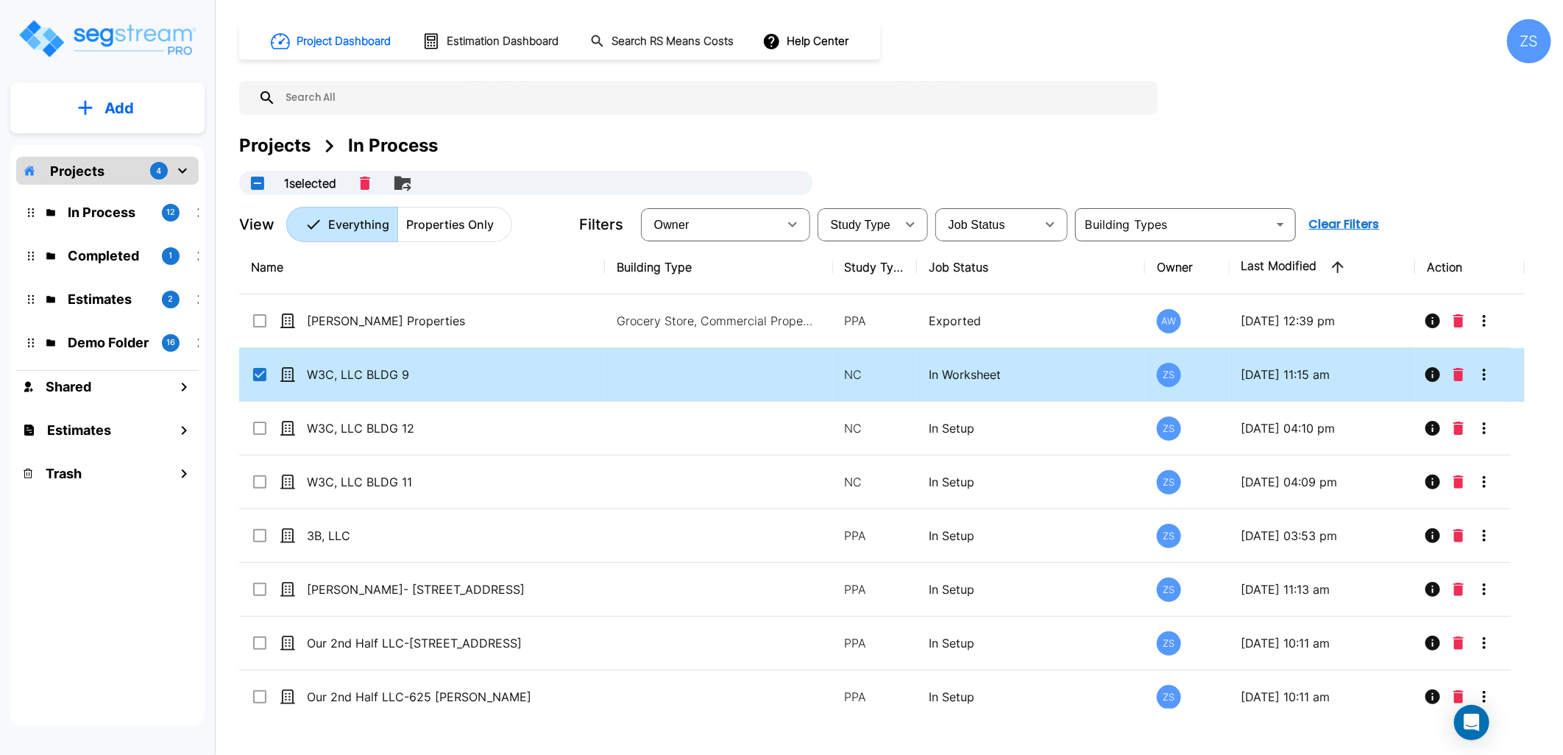
click at [477, 388] on td "W3C, LLC BLDG 9" at bounding box center [422, 375] width 366 height 54
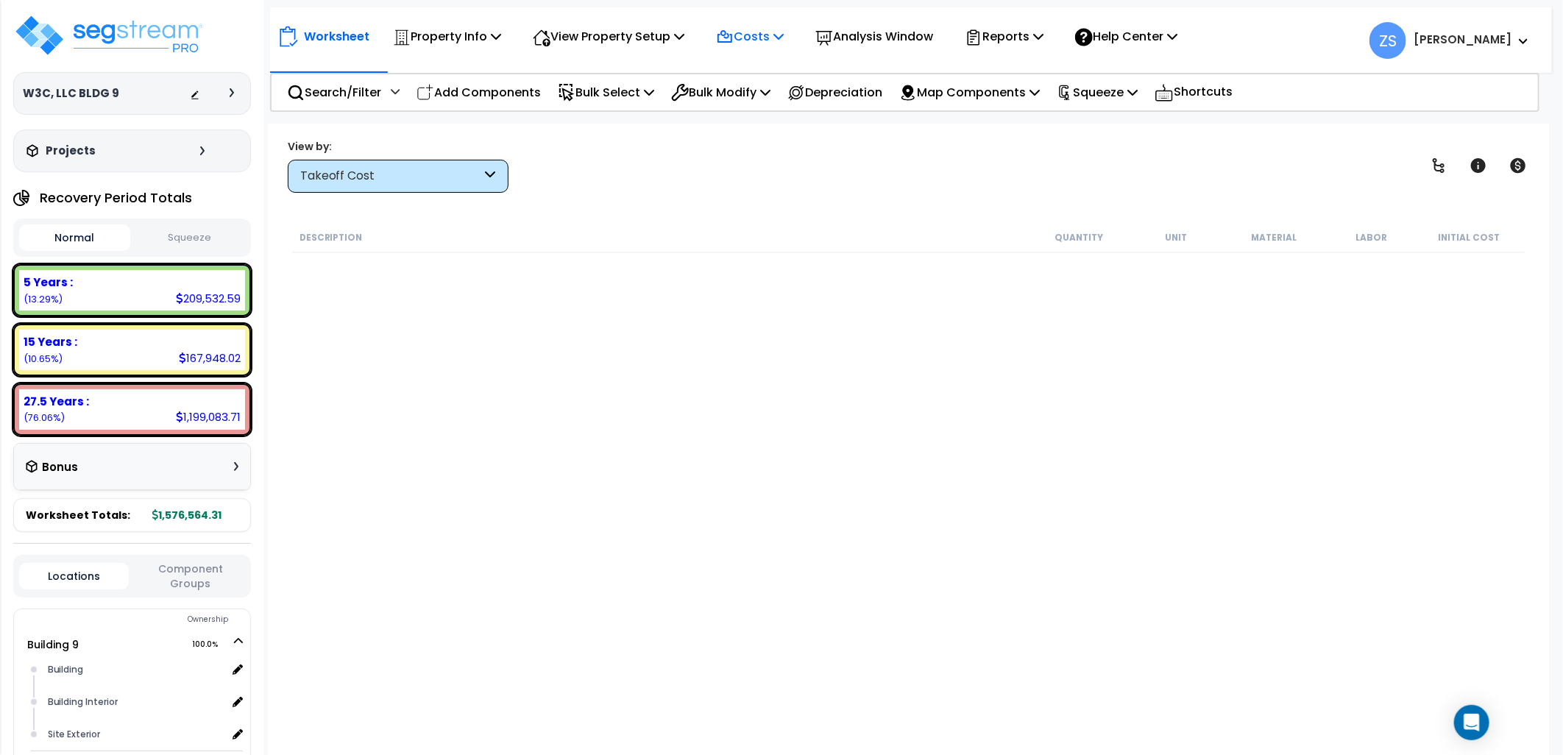
click at [792, 38] on div "Costs Indirect Costs Direct Costs" at bounding box center [750, 36] width 84 height 35
click at [784, 40] on icon at bounding box center [779, 36] width 10 height 12
click at [789, 103] on link "Direct Costs" at bounding box center [782, 100] width 146 height 29
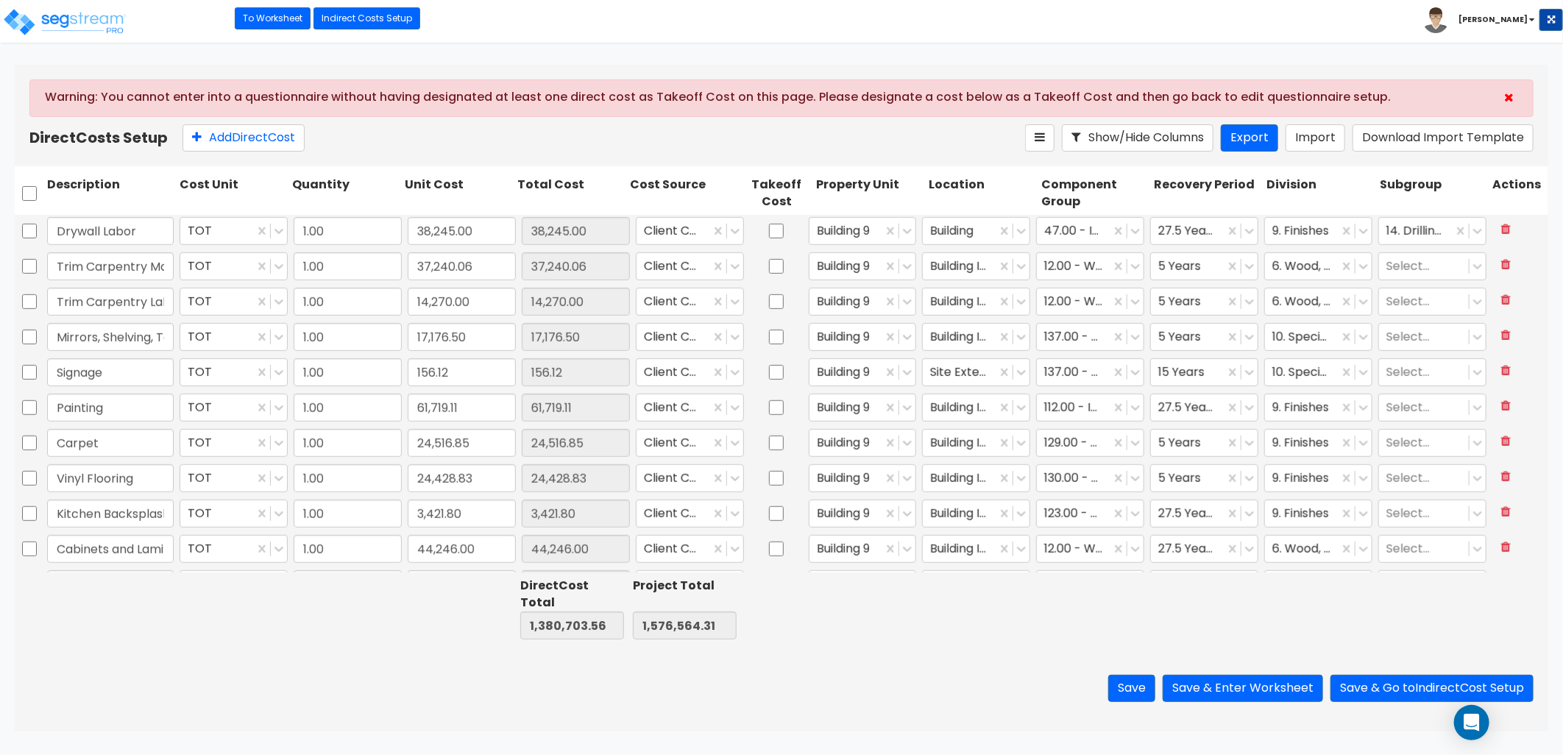
scroll to position [736, 0]
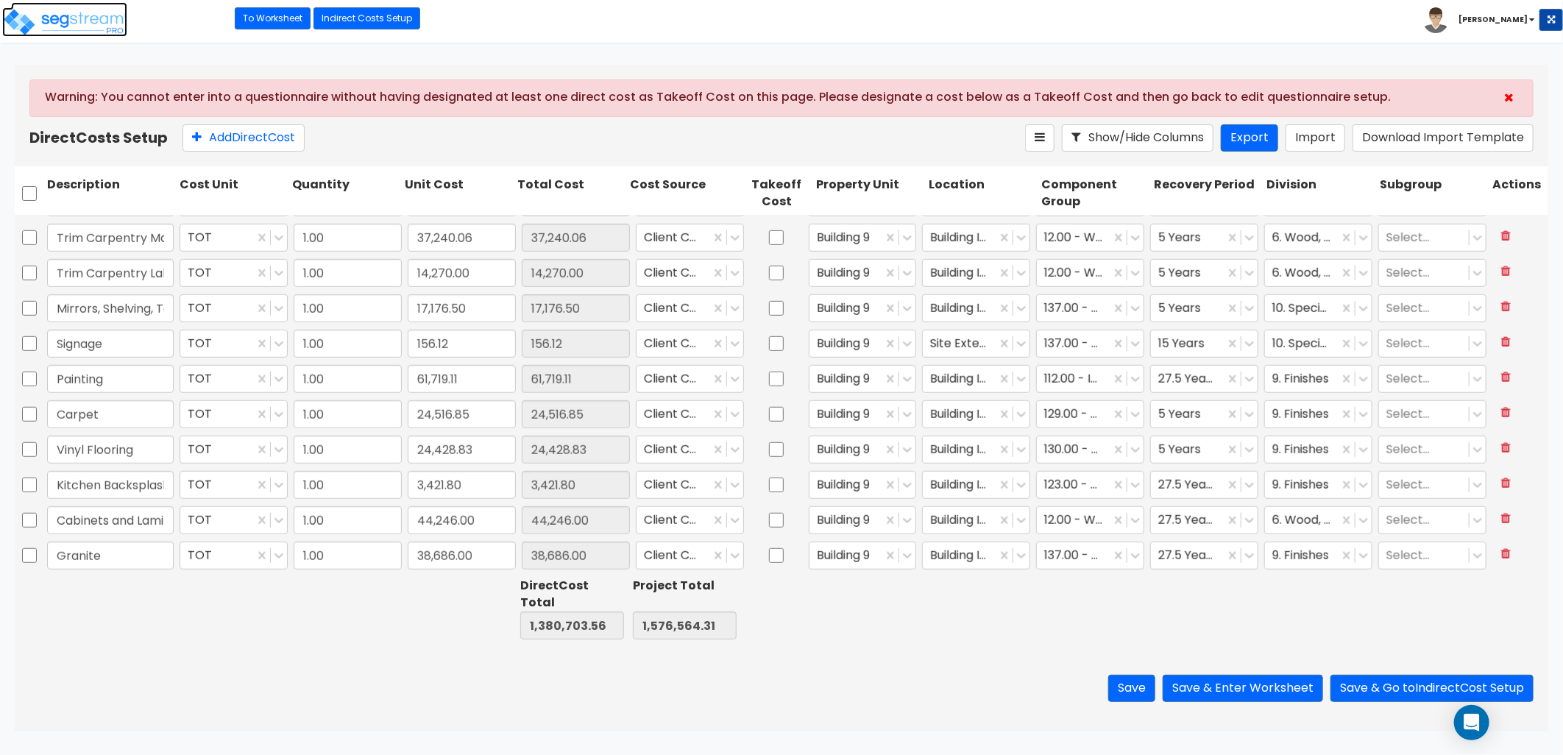
click at [91, 32] on img at bounding box center [64, 21] width 125 height 29
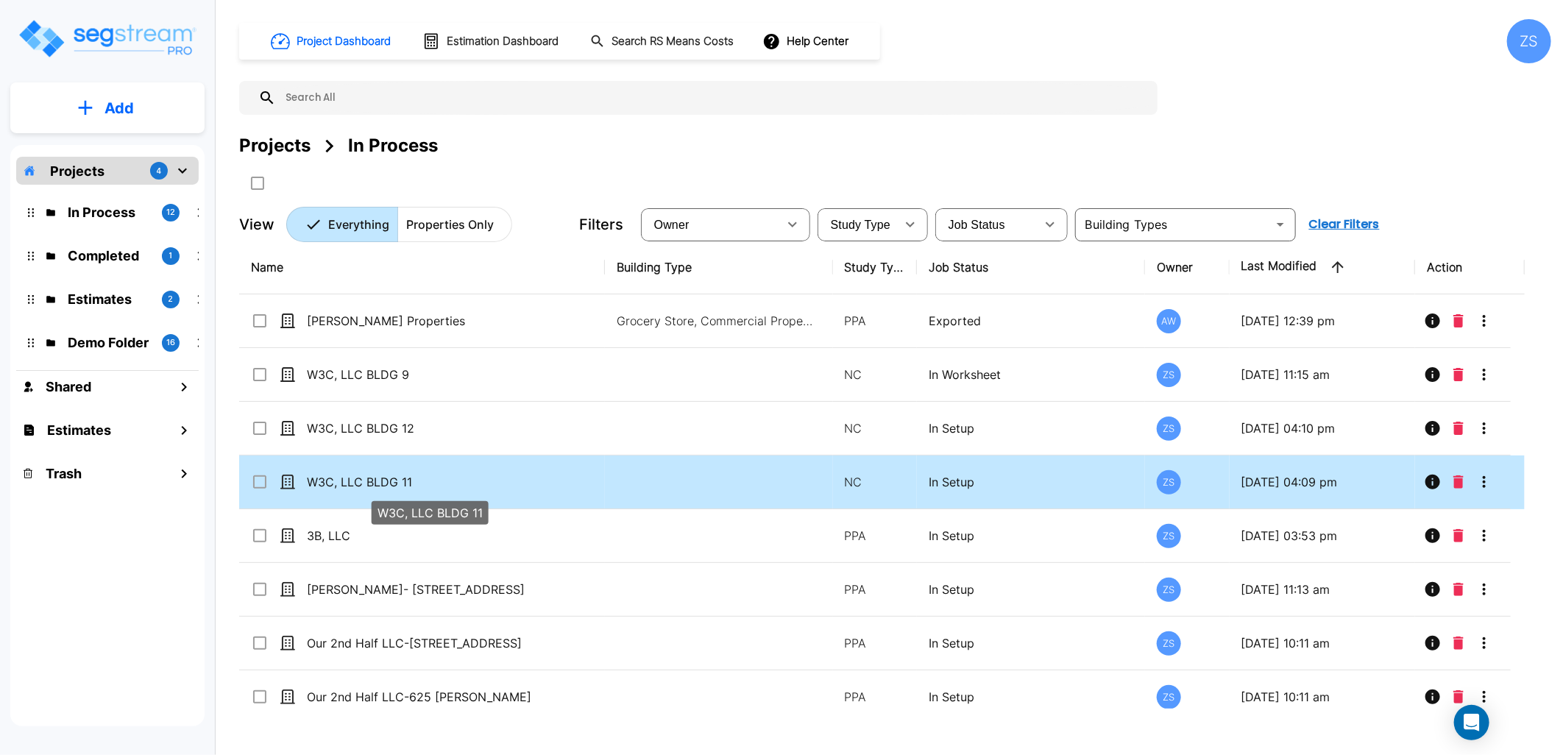
click at [479, 479] on p "W3C, LLC BLDG 11" at bounding box center [429, 482] width 245 height 18
checkbox input "true"
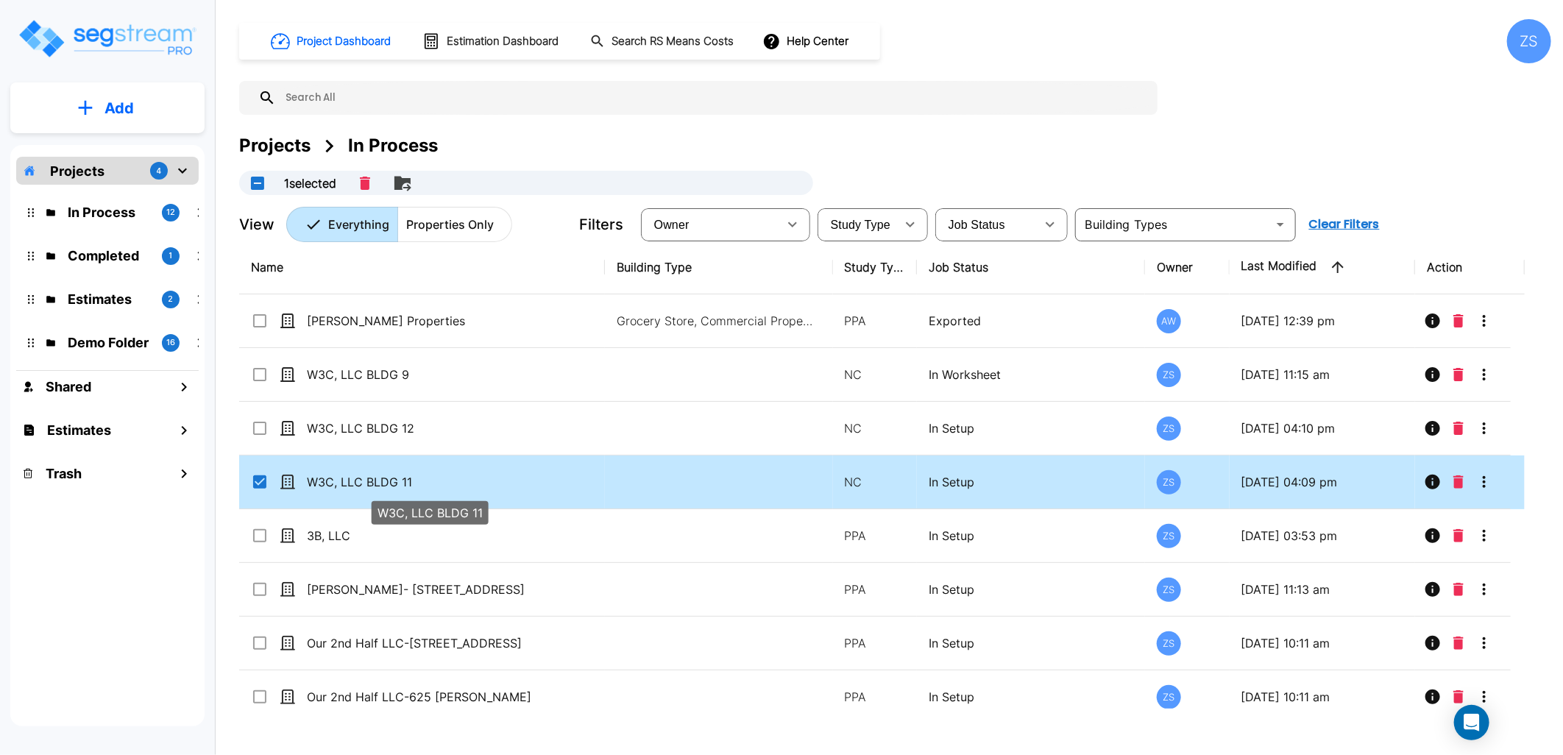
click at [479, 479] on p "W3C, LLC BLDG 11" at bounding box center [429, 482] width 245 height 18
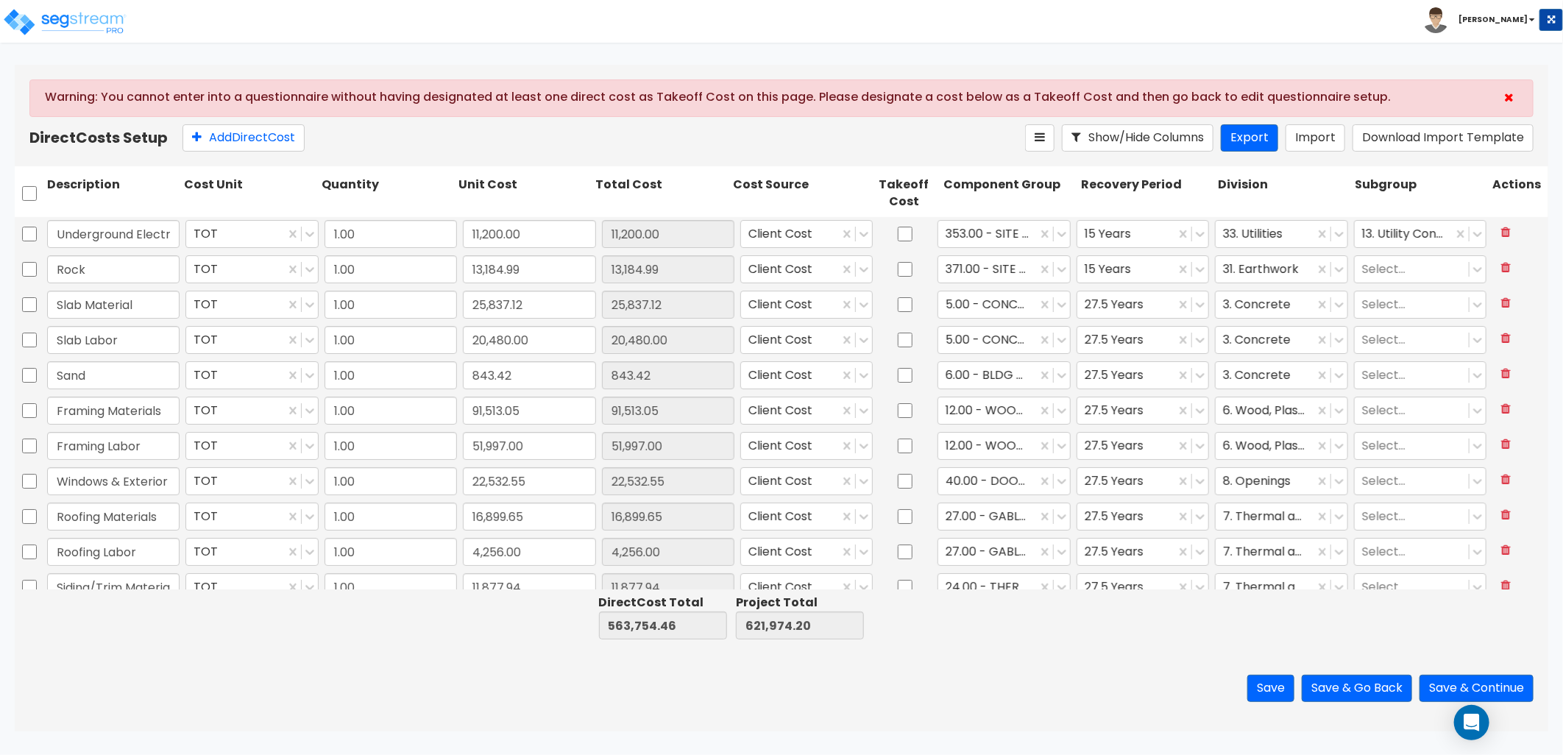
scroll to position [405, 0]
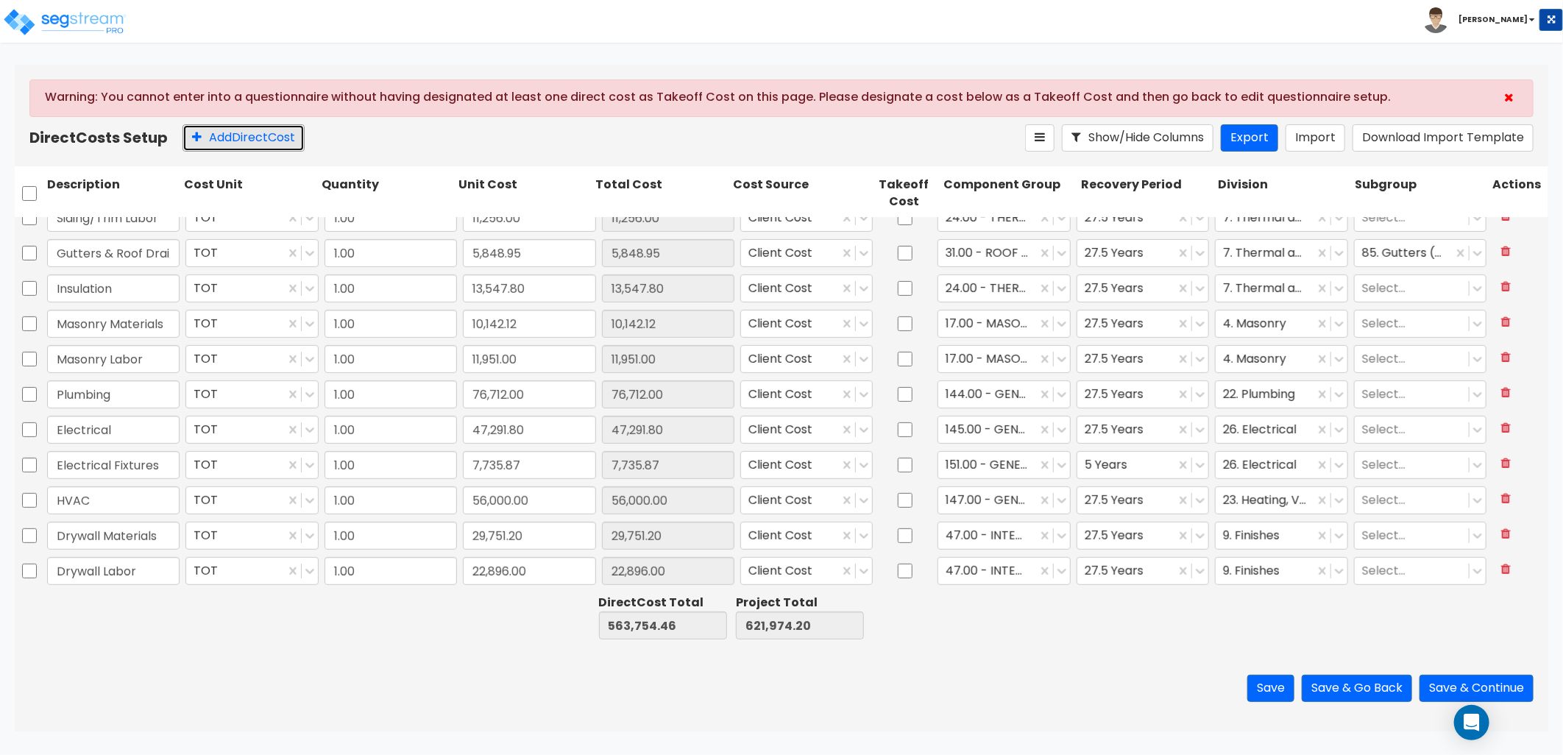
click at [228, 152] on div "Warning: You cannot enter into a questionnaire without having designated at lea…" at bounding box center [782, 116] width 1534 height 102
click at [121, 32] on img at bounding box center [64, 21] width 125 height 29
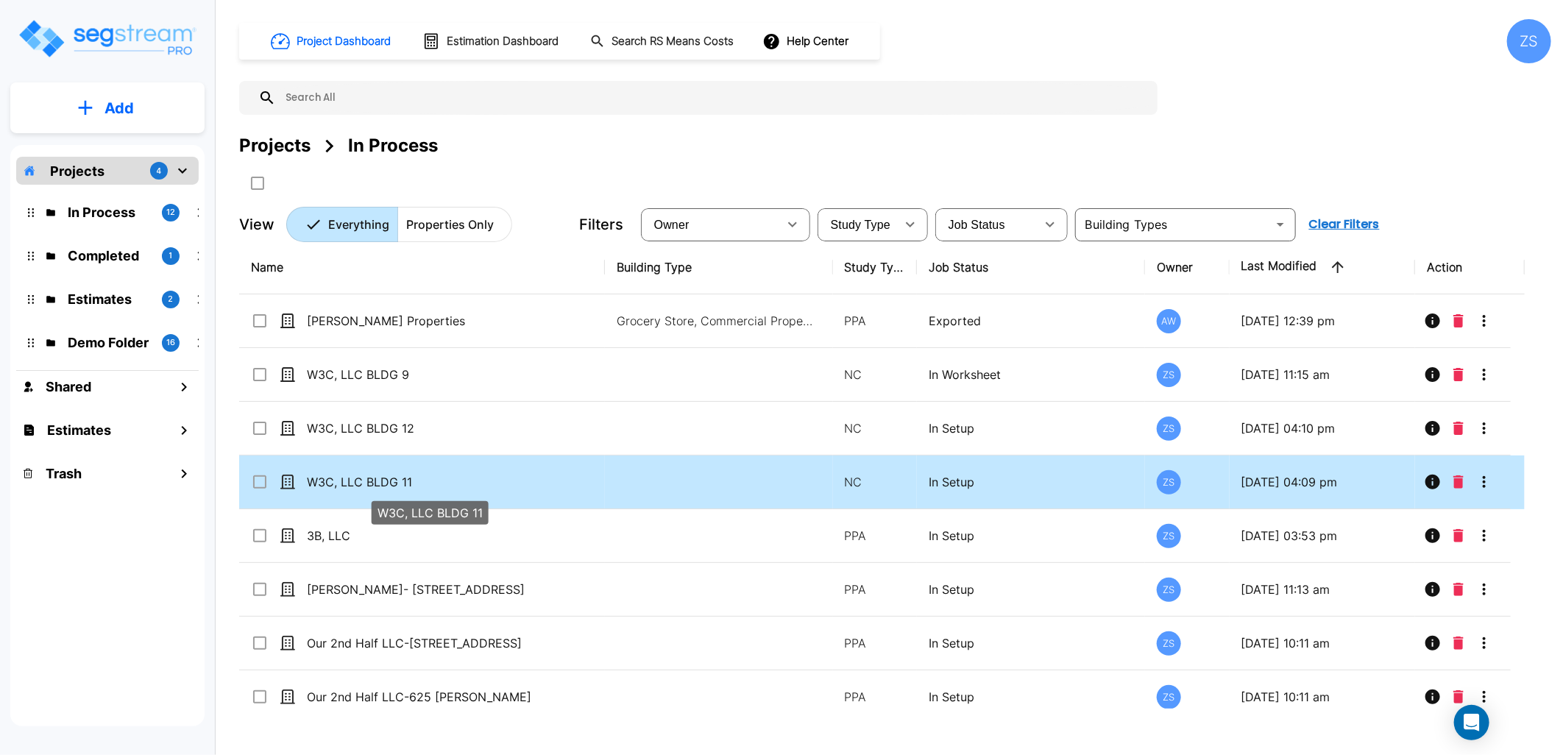
click at [488, 489] on p "W3C, LLC BLDG 11" at bounding box center [429, 482] width 245 height 18
checkbox input "true"
click at [488, 489] on p "W3C, LLC BLDG 11" at bounding box center [429, 482] width 245 height 18
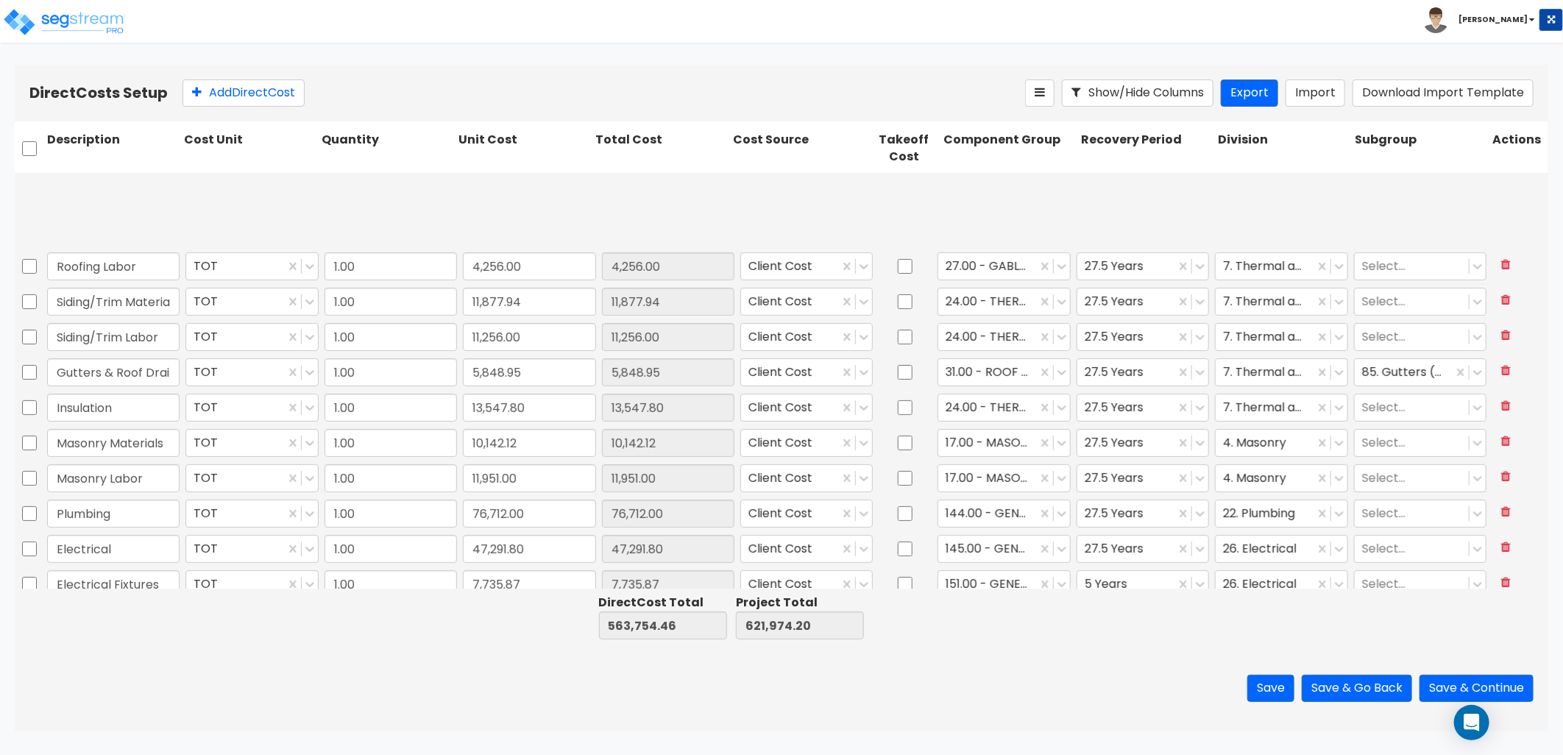
scroll to position [361, 0]
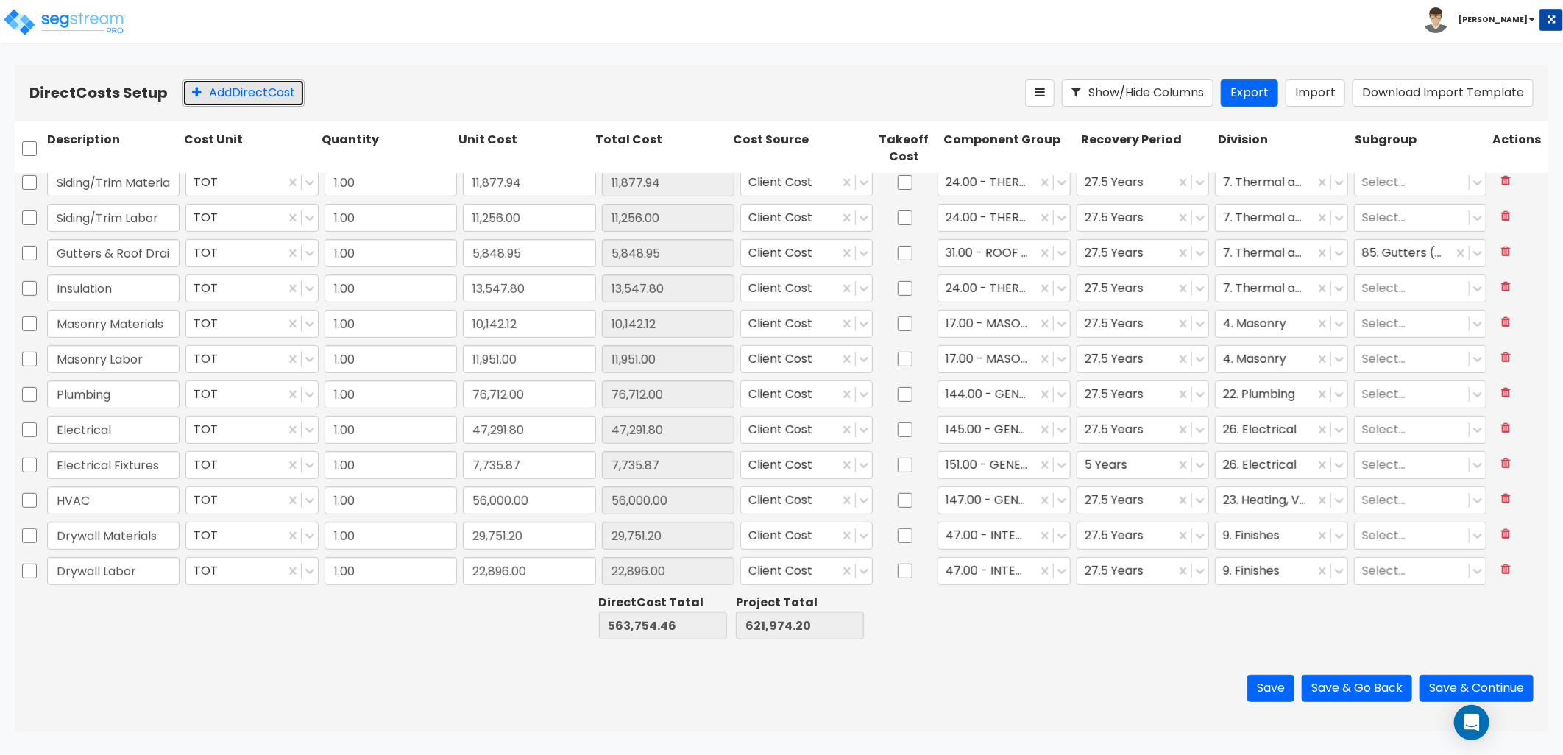
click at [219, 104] on button "Add Direct Cost" at bounding box center [244, 92] width 122 height 27
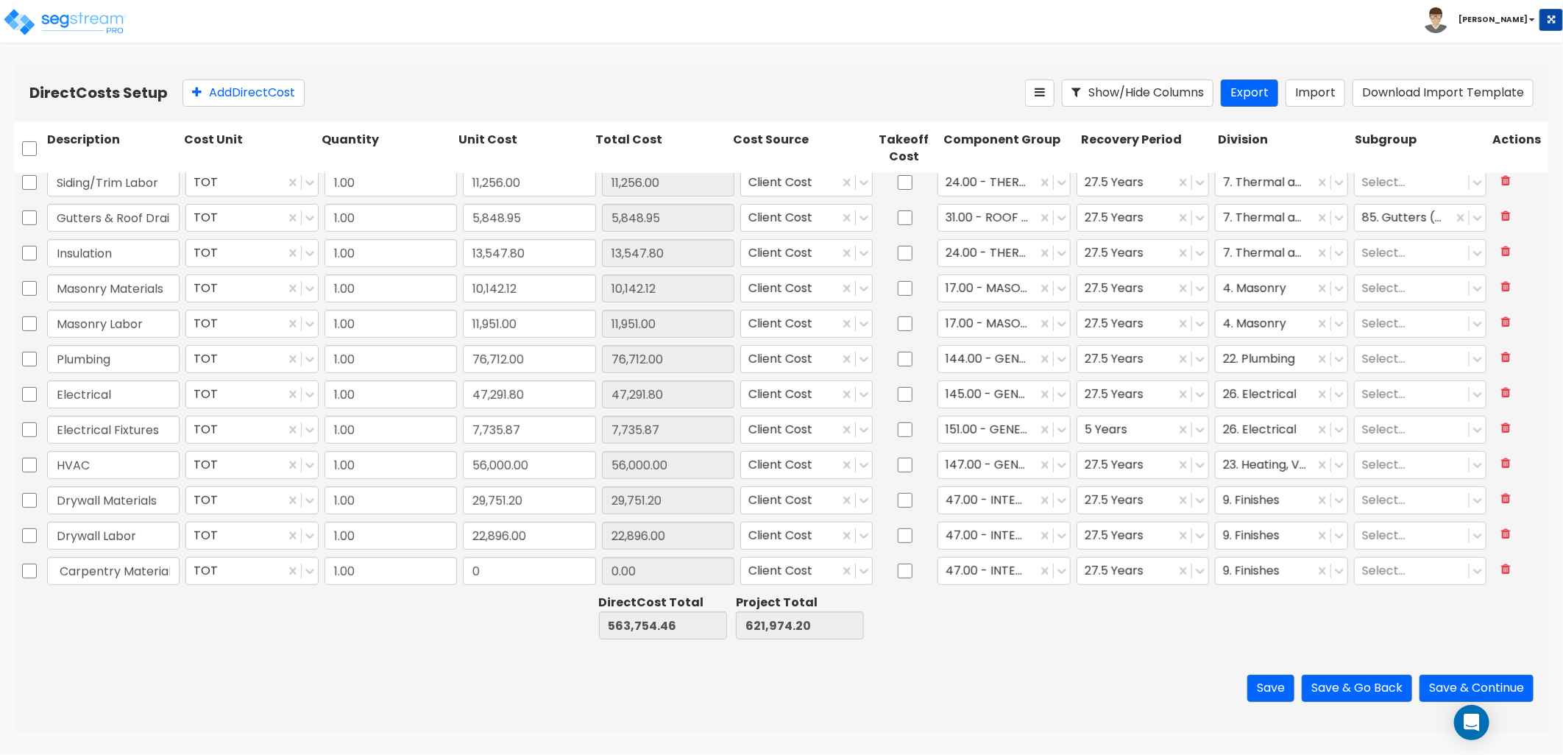
scroll to position [0, 33]
type input "Trim Carpentry Materials"
type input "20,981.37"
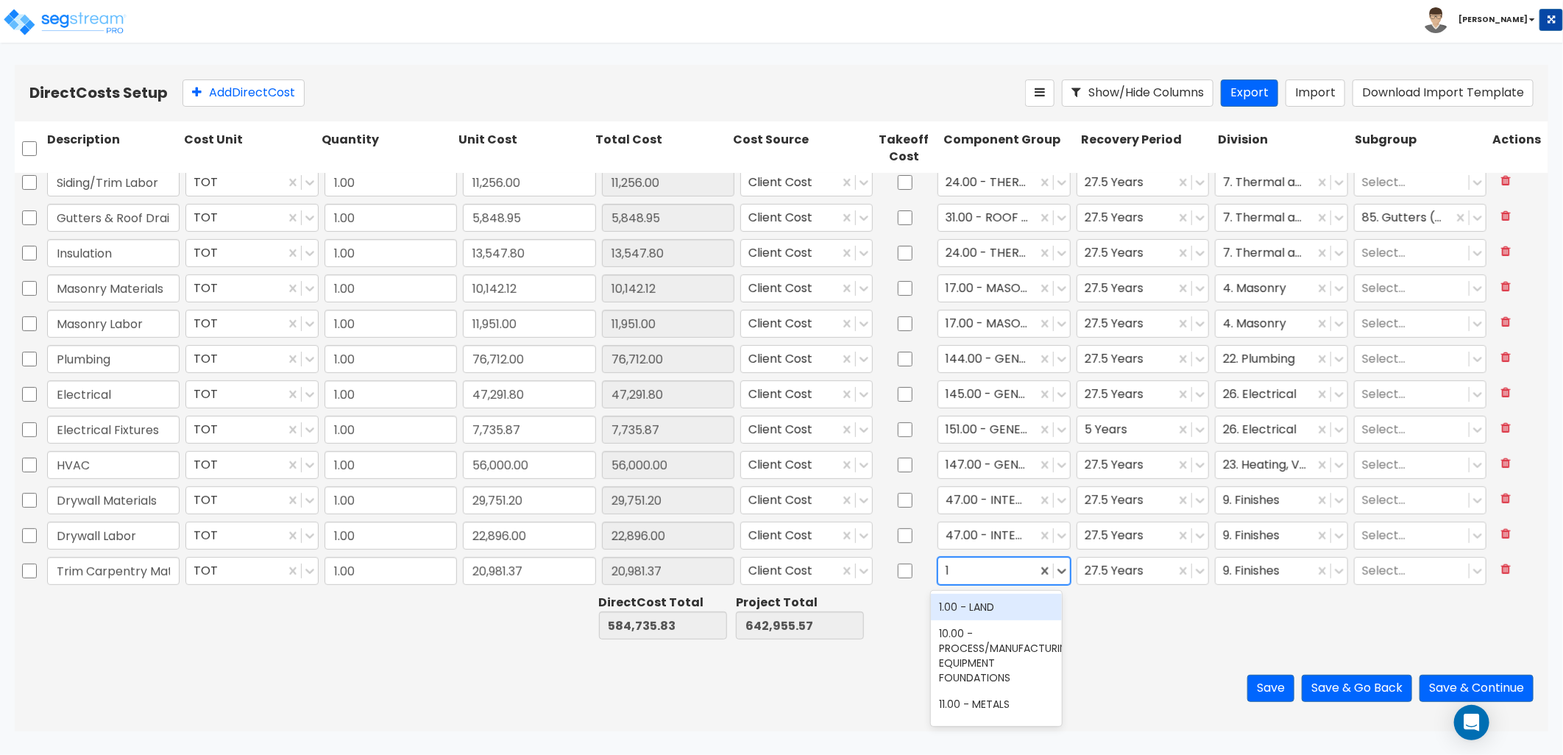
type input "12"
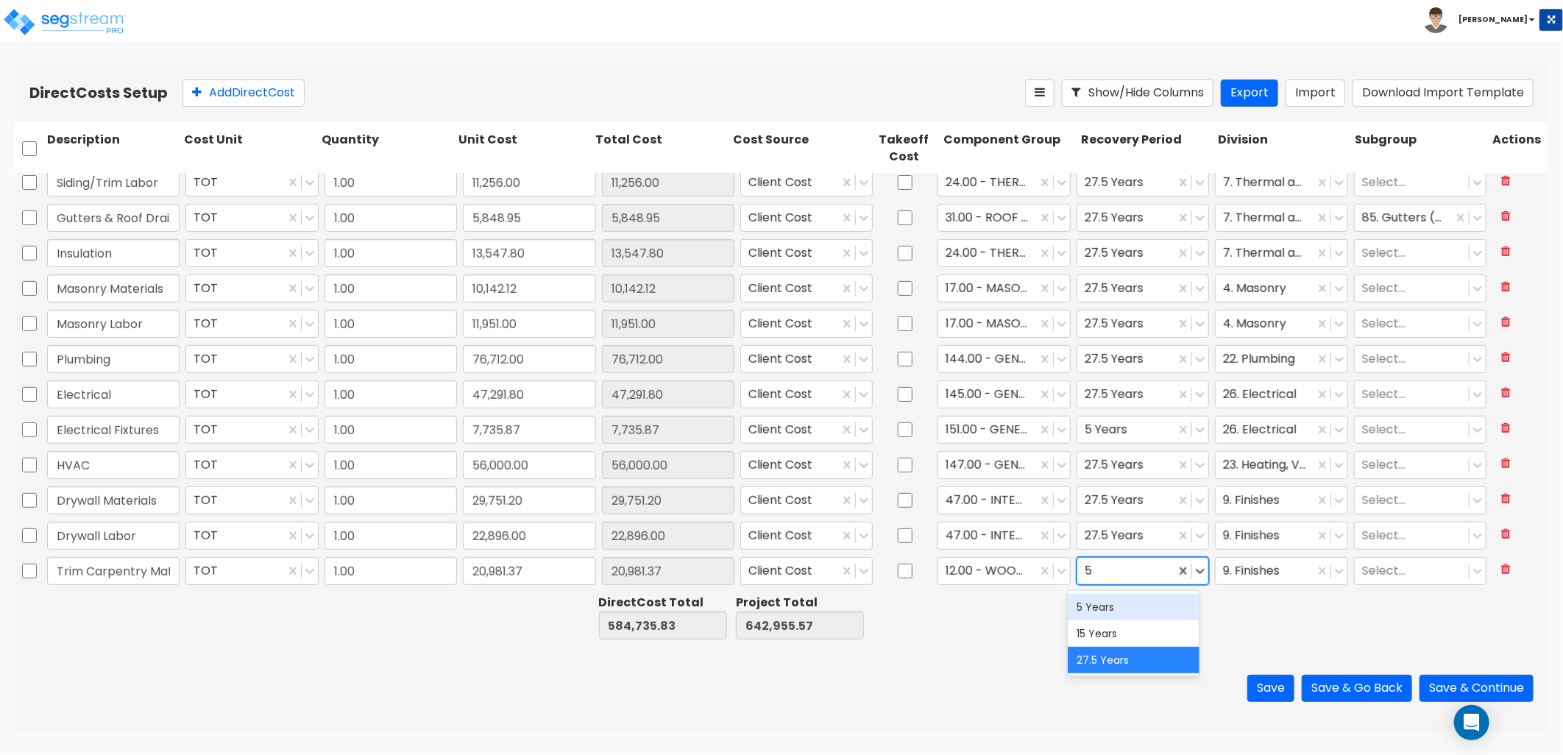
type input "5"
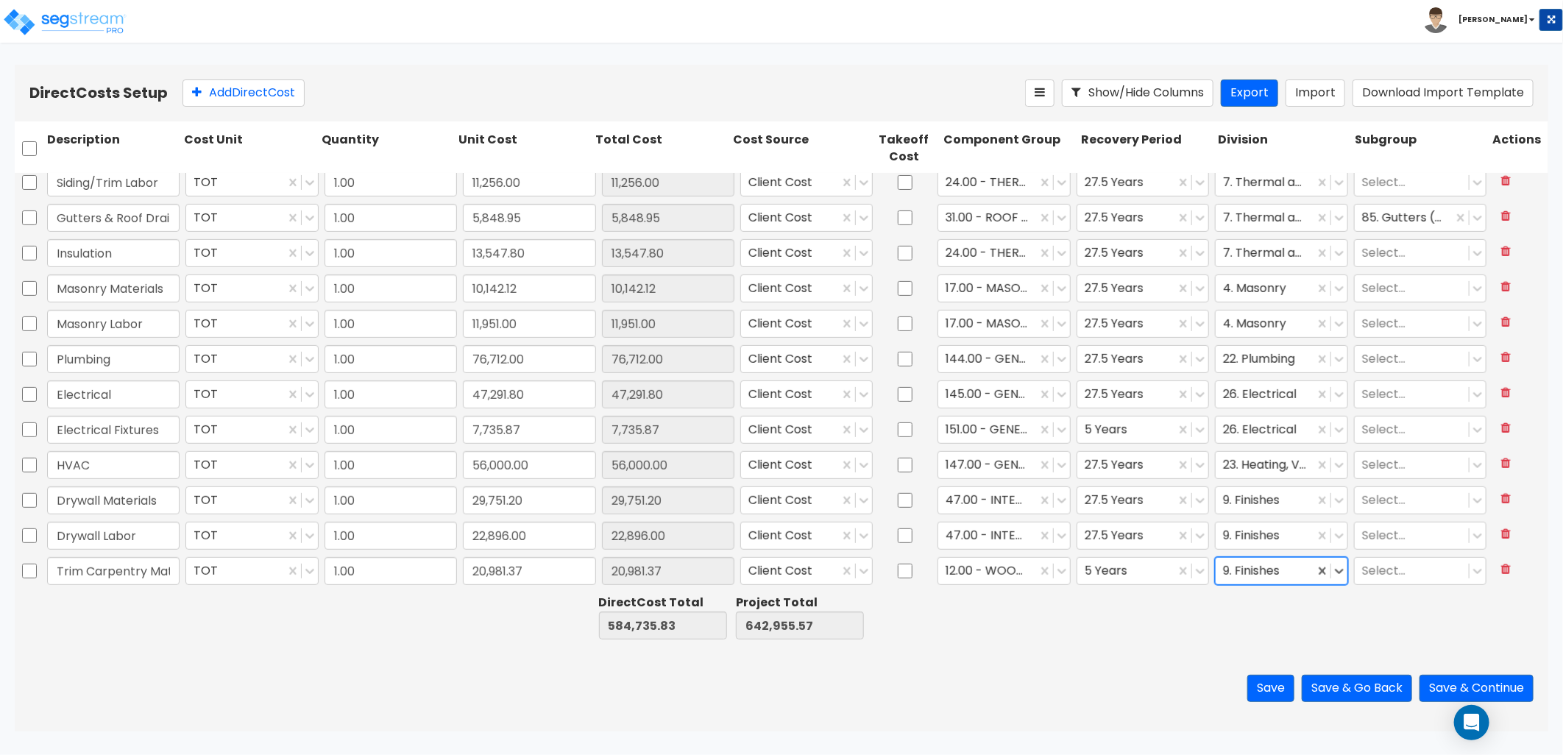
type input "6"
click at [223, 86] on button "Add Direct Cost" at bounding box center [244, 92] width 122 height 27
type input "1.00"
type input "0"
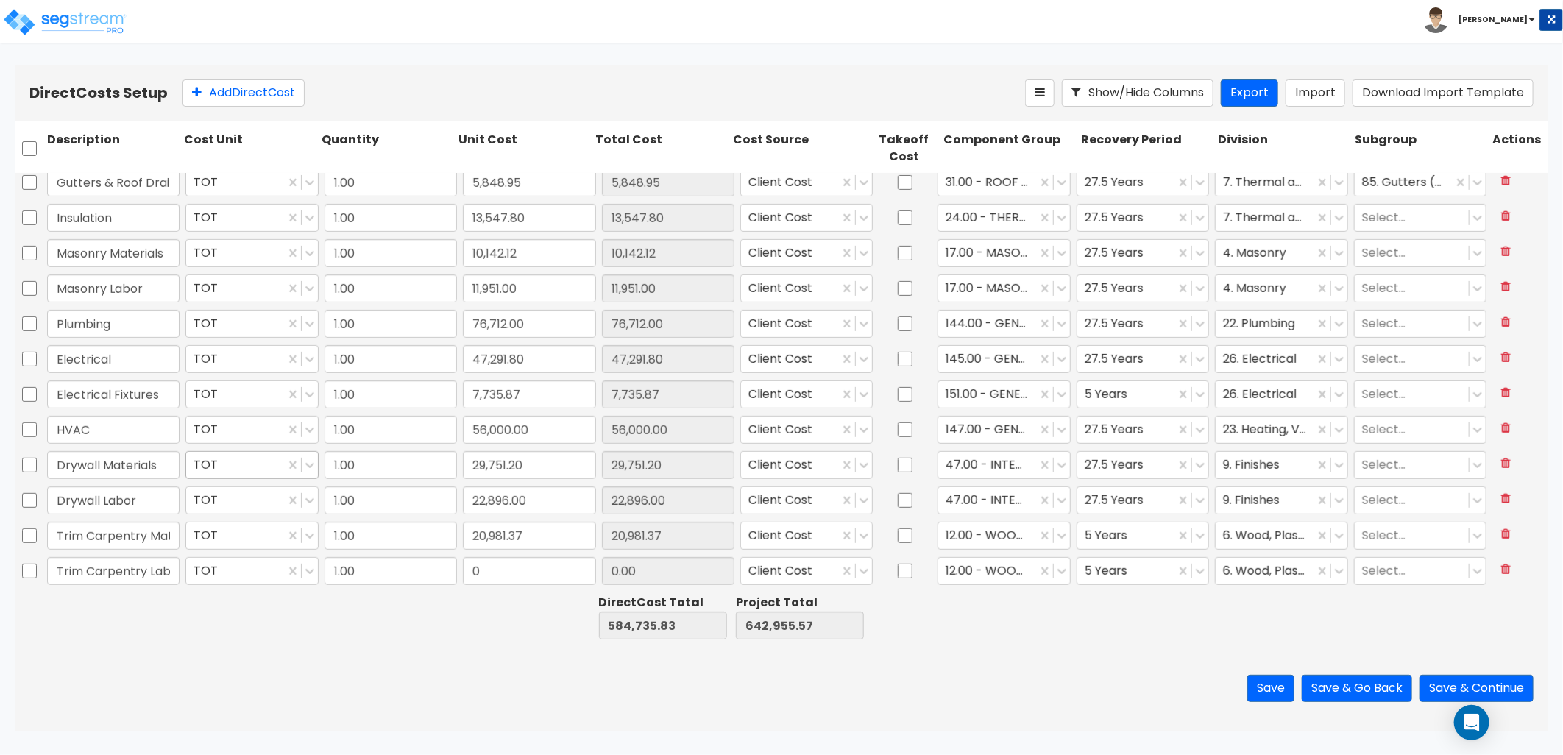
scroll to position [0, 12]
type input "Trim Carpentry Labor"
type input "7,200"
type input "7,200.00"
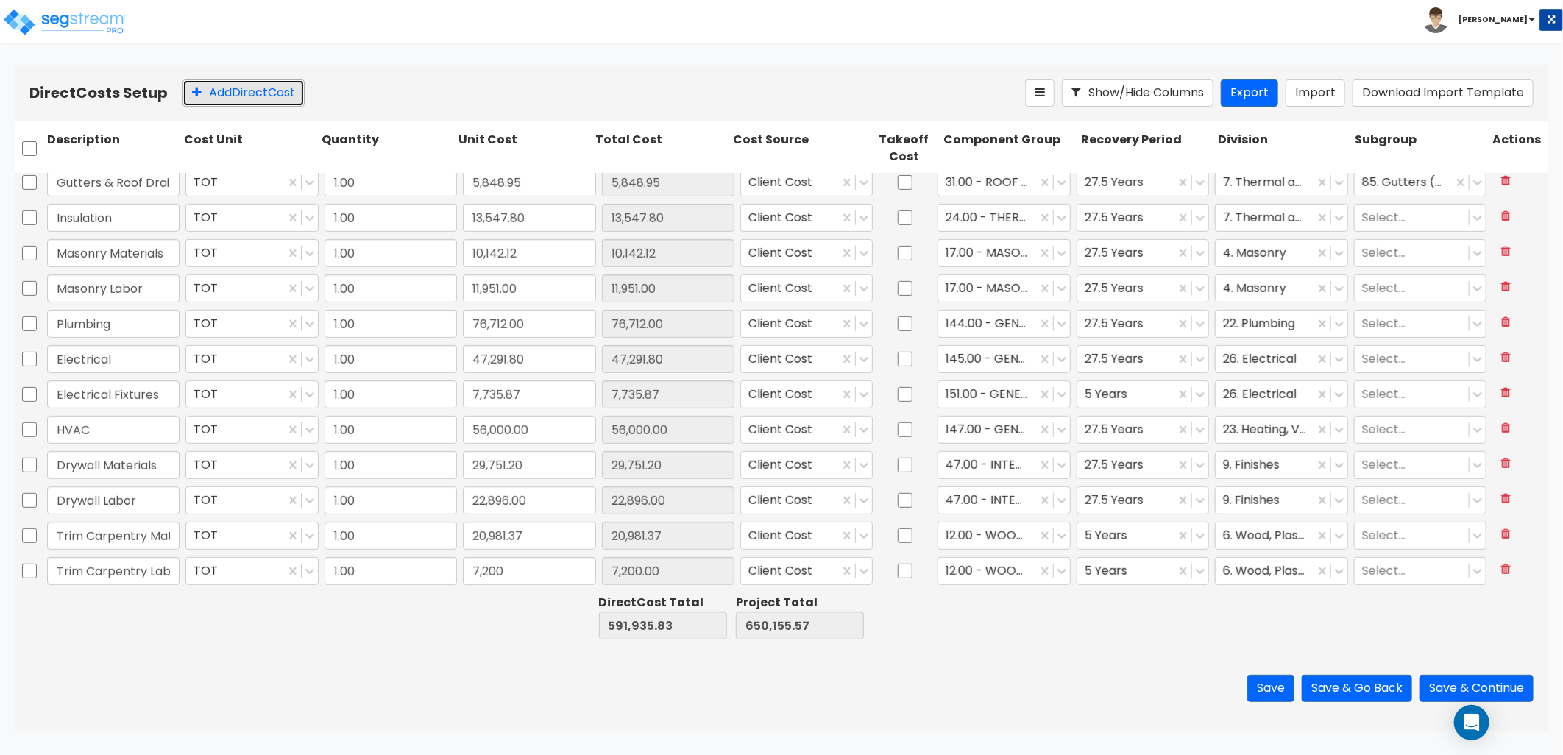
click at [262, 99] on button "Add Direct Cost" at bounding box center [244, 92] width 122 height 27
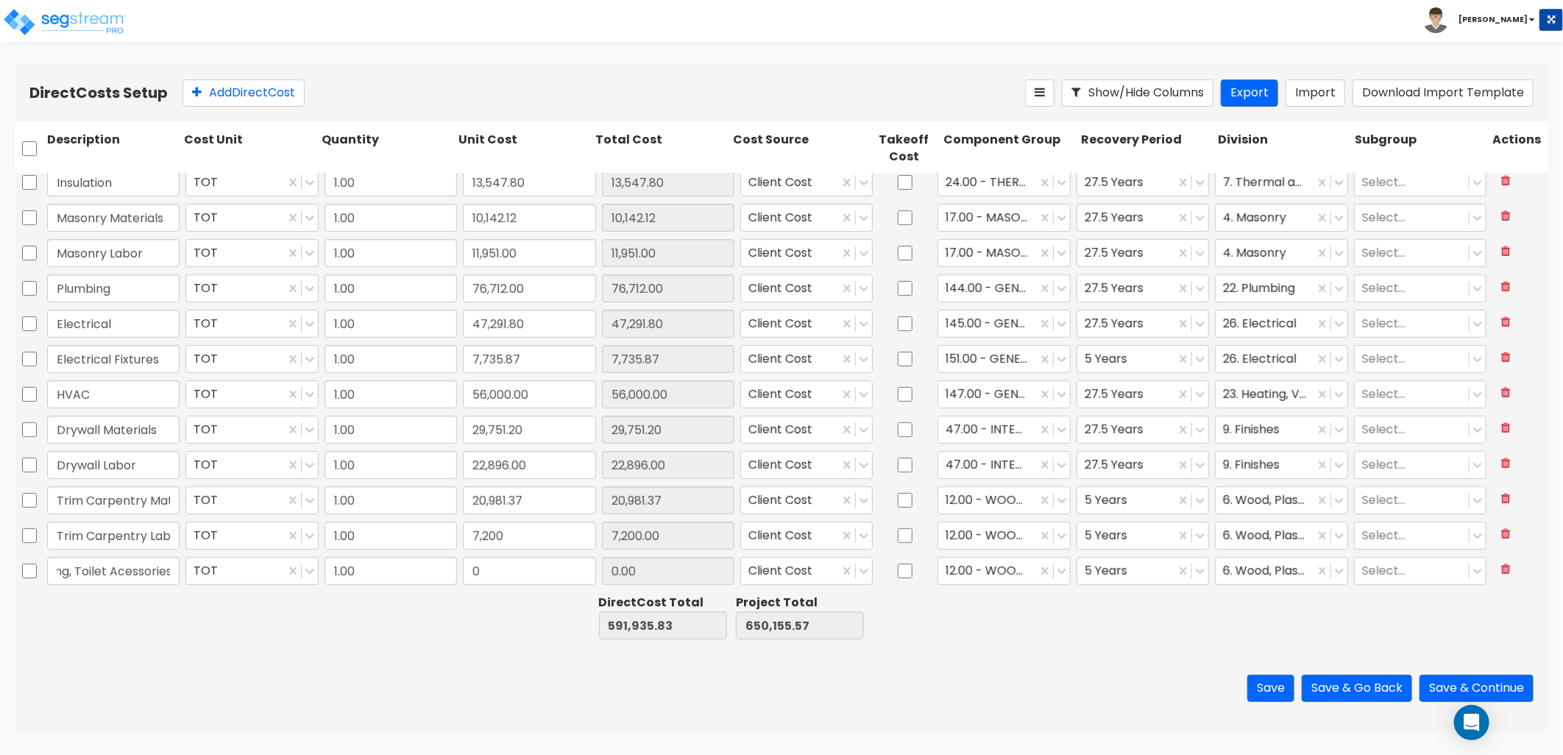
scroll to position [0, 85]
type input "Mirrors, Shelving, Toilet Acessories"
click at [498, 572] on input "0" at bounding box center [529, 571] width 132 height 28
type input "8,758.77"
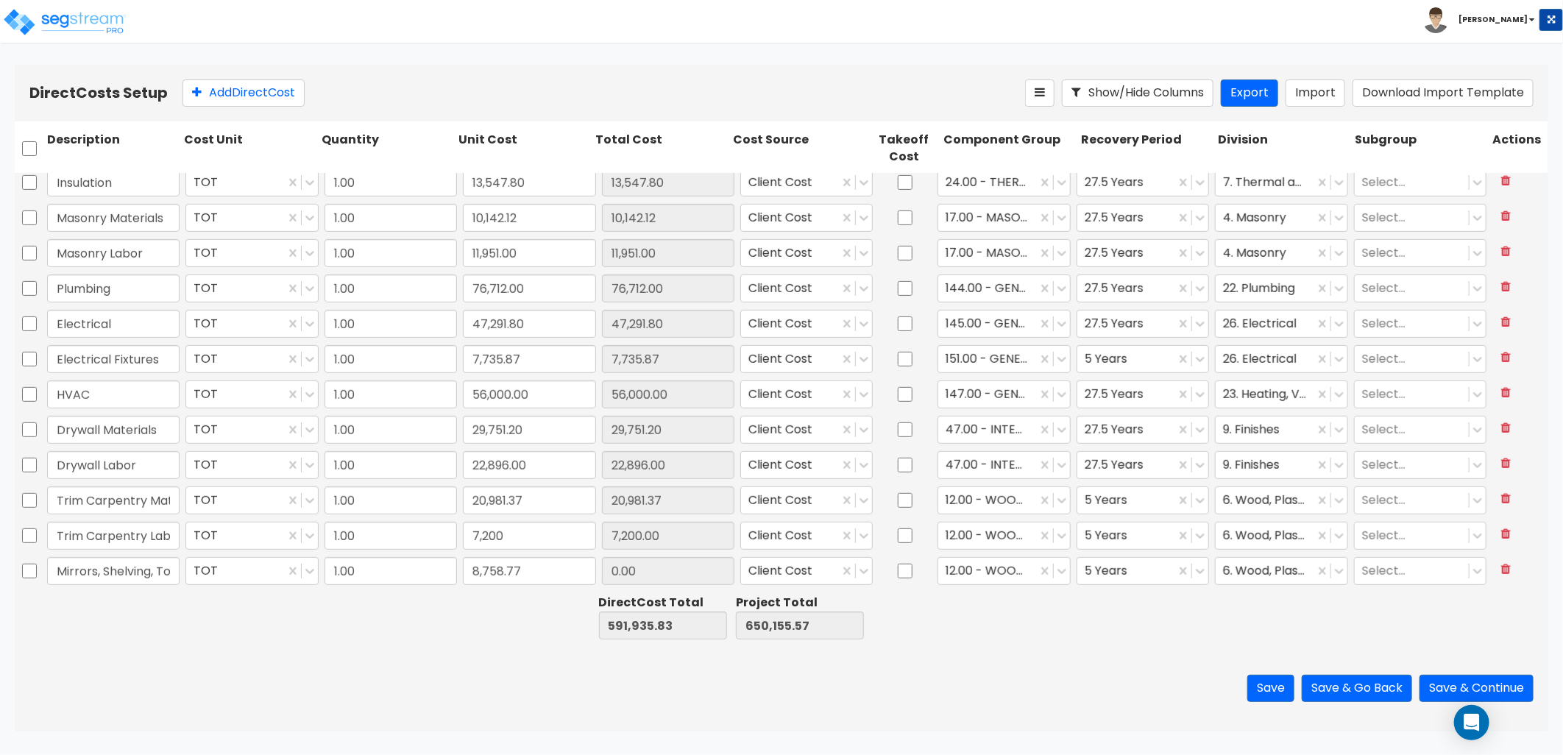
type input "8,758.77"
type input "137"
type input "10"
click at [275, 102] on button "Add Direct Cost" at bounding box center [244, 92] width 122 height 27
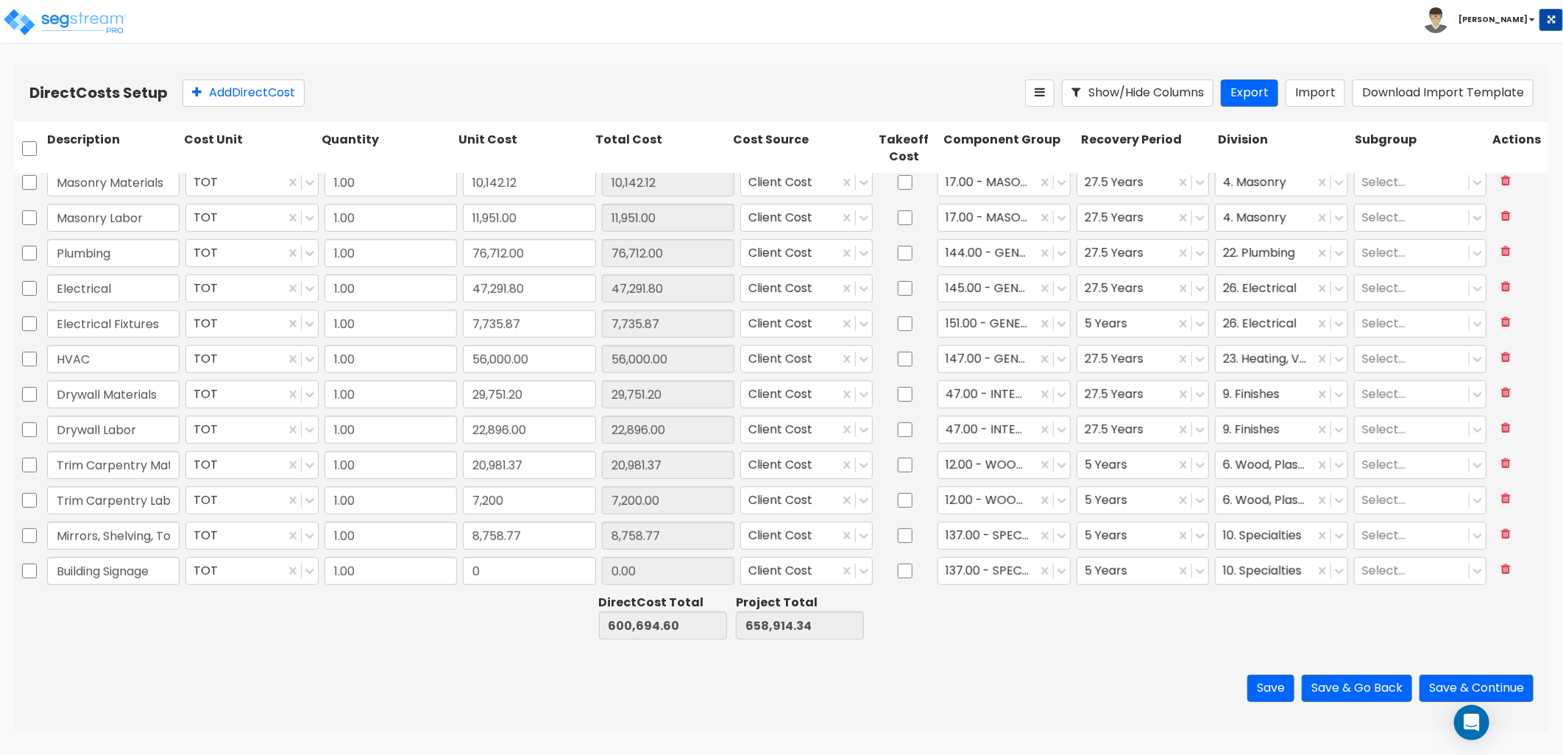
type input "Building Signage"
type input "139.06"
drag, startPoint x: 106, startPoint y: 569, endPoint x: 50, endPoint y: 574, distance: 56.2
click at [50, 574] on input "Building Signage" at bounding box center [113, 571] width 132 height 28
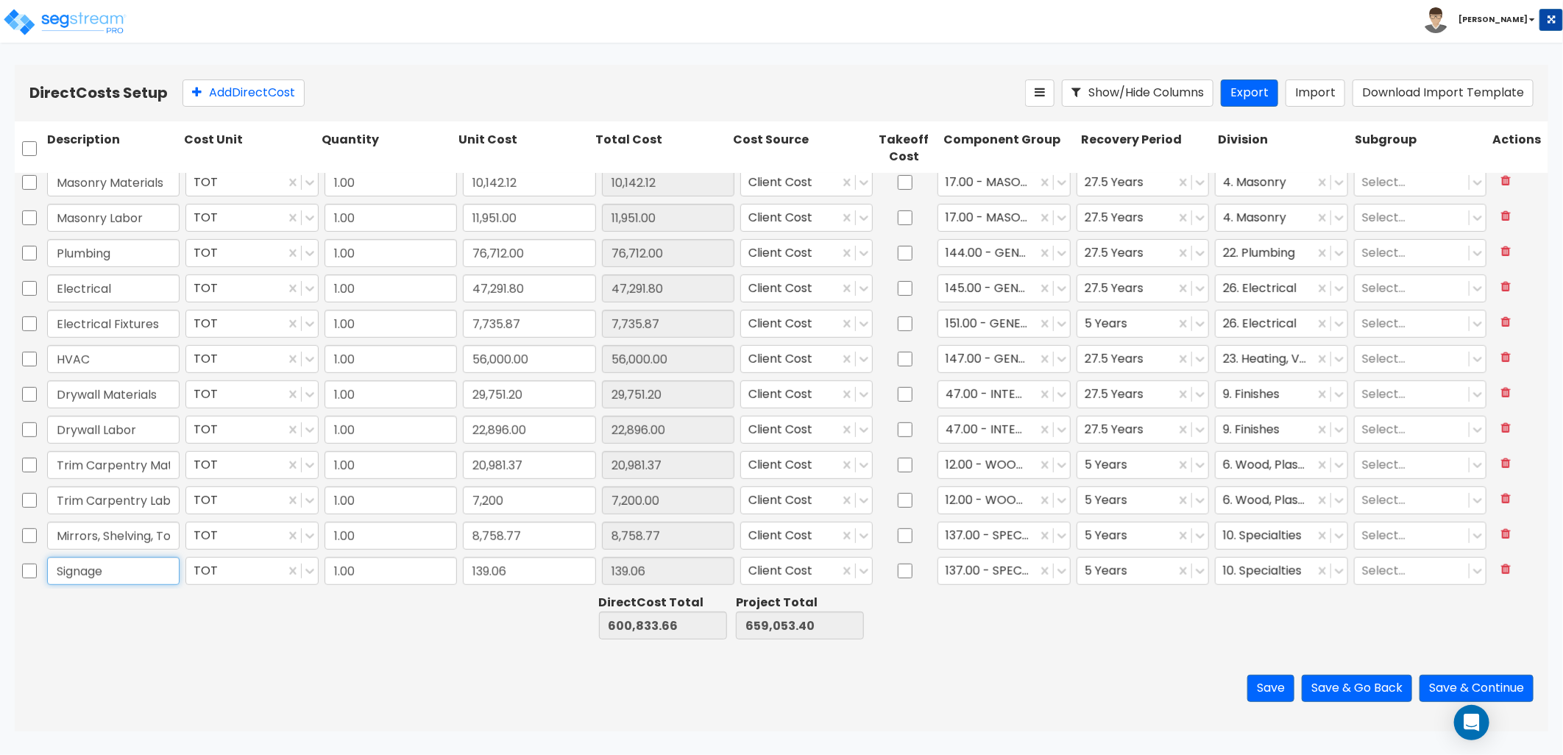
type input "Signage"
click at [520, 576] on input "139.06" at bounding box center [529, 571] width 132 height 28
type input "137"
type input "15"
click at [255, 98] on button "Add Direct Cost" at bounding box center [244, 92] width 122 height 27
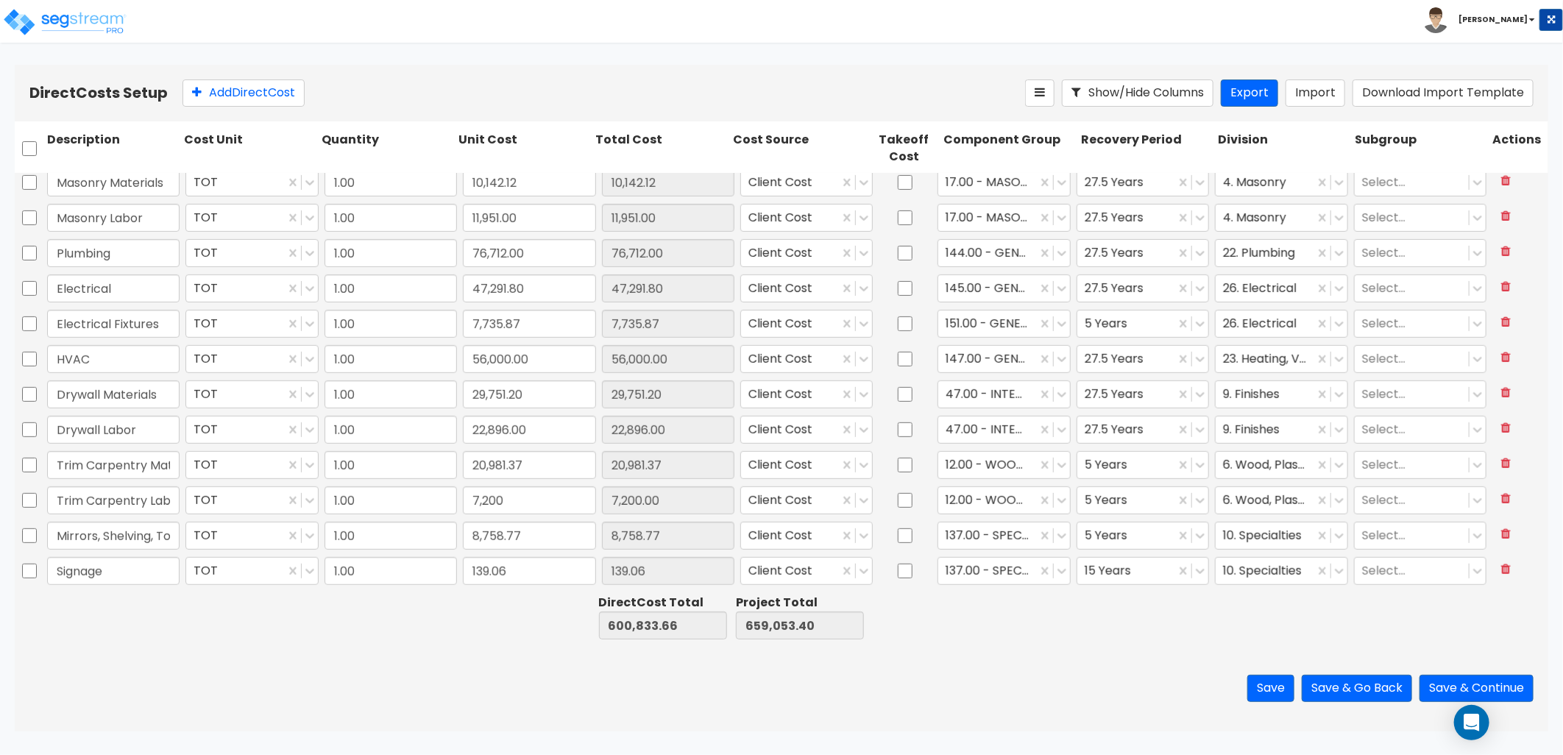
scroll to position [537, 0]
type input "Painting"
type input "32,707.10"
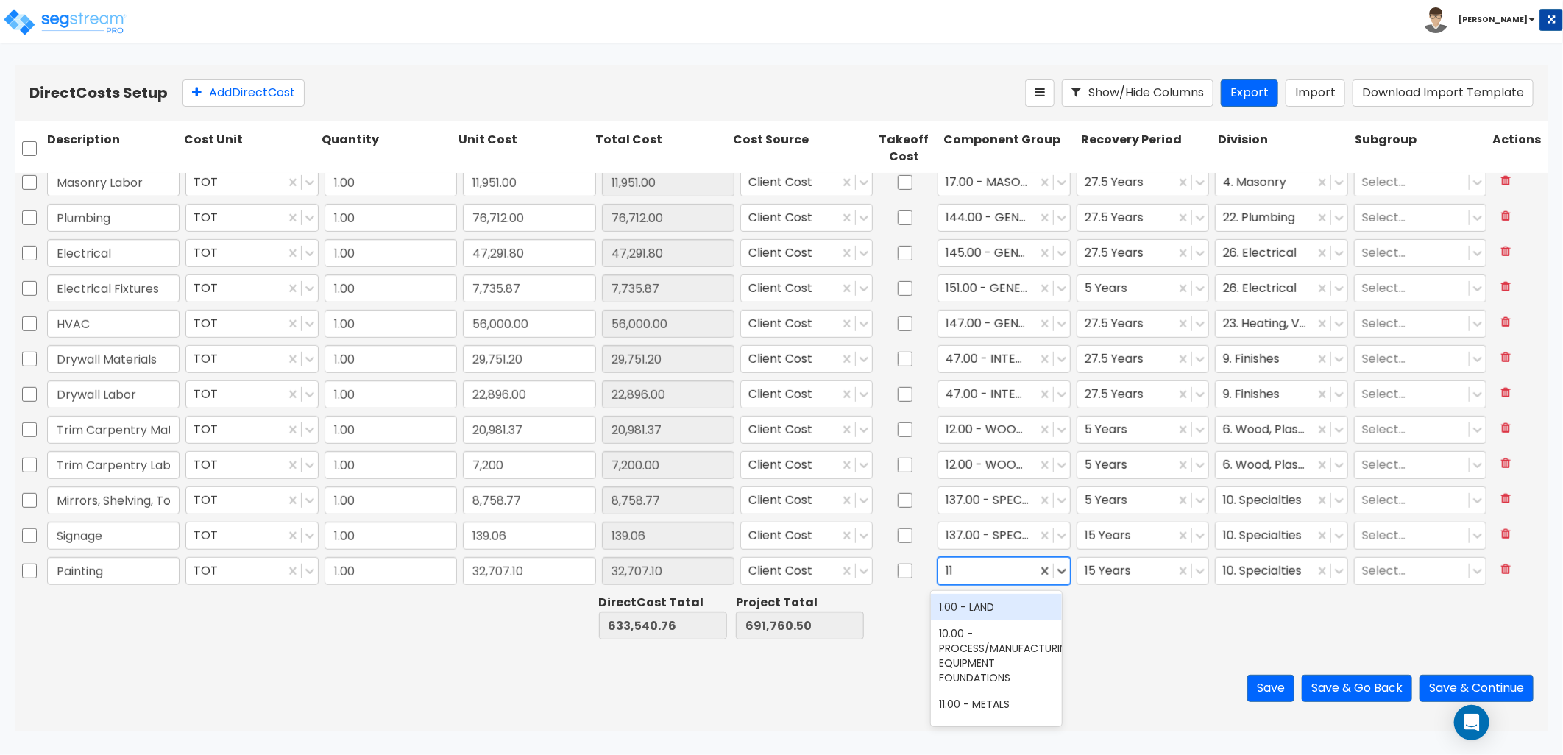
type input "112"
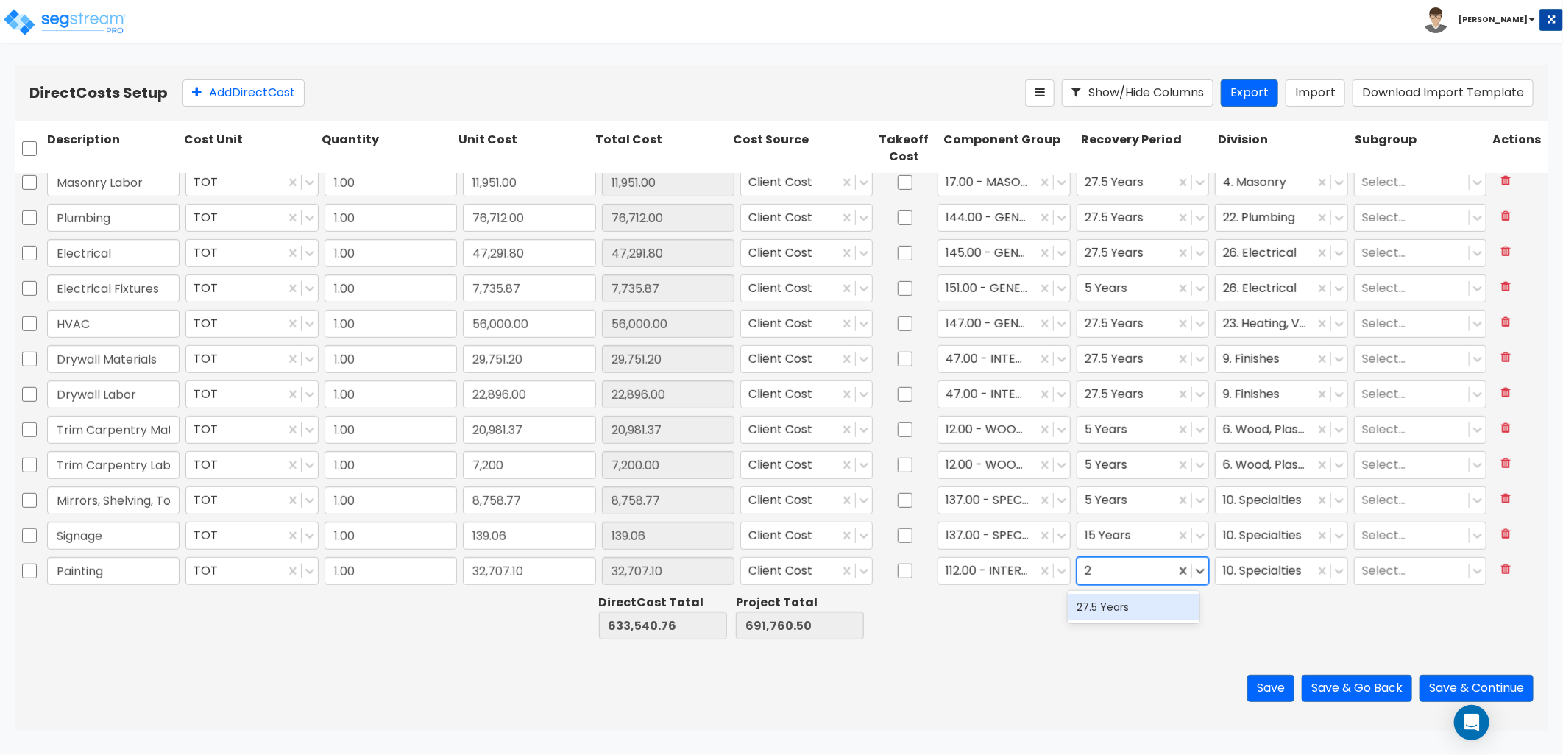
type input "27"
type input "9"
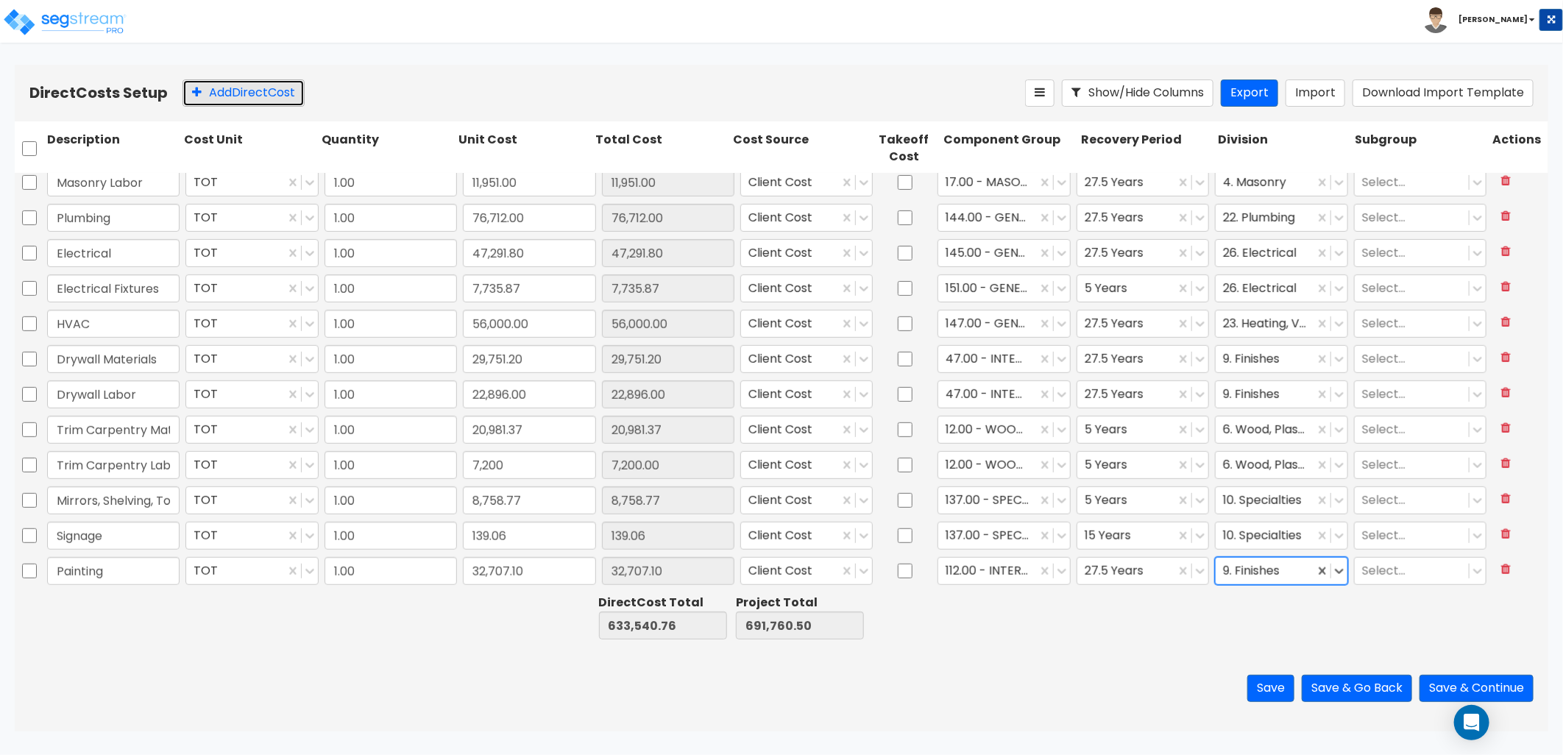
click at [249, 97] on button "Add Direct Cost" at bounding box center [244, 92] width 122 height 27
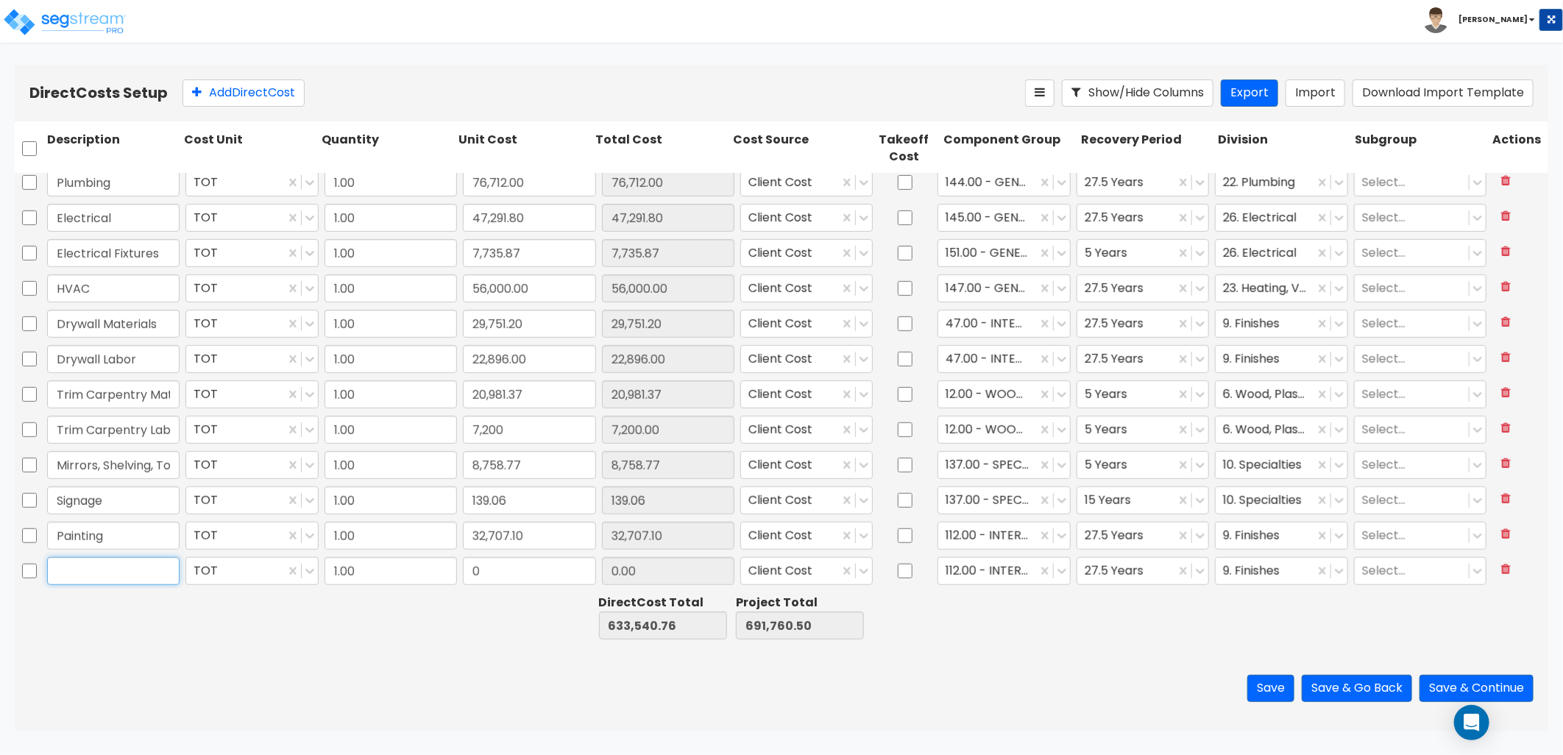
click at [77, 570] on input "text" at bounding box center [113, 571] width 132 height 28
type input "Carpet"
